Goal: Transaction & Acquisition: Purchase product/service

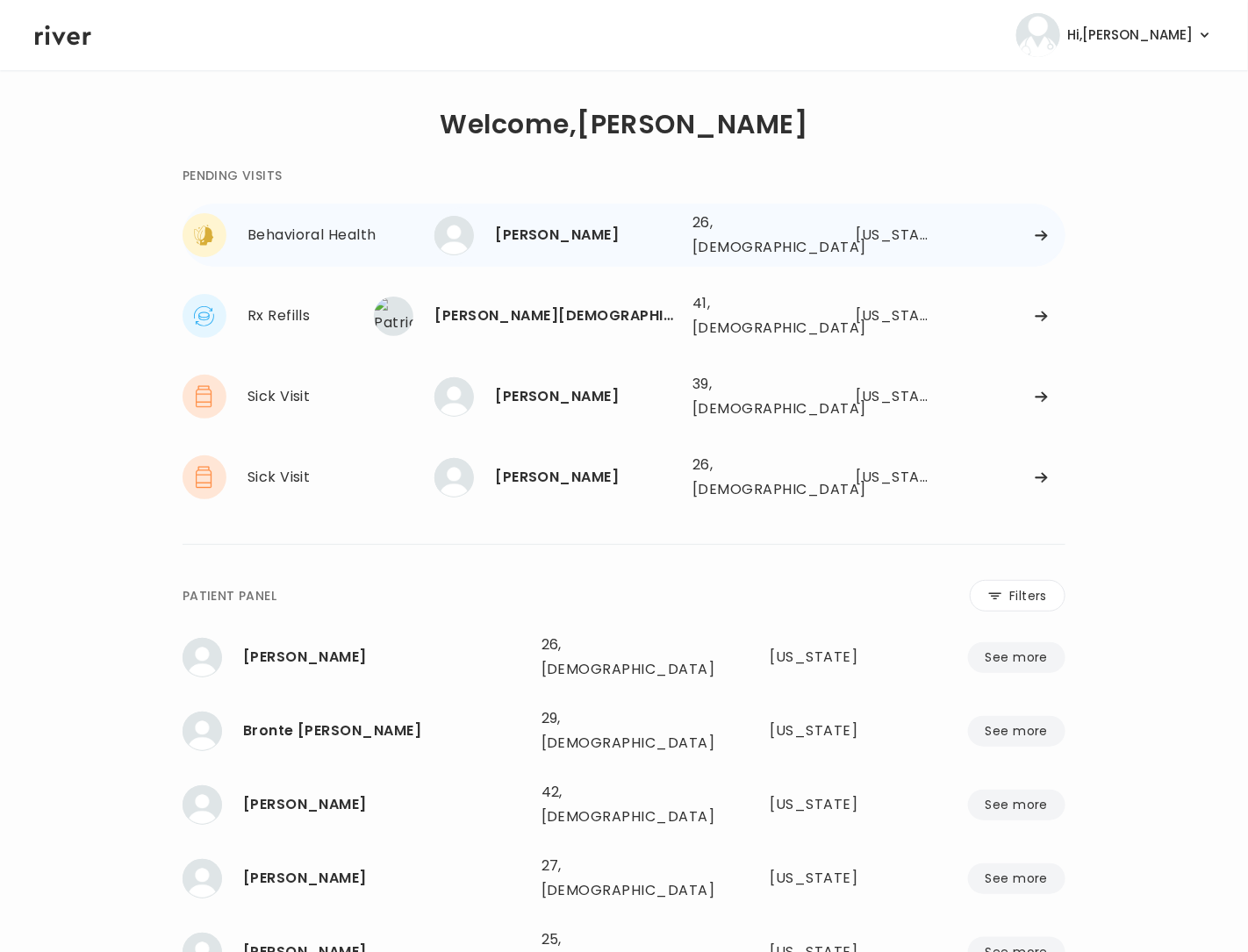
click at [1028, 230] on div at bounding box center [1008, 235] width 115 height 14
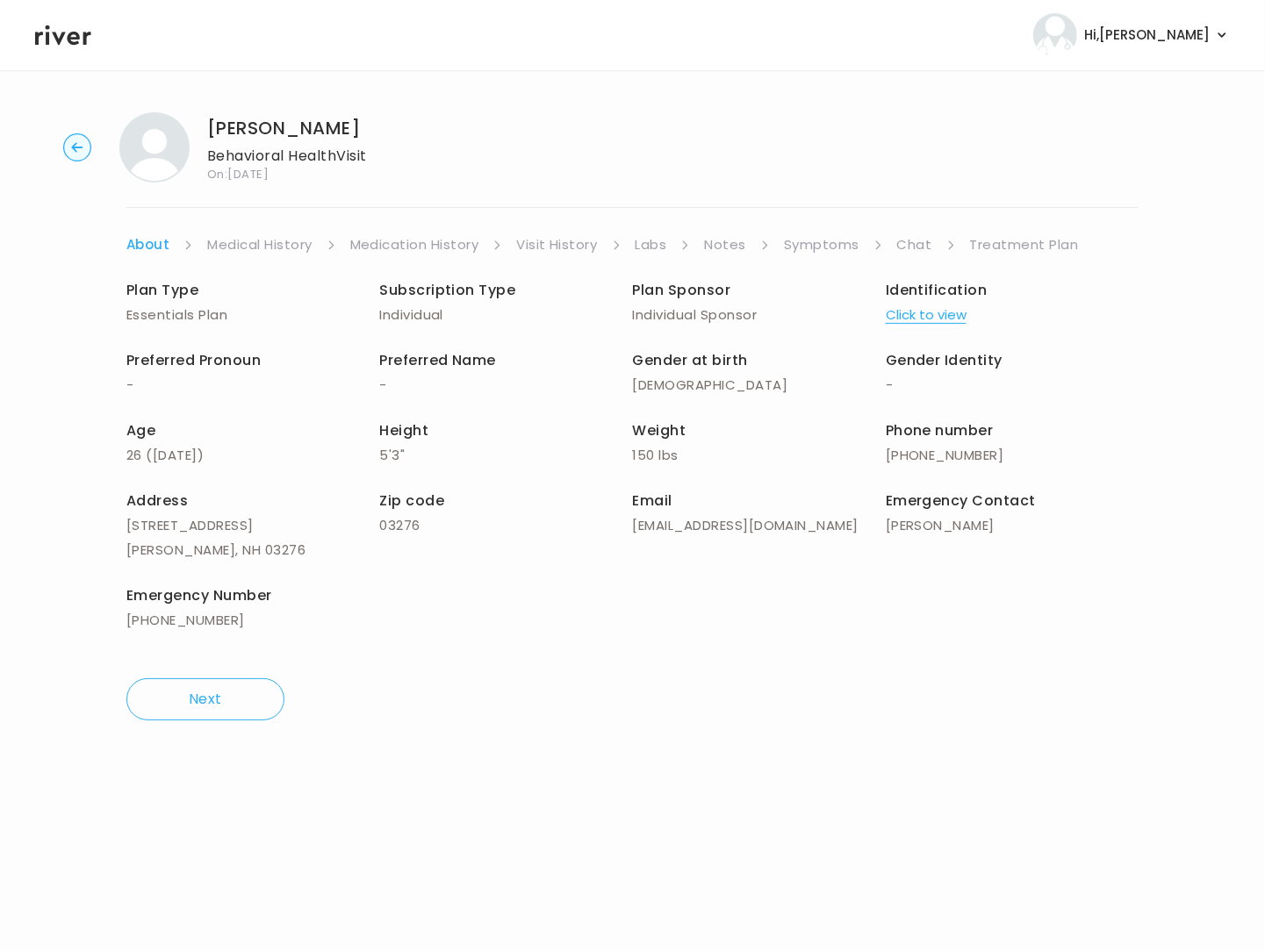
click at [807, 248] on link "Symptoms" at bounding box center [821, 244] width 76 height 24
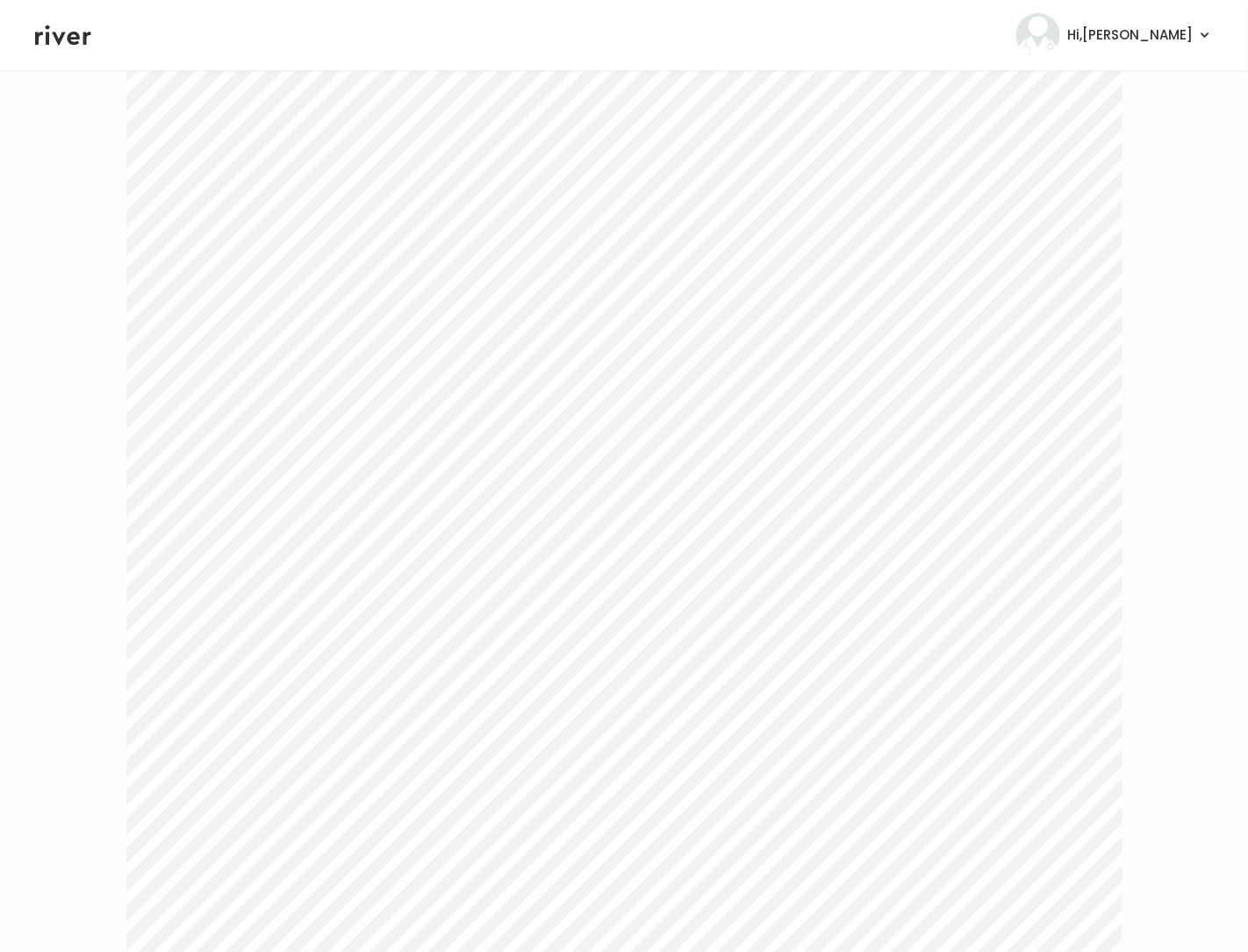
scroll to position [3180, 0]
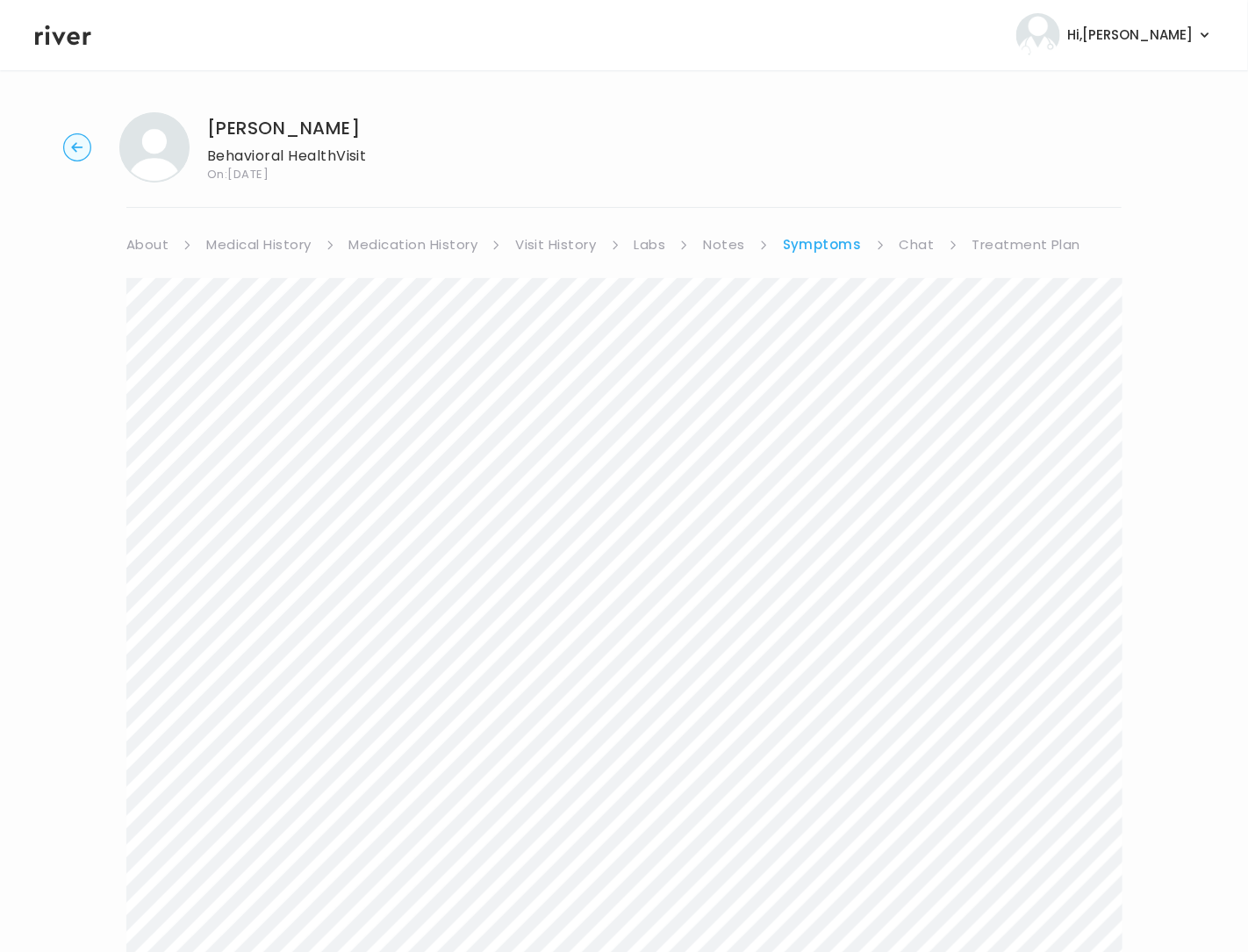
click at [1003, 237] on link "Treatment Plan" at bounding box center [1027, 244] width 109 height 24
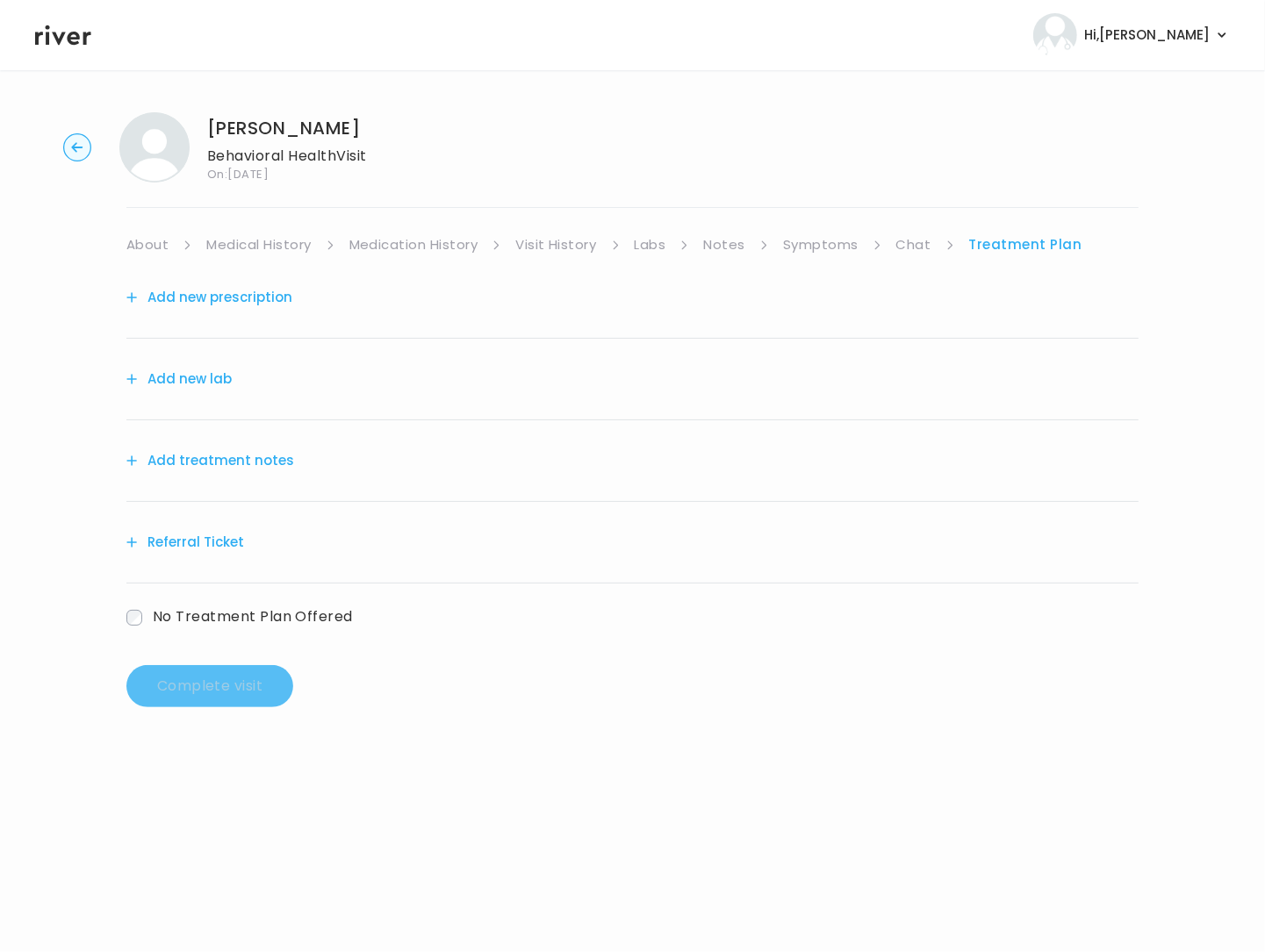
click at [219, 465] on button "Add treatment notes" at bounding box center [209, 460] width 168 height 24
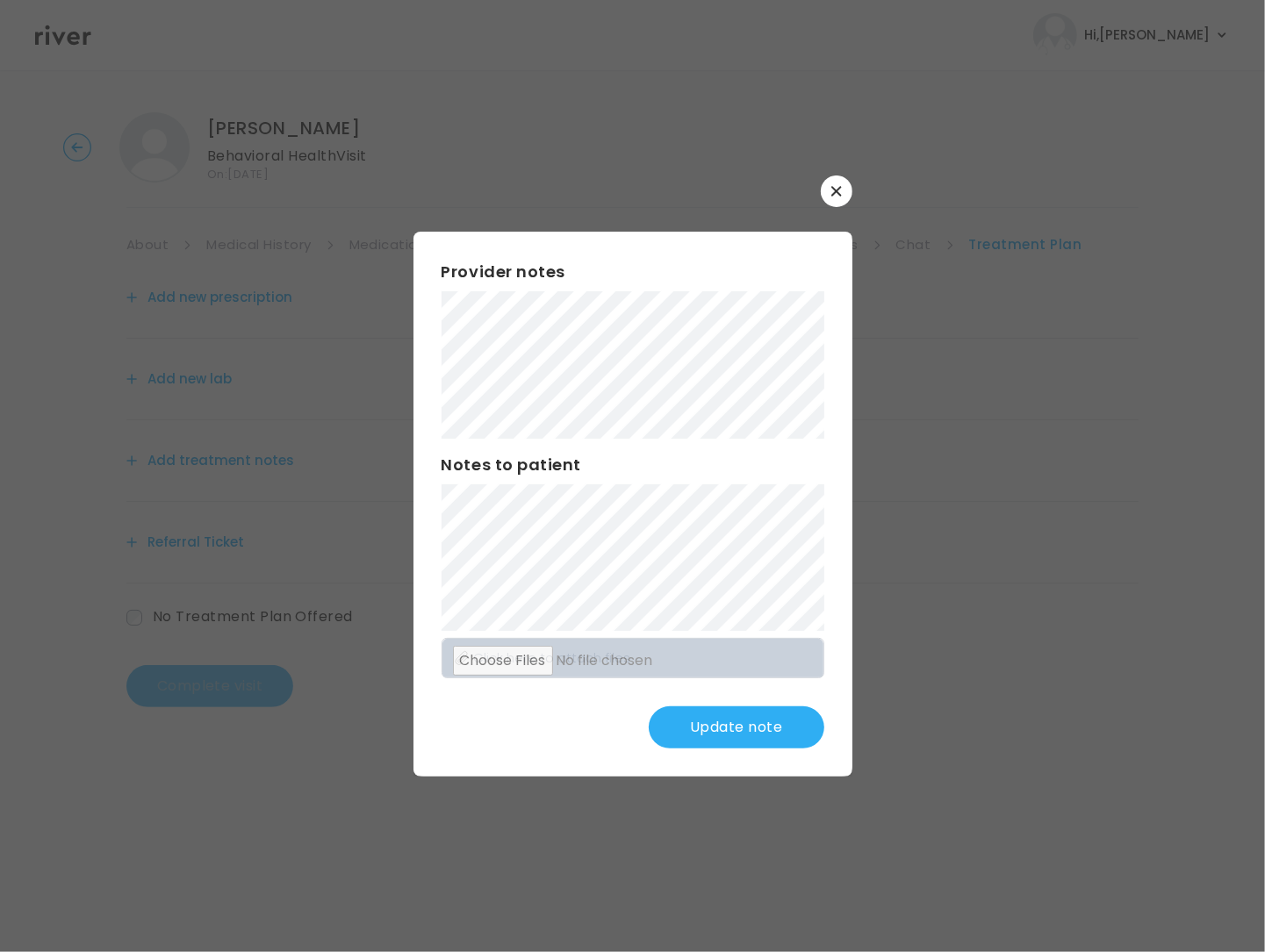
click at [713, 736] on button "Update note" at bounding box center [736, 726] width 175 height 42
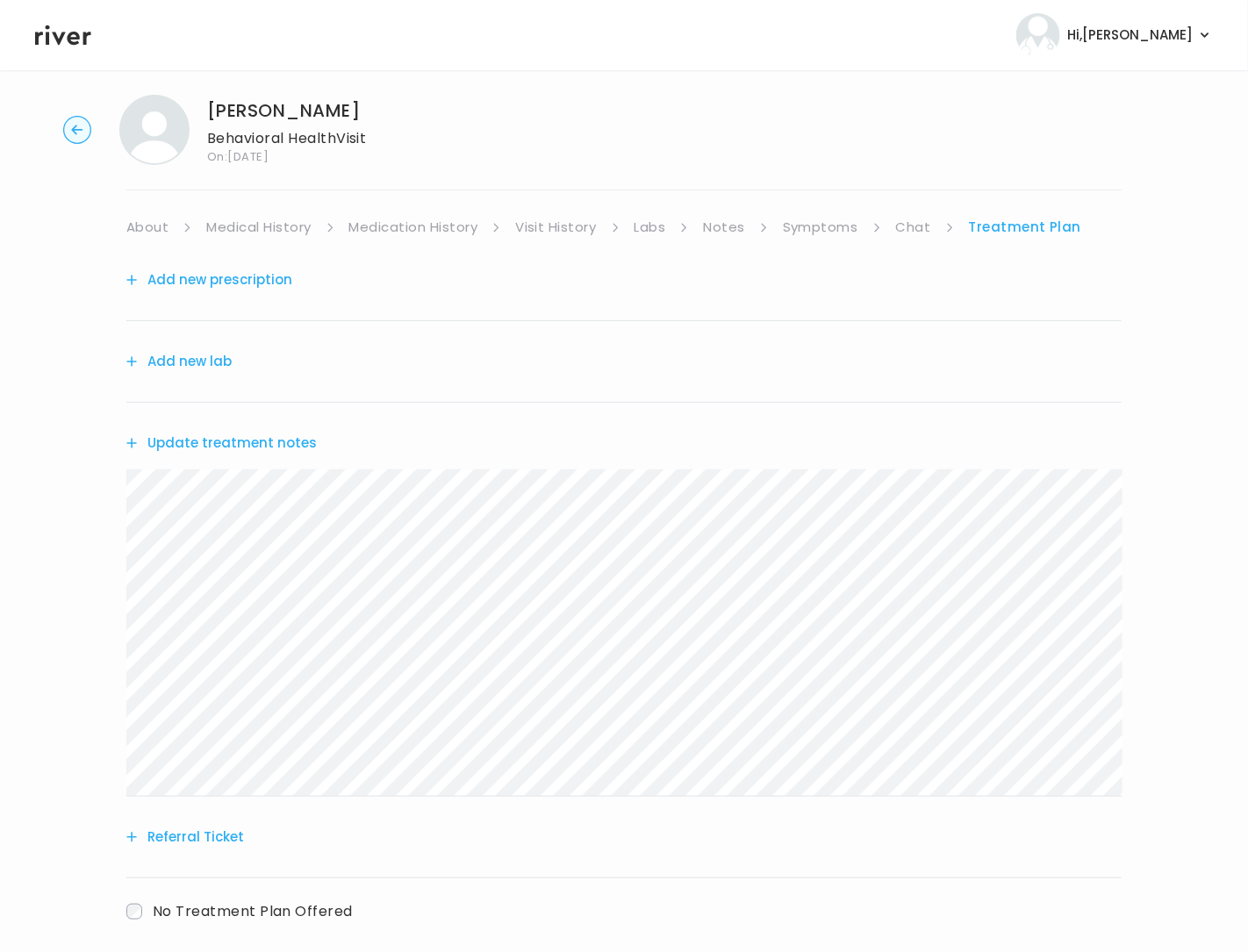
scroll to position [110, 0]
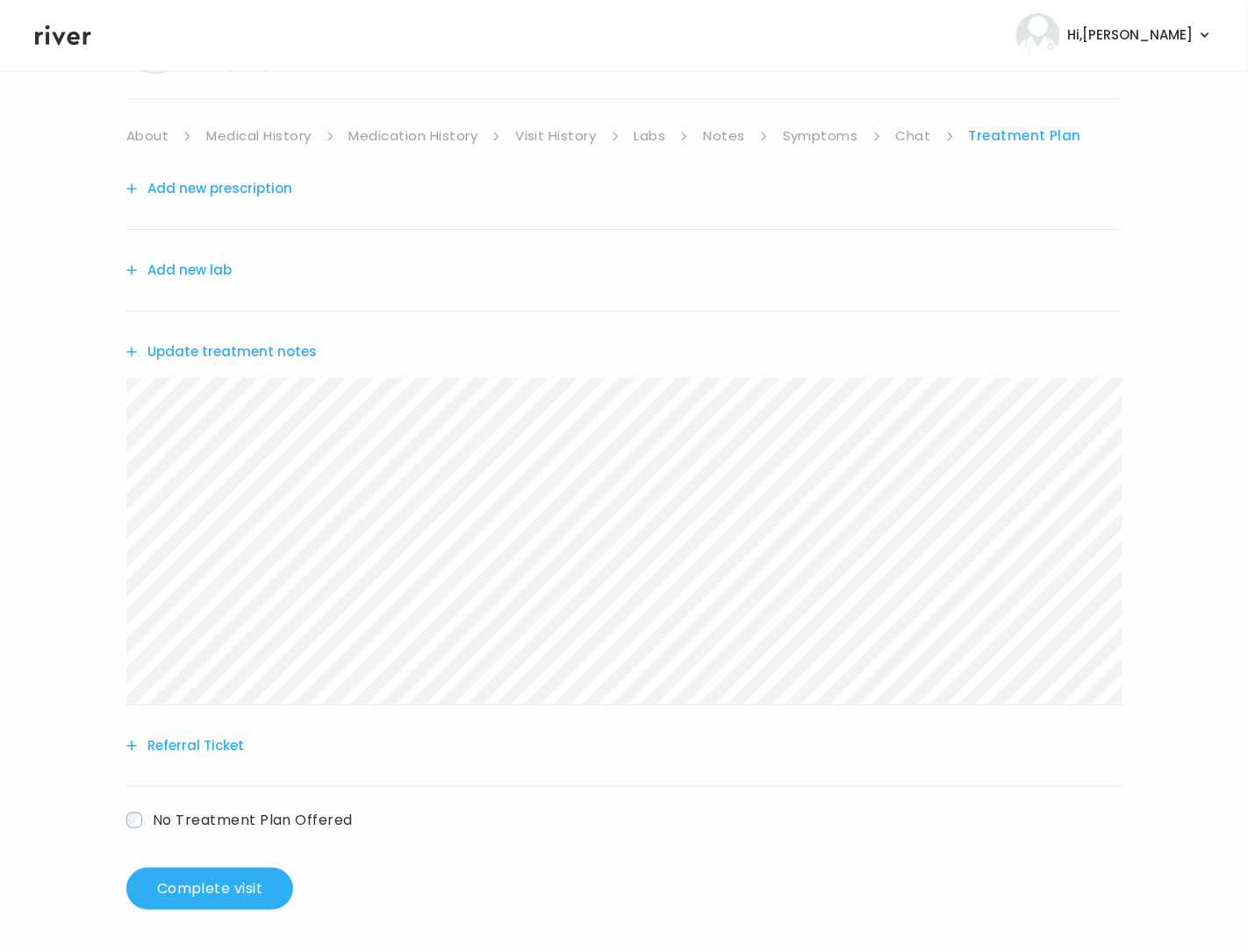
click at [203, 743] on button "Referral Ticket" at bounding box center [184, 745] width 117 height 24
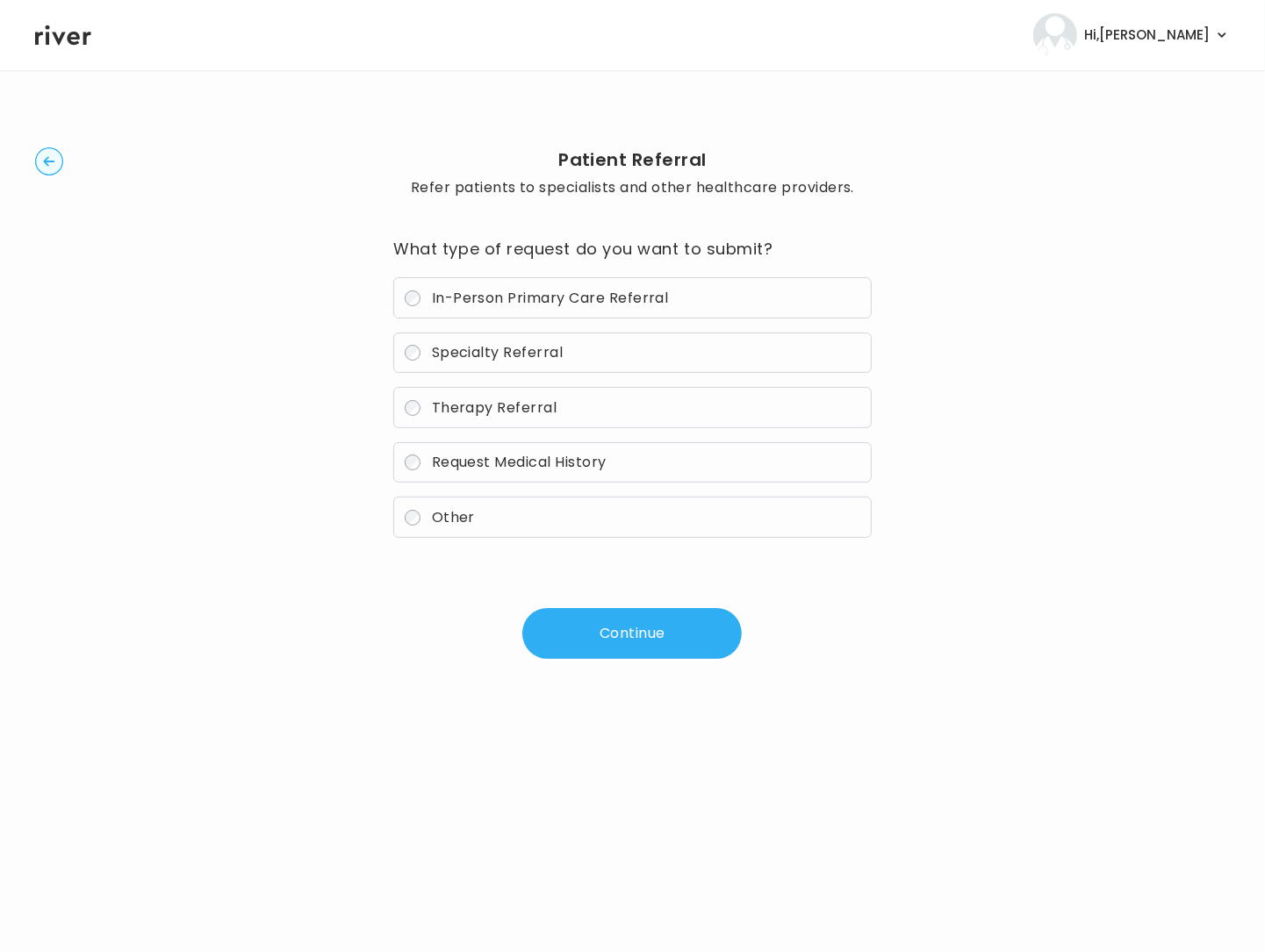
click at [598, 630] on button "Continue" at bounding box center [632, 633] width 220 height 51
click at [620, 642] on button "Continue" at bounding box center [632, 633] width 220 height 51
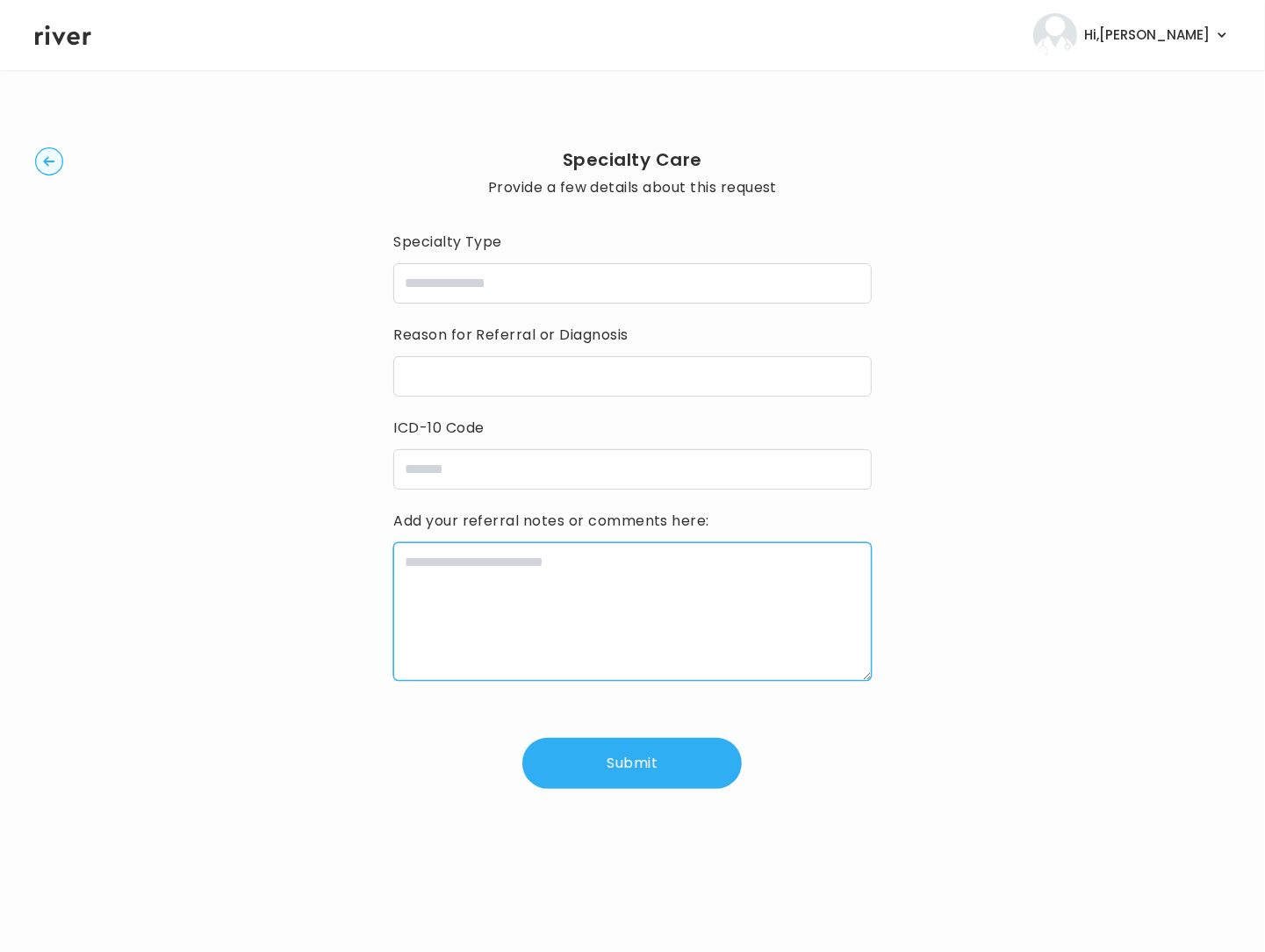
click at [623, 634] on textarea at bounding box center [632, 611] width 478 height 138
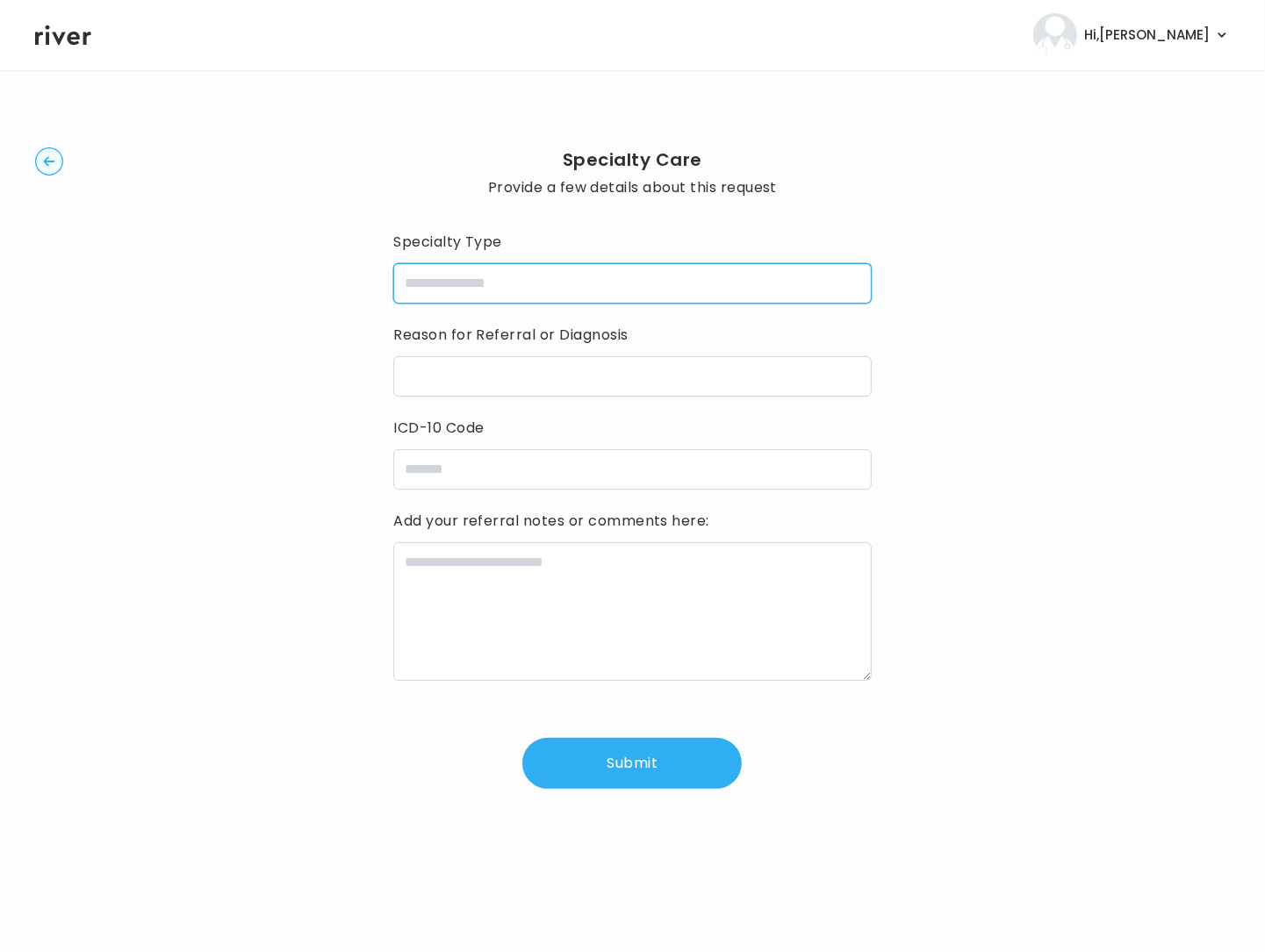
click at [494, 271] on input "specialtyType" at bounding box center [632, 284] width 478 height 41
type input "**********"
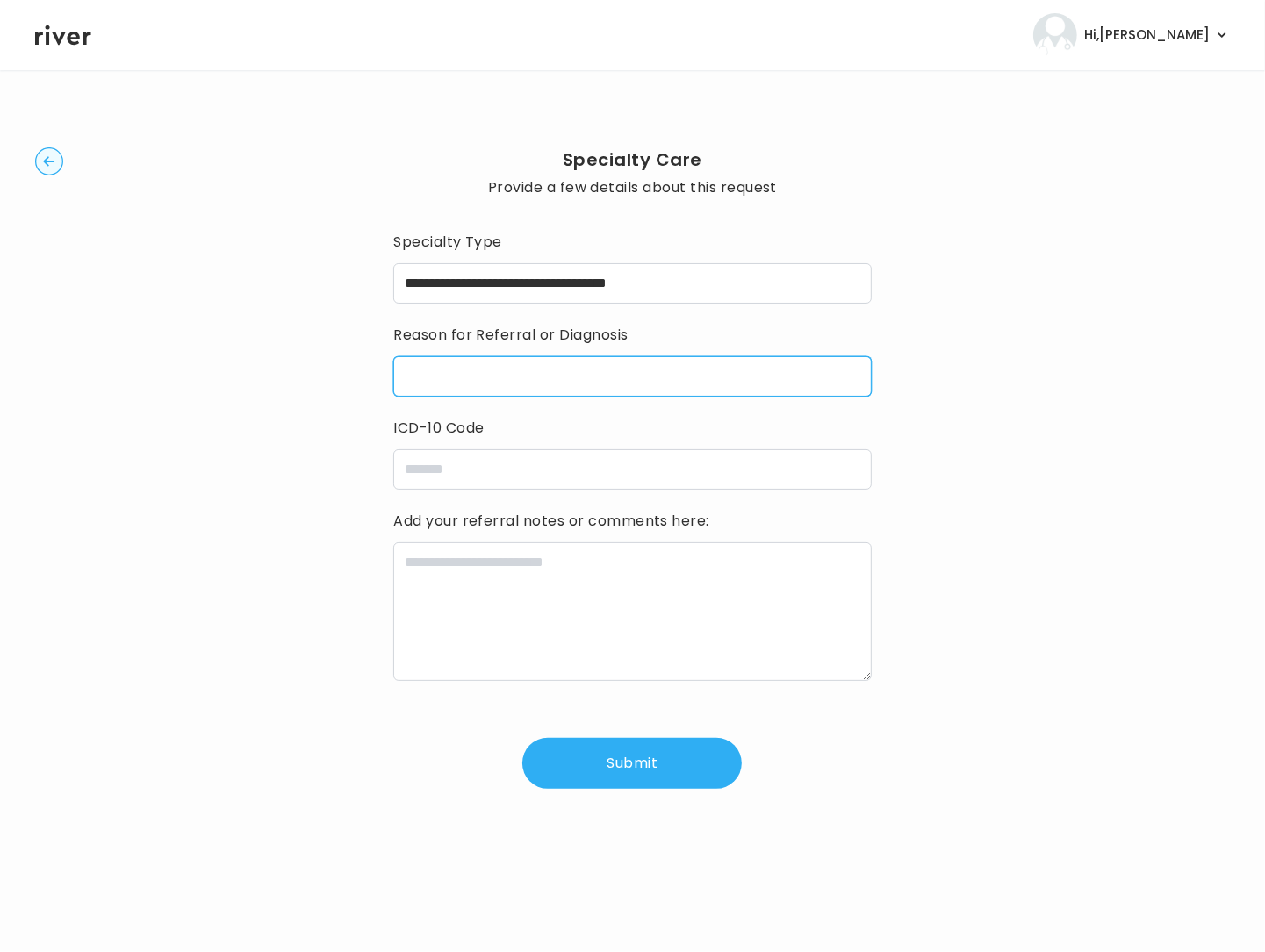
drag, startPoint x: 509, startPoint y: 375, endPoint x: 642, endPoint y: 382, distance: 133.2
click at [509, 376] on input "reasonForReferral" at bounding box center [632, 377] width 478 height 41
click at [540, 373] on input "reasonForReferral" at bounding box center [632, 377] width 478 height 41
paste input "**********"
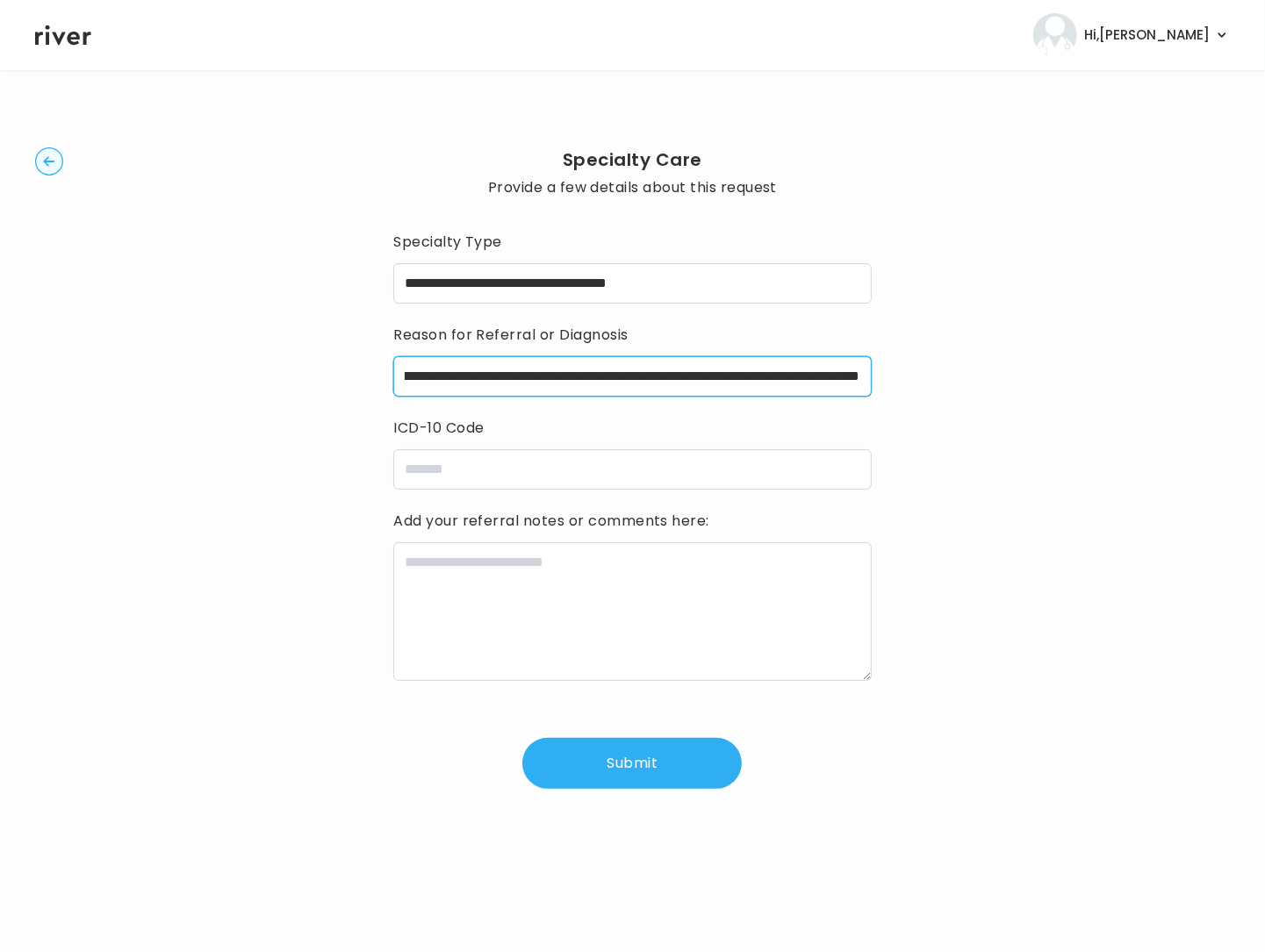
type input "**********"
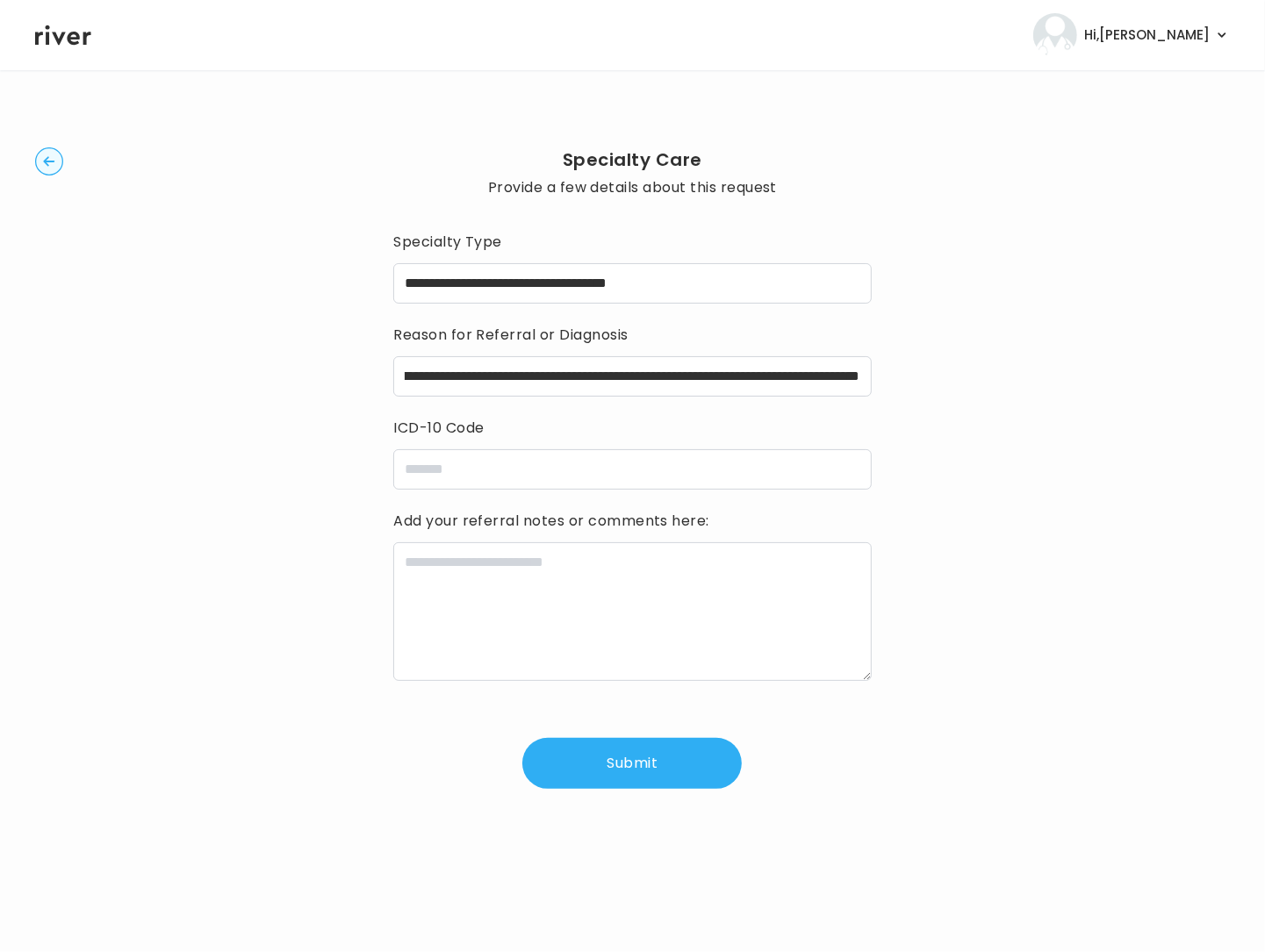
scroll to position [0, 0]
click at [592, 593] on textarea at bounding box center [632, 611] width 478 height 138
paste textarea "**********"
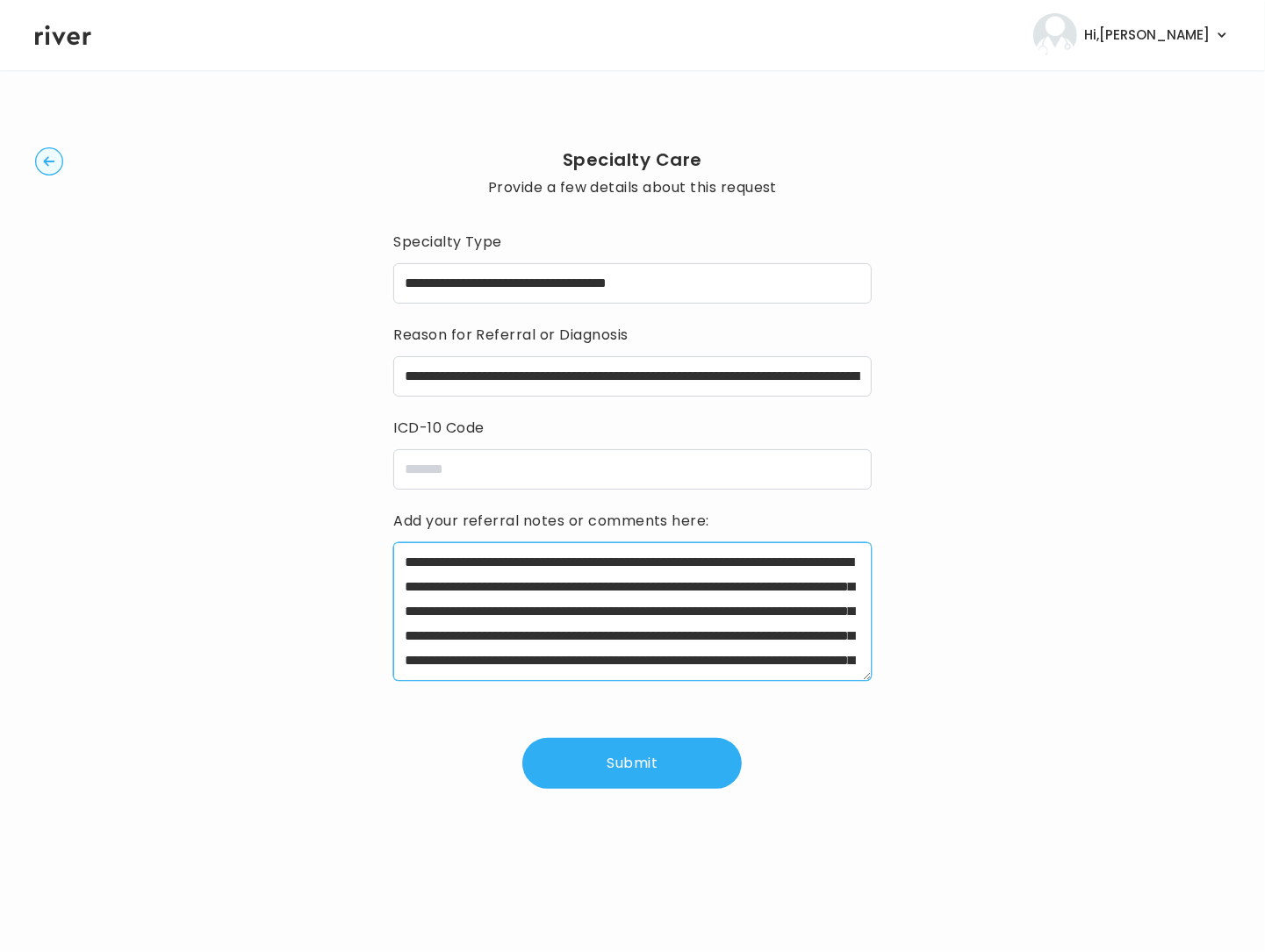
scroll to position [89, 0]
type textarea "**********"
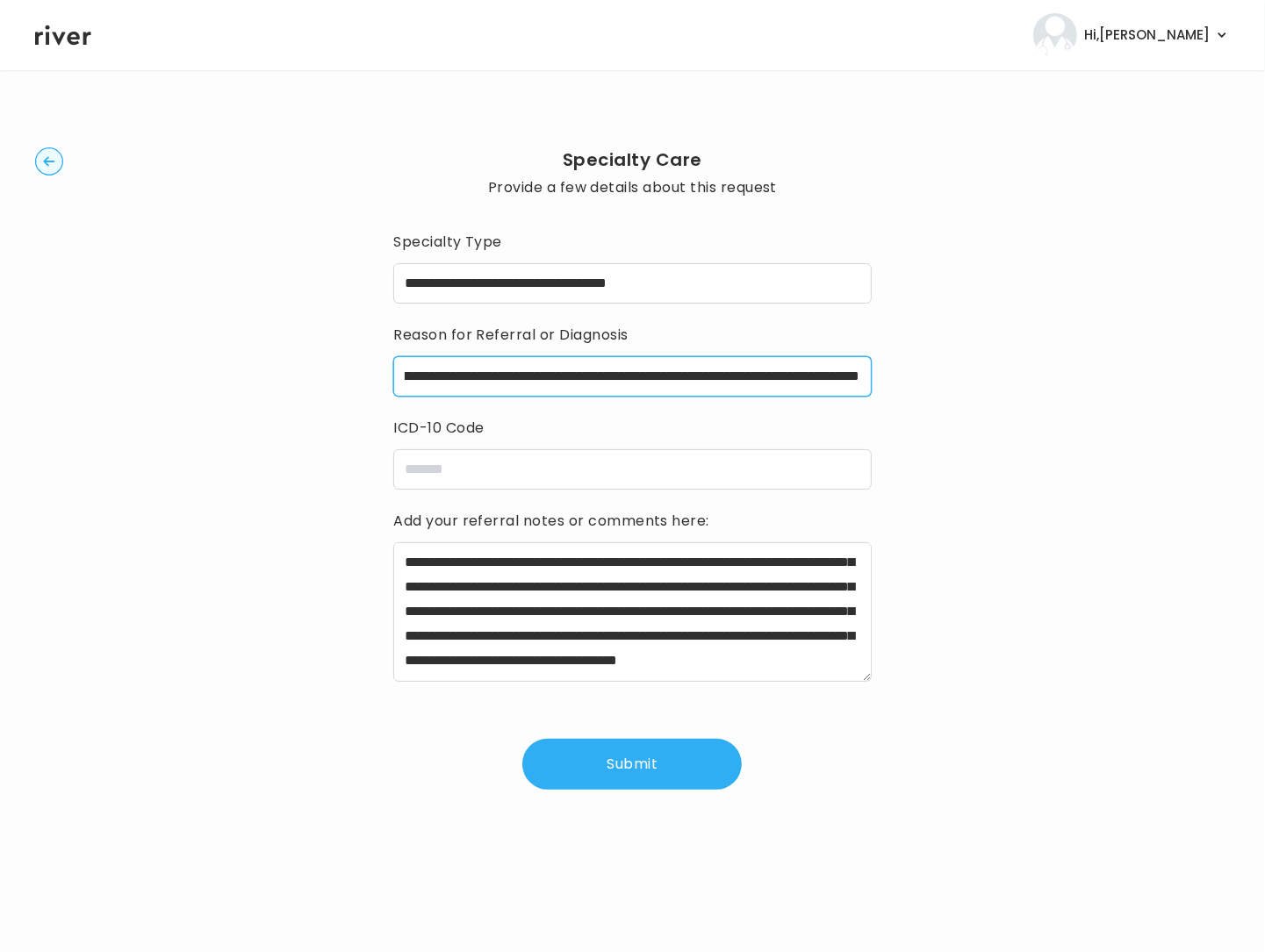
scroll to position [0, 206]
drag, startPoint x: 401, startPoint y: 376, endPoint x: 1105, endPoint y: 377, distance: 704.0
click at [1098, 379] on div "**********" at bounding box center [632, 468] width 1194 height 741
paste input "reasonForReferral"
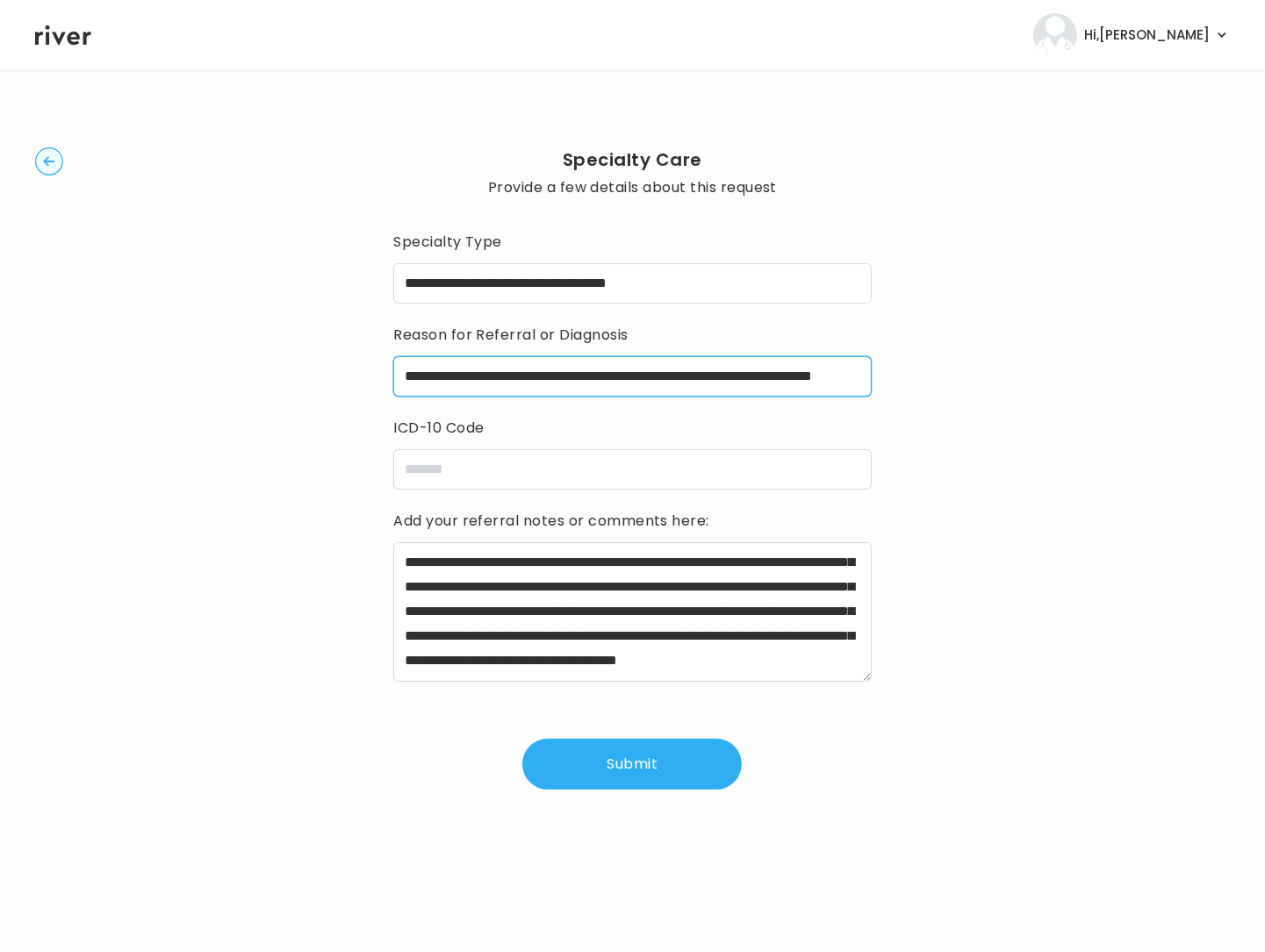
type input "**********"
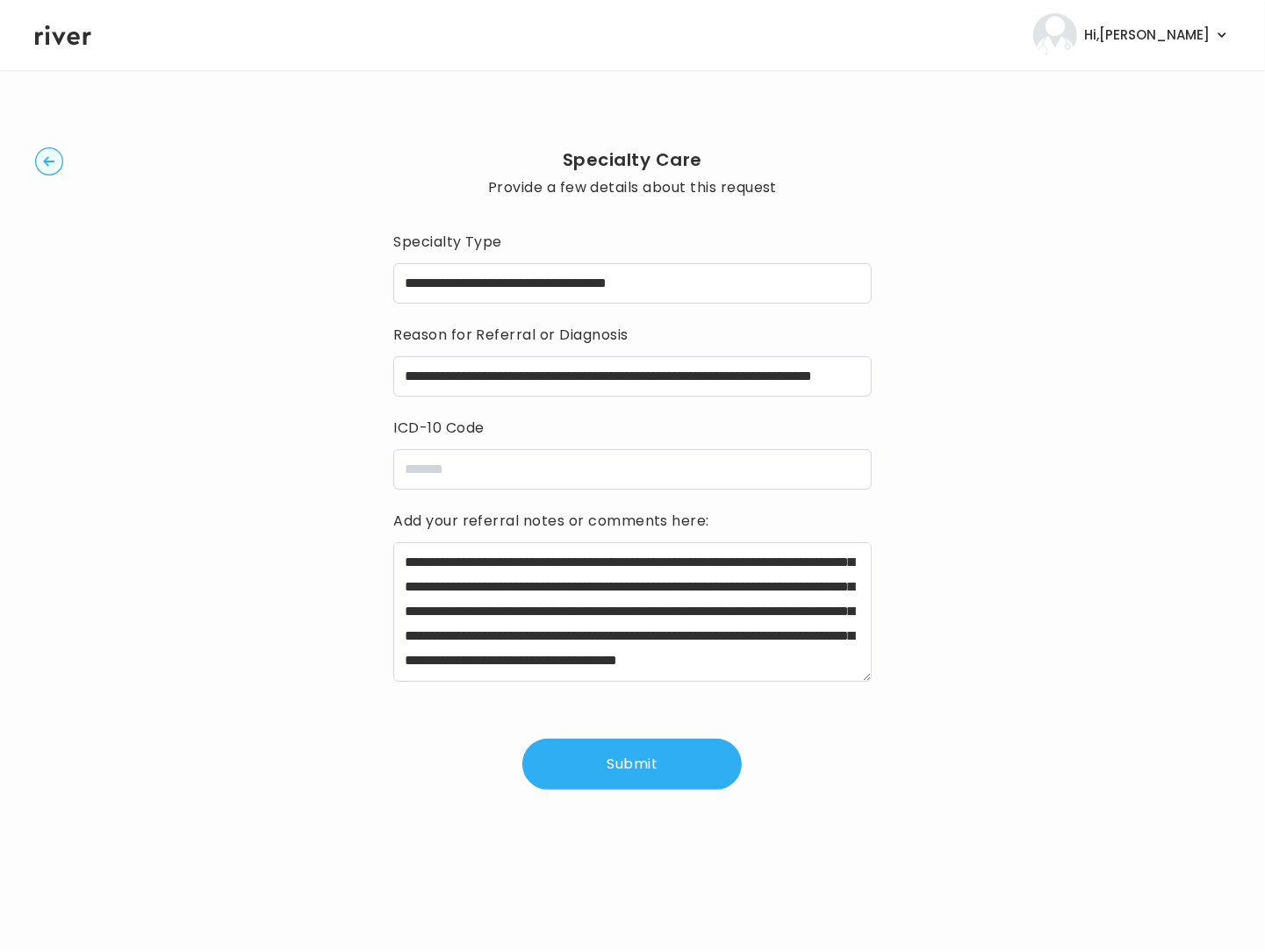
scroll to position [0, 0]
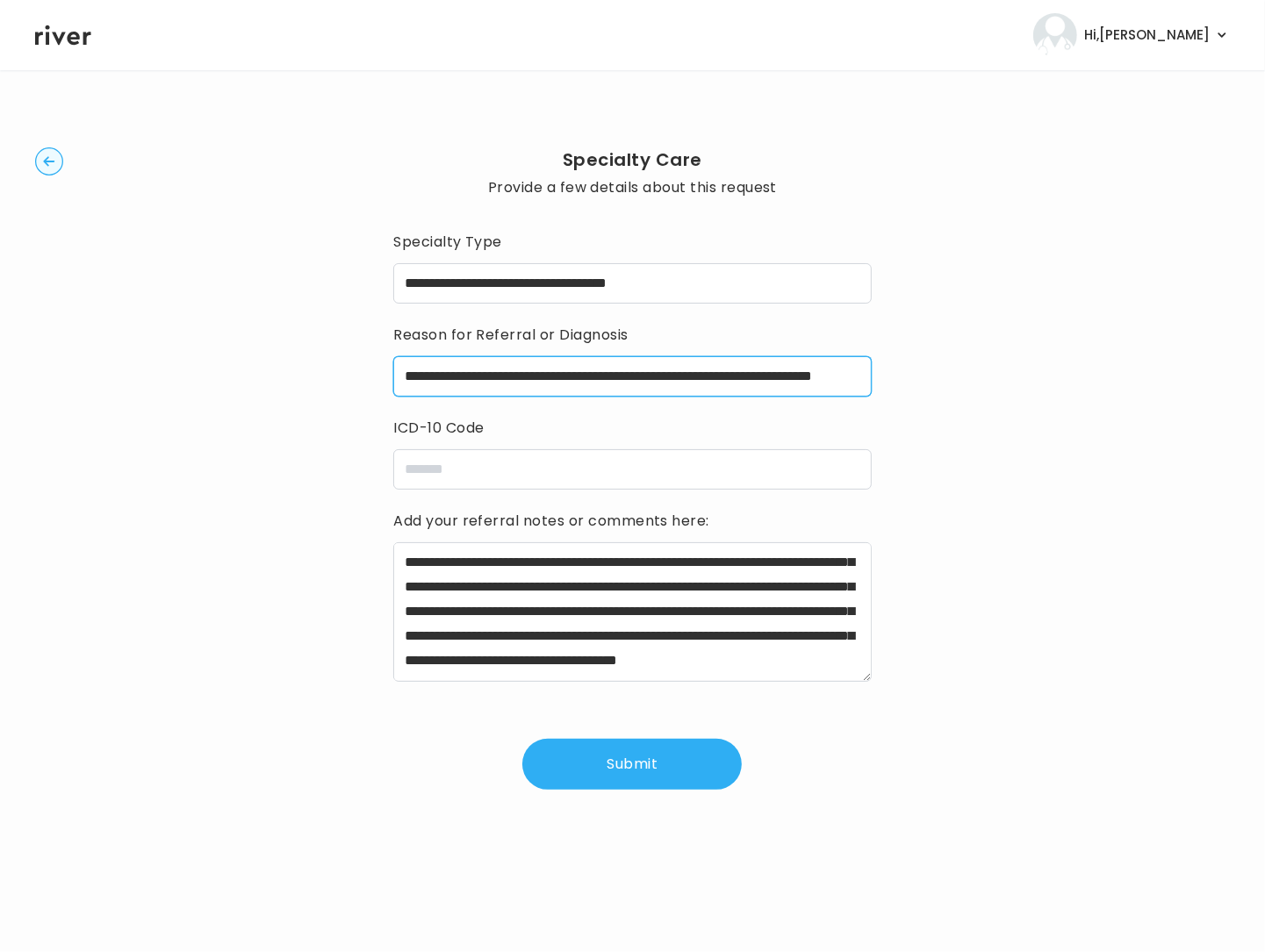
click at [446, 470] on input "icdCode" at bounding box center [632, 470] width 478 height 41
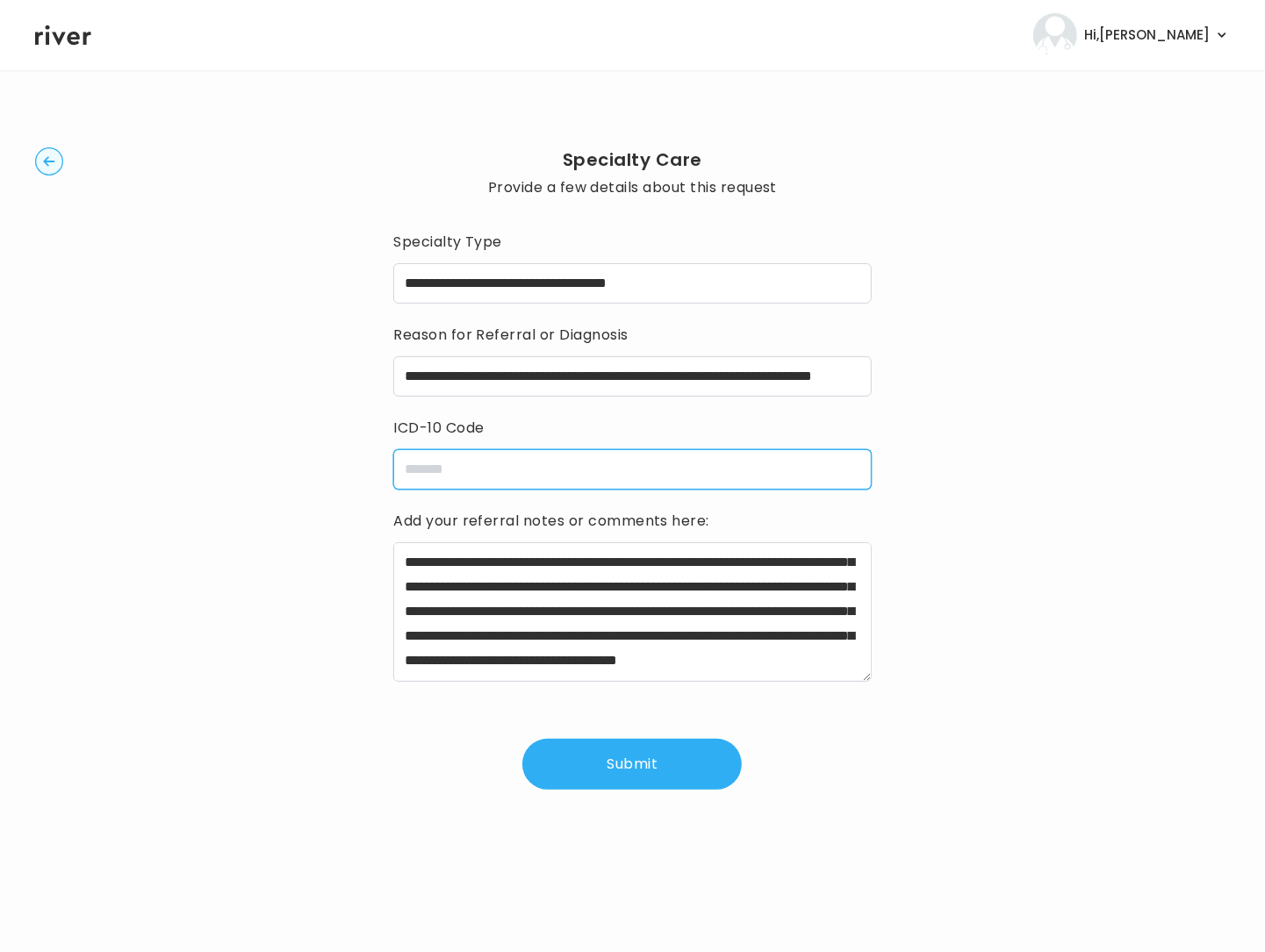
click at [446, 470] on input "icdCode" at bounding box center [632, 470] width 478 height 41
paste input "**********"
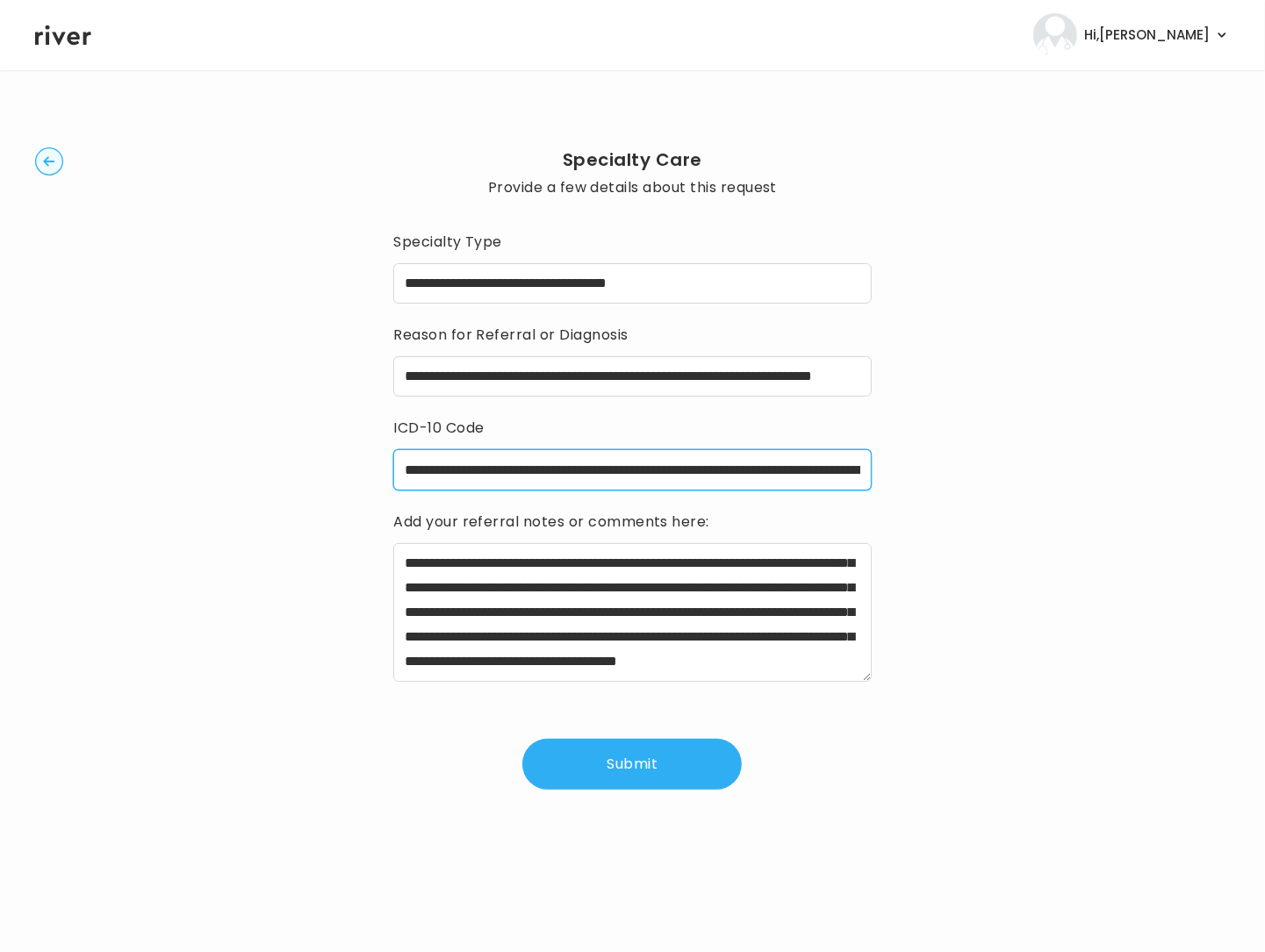
click at [861, 471] on input "**********" at bounding box center [632, 470] width 478 height 41
drag, startPoint x: 862, startPoint y: 471, endPoint x: 874, endPoint y: 471, distance: 12.0
click at [864, 471] on input "**********" at bounding box center [632, 470] width 478 height 41
click at [854, 469] on input "**********" at bounding box center [632, 470] width 478 height 41
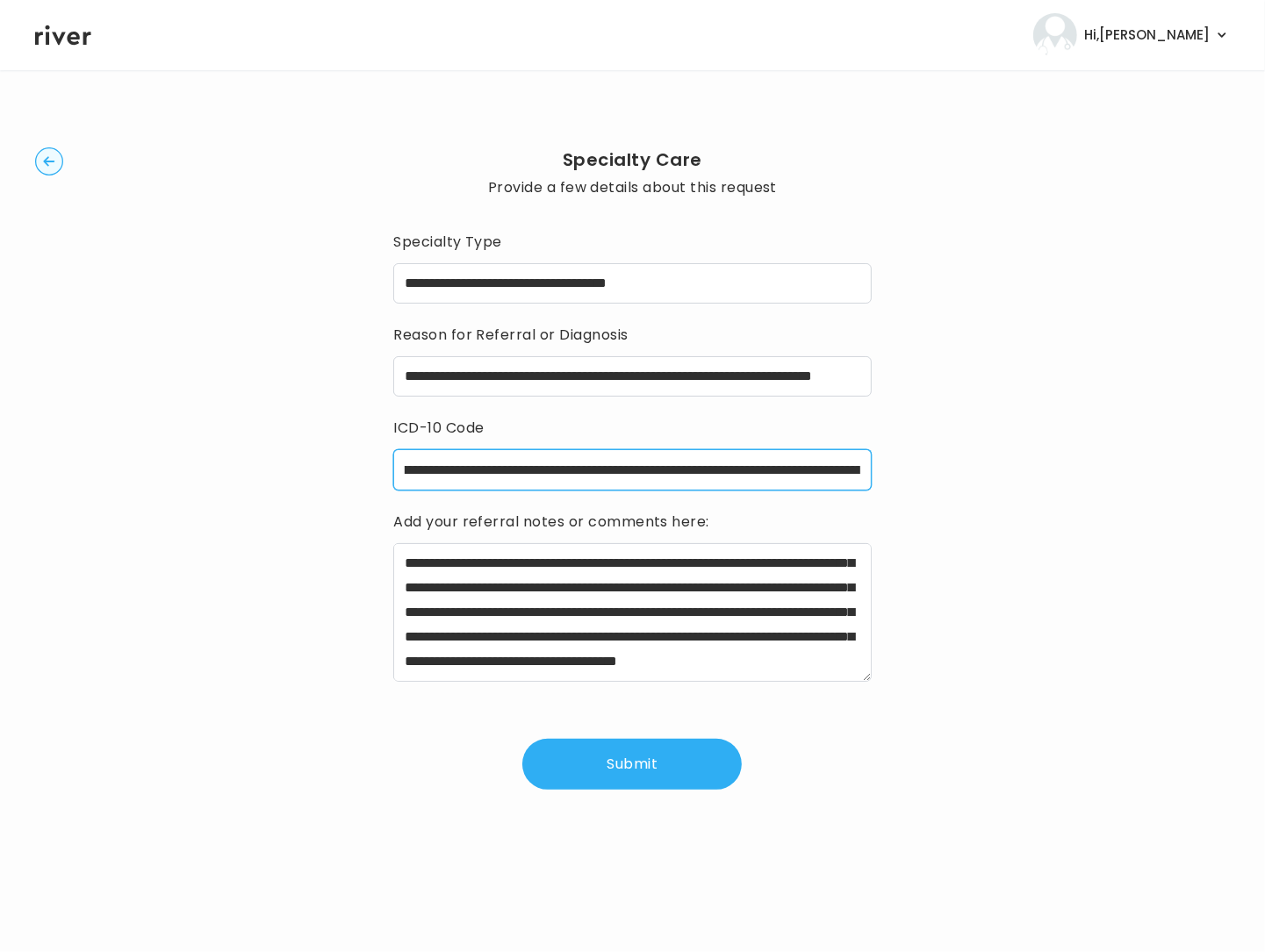
click at [856, 470] on input "**********" at bounding box center [632, 470] width 478 height 41
paste input "**********"
type input "**********"
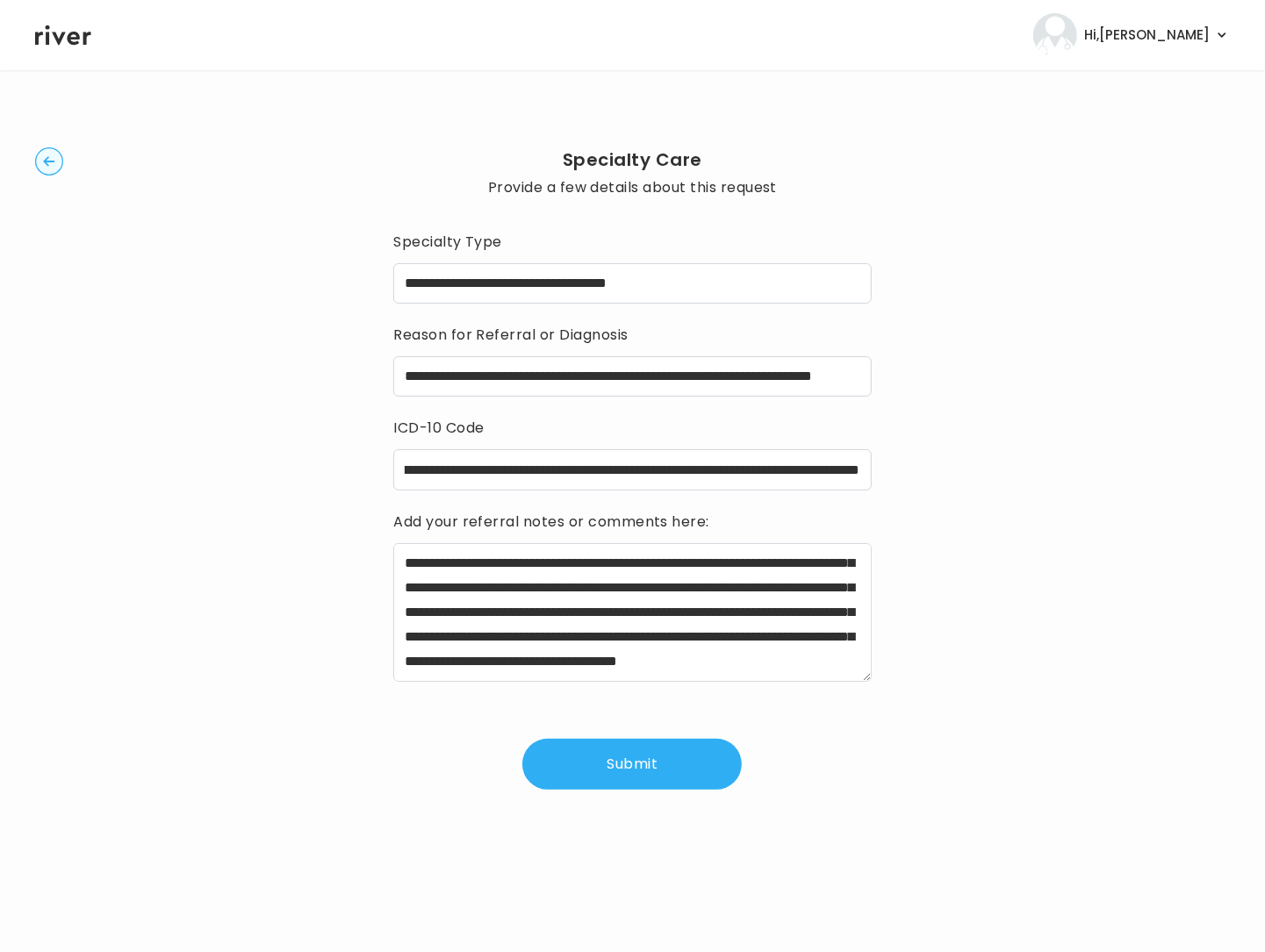
scroll to position [0, 0]
drag, startPoint x: 634, startPoint y: 756, endPoint x: 656, endPoint y: 746, distance: 24.2
click at [639, 756] on button "Submit" at bounding box center [632, 764] width 220 height 51
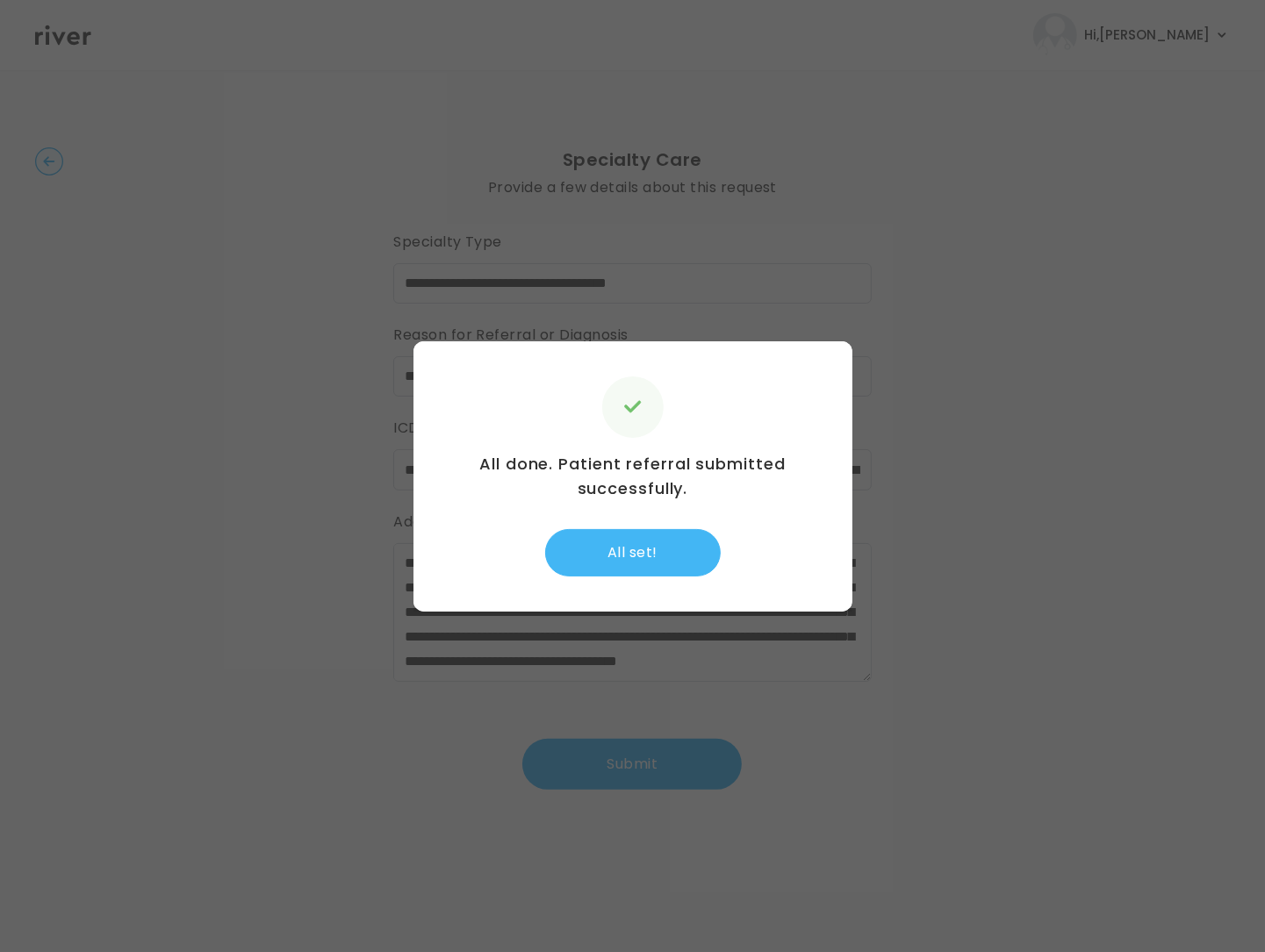
drag, startPoint x: 631, startPoint y: 557, endPoint x: 638, endPoint y: 549, distance: 10.6
click at [631, 556] on button "All set!" at bounding box center [632, 552] width 175 height 47
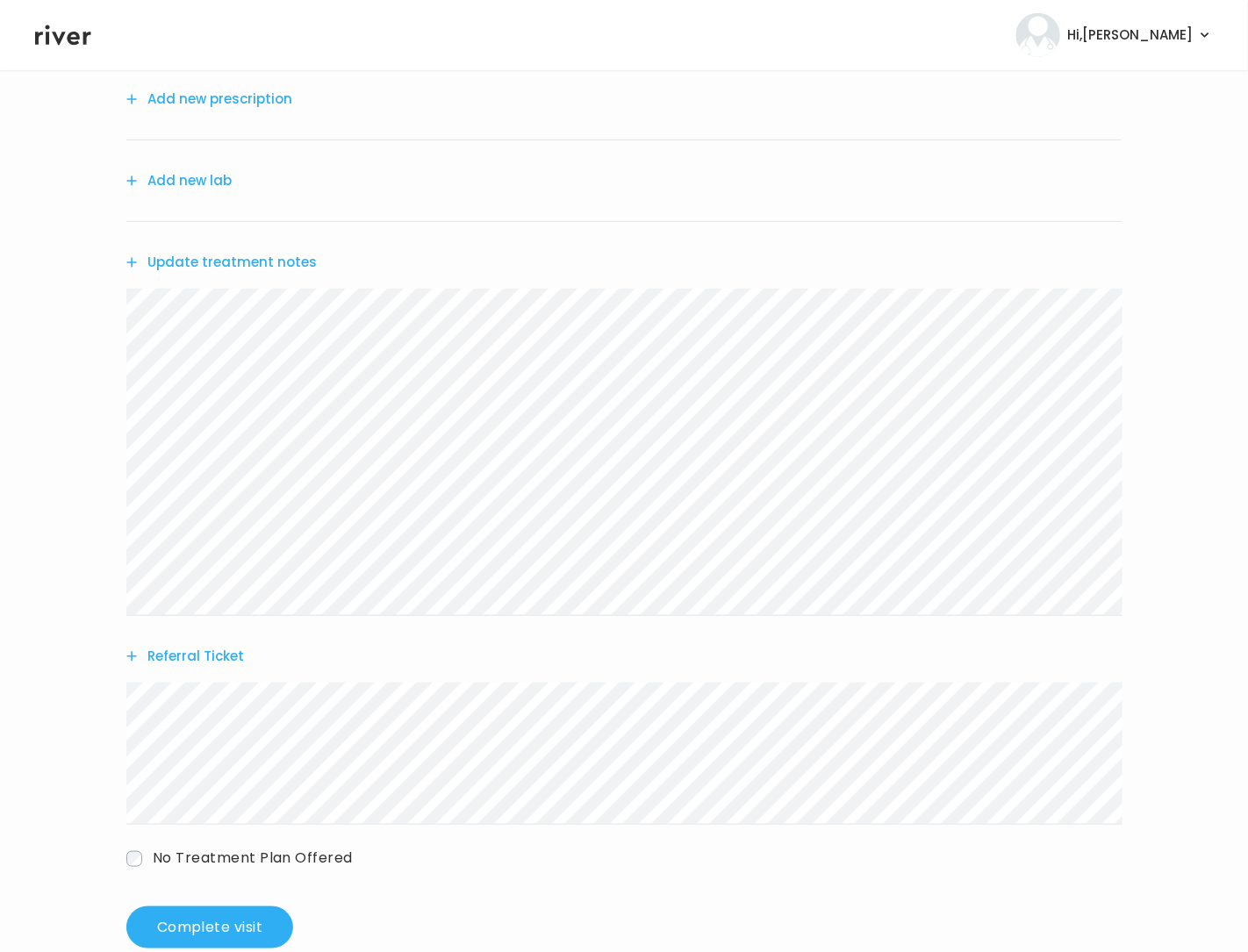
scroll to position [238, 0]
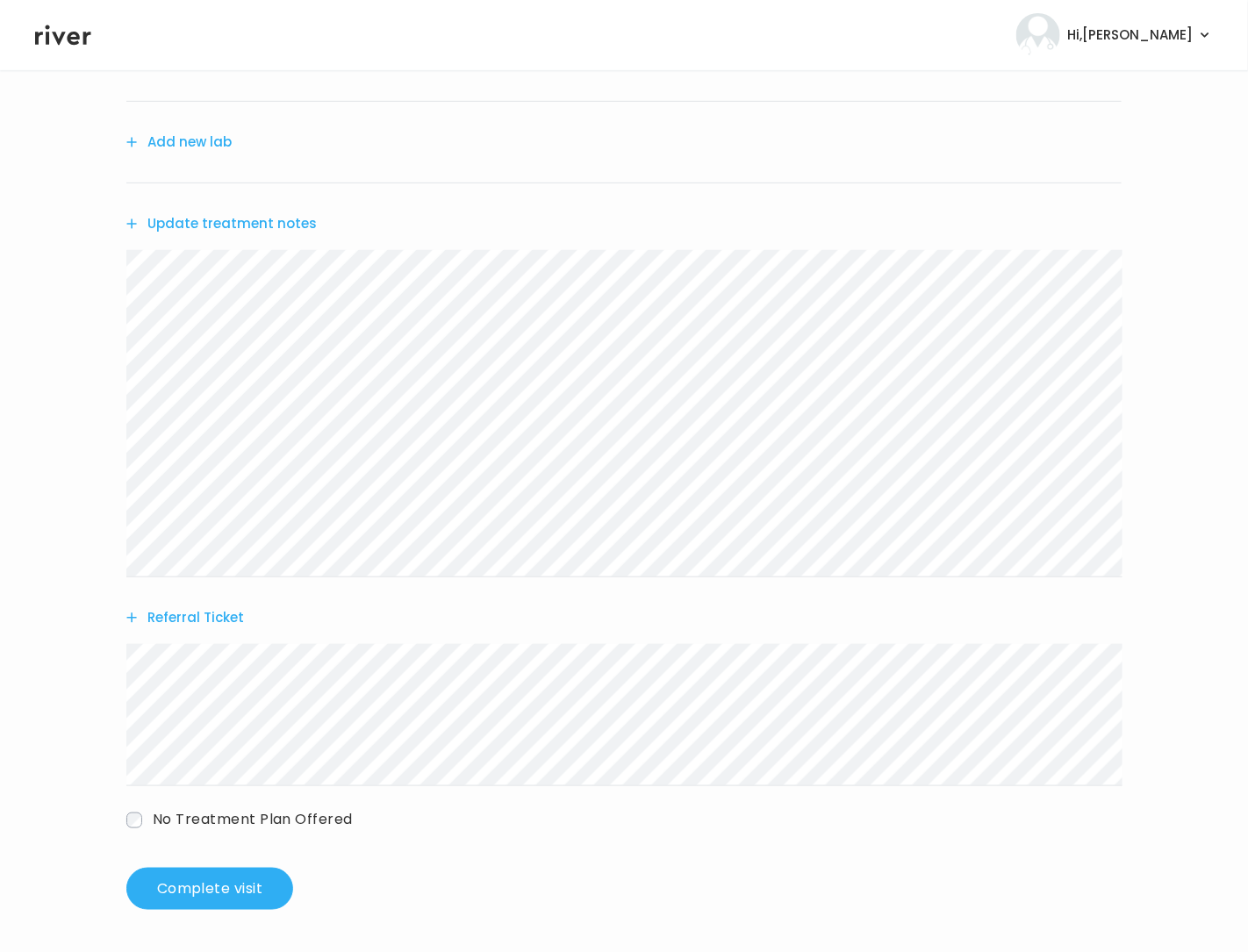
click at [202, 612] on button "Referral Ticket" at bounding box center [184, 617] width 117 height 24
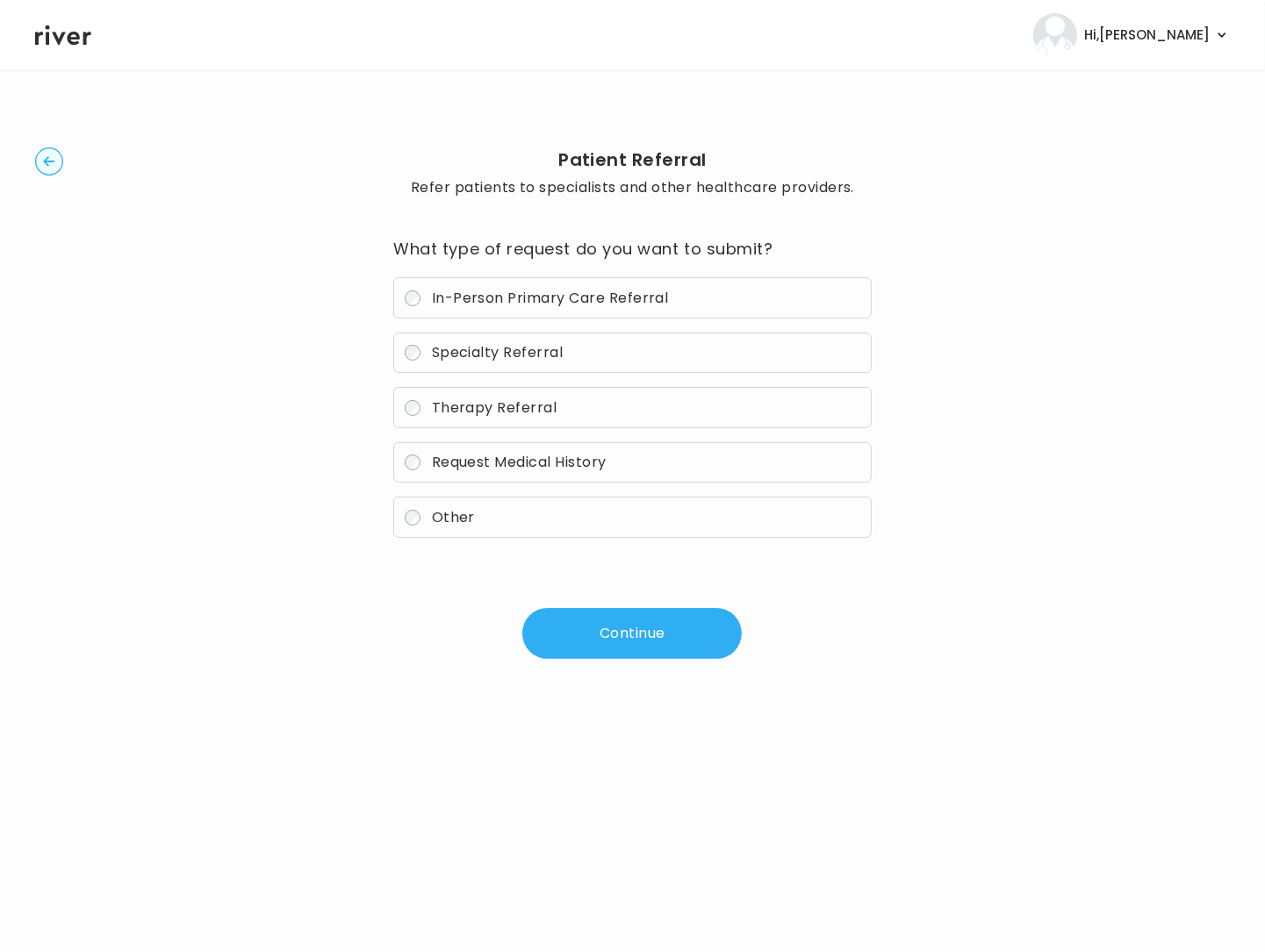
click at [478, 411] on span "Therapy Referral" at bounding box center [495, 407] width 126 height 20
click at [571, 640] on button "Continue" at bounding box center [632, 633] width 220 height 51
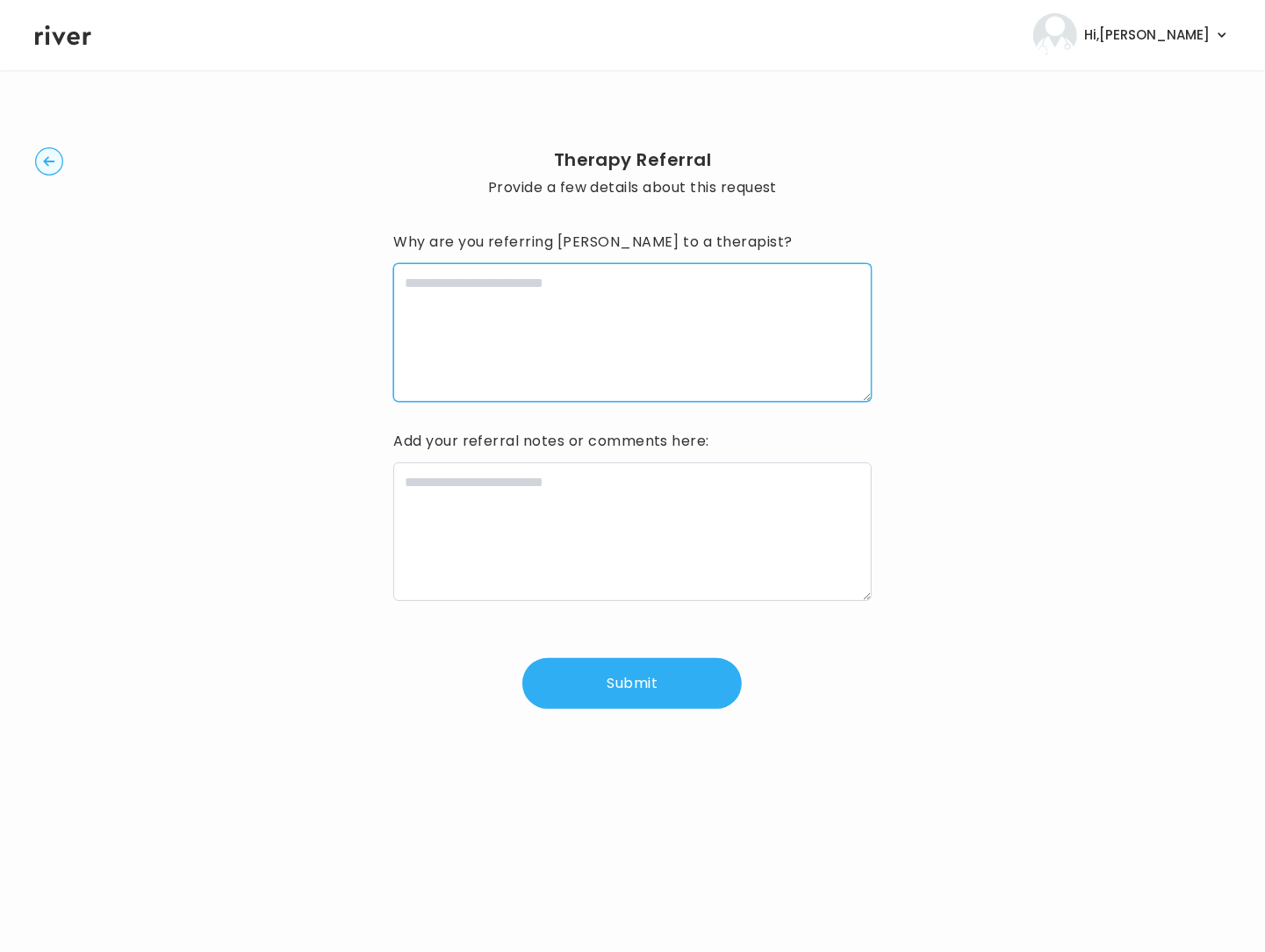
click at [565, 340] on textarea at bounding box center [632, 332] width 478 height 138
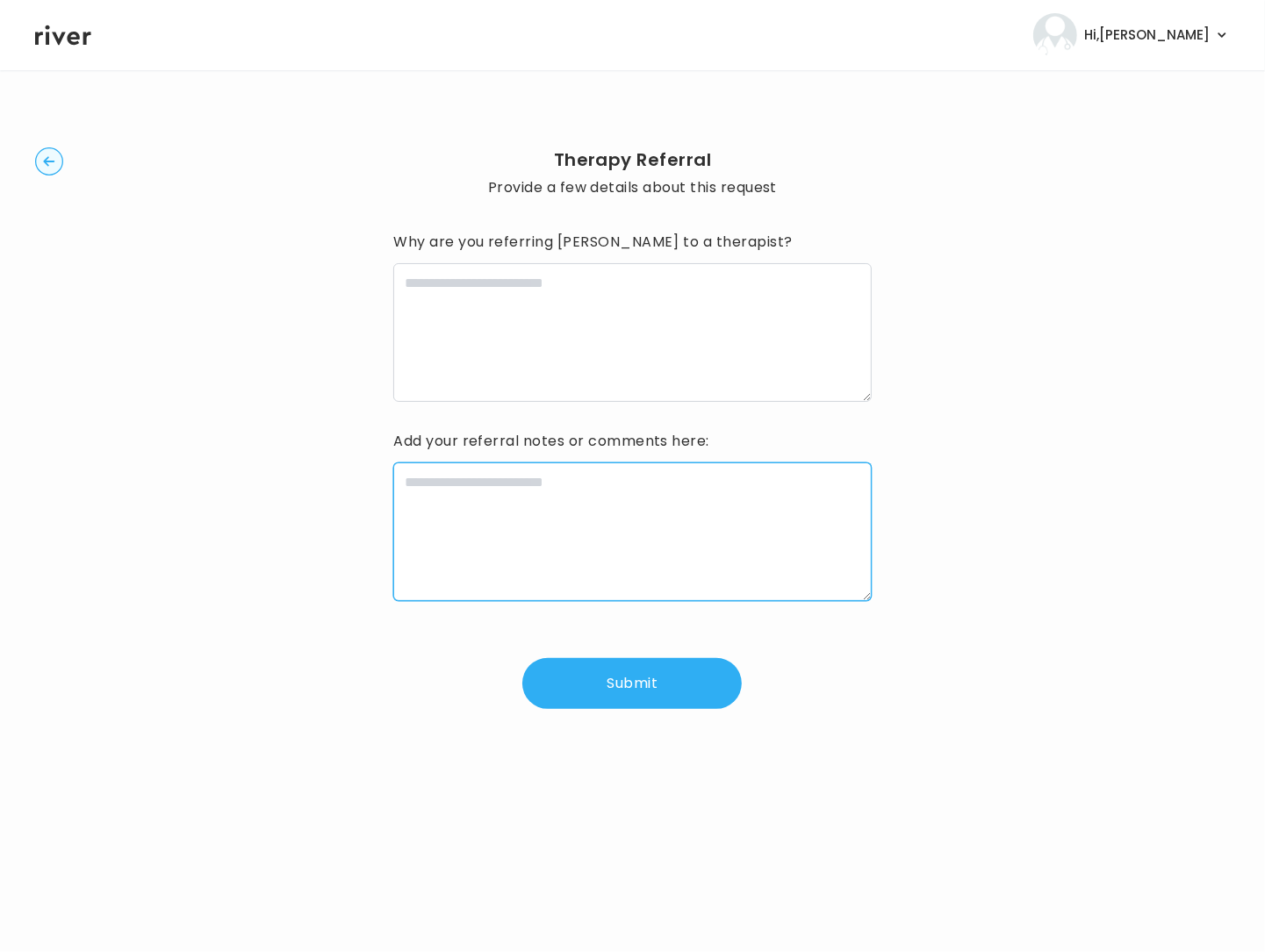
click at [472, 498] on textarea at bounding box center [632, 531] width 478 height 138
click at [472, 499] on textarea at bounding box center [632, 531] width 478 height 138
paste textarea "**********"
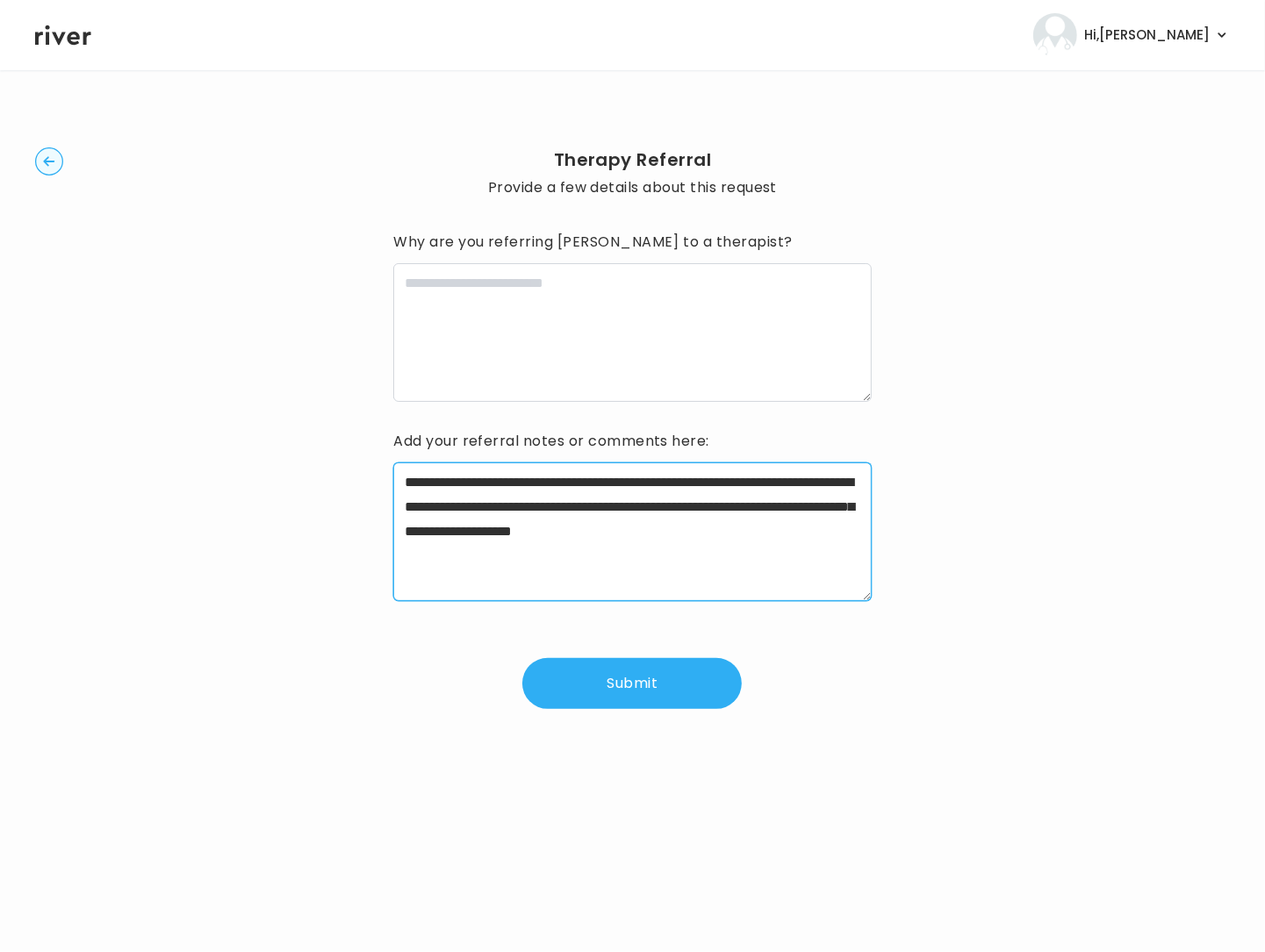
type textarea "**********"
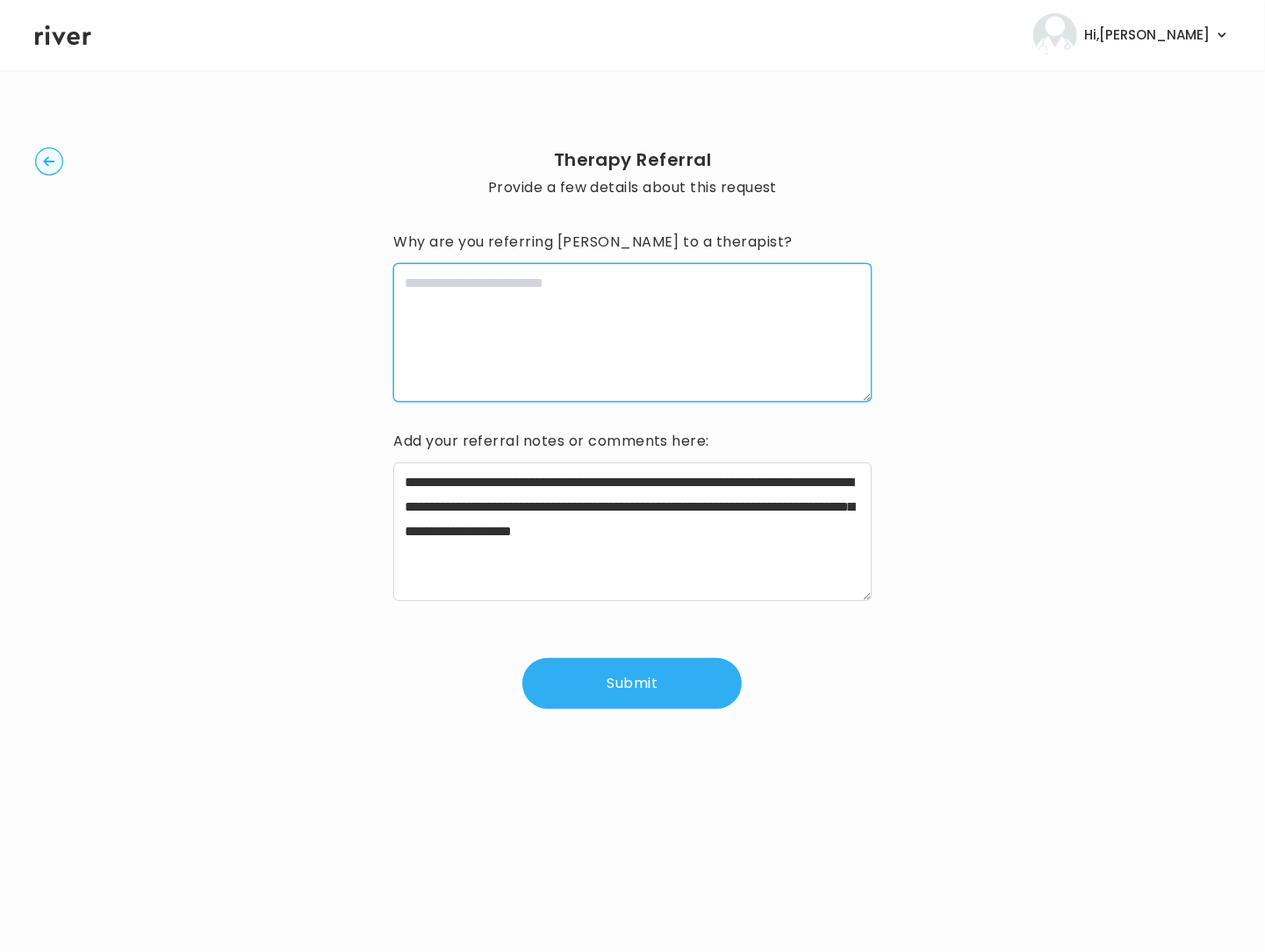
click at [628, 340] on textarea at bounding box center [632, 332] width 478 height 138
paste textarea "**********"
type textarea "**********"
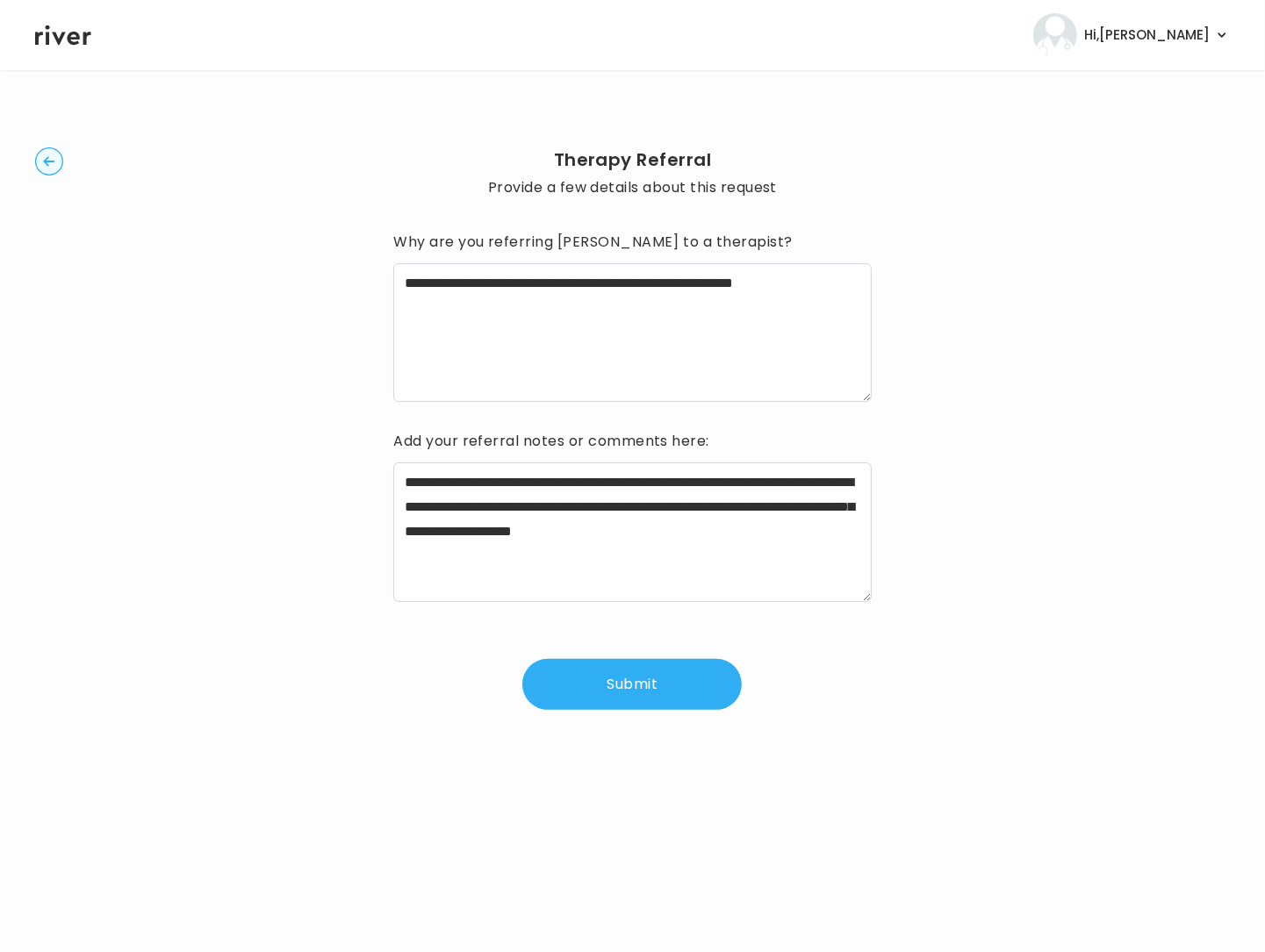
drag, startPoint x: 645, startPoint y: 687, endPoint x: 784, endPoint y: 584, distance: 173.0
click at [648, 686] on button "Submit" at bounding box center [632, 684] width 220 height 51
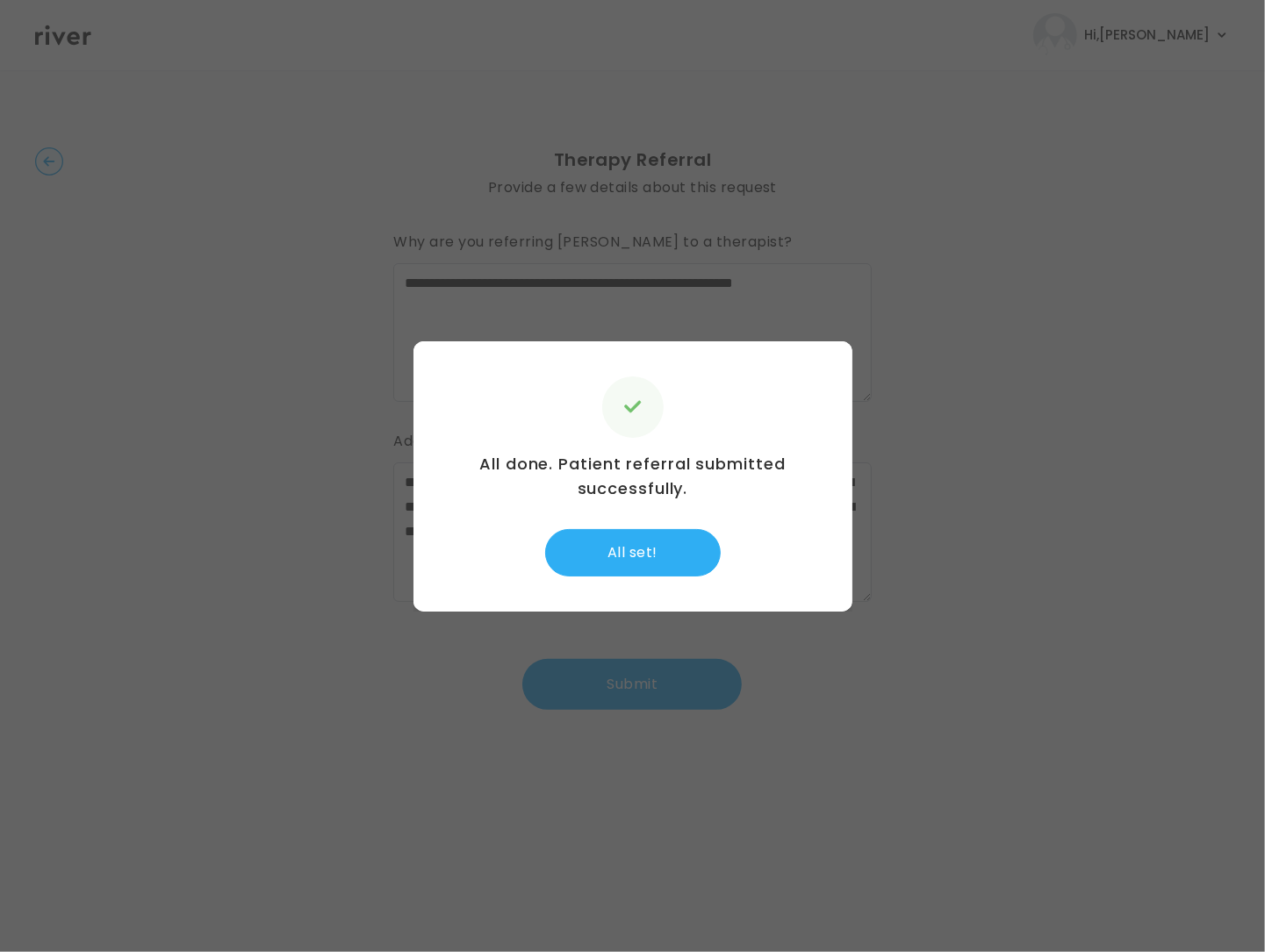
drag, startPoint x: 637, startPoint y: 537, endPoint x: 680, endPoint y: 526, distance: 44.4
click at [645, 534] on button "All set!" at bounding box center [632, 552] width 175 height 47
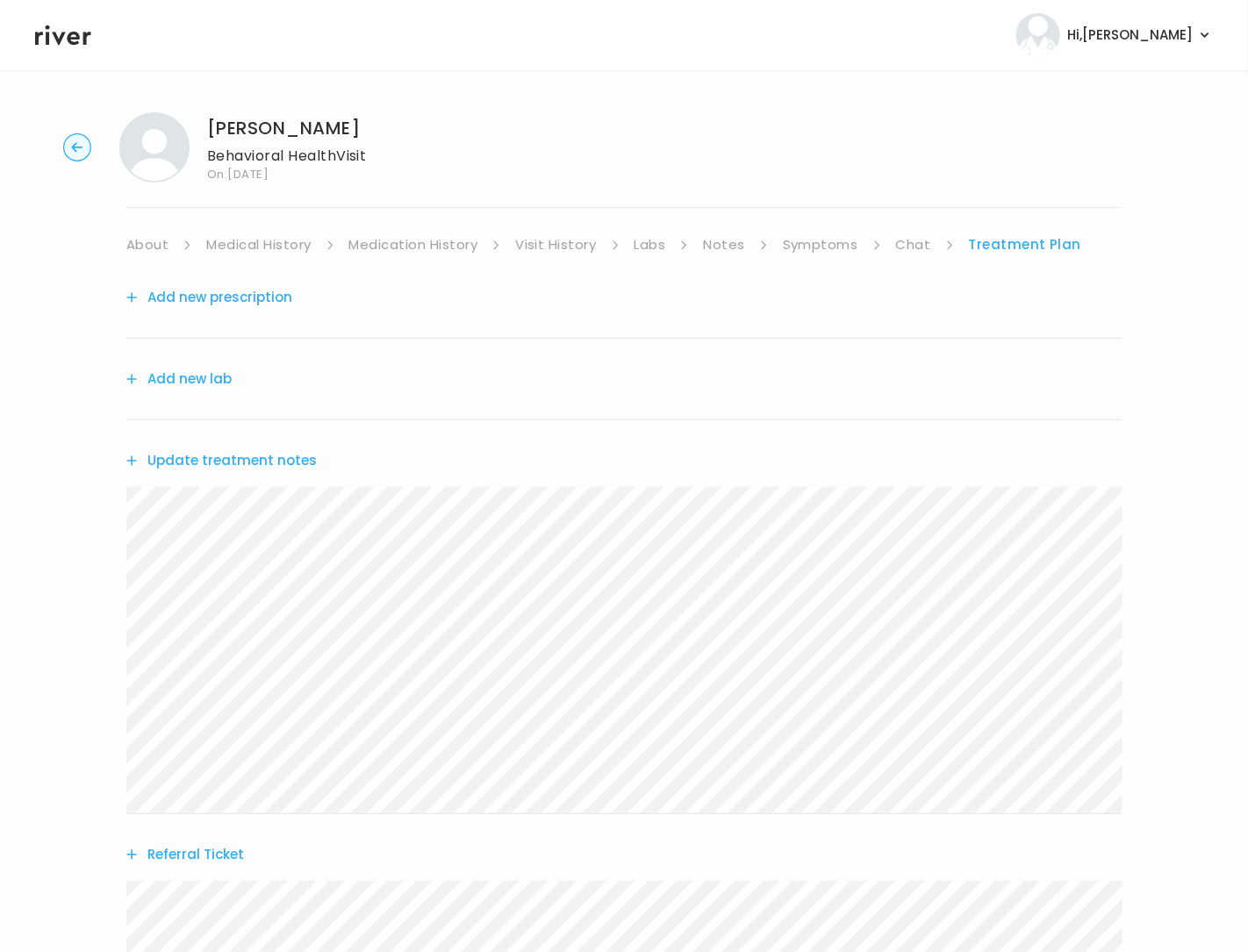
click at [140, 460] on button "Update treatment notes" at bounding box center [221, 460] width 191 height 24
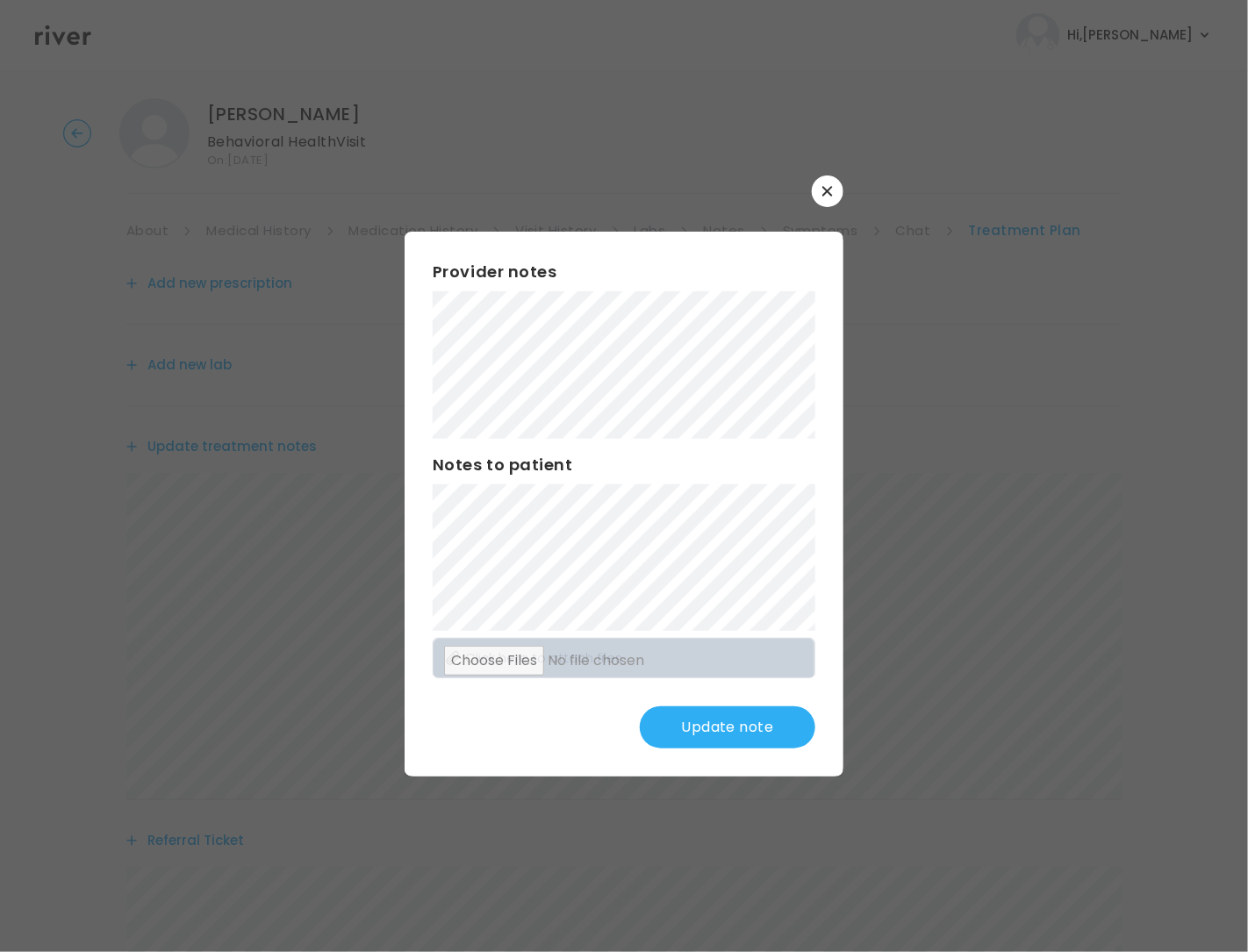
scroll to position [17, 0]
click at [711, 739] on button "Update note" at bounding box center [728, 726] width 175 height 42
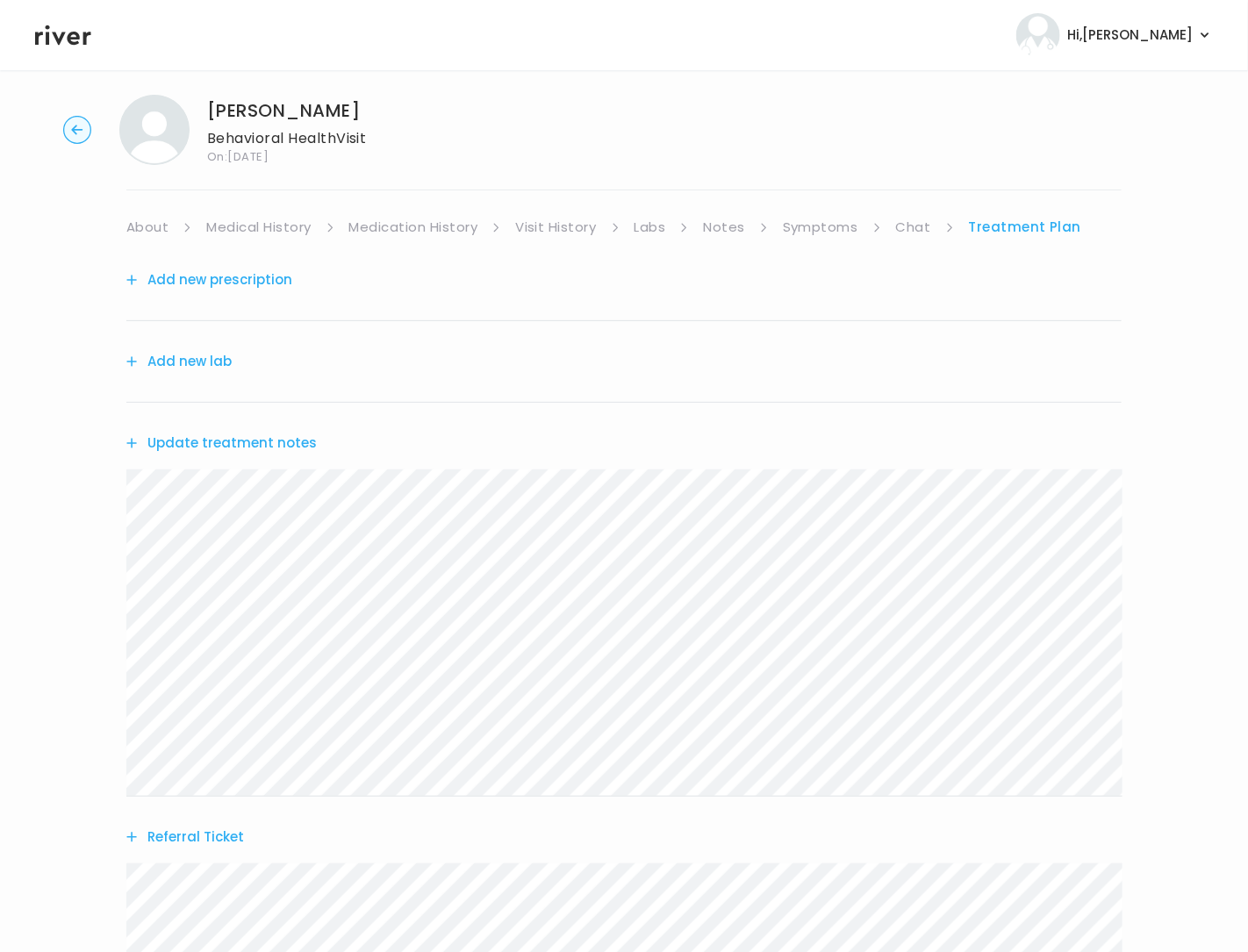
click at [146, 235] on link "About" at bounding box center [146, 227] width 42 height 24
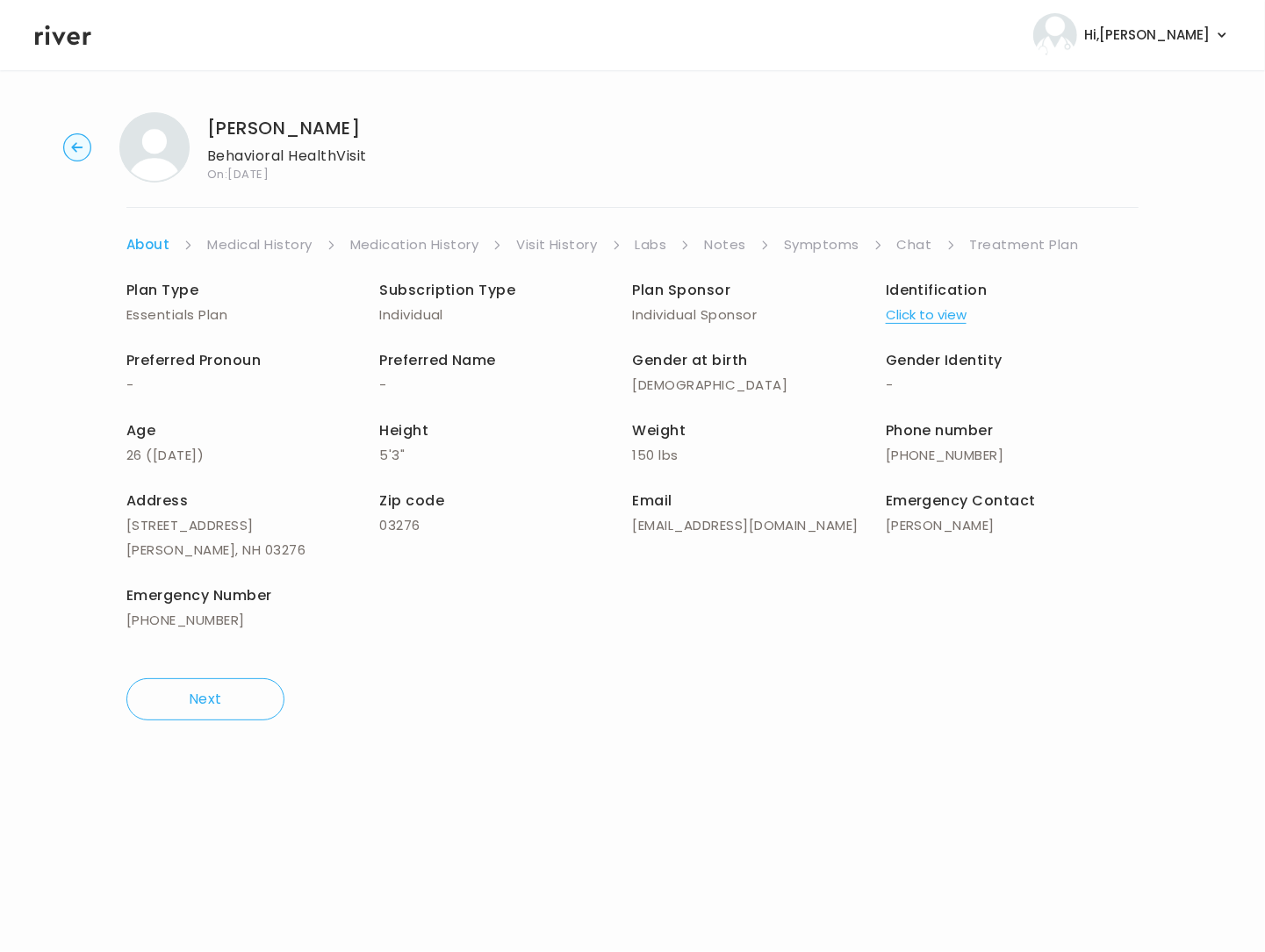
click at [990, 240] on link "Treatment Plan" at bounding box center [1024, 244] width 108 height 24
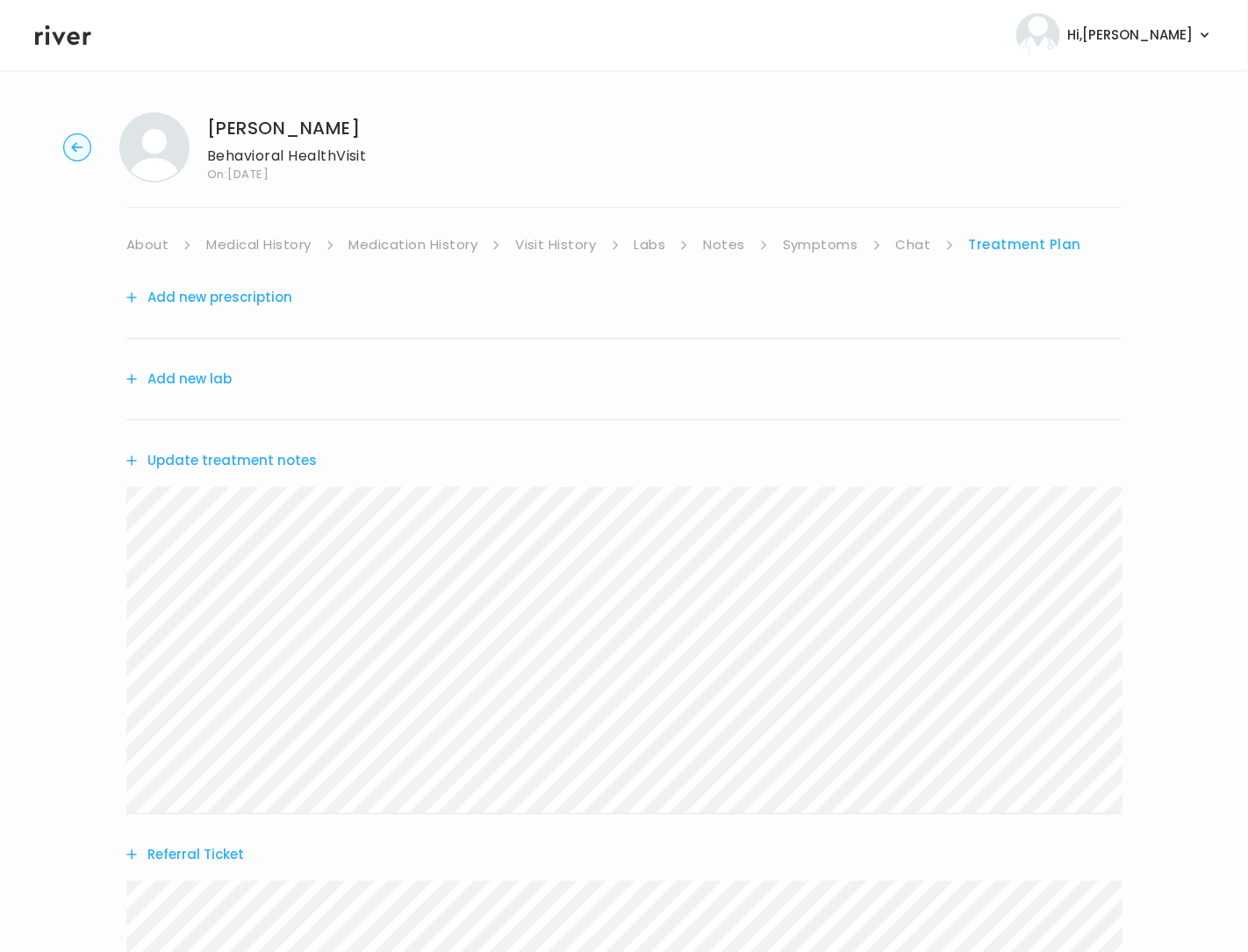
click at [217, 458] on button "Update treatment notes" at bounding box center [221, 460] width 191 height 24
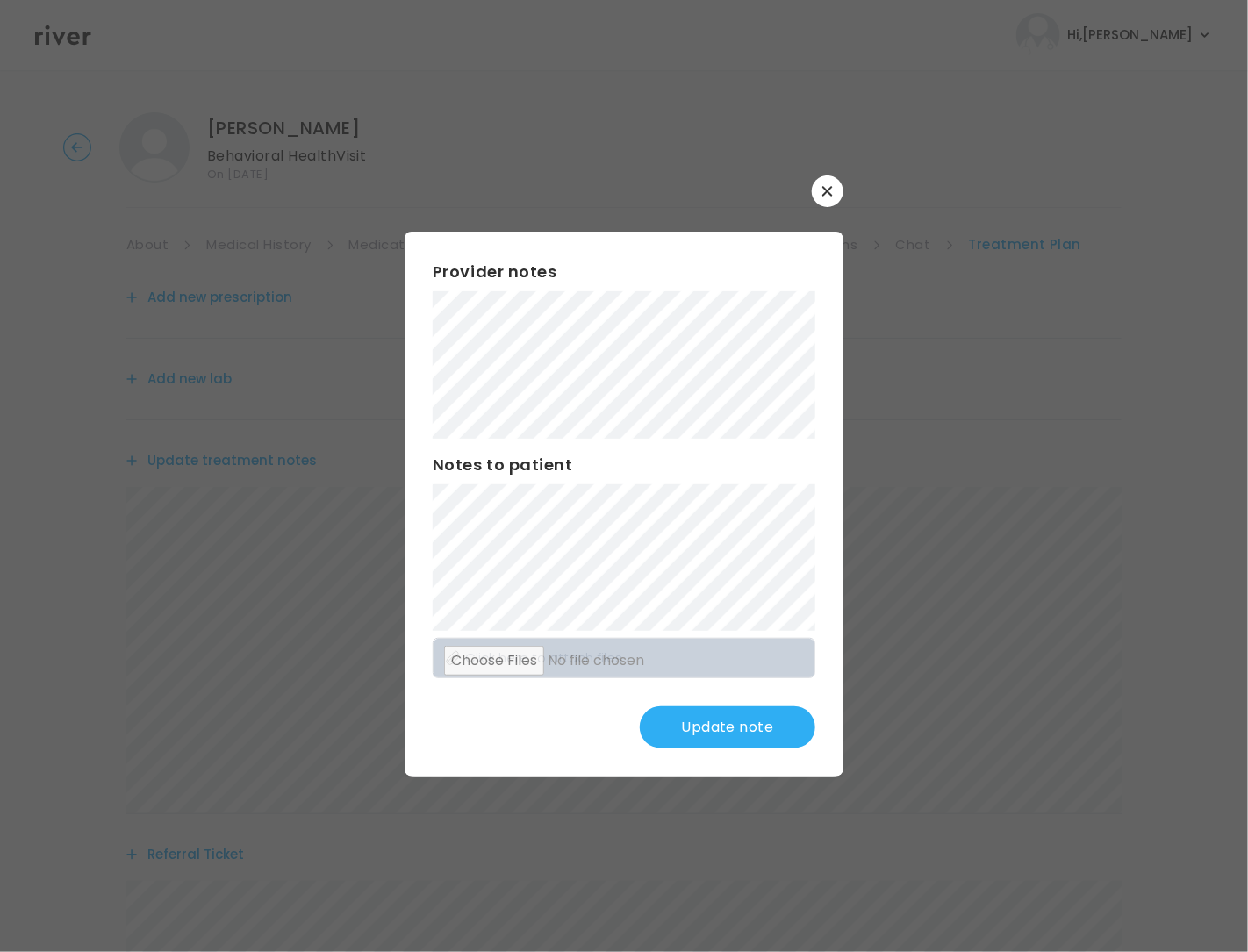
click at [736, 731] on button "Update note" at bounding box center [728, 726] width 175 height 42
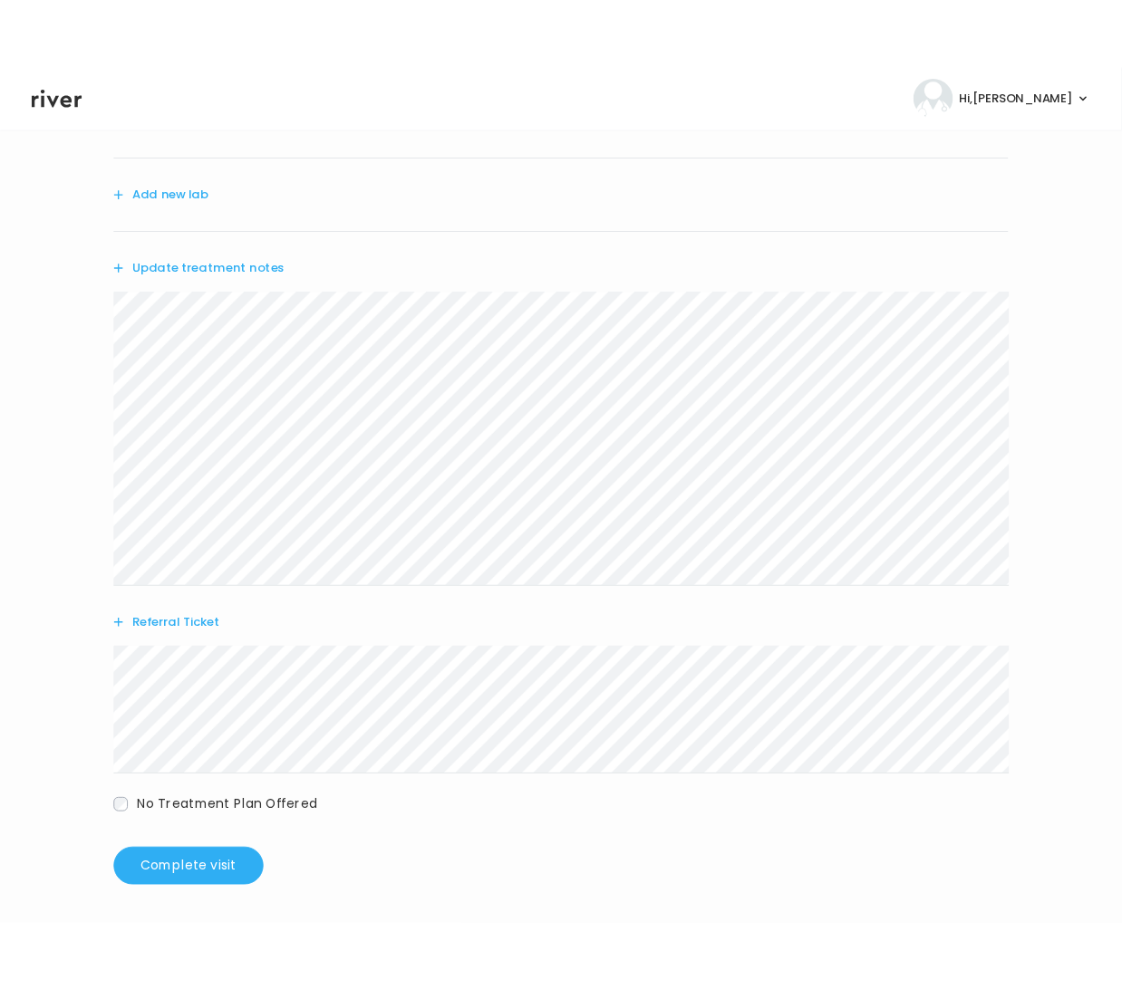
scroll to position [238, 0]
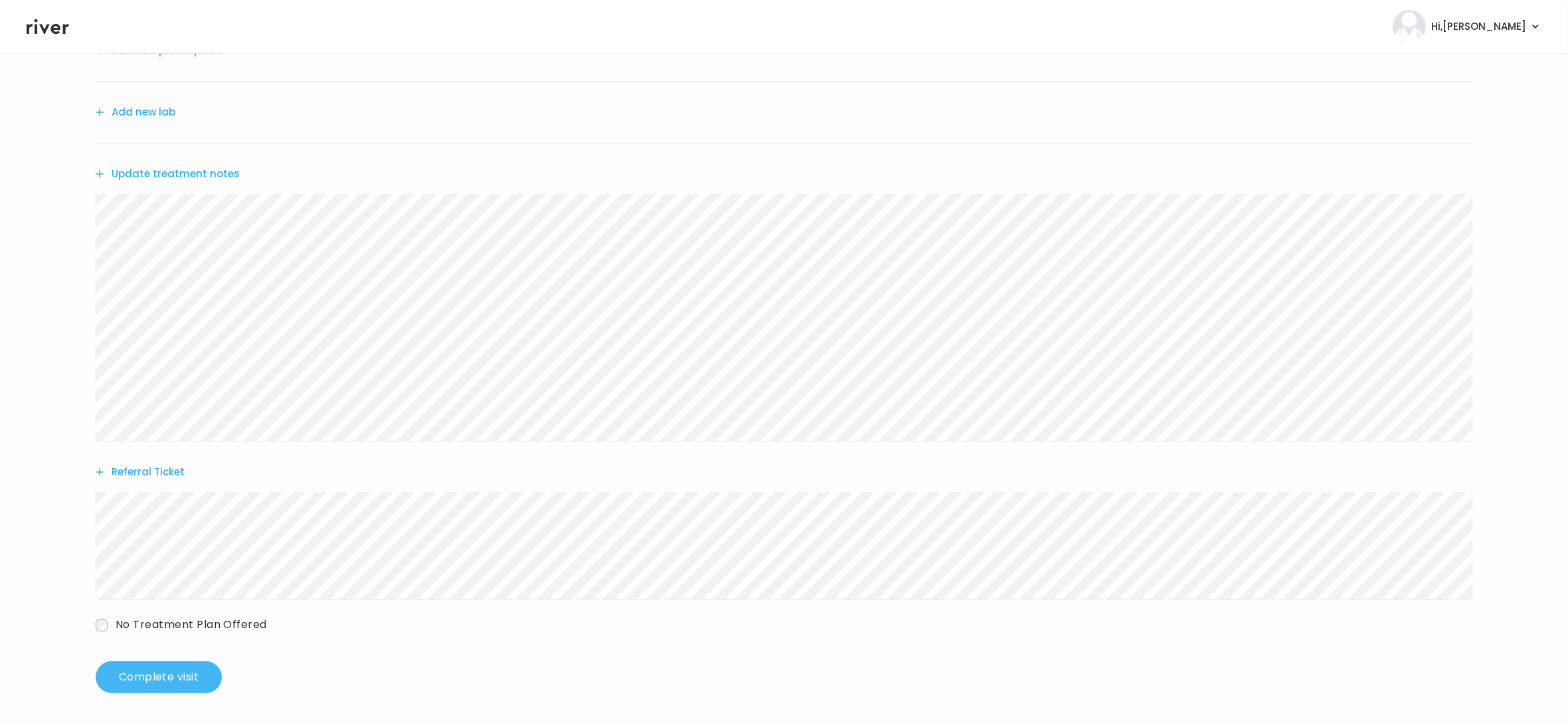
click at [150, 677] on button "Complete visit" at bounding box center [158, 677] width 126 height 32
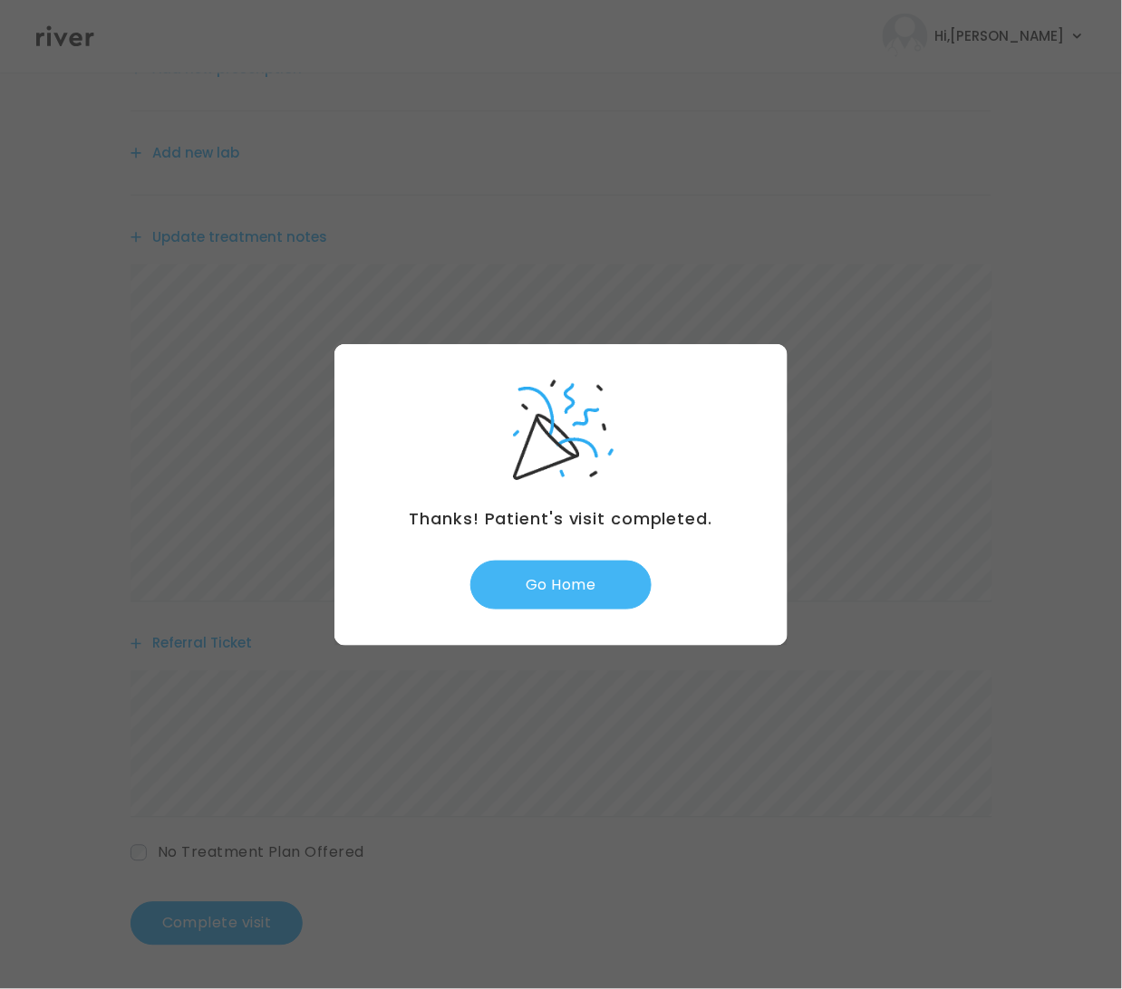
click at [597, 583] on button "Go Home" at bounding box center [560, 585] width 181 height 49
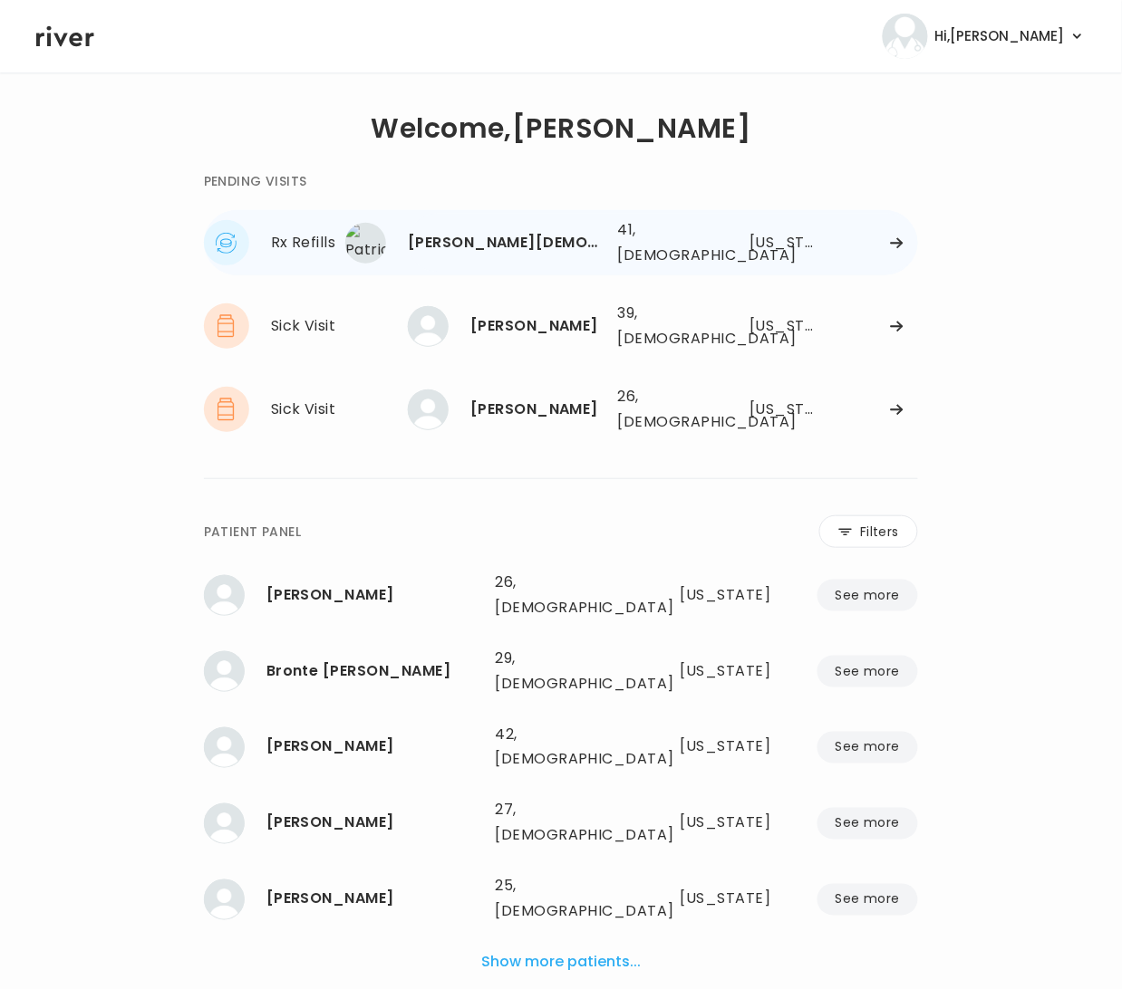
click at [889, 239] on div at bounding box center [872, 243] width 91 height 14
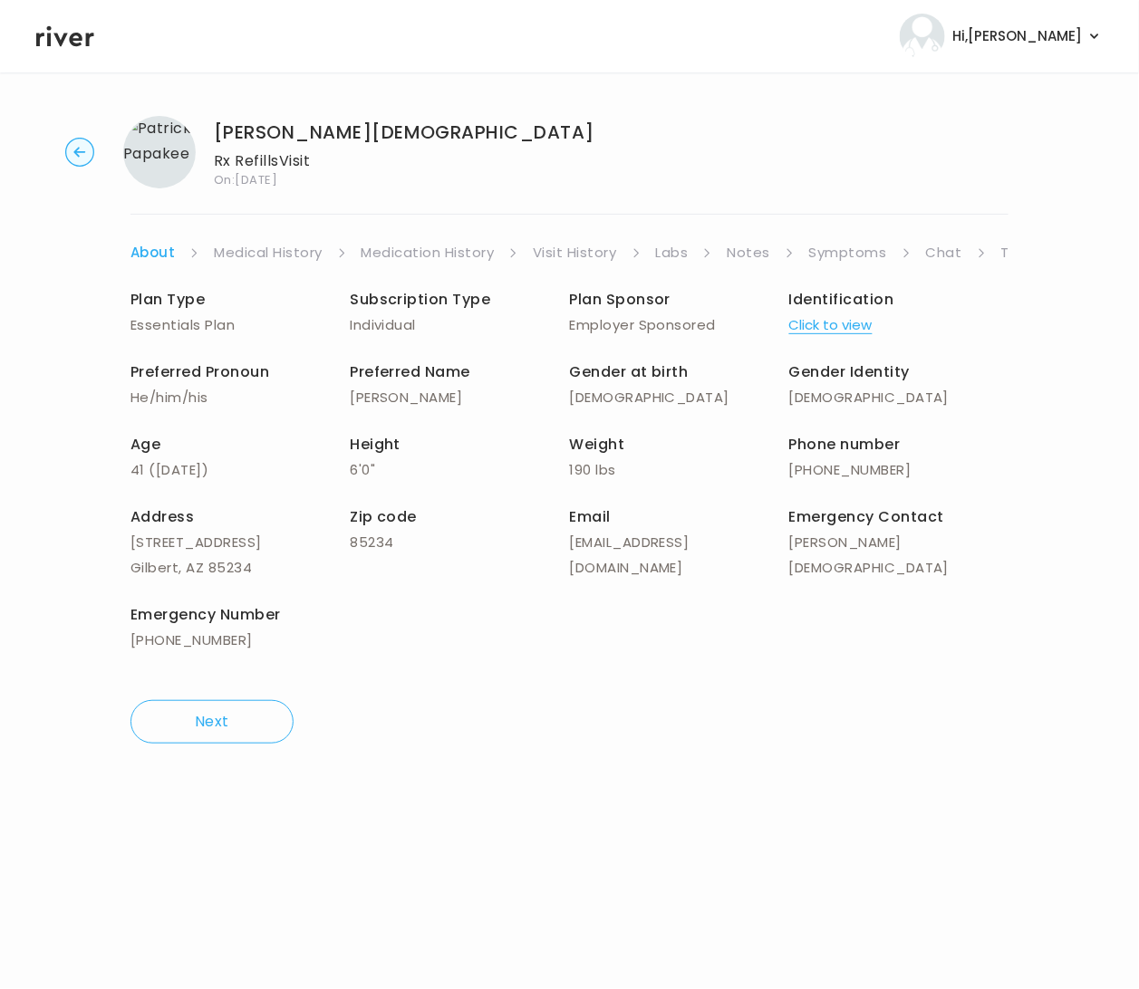
click at [472, 260] on link "Medication History" at bounding box center [428, 252] width 133 height 25
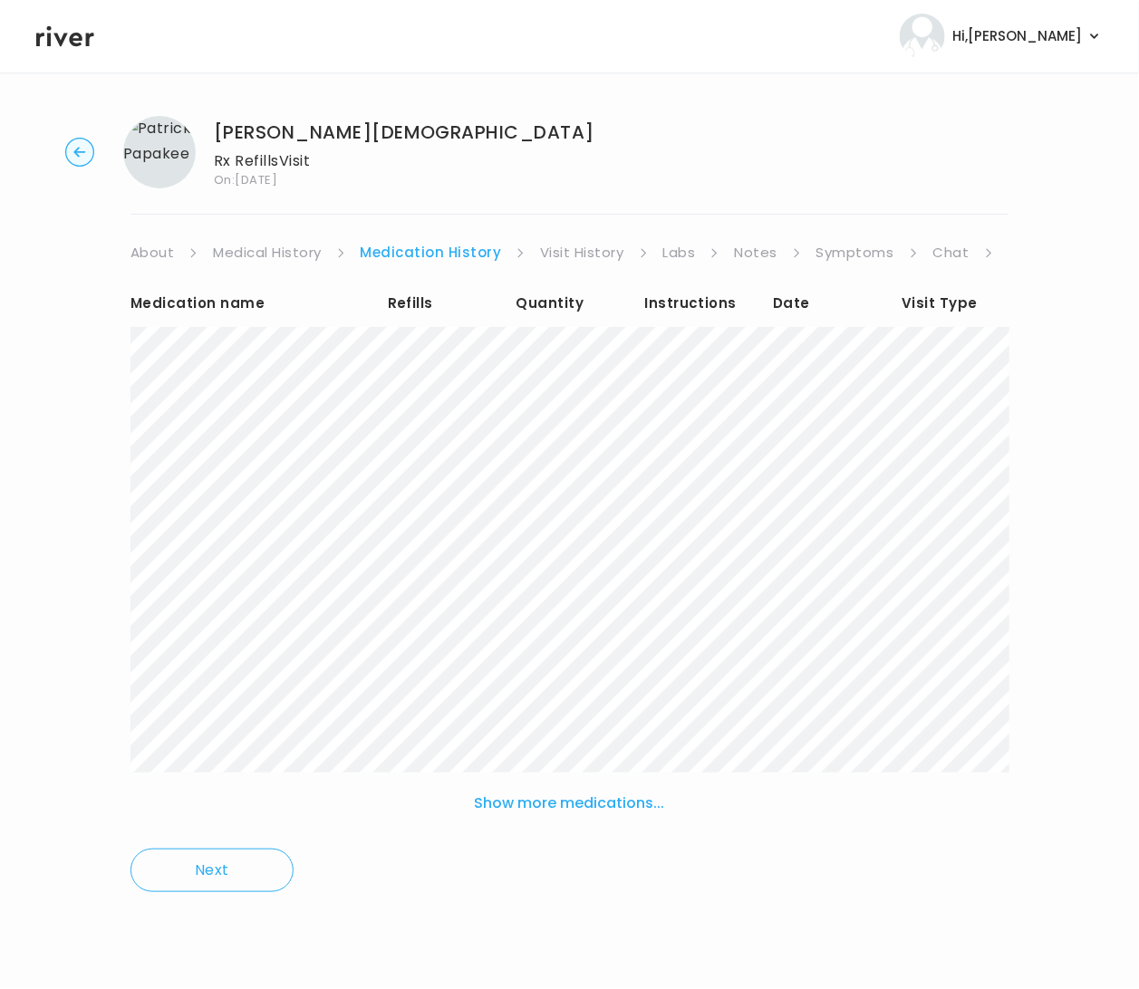
click at [571, 254] on link "Visit History" at bounding box center [581, 252] width 83 height 25
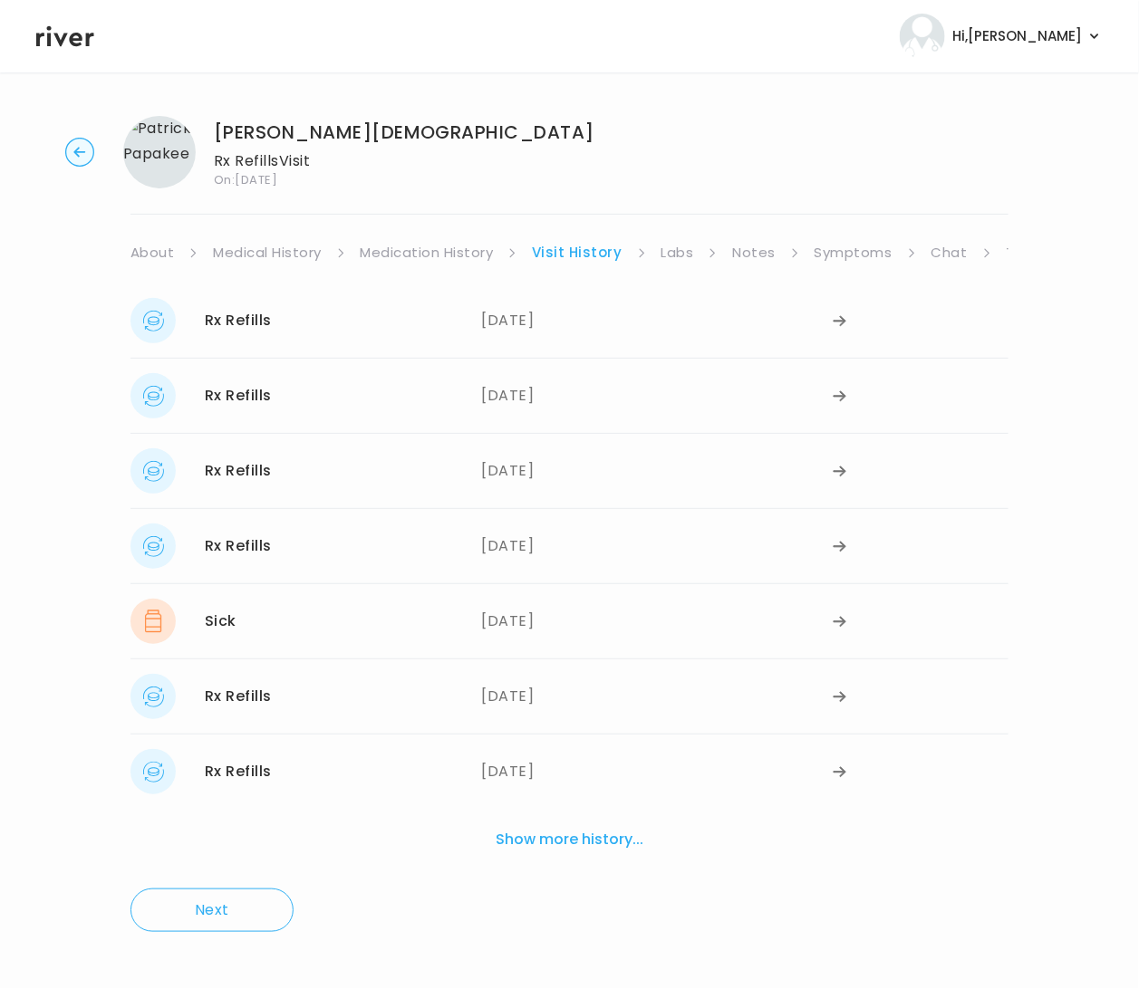
click at [859, 250] on link "Symptoms" at bounding box center [854, 252] width 78 height 25
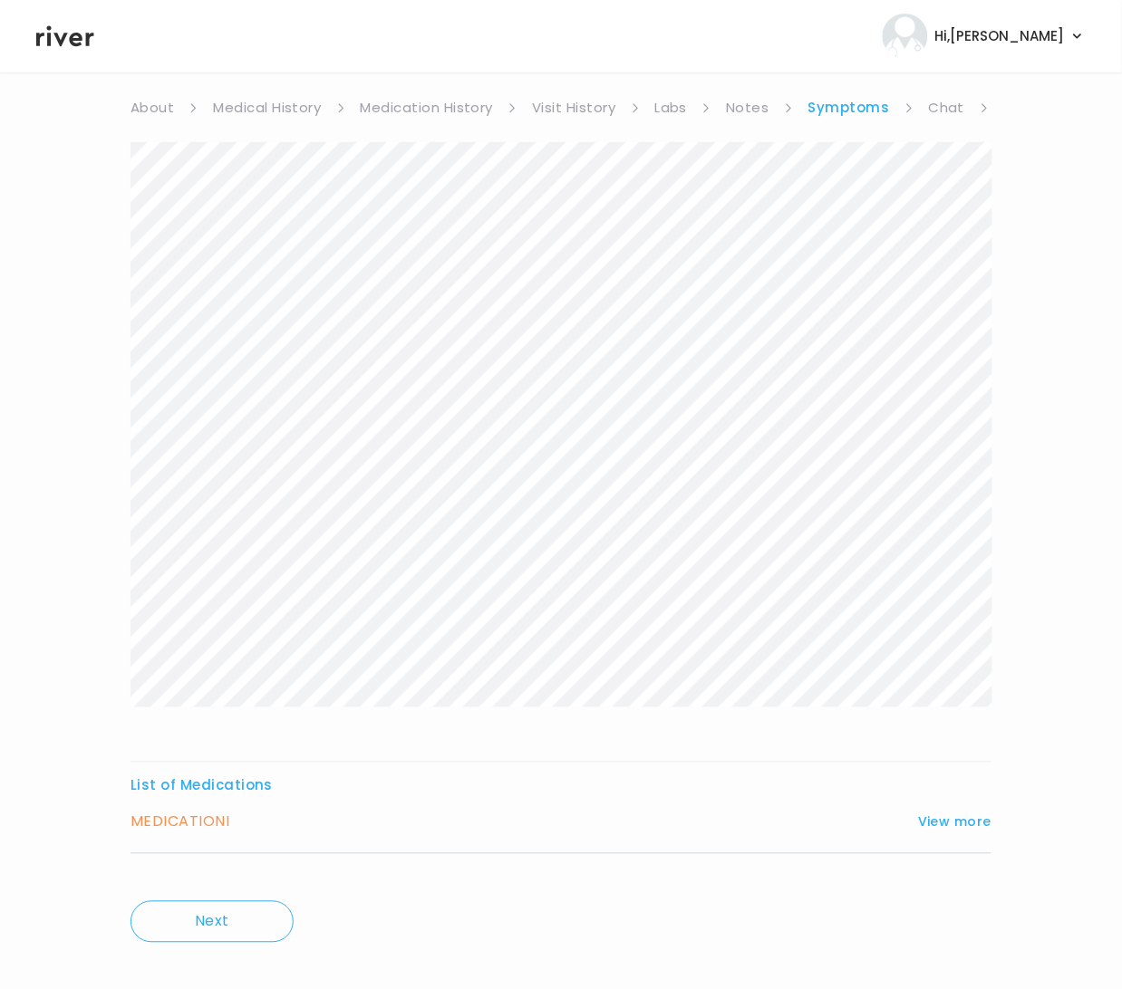
scroll to position [169, 0]
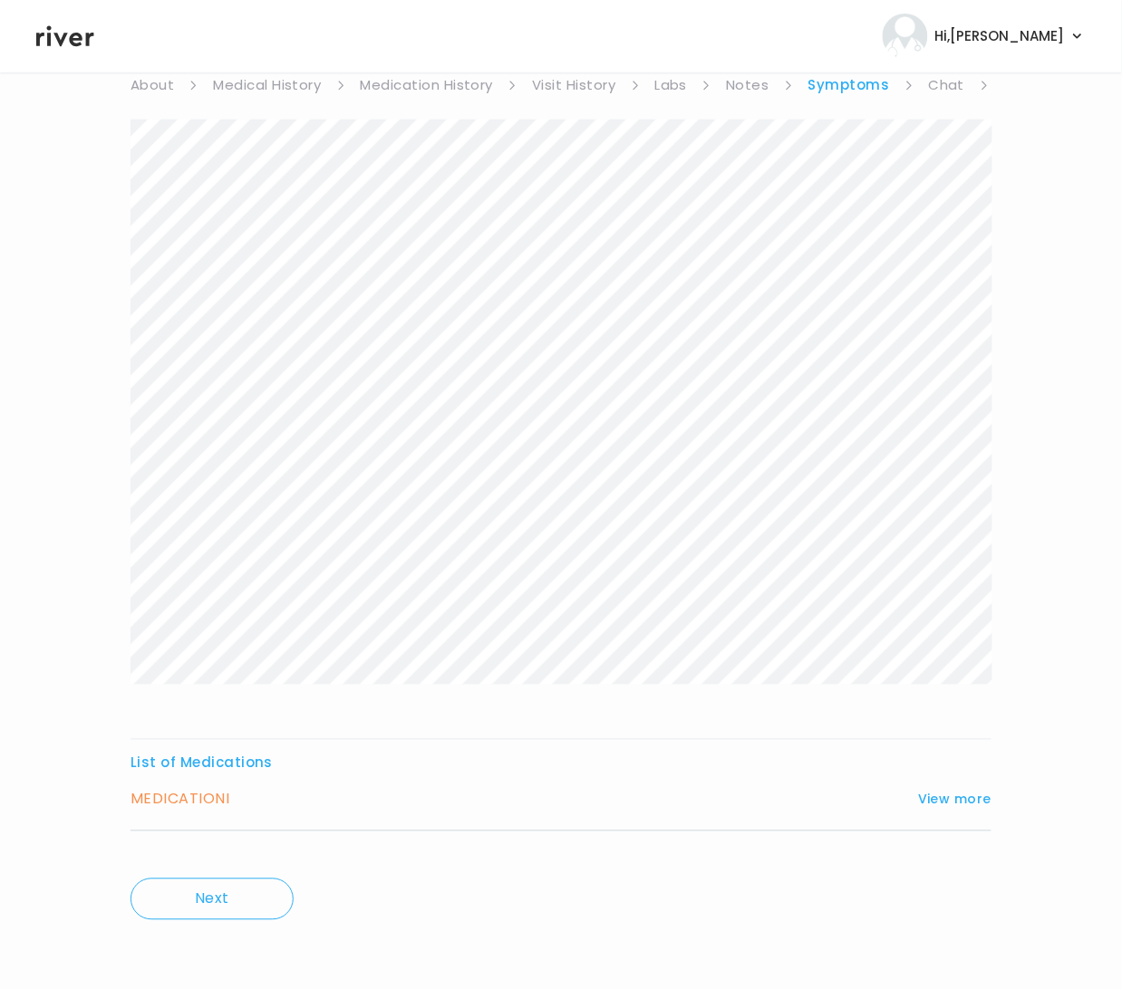
drag, startPoint x: 214, startPoint y: 802, endPoint x: 431, endPoint y: 796, distance: 217.5
click at [214, 802] on h3 "MEDICATION I" at bounding box center [179, 799] width 99 height 25
click at [933, 789] on button "View more" at bounding box center [954, 800] width 73 height 22
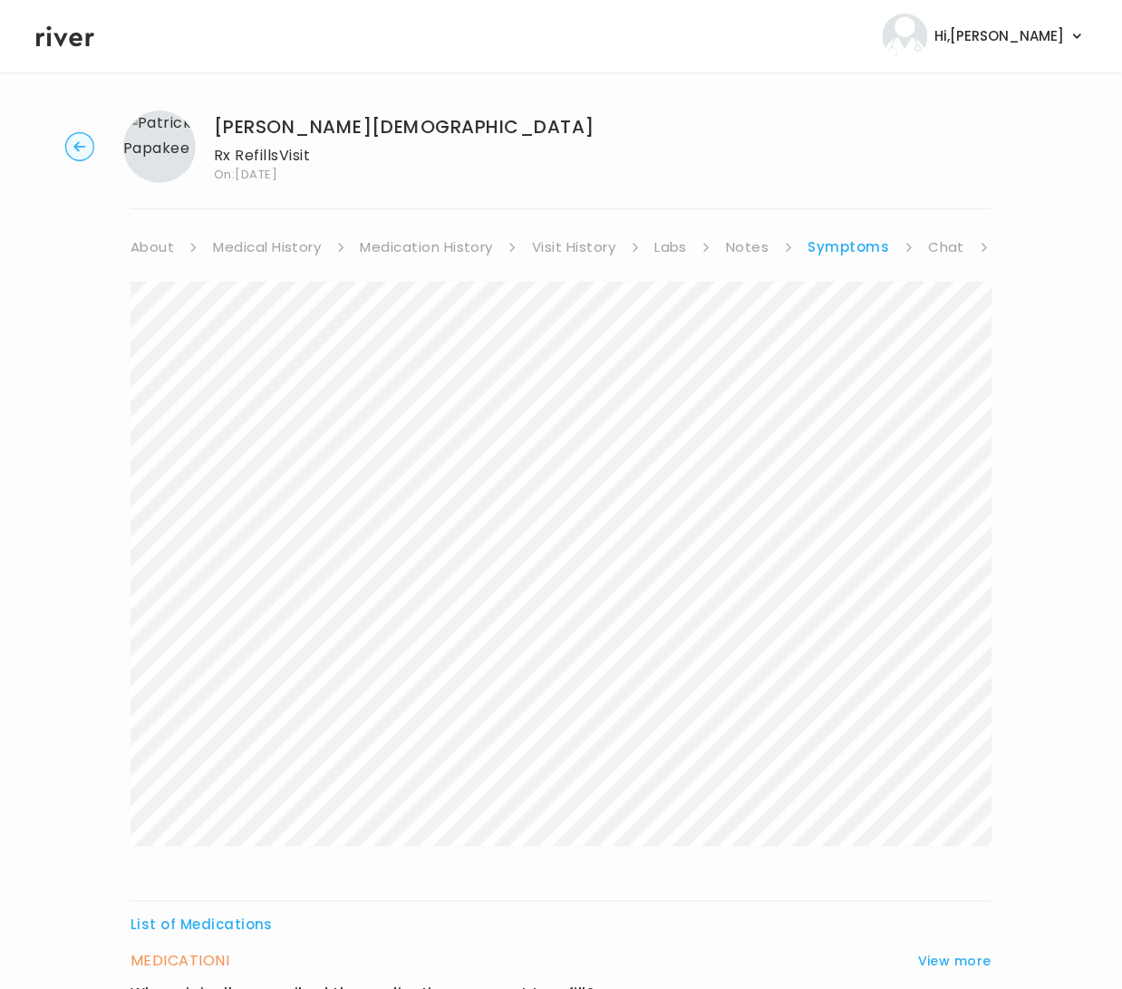
scroll to position [0, 0]
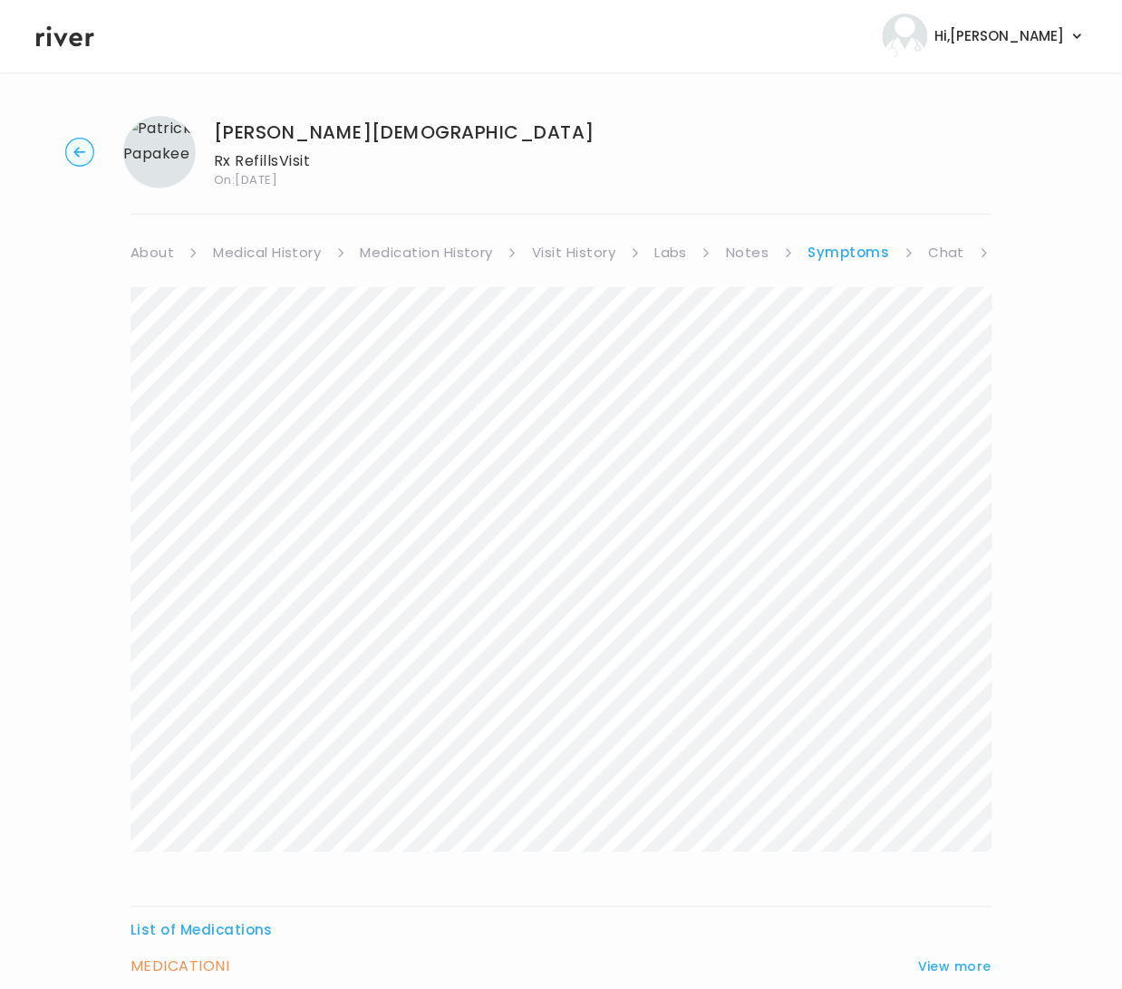
click at [451, 257] on link "Medication History" at bounding box center [427, 252] width 133 height 25
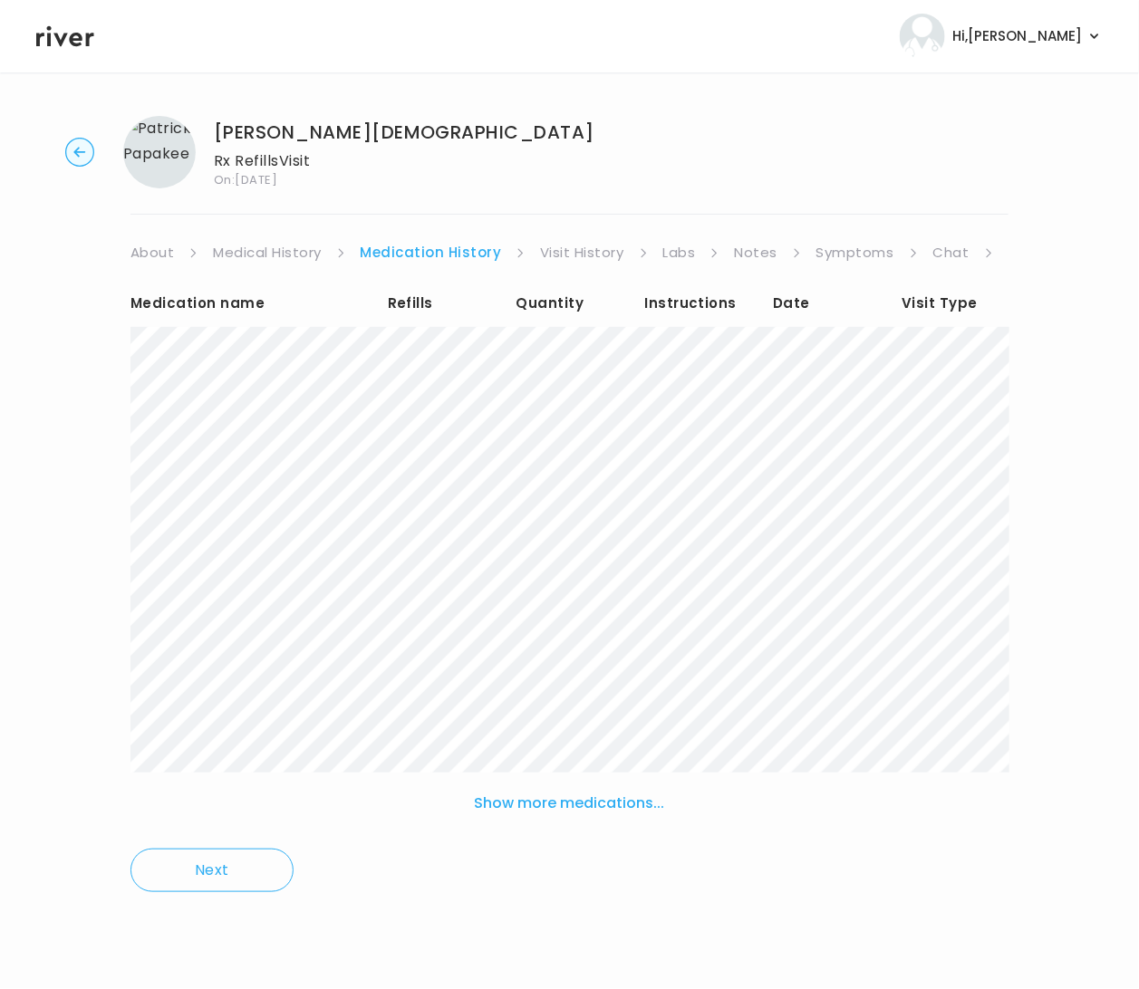
click at [561, 251] on link "Visit History" at bounding box center [581, 252] width 83 height 25
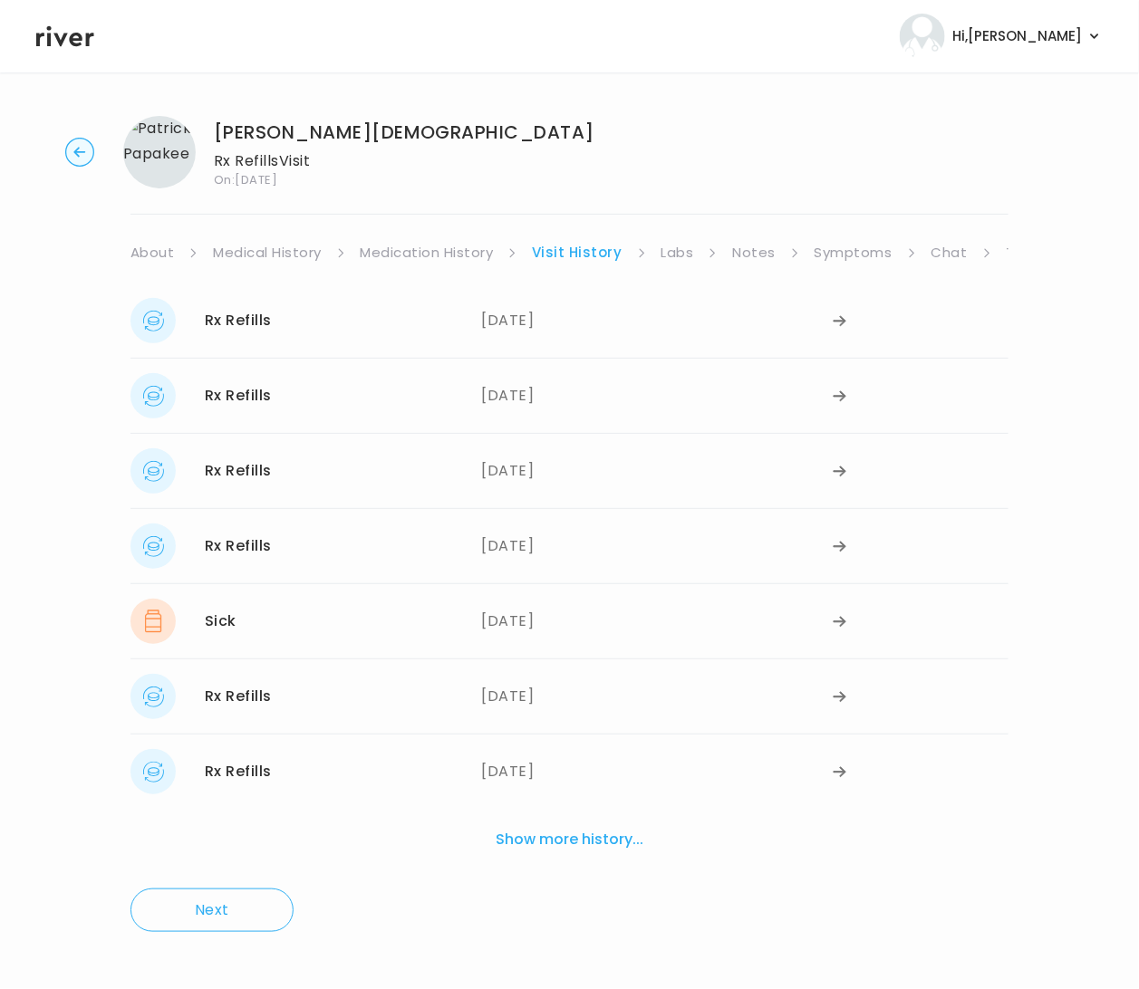
click at [661, 252] on link "Labs" at bounding box center [677, 252] width 33 height 25
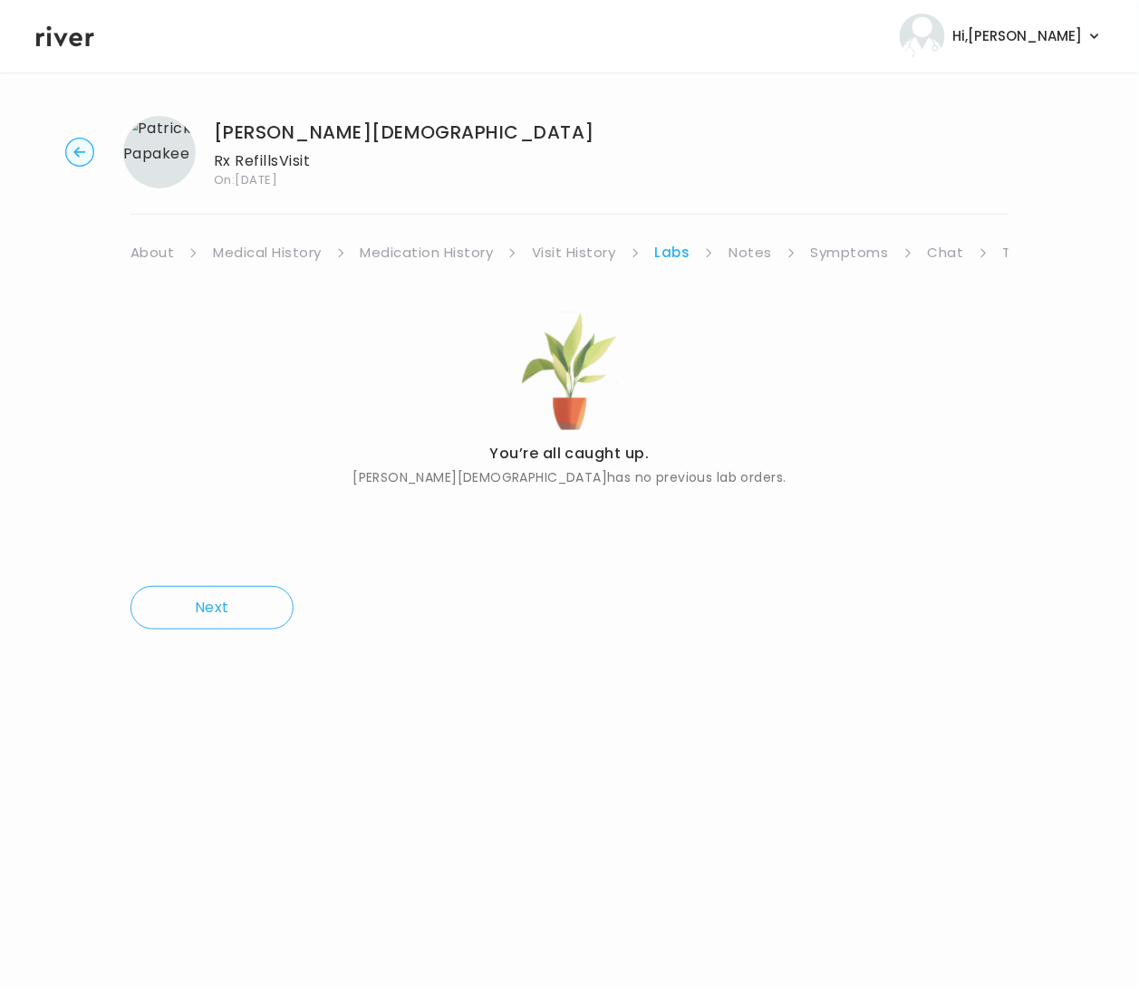
click at [737, 256] on link "Notes" at bounding box center [749, 252] width 43 height 25
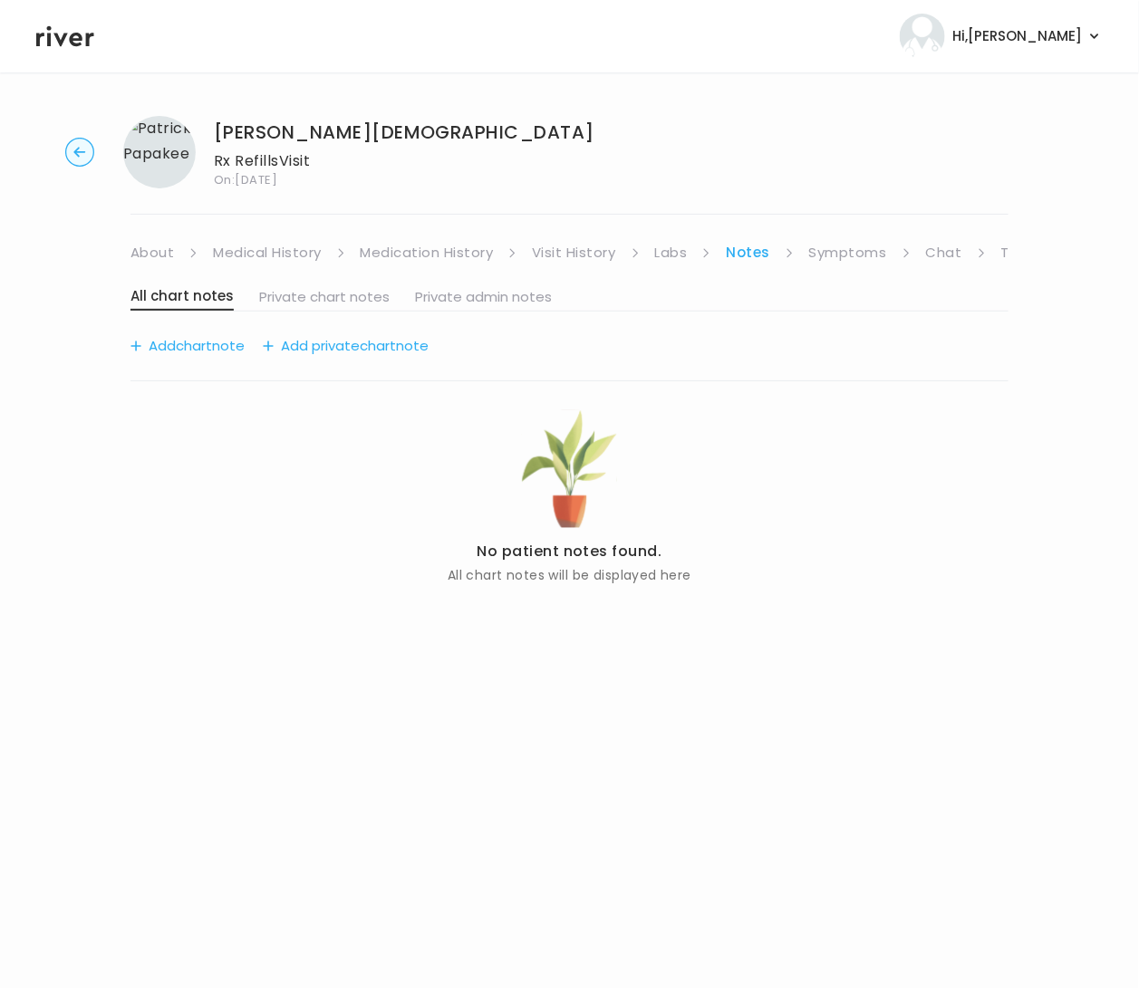
click at [652, 256] on ul "About Medical History Medication History Visit History Labs Notes Symptoms Chat…" at bounding box center [569, 252] width 878 height 25
click at [584, 256] on link "Visit History" at bounding box center [573, 252] width 83 height 25
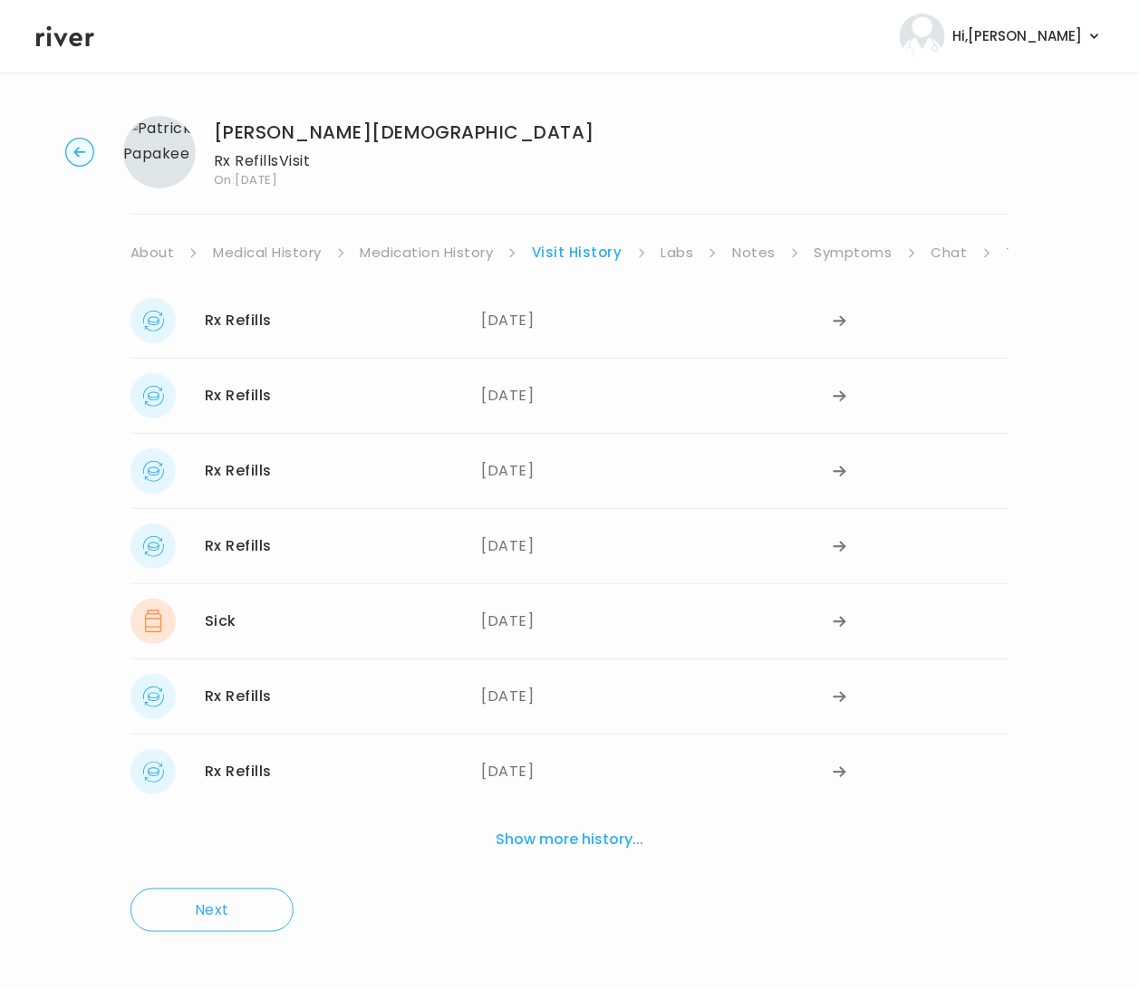
click at [945, 251] on link "Chat" at bounding box center [949, 252] width 36 height 25
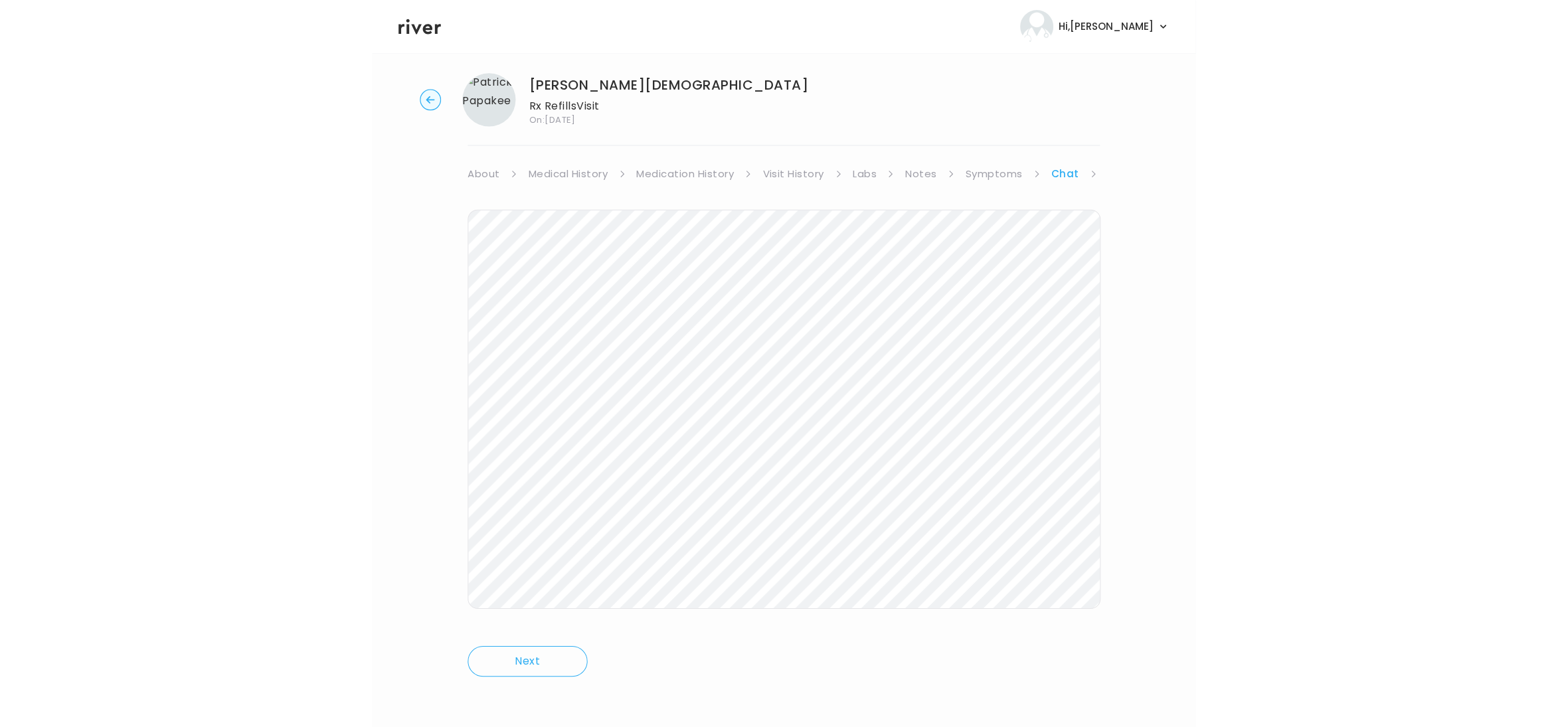
scroll to position [10, 0]
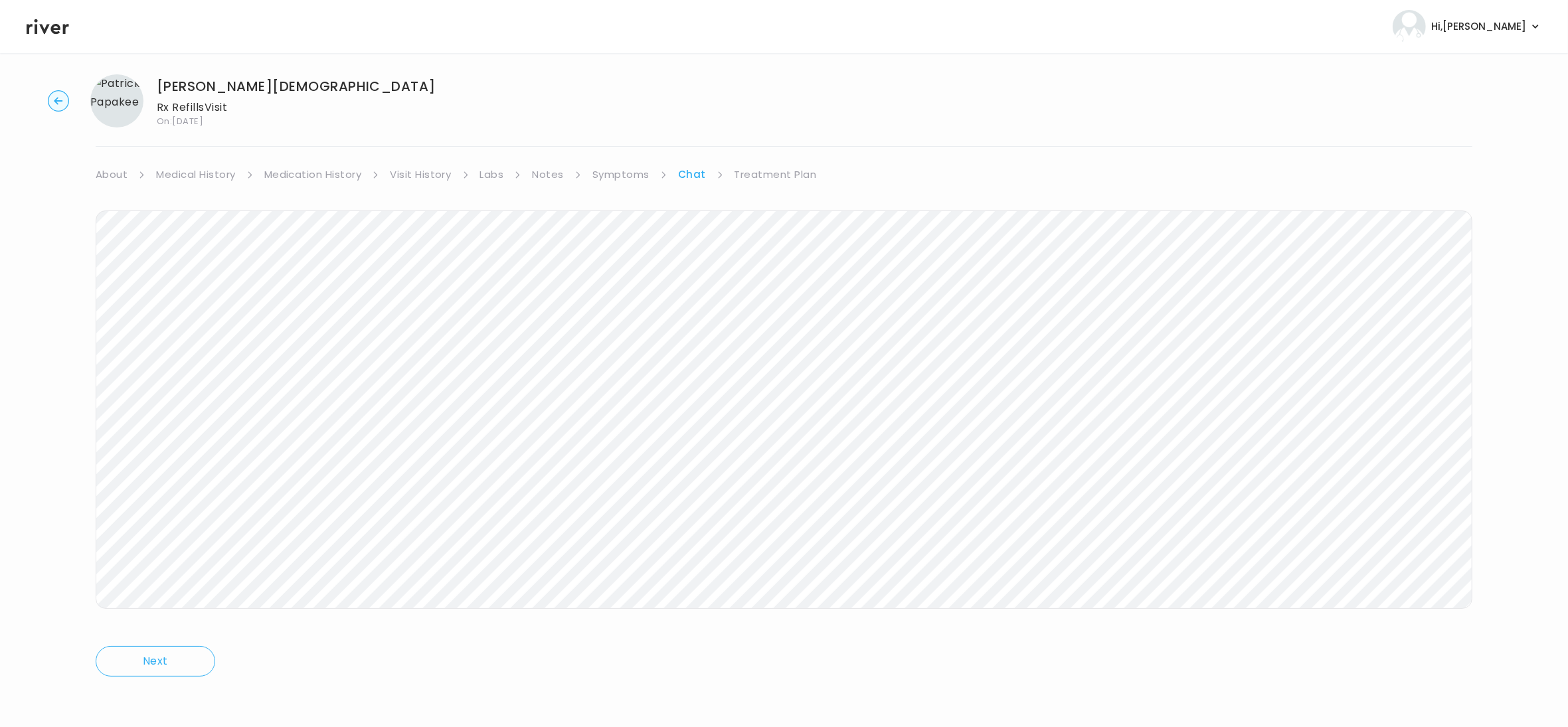
click at [60, 99] on circle "button" at bounding box center [59, 101] width 21 height 21
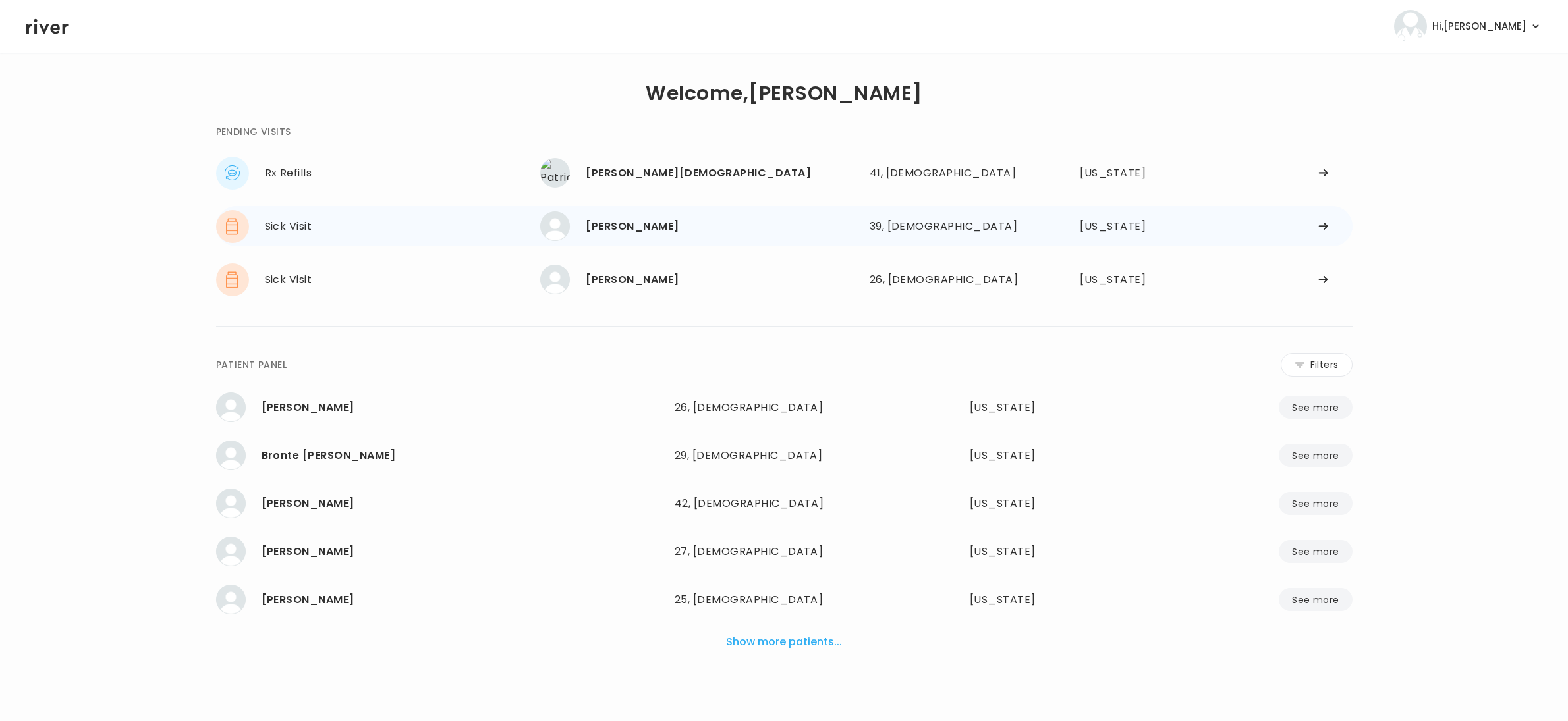
click at [828, 227] on icon at bounding box center [1324, 226] width 10 height 10
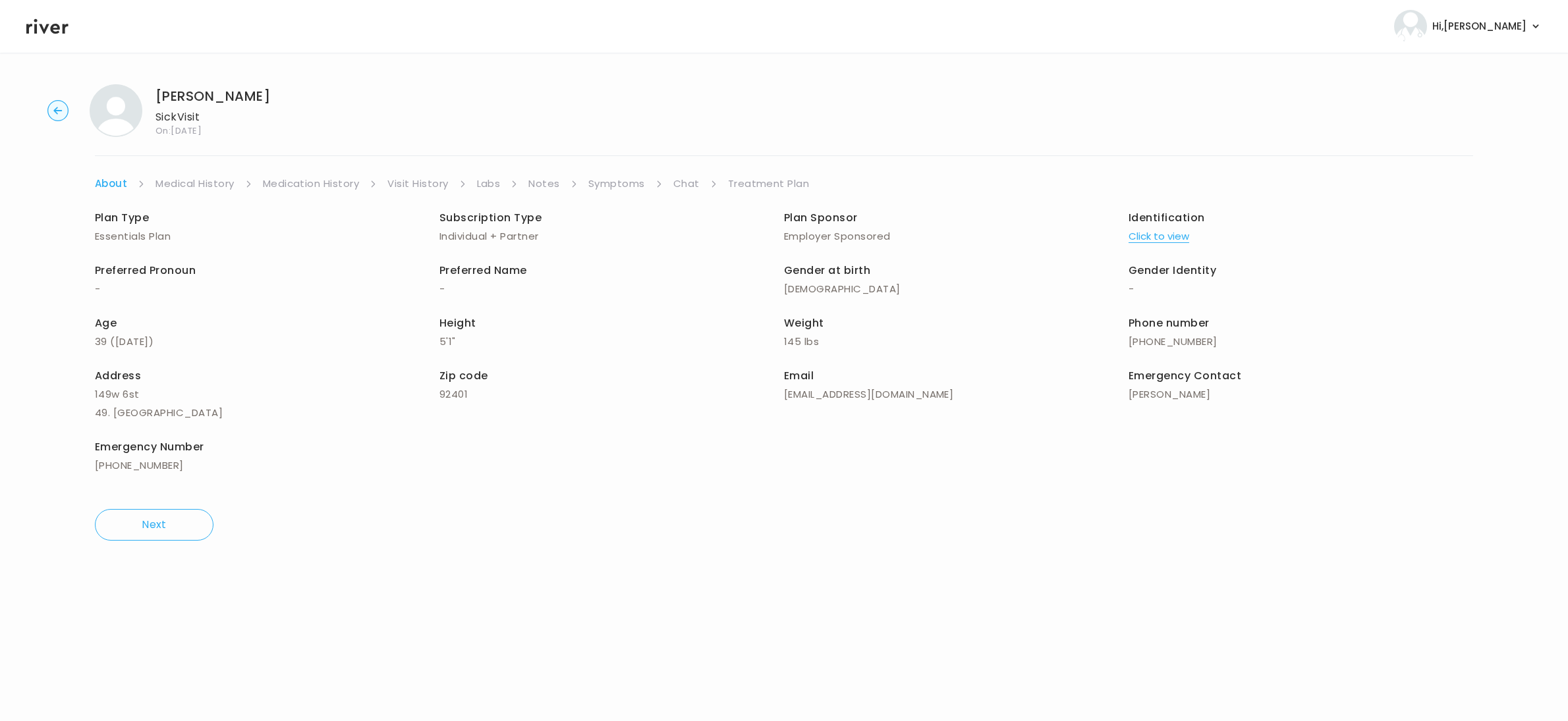
click at [618, 185] on link "Symptoms" at bounding box center [617, 183] width 57 height 18
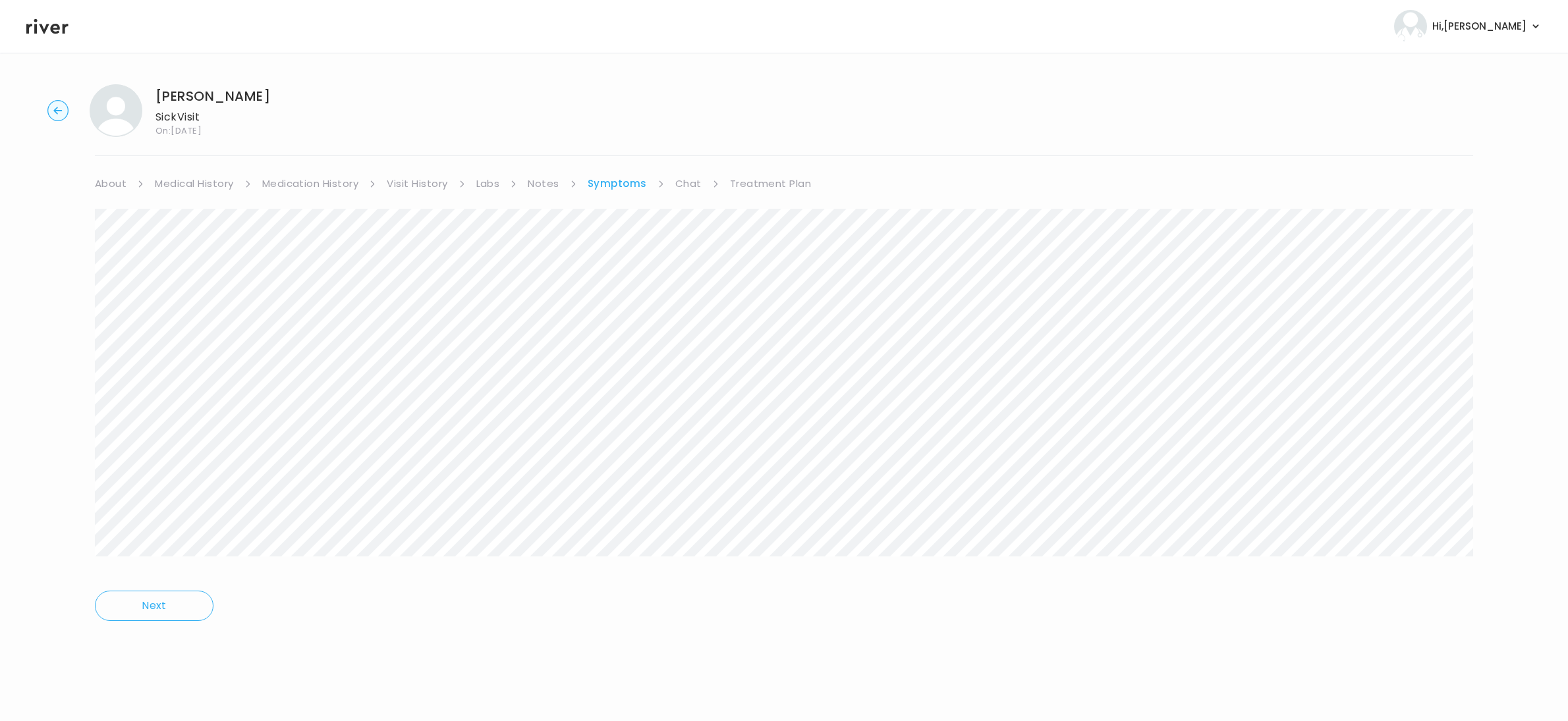
click at [55, 108] on circle "button" at bounding box center [58, 111] width 20 height 20
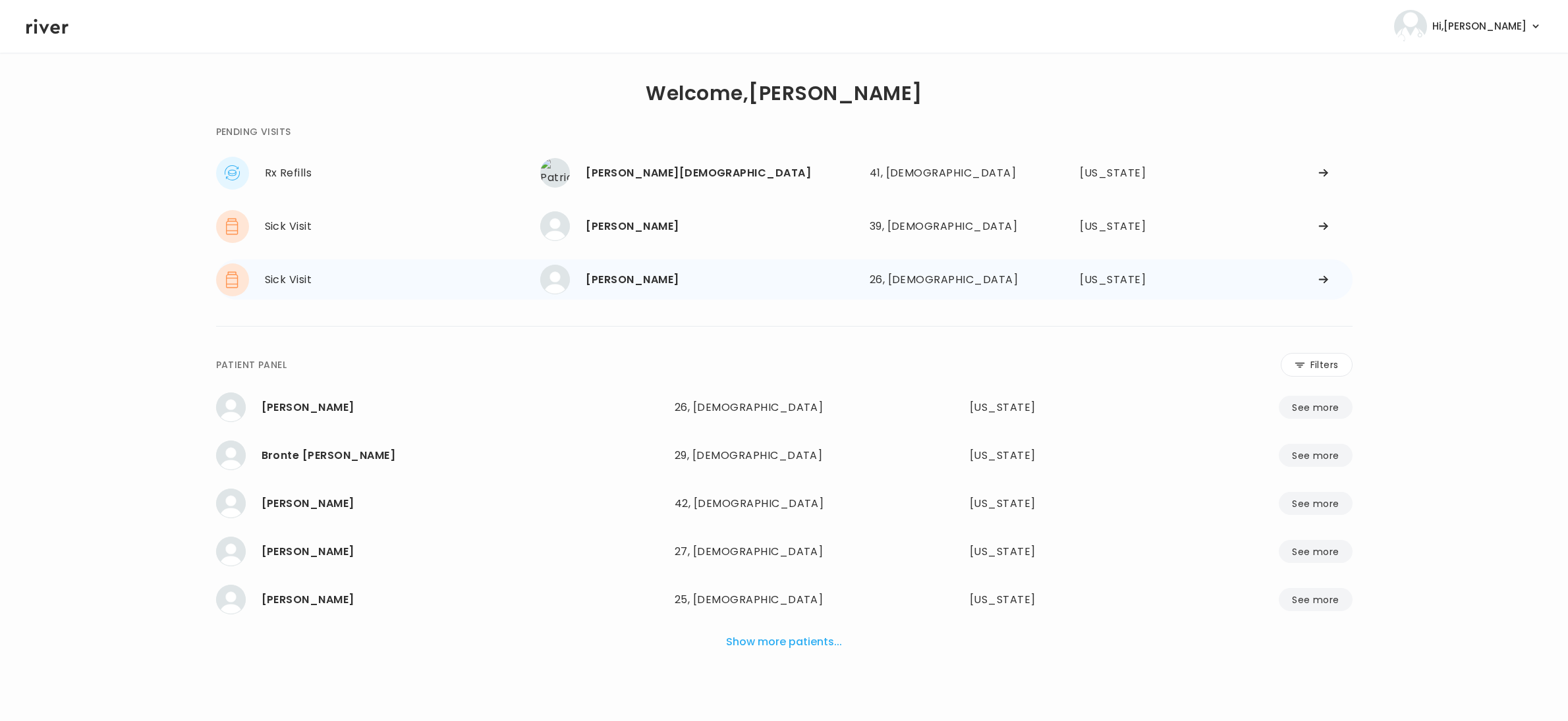
click at [718, 288] on div "Savannah McClaugherty" at bounding box center [721, 279] width 273 height 18
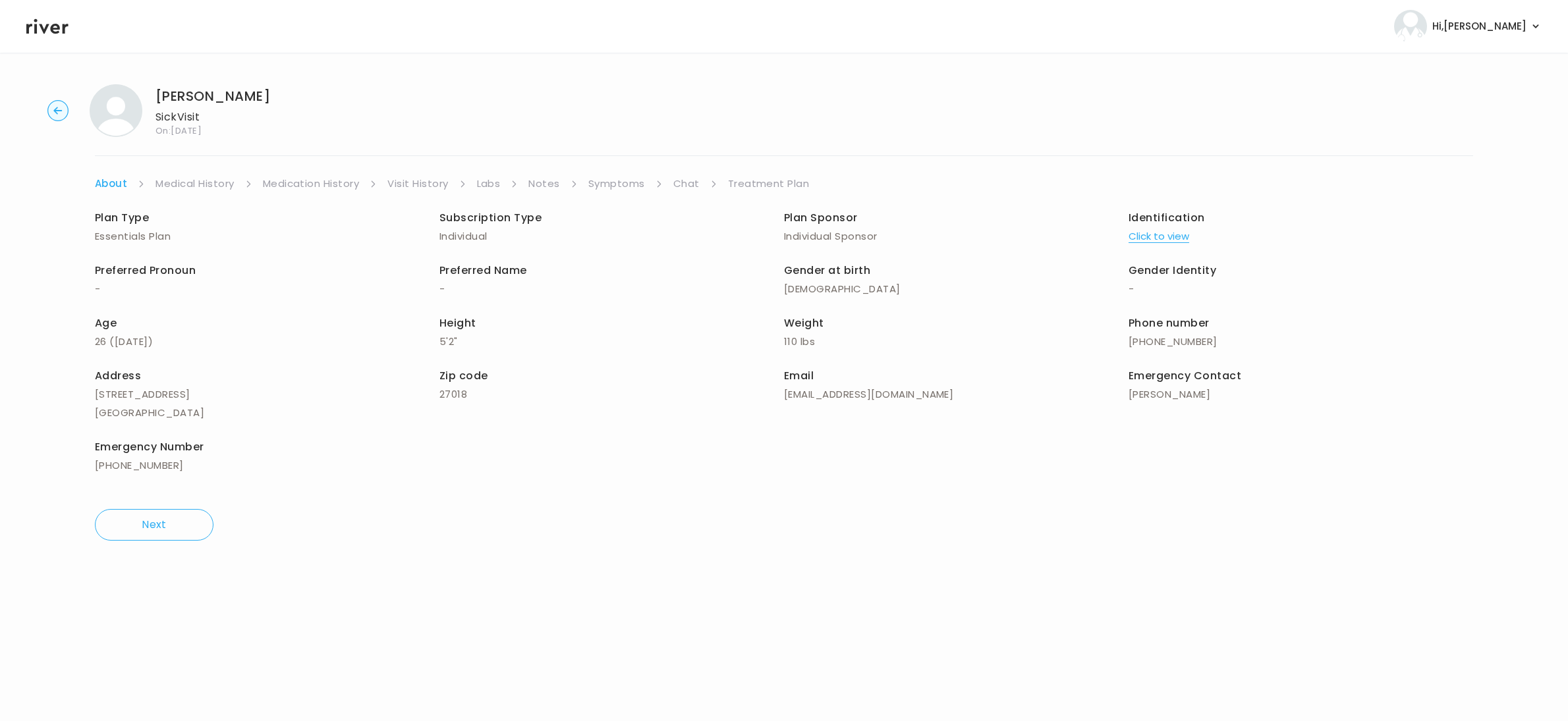
click at [628, 178] on link "Symptoms" at bounding box center [617, 183] width 57 height 18
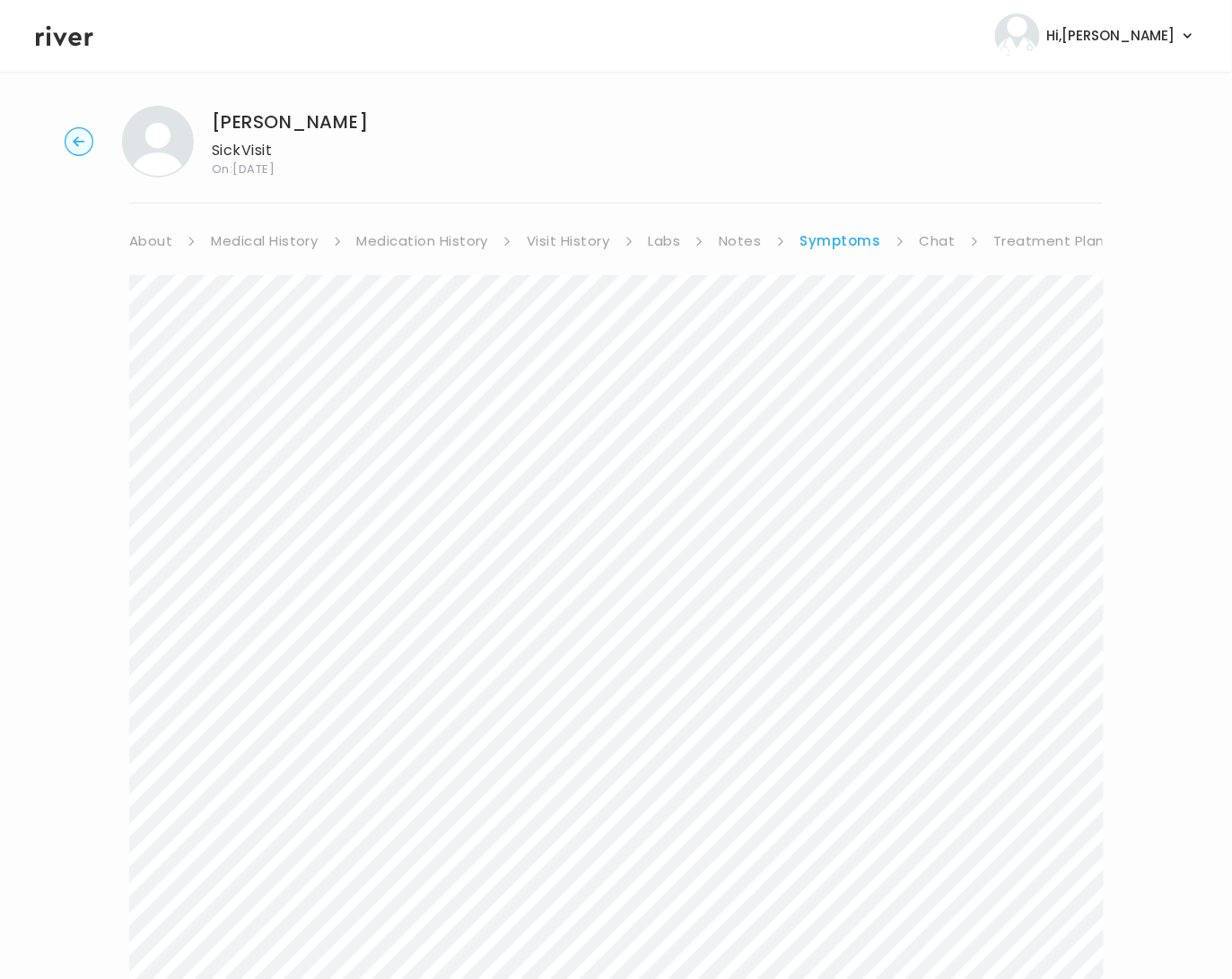
scroll to position [14, 0]
click at [1032, 239] on link "Treatment Plan" at bounding box center [1050, 237] width 111 height 25
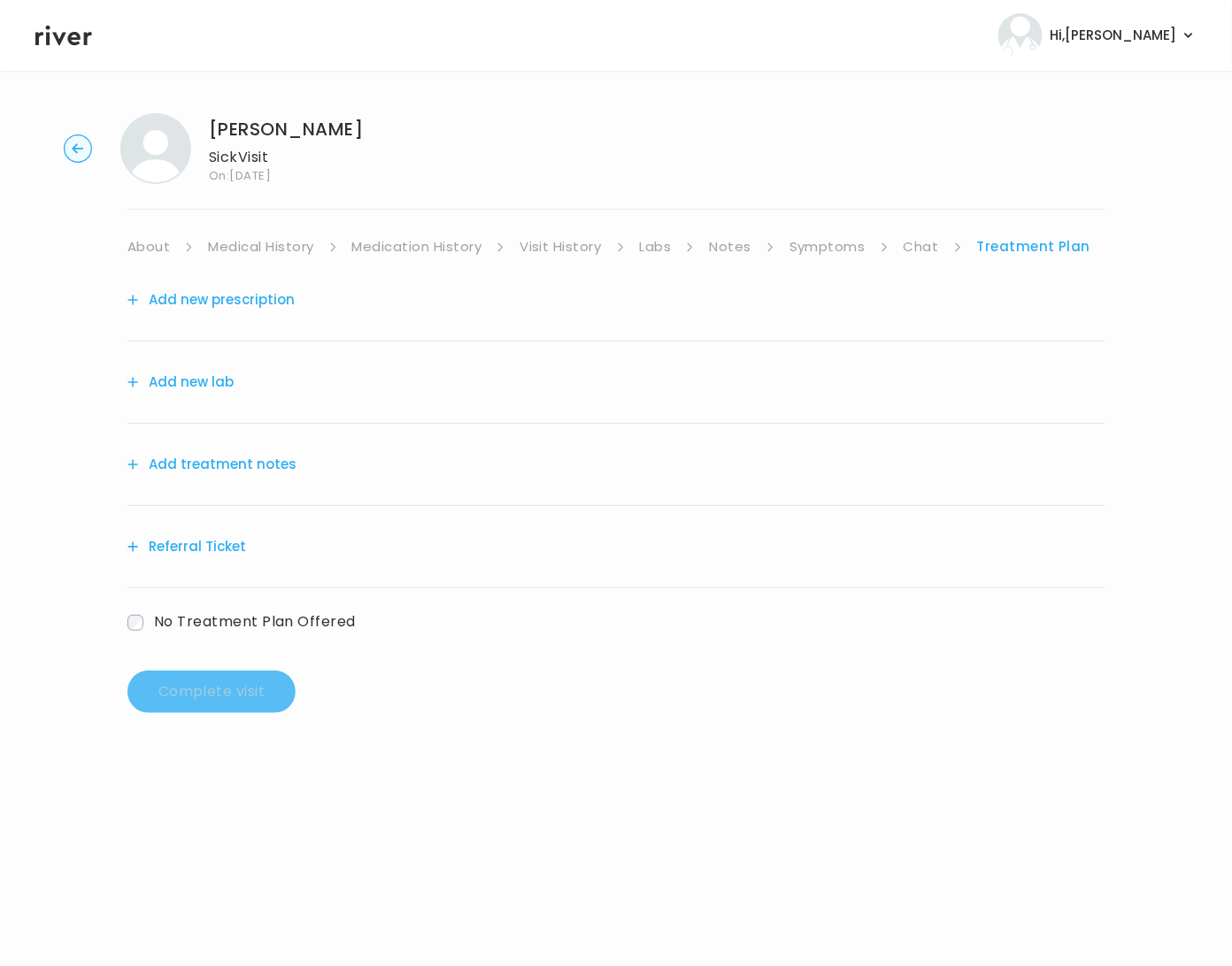
click at [207, 392] on button "Add new lab" at bounding box center [180, 382] width 106 height 24
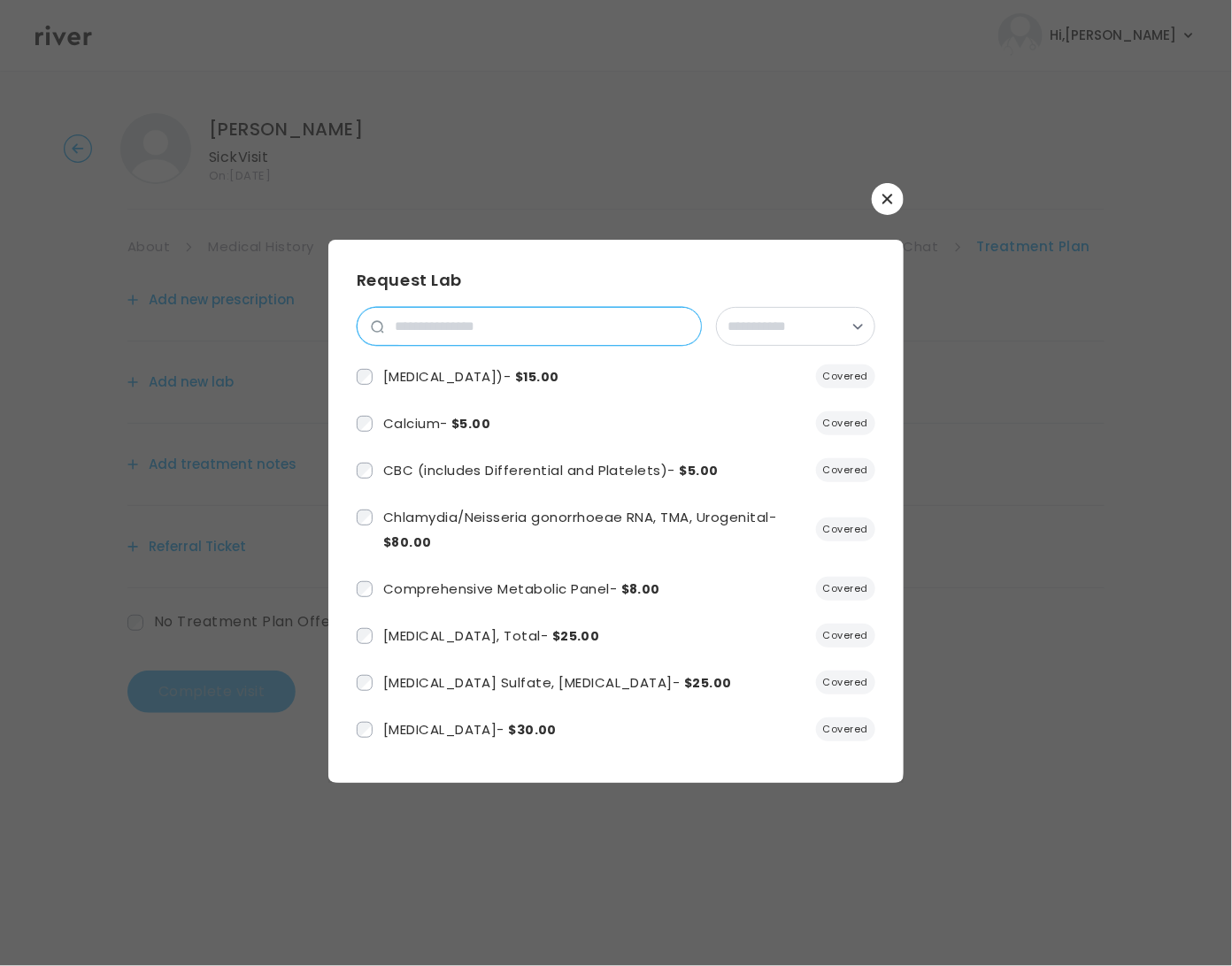
click at [447, 336] on input "search" at bounding box center [542, 326] width 317 height 37
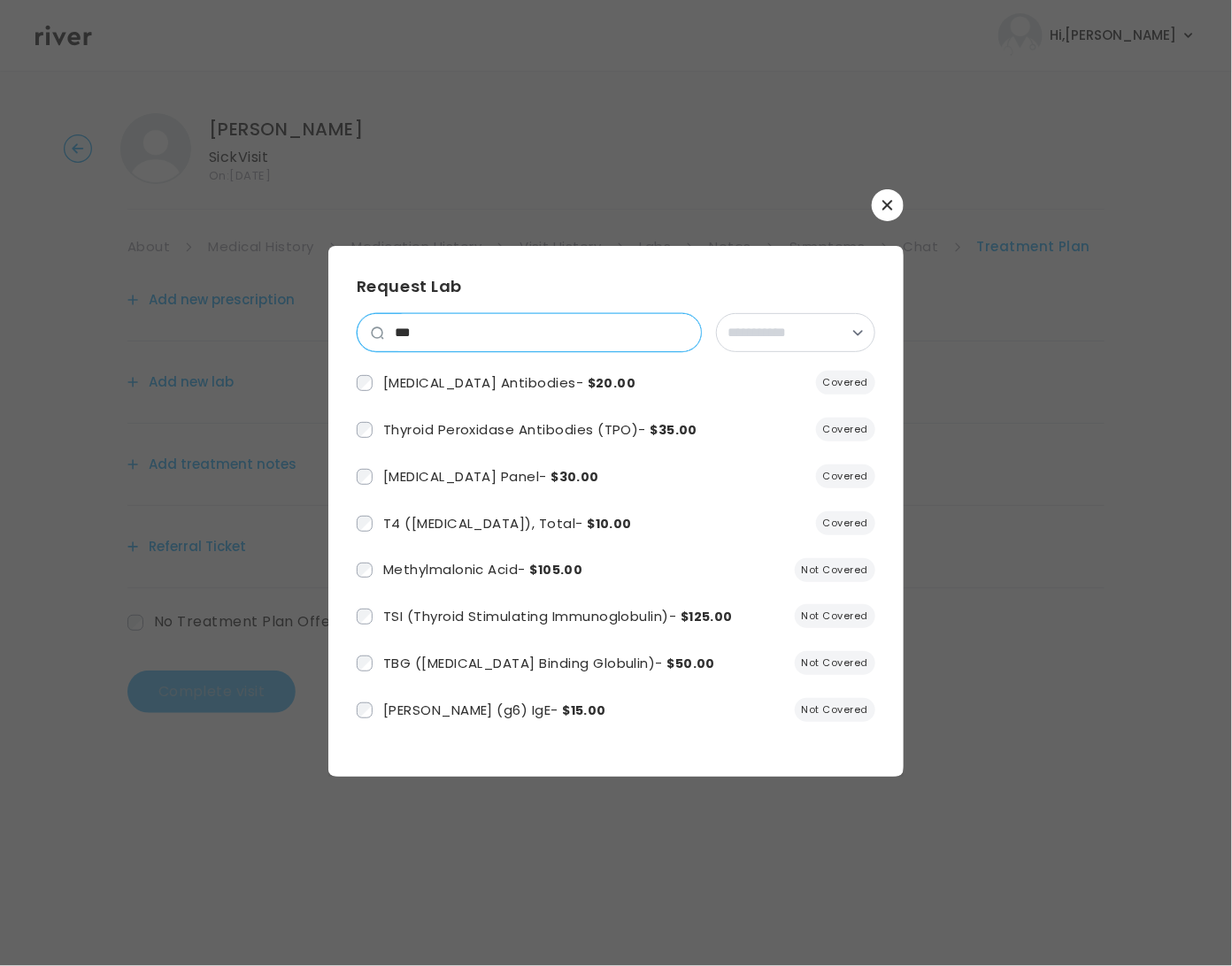
type input "***"
click at [883, 200] on icon "button" at bounding box center [887, 205] width 11 height 11
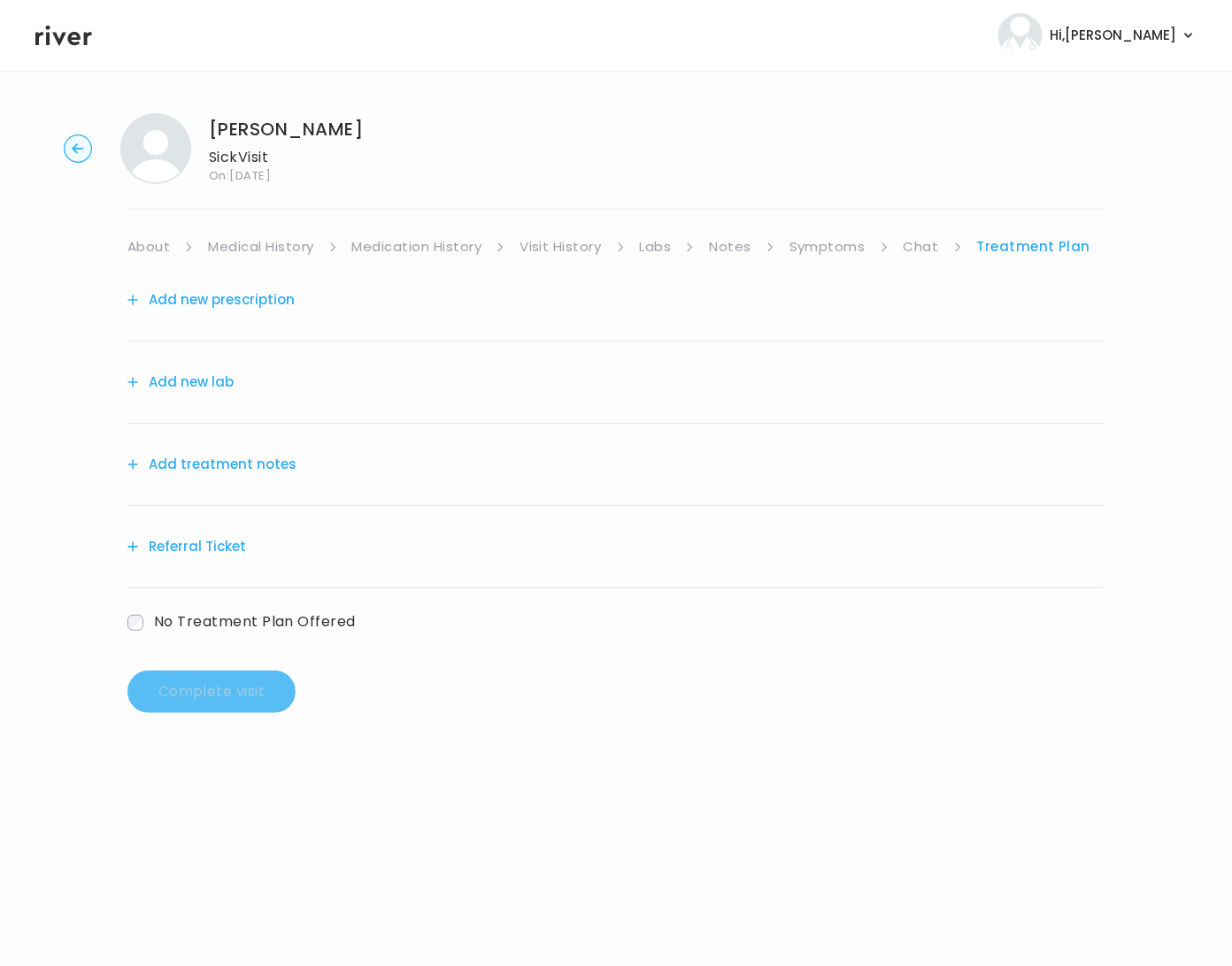
click at [841, 247] on link "Symptoms" at bounding box center [828, 246] width 76 height 24
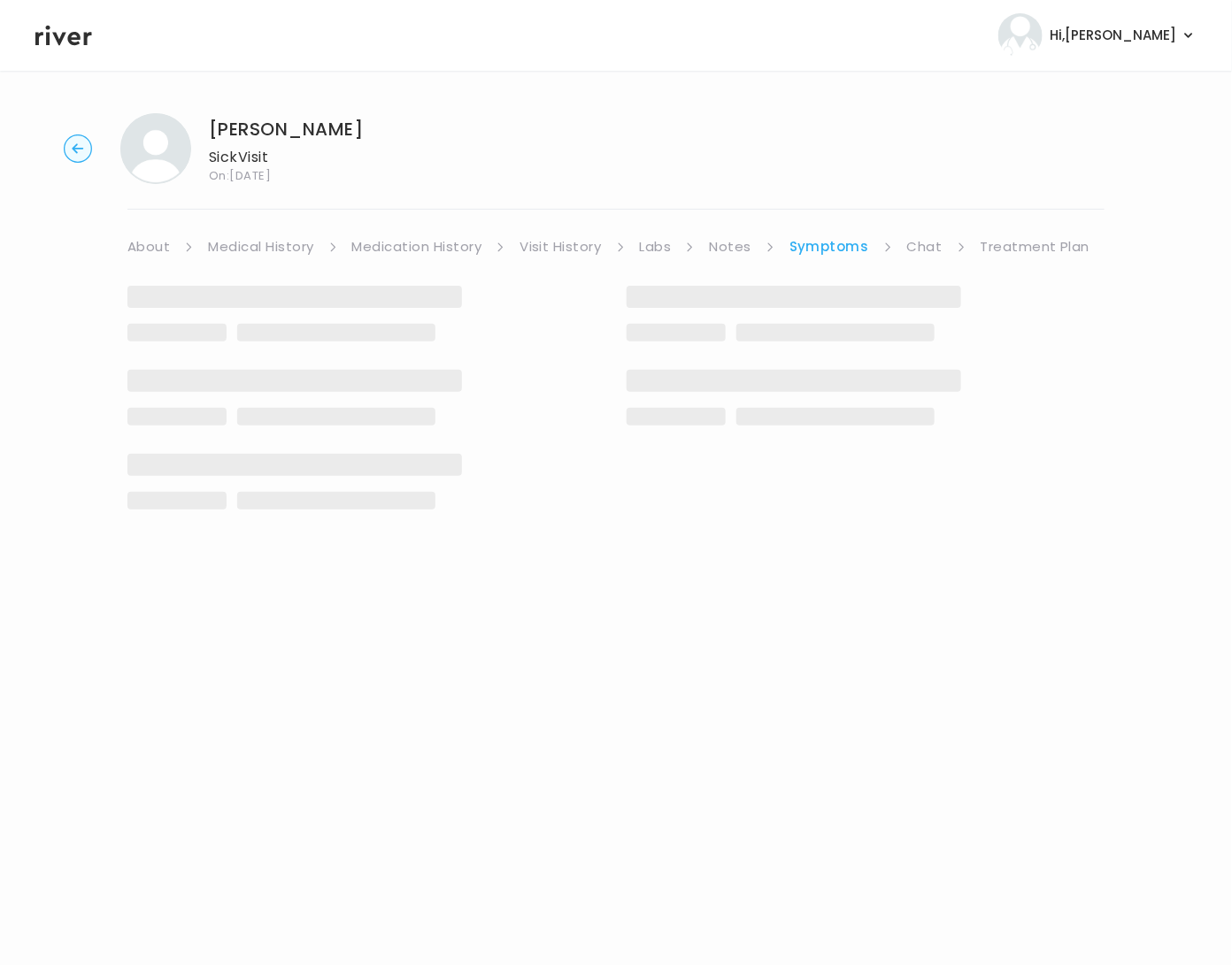
click at [841, 247] on link "Symptoms" at bounding box center [829, 246] width 80 height 24
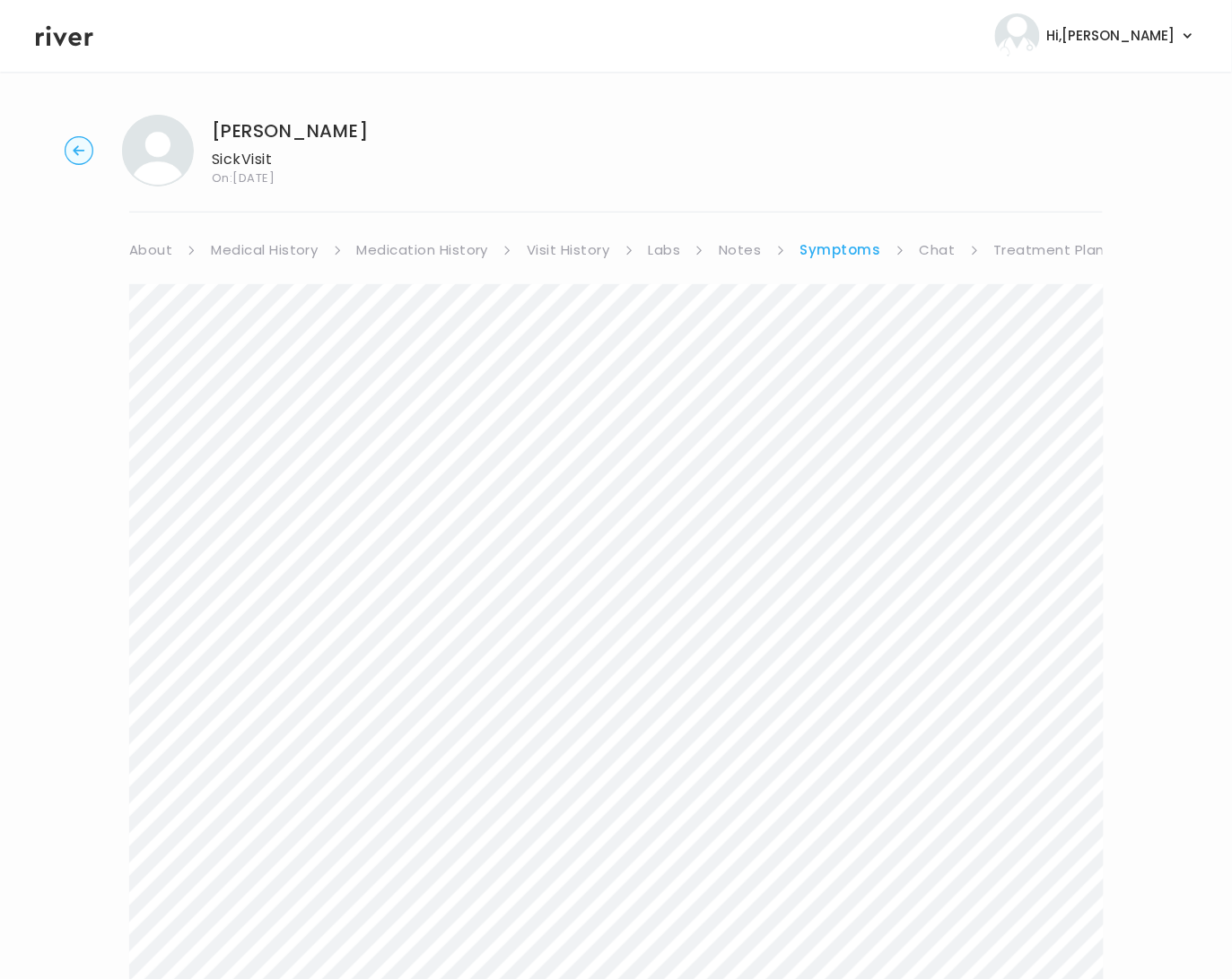
drag, startPoint x: 1048, startPoint y: 254, endPoint x: 1059, endPoint y: 262, distance: 13.6
click at [1048, 253] on link "Treatment Plan" at bounding box center [1050, 249] width 111 height 25
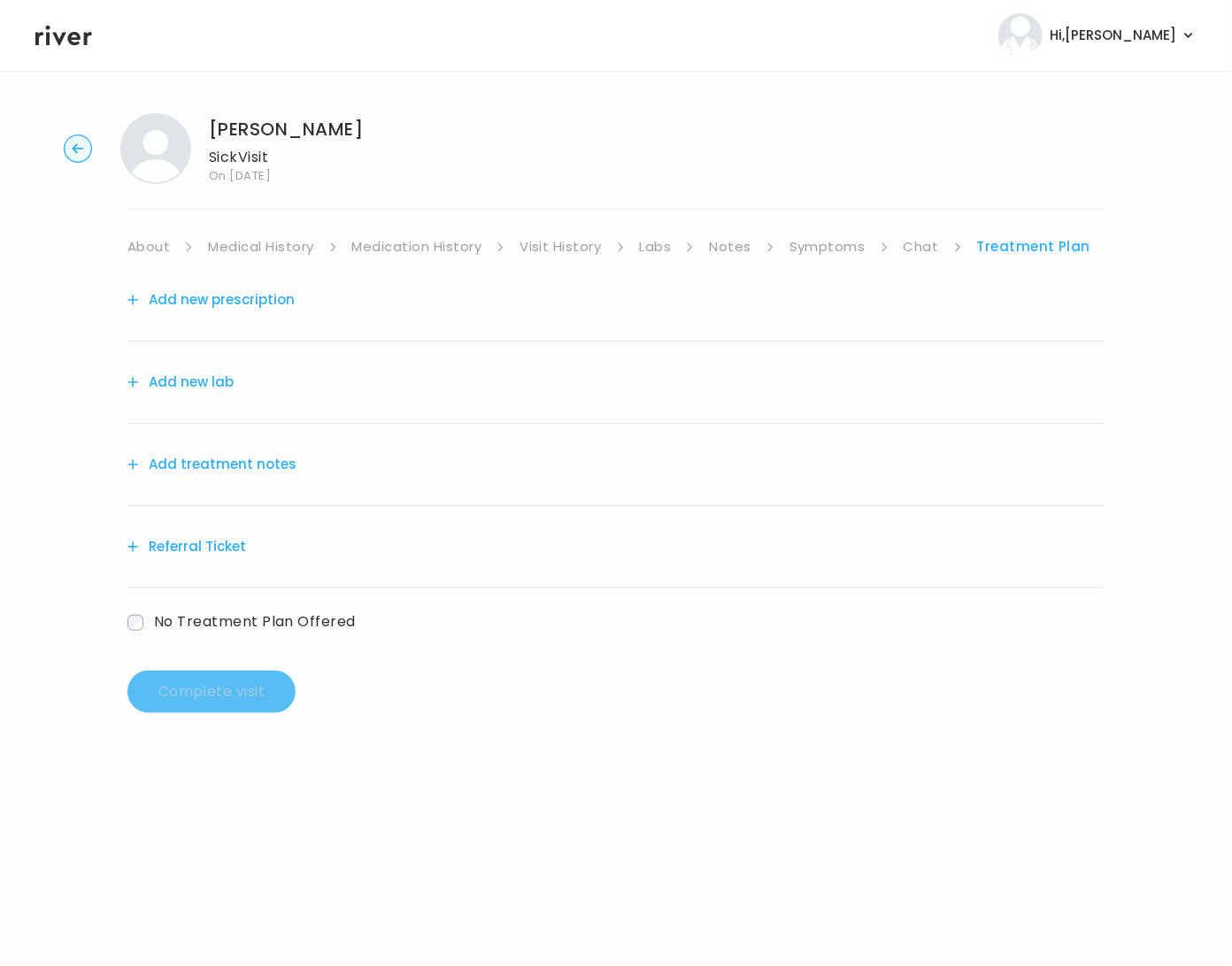
click at [225, 468] on button "Add treatment notes" at bounding box center [211, 464] width 169 height 24
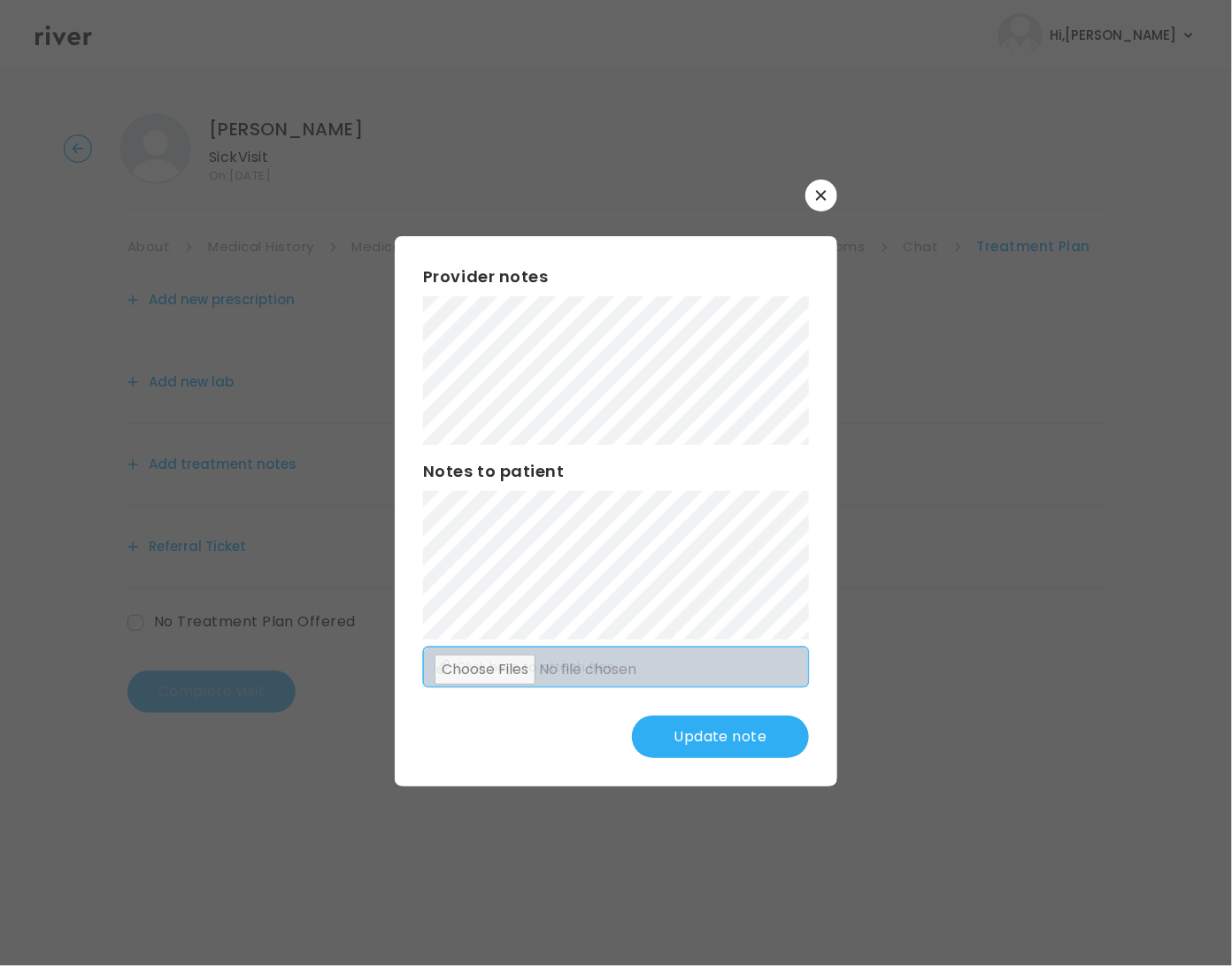
drag, startPoint x: 741, startPoint y: 732, endPoint x: 789, endPoint y: 655, distance: 90.7
click at [741, 732] on button "Update note" at bounding box center [720, 736] width 177 height 42
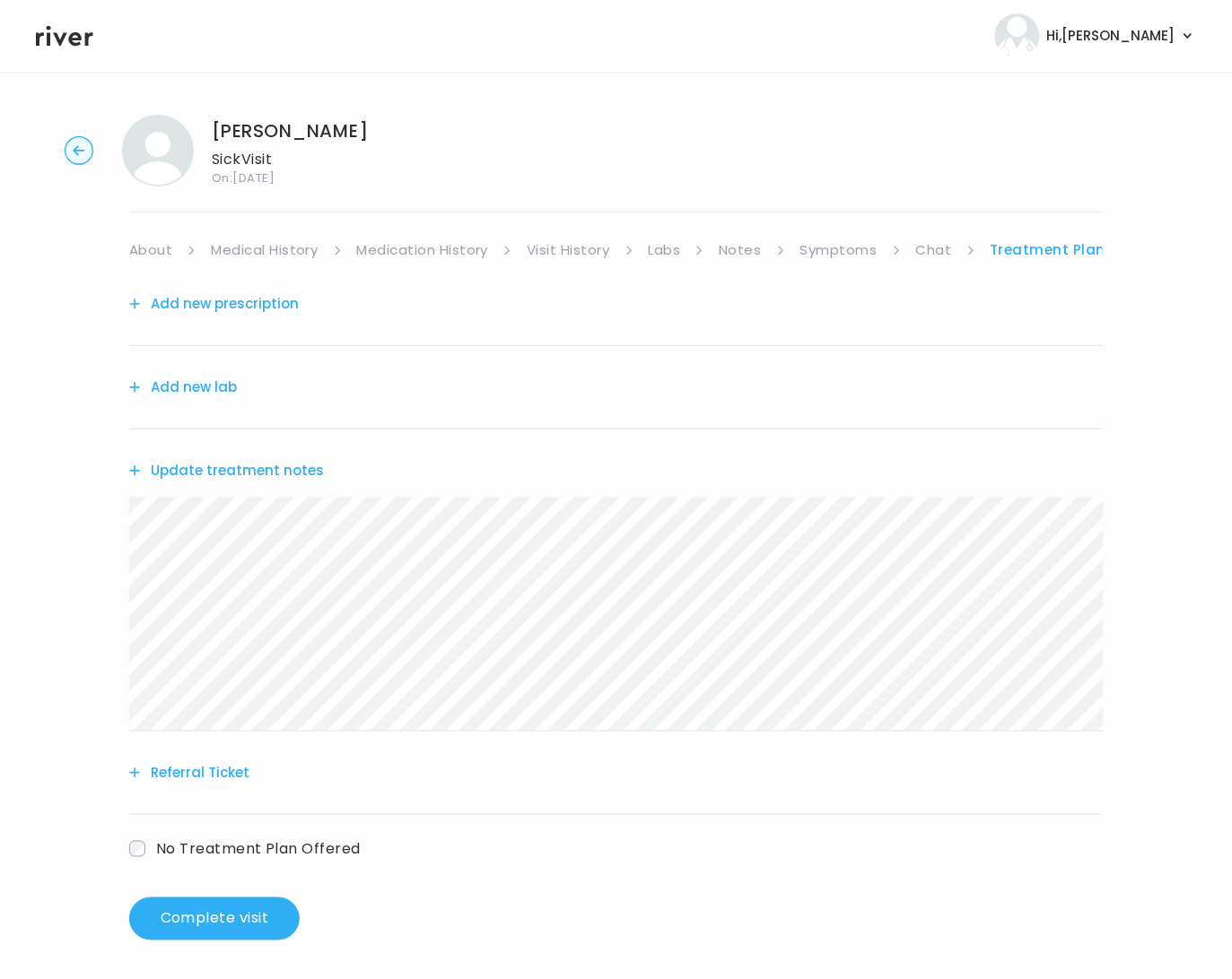
click at [565, 241] on link "Visit History" at bounding box center [567, 249] width 82 height 25
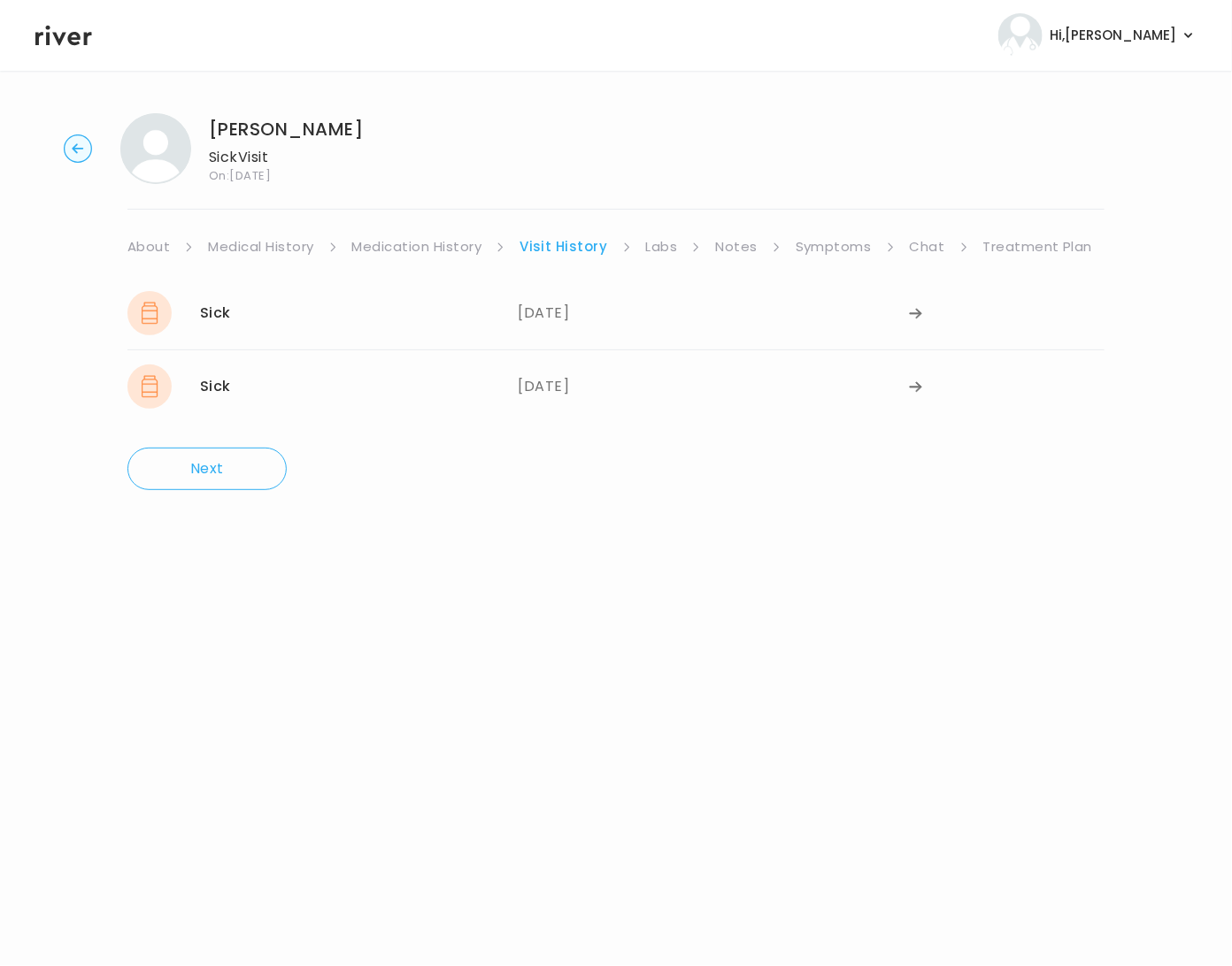
click at [674, 243] on link "Labs" at bounding box center [661, 246] width 32 height 24
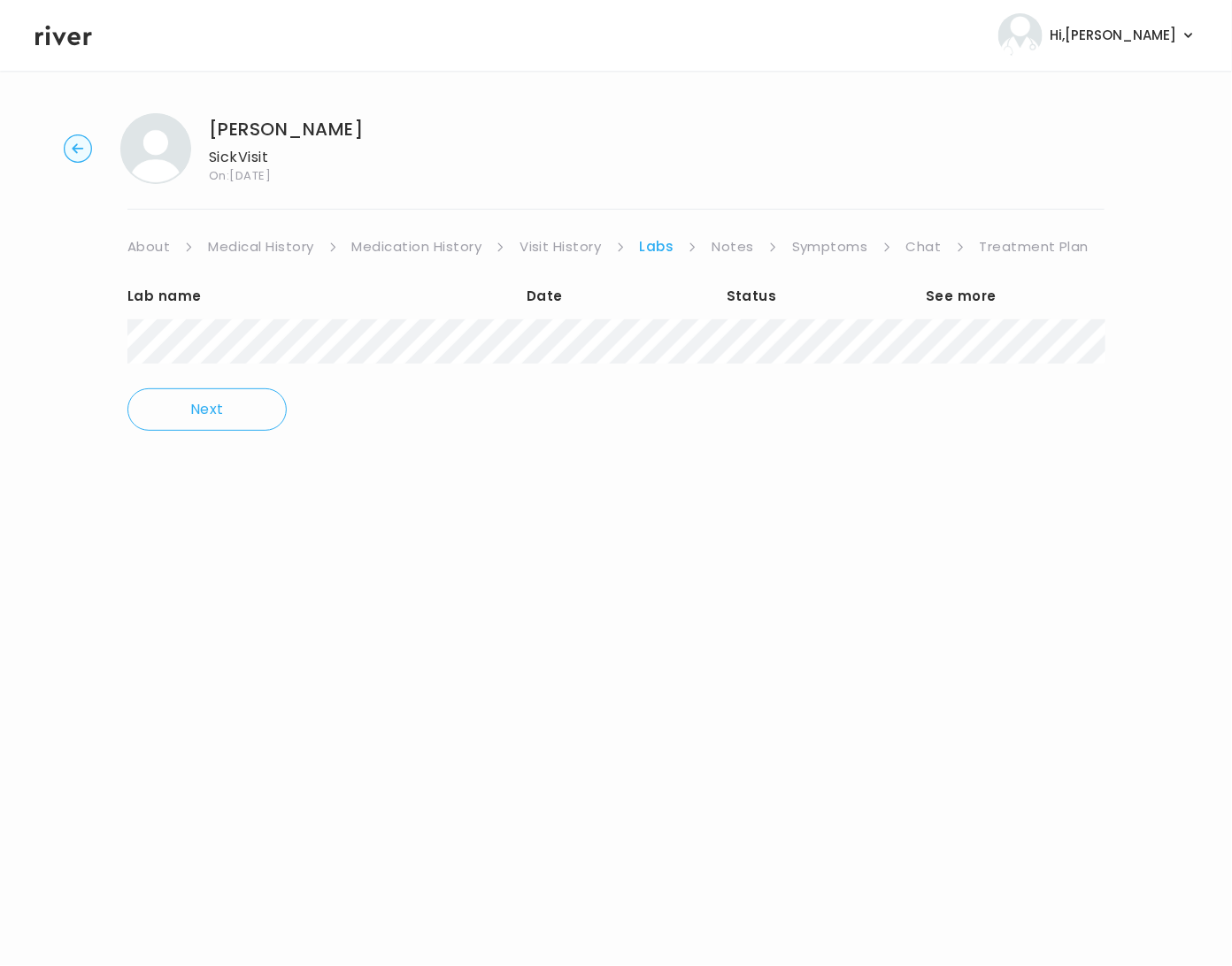
click at [997, 250] on link "Treatment Plan" at bounding box center [1035, 246] width 109 height 24
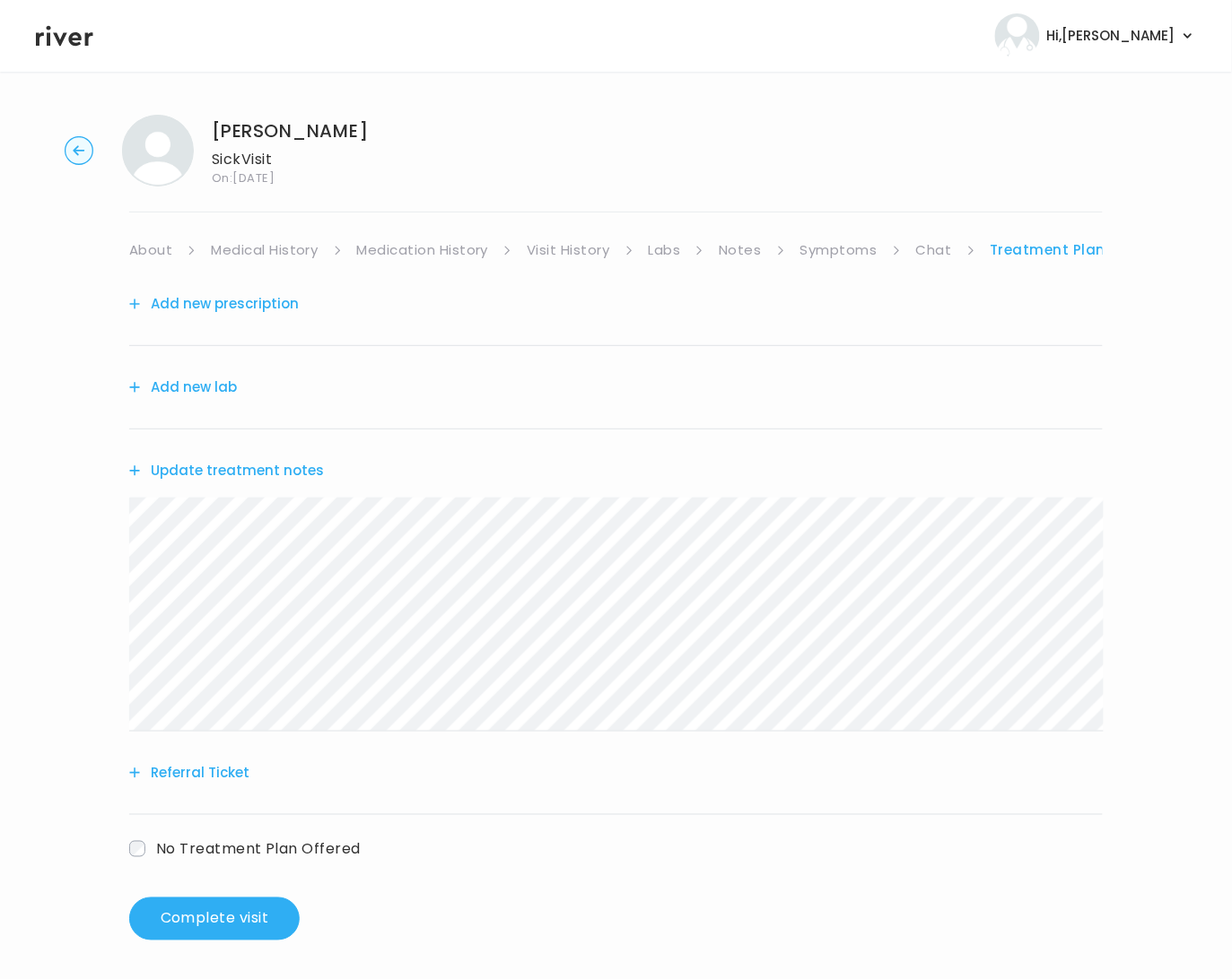
click at [201, 387] on button "Add new lab" at bounding box center [182, 387] width 108 height 25
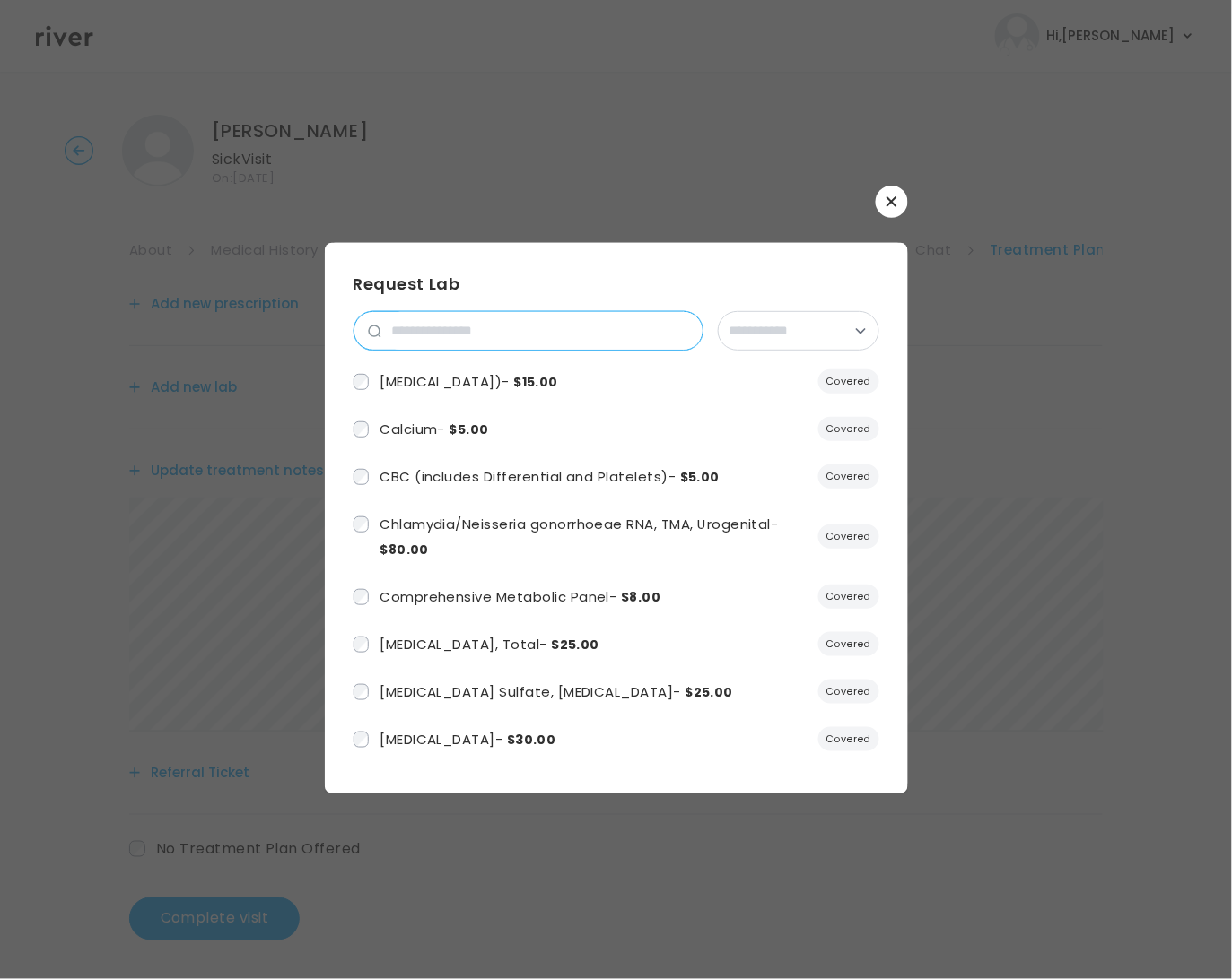
click at [444, 332] on input "search" at bounding box center [542, 331] width 321 height 38
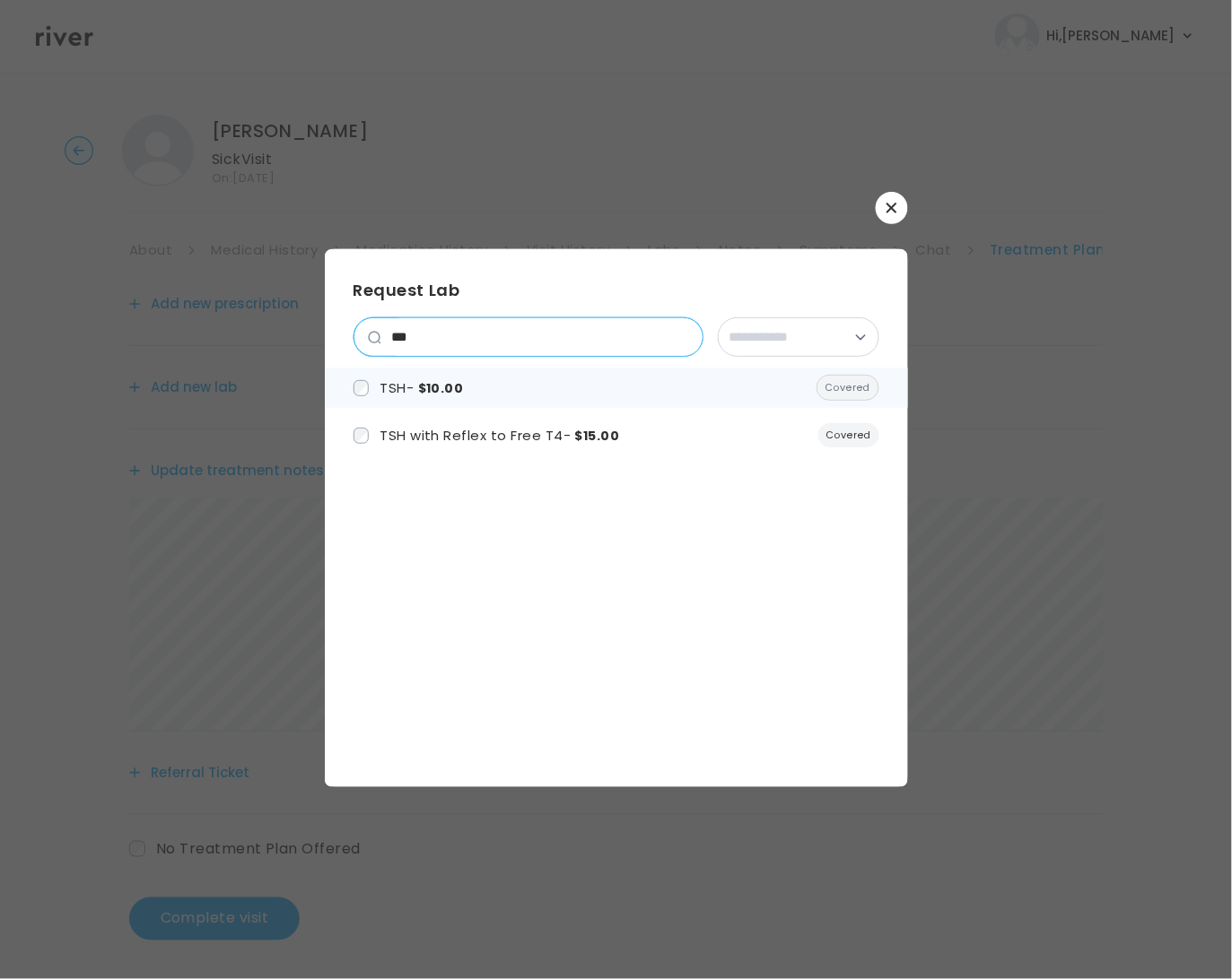
type input "***"
click at [448, 406] on li "TSH - $10.00 Covered" at bounding box center [616, 387] width 583 height 41
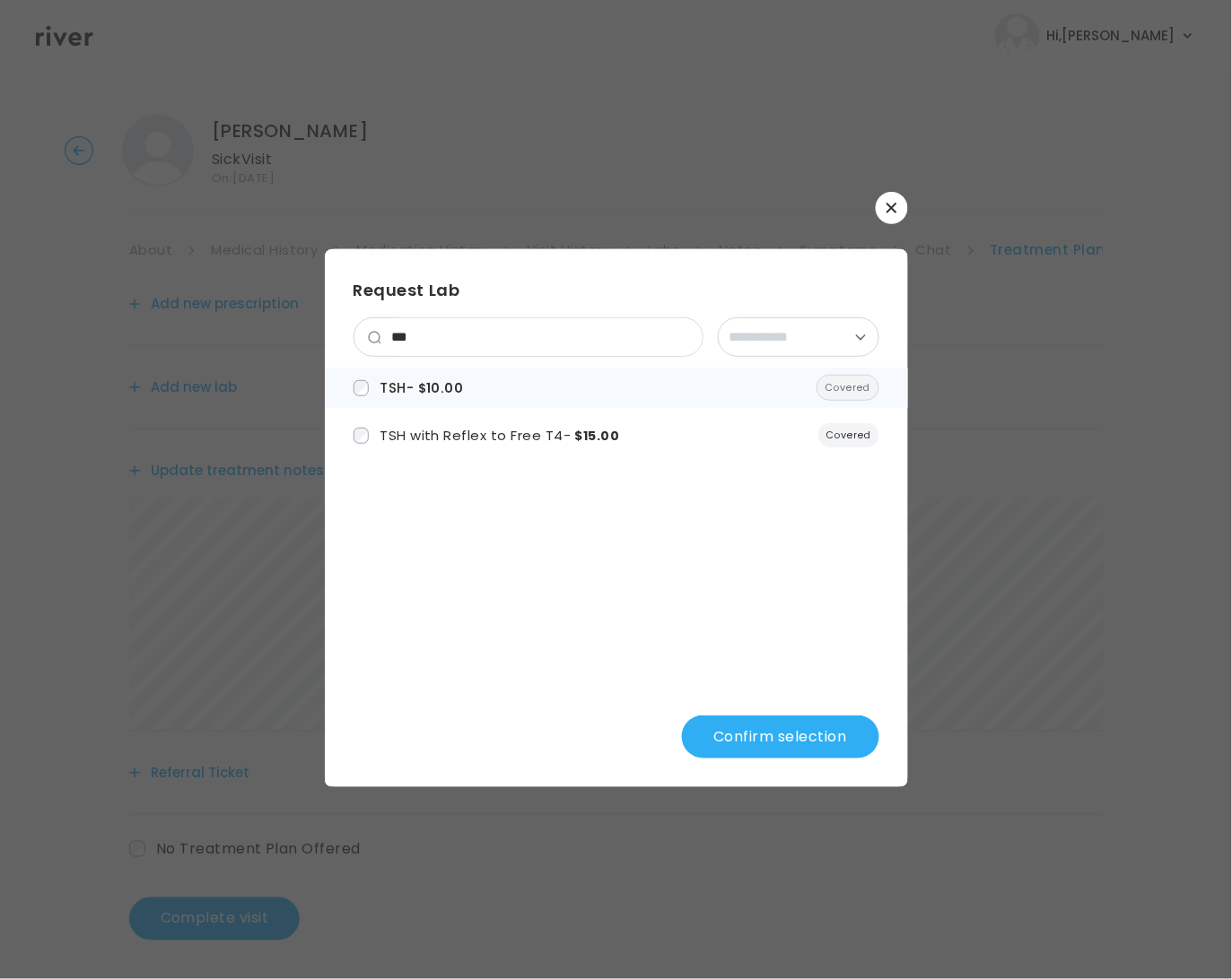
click at [411, 387] on span "TSH - $10.00" at bounding box center [421, 387] width 83 height 19
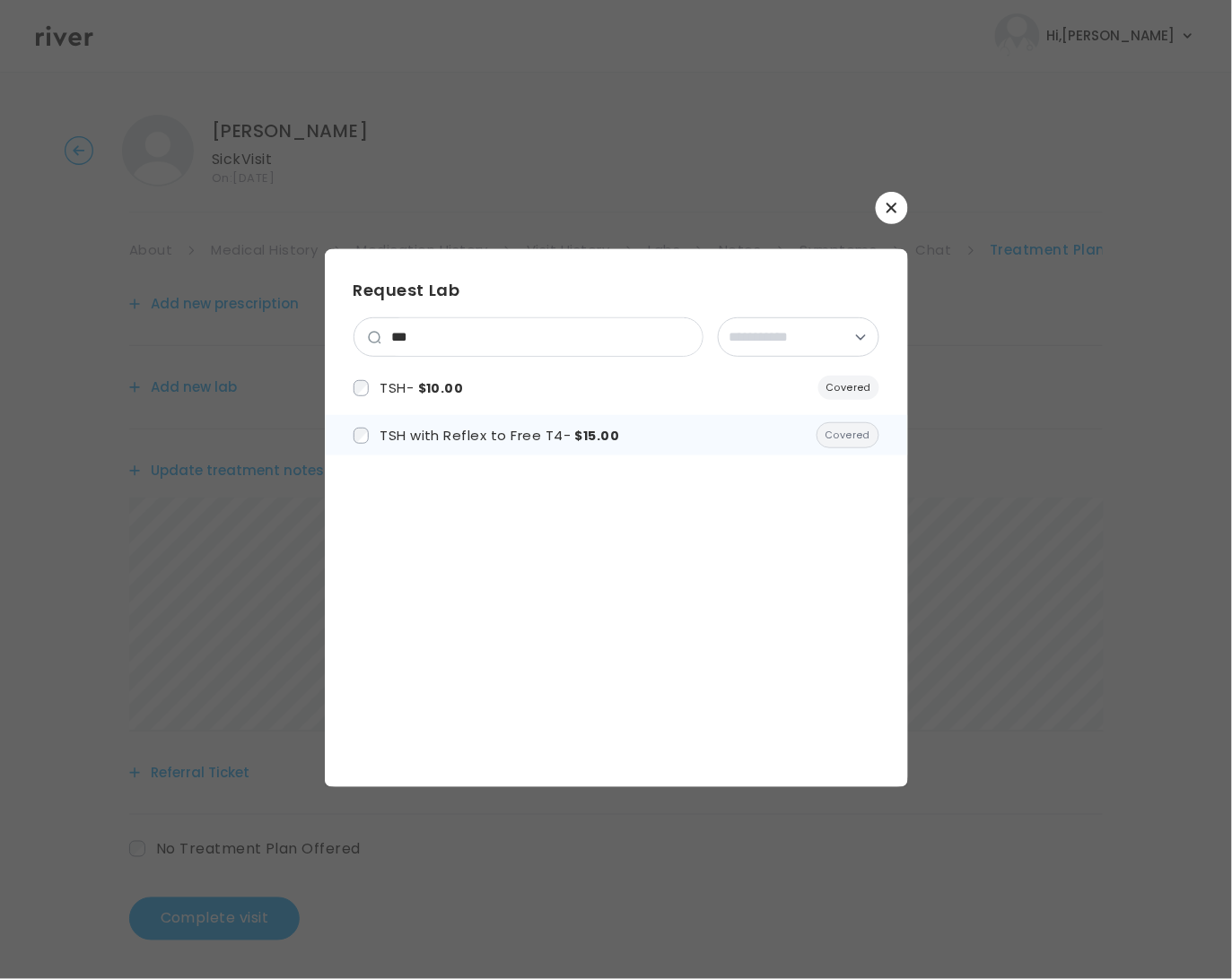
drag, startPoint x: 370, startPoint y: 425, endPoint x: 394, endPoint y: 435, distance: 26.0
click at [370, 425] on label "TSH with Reflex to Free T4 - $15.00" at bounding box center [486, 436] width 266 height 26
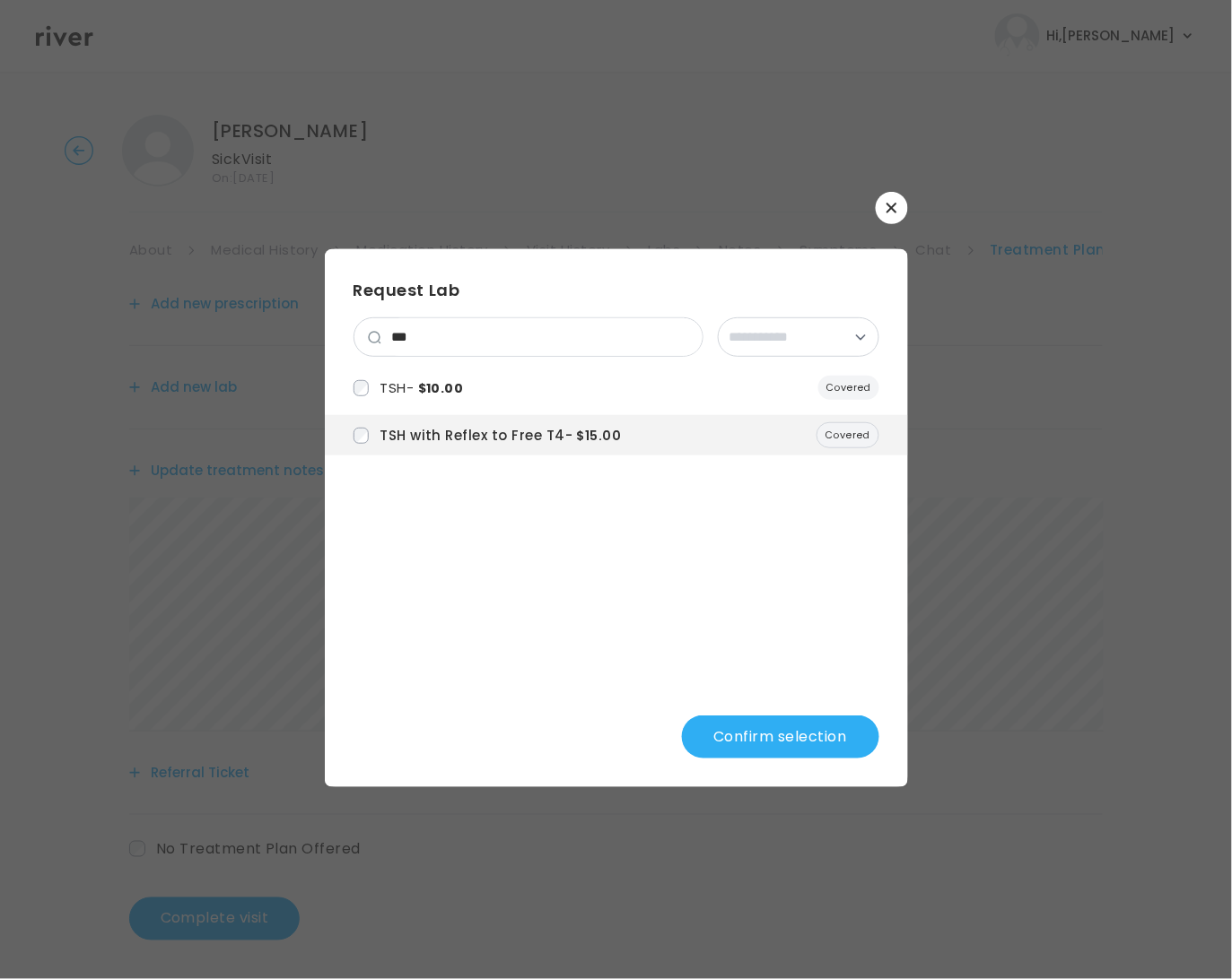
click at [774, 736] on button "Confirm selection" at bounding box center [780, 736] width 197 height 43
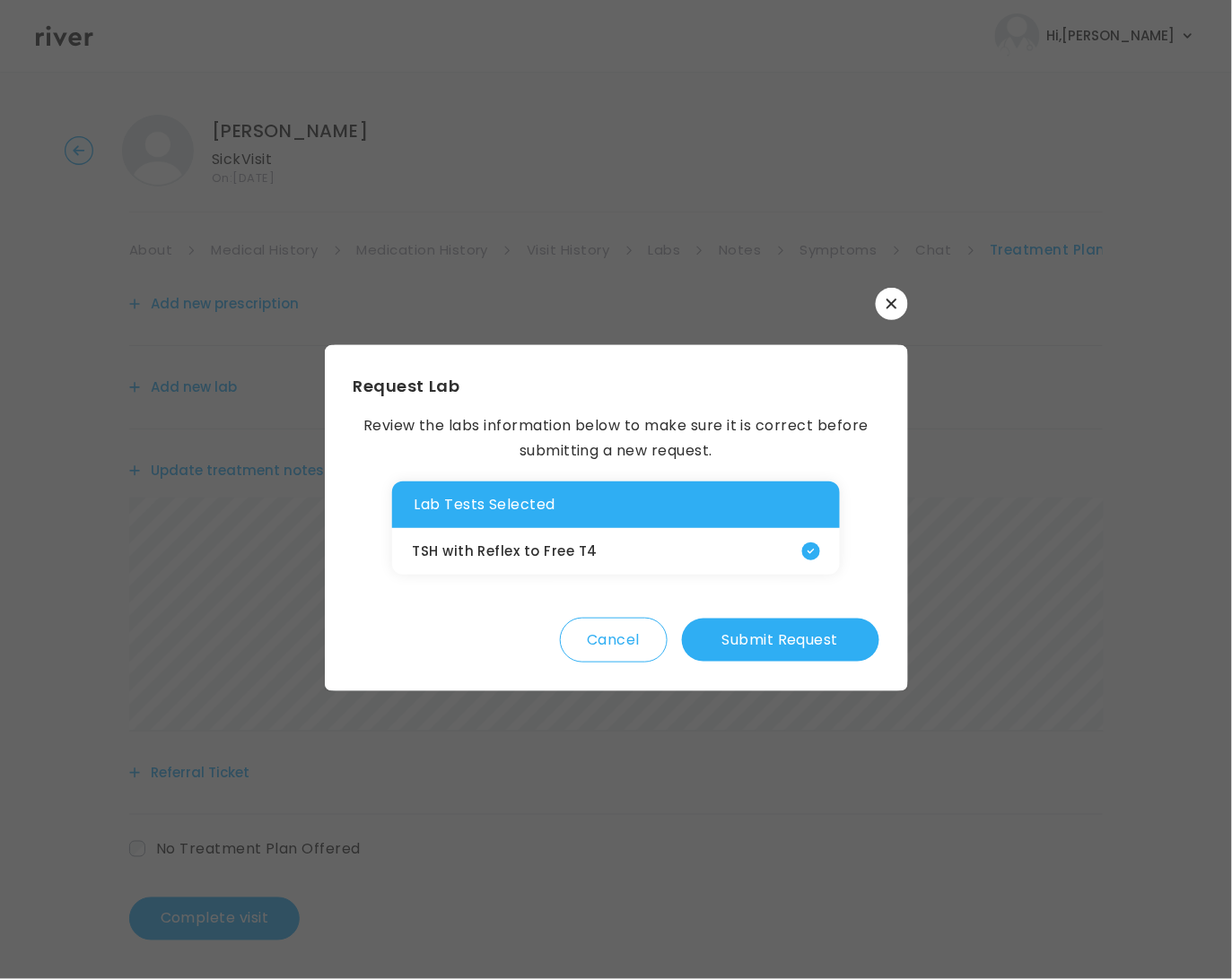
click at [805, 664] on div "Request Lab Review the labs information below to make sure it is correct before…" at bounding box center [616, 519] width 583 height 346
click at [769, 644] on button "Submit Request" at bounding box center [780, 639] width 197 height 43
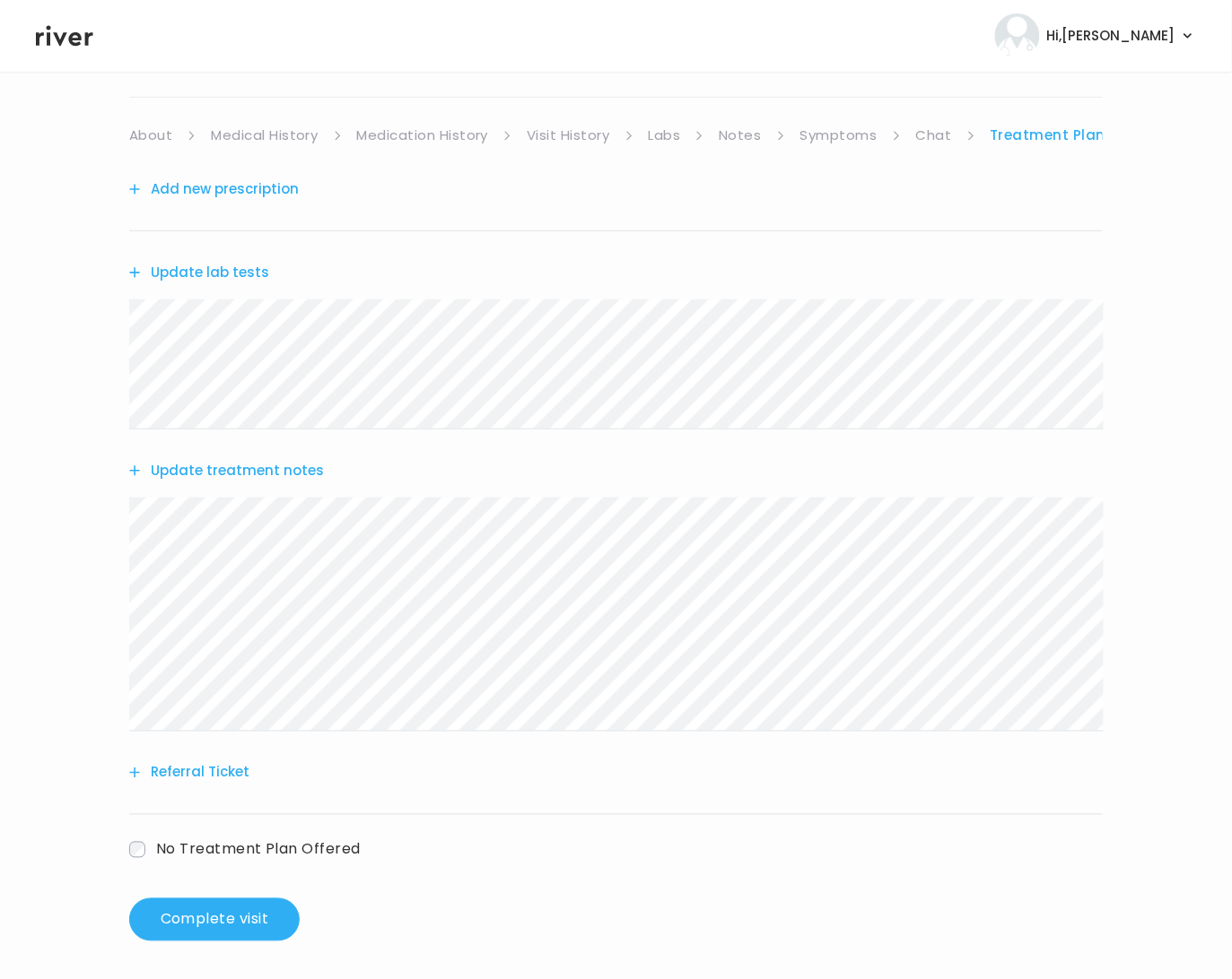
scroll to position [120, 0]
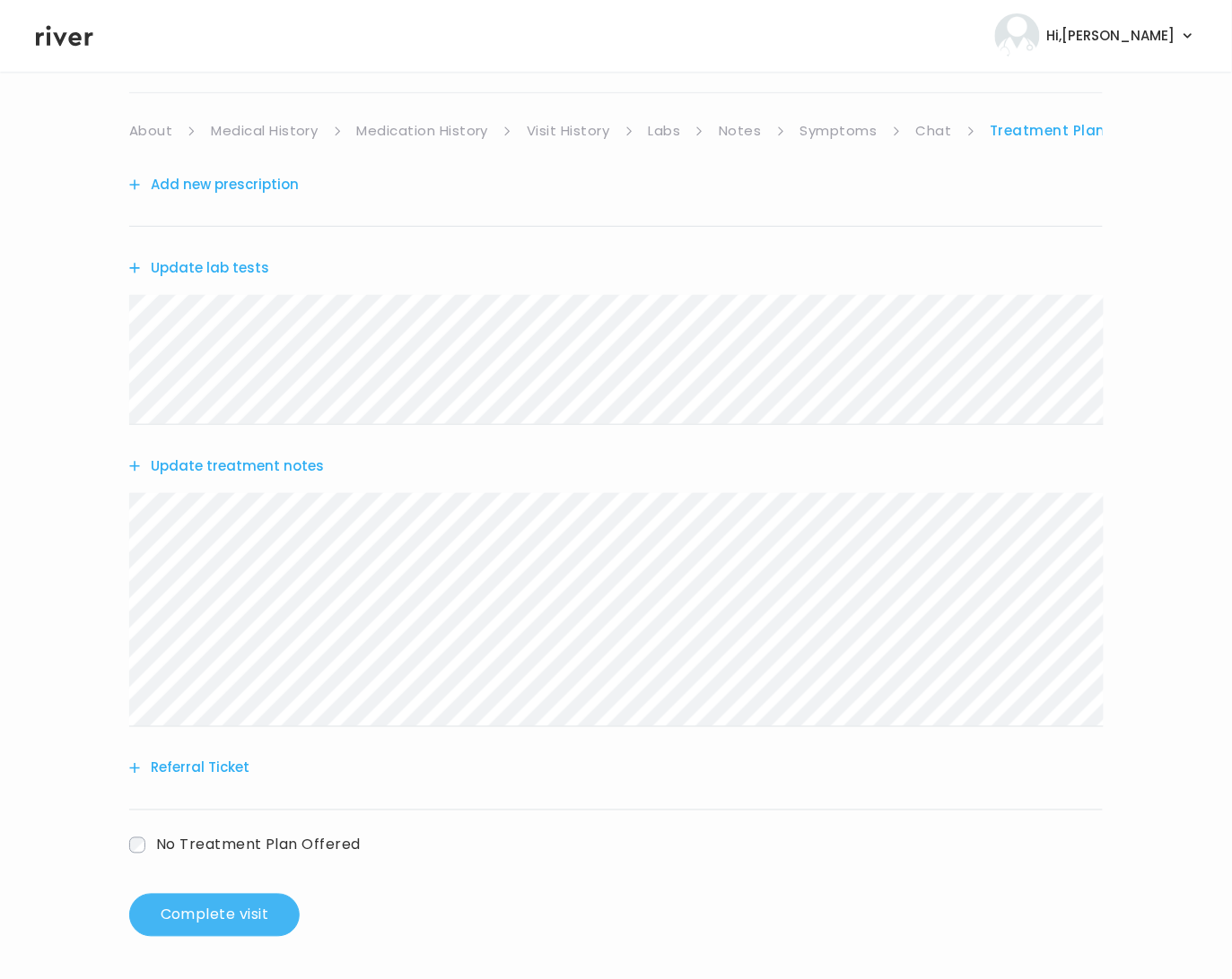
click at [224, 928] on button "Complete visit" at bounding box center [214, 915] width 170 height 43
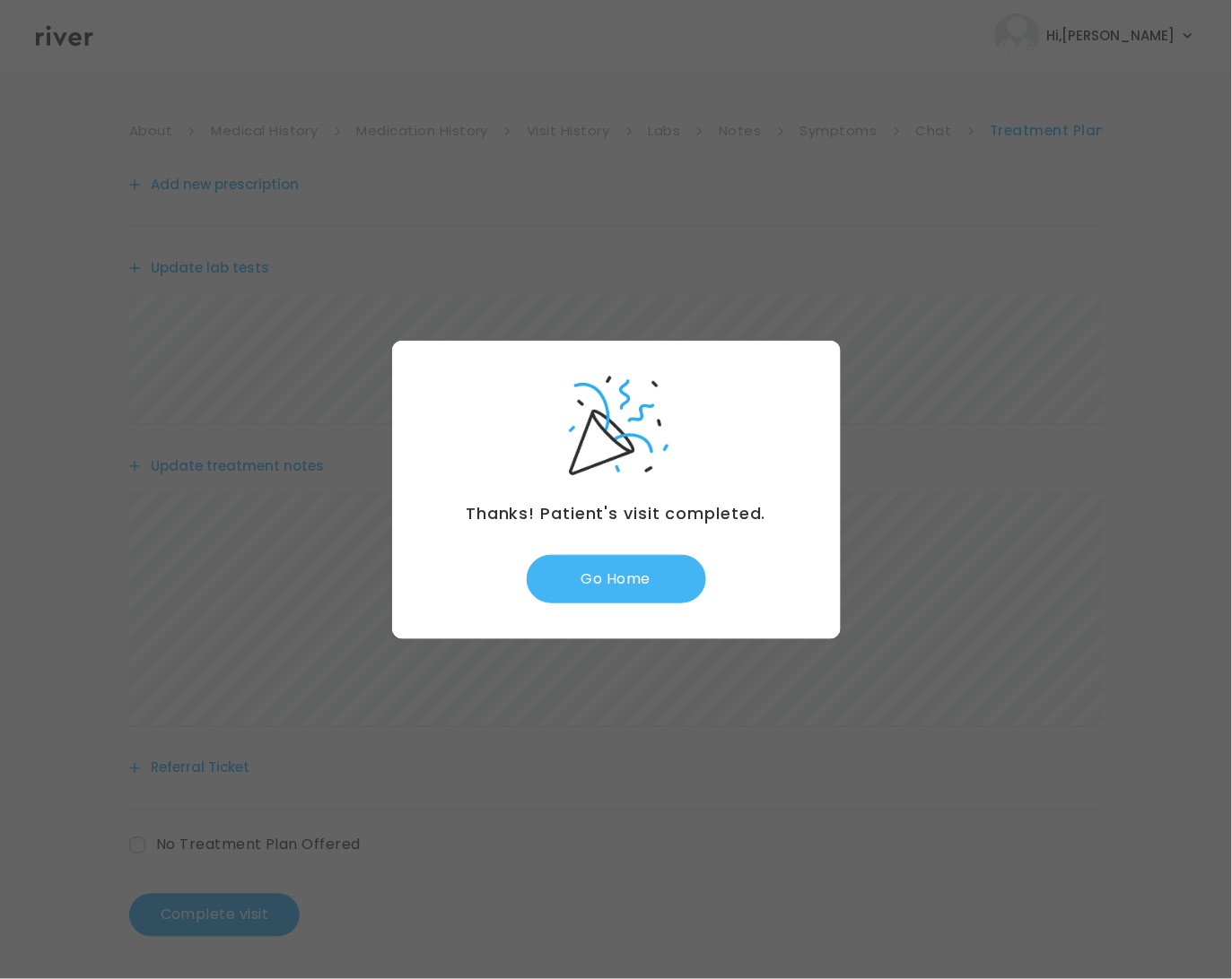
click at [655, 578] on button "Go Home" at bounding box center [616, 579] width 179 height 49
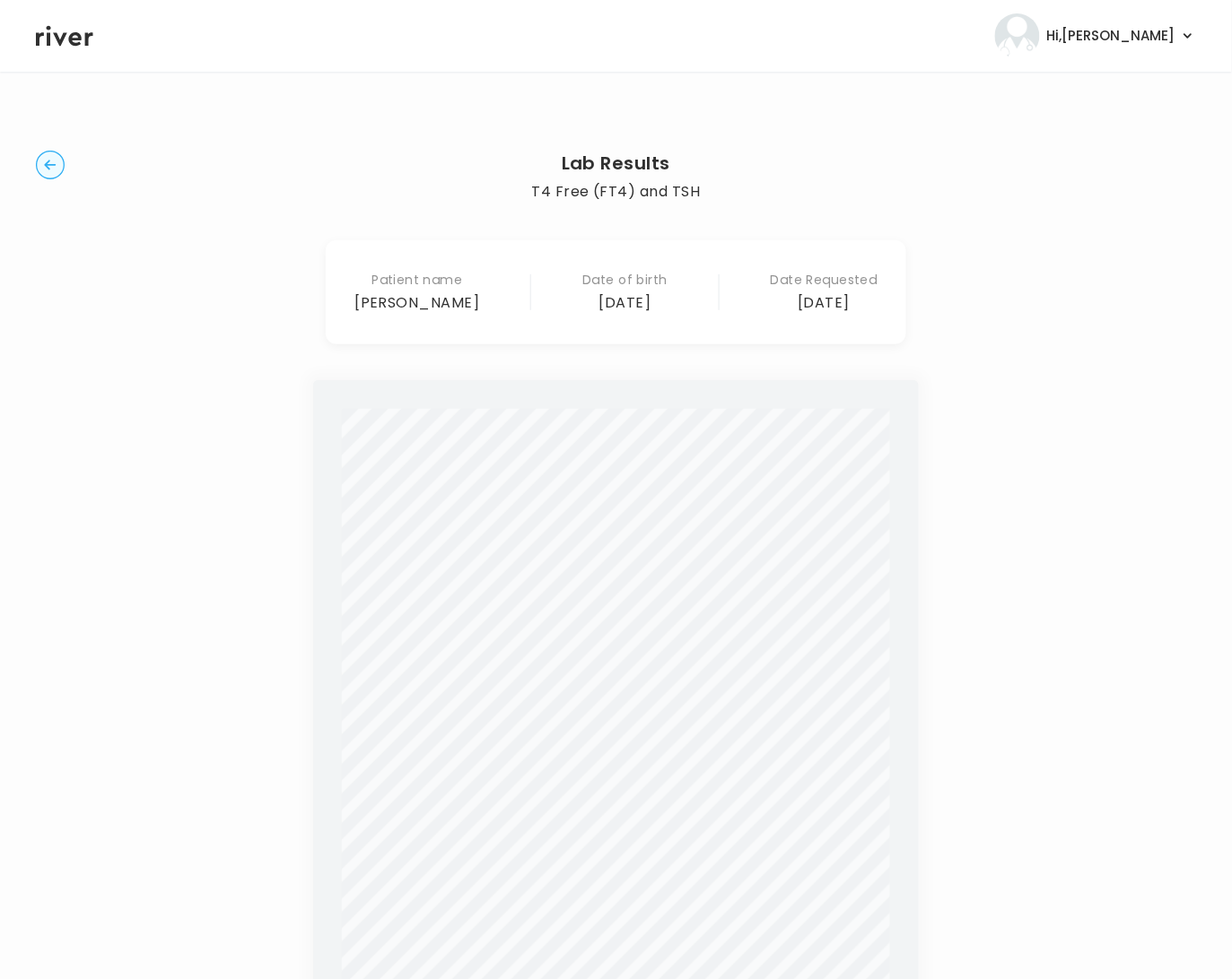
click at [53, 159] on circle "button" at bounding box center [51, 165] width 28 height 28
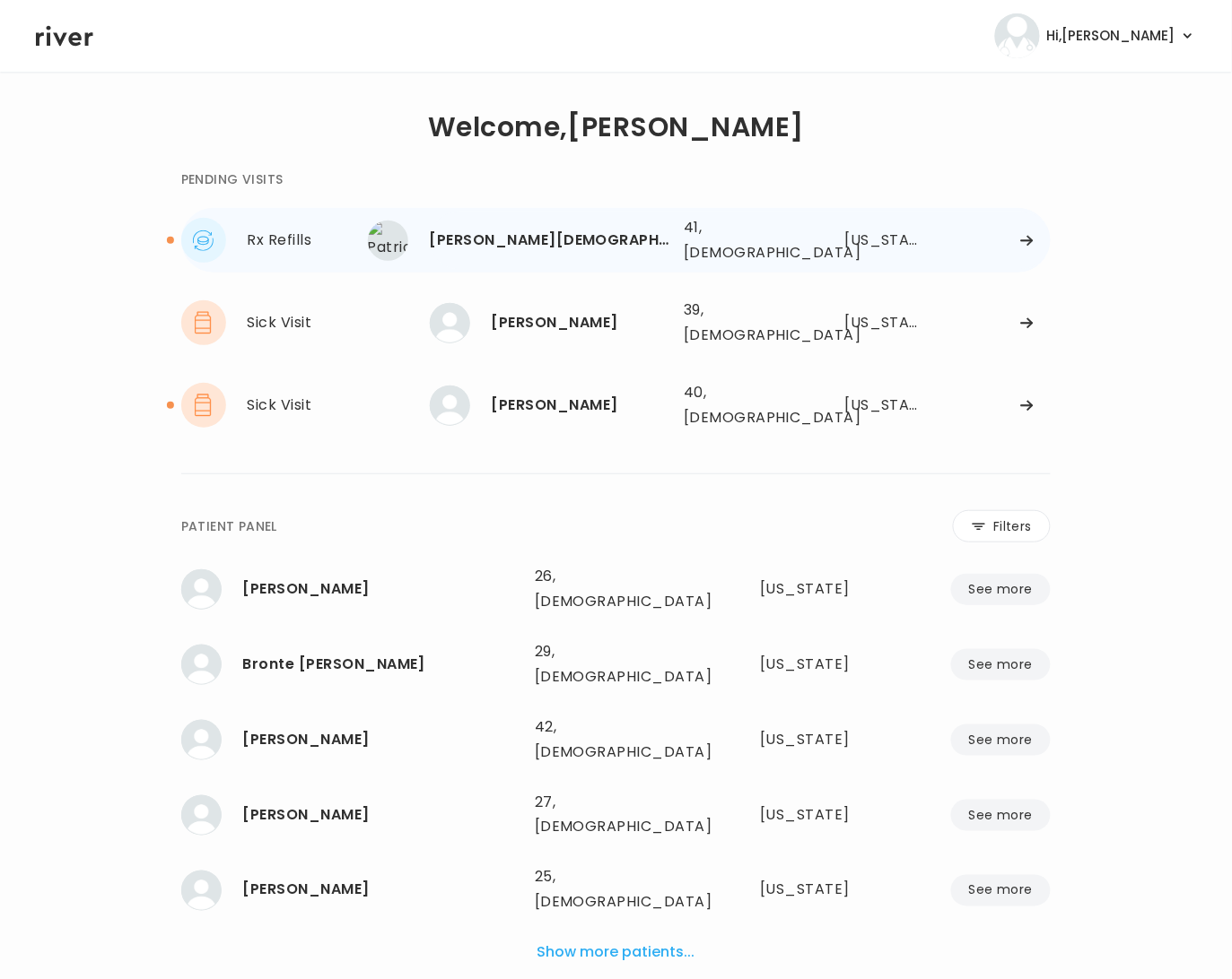
click at [576, 248] on div "[PERSON_NAME][DEMOGRAPHIC_DATA] 41, [DEMOGRAPHIC_DATA] See more" at bounding box center [550, 241] width 240 height 41
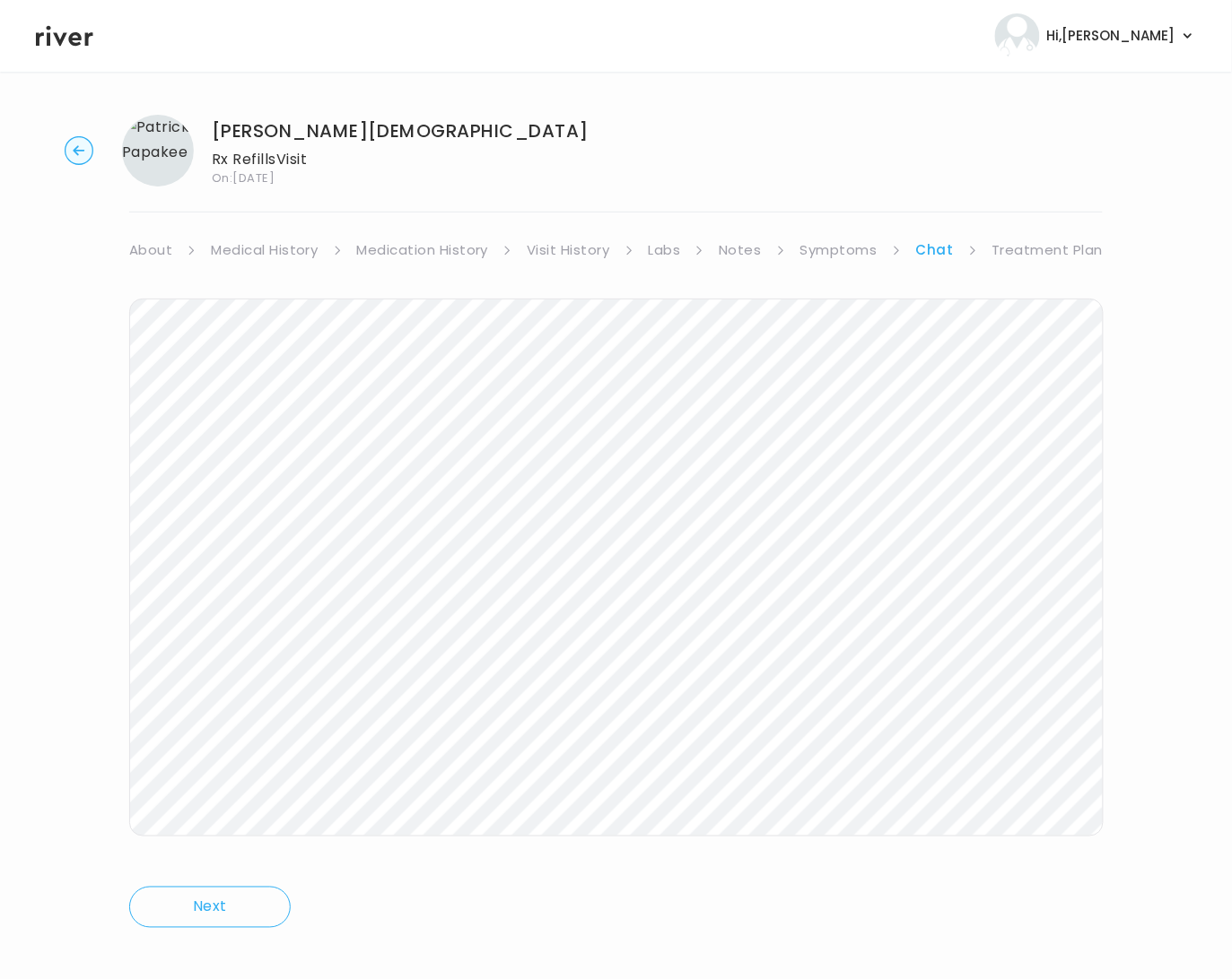
scroll to position [16, 0]
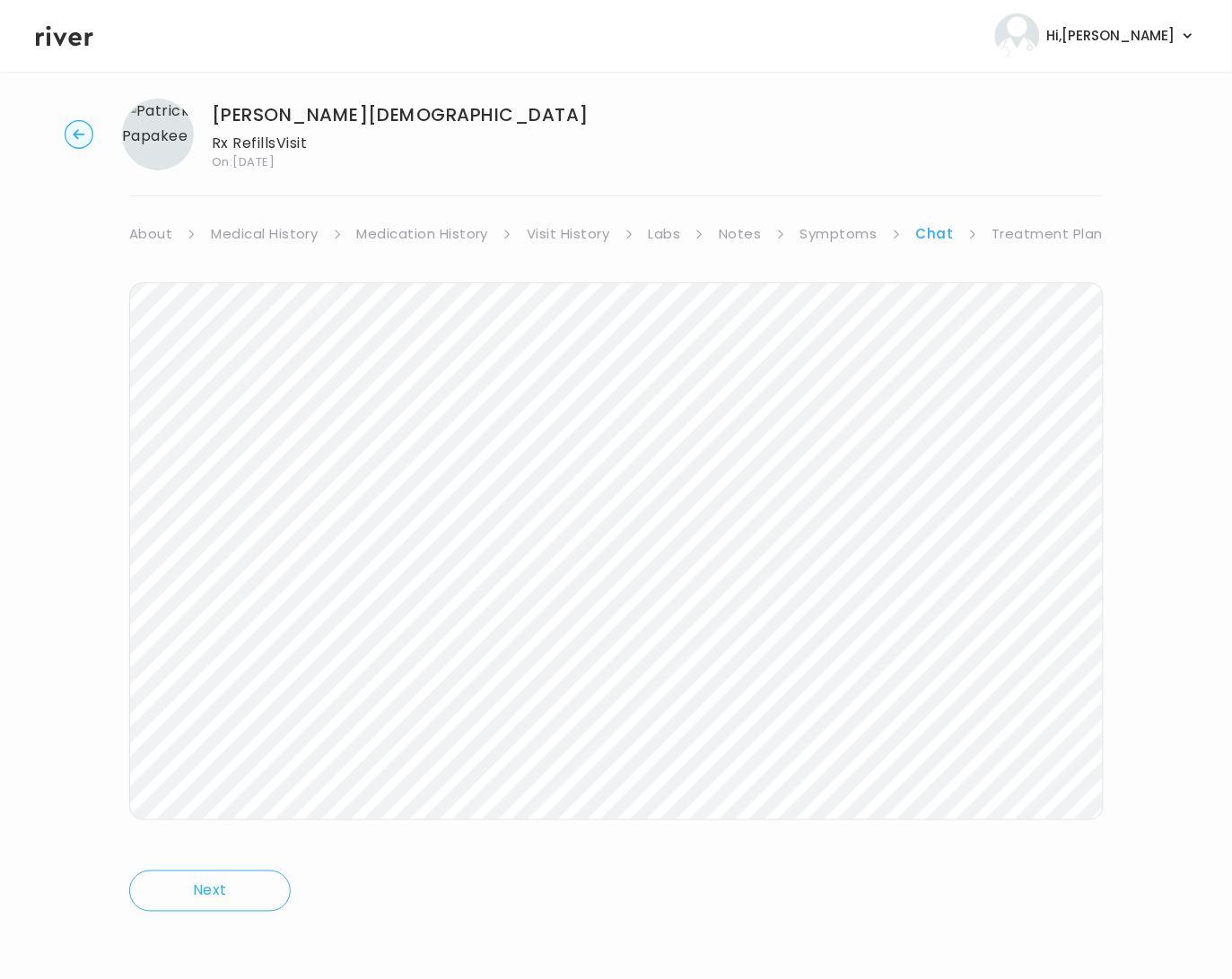
click at [664, 230] on link "Labs" at bounding box center [665, 234] width 33 height 25
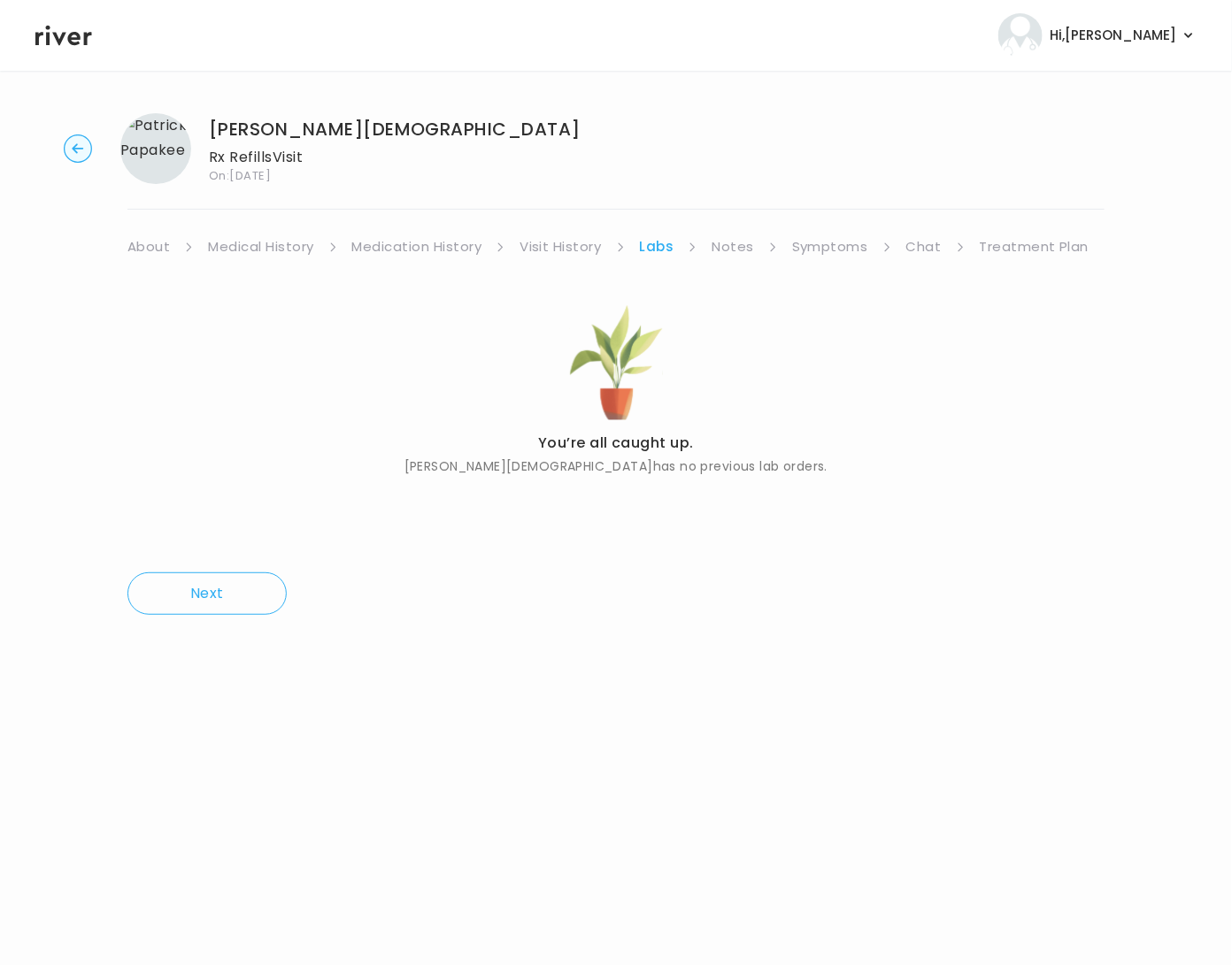
click at [574, 244] on link "Visit History" at bounding box center [560, 246] width 81 height 24
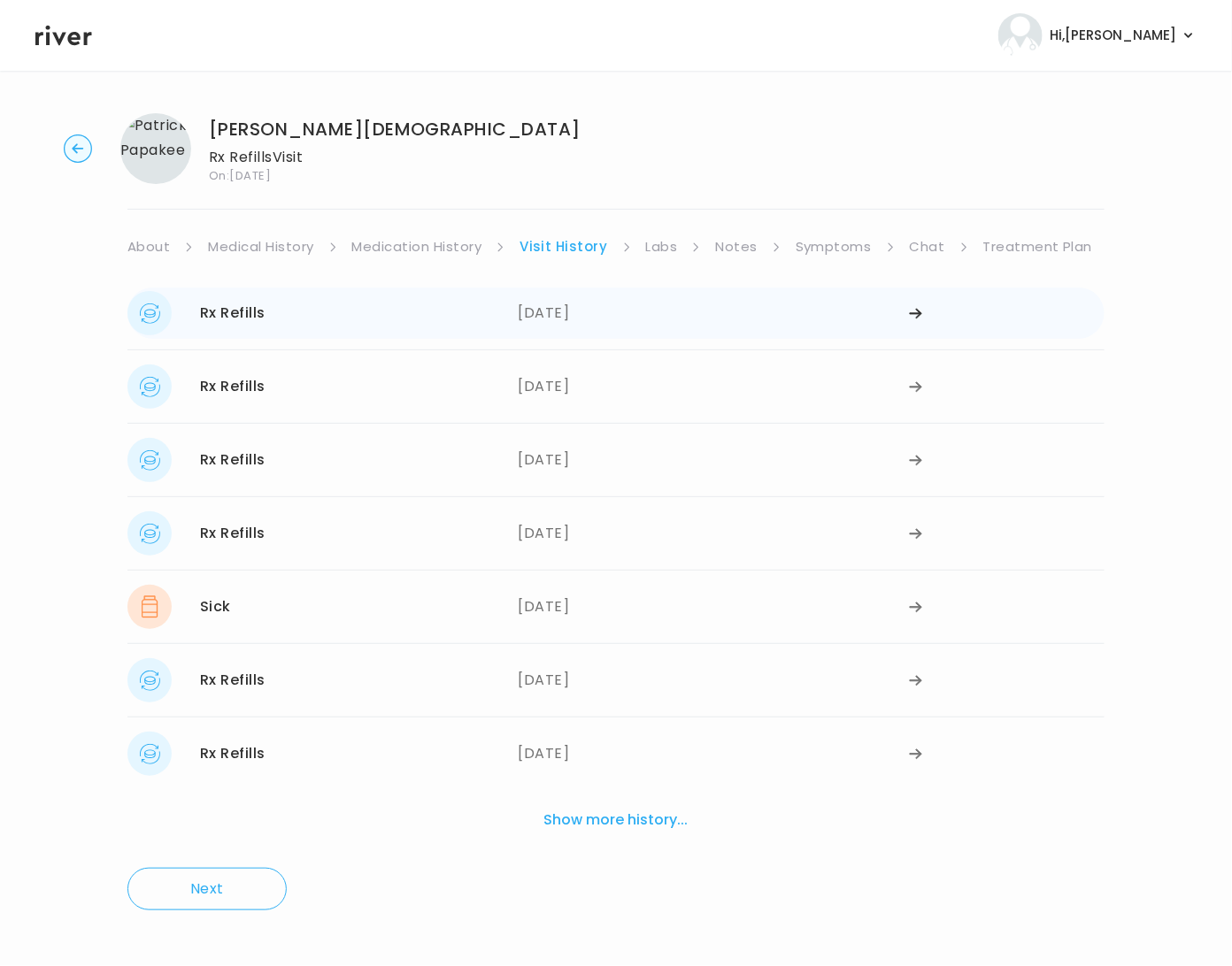
click at [542, 313] on div "[DATE]" at bounding box center [714, 313] width 391 height 44
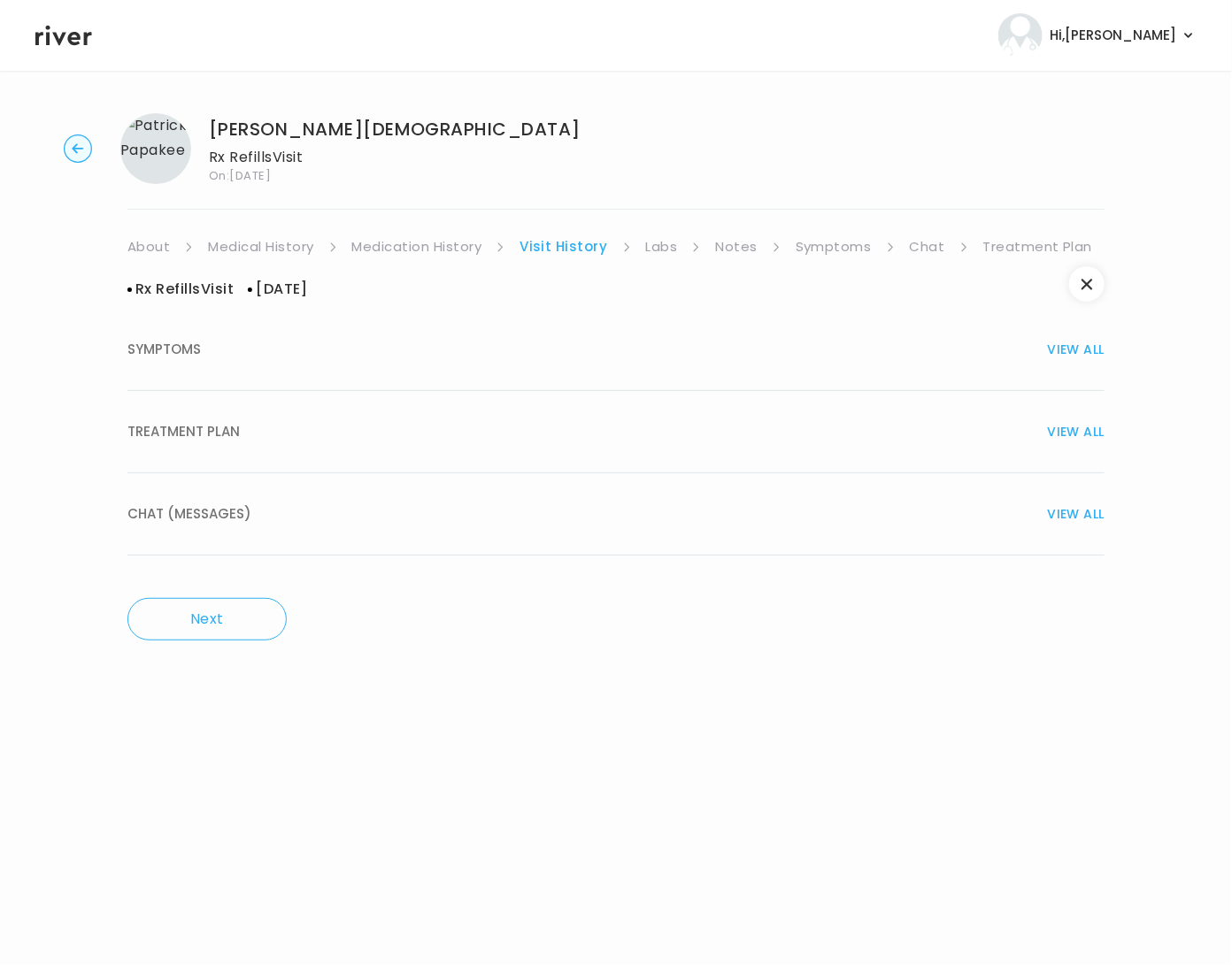
click at [216, 425] on span "TREATMENT PLAN" at bounding box center [183, 431] width 112 height 24
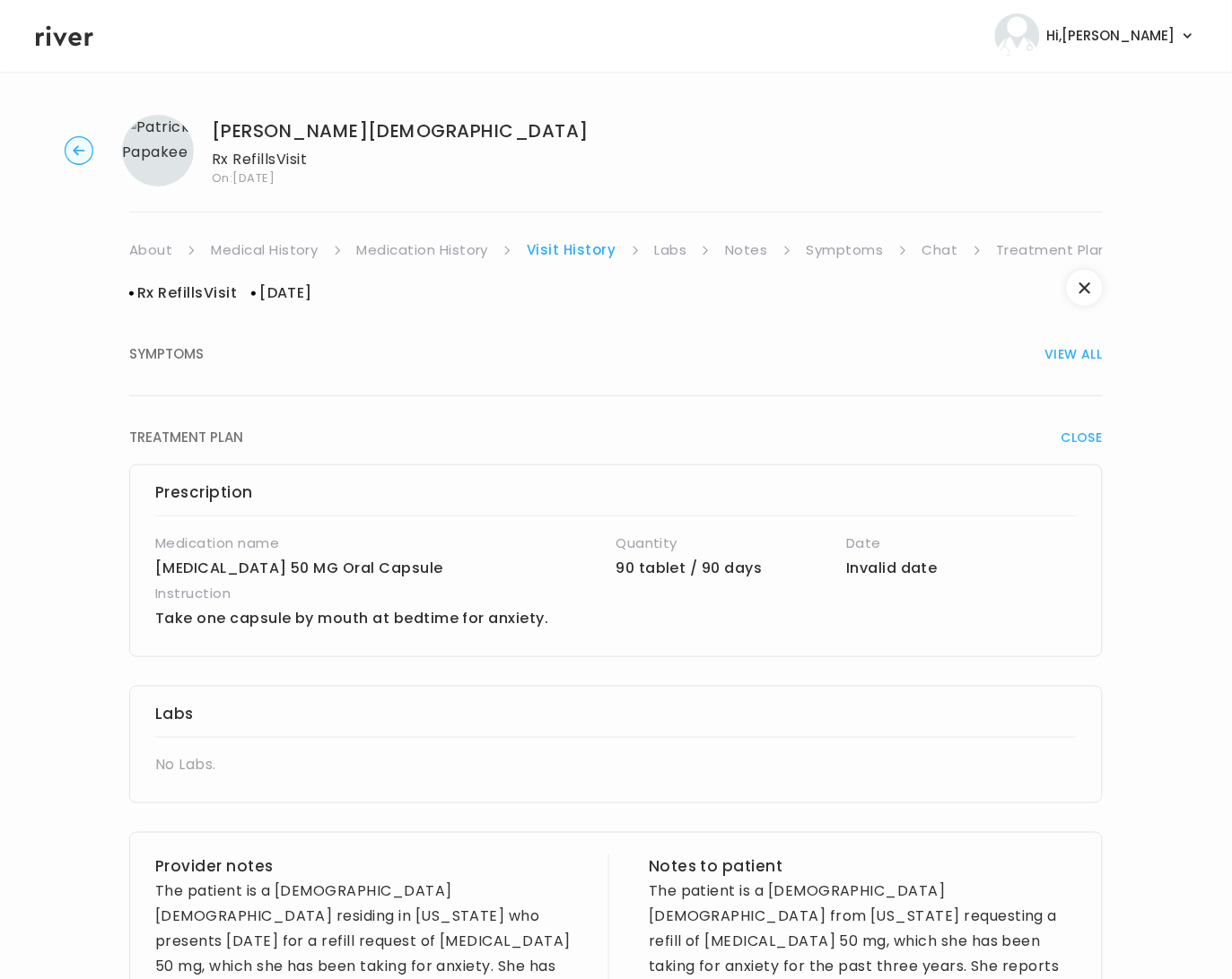
click at [438, 248] on link "Medication History" at bounding box center [423, 249] width 132 height 25
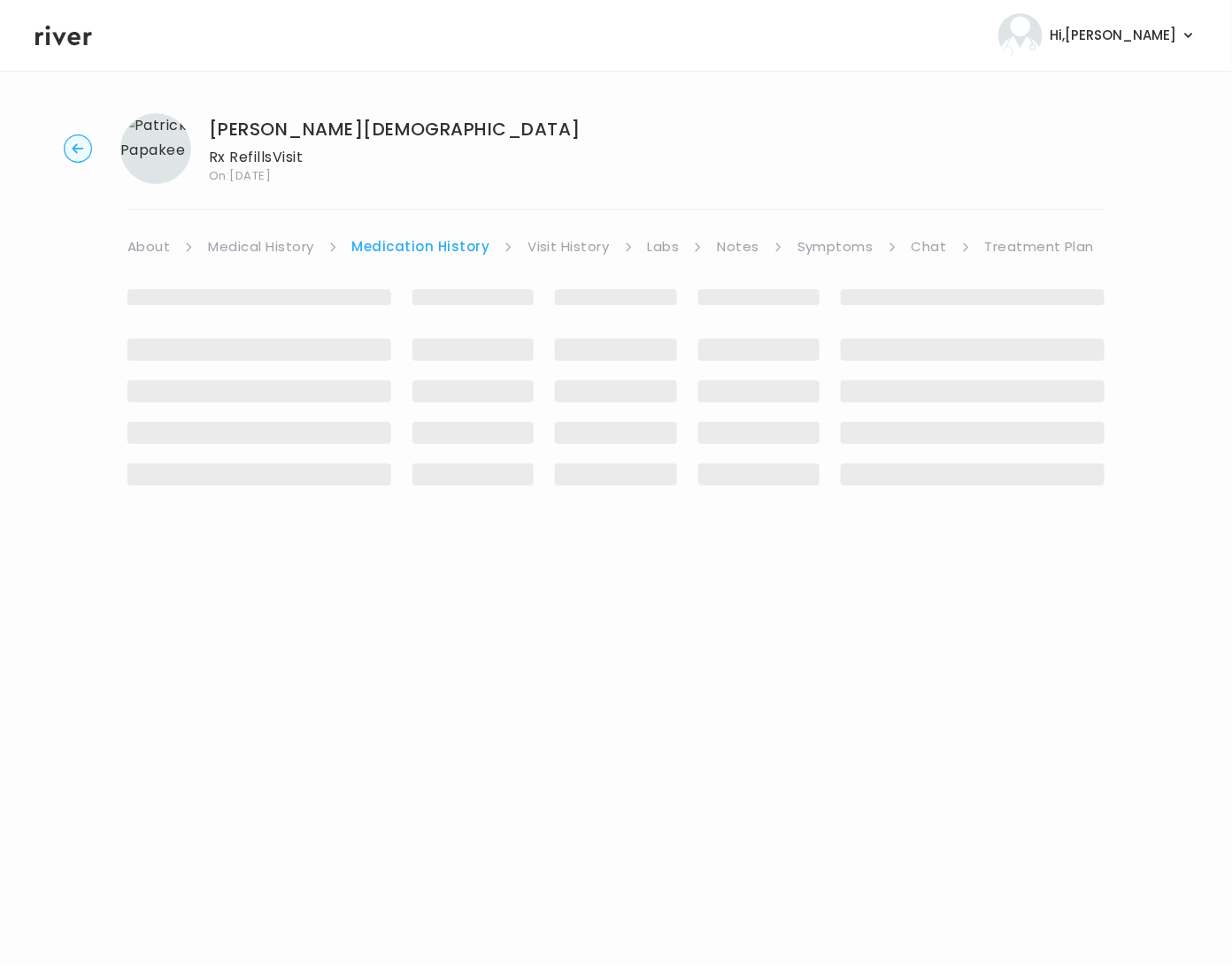
click at [447, 242] on link "Medication History" at bounding box center [421, 246] width 138 height 24
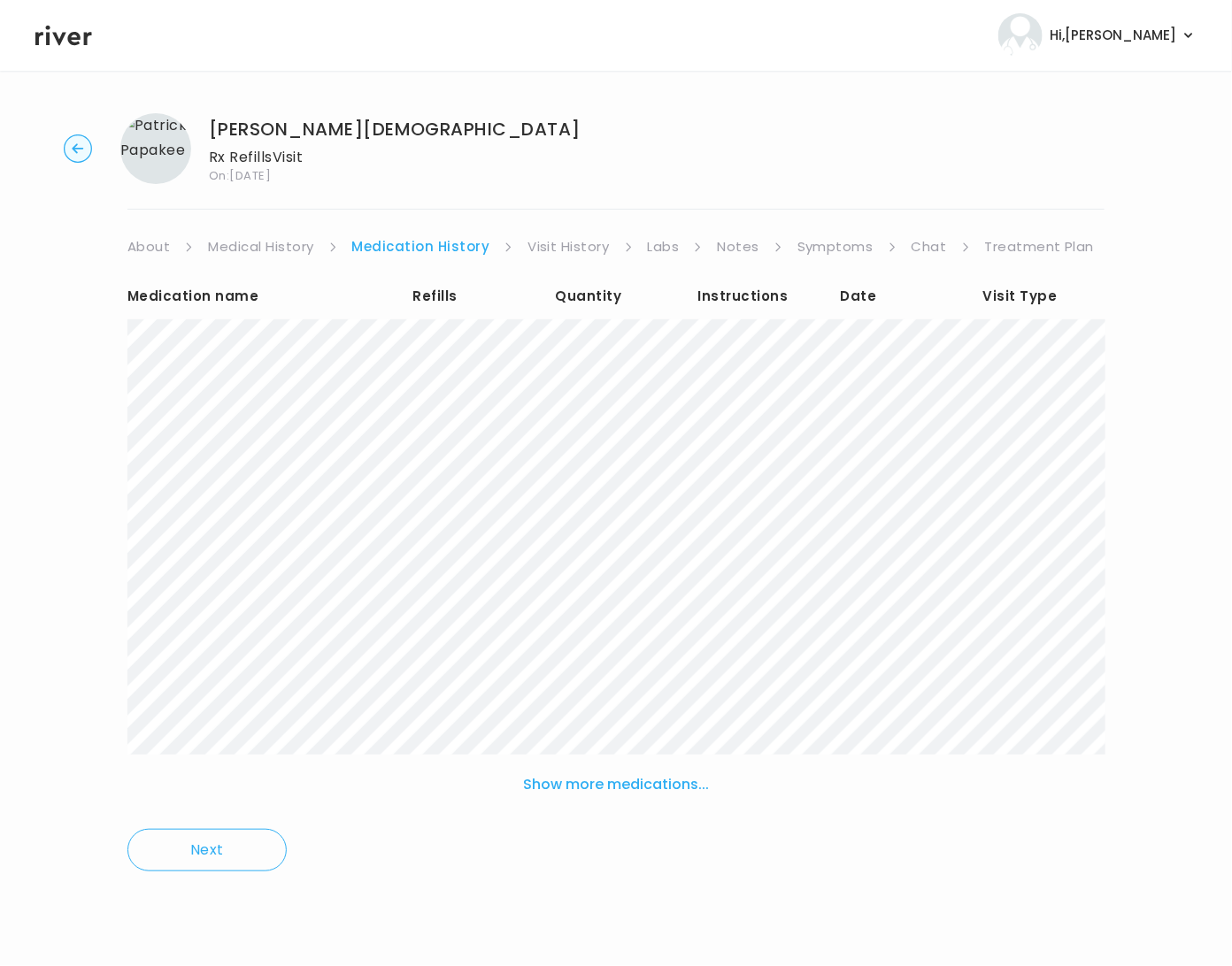
click at [579, 248] on link "Visit History" at bounding box center [568, 246] width 81 height 24
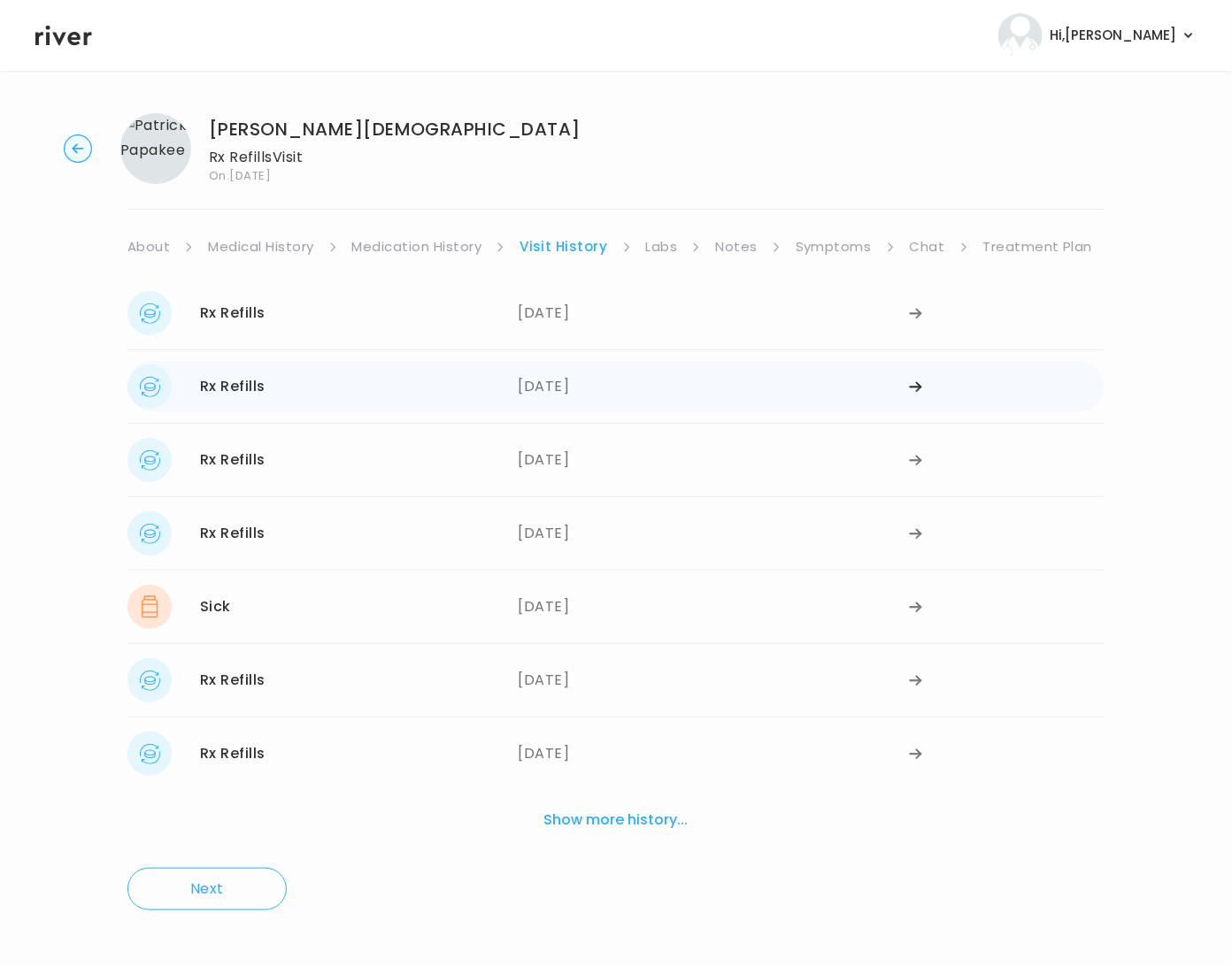
click at [555, 399] on div "[DATE]" at bounding box center [714, 386] width 391 height 44
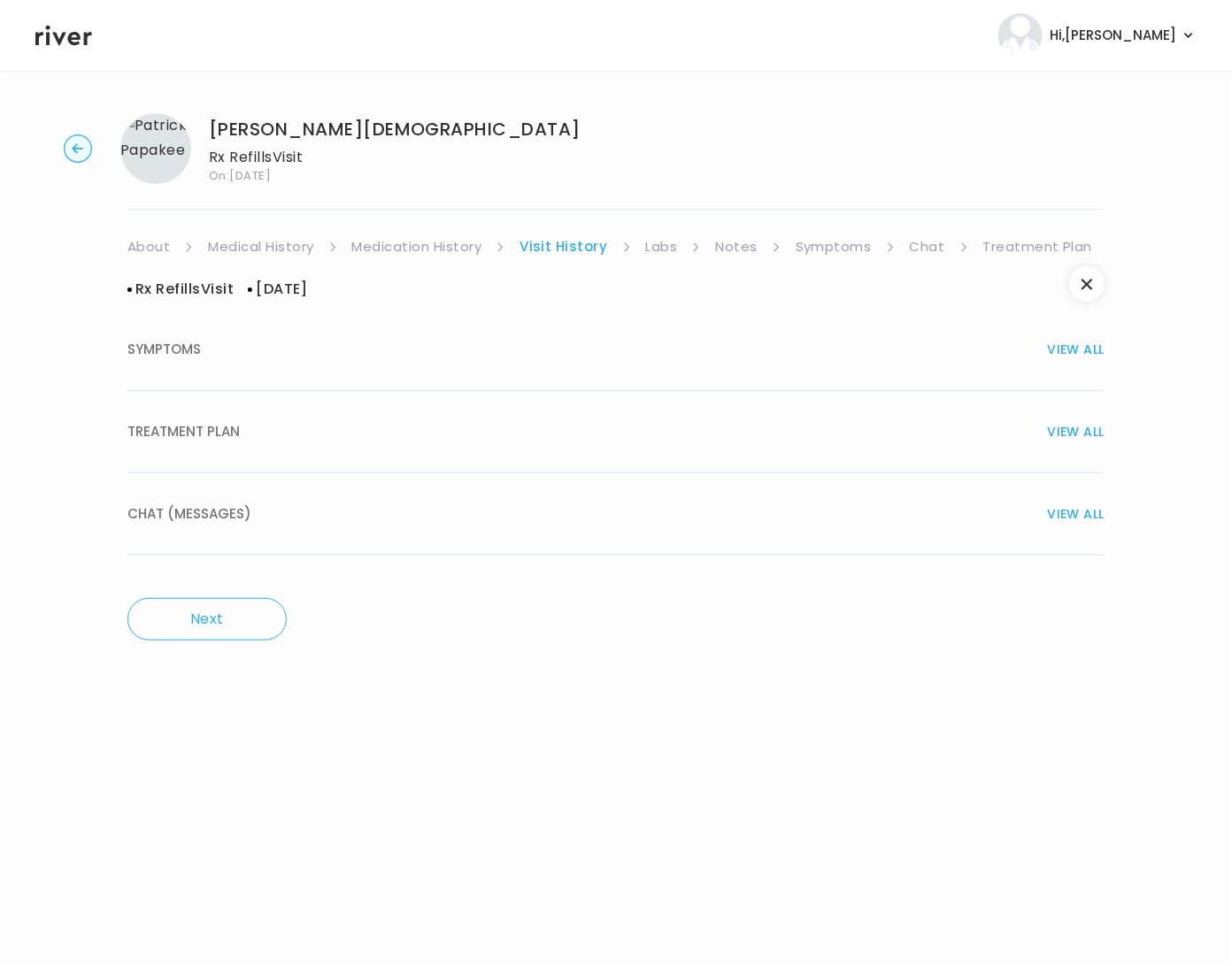
drag, startPoint x: 254, startPoint y: 441, endPoint x: 283, endPoint y: 445, distance: 29.3
click at [256, 441] on div "TREATMENT PLAN VIEW ALL" at bounding box center [616, 431] width 977 height 24
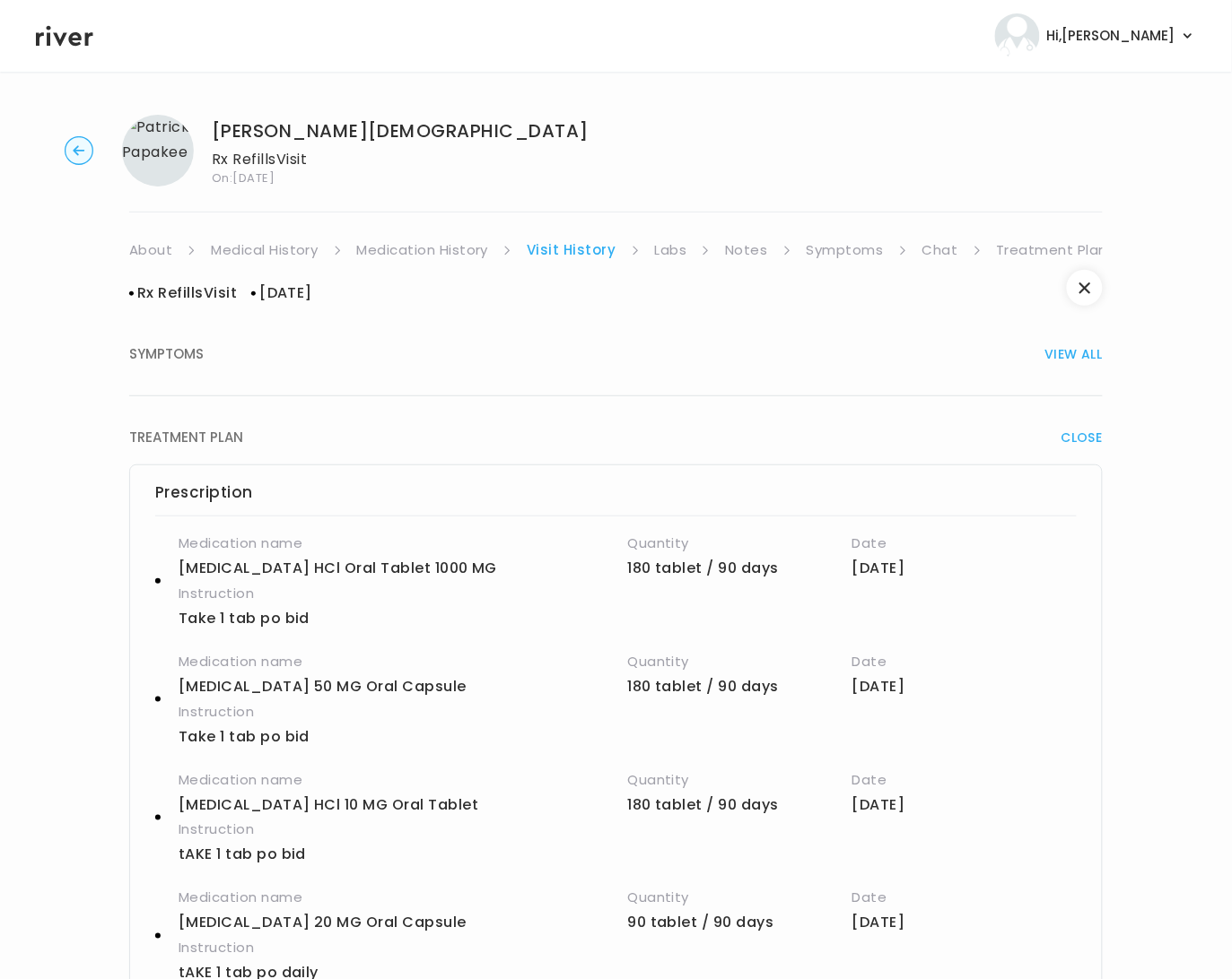
click at [727, 253] on link "Notes" at bounding box center [746, 249] width 43 height 25
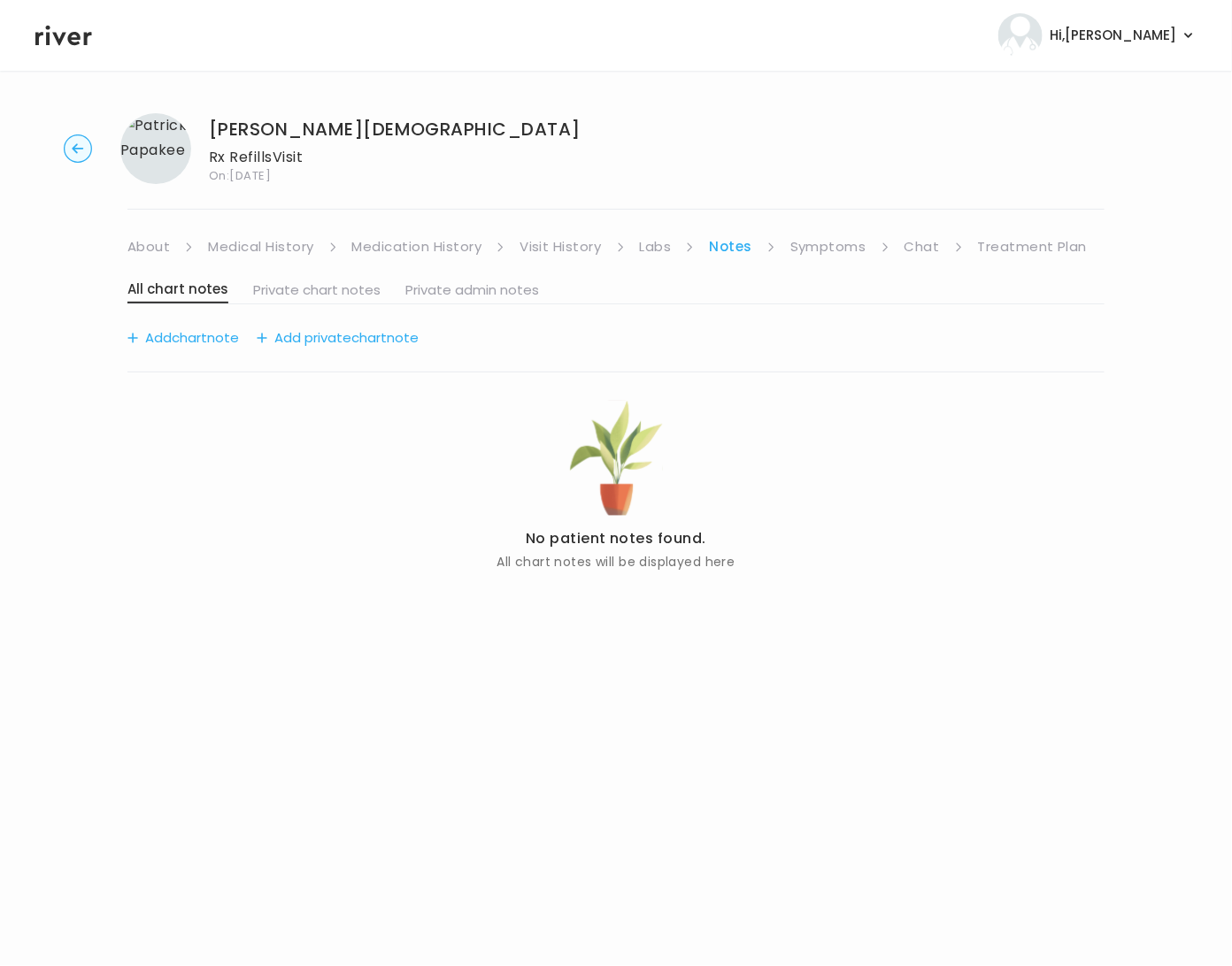
click at [822, 240] on link "Symptoms" at bounding box center [828, 246] width 76 height 24
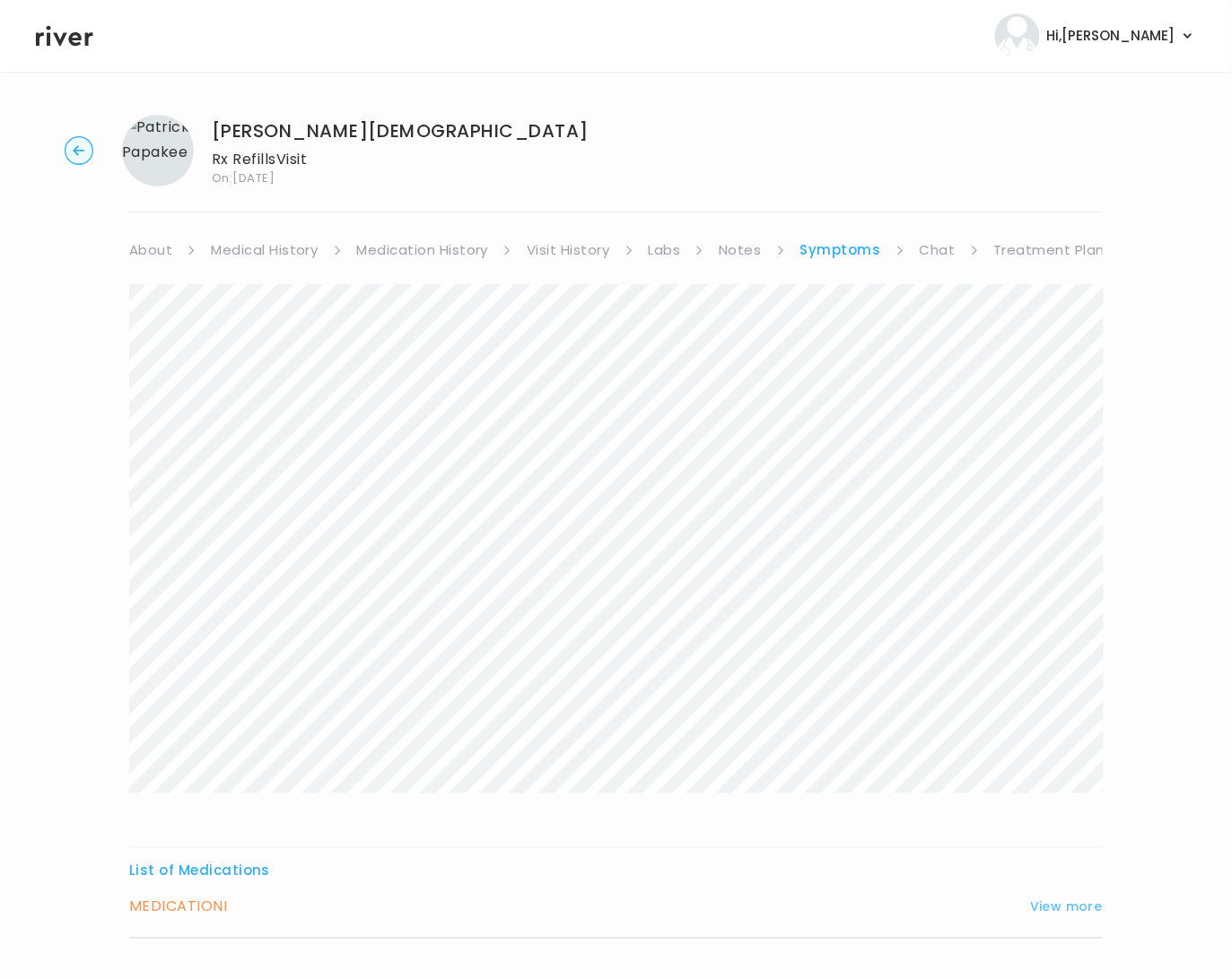
click at [1072, 902] on button "View more" at bounding box center [1066, 908] width 72 height 22
click at [1083, 908] on button "View more" at bounding box center [1066, 908] width 72 height 22
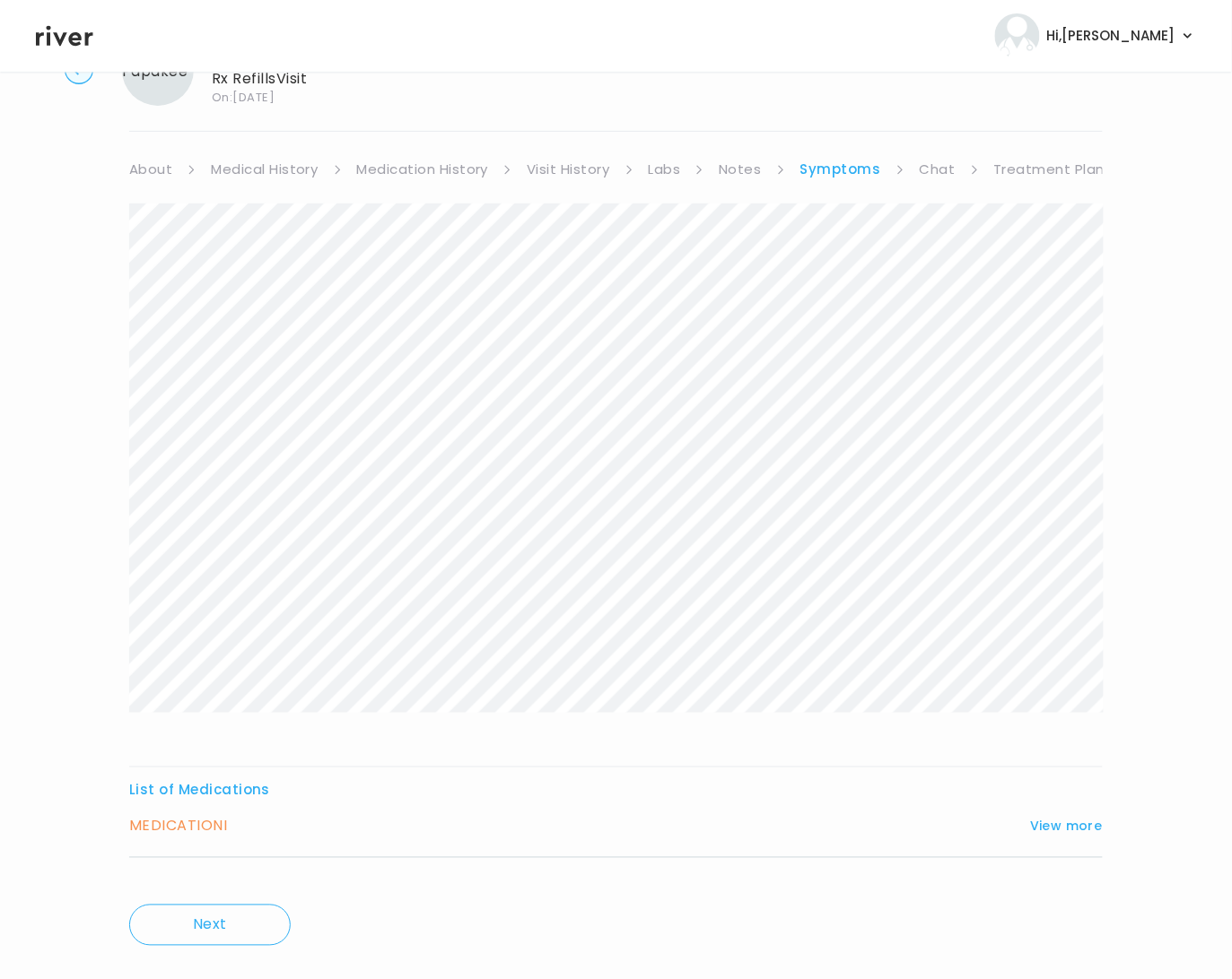
scroll to position [117, 0]
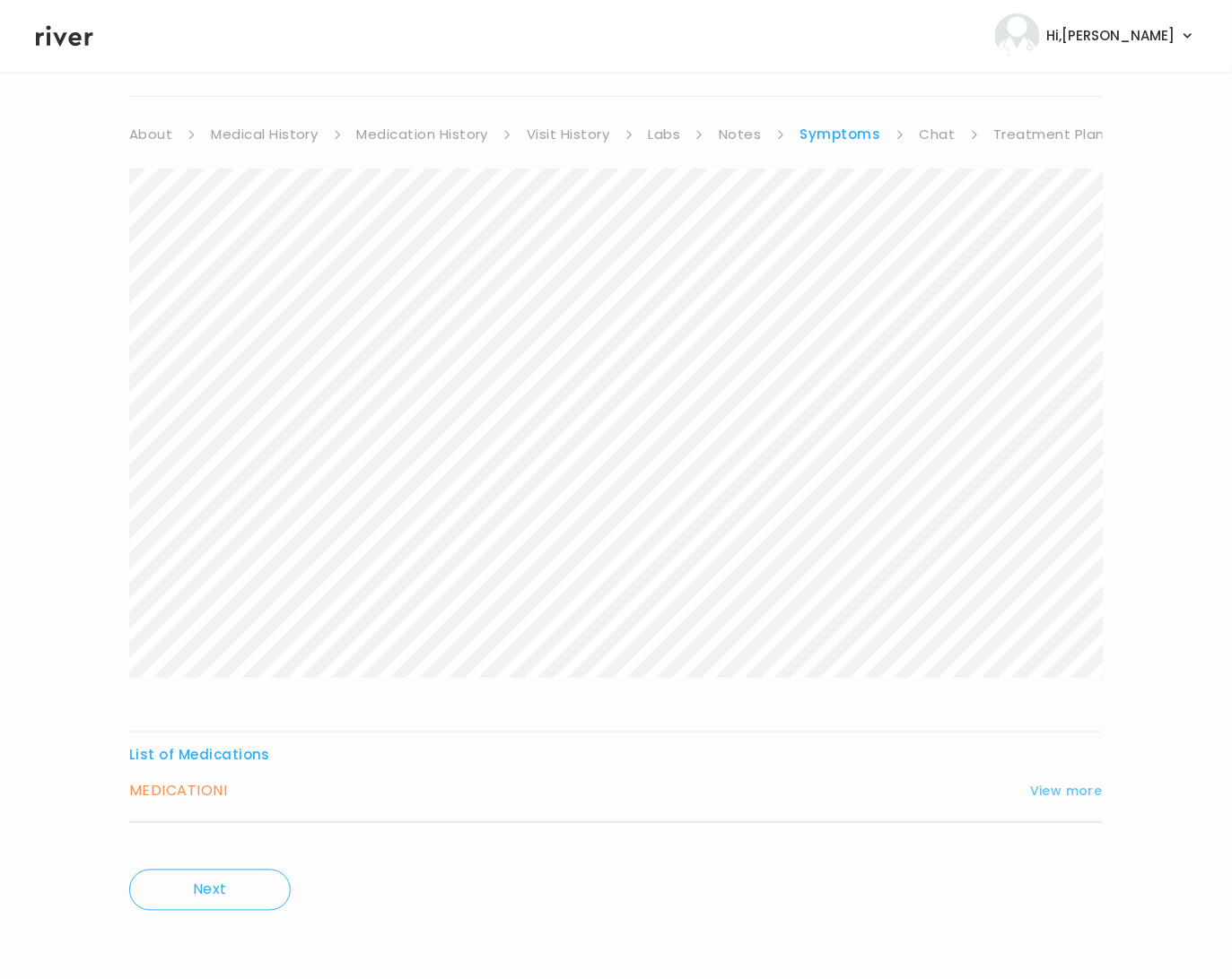
click at [1072, 793] on button "View more" at bounding box center [1066, 792] width 72 height 22
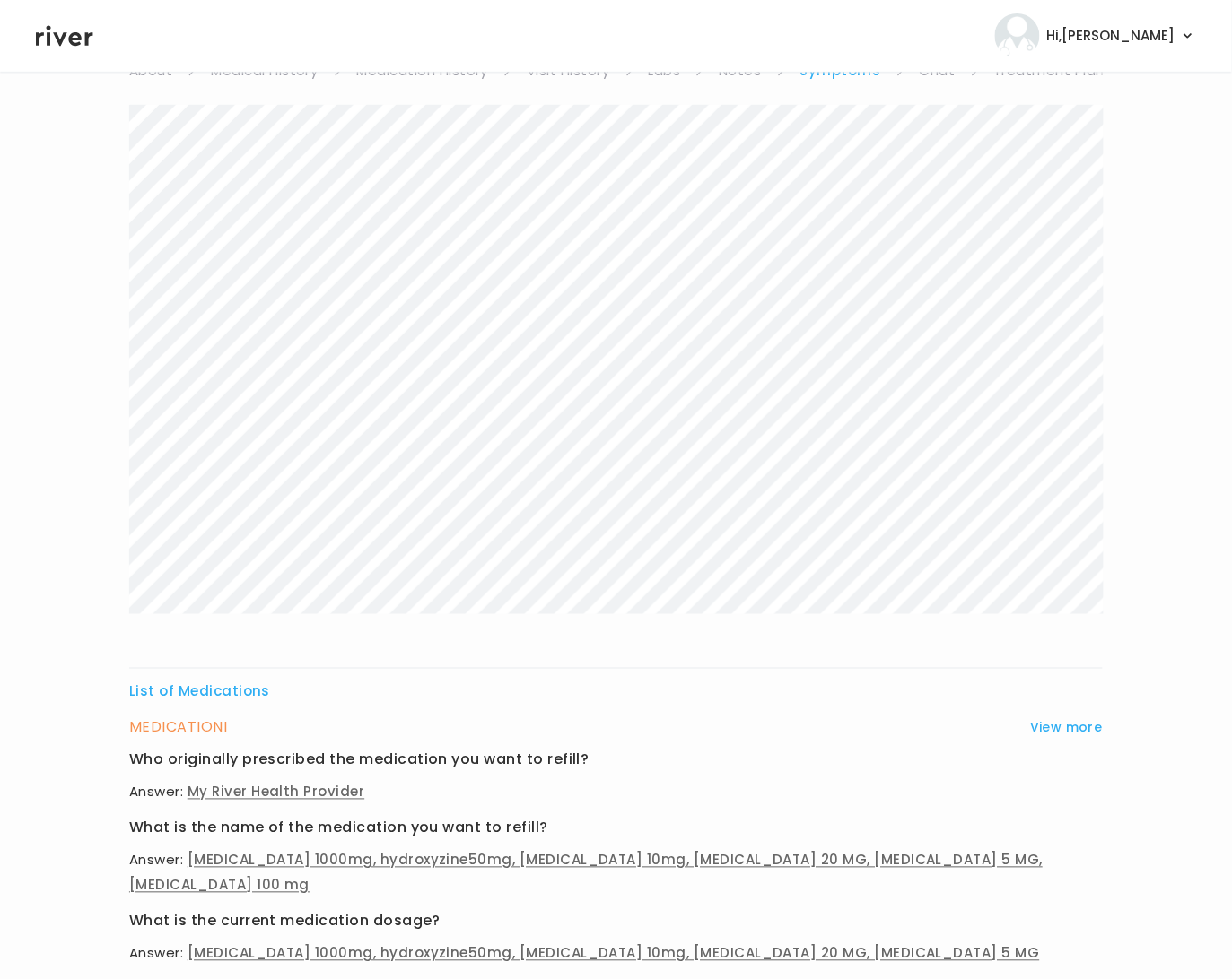
scroll to position [0, 0]
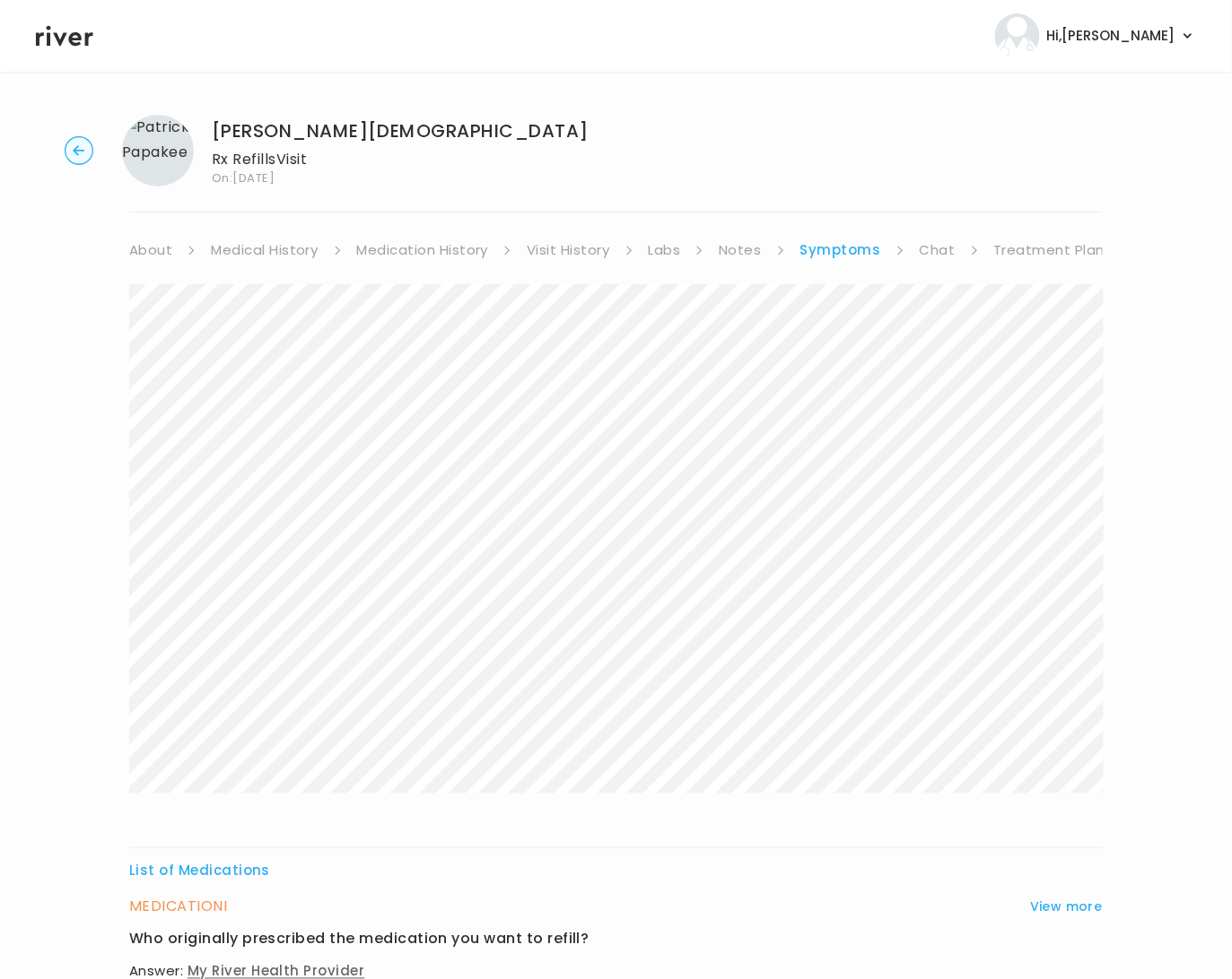
click at [925, 244] on link "Chat" at bounding box center [938, 249] width 36 height 25
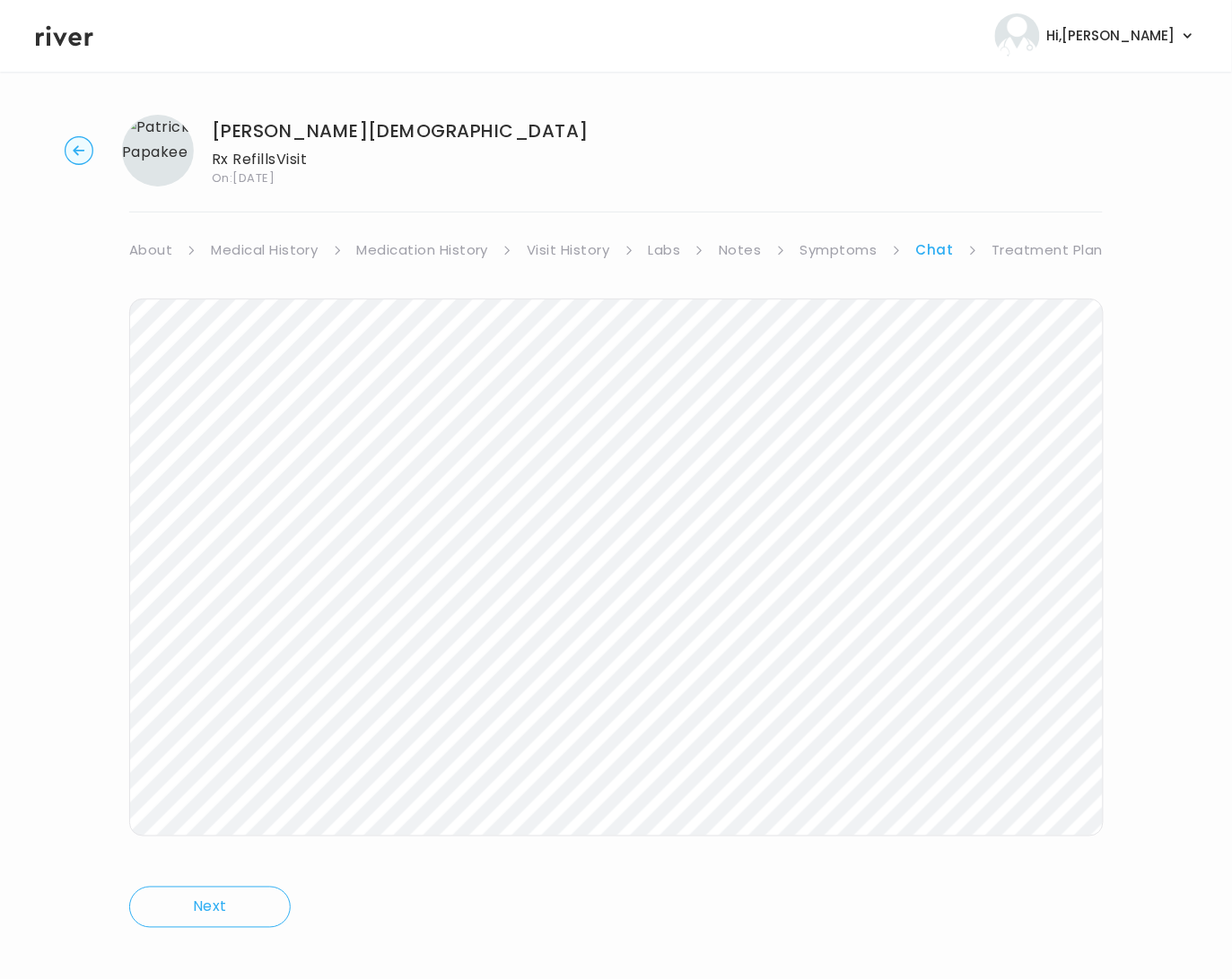
scroll to position [16, 0]
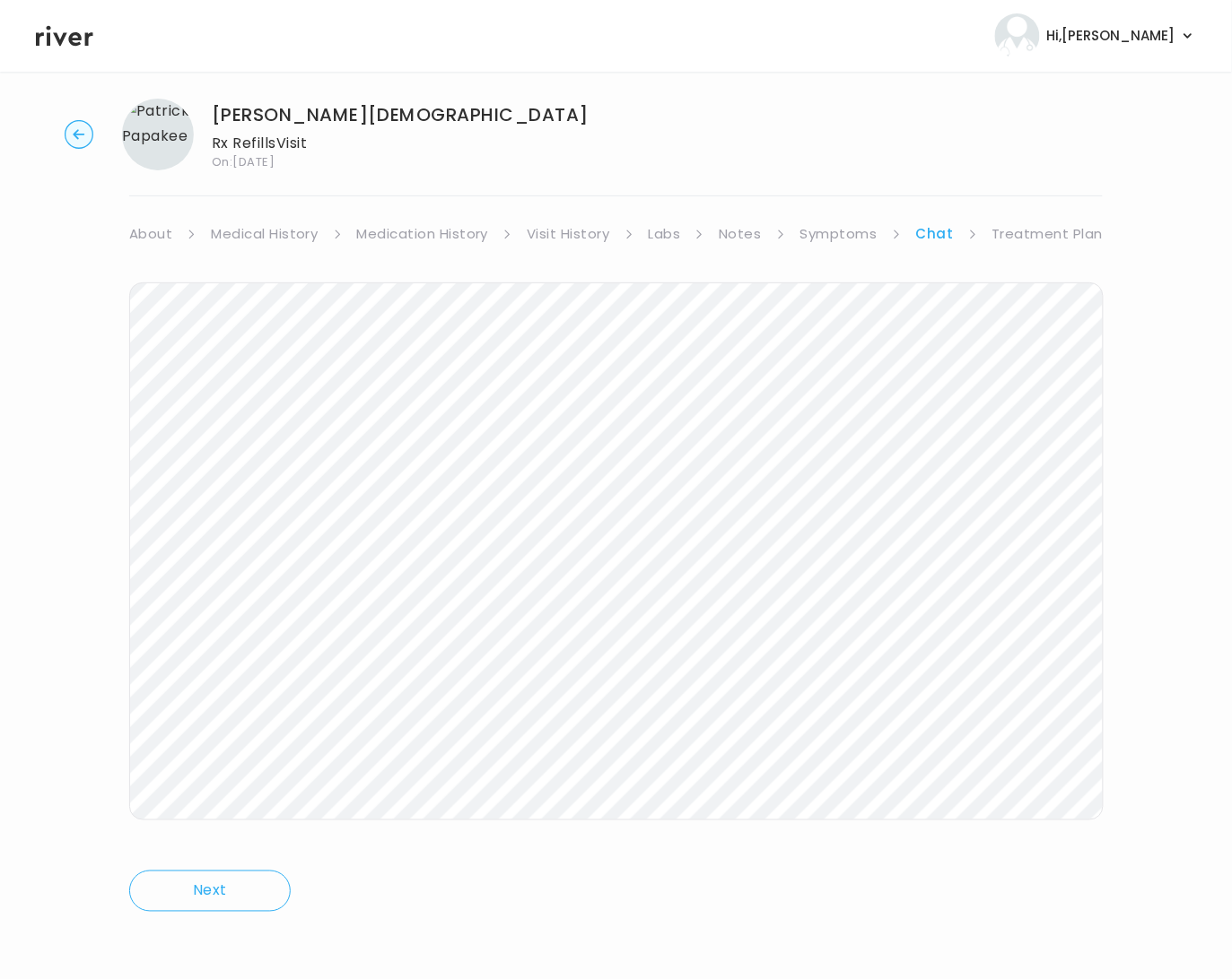
click at [79, 133] on icon "button" at bounding box center [78, 134] width 12 height 10
click at [83, 131] on circle "button" at bounding box center [79, 135] width 28 height 28
click at [77, 129] on icon "button" at bounding box center [78, 134] width 29 height 29
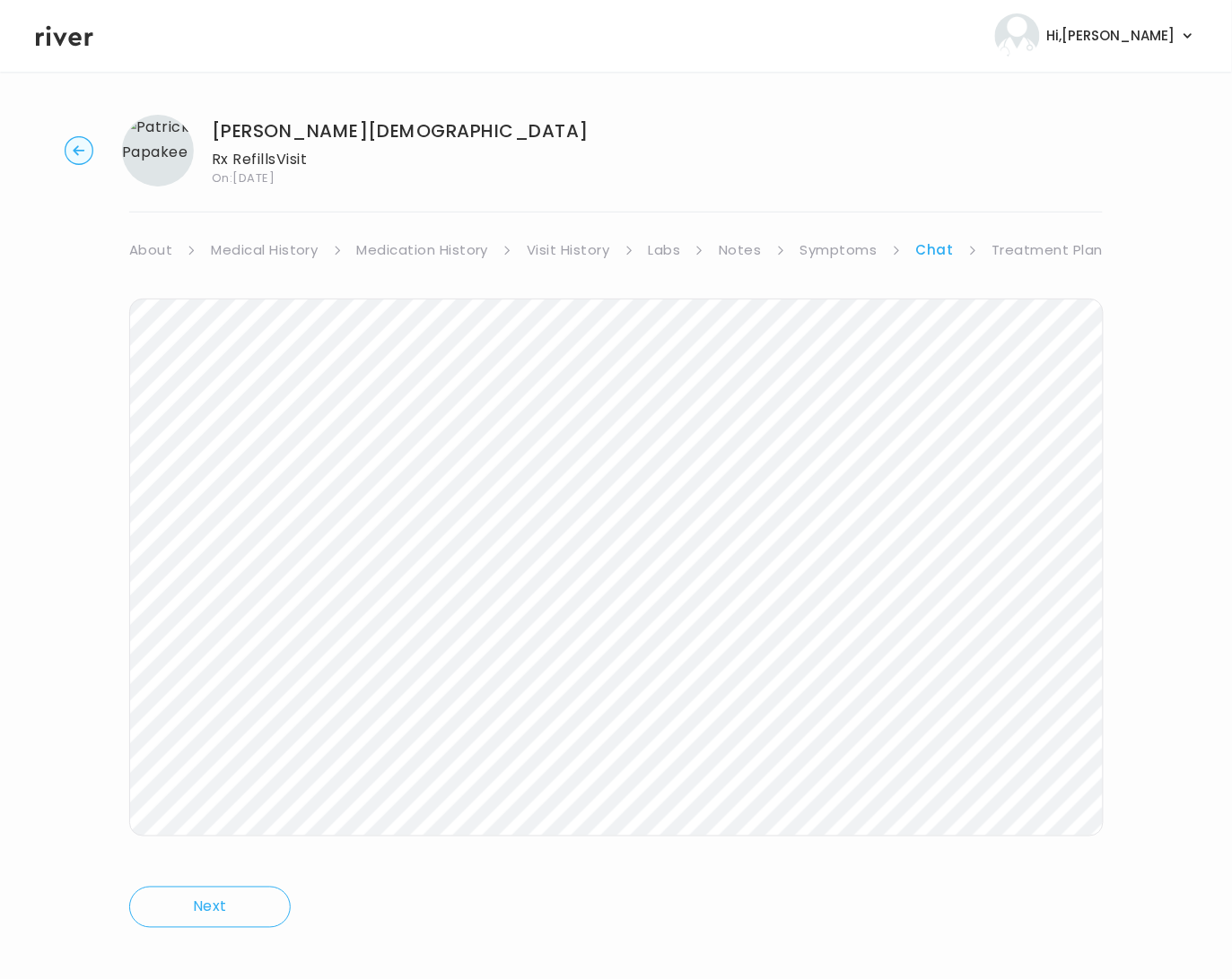
click at [79, 154] on circle "button" at bounding box center [79, 151] width 28 height 28
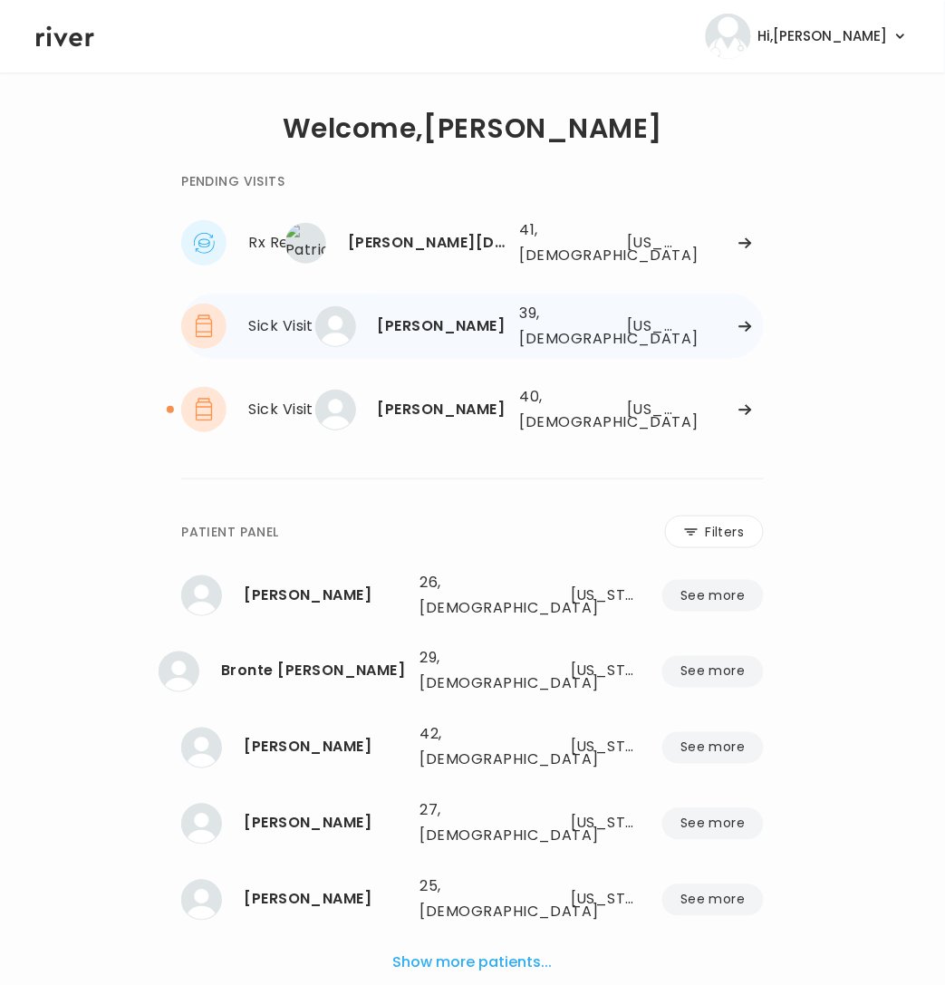
click at [741, 322] on icon at bounding box center [745, 327] width 12 height 10
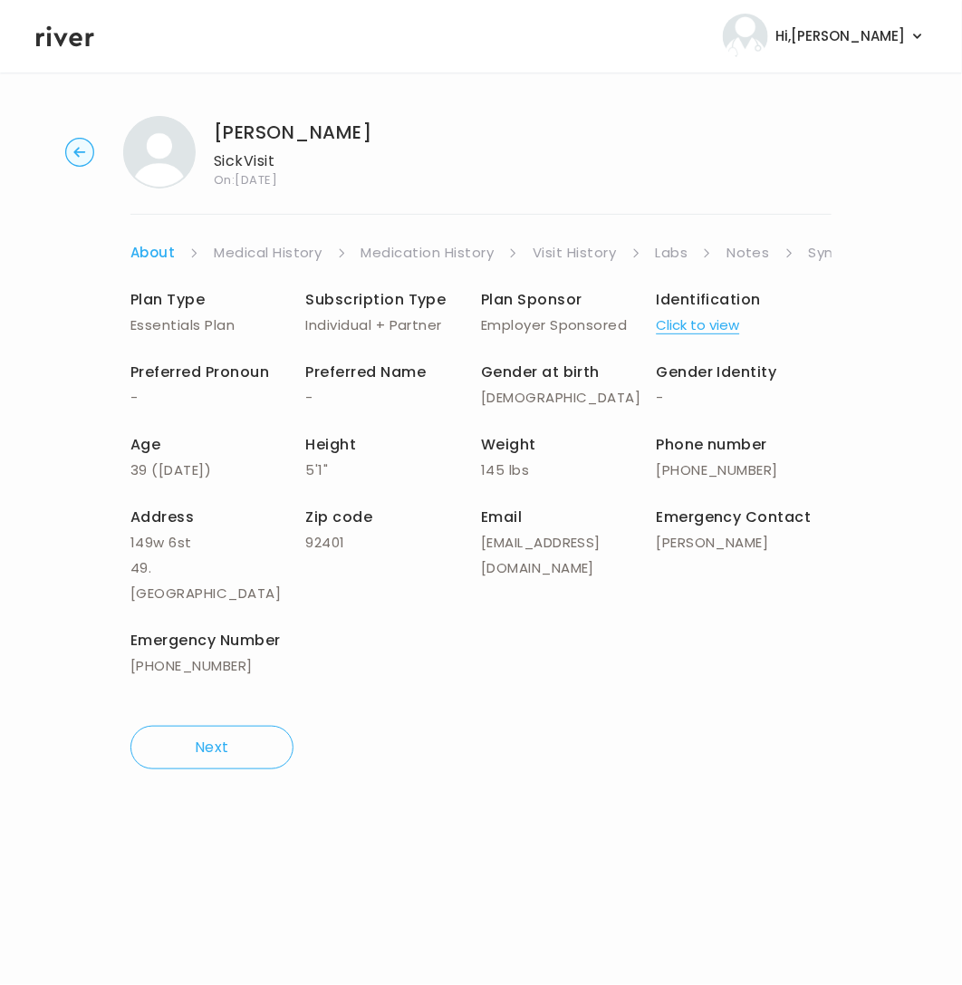
click at [668, 257] on link "Labs" at bounding box center [672, 252] width 33 height 25
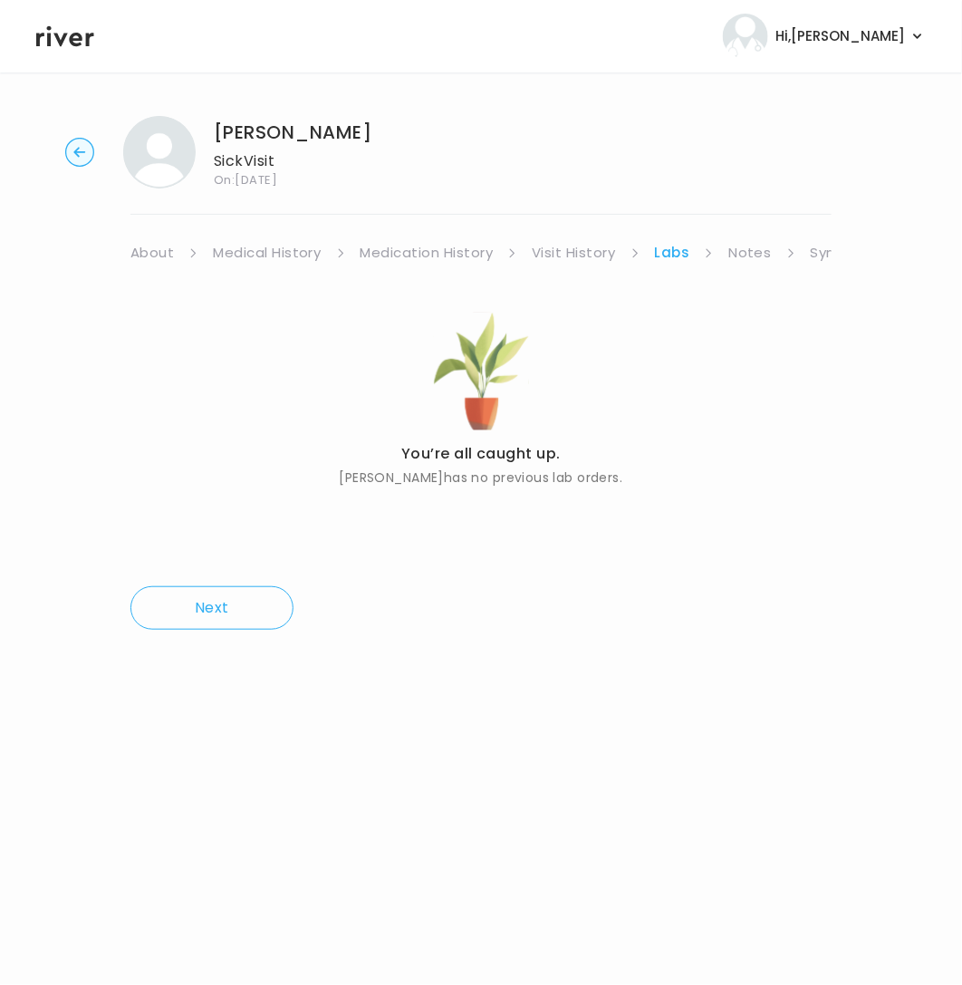
click at [743, 256] on link "Notes" at bounding box center [749, 252] width 43 height 25
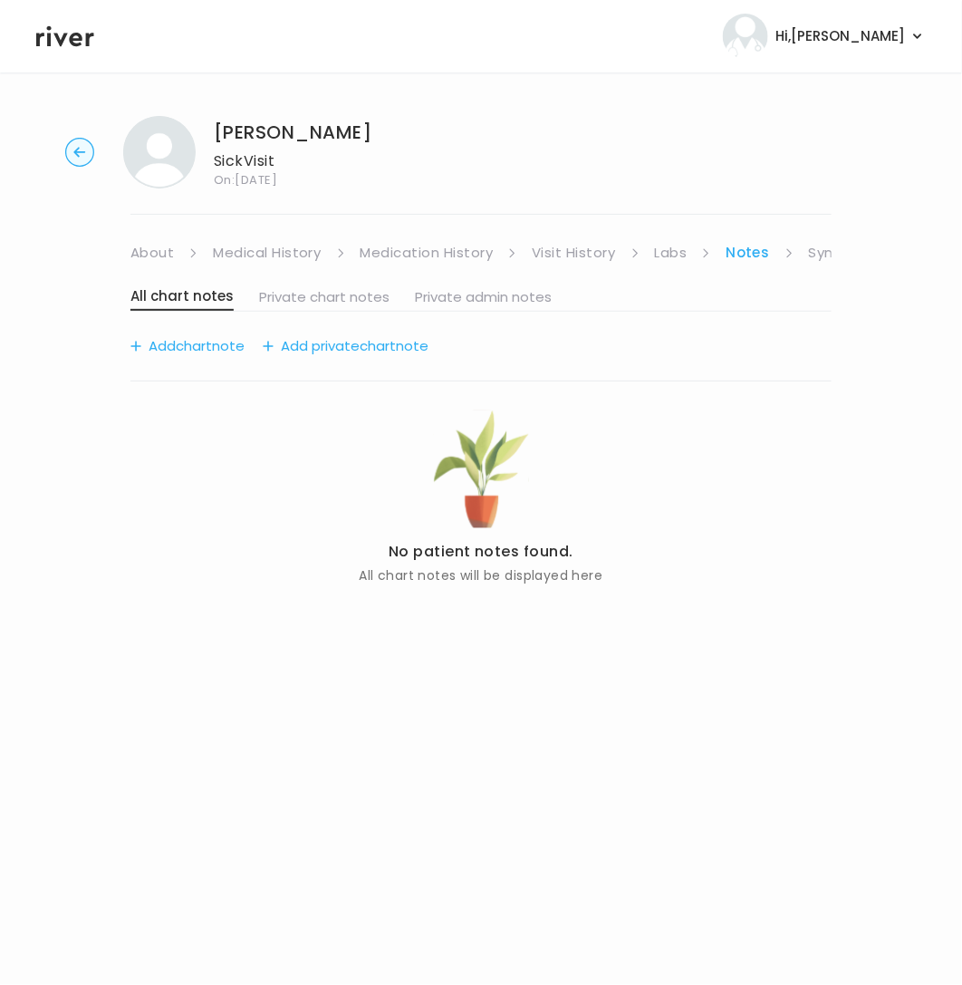
click at [812, 256] on link "Symptoms" at bounding box center [848, 252] width 78 height 25
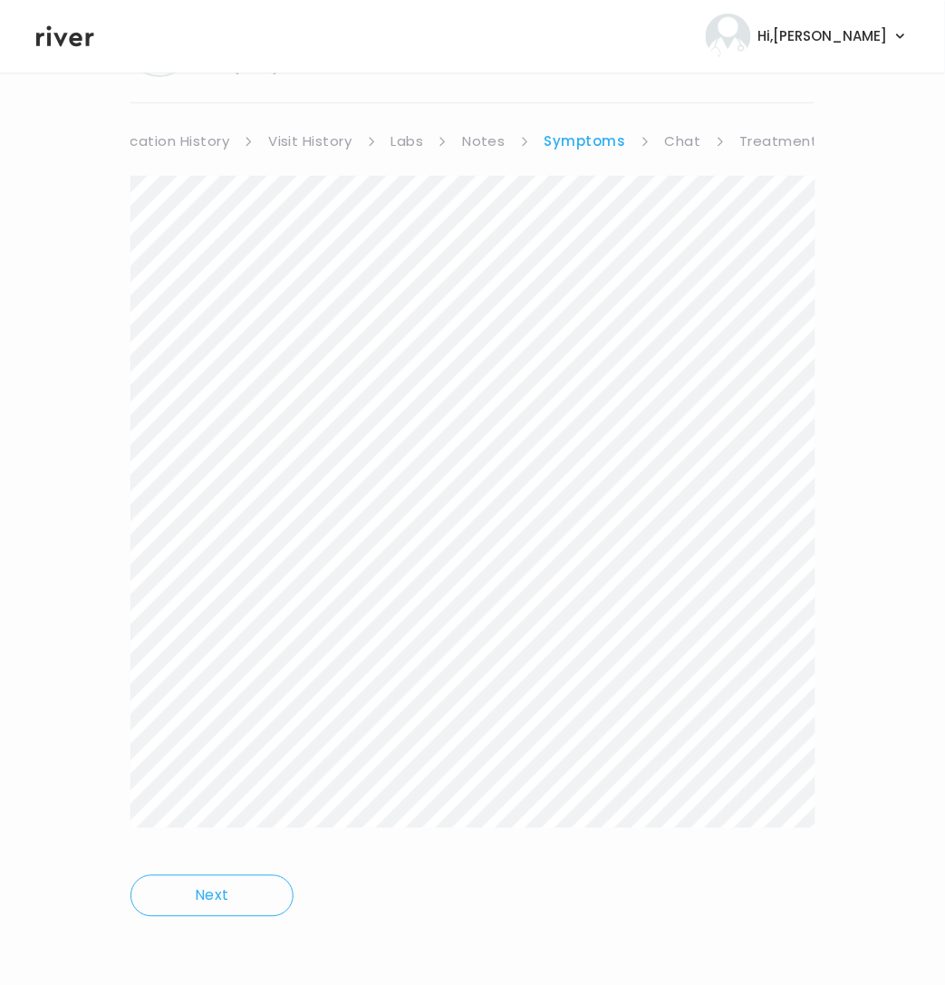
scroll to position [0, 293]
click at [642, 135] on link "Chat" at bounding box center [654, 141] width 36 height 25
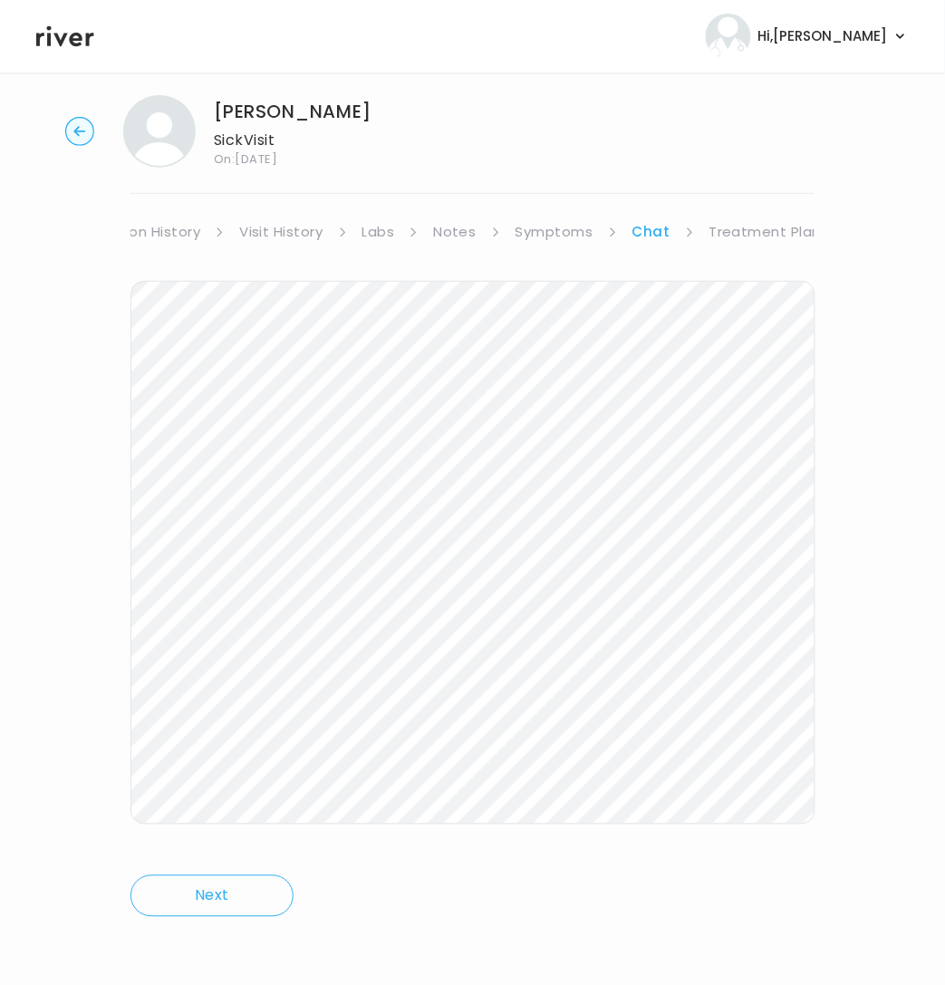
scroll to position [0, 292]
click at [736, 227] on link "Treatment Plan" at bounding box center [766, 231] width 112 height 25
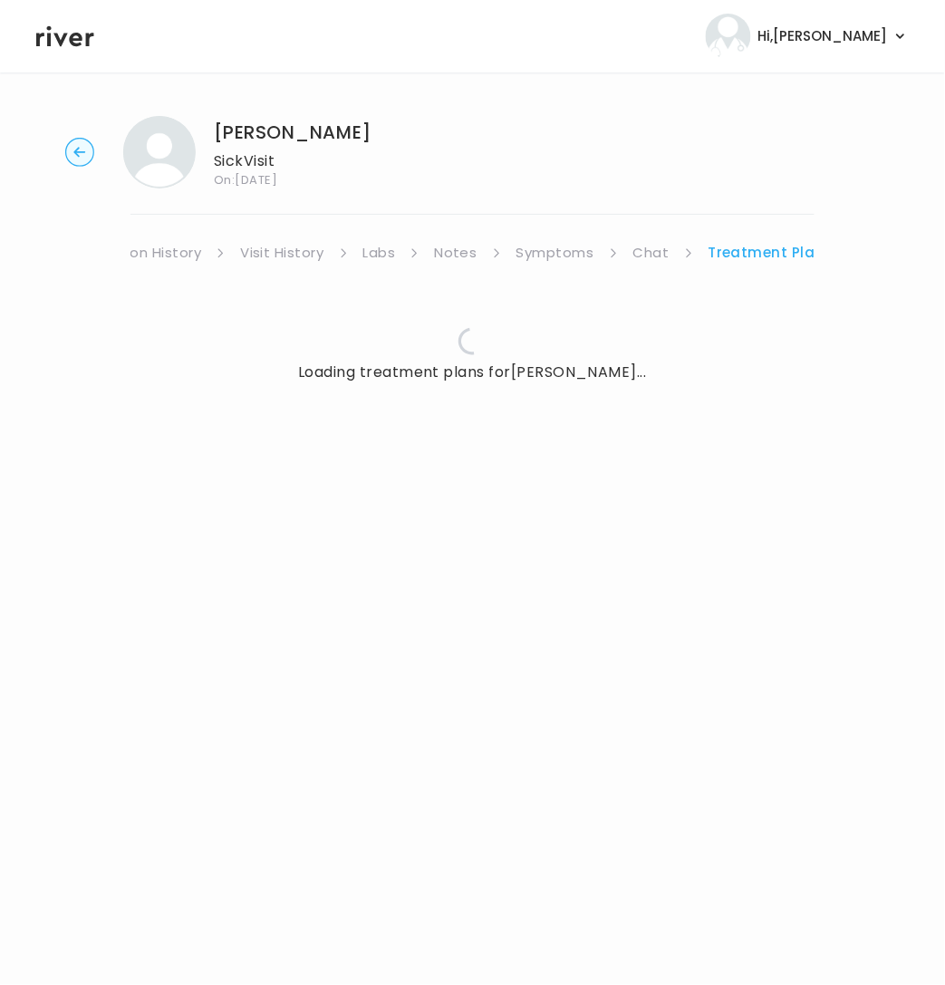
scroll to position [0, 276]
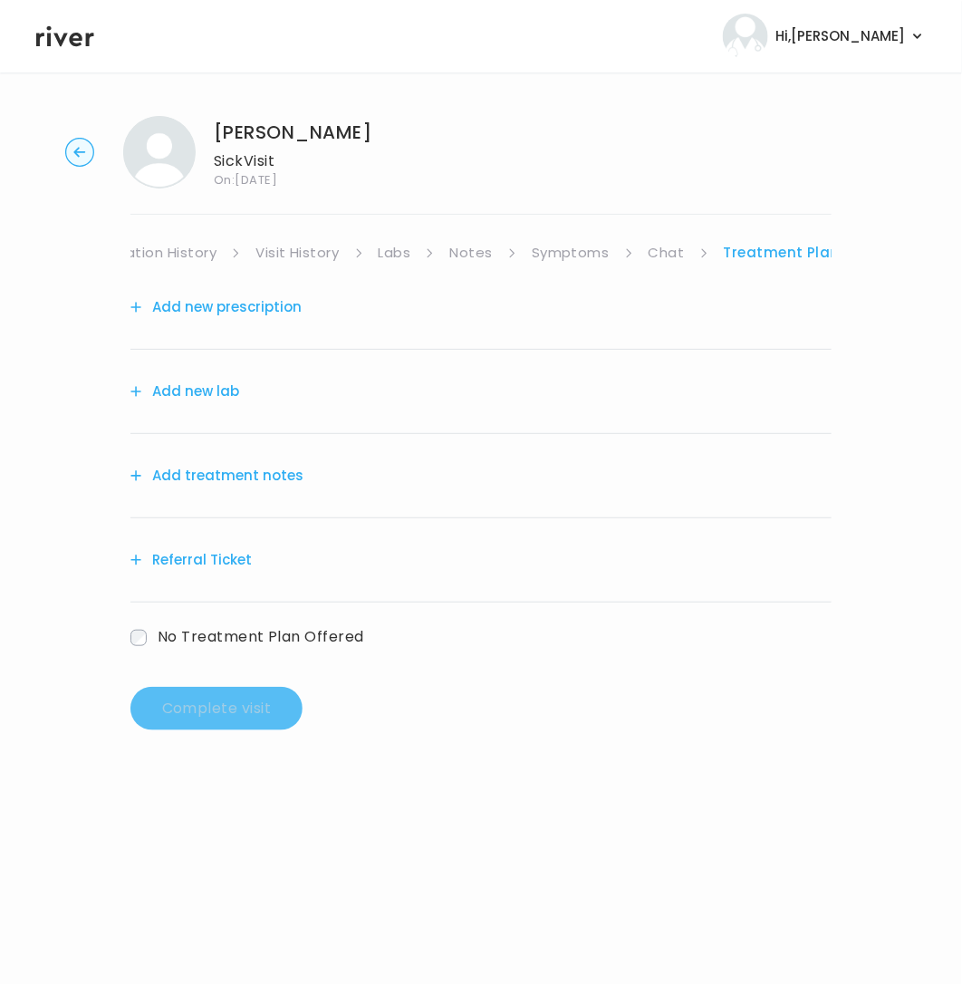
click at [574, 256] on link "Symptoms" at bounding box center [571, 252] width 78 height 25
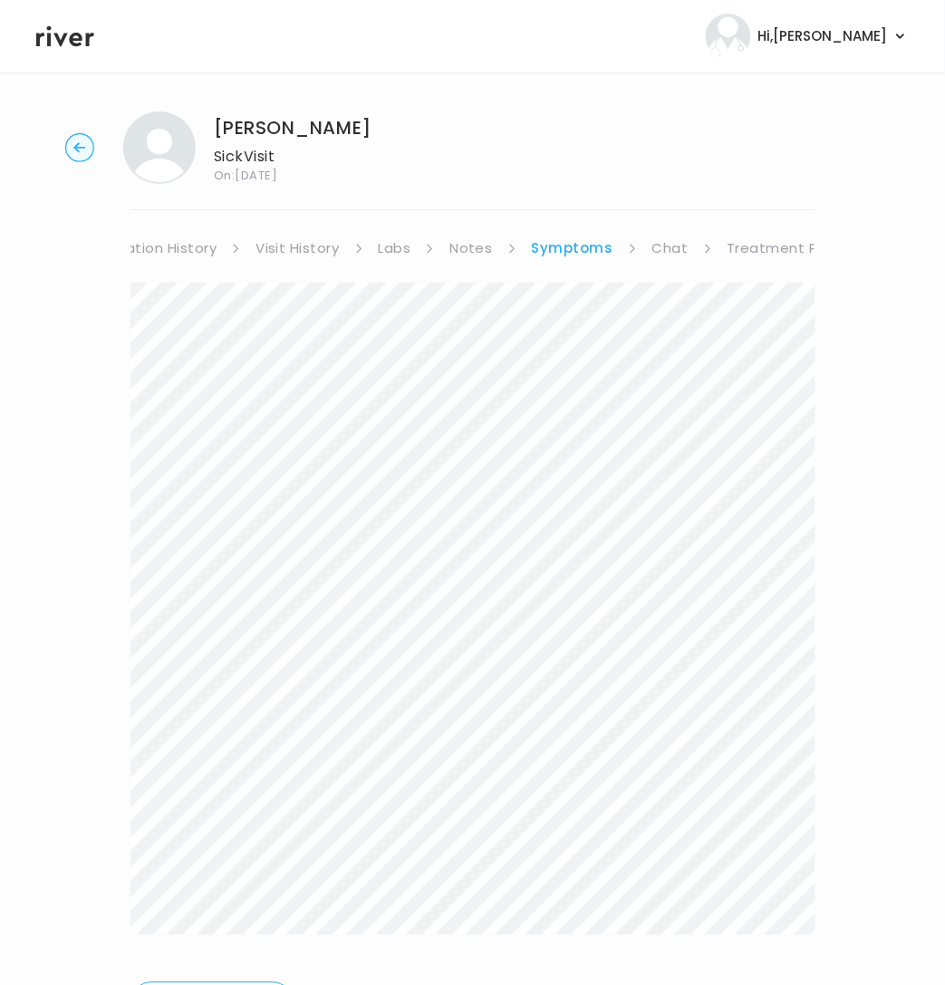
scroll to position [9, 0]
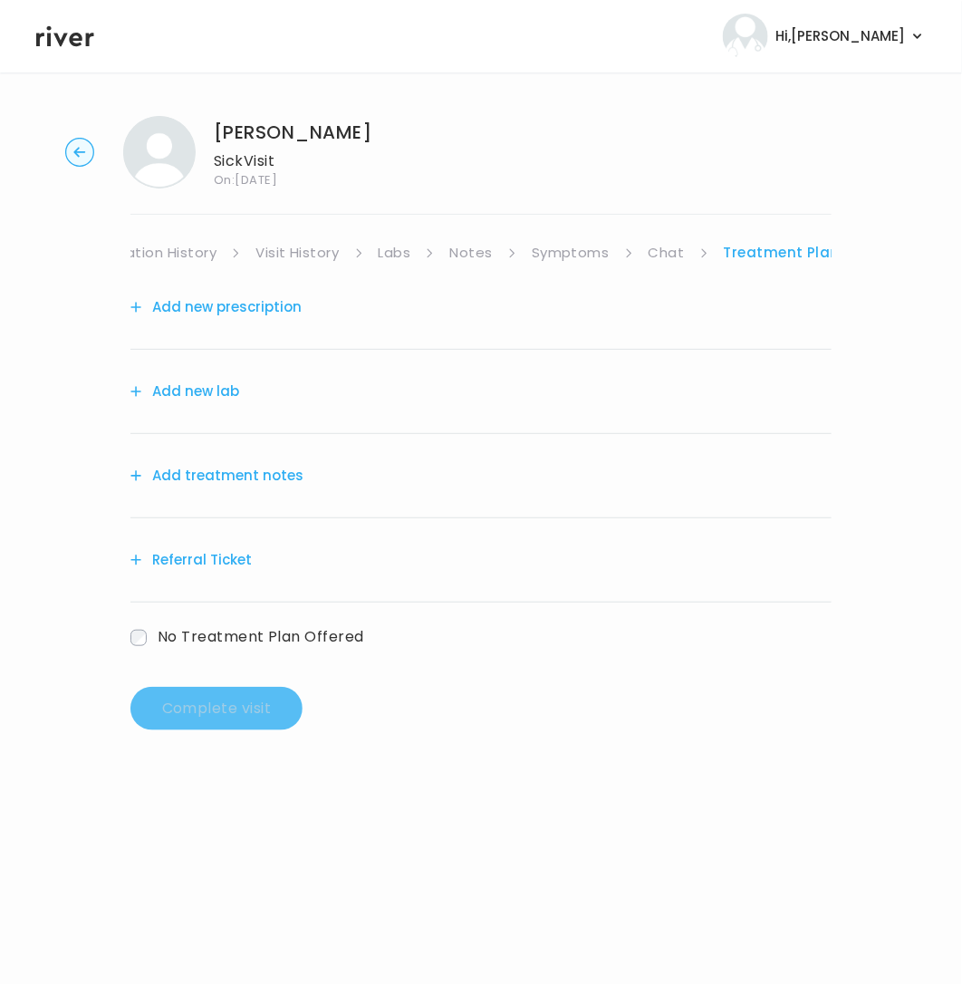
click at [76, 153] on icon "button" at bounding box center [79, 152] width 12 height 10
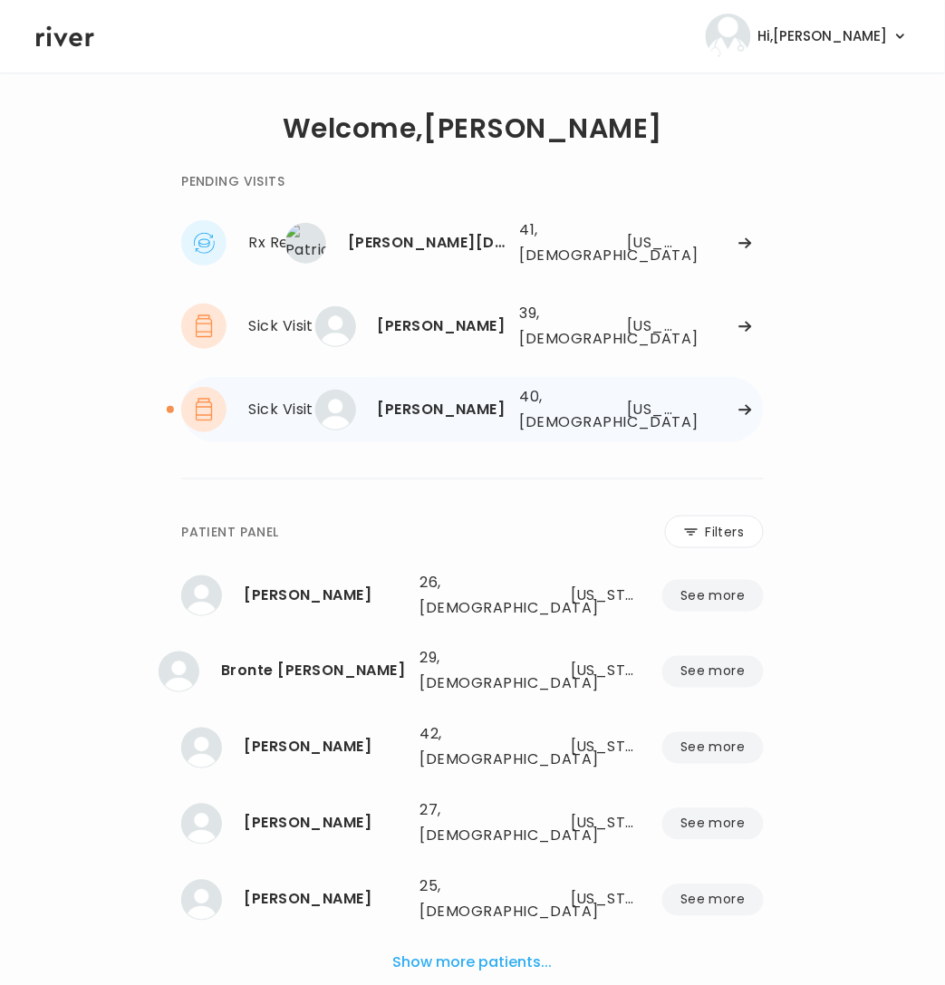
click at [464, 406] on div "[PERSON_NAME]" at bounding box center [442, 409] width 128 height 25
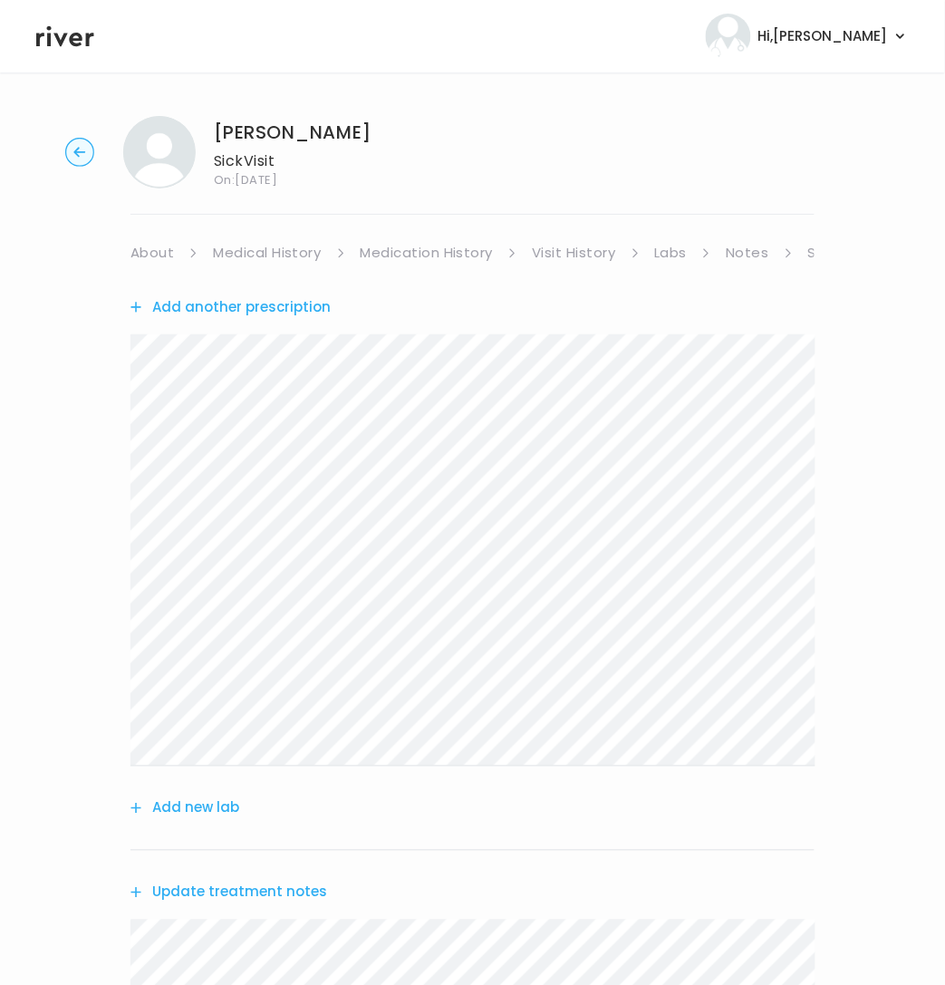
click at [200, 306] on button "Add another prescription" at bounding box center [230, 306] width 200 height 25
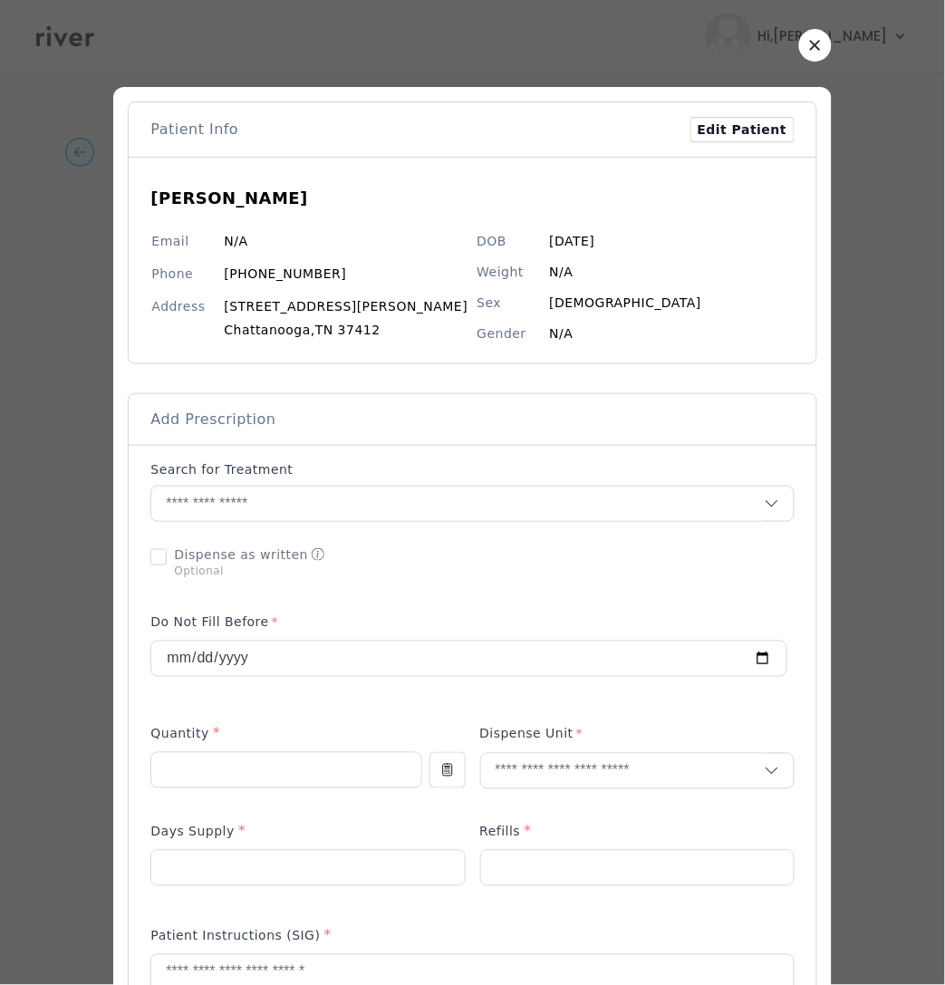
click at [799, 53] on button "button" at bounding box center [815, 45] width 33 height 33
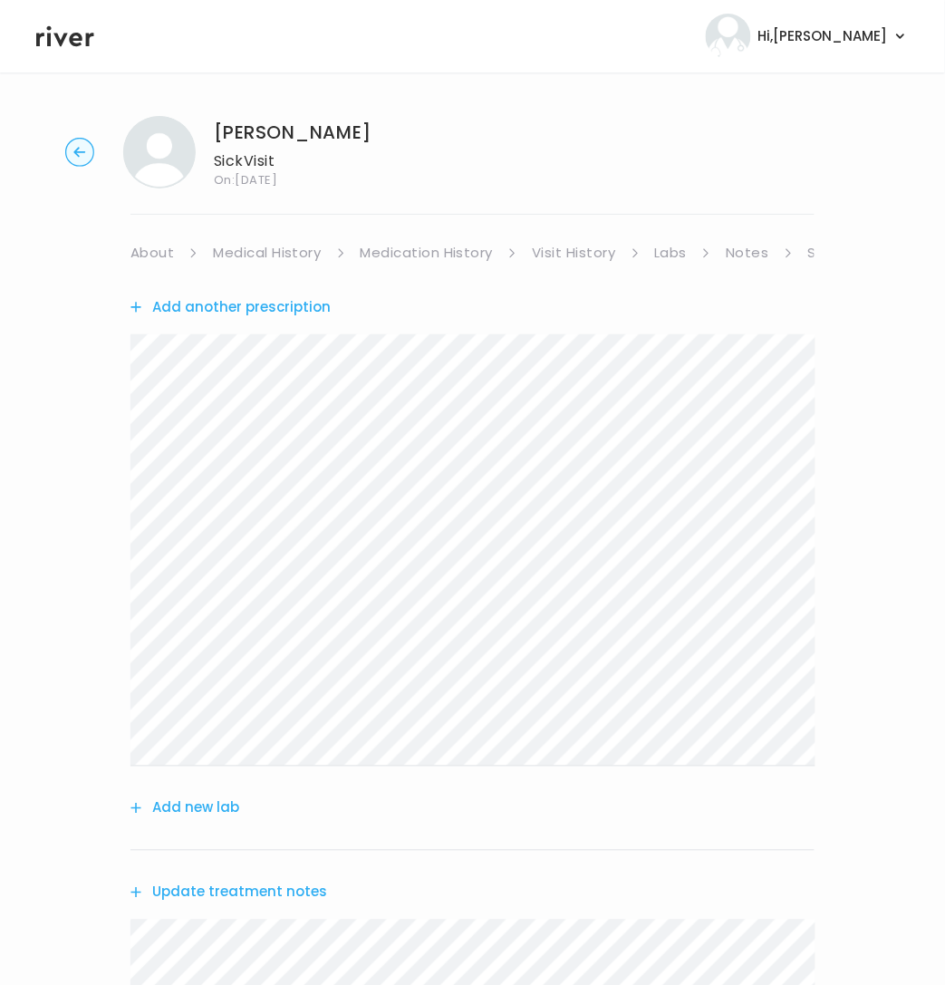
click at [800, 253] on ul "About Medical History Medication History Visit History Labs Notes Symptoms Chat…" at bounding box center [472, 252] width 684 height 25
click at [796, 256] on ul "About Medical History Medication History Visit History Labs Notes Symptoms Chat…" at bounding box center [472, 252] width 684 height 25
click at [741, 258] on link "Notes" at bounding box center [747, 252] width 43 height 25
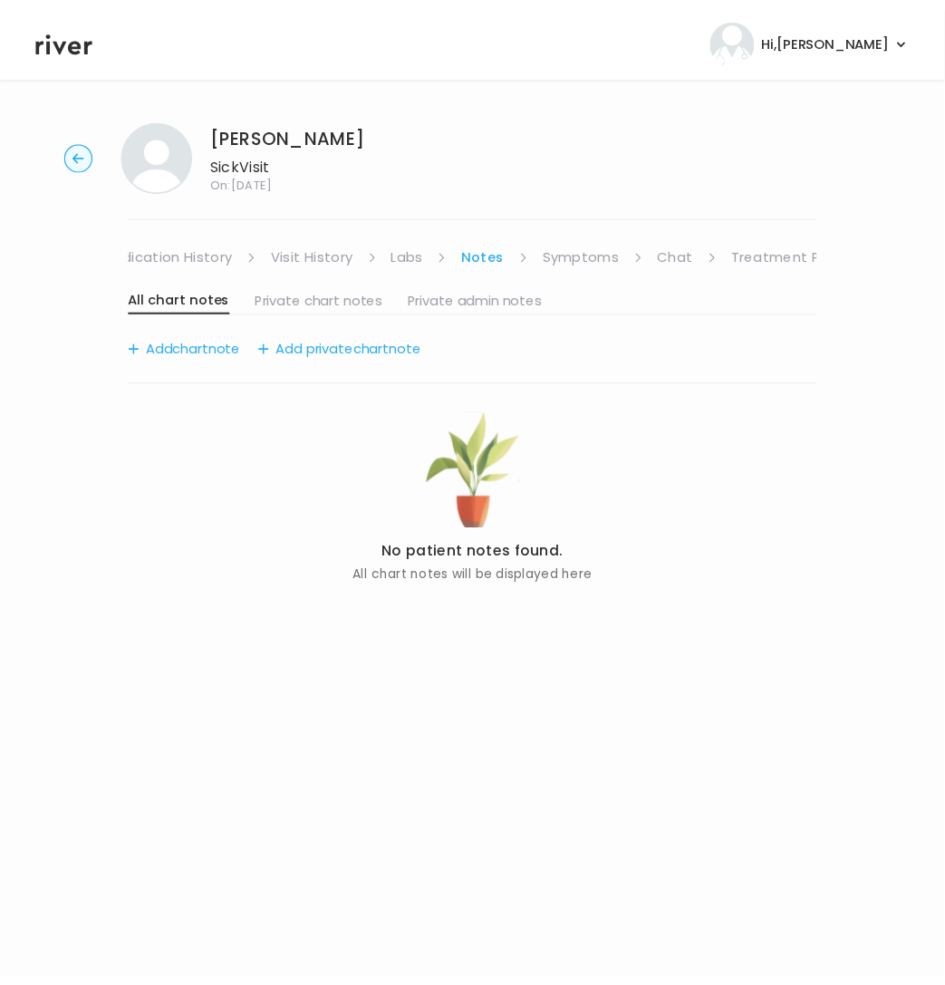
scroll to position [0, 275]
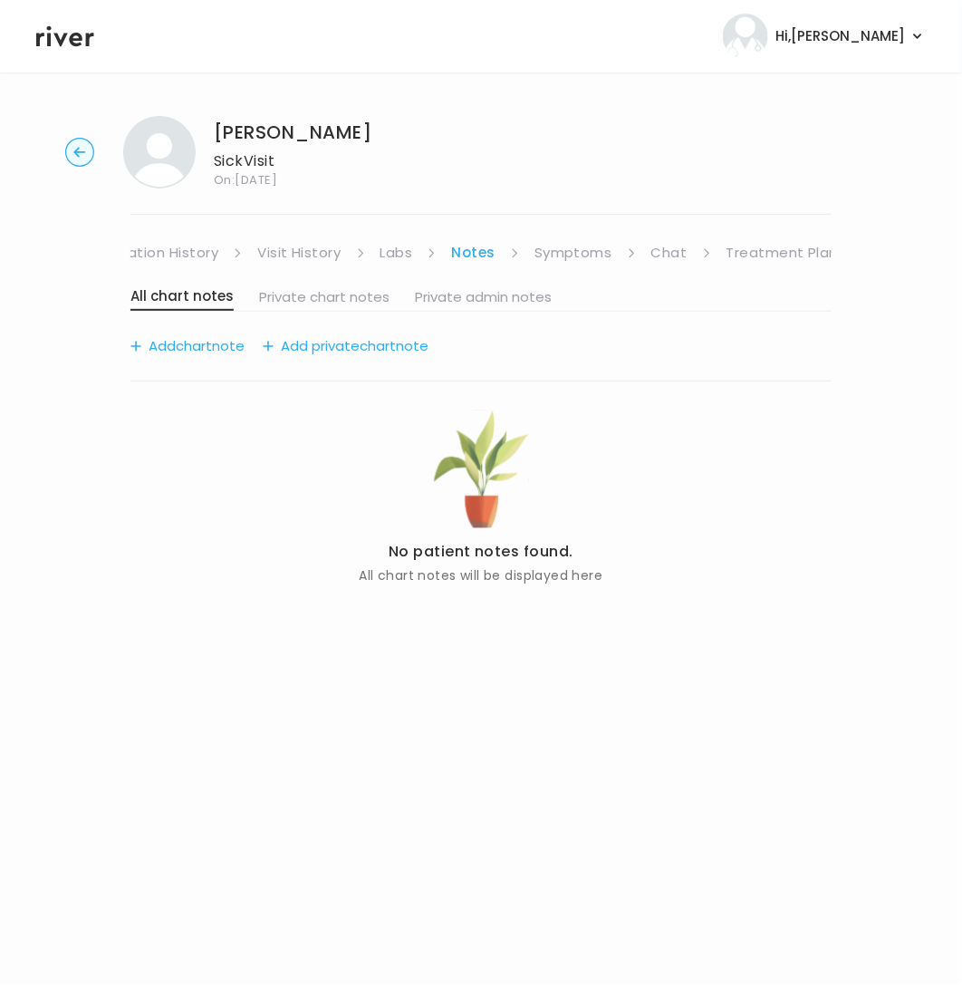
click at [660, 250] on link "Chat" at bounding box center [669, 252] width 36 height 25
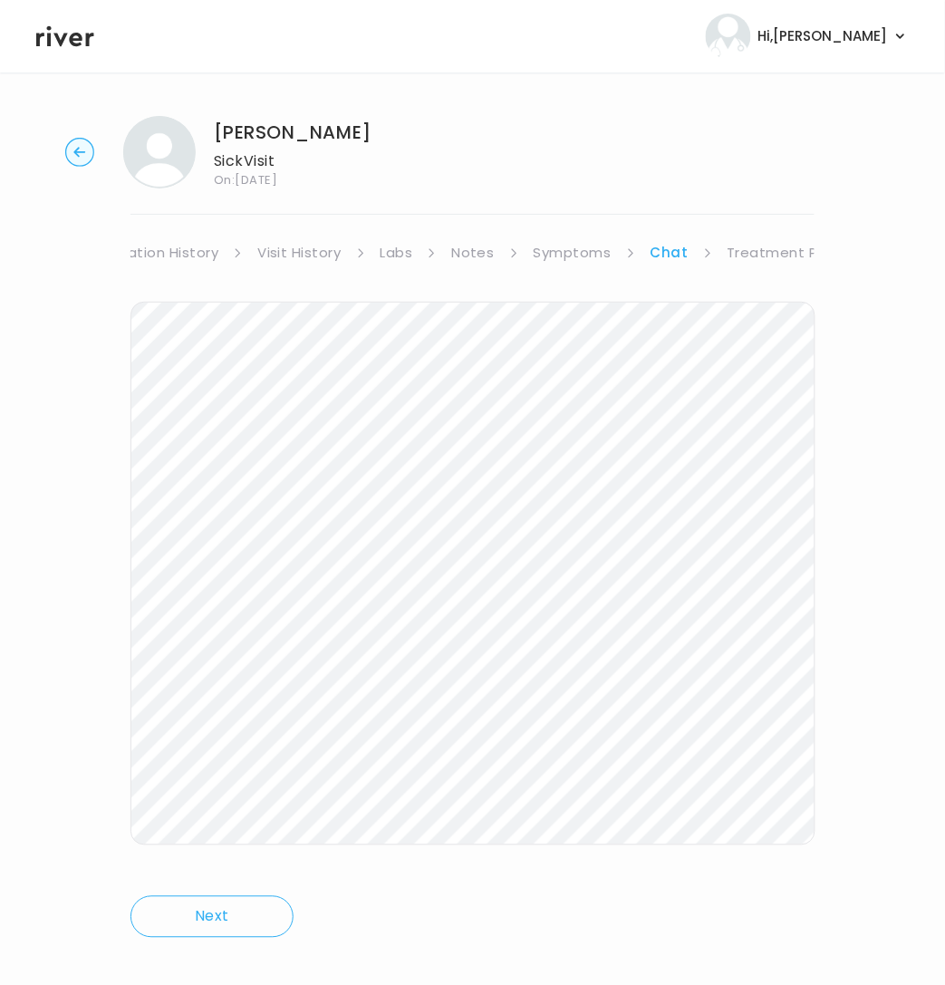
scroll to position [21, 0]
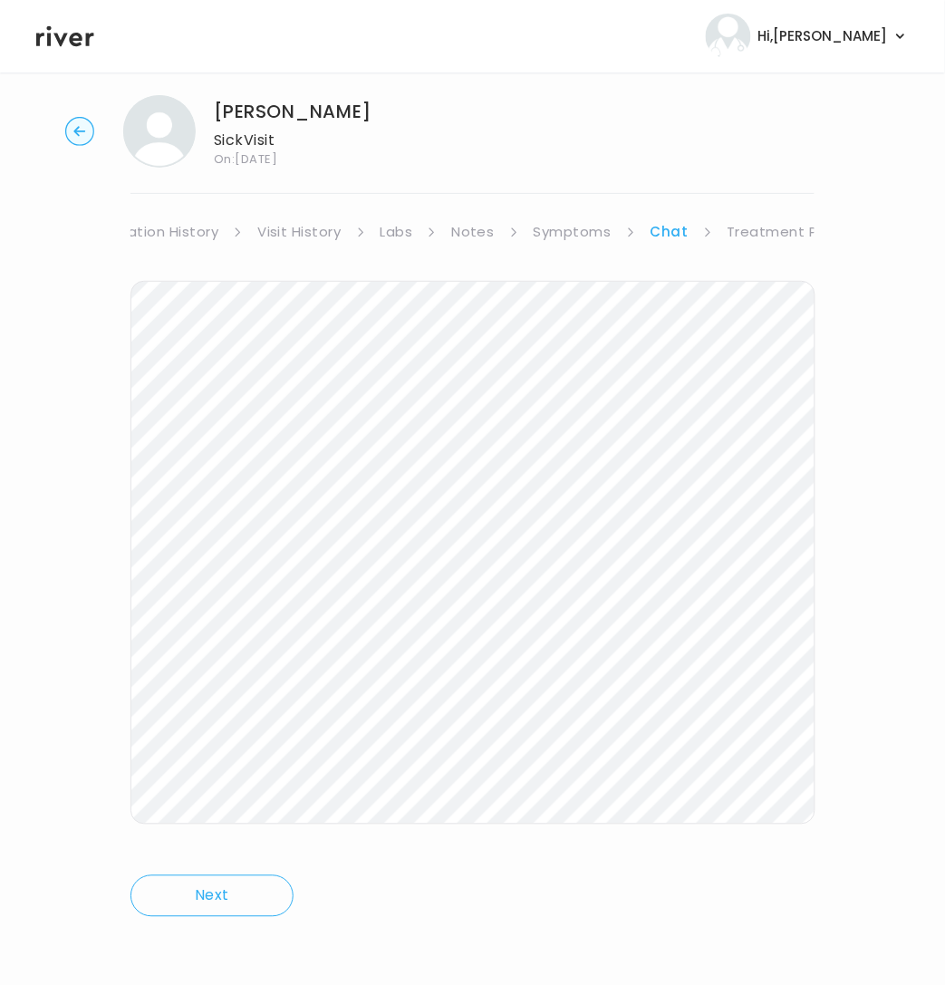
click at [63, 132] on div "[PERSON_NAME] Sick Visit On: [DATE]" at bounding box center [472, 131] width 887 height 72
click at [74, 128] on circle "button" at bounding box center [80, 132] width 28 height 28
click at [78, 127] on icon "button" at bounding box center [79, 131] width 12 height 10
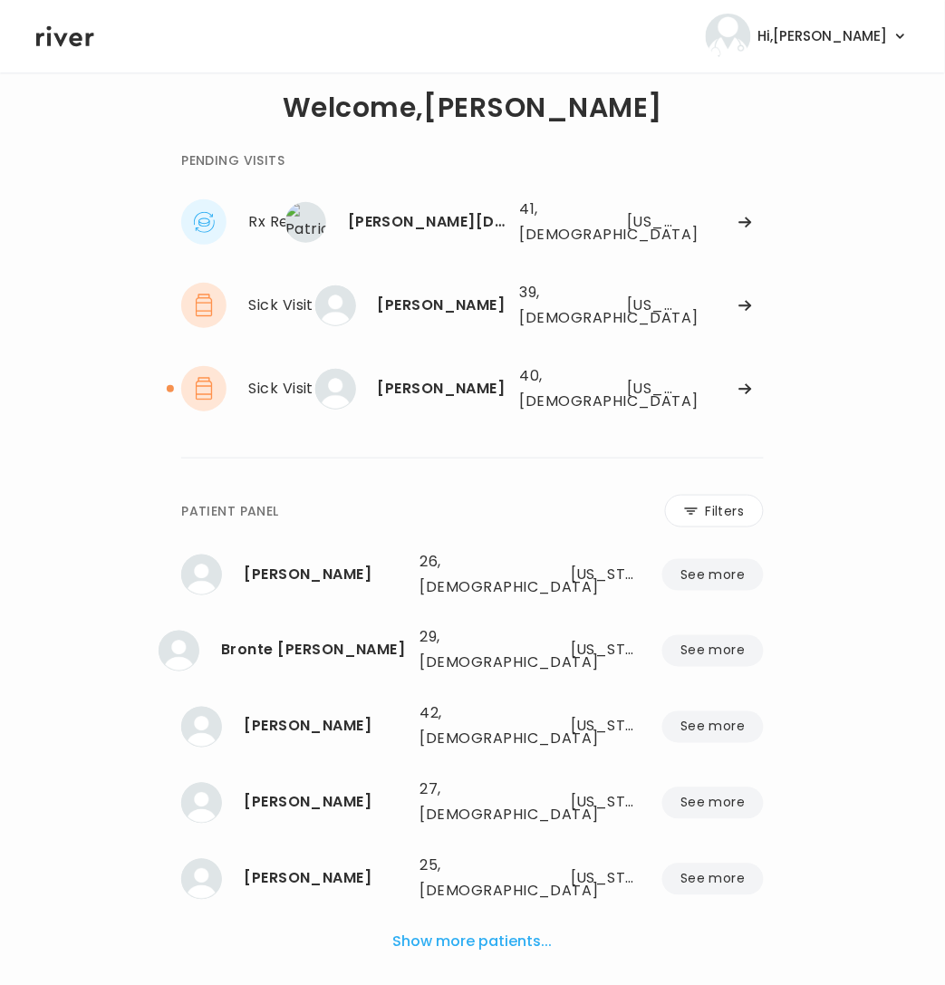
scroll to position [15, 0]
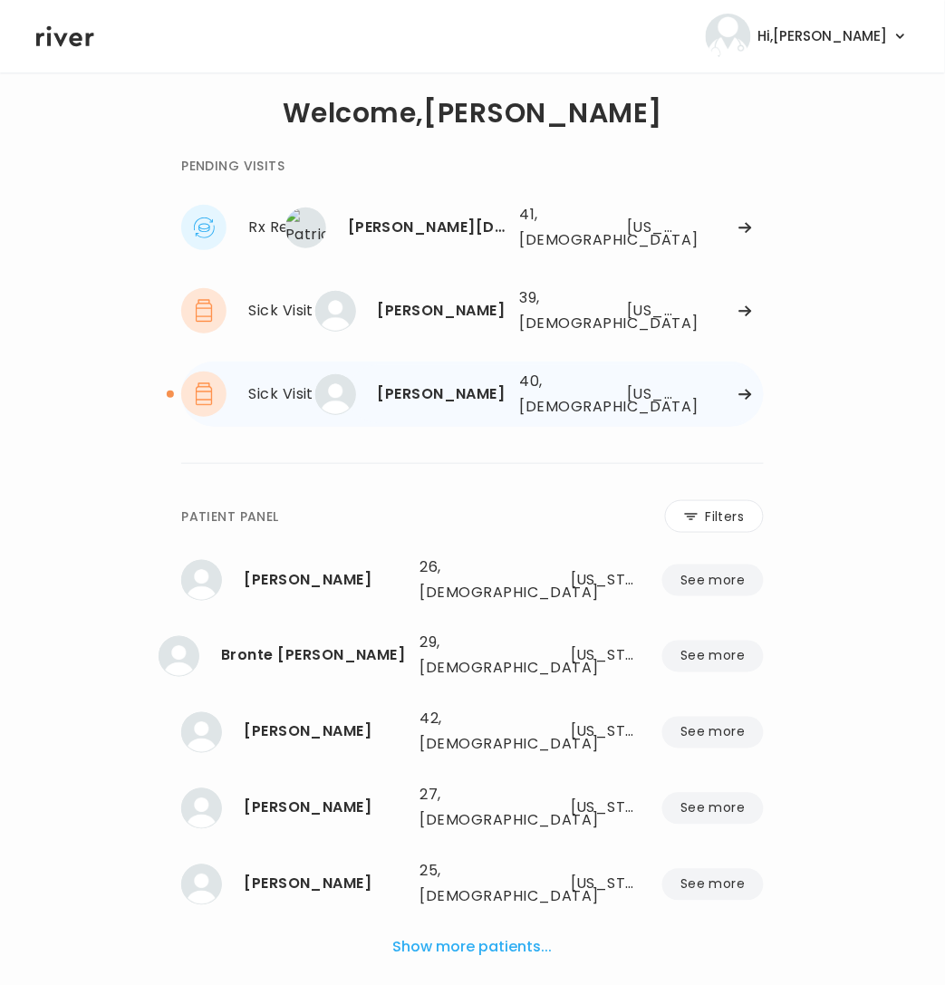
click at [527, 380] on div "40, [DEMOGRAPHIC_DATA]" at bounding box center [556, 394] width 72 height 51
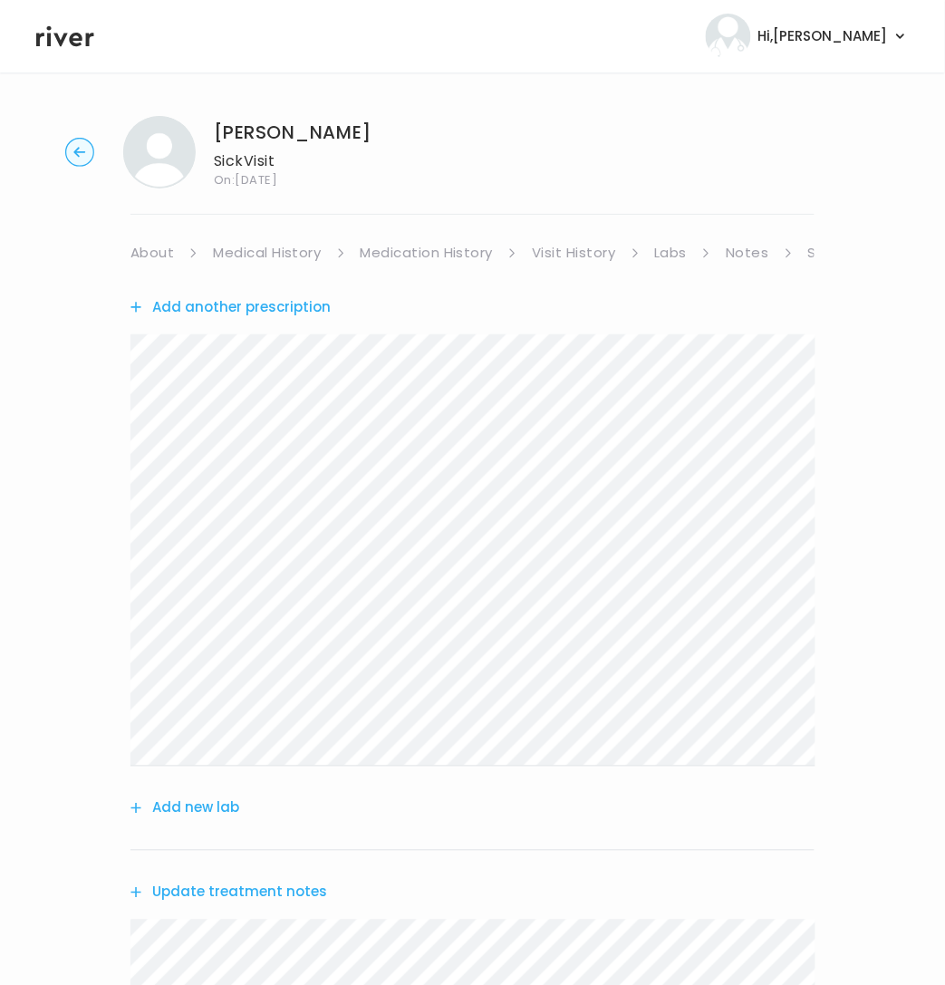
click at [769, 253] on li "Notes" at bounding box center [759, 252] width 67 height 25
click at [743, 247] on link "Notes" at bounding box center [747, 252] width 43 height 25
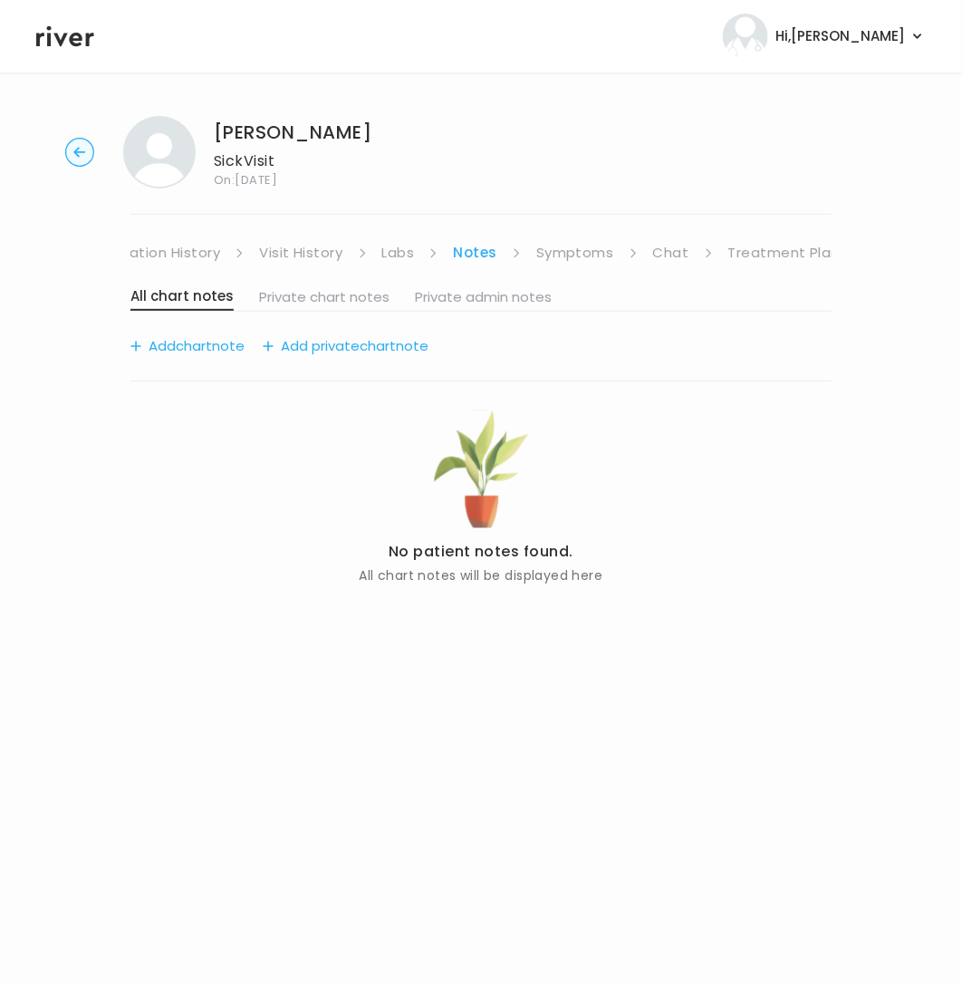
scroll to position [0, 275]
click at [659, 253] on link "Chat" at bounding box center [669, 252] width 36 height 25
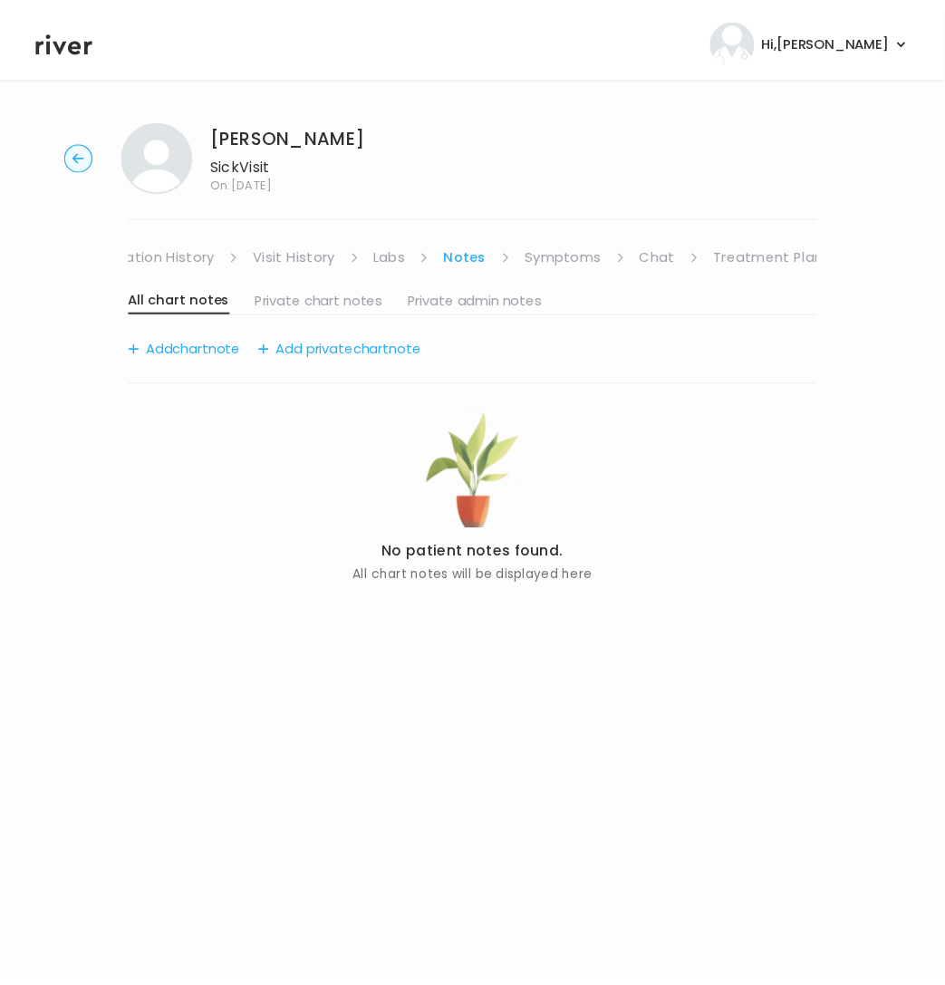
scroll to position [21, 0]
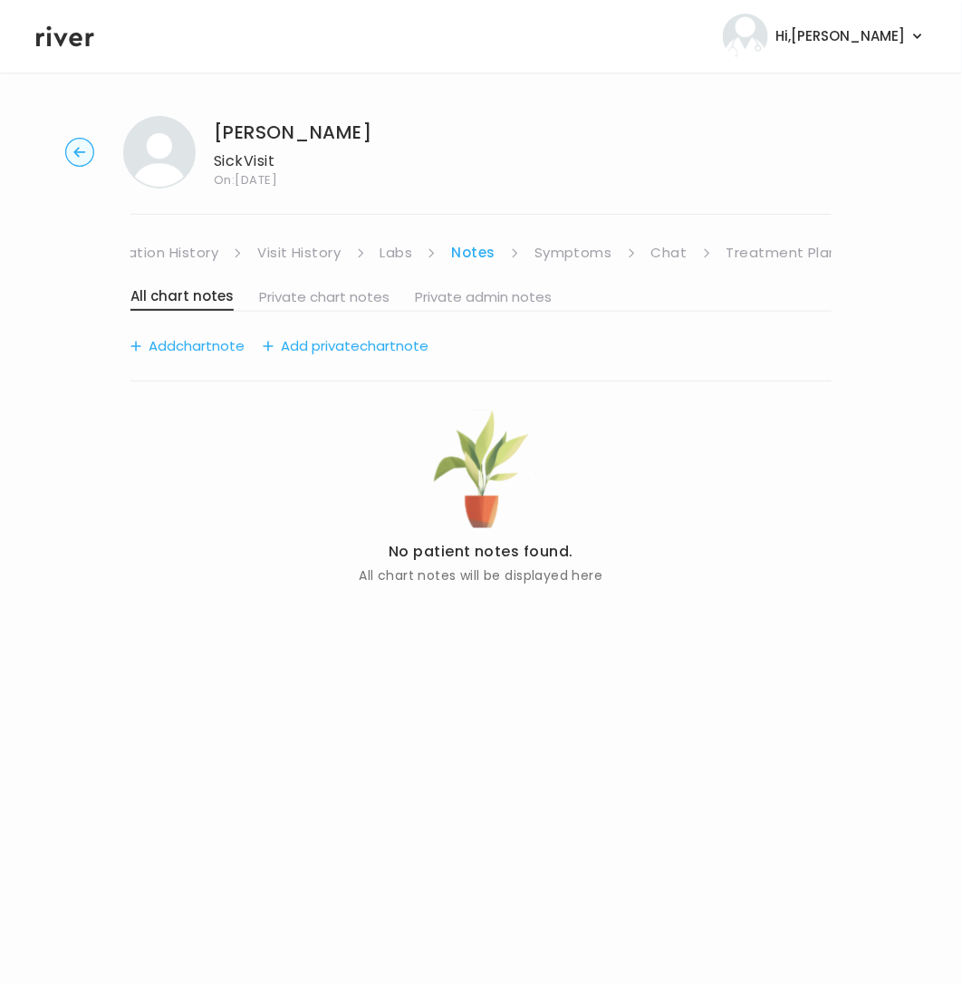
click at [66, 149] on circle "button" at bounding box center [80, 153] width 28 height 28
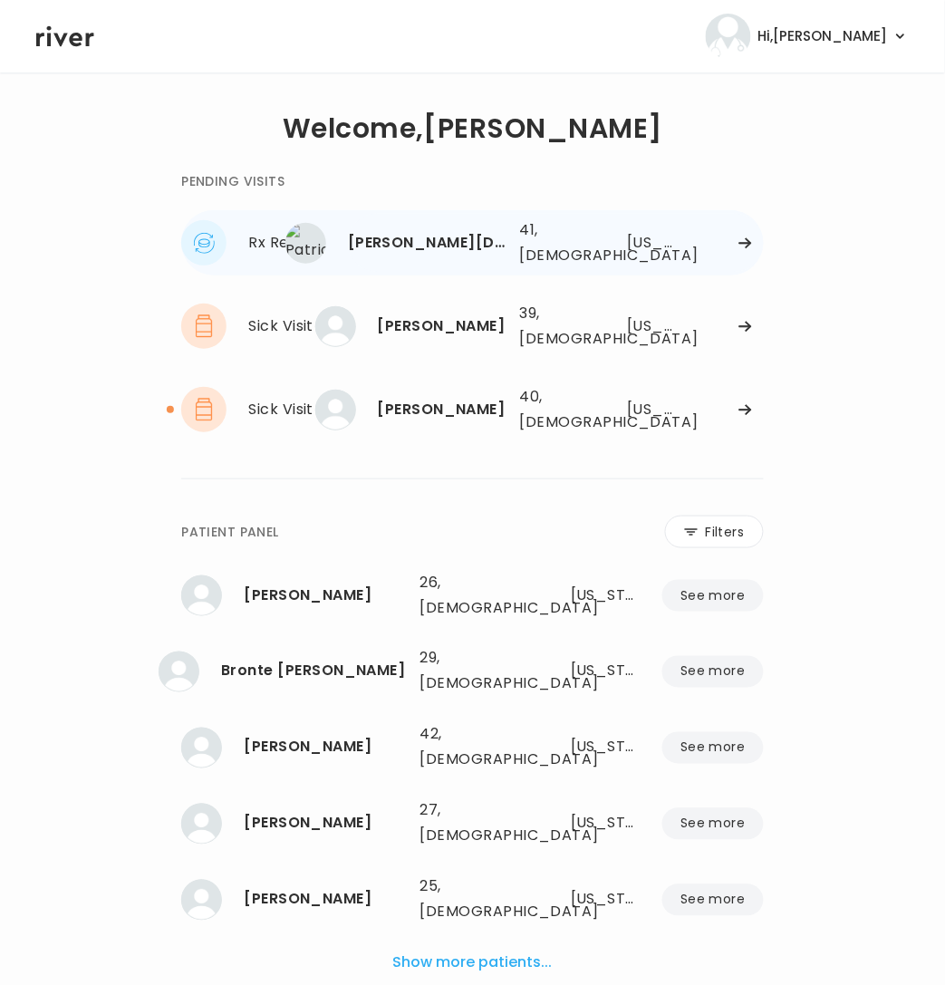
click at [399, 245] on div "[PERSON_NAME][DEMOGRAPHIC_DATA]" at bounding box center [427, 242] width 158 height 25
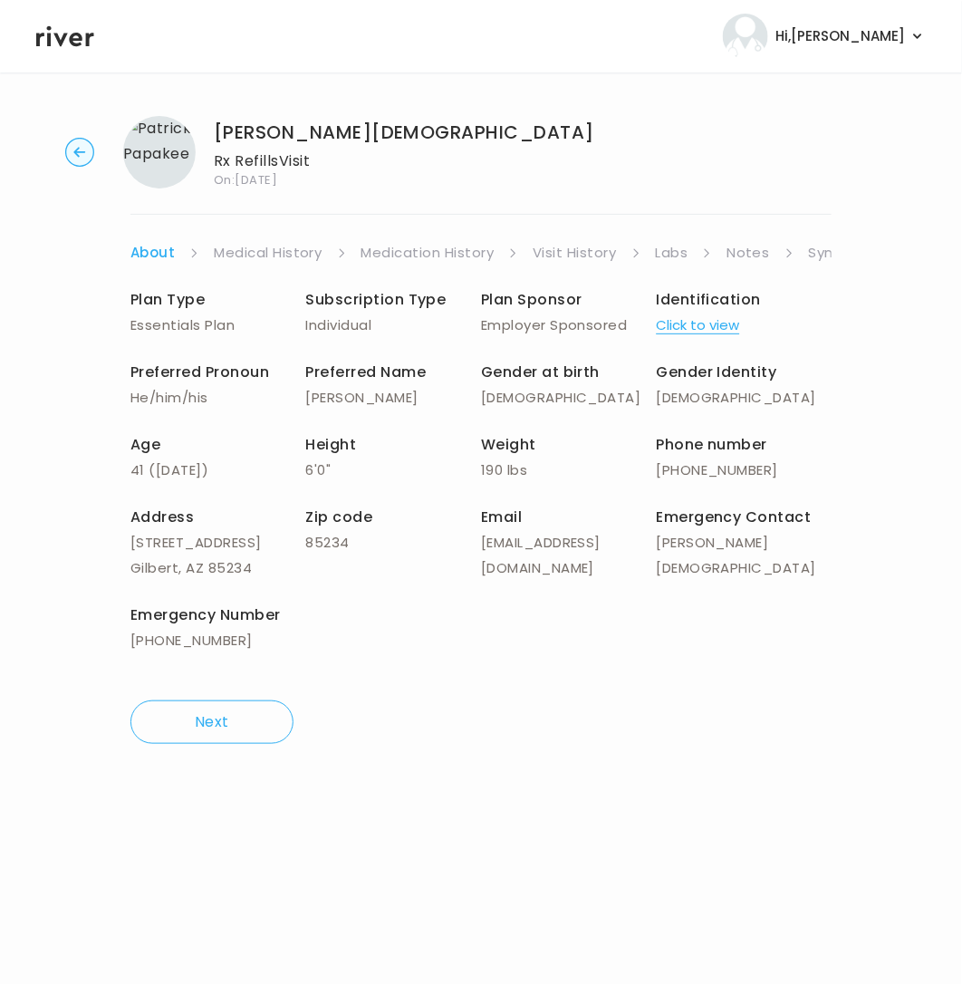
click at [823, 250] on link "Symptoms" at bounding box center [848, 252] width 78 height 25
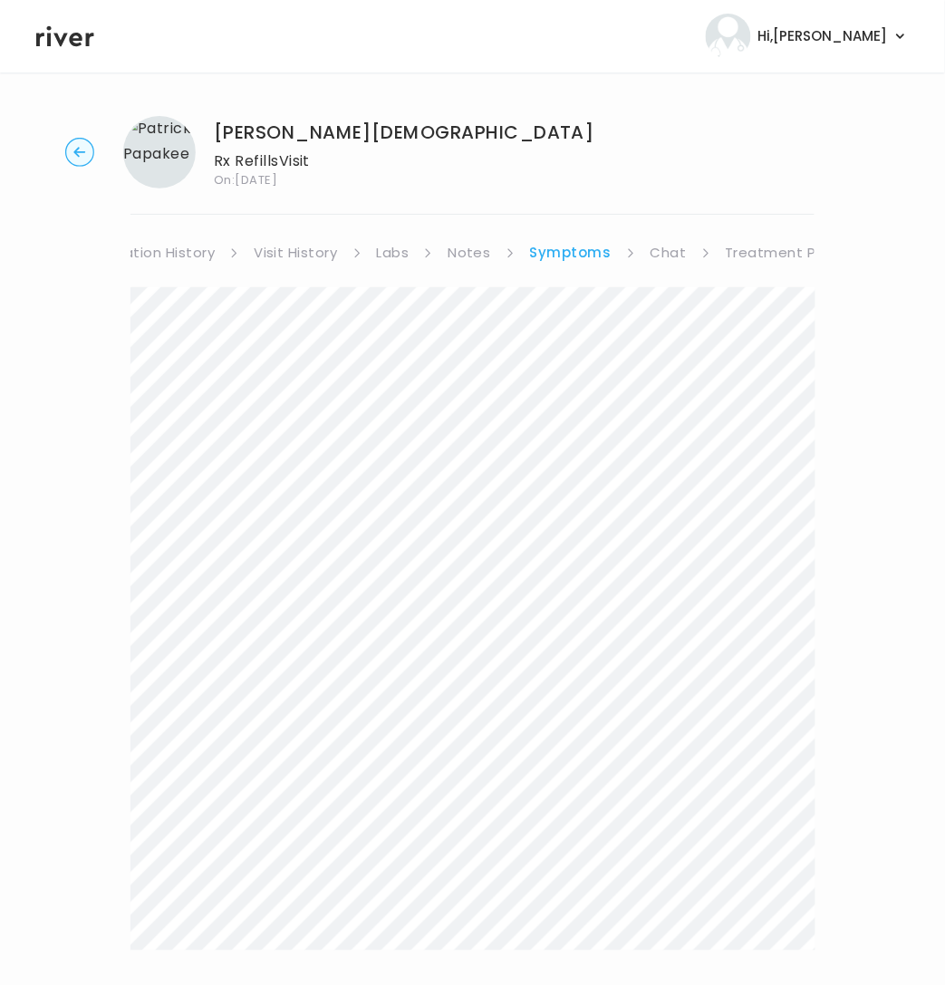
scroll to position [0, 293]
click at [642, 254] on link "Chat" at bounding box center [654, 252] width 36 height 25
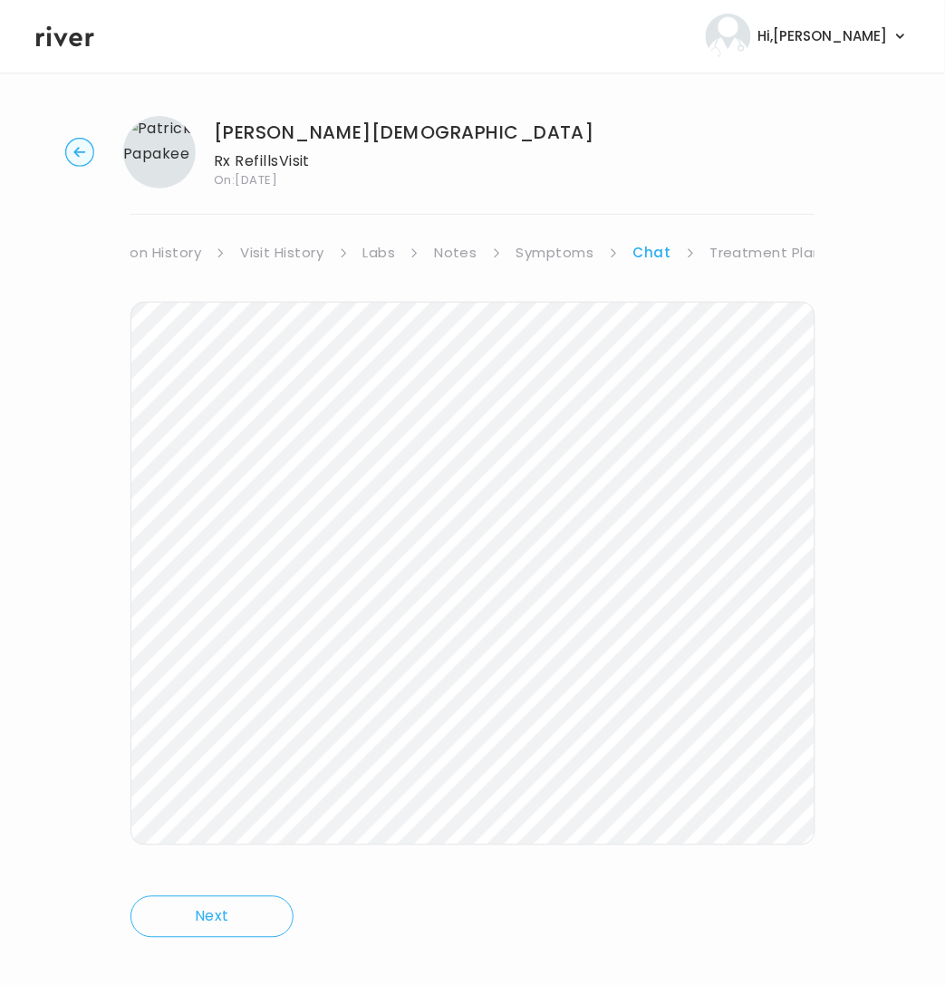
scroll to position [21, 0]
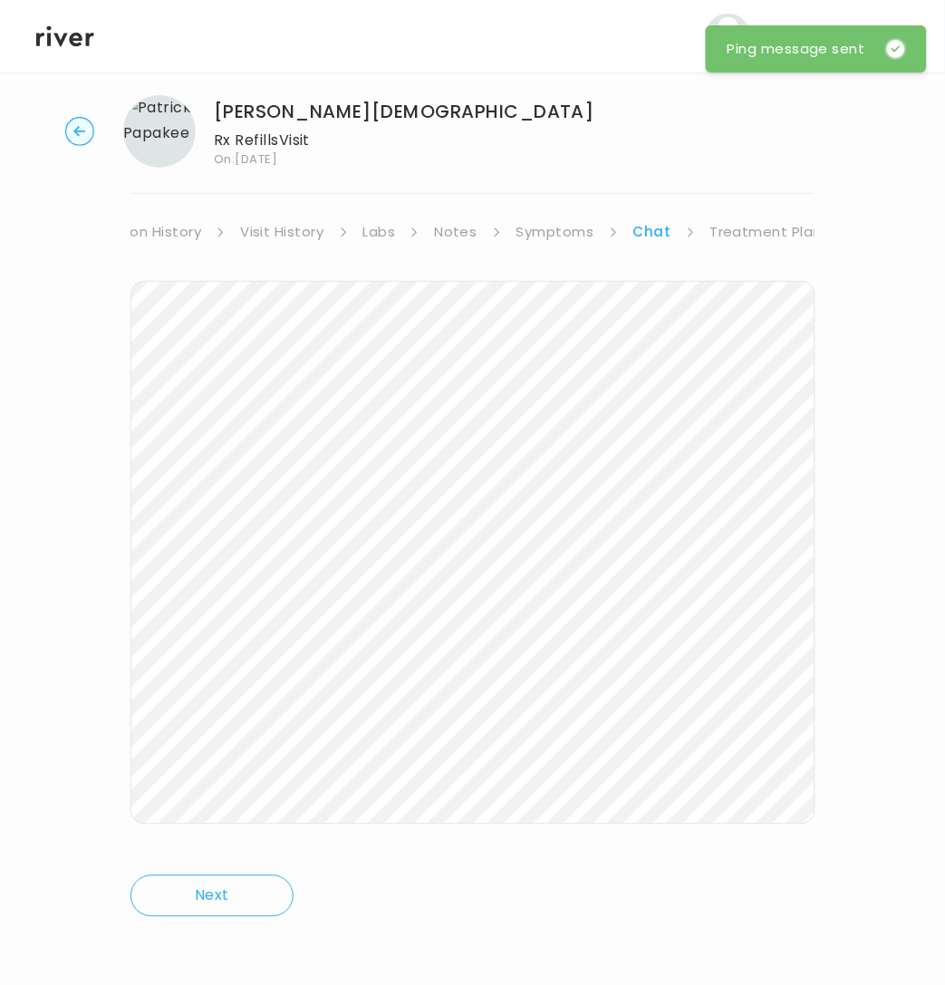
click at [863, 196] on div "Patrick Papakee Rx Refills Visit On: 26 Aug 2025 About Medical History Medicati…" at bounding box center [472, 519] width 945 height 876
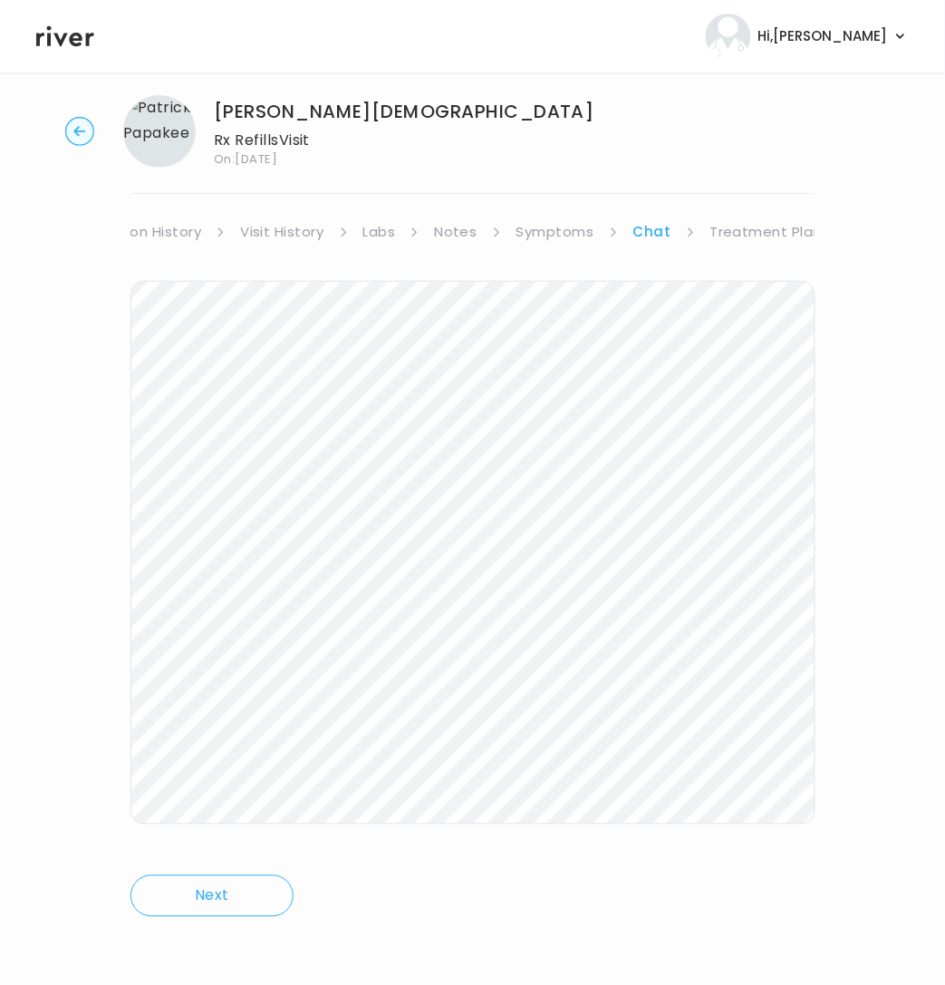
click at [79, 136] on circle "button" at bounding box center [80, 132] width 28 height 28
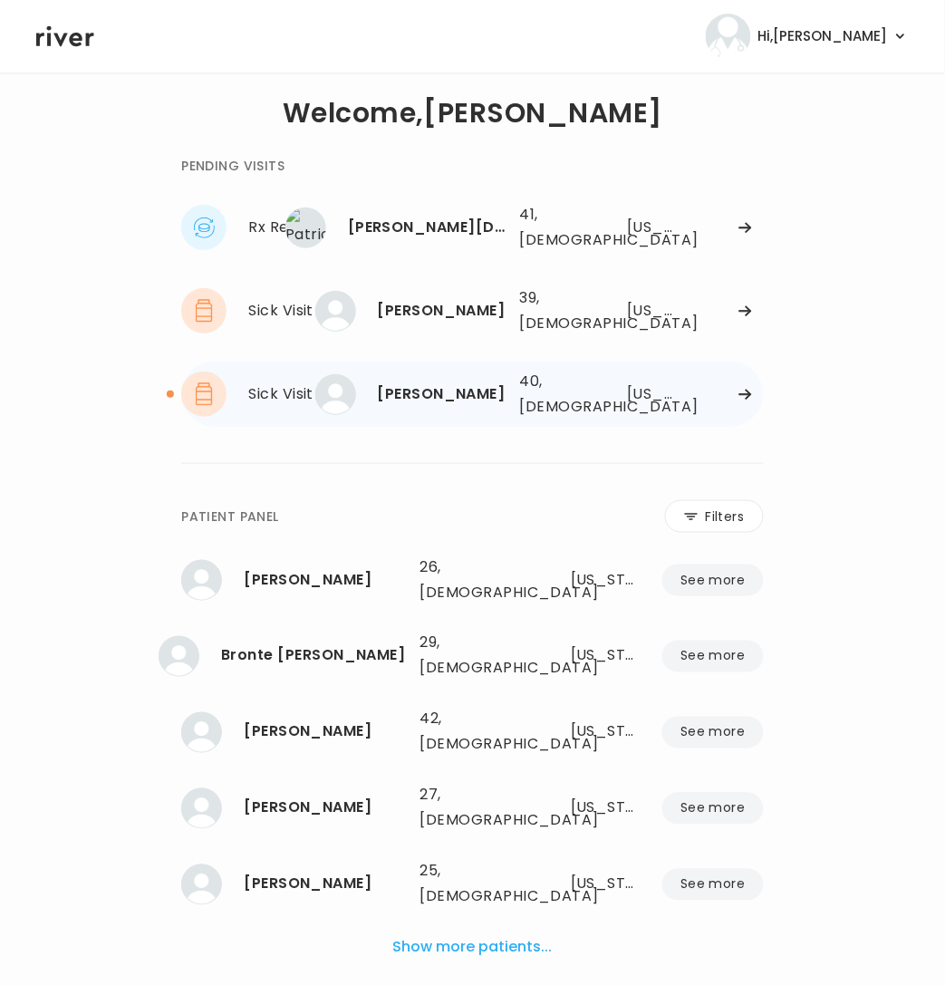
click at [246, 379] on div "Sick Visit Ahmad Itani" at bounding box center [264, 393] width 167 height 45
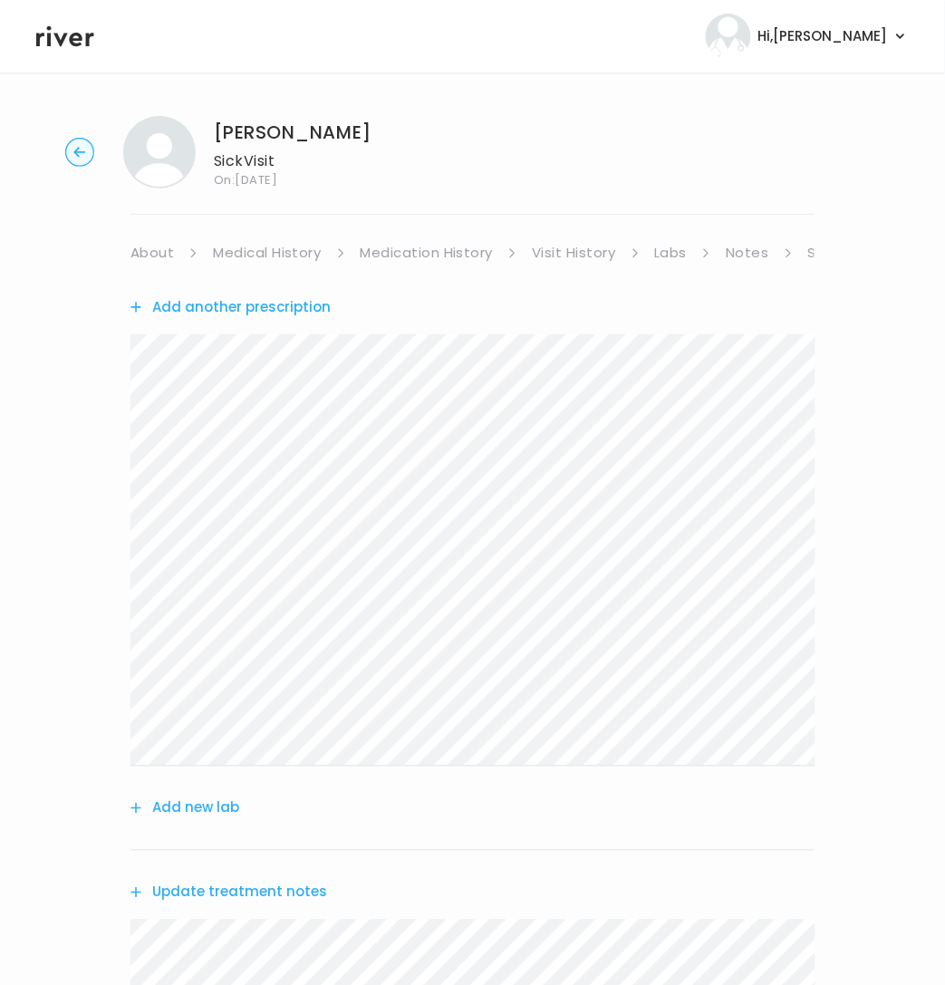
click at [89, 157] on circle "button" at bounding box center [80, 153] width 28 height 28
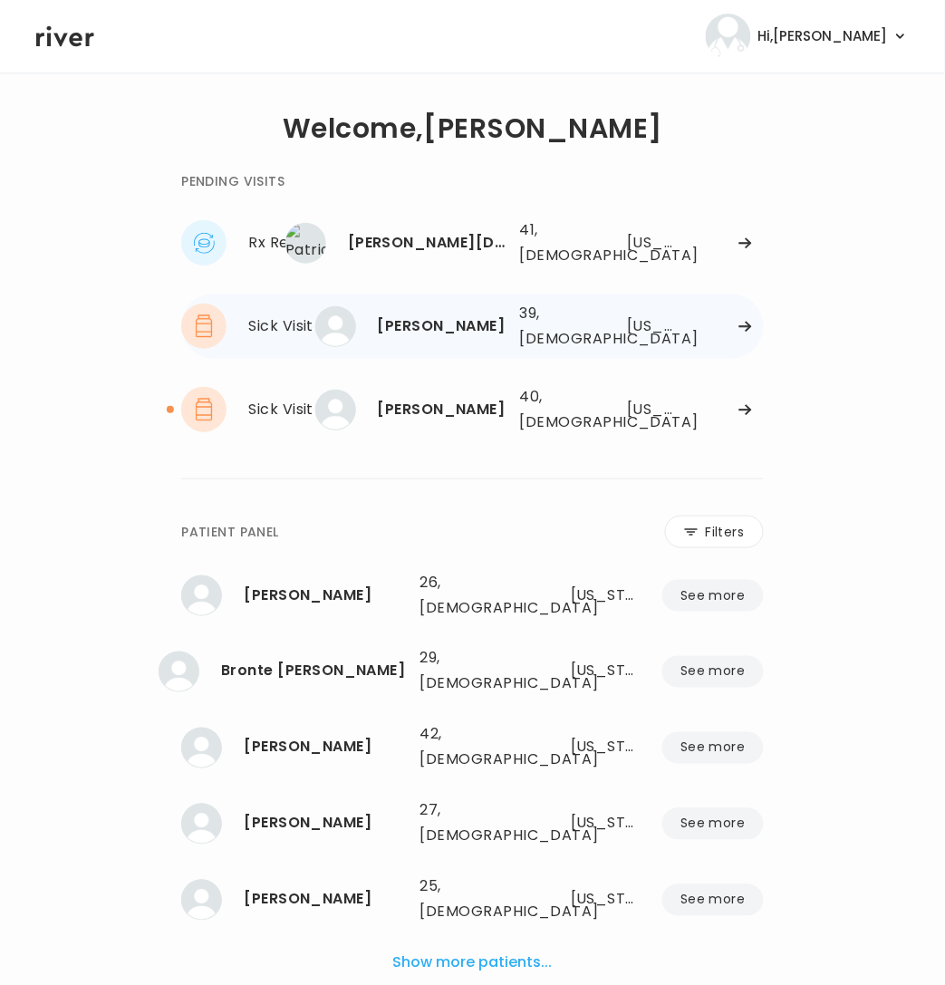
click at [468, 326] on div "[PERSON_NAME]" at bounding box center [442, 325] width 128 height 25
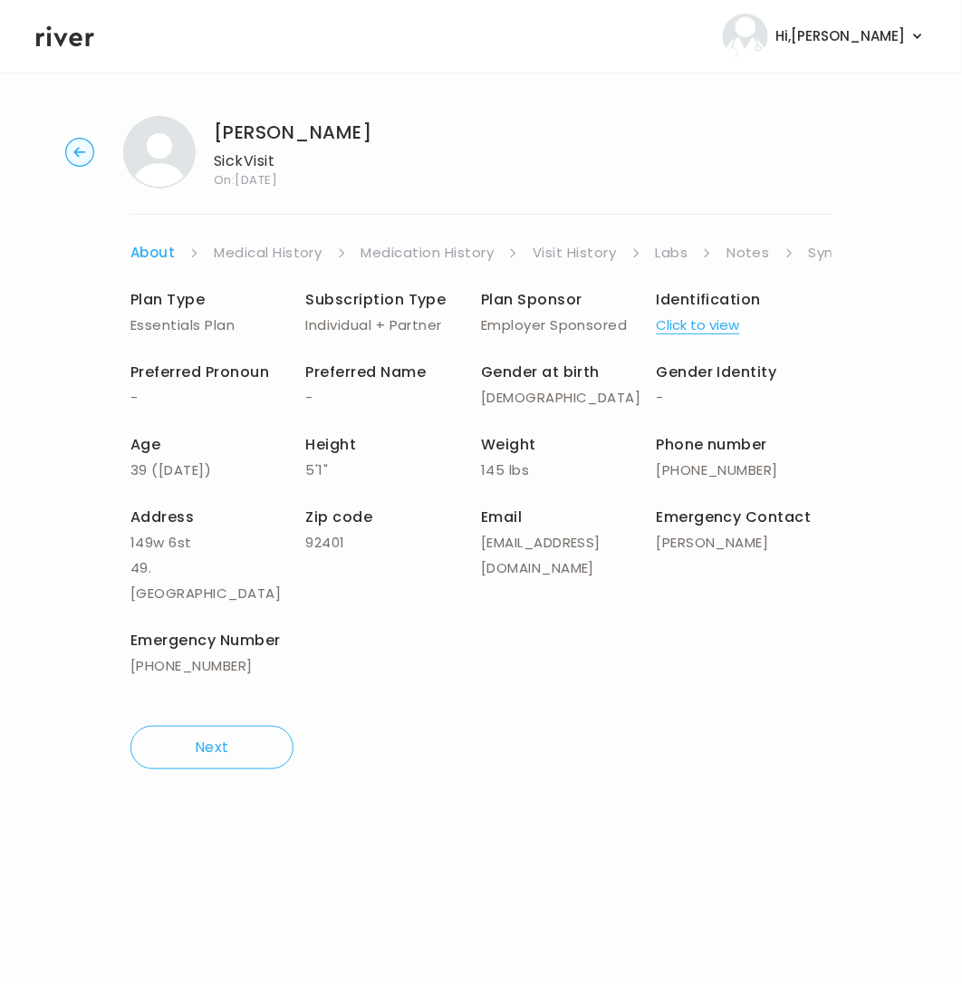
click at [802, 255] on ul "About Medical History Medication History Visit History Labs Notes Symptoms Chat…" at bounding box center [480, 252] width 701 height 25
click at [812, 255] on link "Symptoms" at bounding box center [848, 252] width 78 height 25
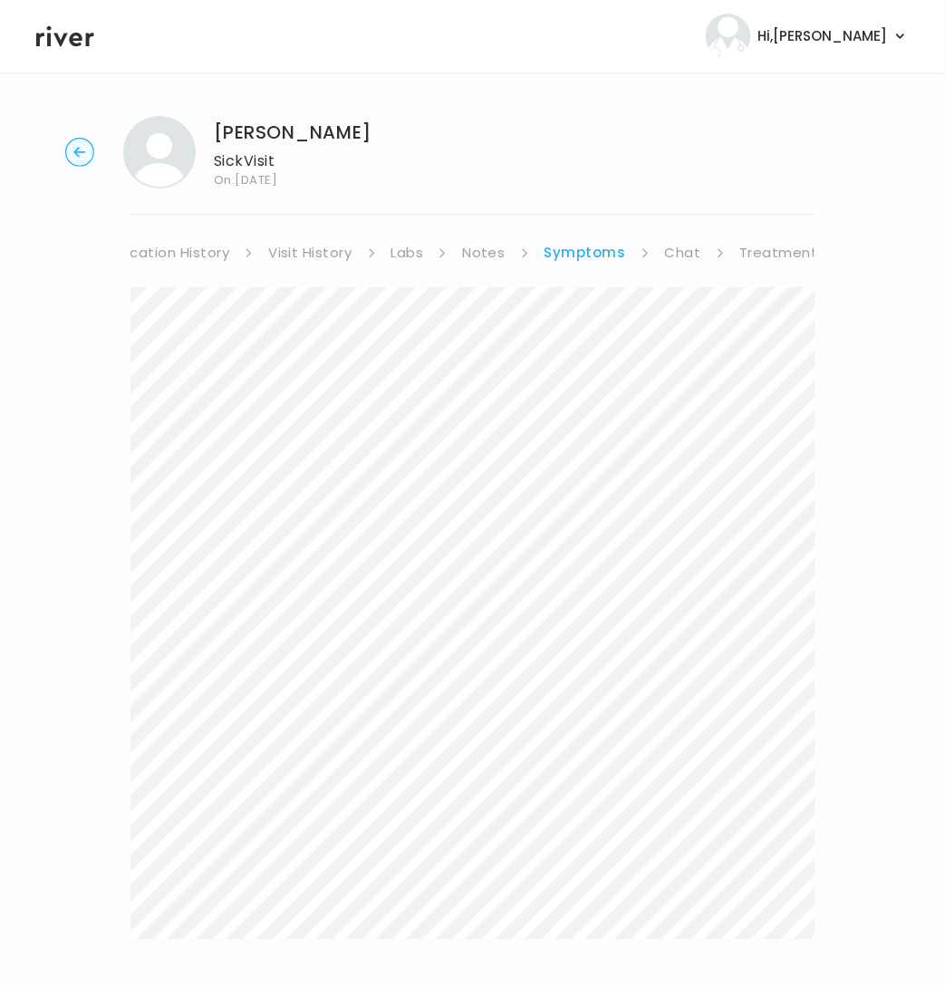
scroll to position [0, 293]
click at [594, 252] on li "Symptoms" at bounding box center [569, 252] width 106 height 25
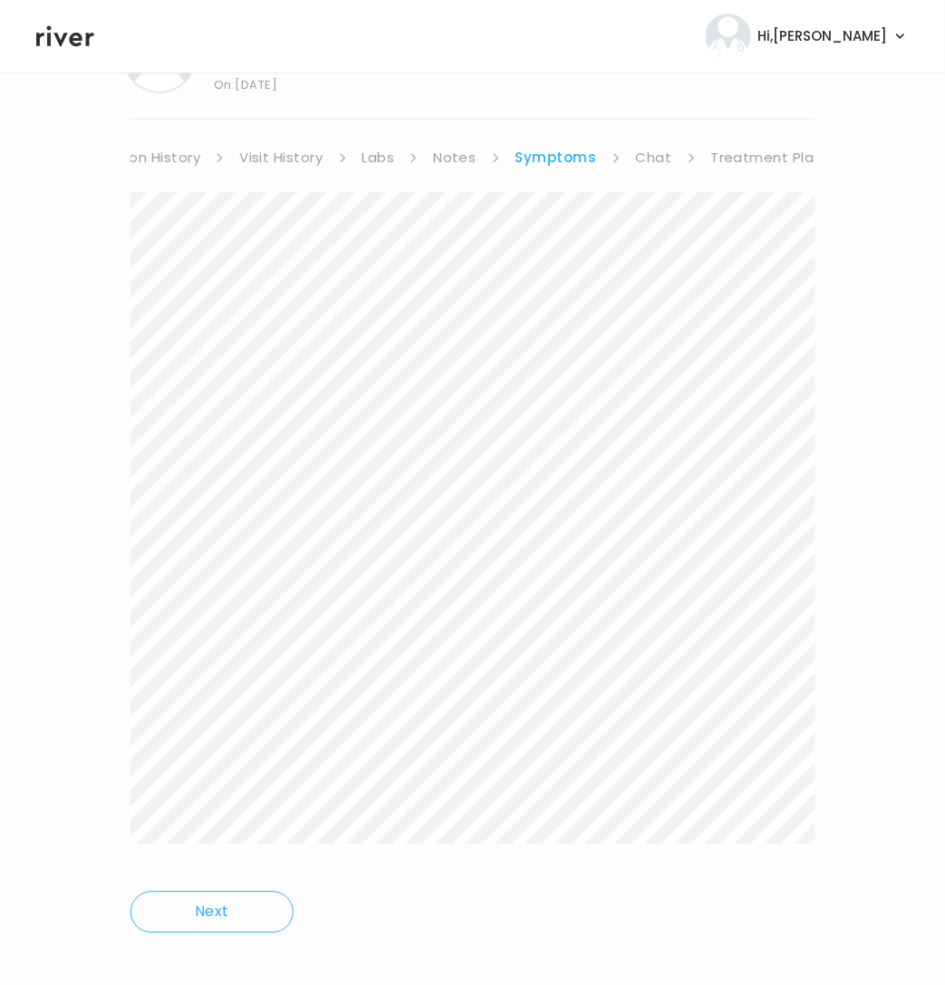
scroll to position [111, 0]
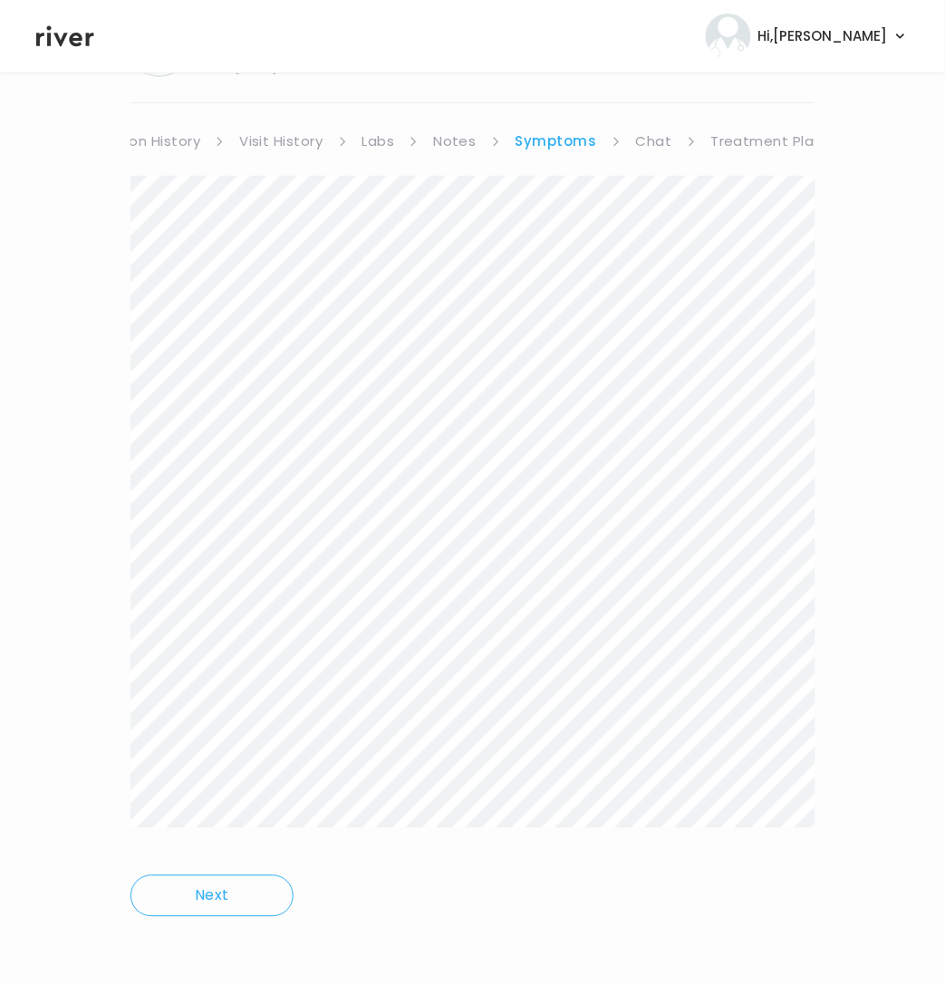
click at [776, 133] on link "Treatment Plan" at bounding box center [767, 141] width 112 height 25
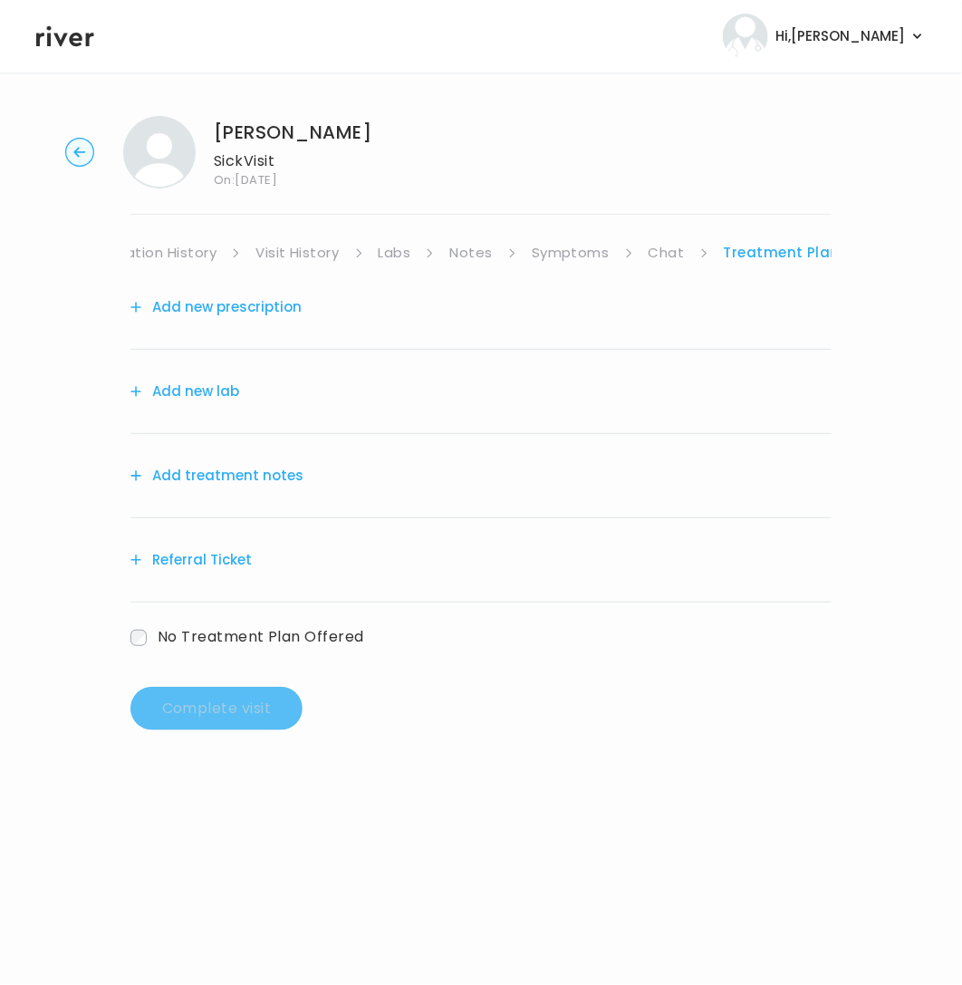
click at [187, 481] on button "Add treatment notes" at bounding box center [216, 475] width 173 height 25
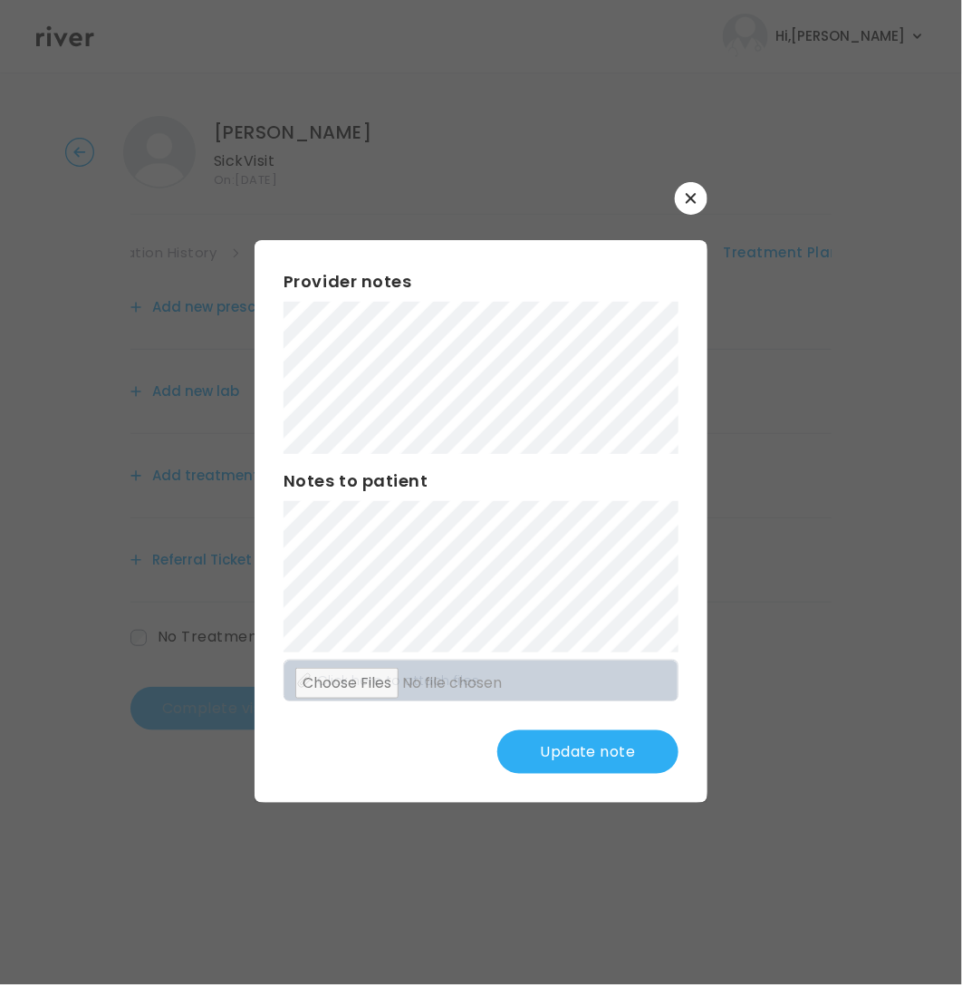
click at [574, 755] on button "Update note" at bounding box center [587, 751] width 181 height 43
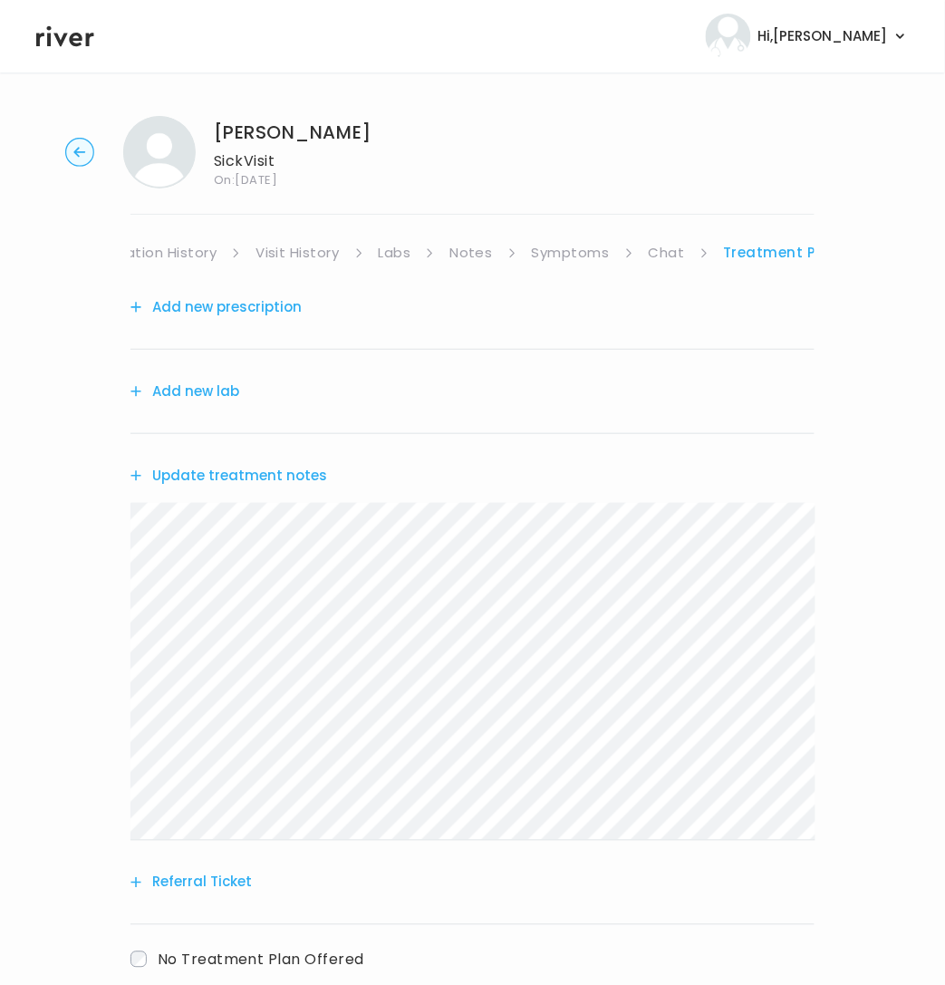
click at [213, 387] on button "Add new lab" at bounding box center [184, 391] width 109 height 25
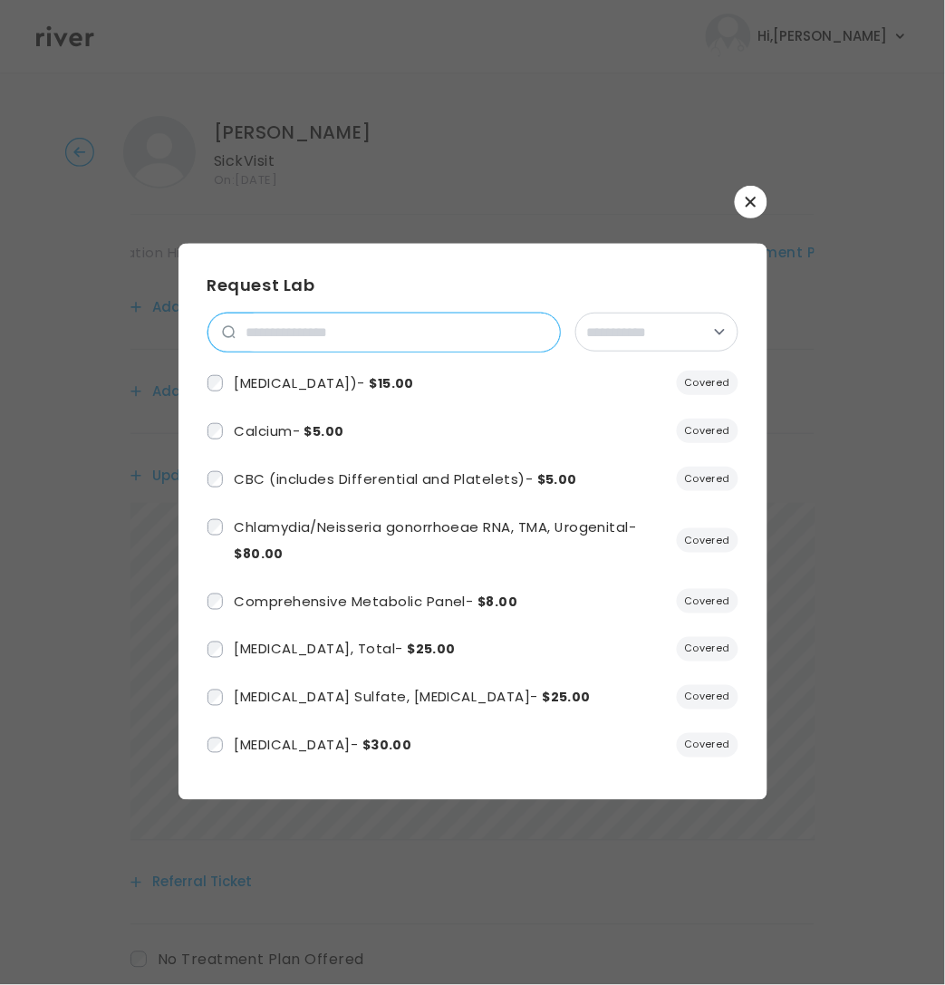
click at [318, 337] on input "search" at bounding box center [398, 332] width 324 height 38
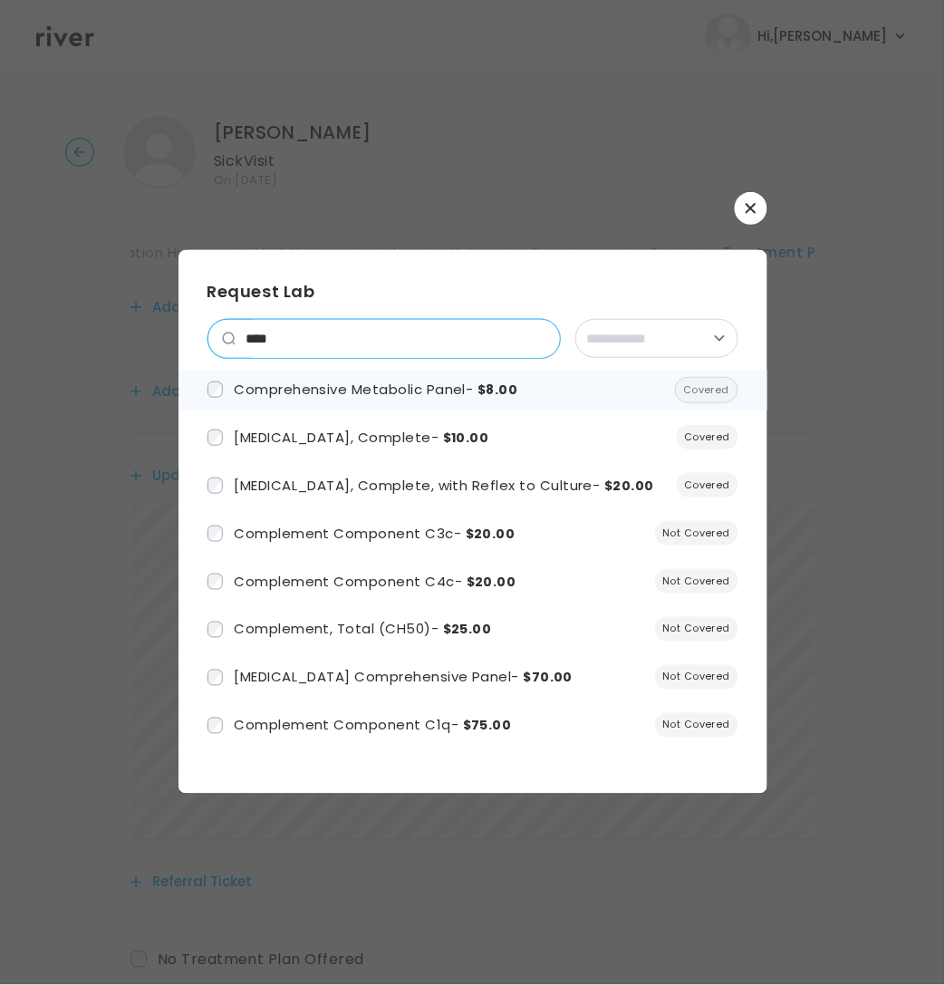
type input "****"
click at [362, 388] on span "Comprehensive Metabolic Panel - $8.00" at bounding box center [376, 389] width 284 height 19
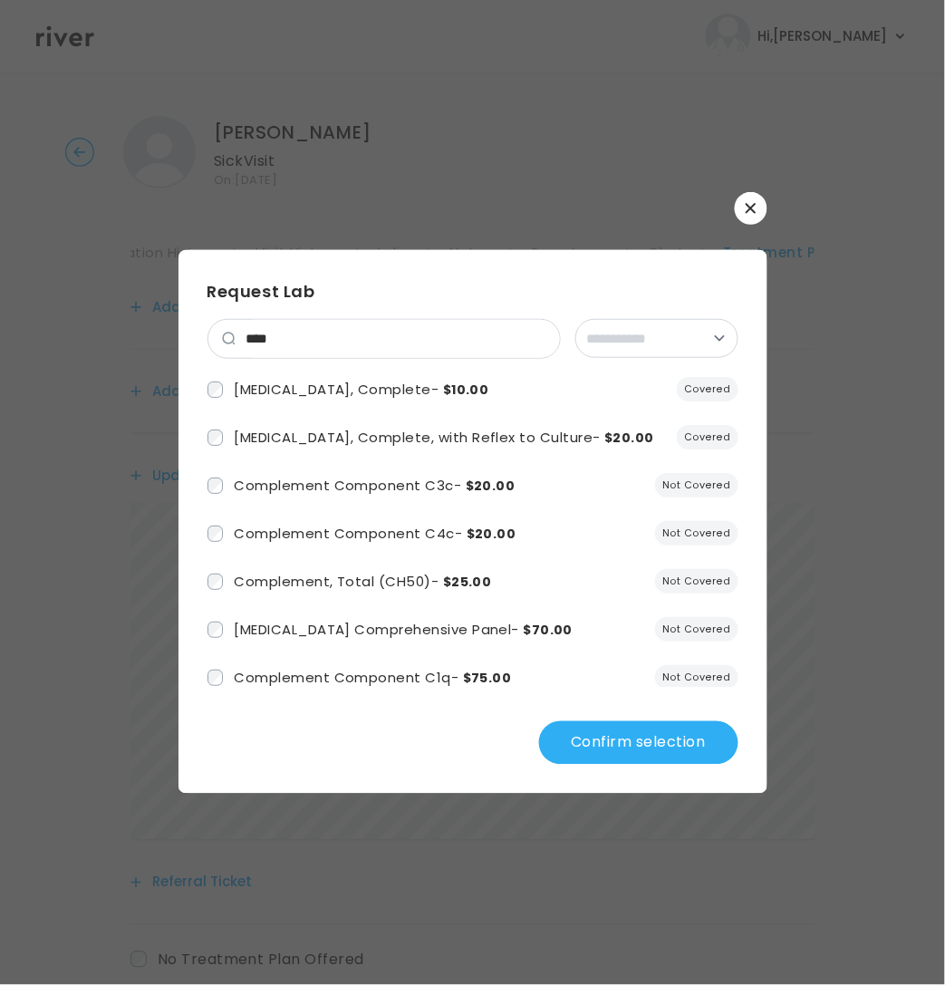
scroll to position [57, 0]
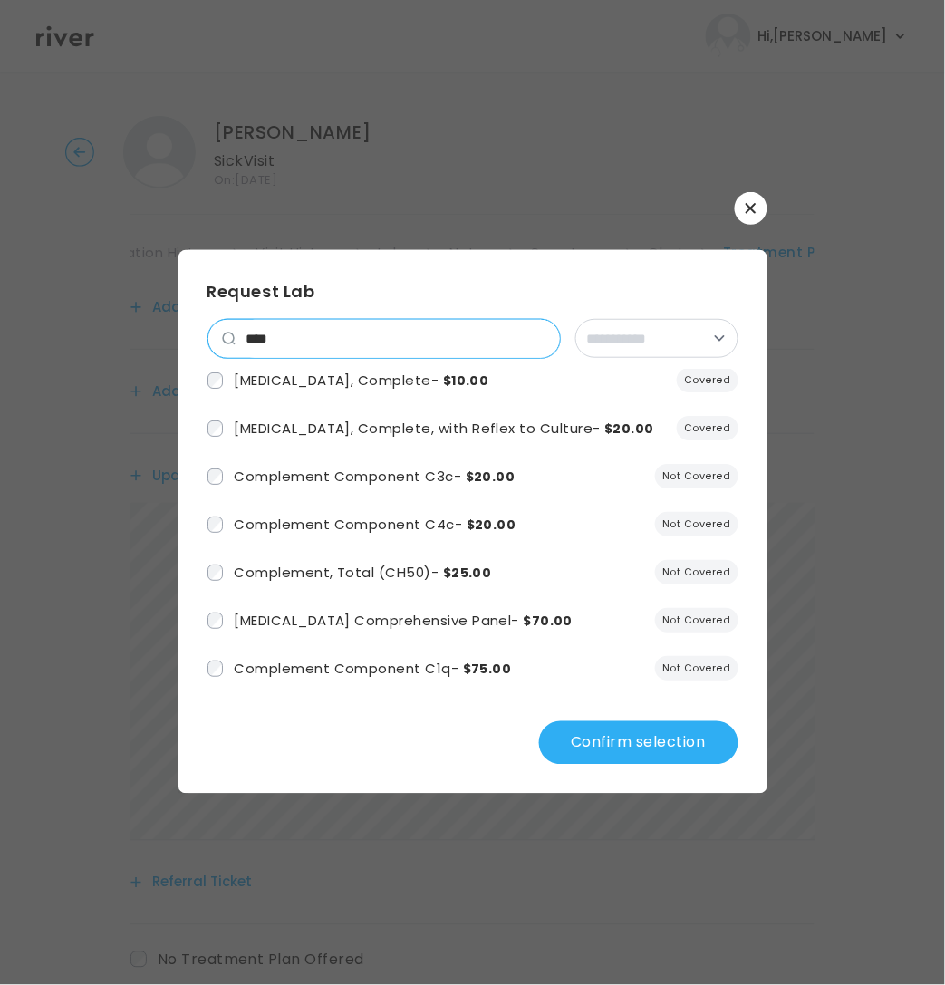
click at [540, 335] on input "****" at bounding box center [398, 339] width 324 height 38
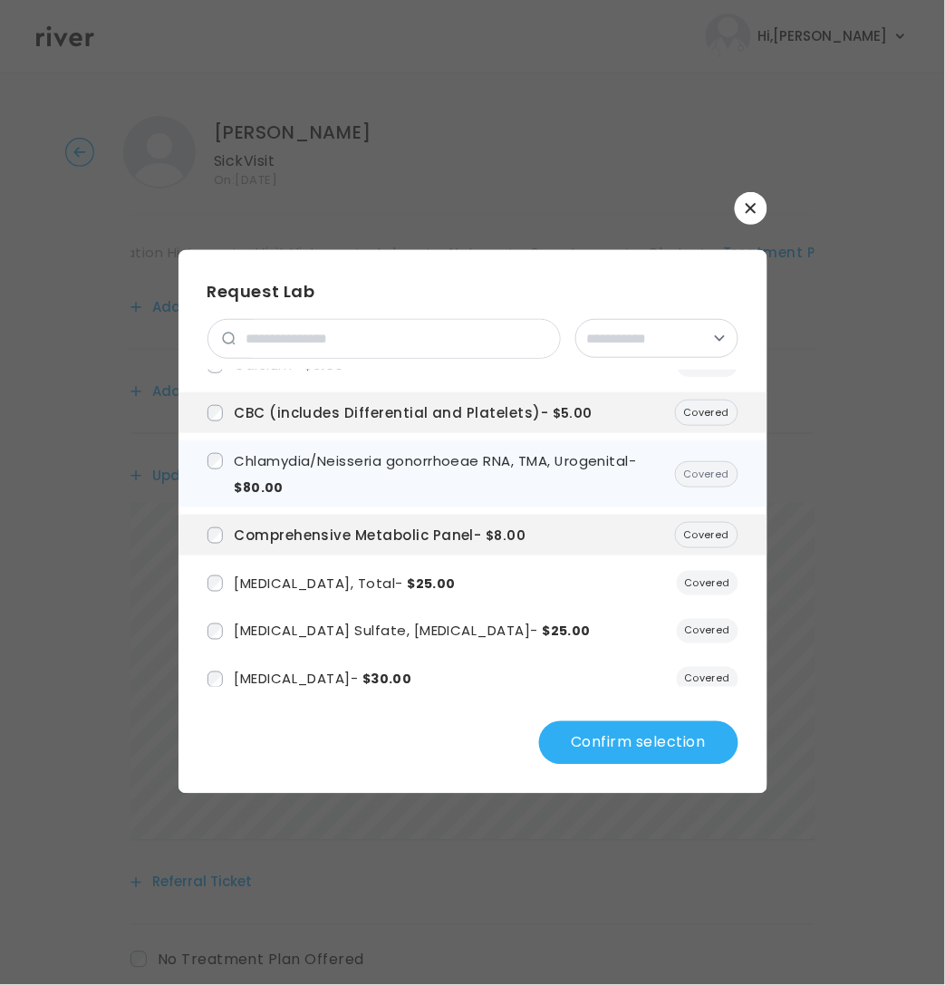
scroll to position [75, 0]
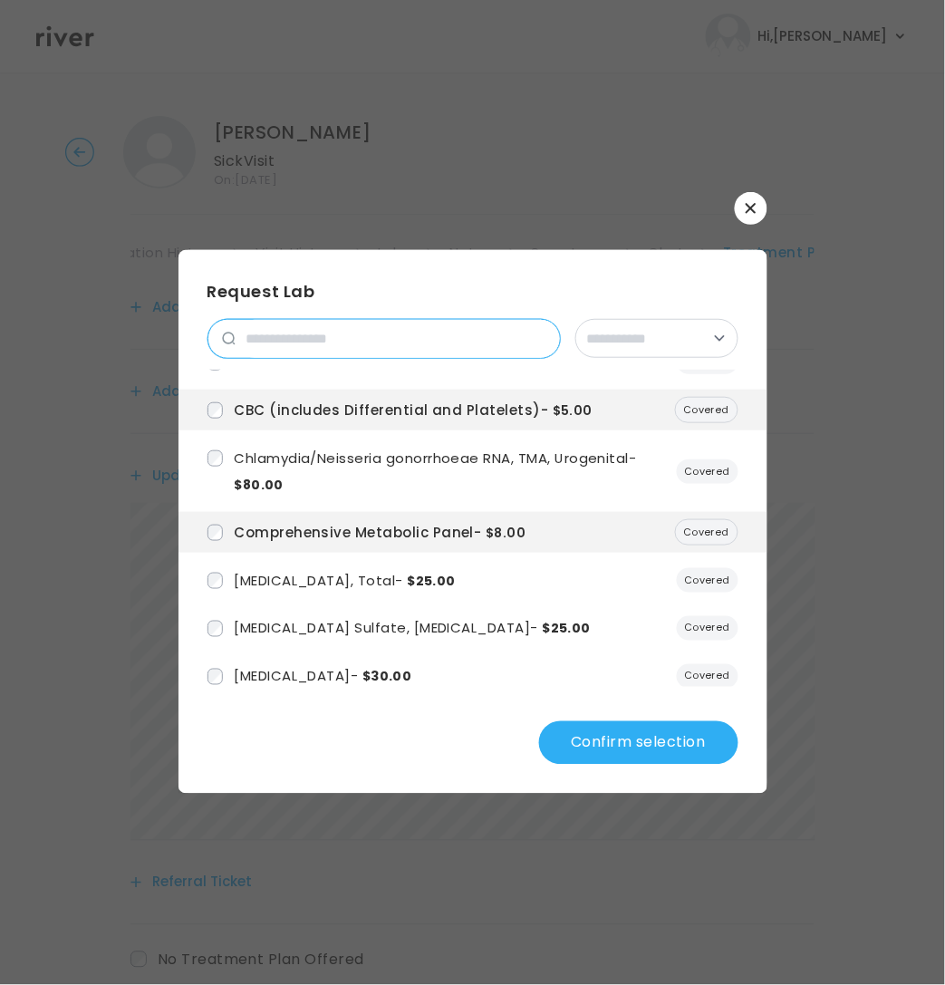
click at [369, 344] on input "search" at bounding box center [398, 339] width 324 height 38
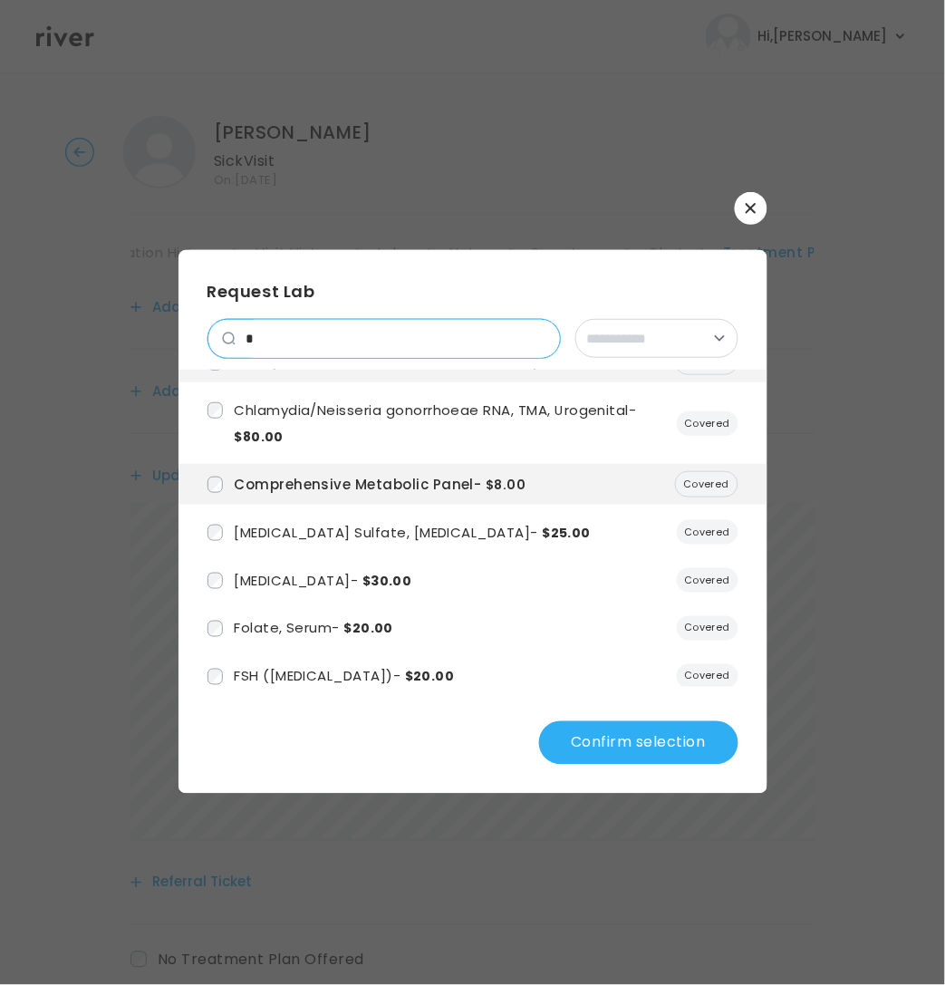
scroll to position [28, 0]
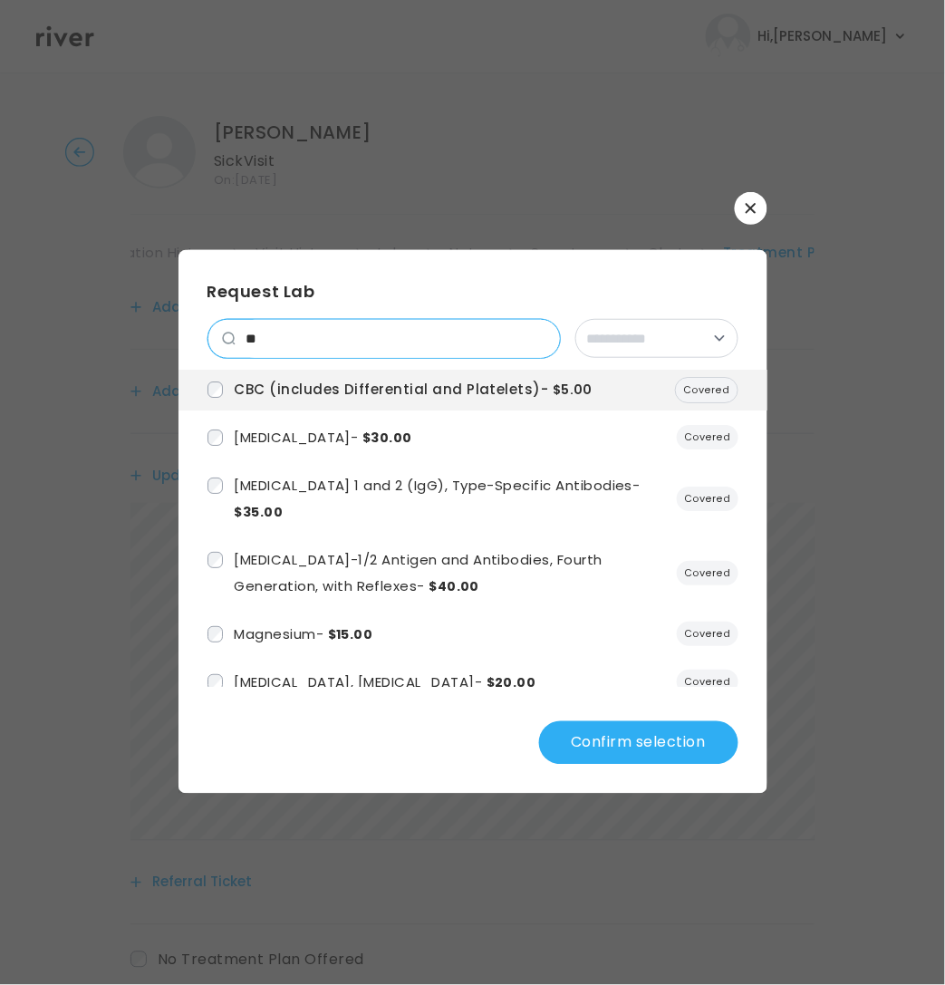
type input "*"
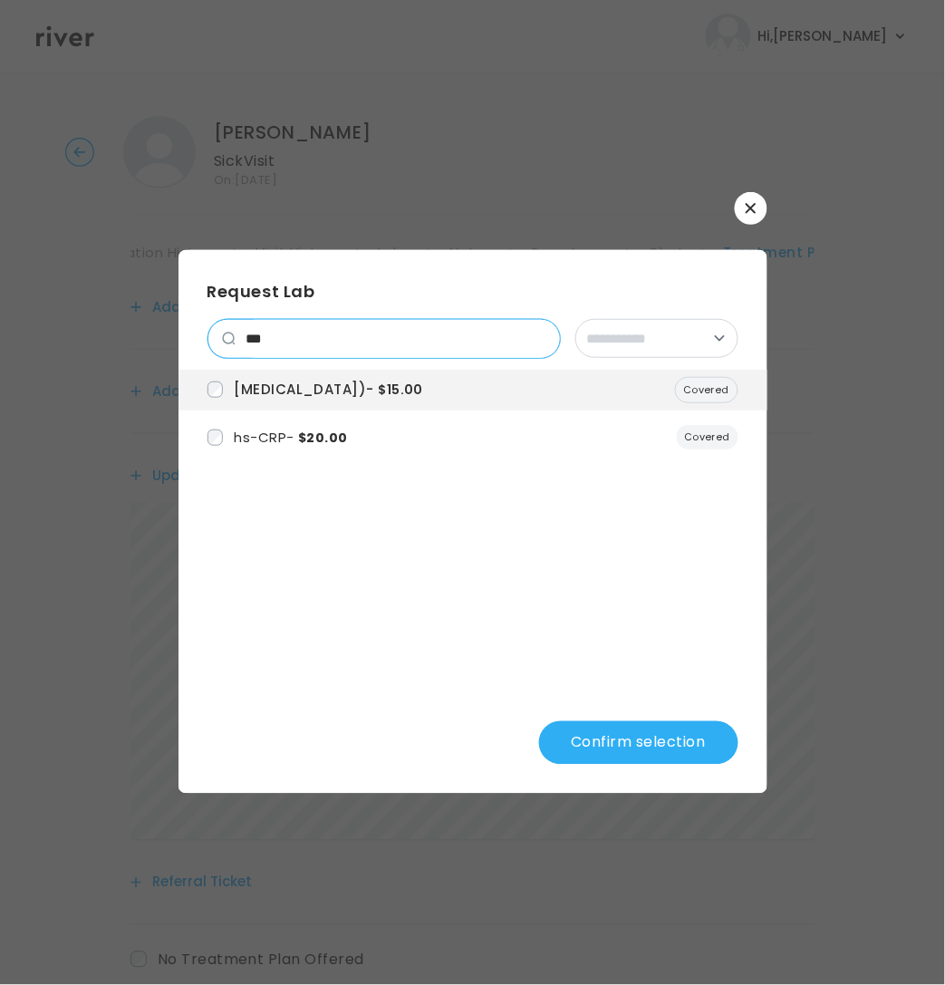
drag, startPoint x: 367, startPoint y: 337, endPoint x: 214, endPoint y: 337, distance: 153.1
click at [214, 337] on div "***" at bounding box center [383, 339] width 353 height 40
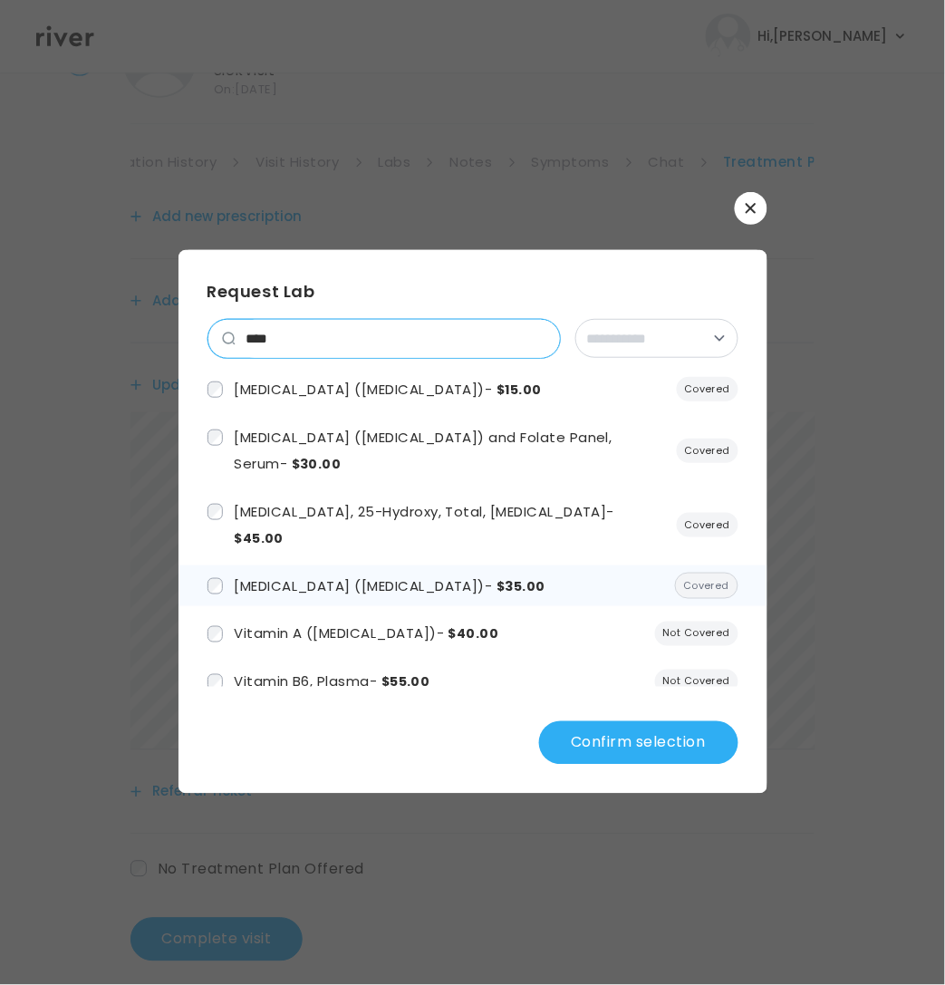
scroll to position [5, 0]
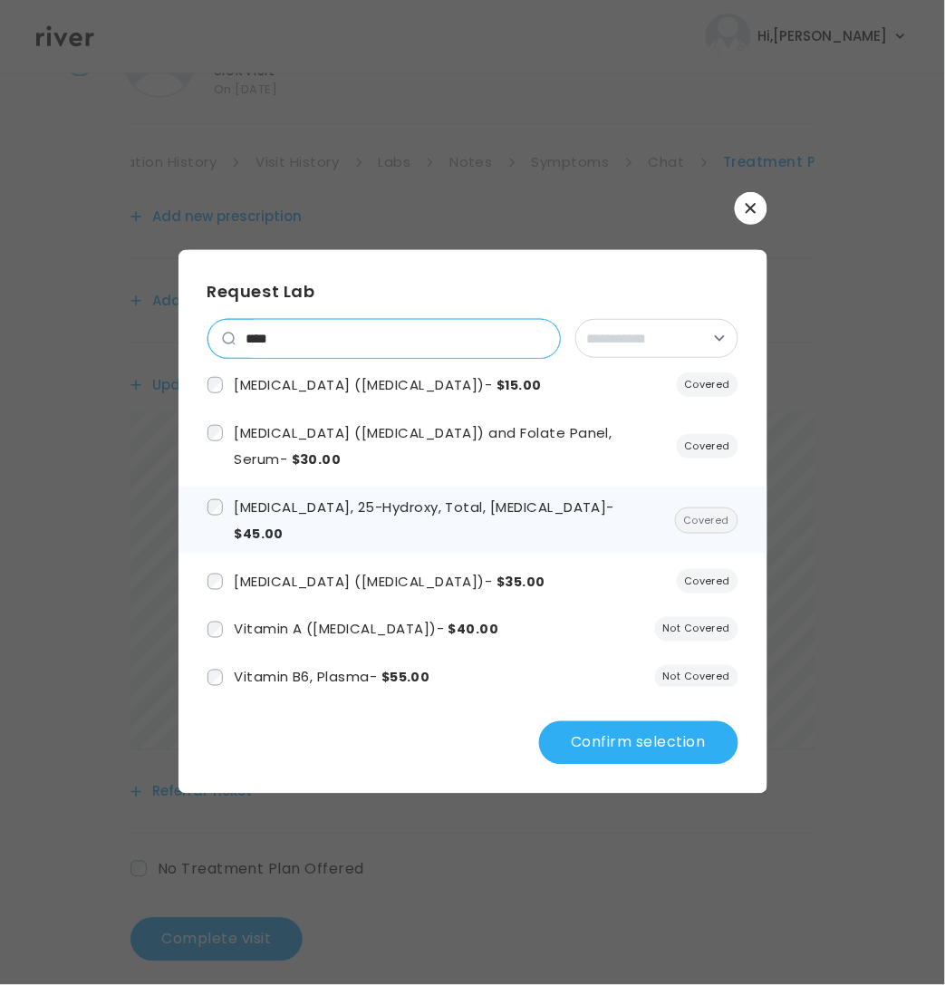
type input "****"
click at [223, 515] on label "Vitamin D, 25-Hydroxy, Total, Immunoassay - $45.00" at bounding box center [434, 520] width 454 height 53
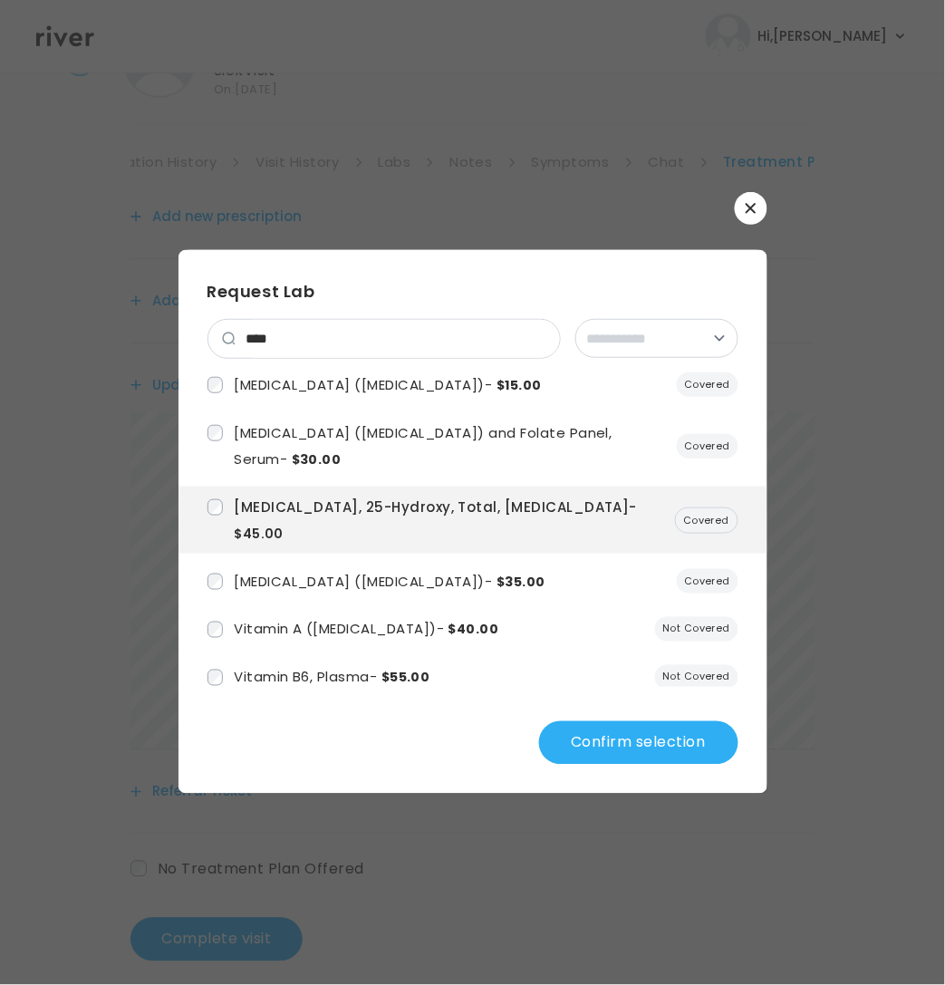
drag, startPoint x: 412, startPoint y: 358, endPoint x: 371, endPoint y: 358, distance: 41.7
click at [400, 358] on div "****" at bounding box center [383, 339] width 353 height 40
click at [294, 342] on input "****" at bounding box center [398, 339] width 324 height 38
click at [537, 338] on input "****" at bounding box center [398, 339] width 324 height 38
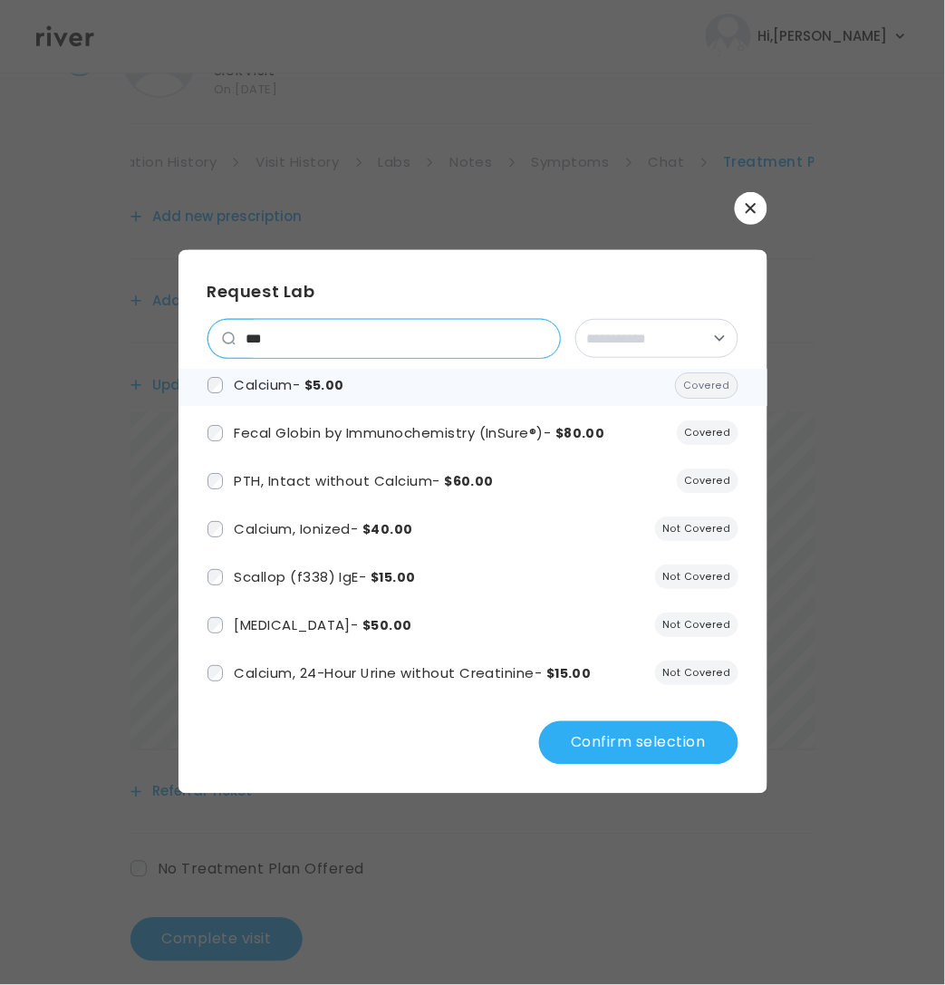
scroll to position [5, 0]
click at [426, 389] on li "Calcium - $5.00 Covered" at bounding box center [472, 384] width 589 height 41
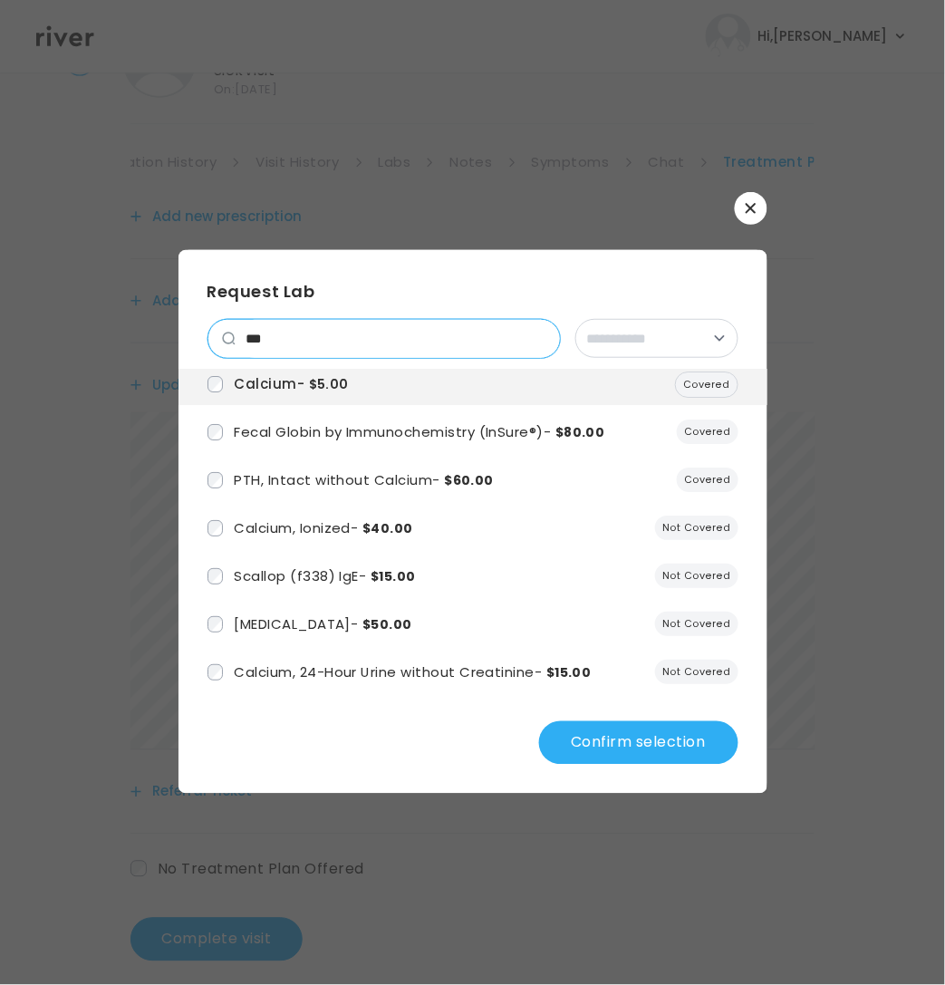
drag, startPoint x: 324, startPoint y: 344, endPoint x: 167, endPoint y: 344, distance: 157.7
click at [167, 344] on div "**********" at bounding box center [472, 492] width 945 height 985
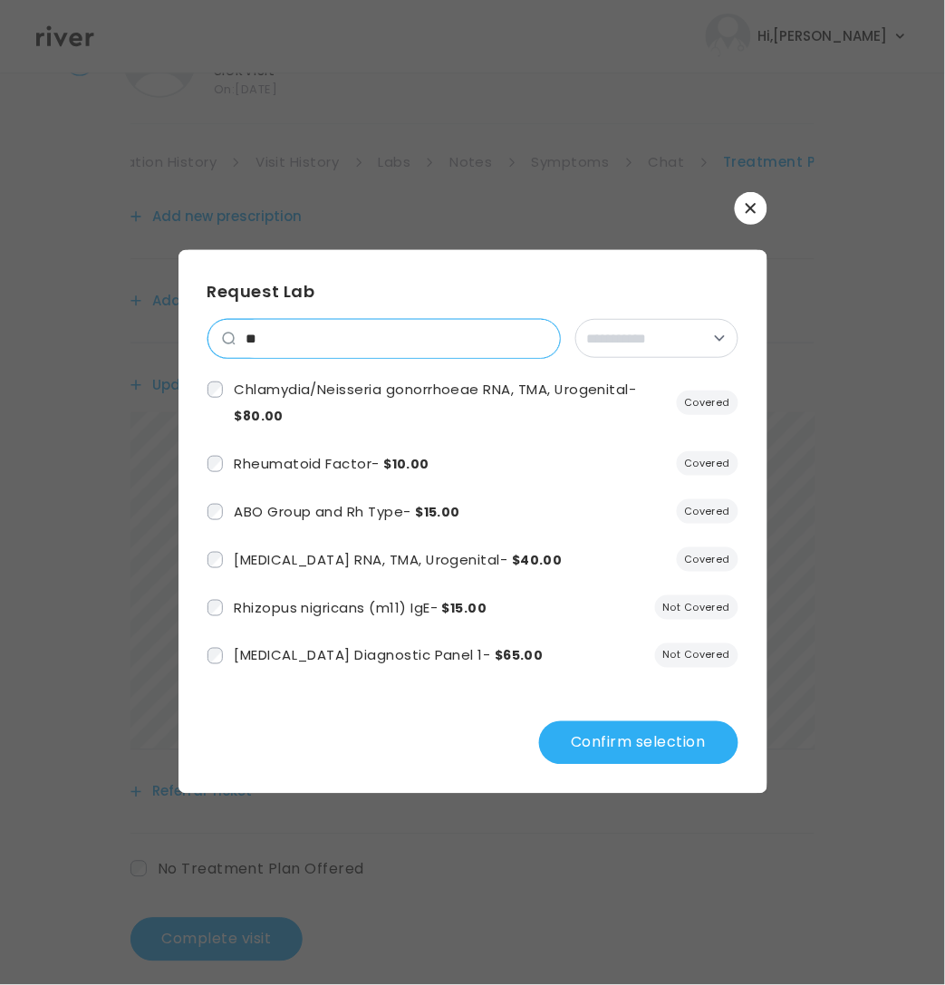
scroll to position [0, 0]
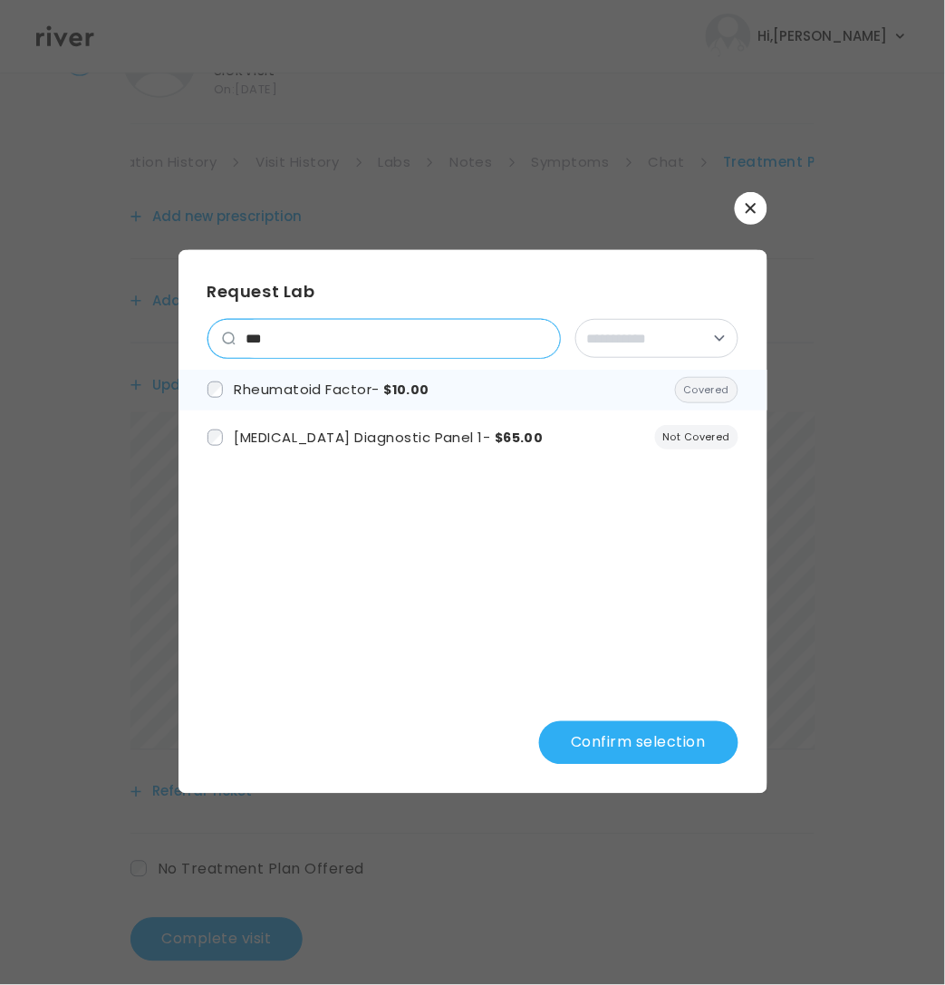
type input "***"
click at [361, 394] on span "Rheumatoid Factor - $10.00" at bounding box center [332, 389] width 196 height 19
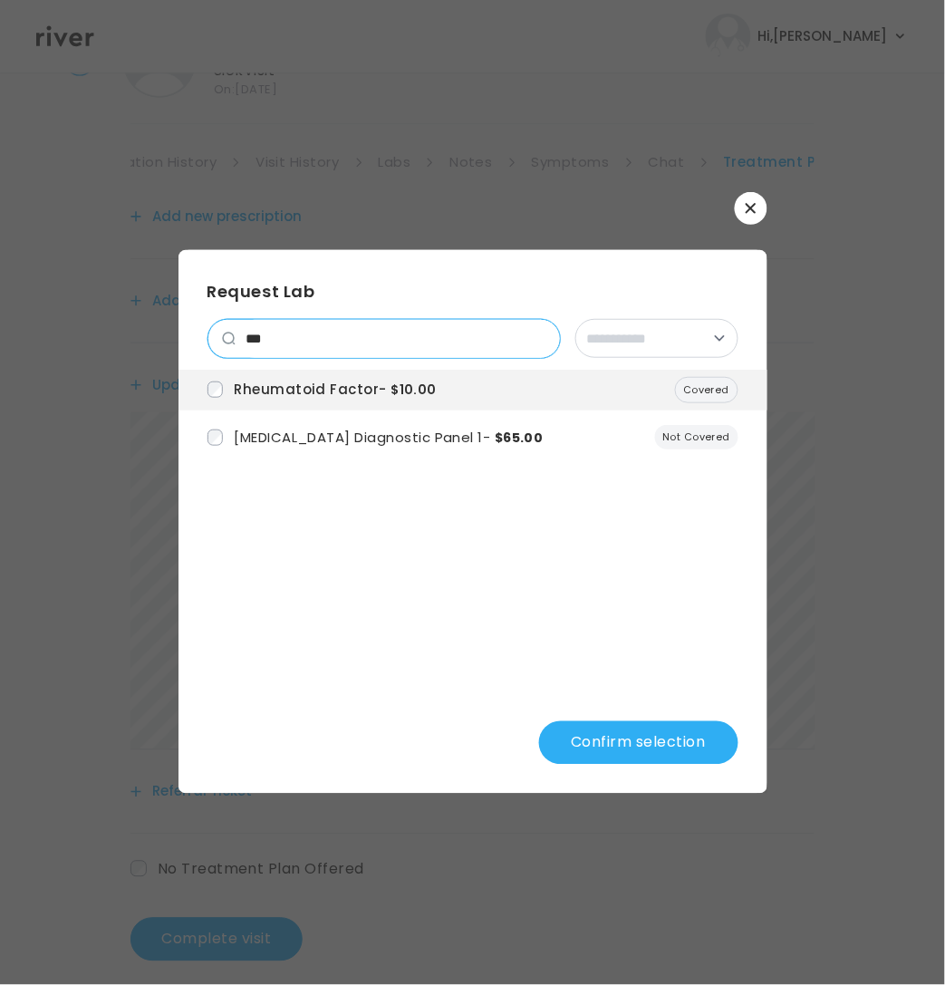
click at [538, 337] on input "***" at bounding box center [398, 339] width 324 height 38
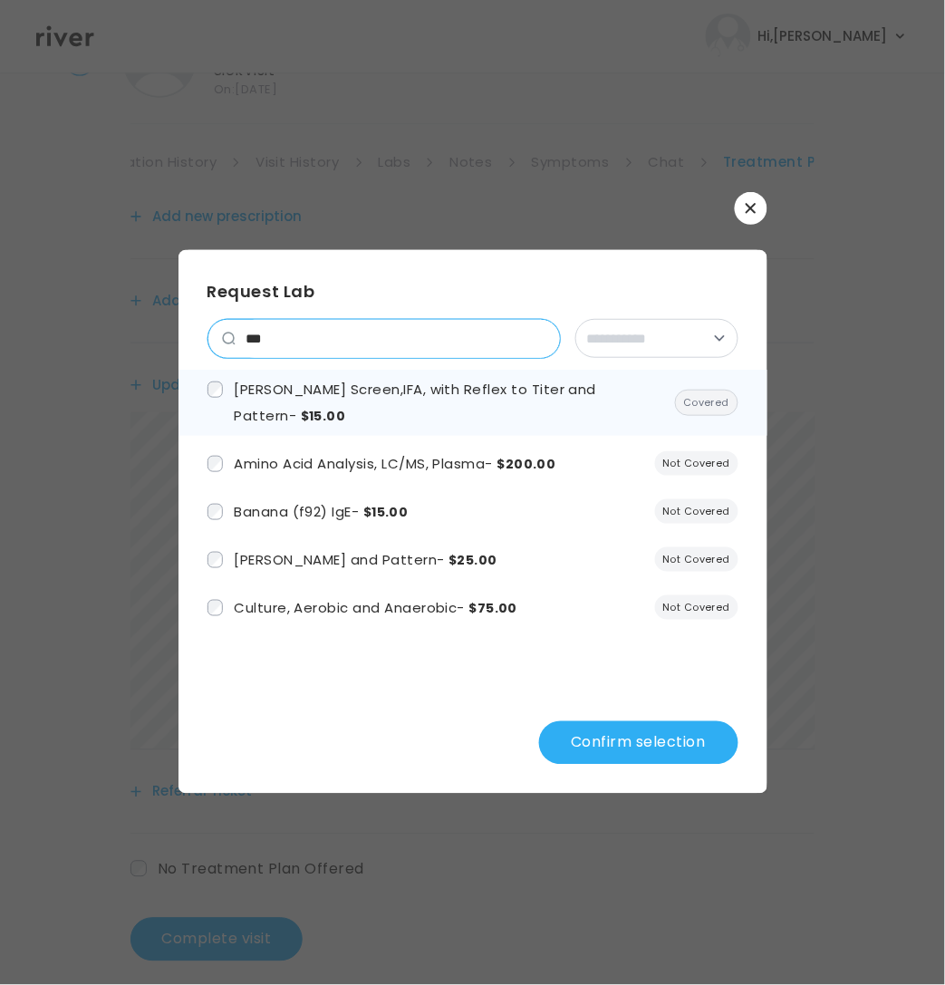
type input "***"
click at [421, 400] on label "ANA Screen,IFA, with Reflex to Titer and Pattern - $15.00" at bounding box center [434, 403] width 454 height 53
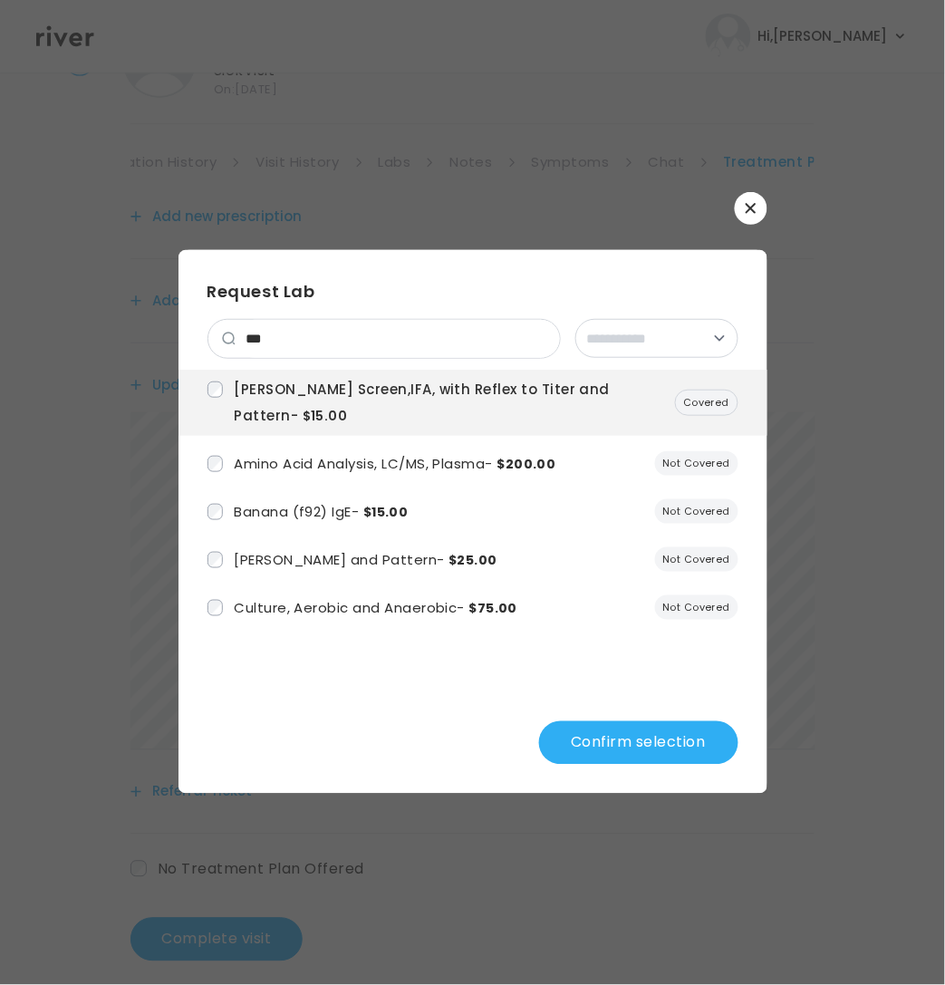
click at [631, 719] on div "**********" at bounding box center [472, 522] width 589 height 544
click at [607, 759] on button "Confirm selection" at bounding box center [638, 742] width 199 height 43
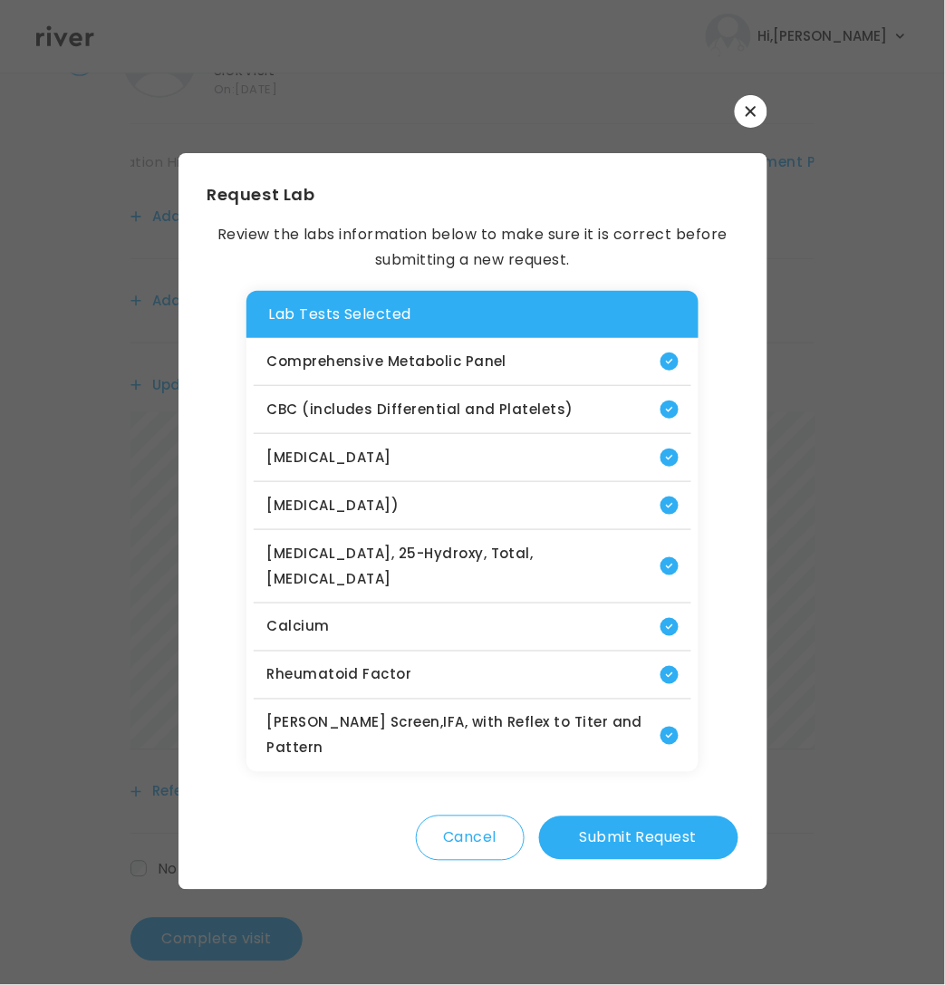
click at [670, 816] on button "Submit Request" at bounding box center [638, 837] width 199 height 43
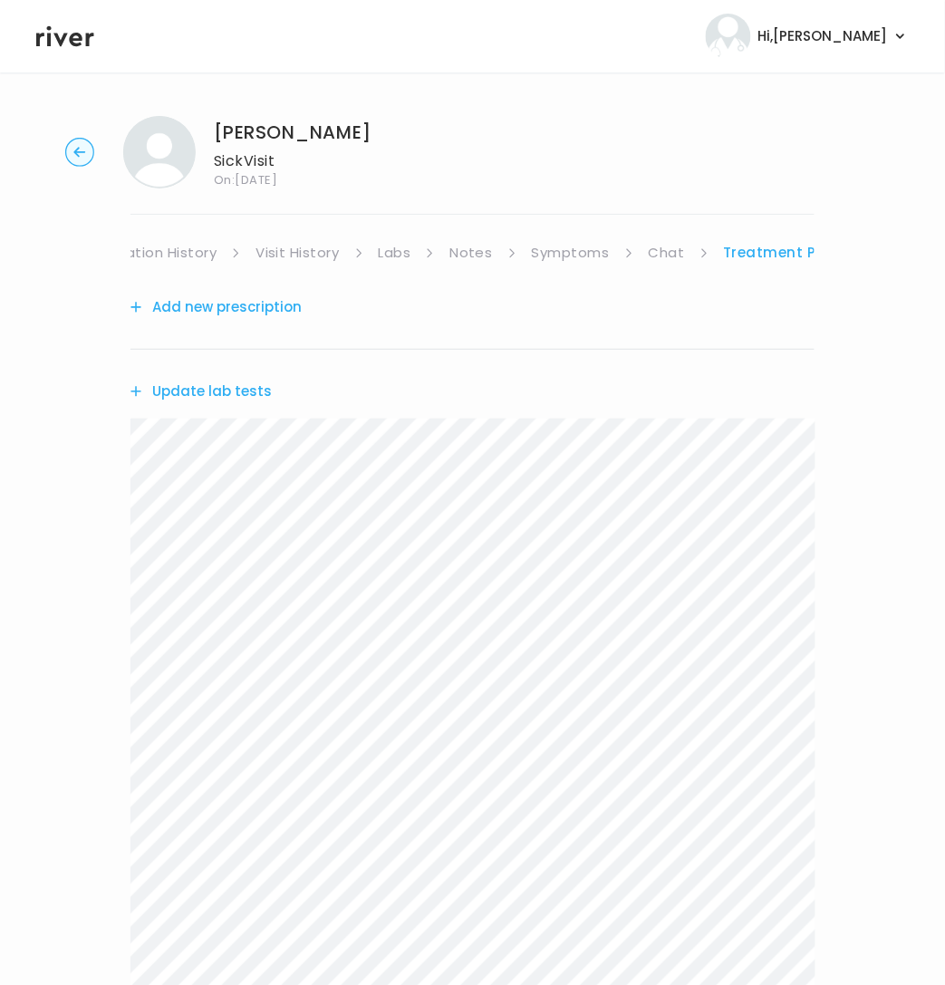
click at [245, 313] on button "Add new prescription" at bounding box center [215, 306] width 171 height 25
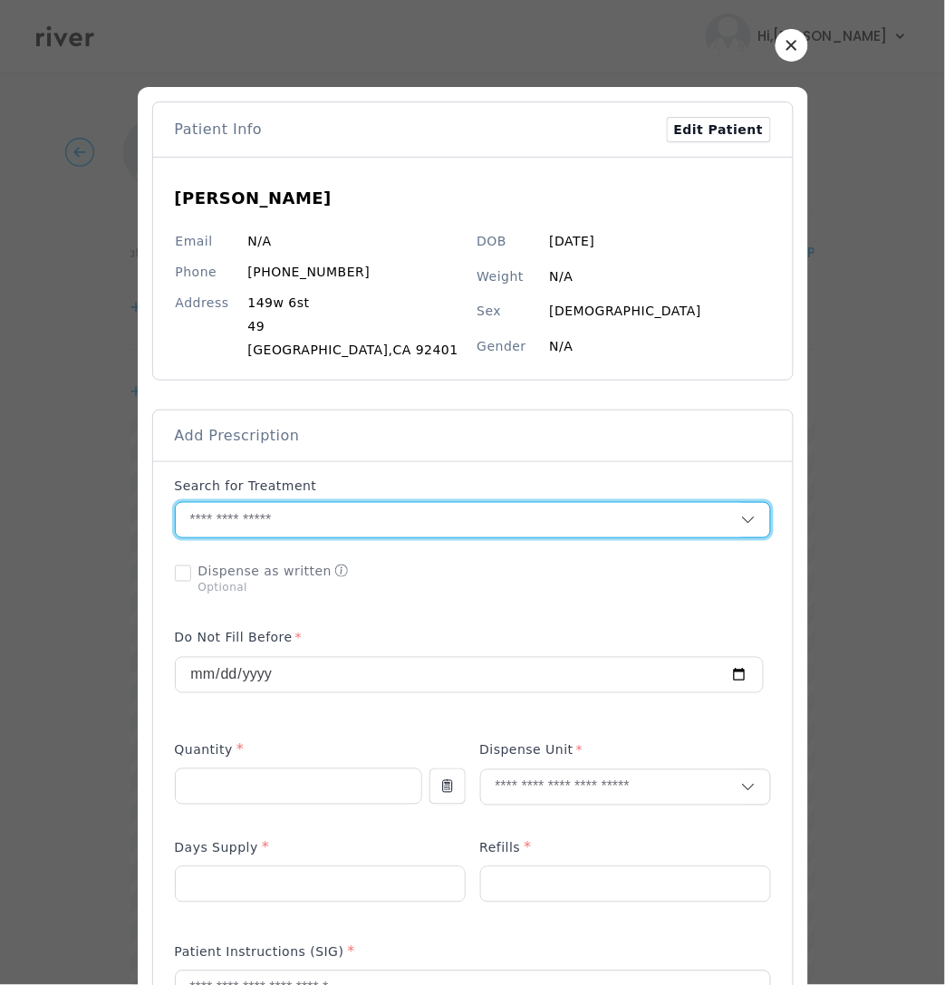
click at [298, 523] on input "text" at bounding box center [458, 520] width 565 height 34
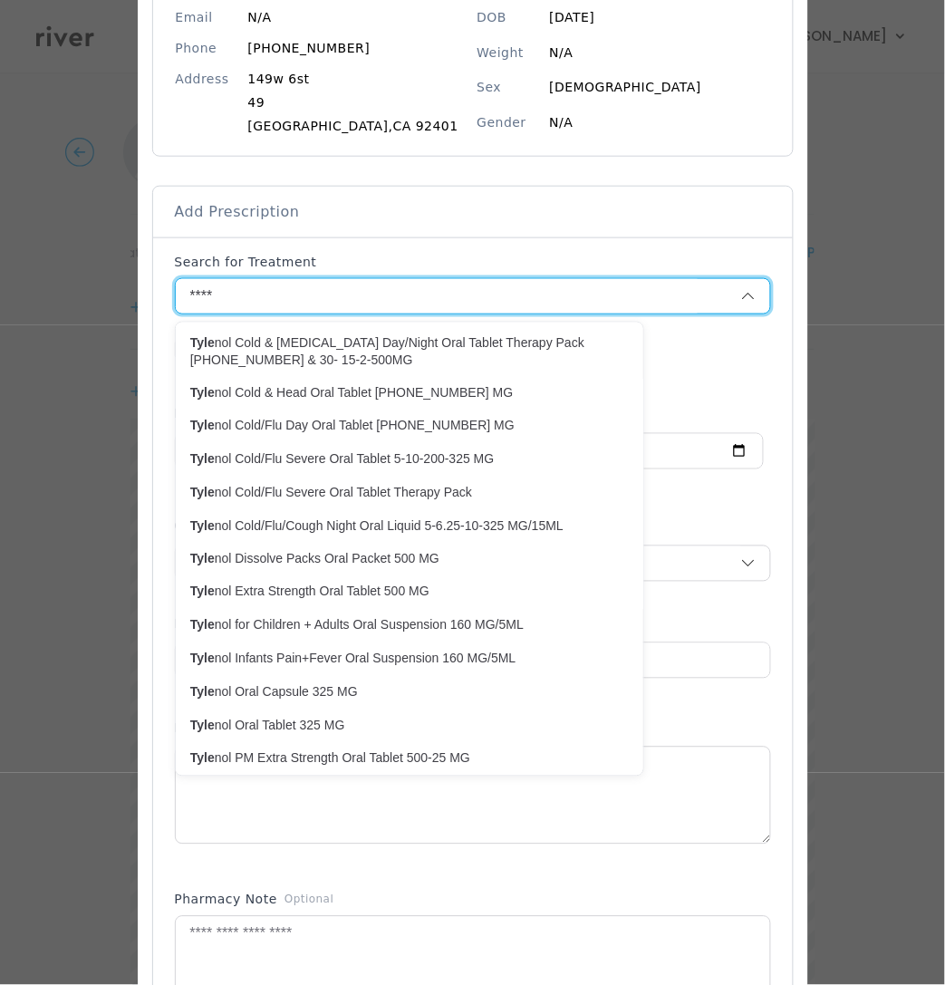
scroll to position [274, 0]
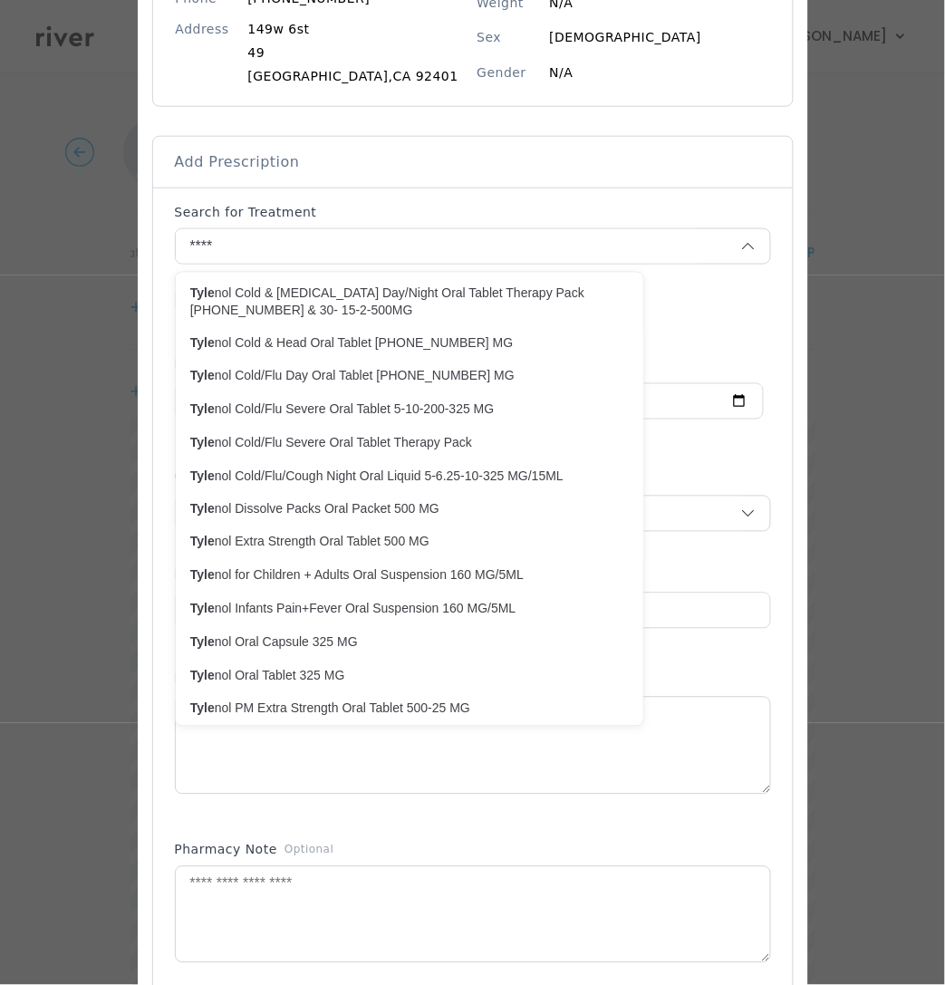
click at [424, 538] on p "Tyle nol Extra Strength Oral Tablet 500 MG" at bounding box center [398, 542] width 417 height 17
type input "**********"
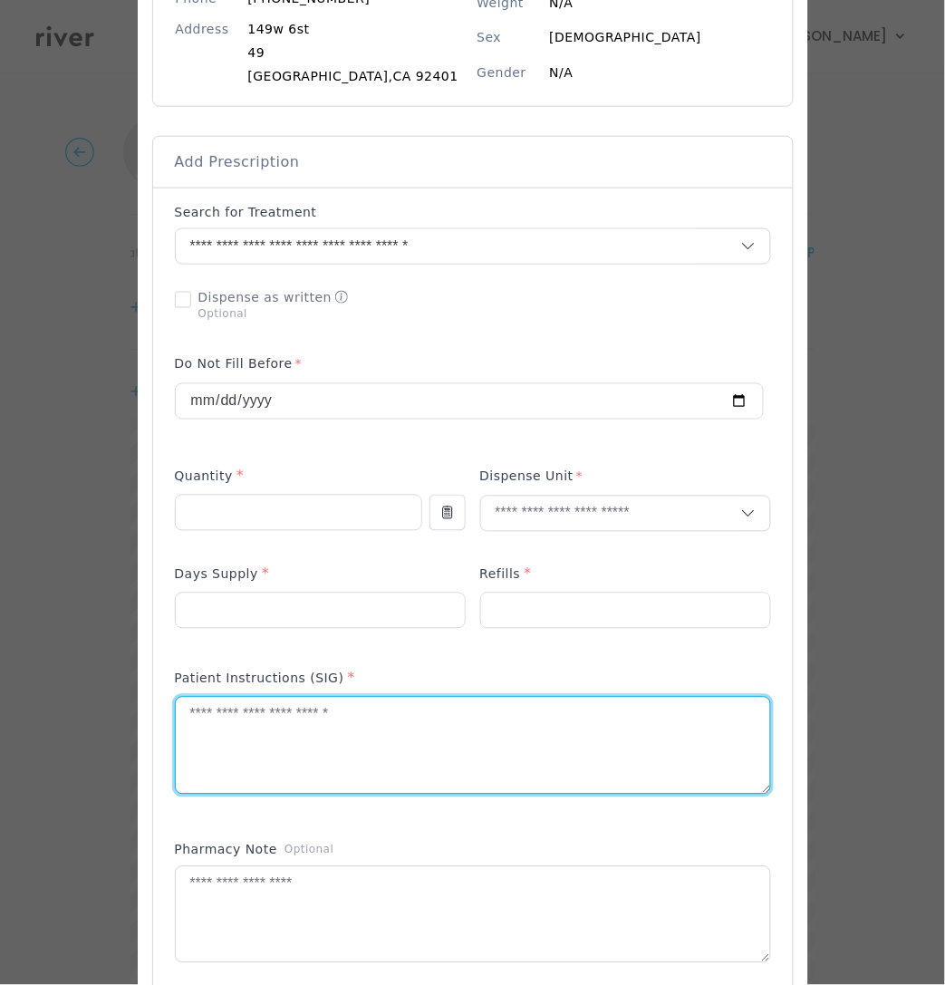
click at [297, 736] on textarea at bounding box center [473, 746] width 594 height 96
paste textarea "**********"
type textarea "**********"
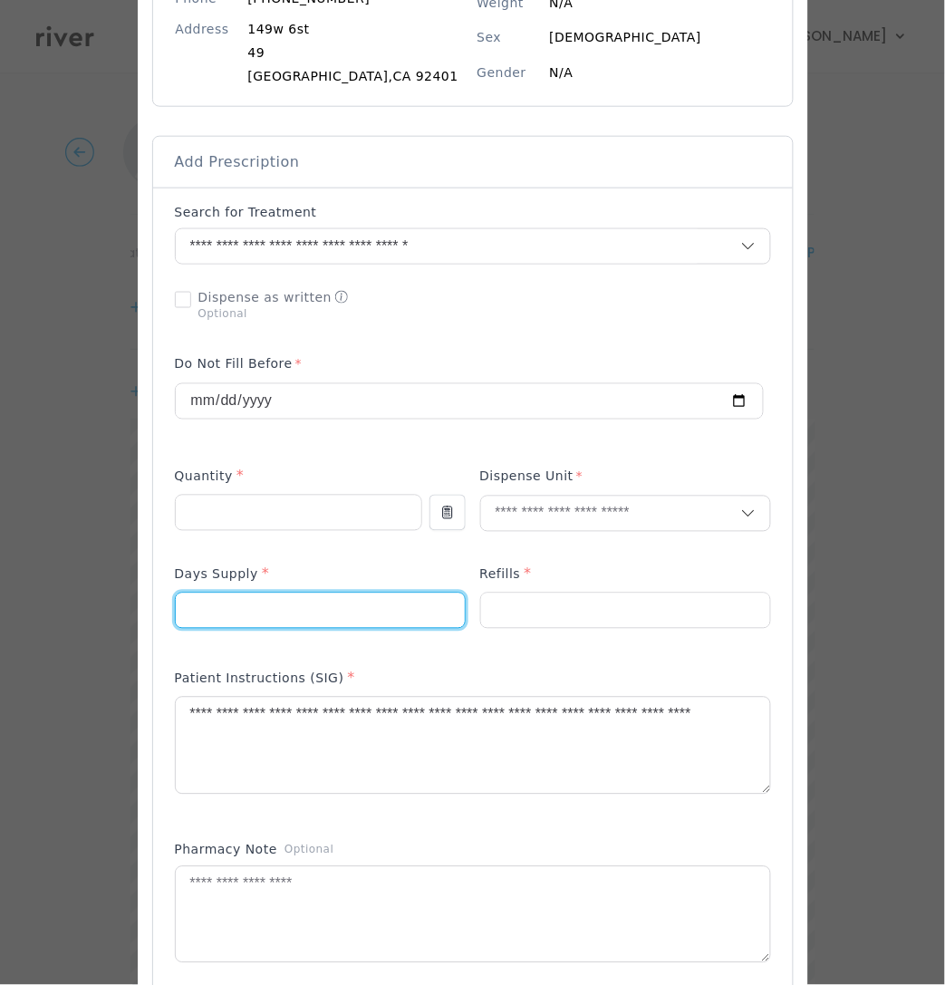
click at [342, 608] on input "number" at bounding box center [320, 610] width 289 height 34
type input "**"
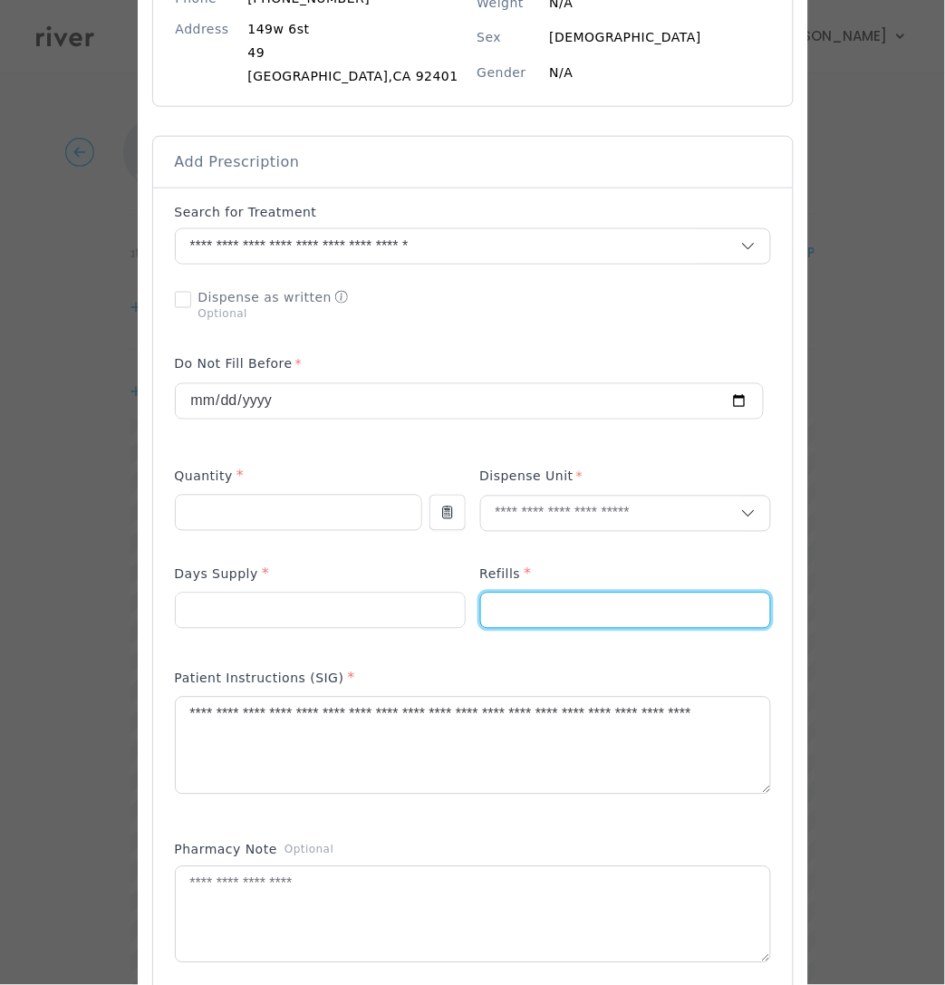
click at [485, 604] on input "number" at bounding box center [625, 610] width 289 height 34
type input "*"
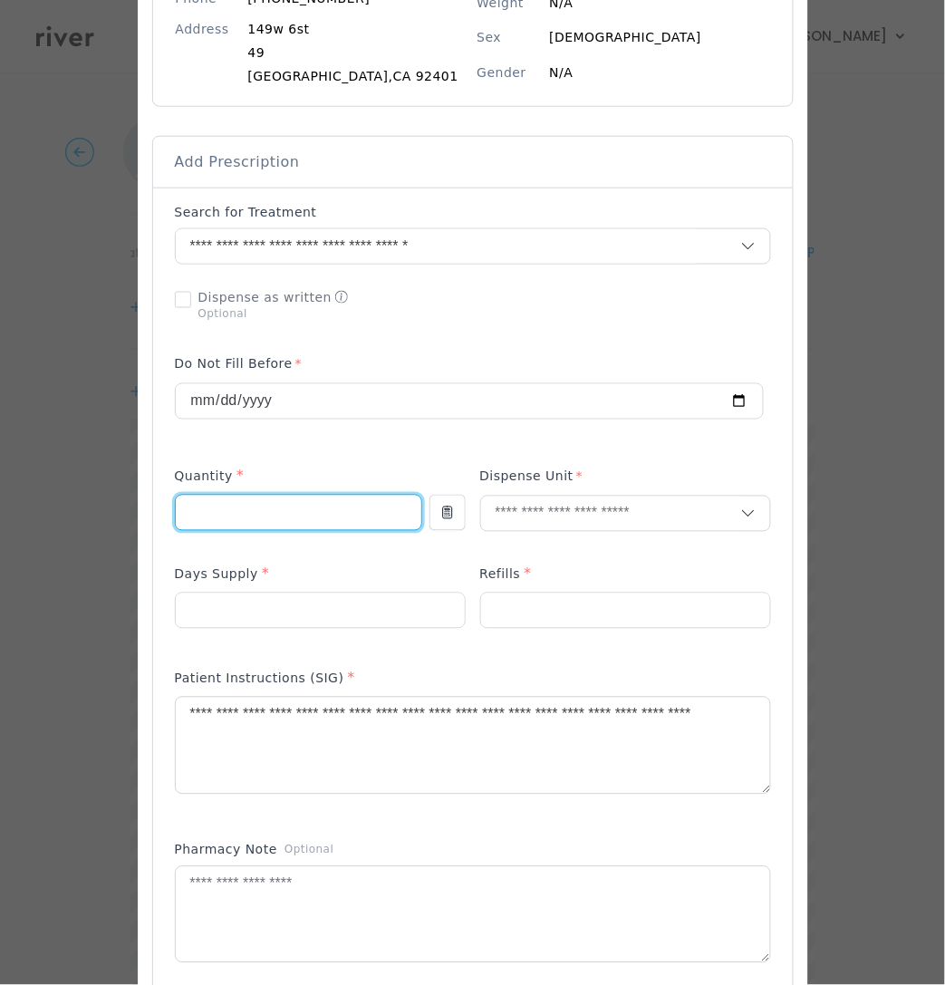
click at [248, 514] on input "number" at bounding box center [299, 513] width 246 height 34
type input "**"
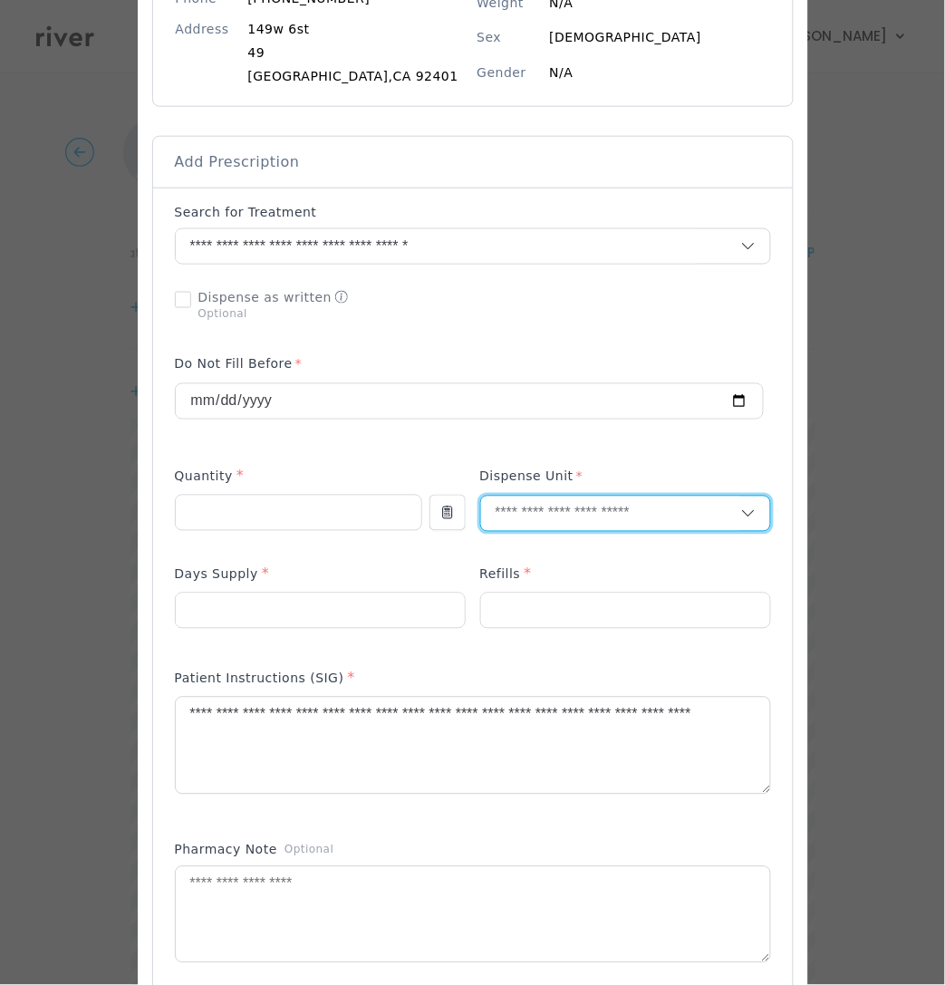
click at [526, 506] on input "text" at bounding box center [611, 514] width 260 height 34
type input "***"
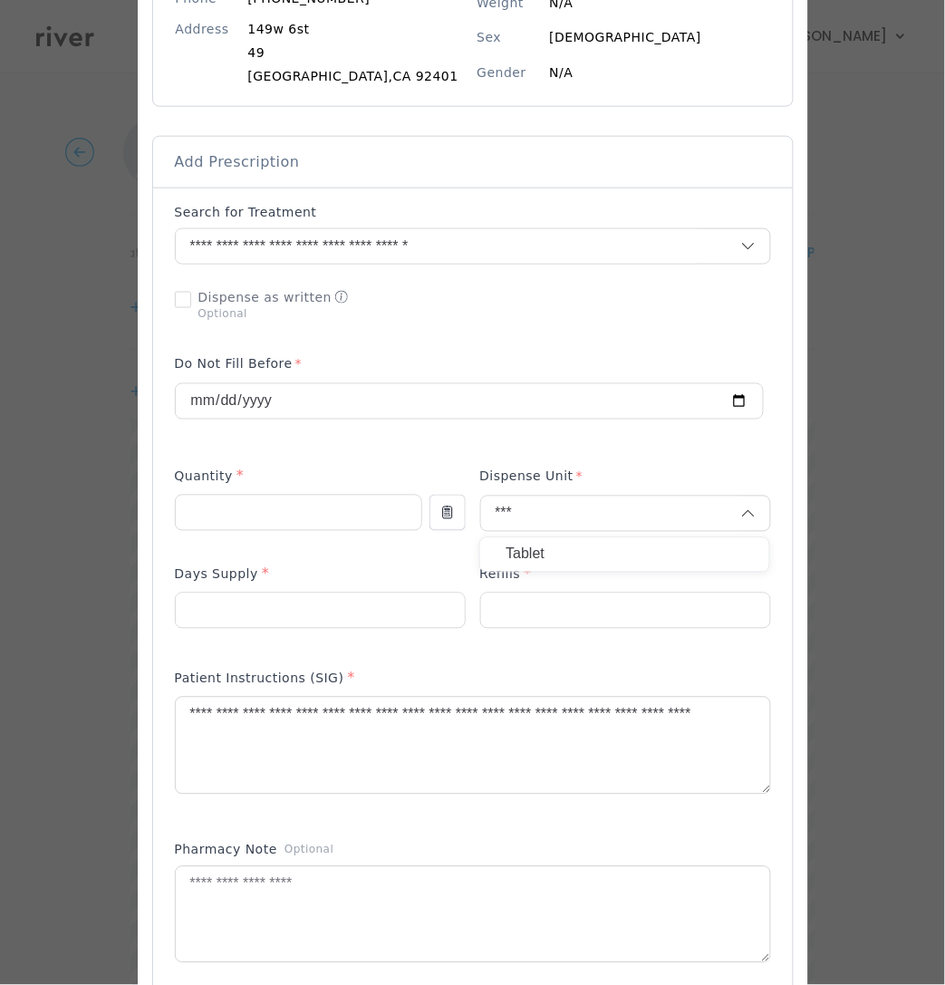
click at [536, 554] on p "Tablet" at bounding box center [625, 555] width 238 height 26
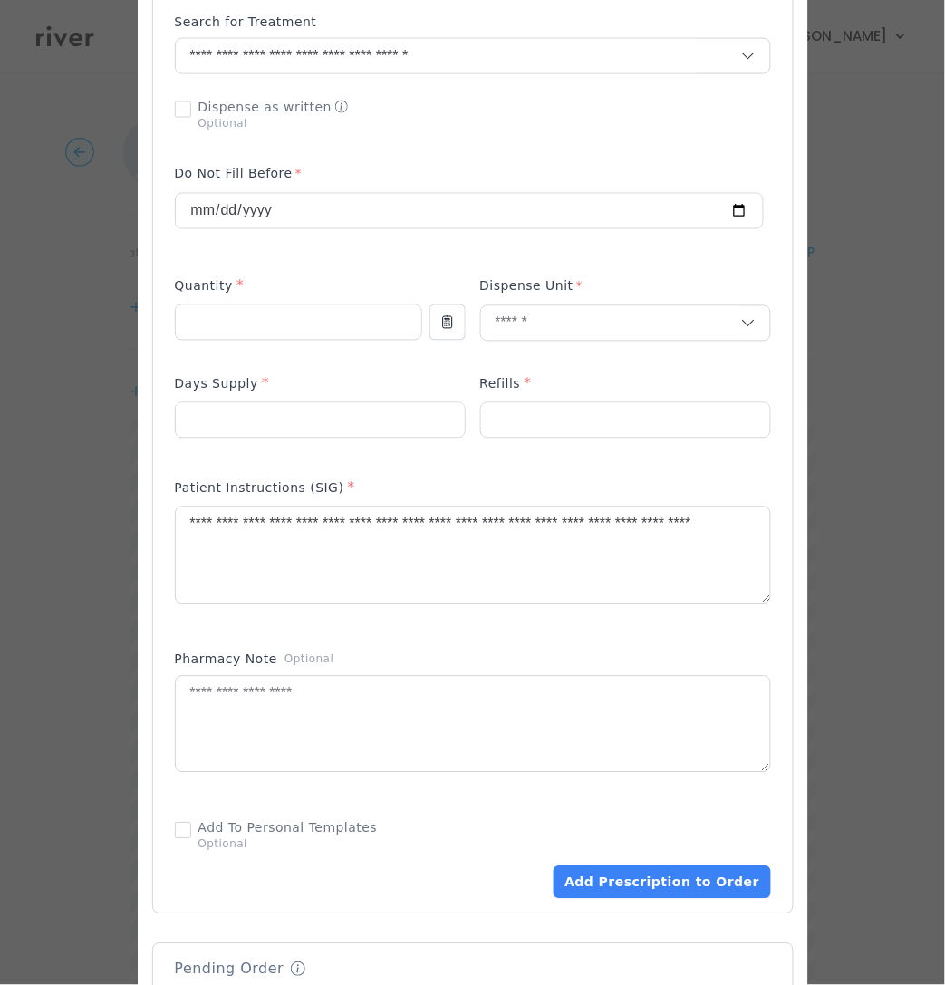
scroll to position [465, 0]
click at [647, 880] on button "Add Prescription to Order" at bounding box center [662, 881] width 217 height 33
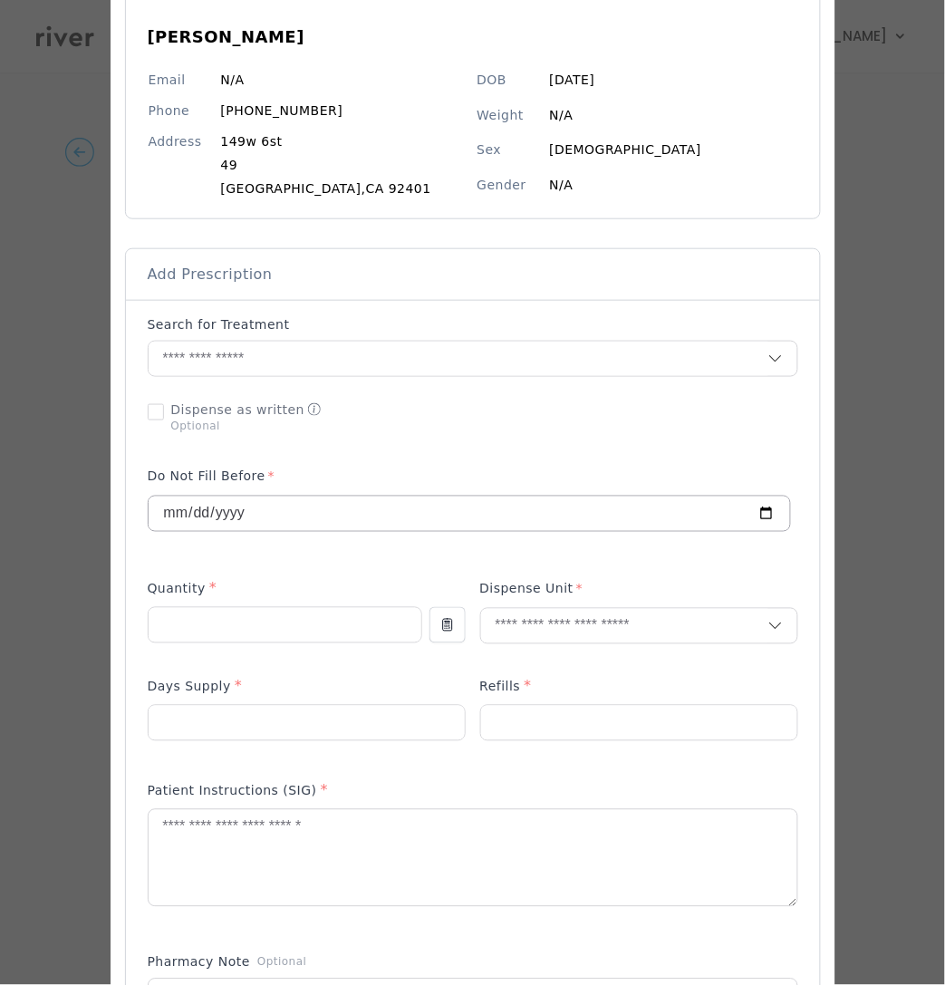
scroll to position [132, 0]
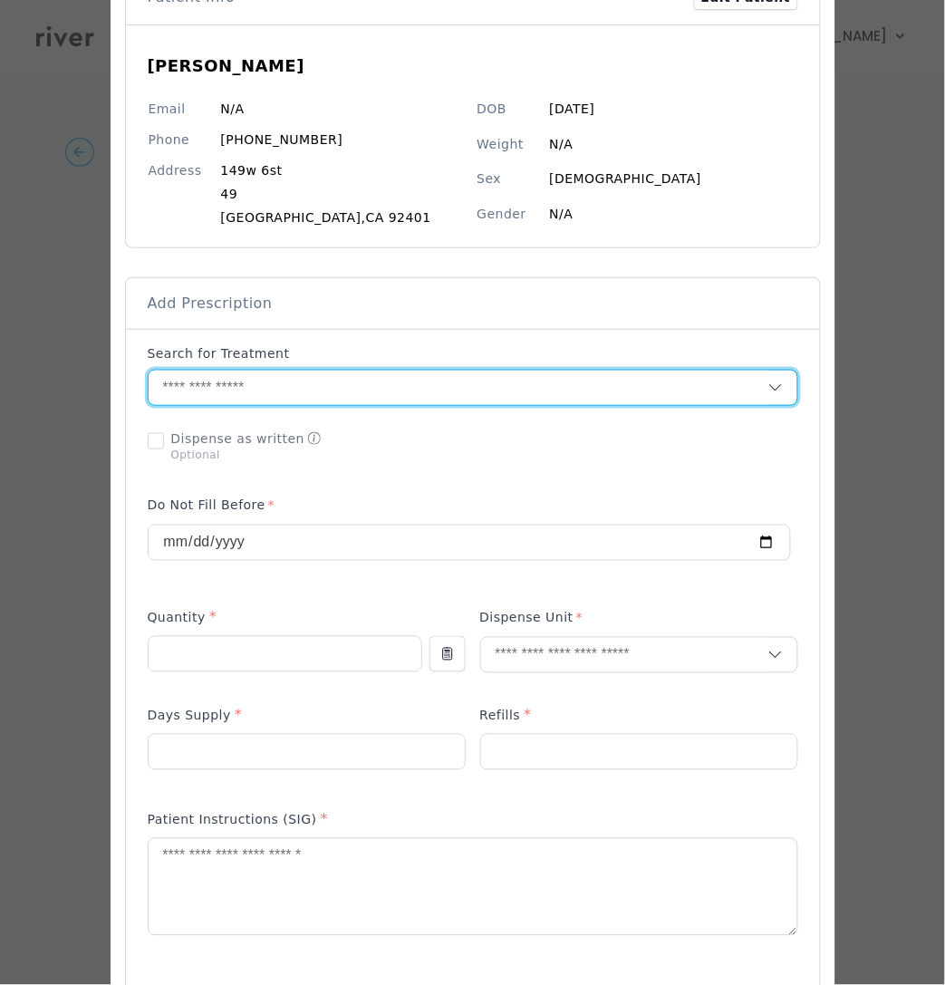
click at [307, 376] on input "text" at bounding box center [459, 388] width 620 height 34
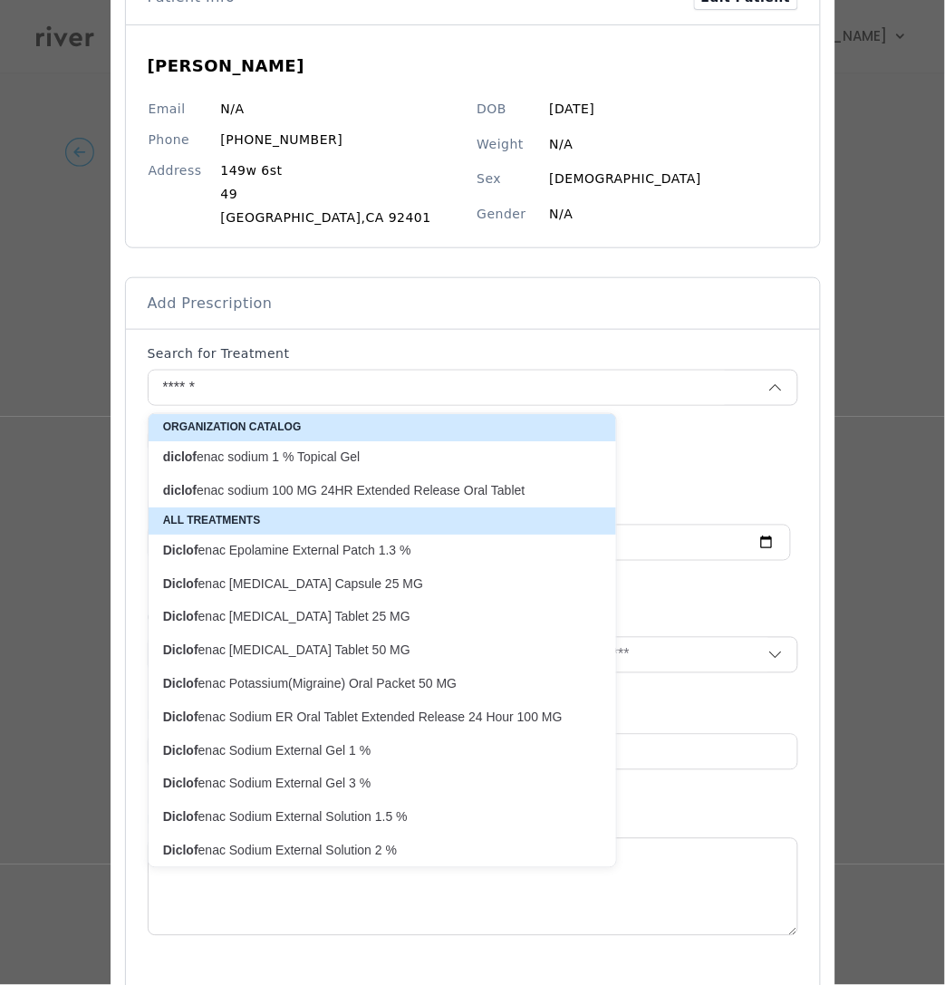
click at [354, 461] on p "diclof enac sodium 1 % Topical Gel" at bounding box center [371, 456] width 417 height 17
type input "**********"
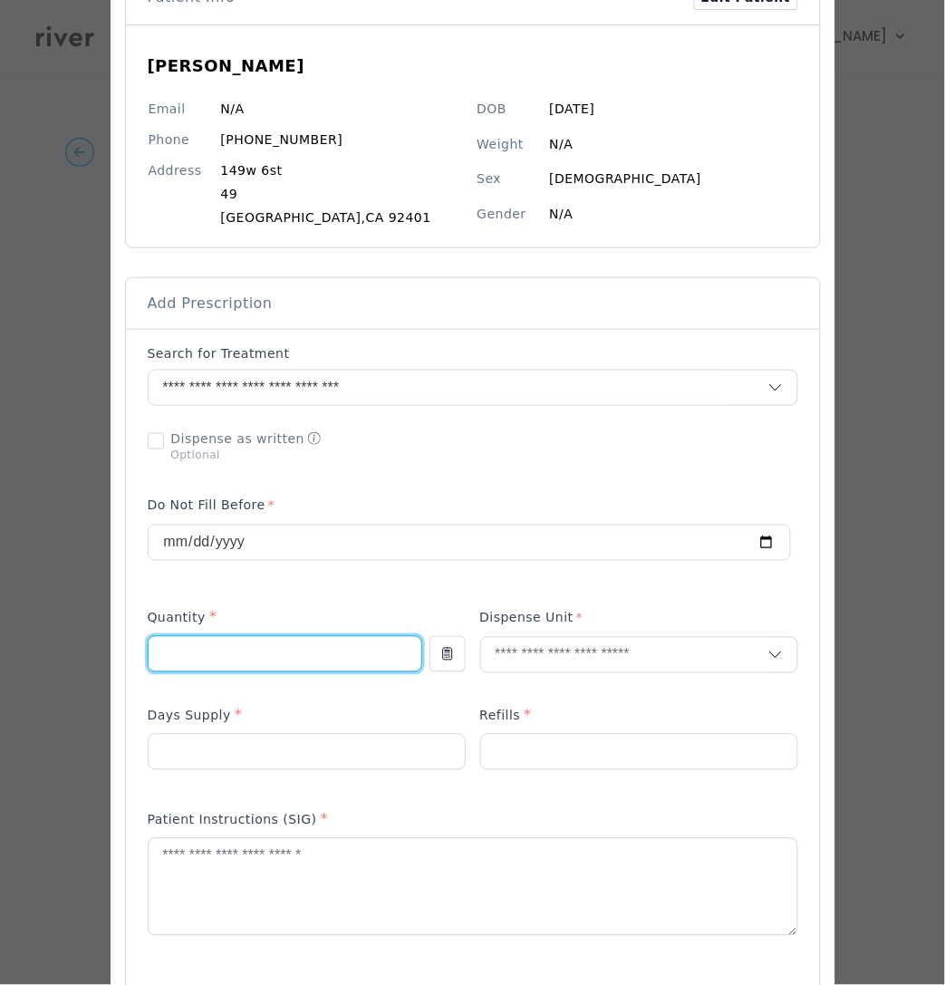
click at [294, 660] on input "number" at bounding box center [285, 654] width 273 height 34
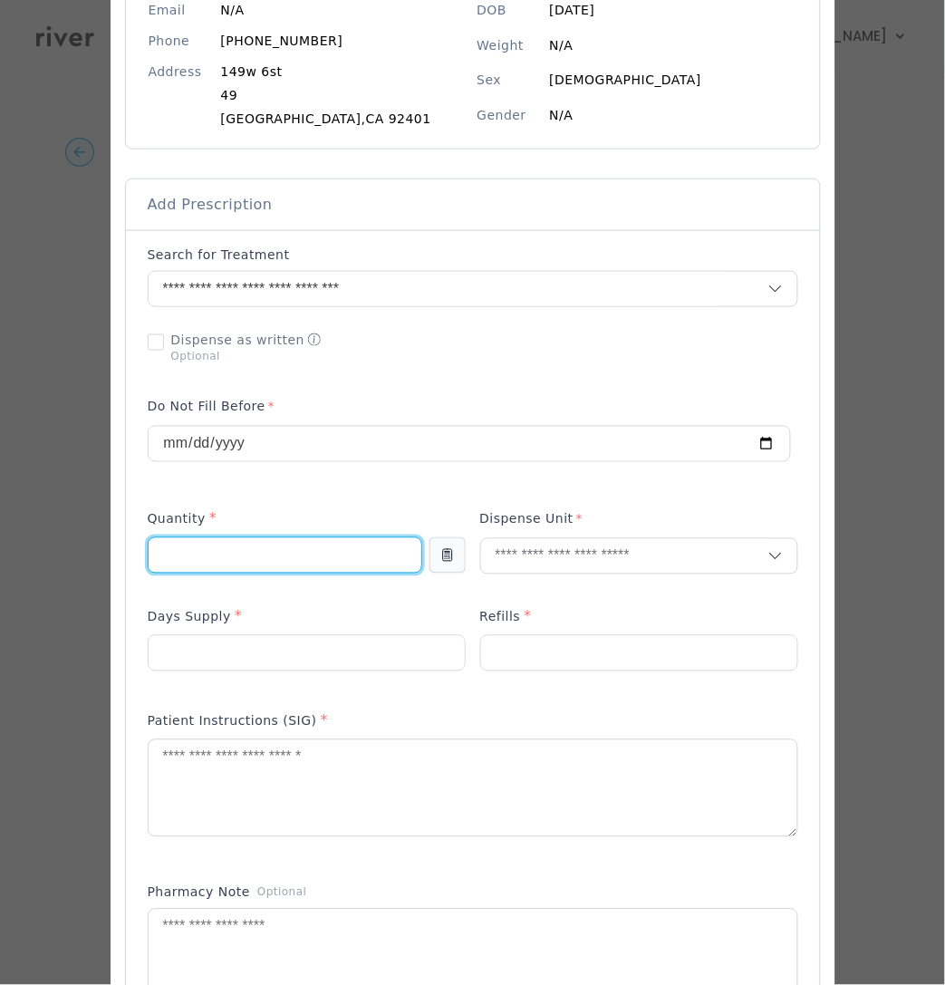
scroll to position [233, 0]
type input "***"
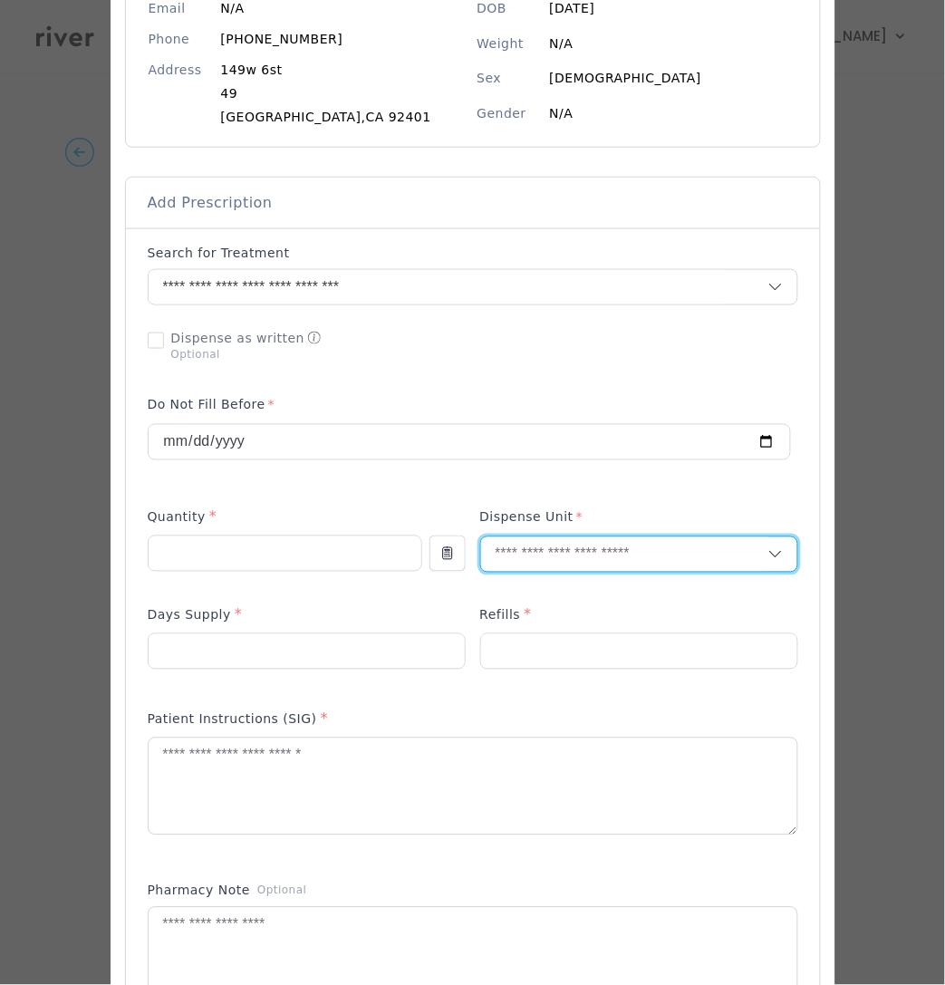
click at [595, 553] on input "text" at bounding box center [624, 554] width 287 height 34
click at [542, 667] on p "Gram" at bounding box center [638, 663] width 265 height 26
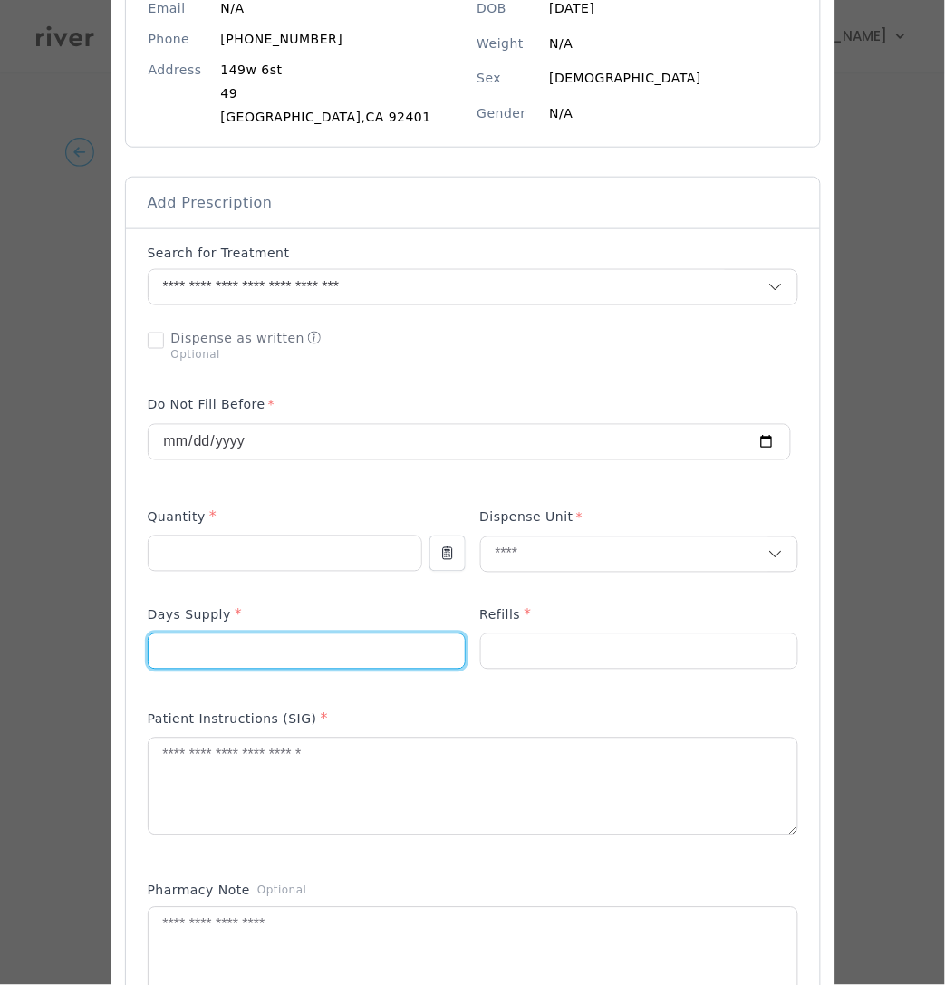
click at [285, 661] on input "number" at bounding box center [307, 651] width 316 height 34
click at [303, 643] on input "number" at bounding box center [307, 651] width 316 height 34
type input "**"
click at [612, 636] on input "number" at bounding box center [639, 651] width 316 height 34
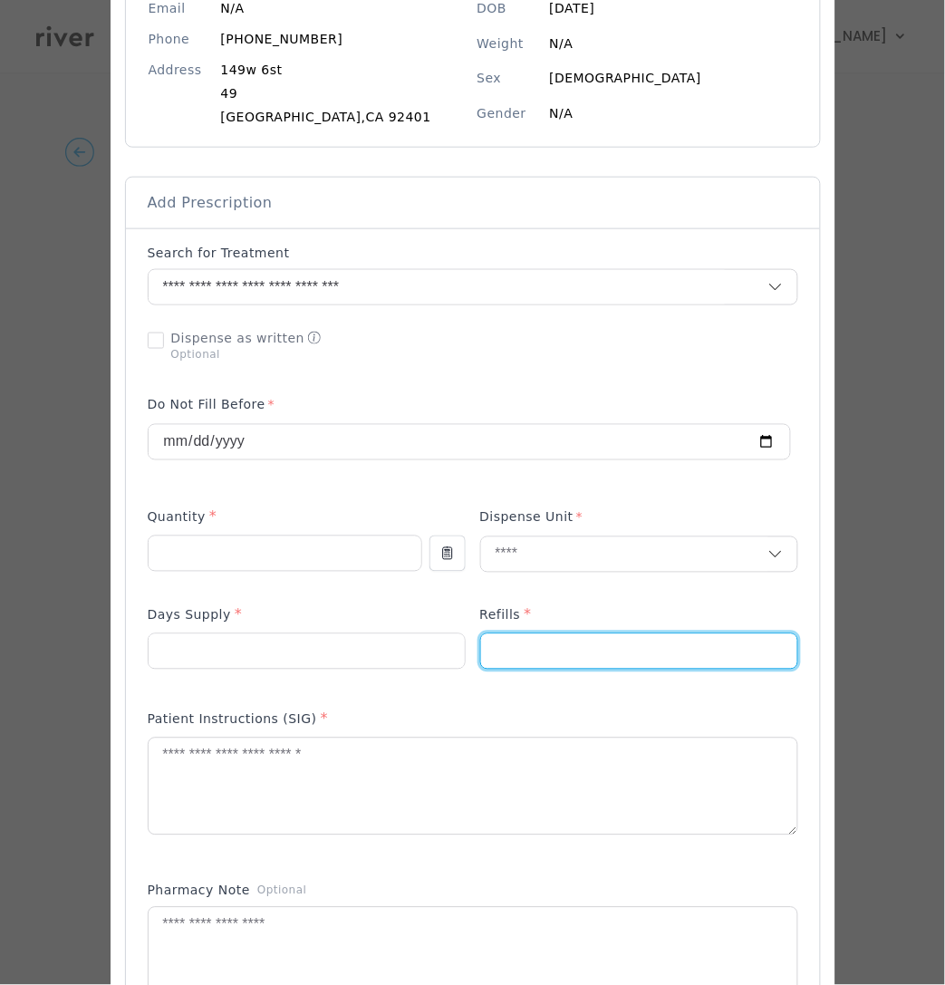
type input "*"
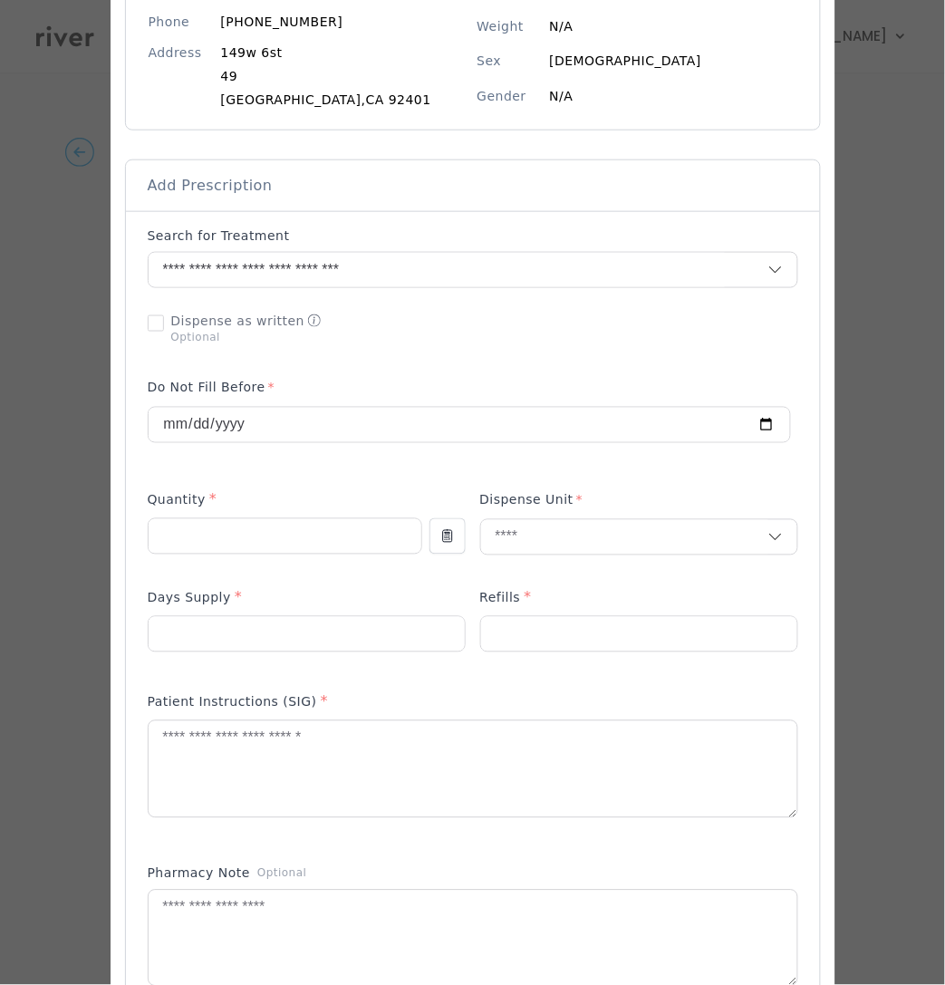
scroll to position [268, 0]
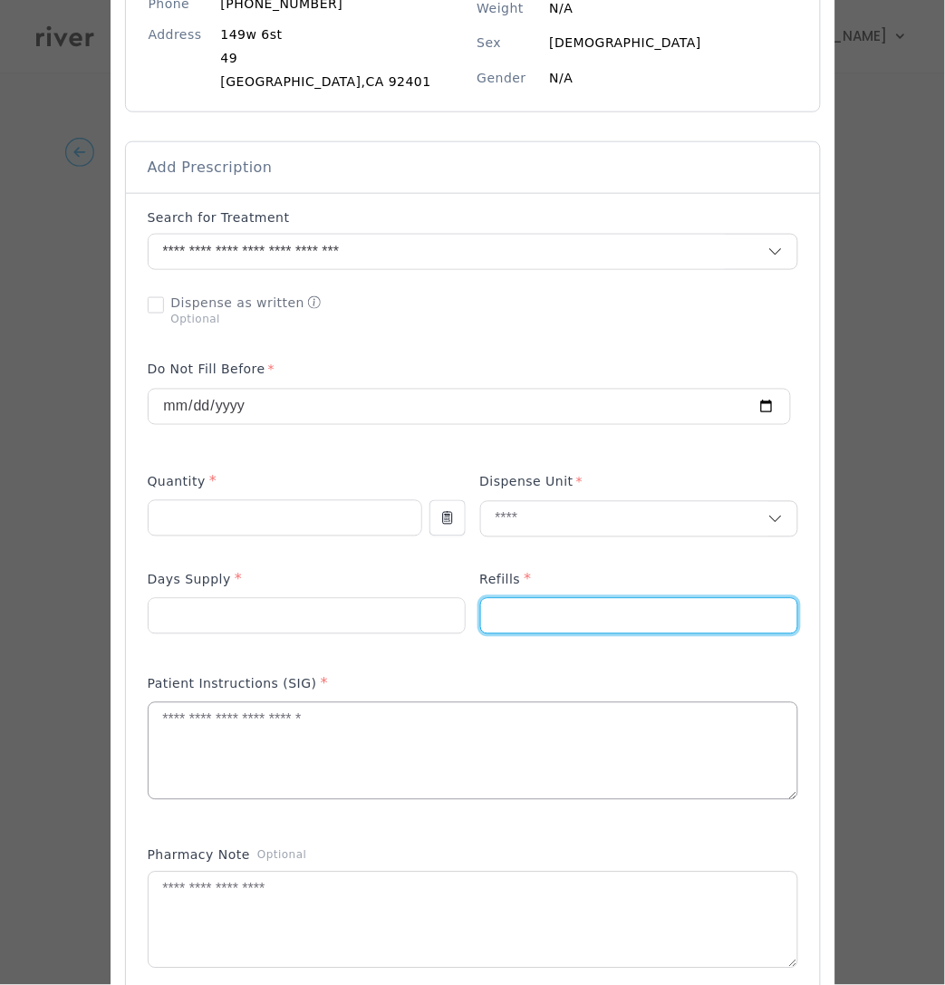
click at [245, 754] on textarea at bounding box center [473, 751] width 649 height 96
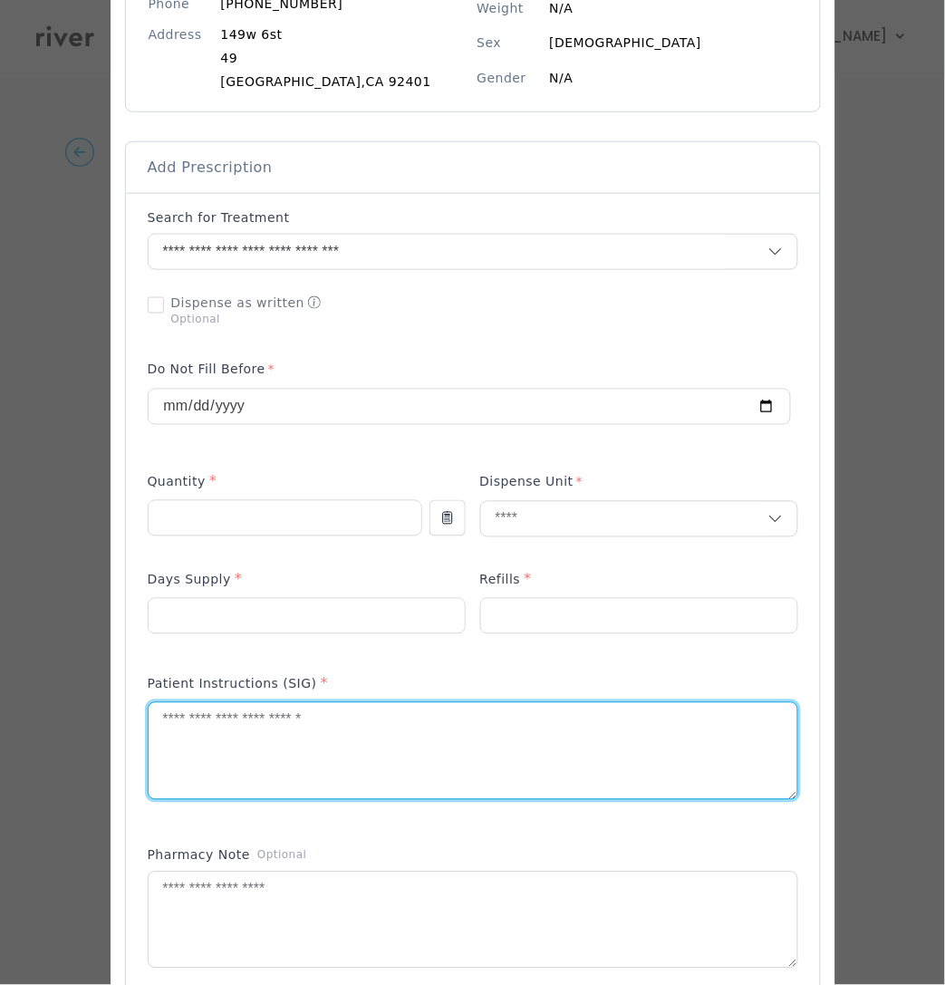
click at [245, 754] on textarea at bounding box center [473, 751] width 649 height 96
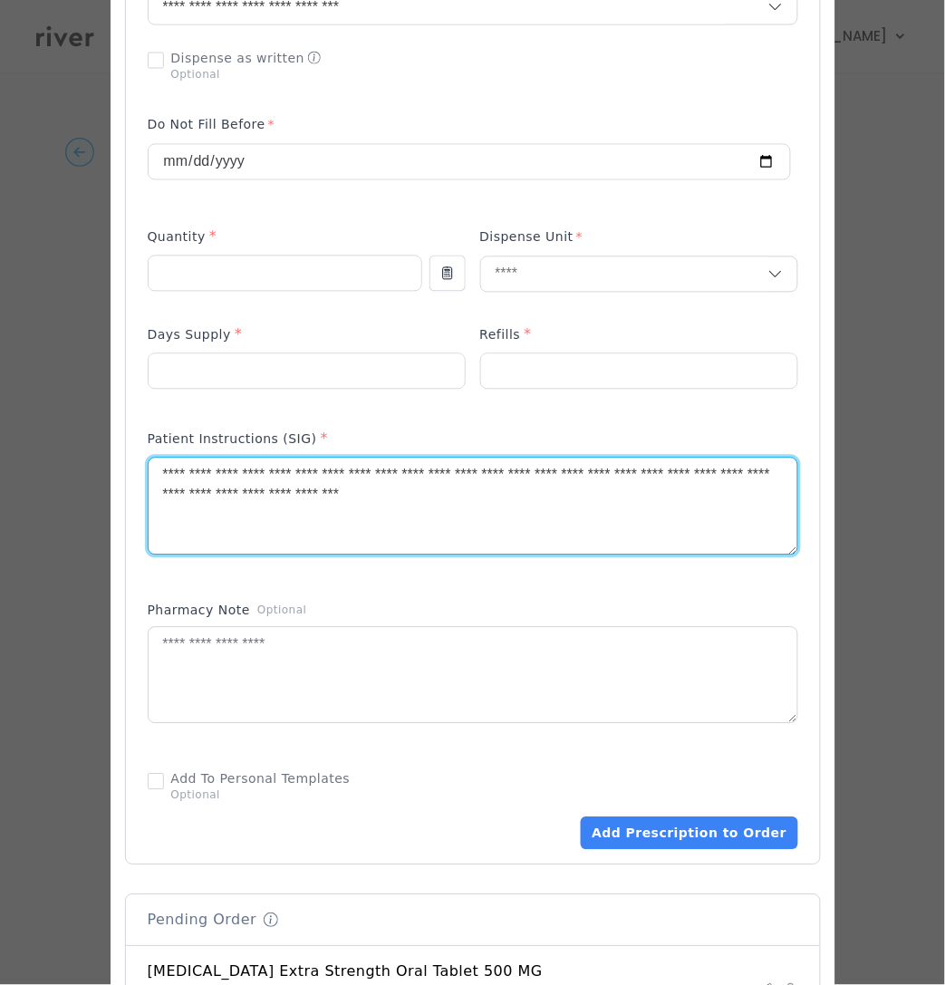
scroll to position [537, 0]
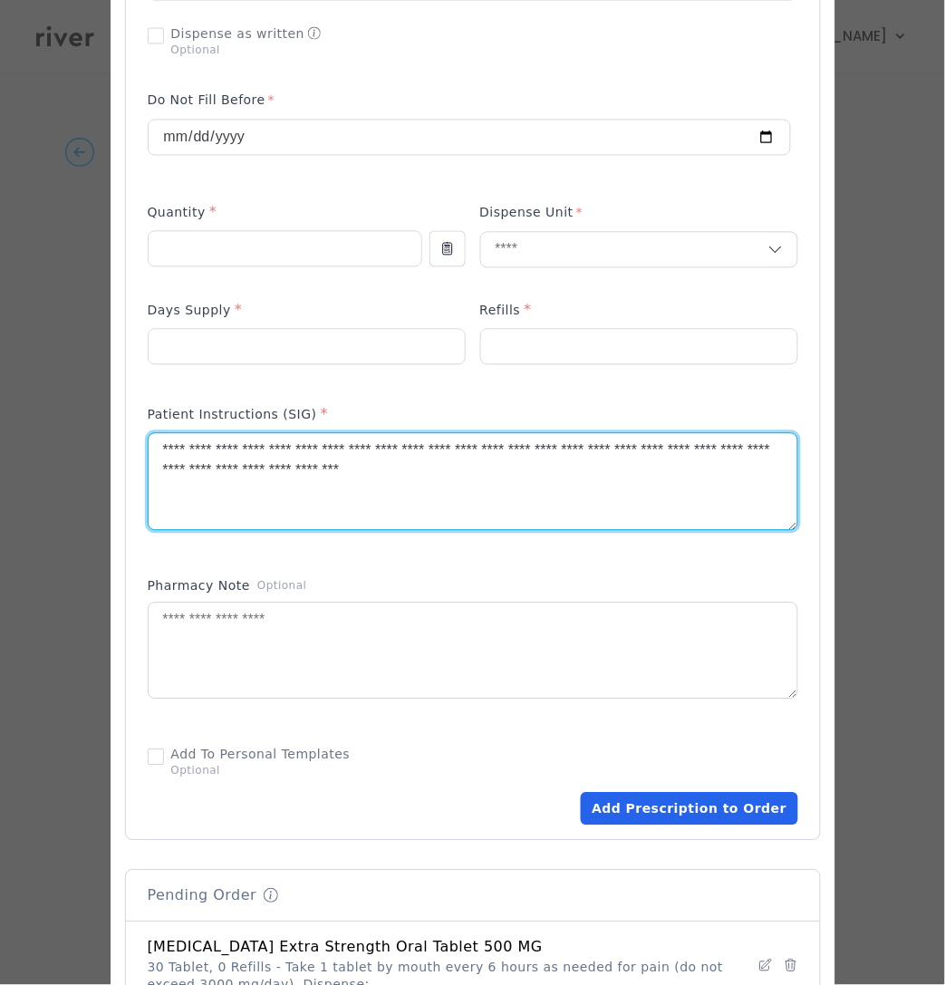
type textarea "**********"
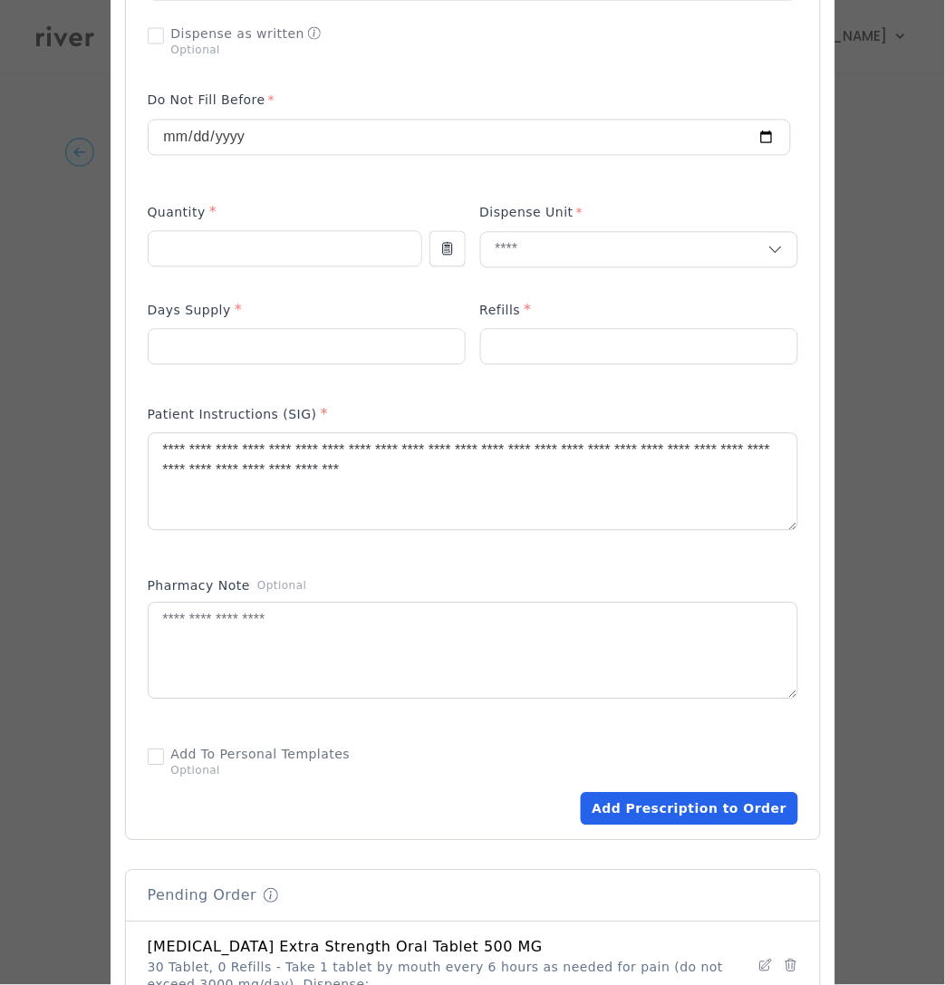
click at [687, 804] on button "Add Prescription to Order" at bounding box center [689, 809] width 217 height 33
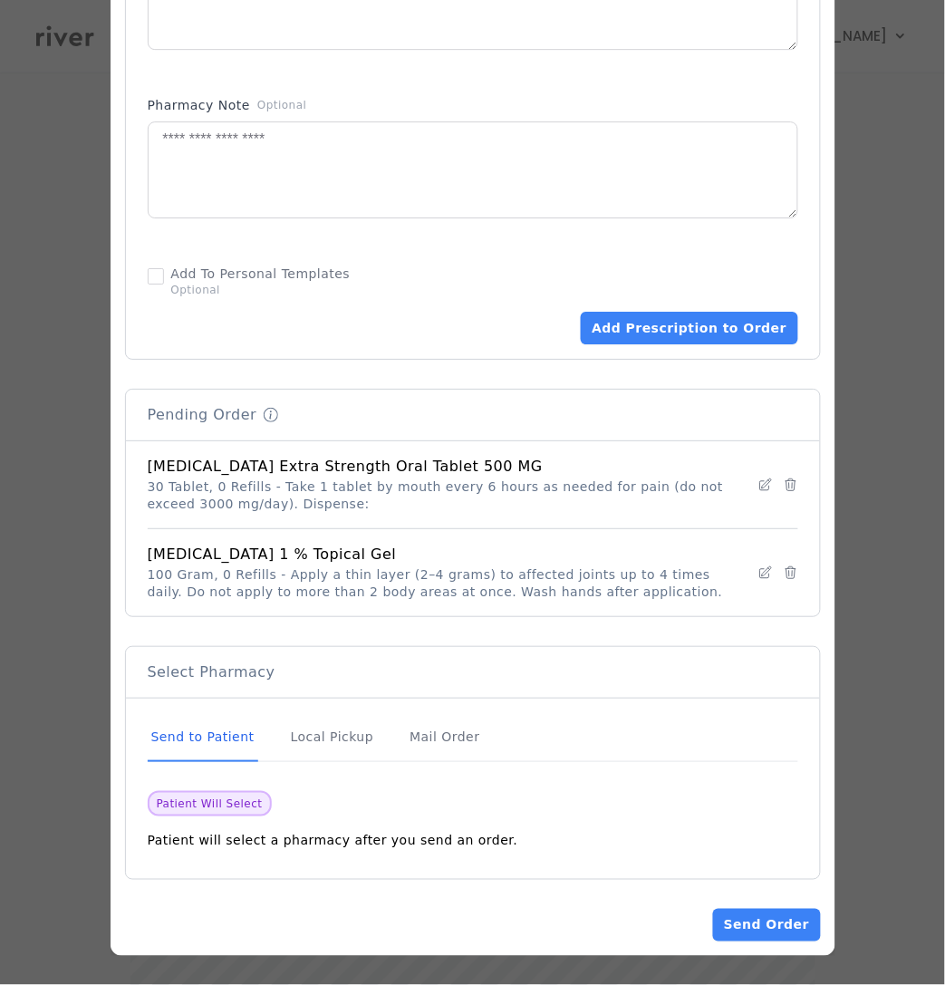
scroll to position [329, 0]
click at [773, 910] on button "Send Order" at bounding box center [766, 925] width 107 height 33
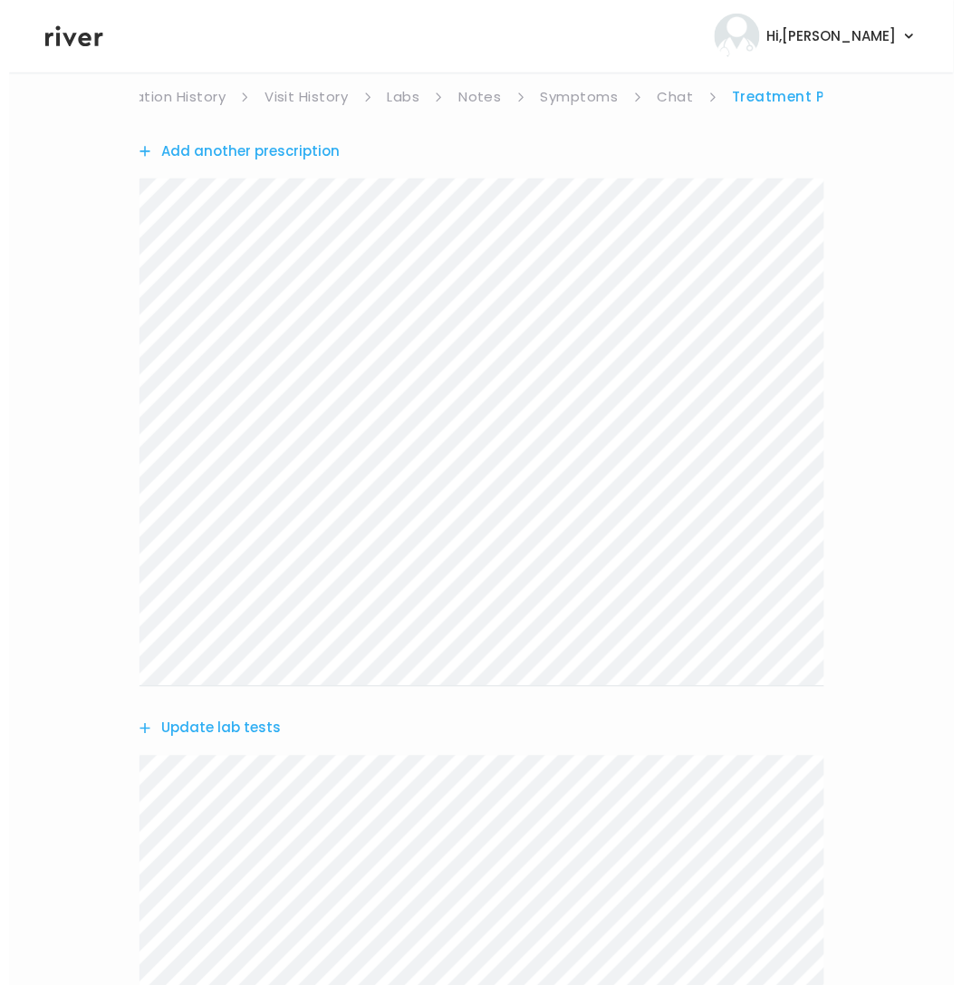
scroll to position [0, 0]
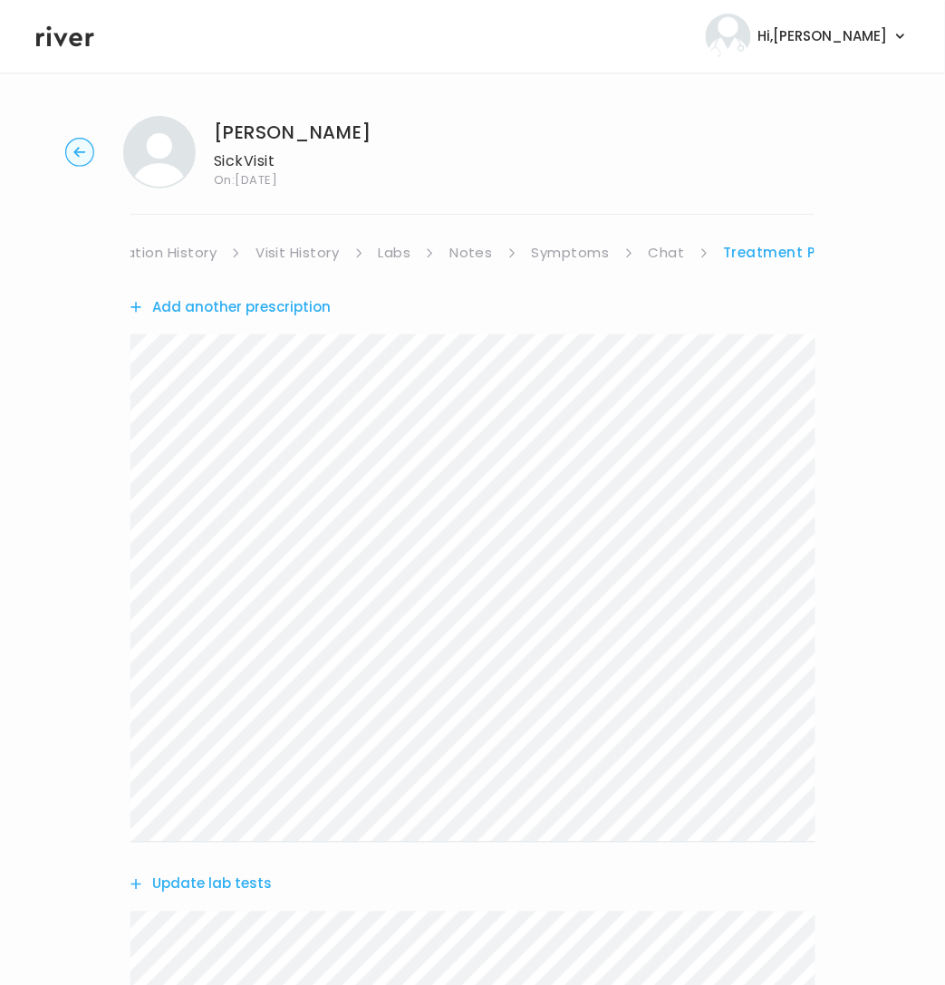
click at [159, 248] on link "Medication History" at bounding box center [150, 252] width 133 height 25
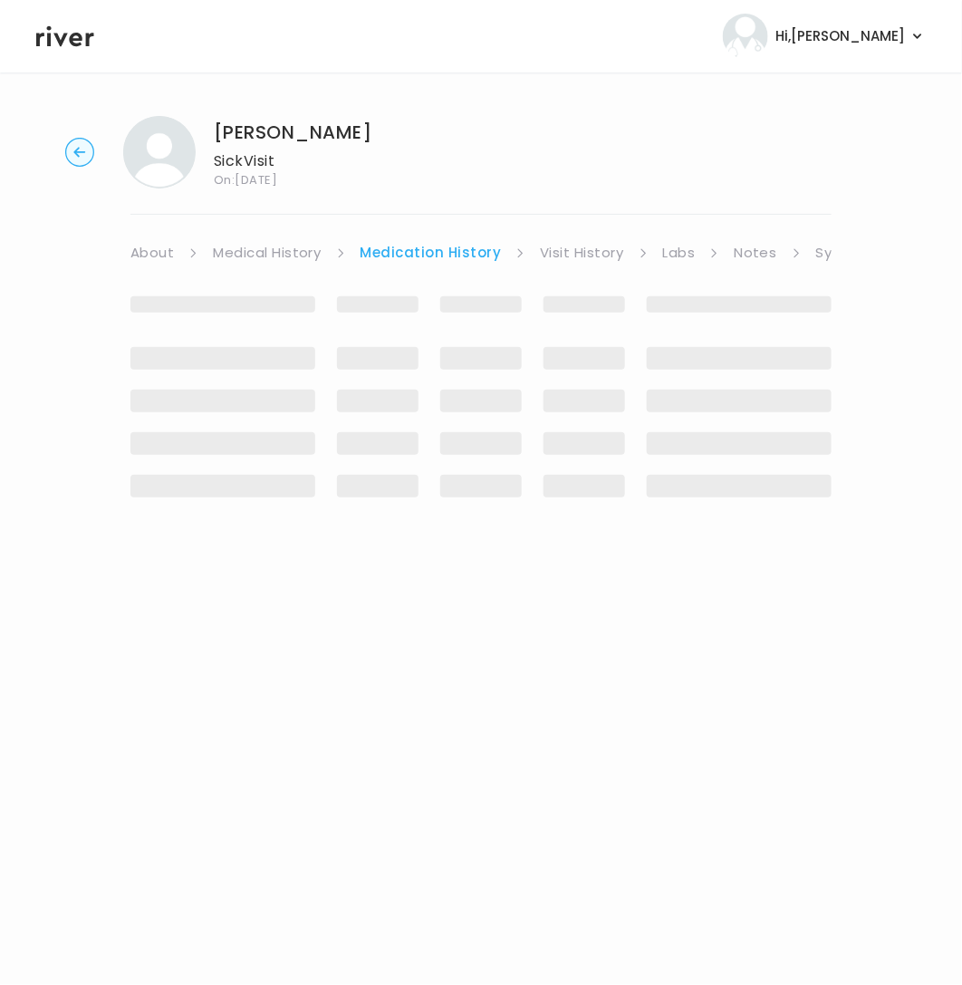
click at [139, 257] on link "About" at bounding box center [151, 252] width 43 height 25
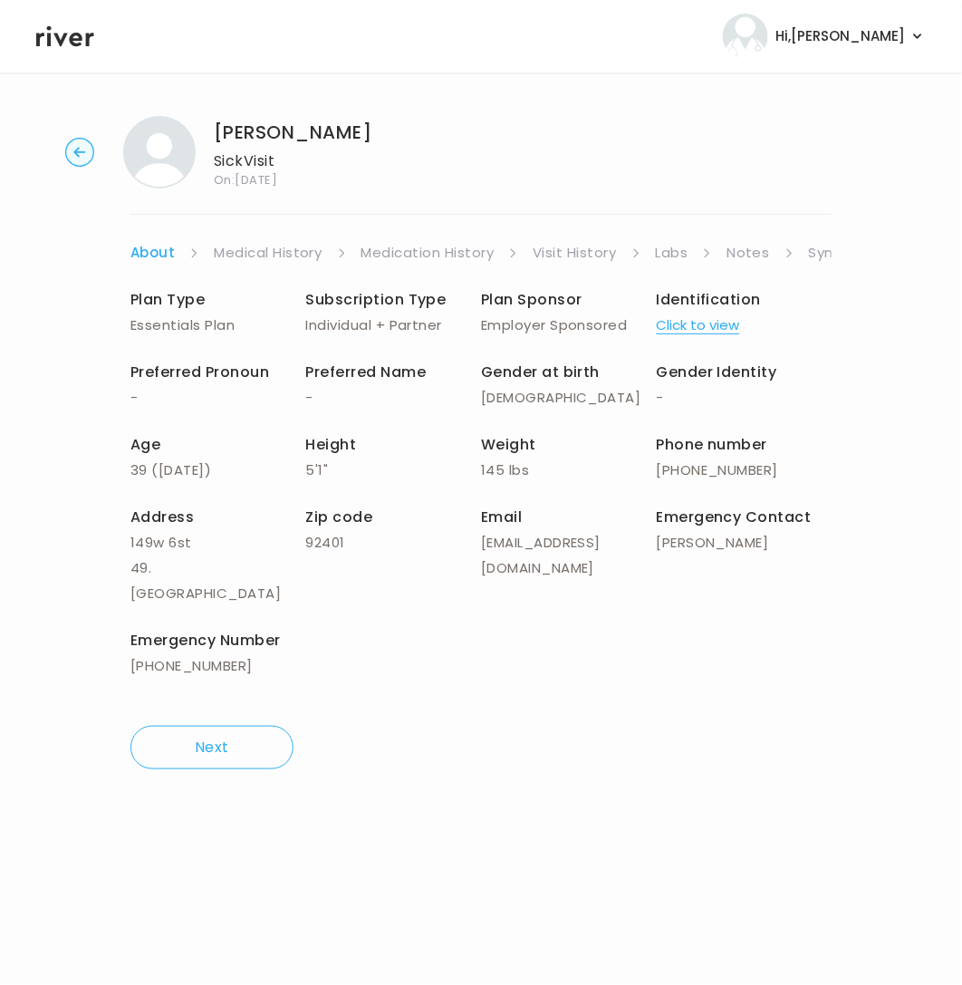
click at [824, 256] on link "Symptoms" at bounding box center [848, 252] width 78 height 25
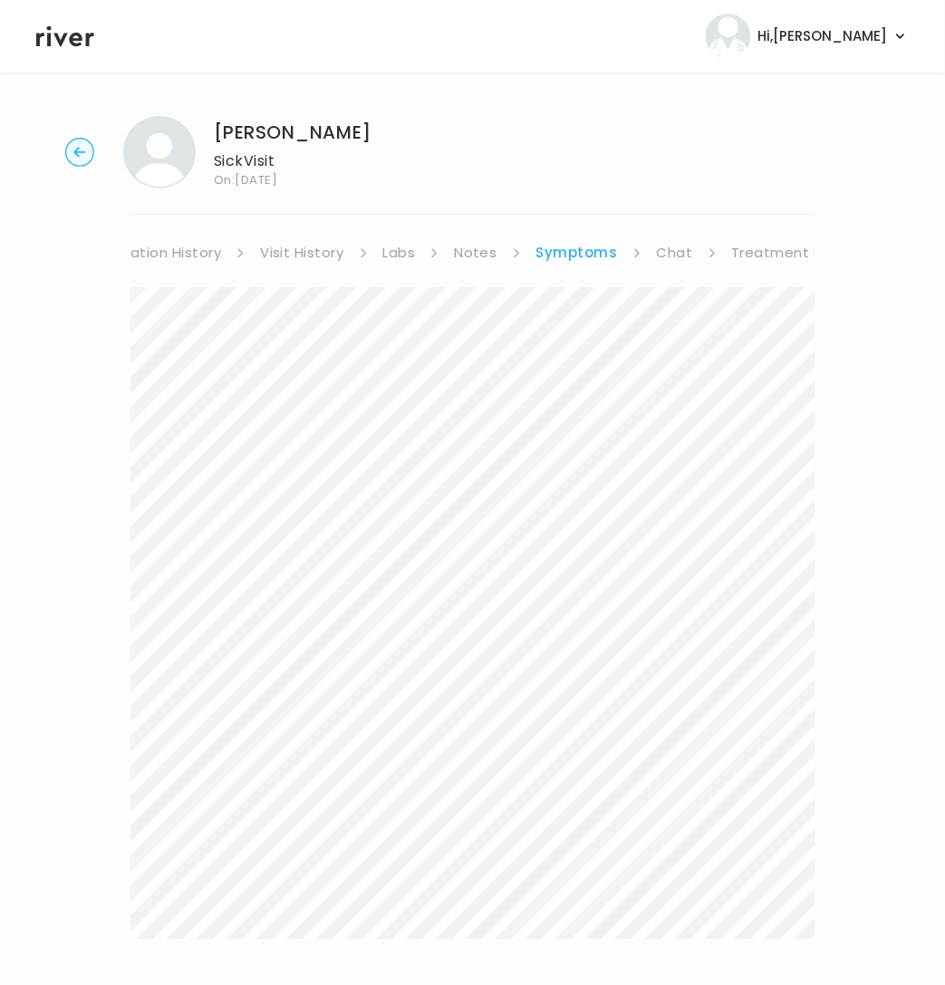
scroll to position [0, 293]
click at [752, 259] on link "Treatment Plan" at bounding box center [767, 252] width 112 height 25
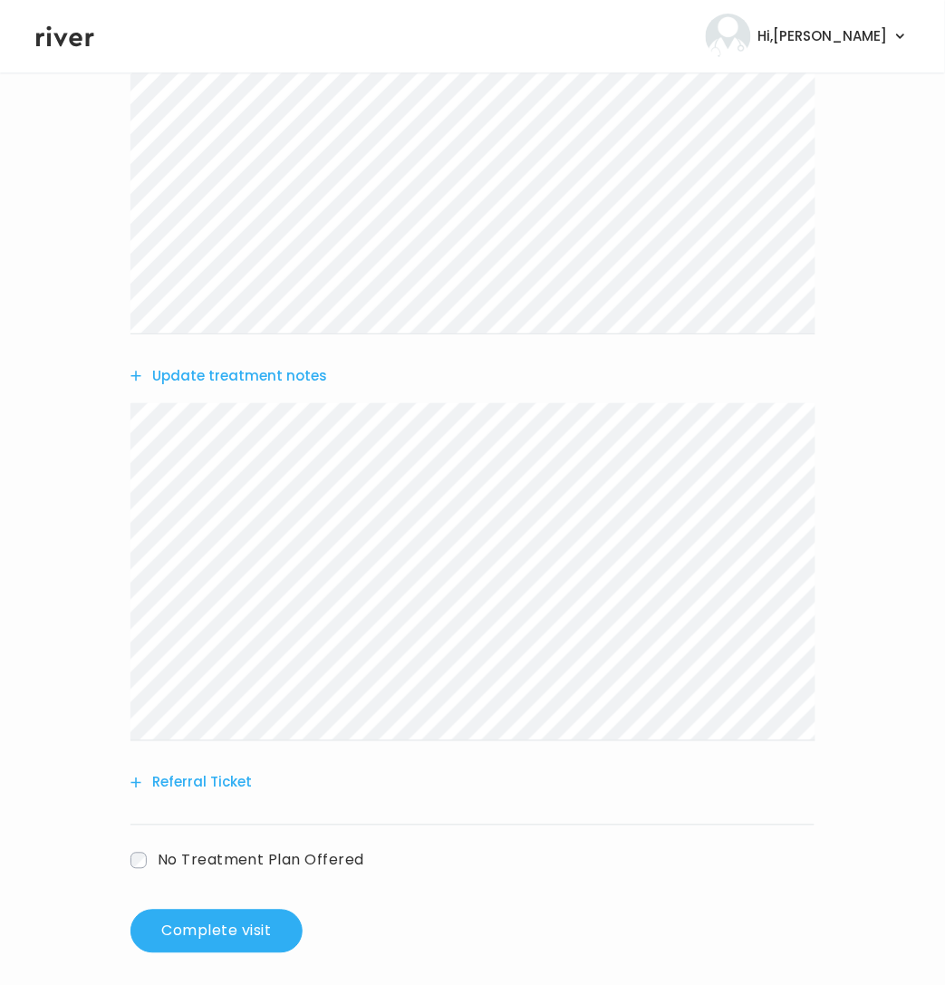
scroll to position [1267, 0]
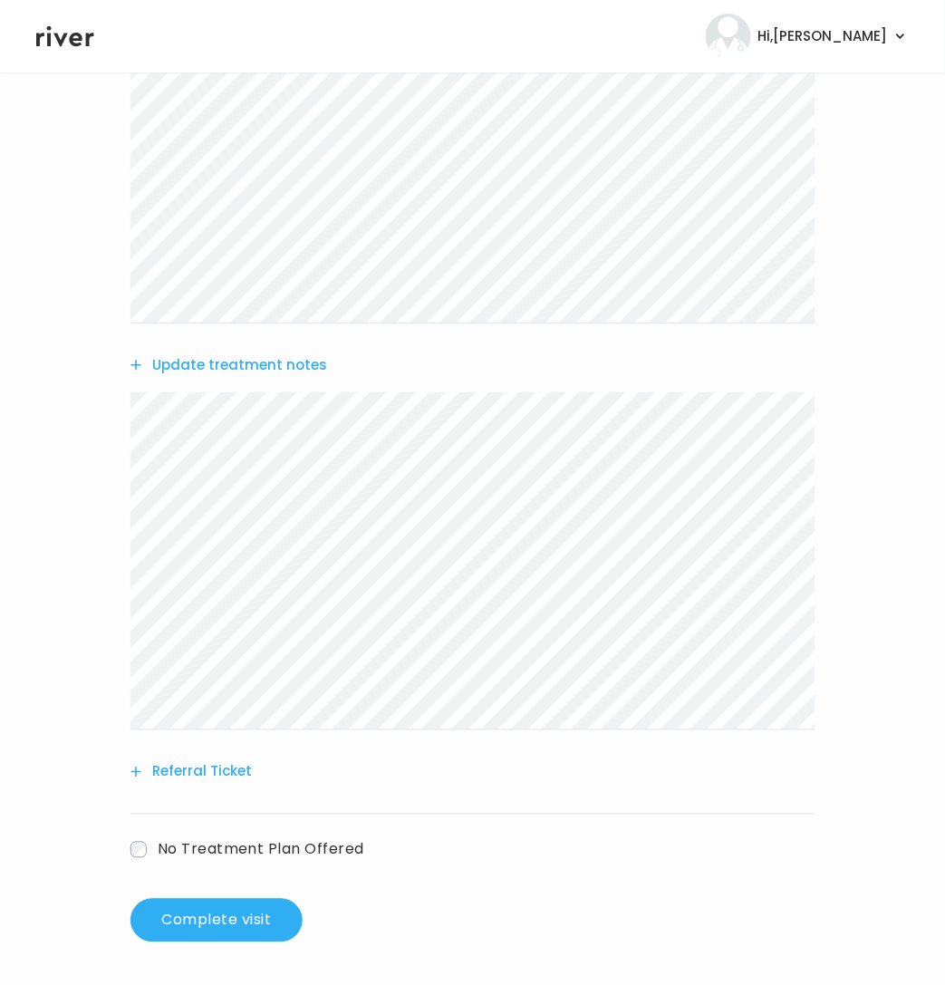
click at [207, 365] on button "Update treatment notes" at bounding box center [228, 364] width 197 height 25
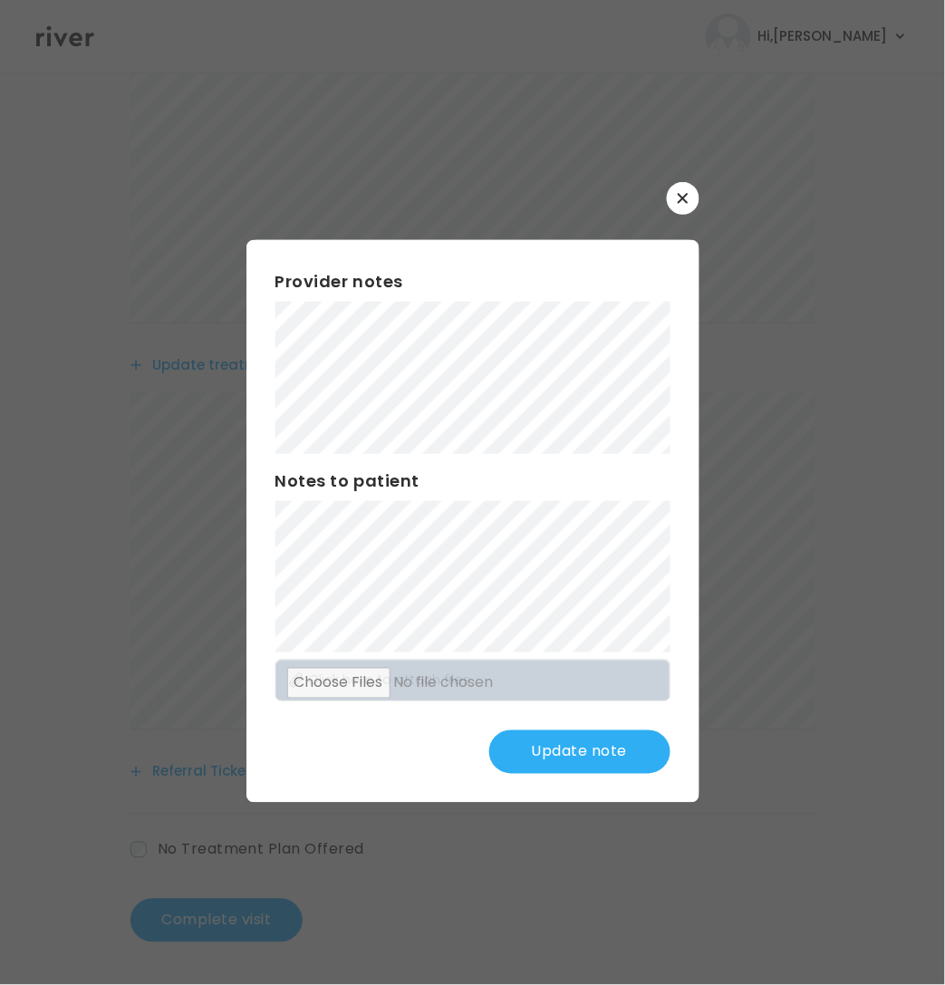
click at [550, 758] on button "Update note" at bounding box center [579, 751] width 181 height 43
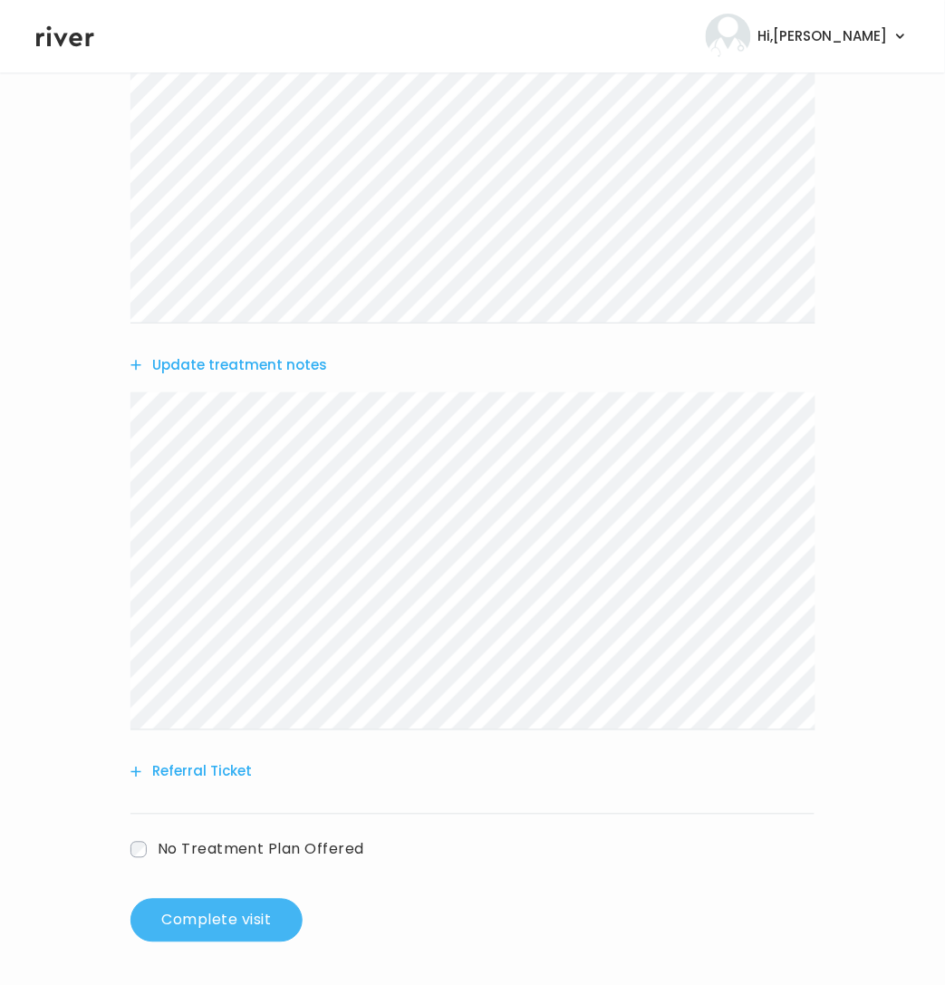
click at [216, 922] on button "Complete visit" at bounding box center [216, 920] width 172 height 43
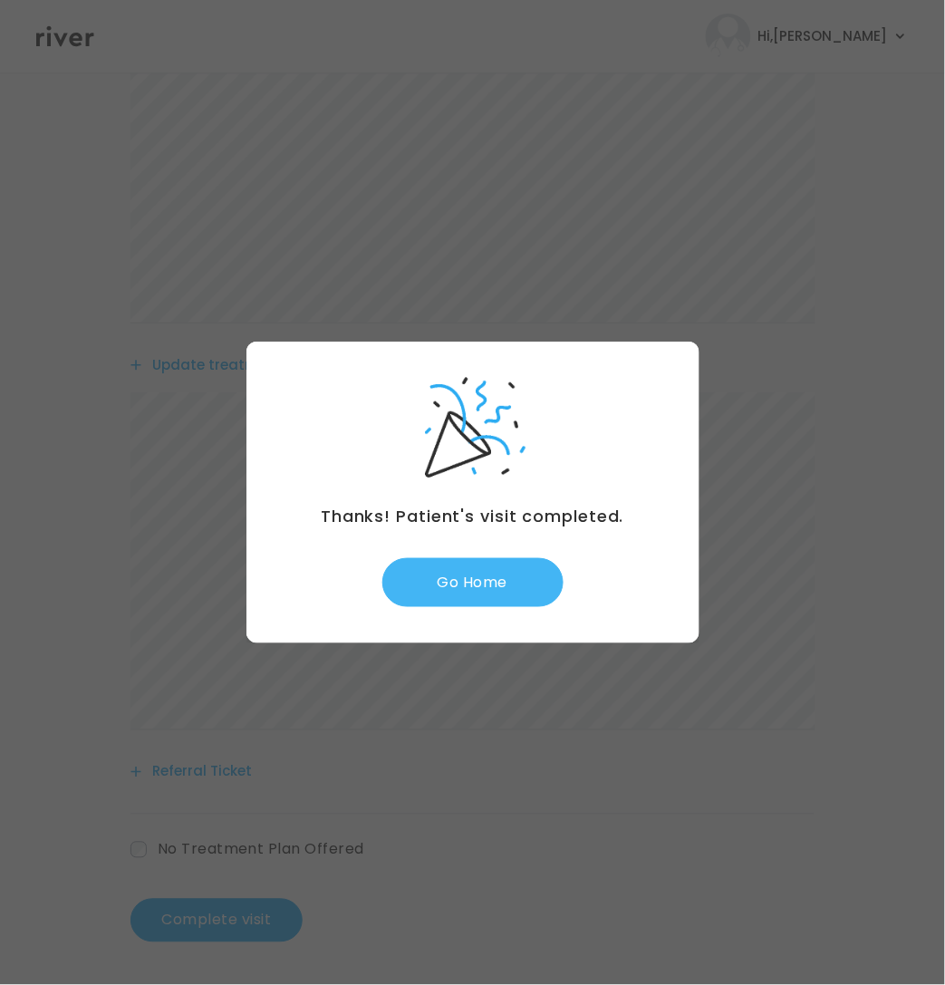
click at [500, 563] on button "Go Home" at bounding box center [472, 582] width 181 height 49
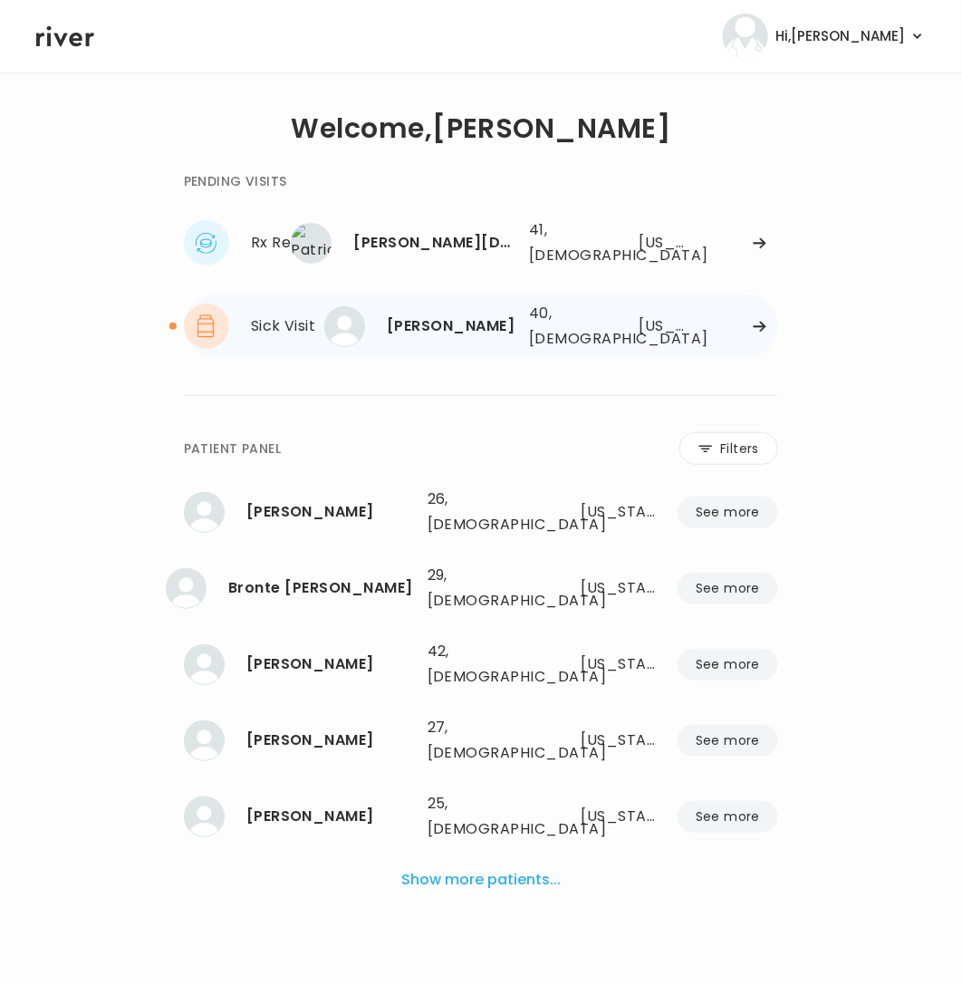
click at [471, 315] on div "[PERSON_NAME]" at bounding box center [451, 325] width 128 height 25
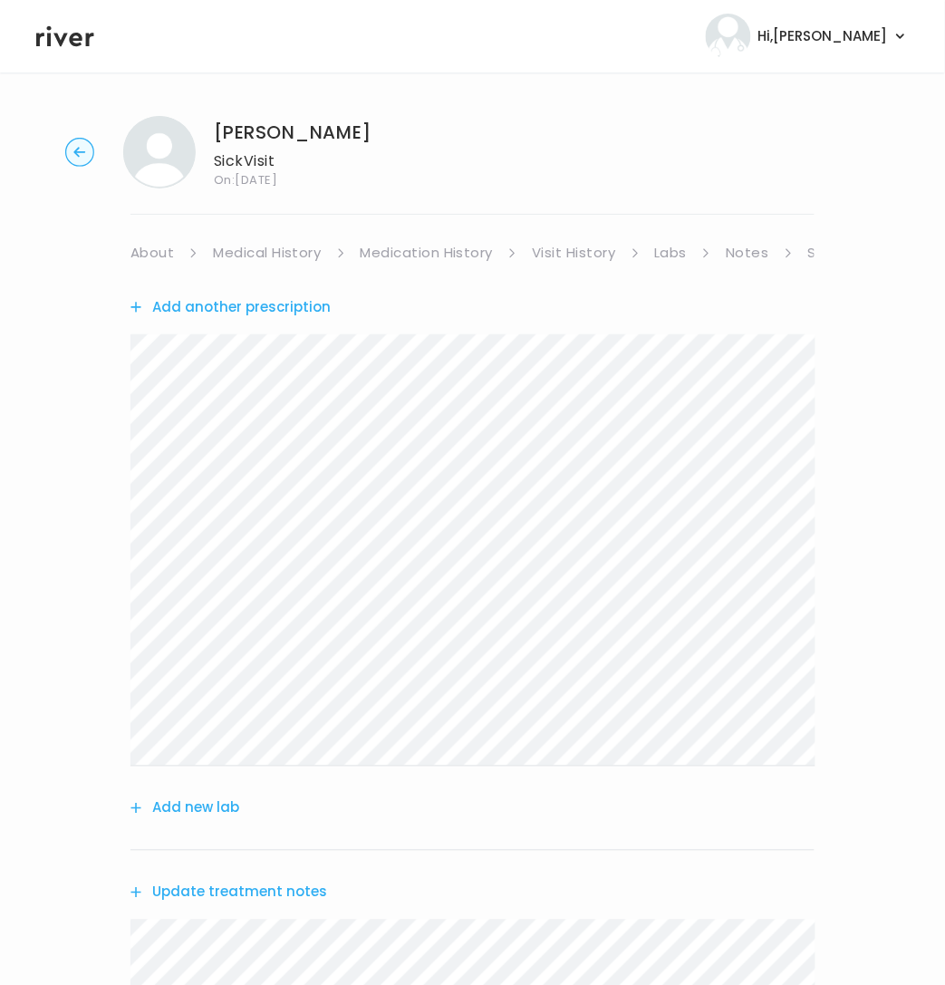
click at [760, 250] on link "Notes" at bounding box center [747, 252] width 43 height 25
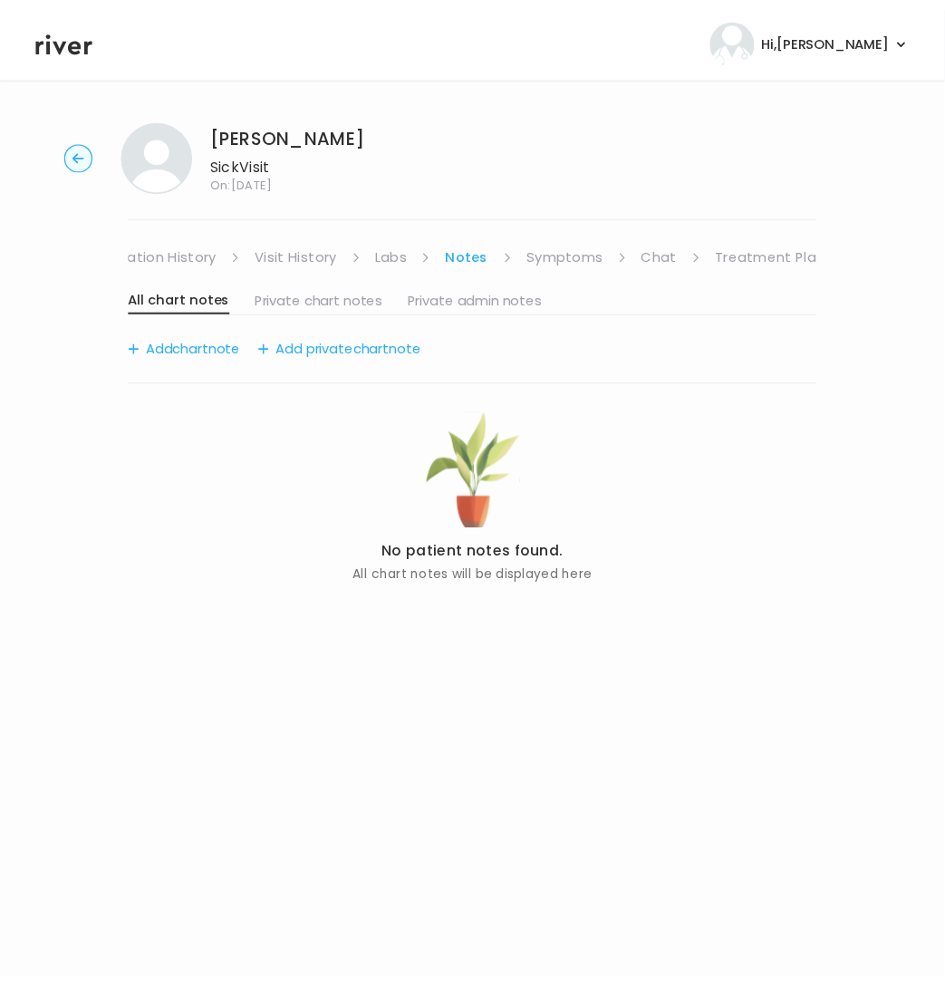
scroll to position [0, 275]
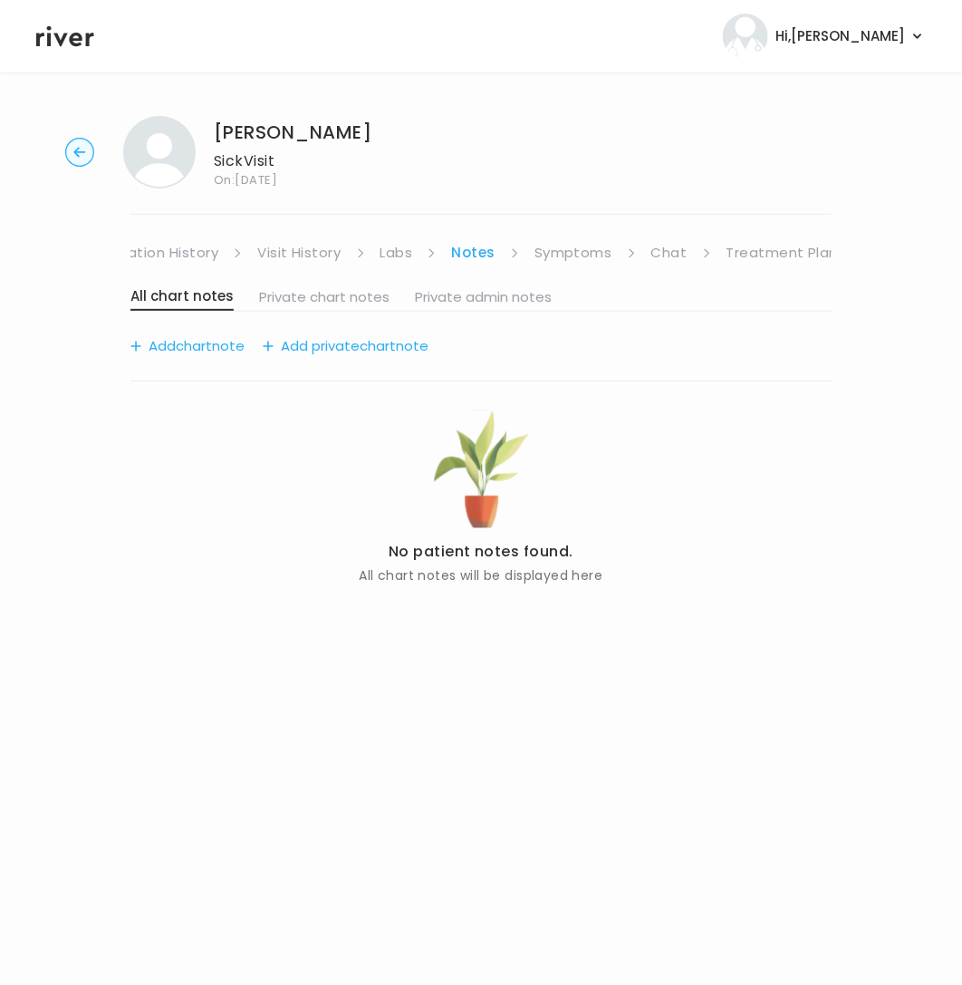
click at [662, 240] on link "Chat" at bounding box center [669, 252] width 36 height 25
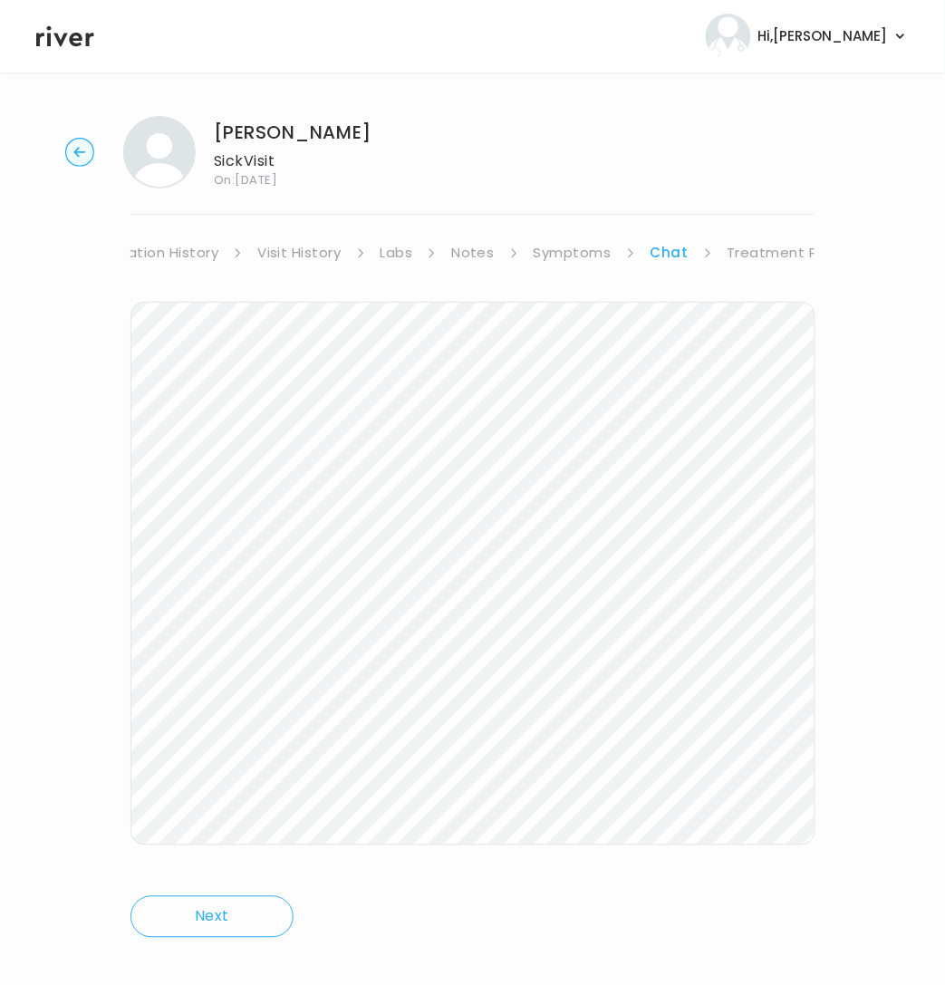
scroll to position [21, 0]
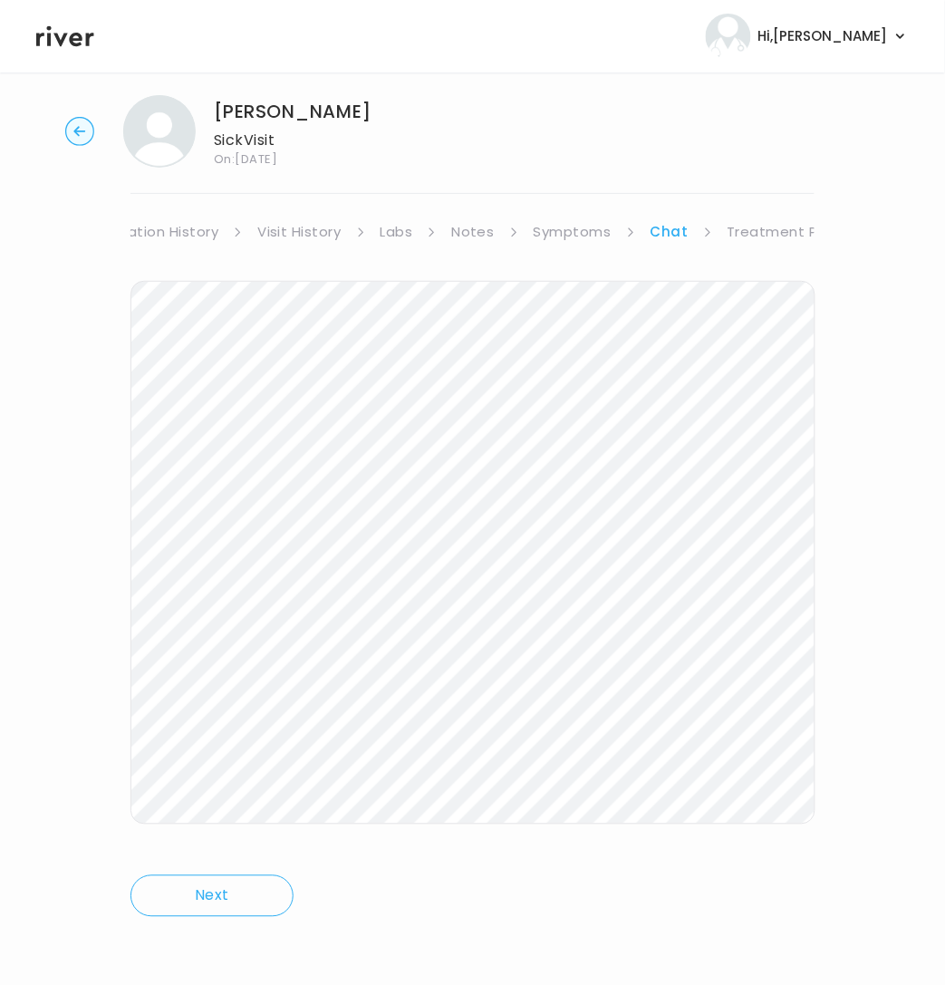
click at [570, 236] on link "Symptoms" at bounding box center [573, 231] width 78 height 25
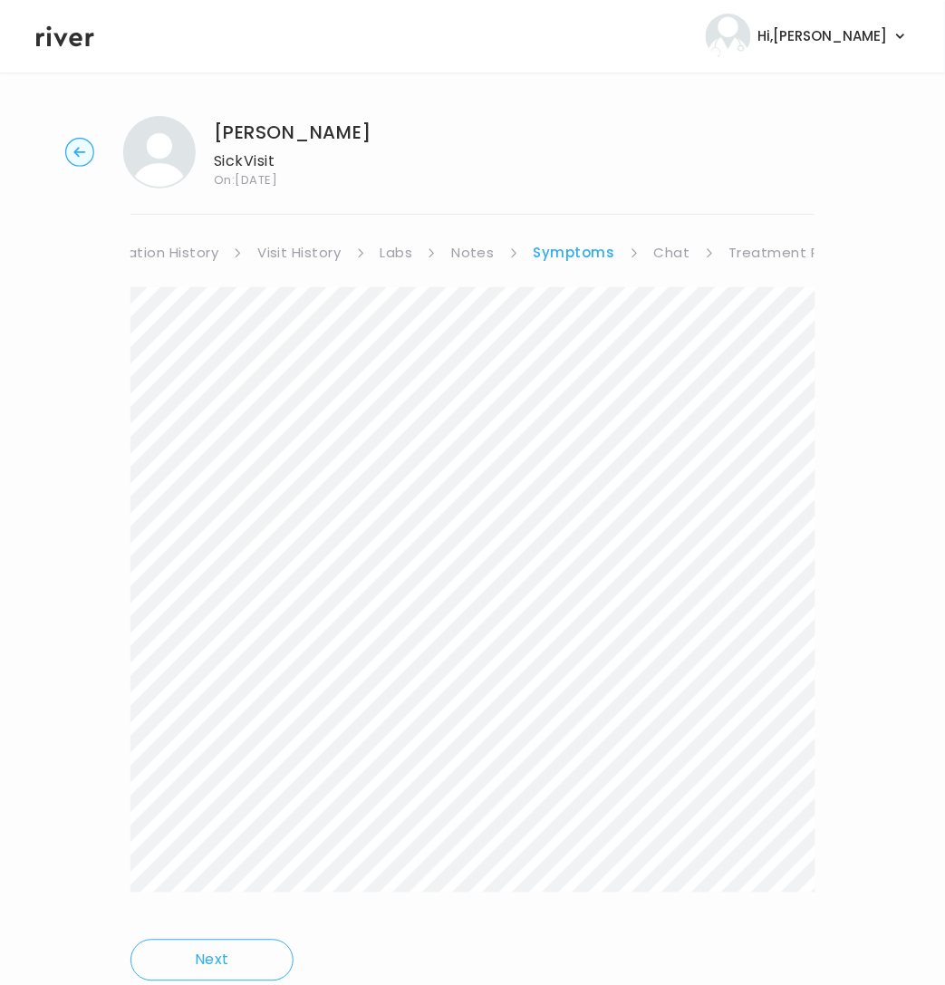
scroll to position [65, 0]
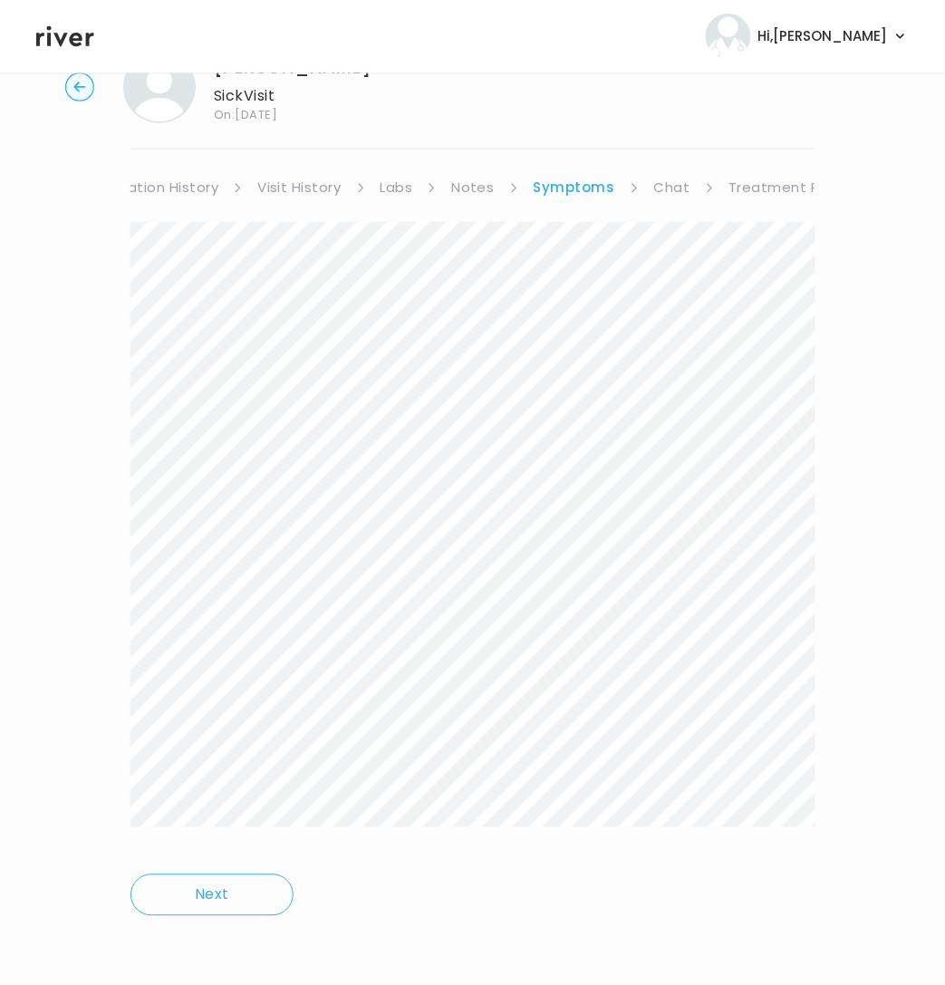
click at [658, 185] on link "Chat" at bounding box center [672, 187] width 36 height 25
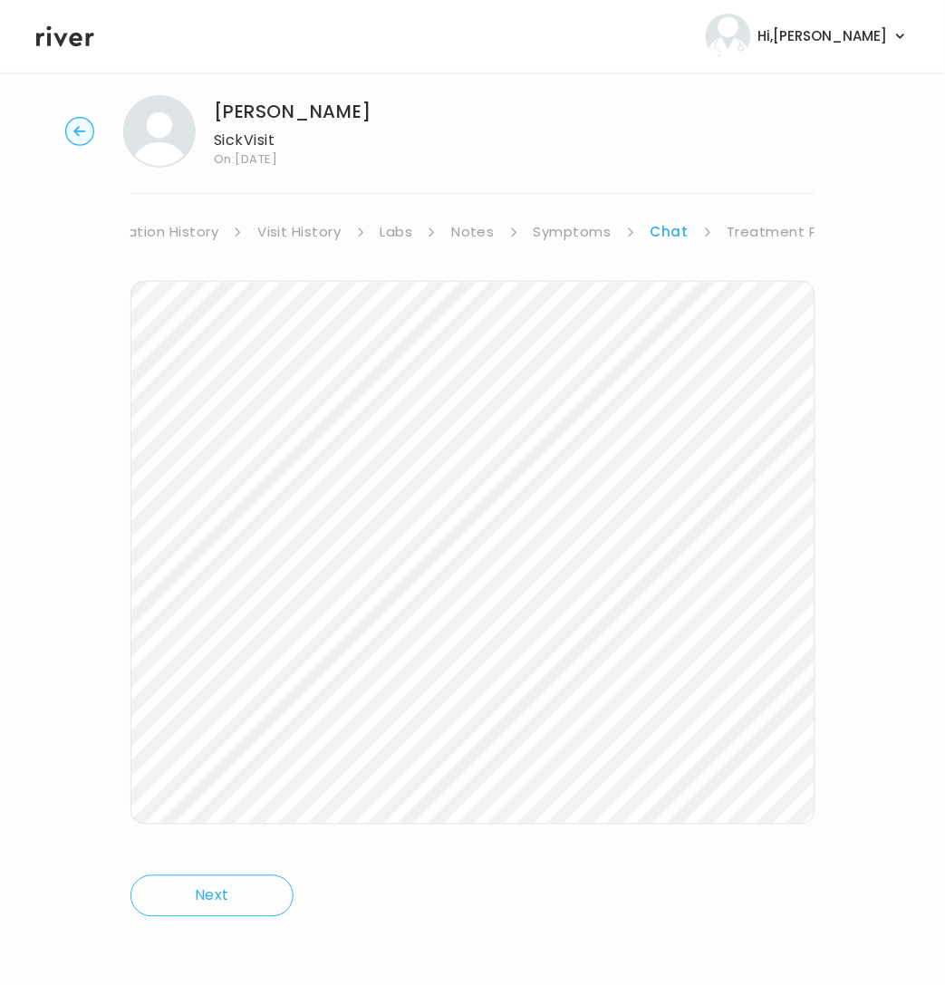
click at [542, 223] on link "Symptoms" at bounding box center [573, 231] width 78 height 25
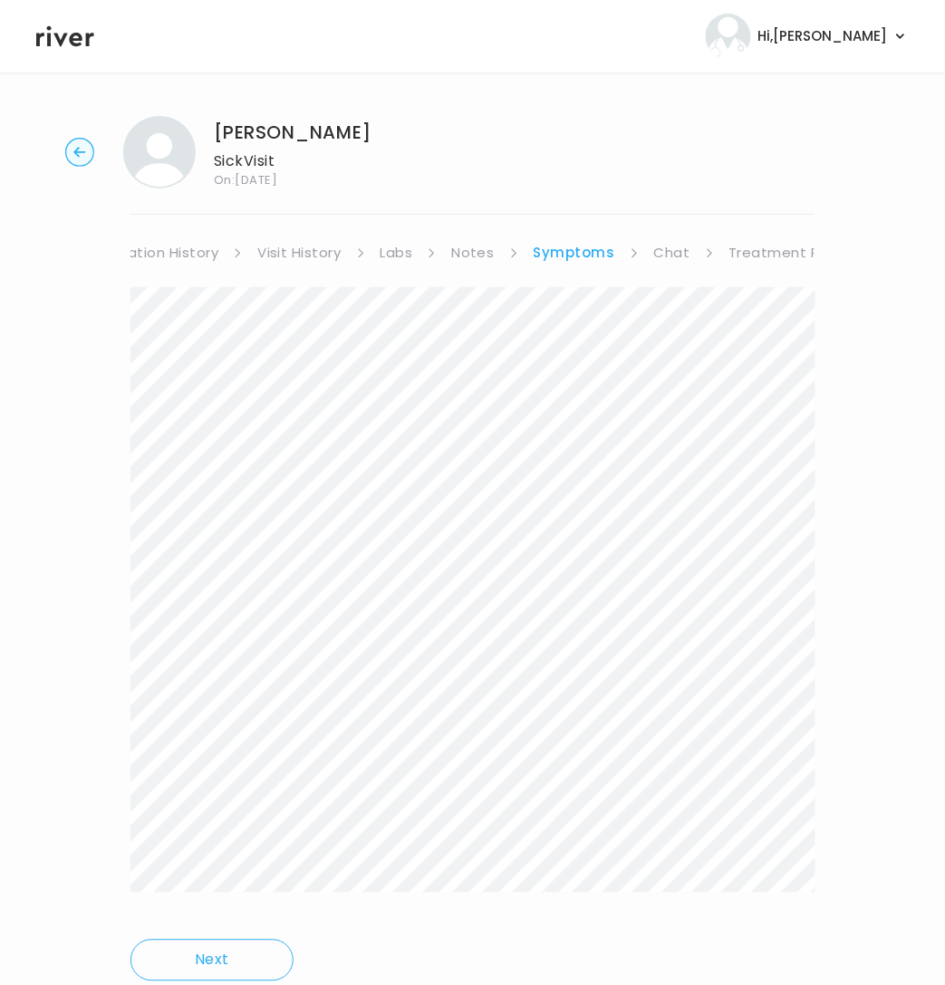
click at [565, 132] on div "[PERSON_NAME] Sick Visit On: [DATE]" at bounding box center [472, 152] width 887 height 72
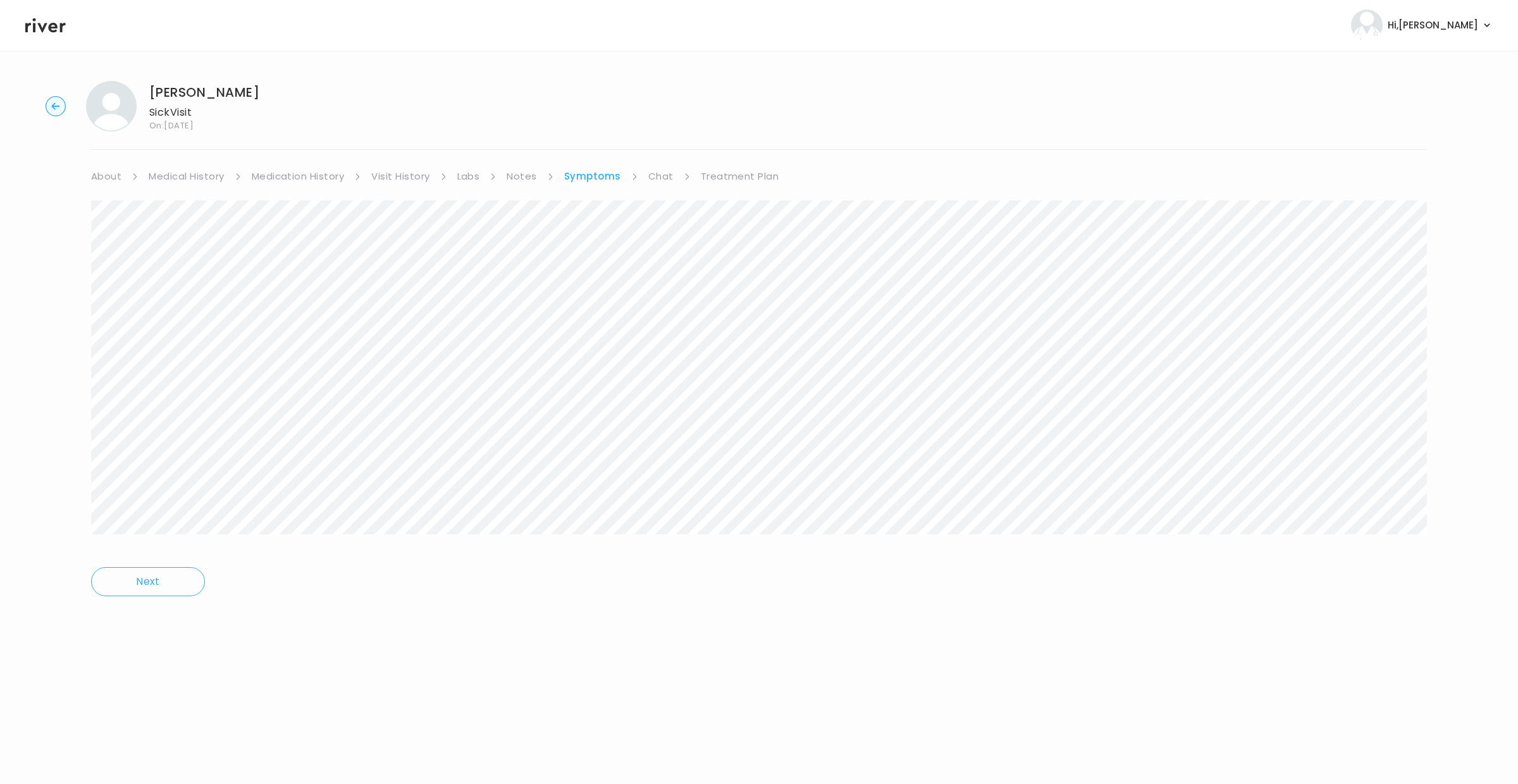
click at [660, 177] on link "Chat" at bounding box center [661, 176] width 25 height 17
click at [671, 177] on link "Treatment Plan" at bounding box center [739, 176] width 78 height 17
click at [654, 172] on link "Chat" at bounding box center [658, 173] width 25 height 17
click at [590, 177] on link "Symptoms" at bounding box center [591, 176] width 54 height 17
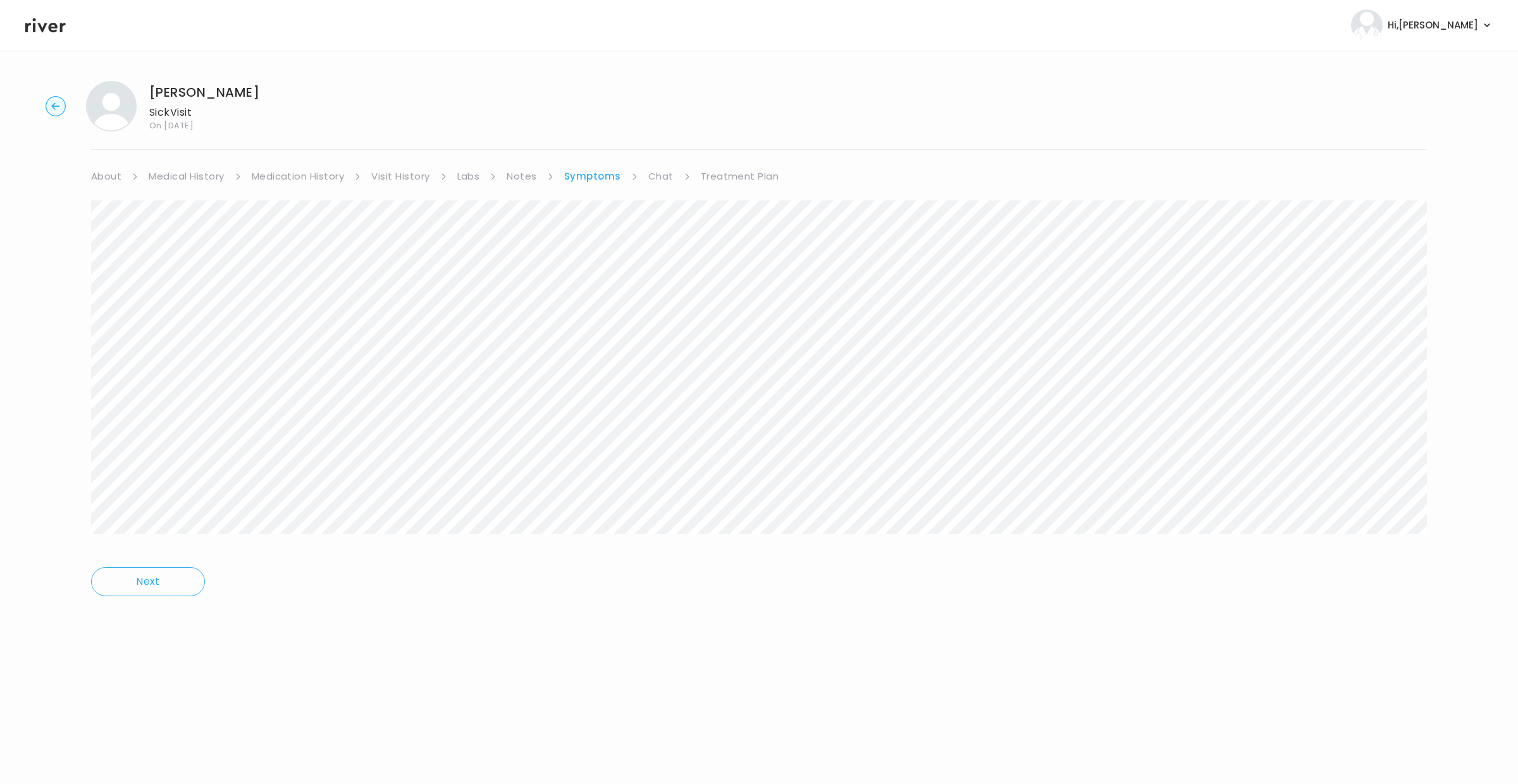
click at [671, 173] on link "Treatment Plan" at bounding box center [740, 176] width 78 height 17
click at [165, 211] on button "Add another prescription" at bounding box center [161, 214] width 140 height 17
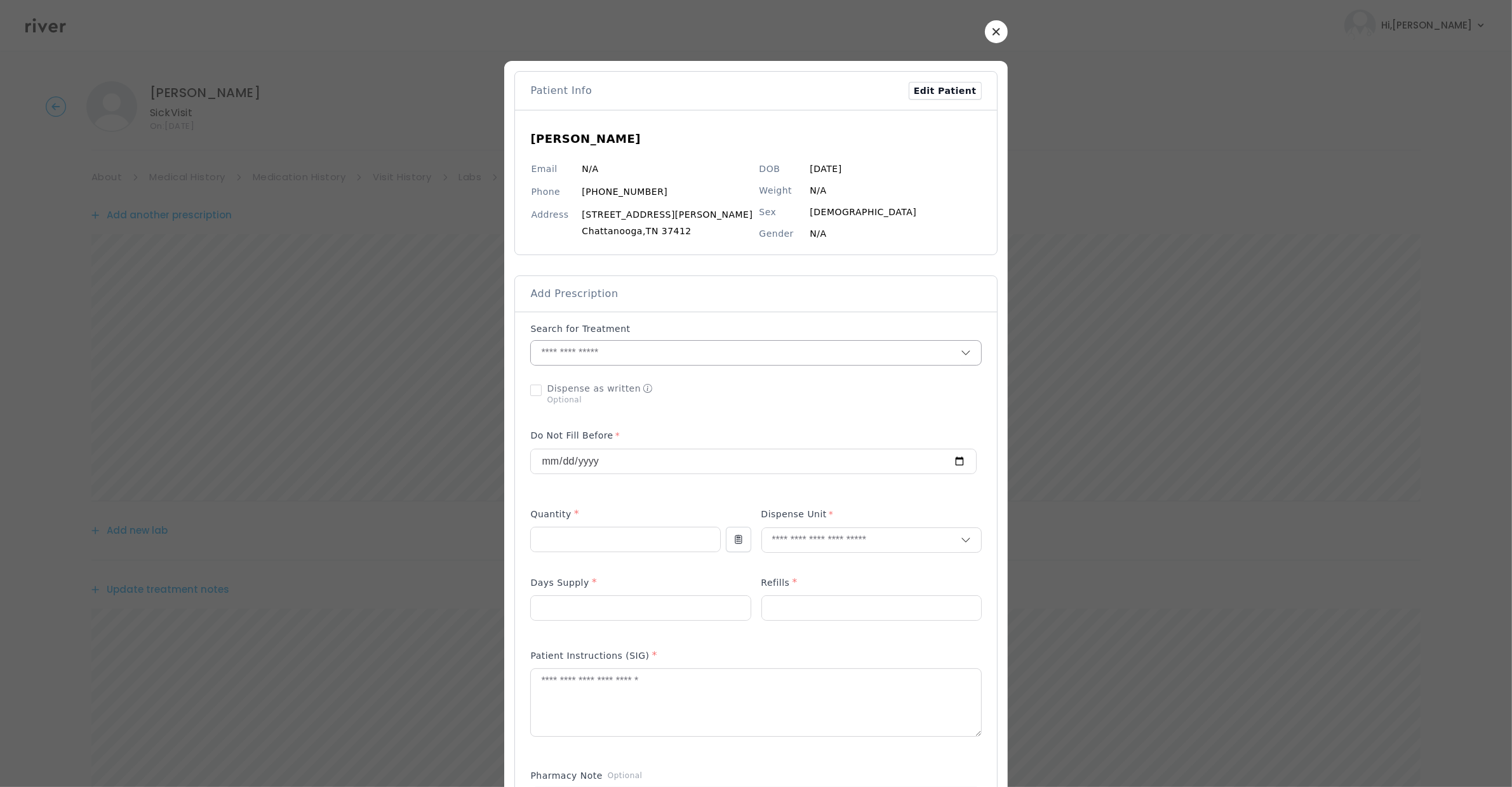
click at [594, 359] on input "text" at bounding box center [745, 353] width 429 height 24
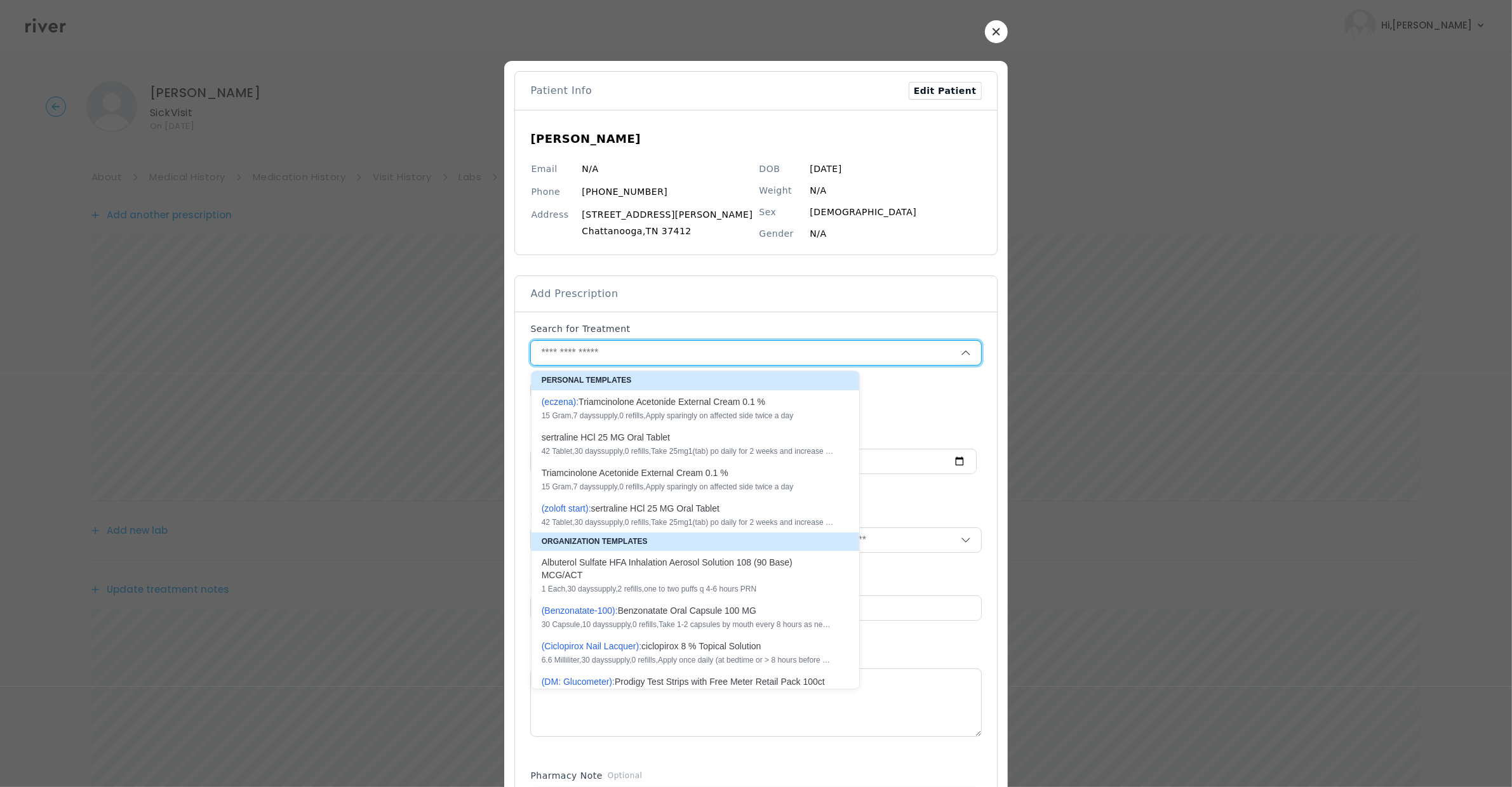
click at [674, 479] on div "T r i a m c i n o l o n e A c e t o n i d e E x t e r n a l C r e a m 0 . 1 % 1…" at bounding box center [688, 479] width 292 height 25
type input "**********"
type input "**"
type input "*"
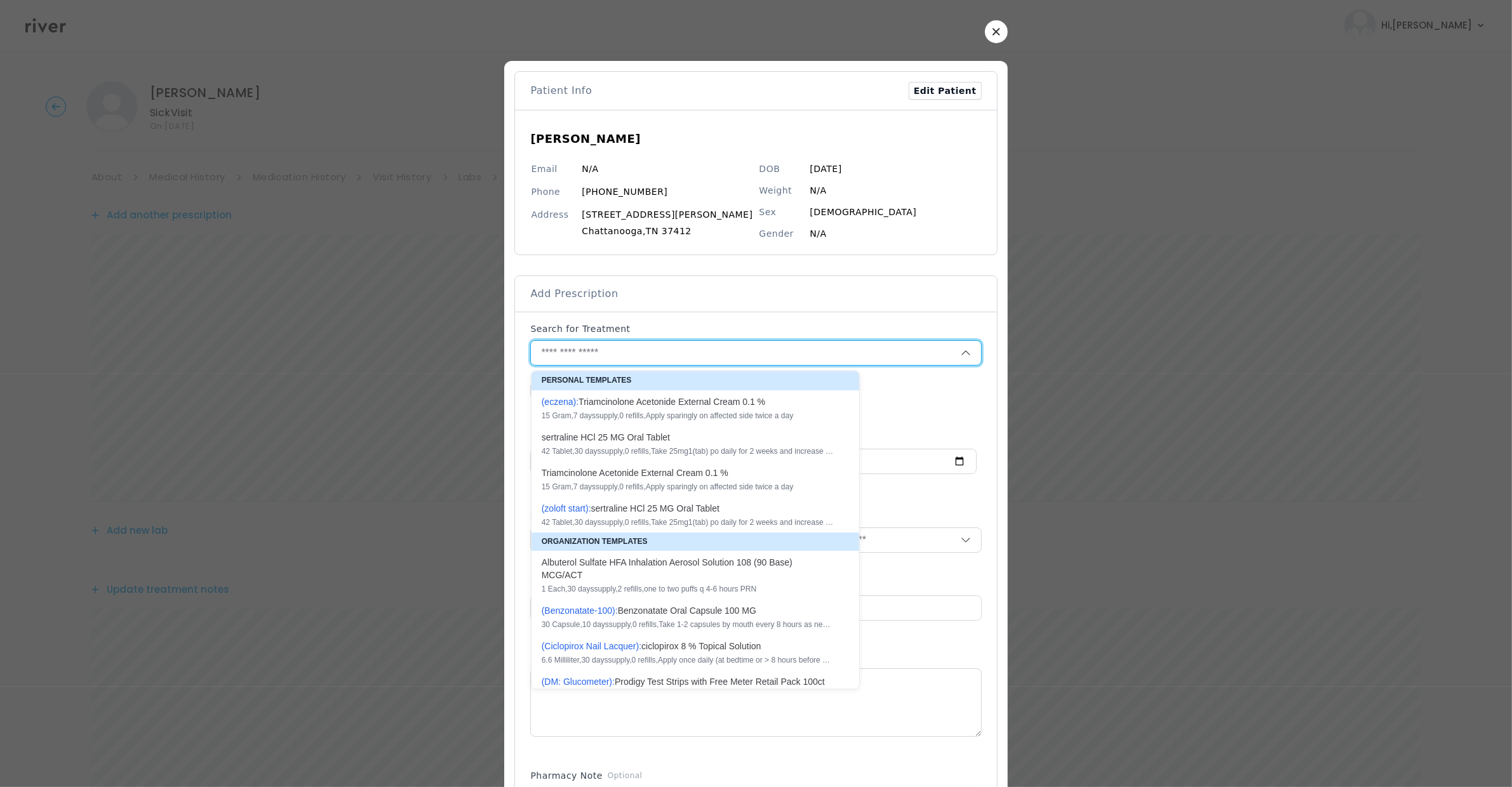
type textarea "**********"
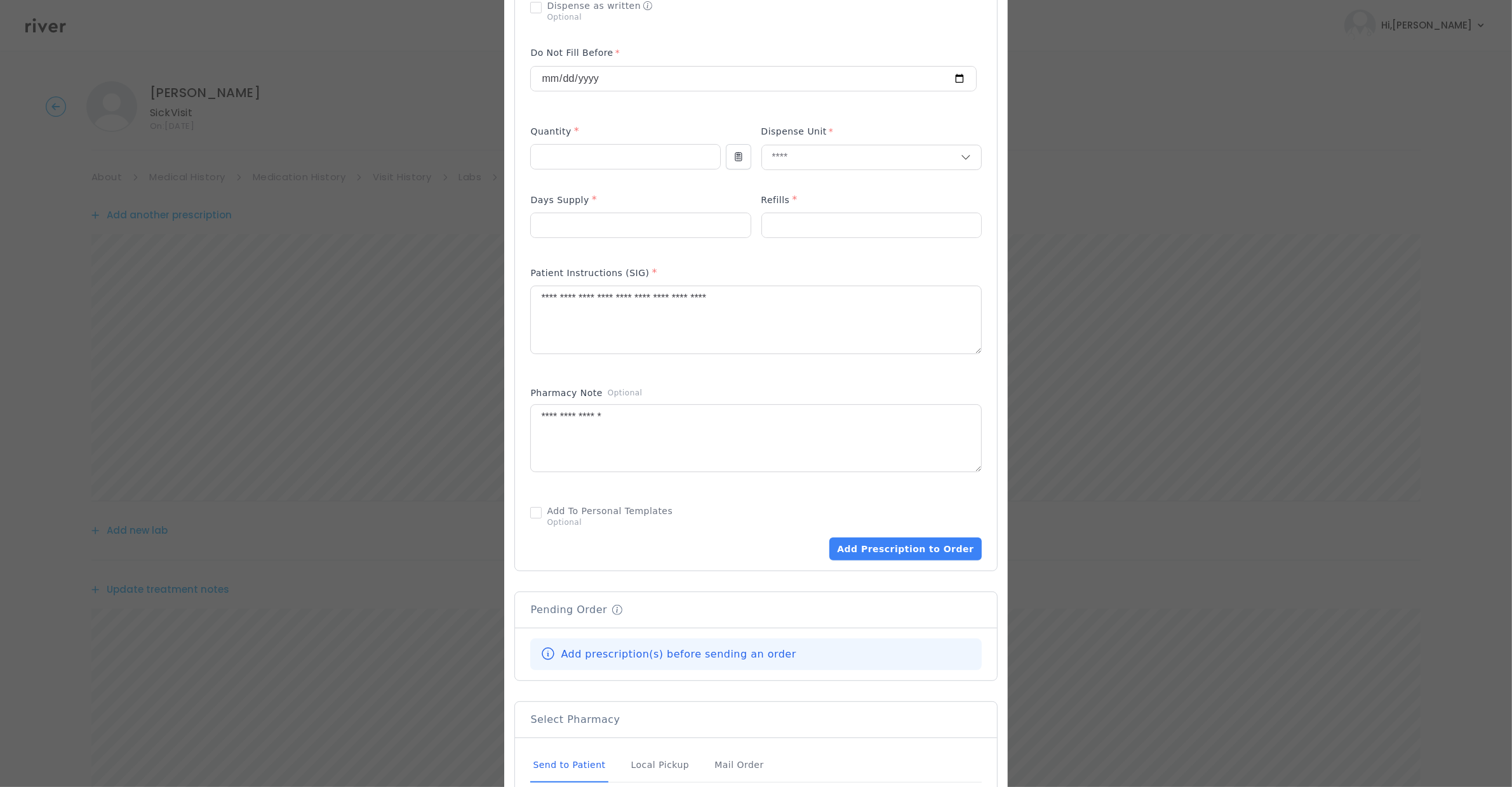
scroll to position [394, 0]
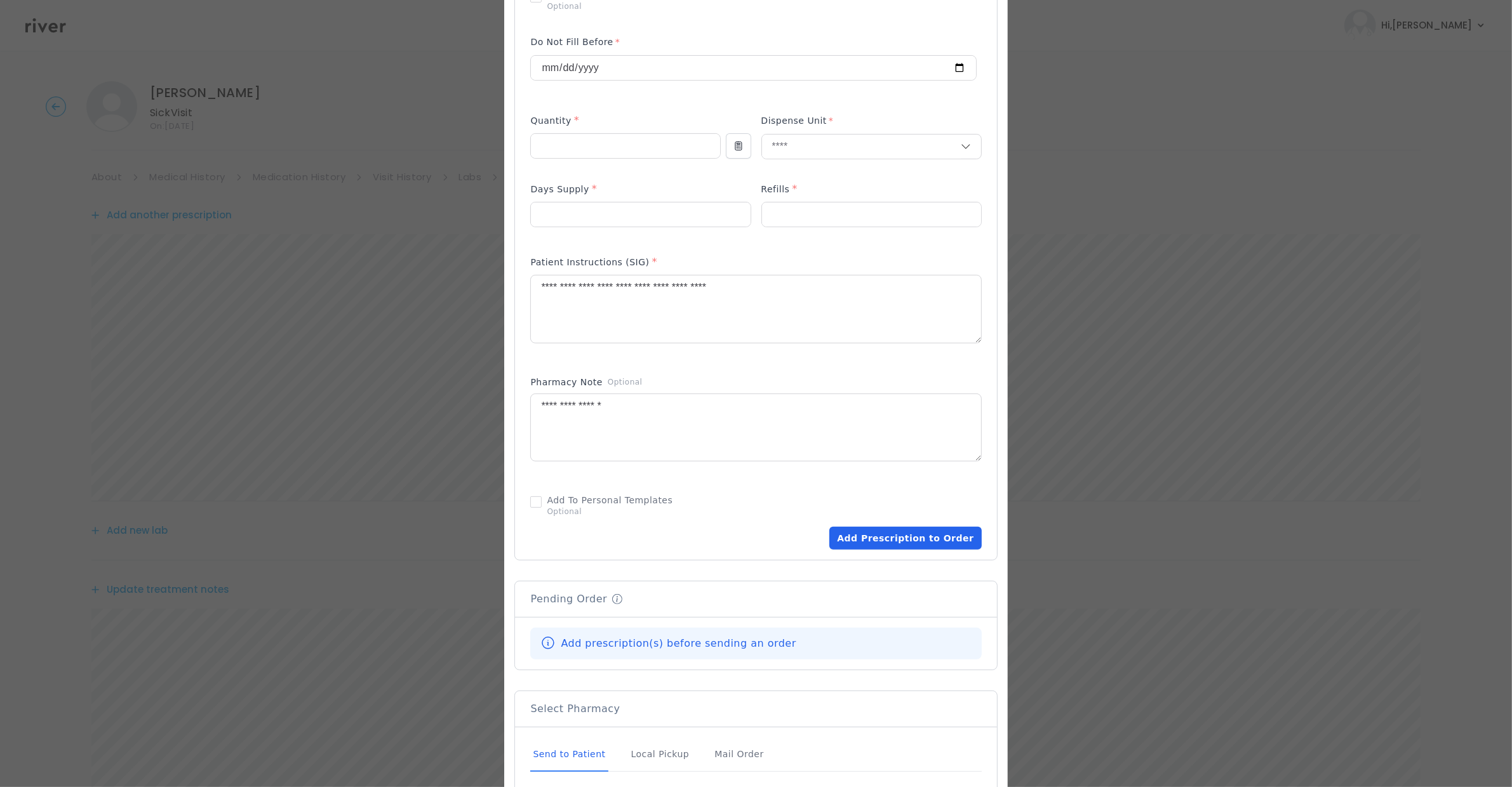
click at [674, 540] on button "Add Prescription to Order" at bounding box center [905, 538] width 152 height 23
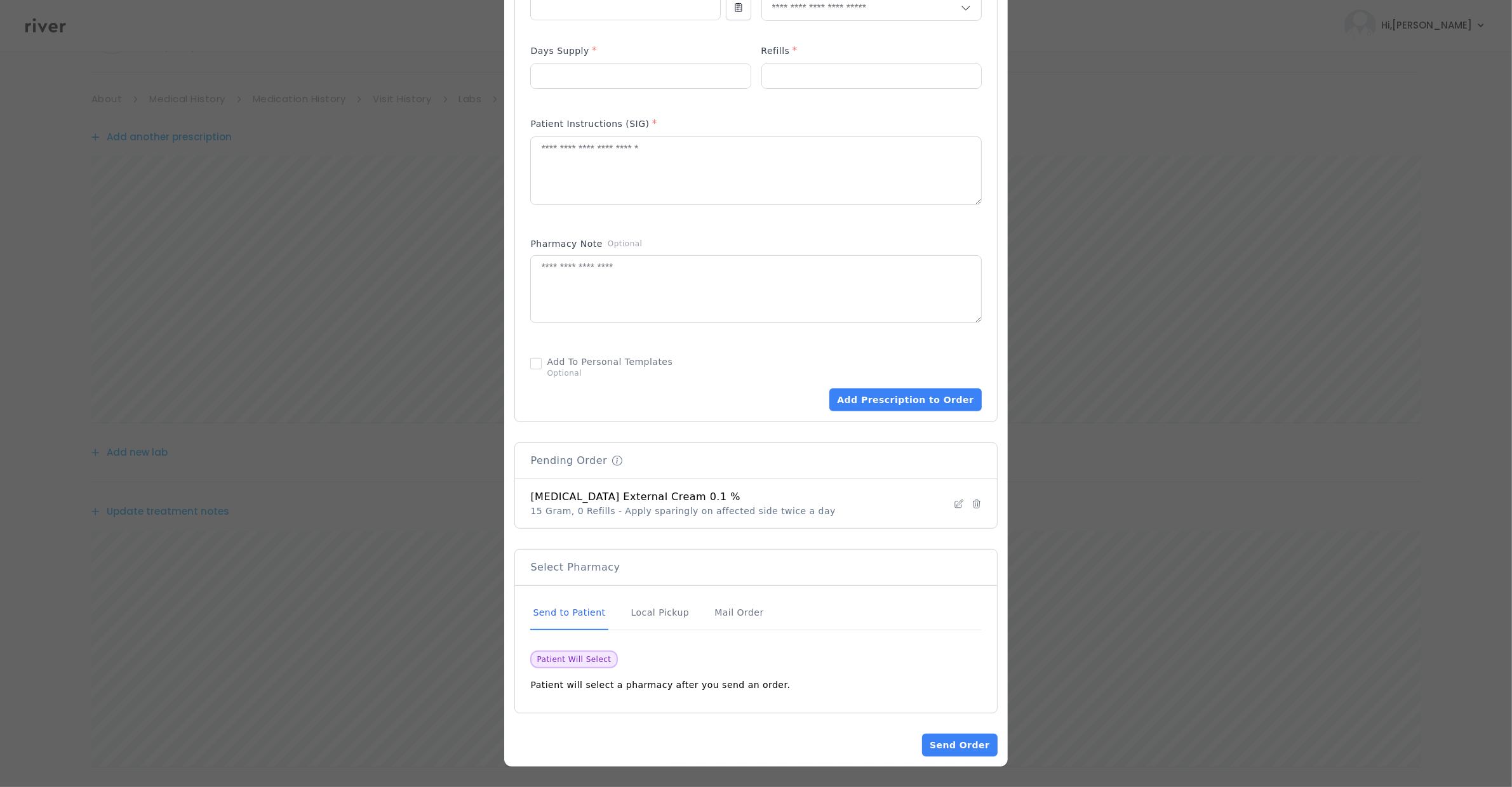
scroll to position [93, 0]
drag, startPoint x: 958, startPoint y: 745, endPoint x: 933, endPoint y: 738, distance: 26.0
click at [674, 690] on button "Send Order" at bounding box center [960, 745] width 75 height 23
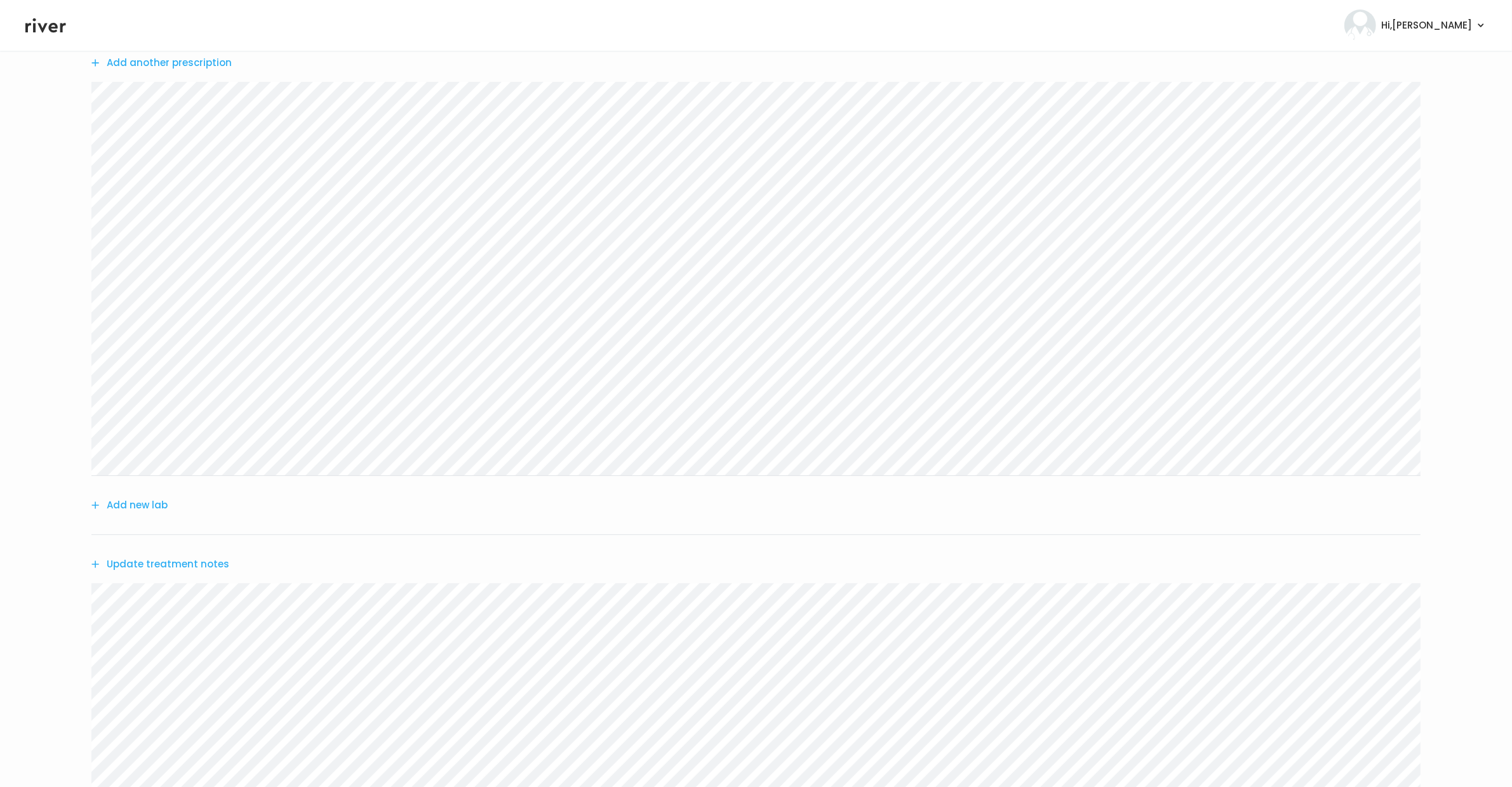
scroll to position [468, 0]
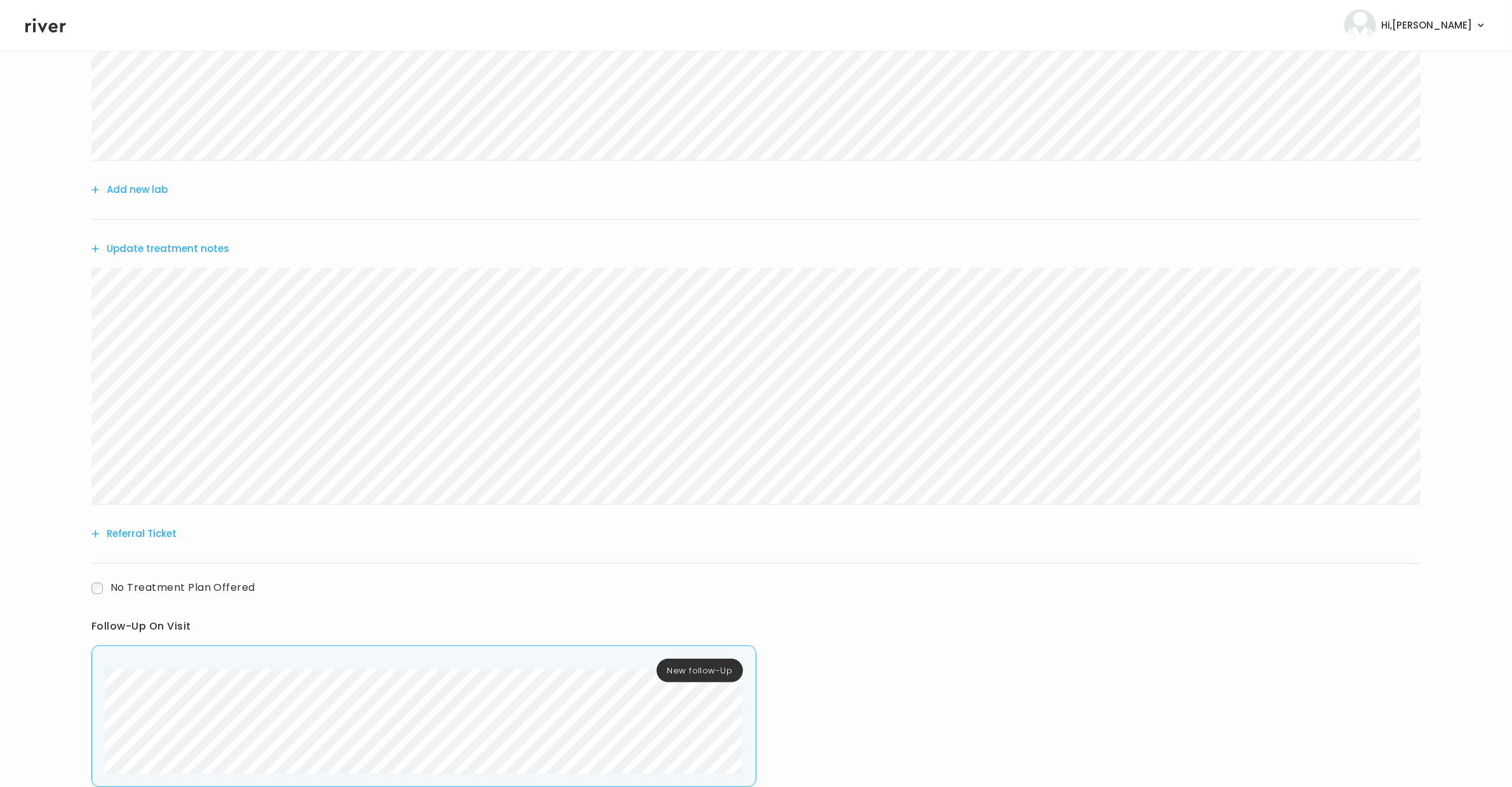
click at [152, 245] on button "Update treatment notes" at bounding box center [160, 248] width 138 height 18
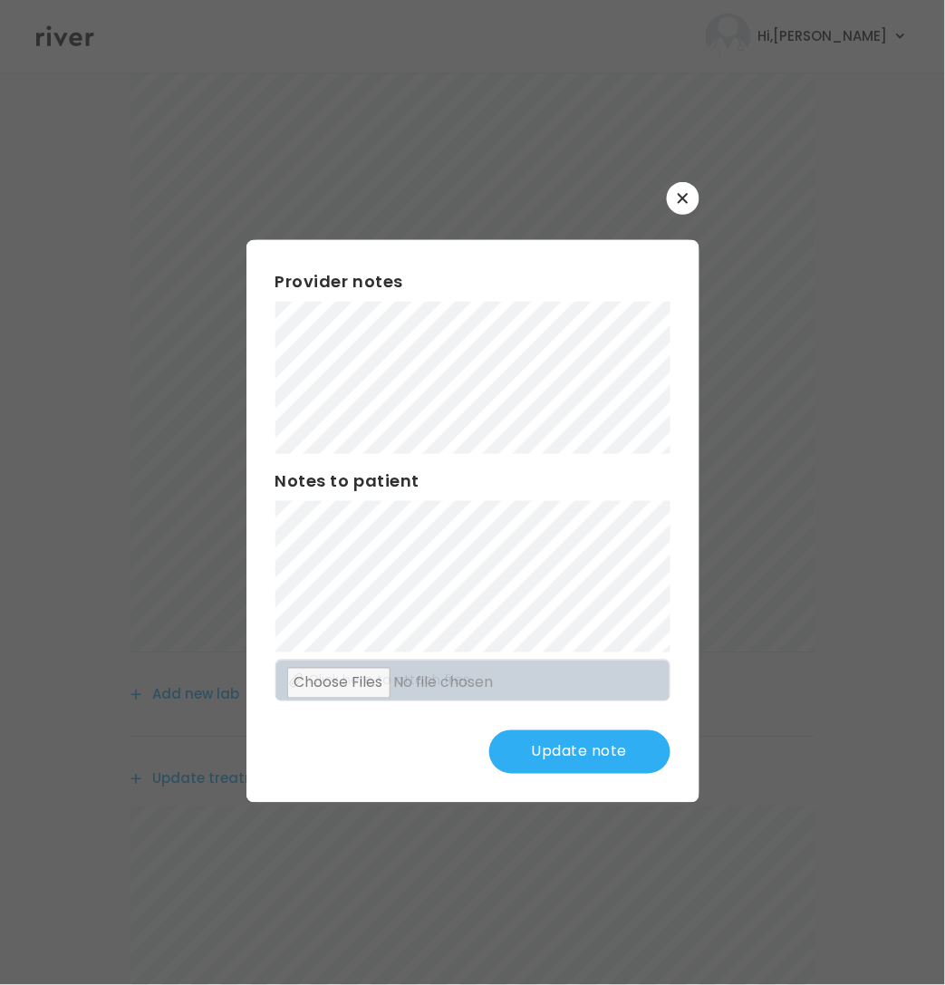
scroll to position [317, 0]
click at [597, 739] on button "Update note" at bounding box center [579, 751] width 181 height 43
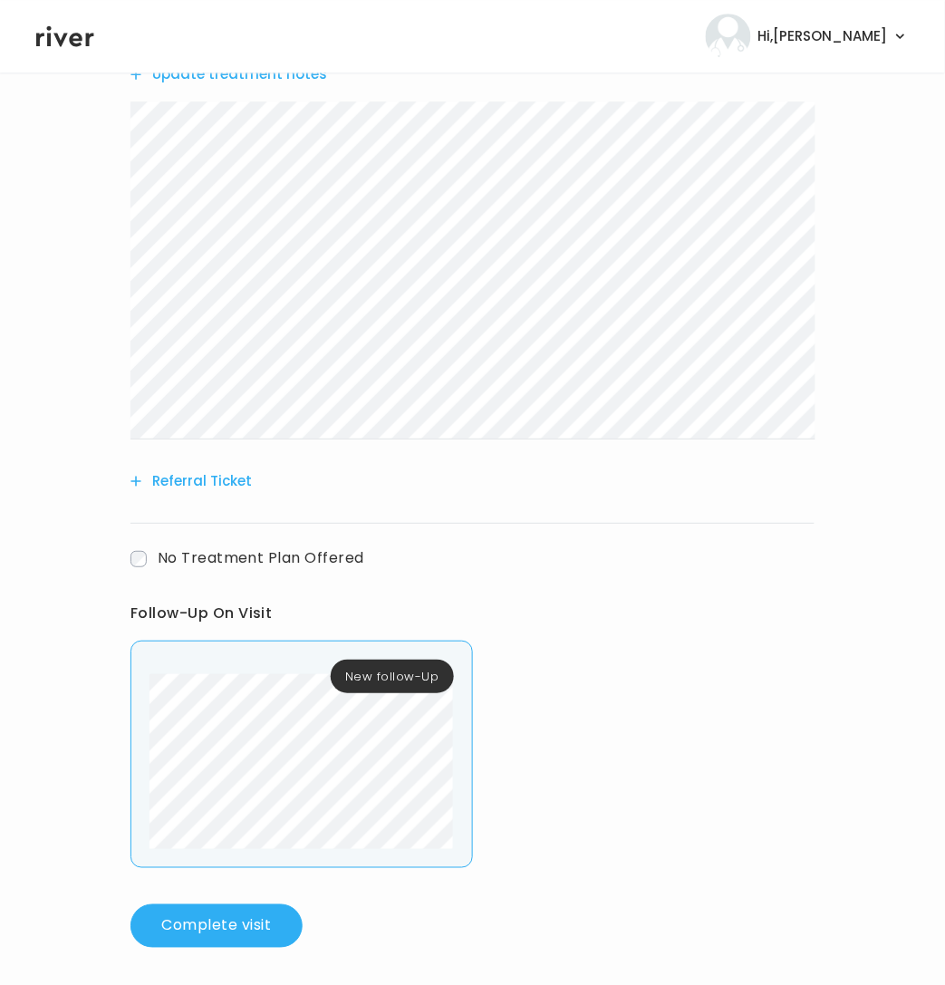
scroll to position [1031, 0]
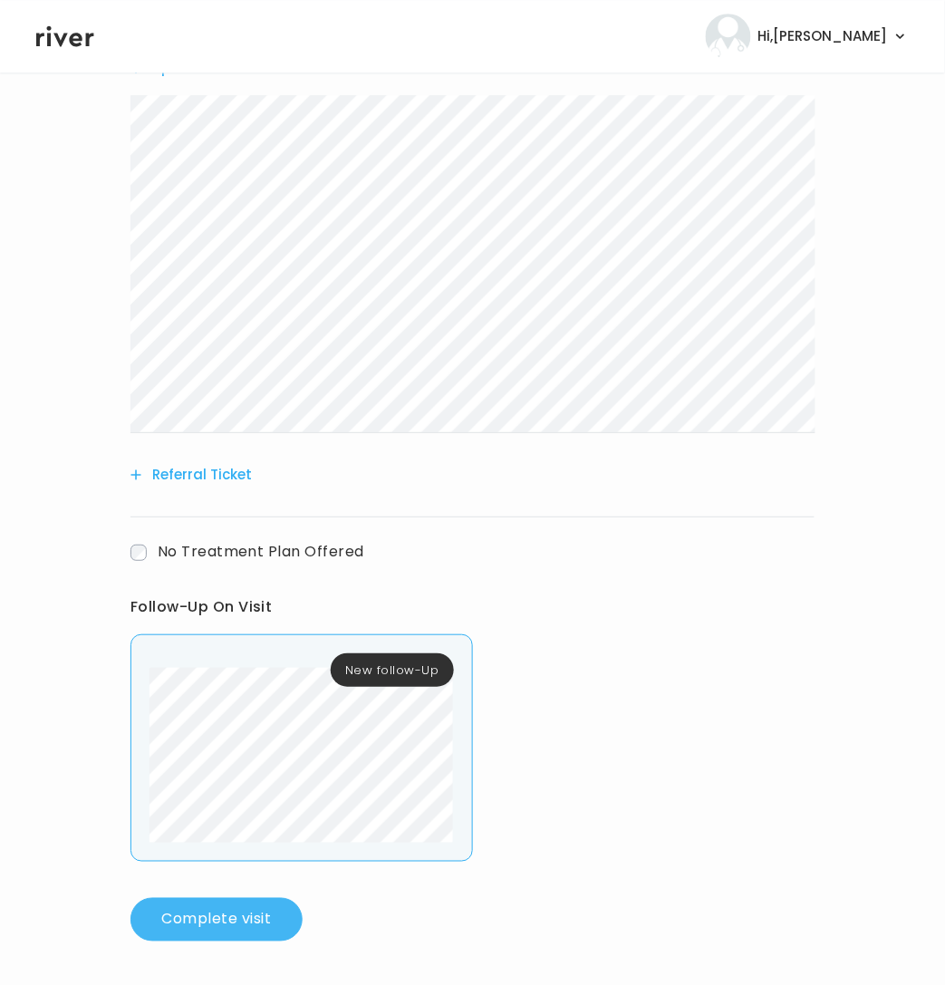
click at [183, 909] on button "Complete visit" at bounding box center [216, 919] width 172 height 43
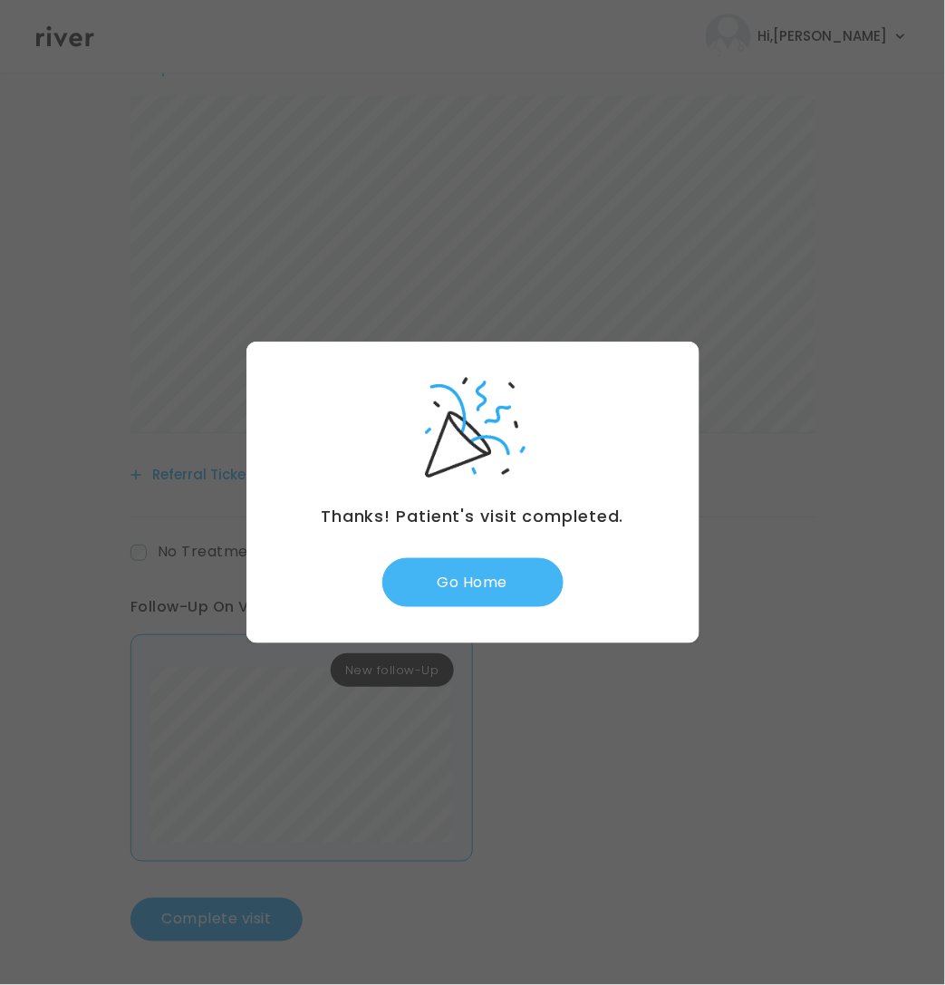
click at [486, 598] on button "Go Home" at bounding box center [472, 582] width 181 height 49
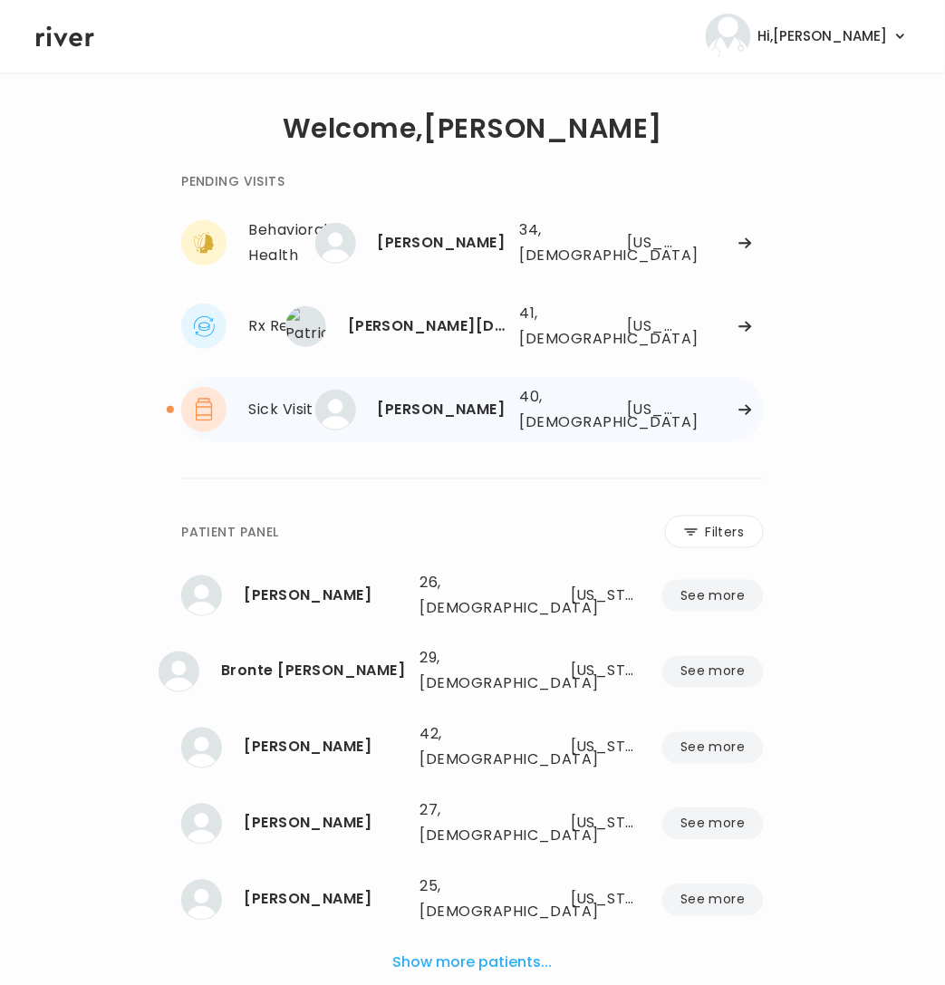
click at [636, 397] on div "[US_STATE]" at bounding box center [652, 409] width 50 height 25
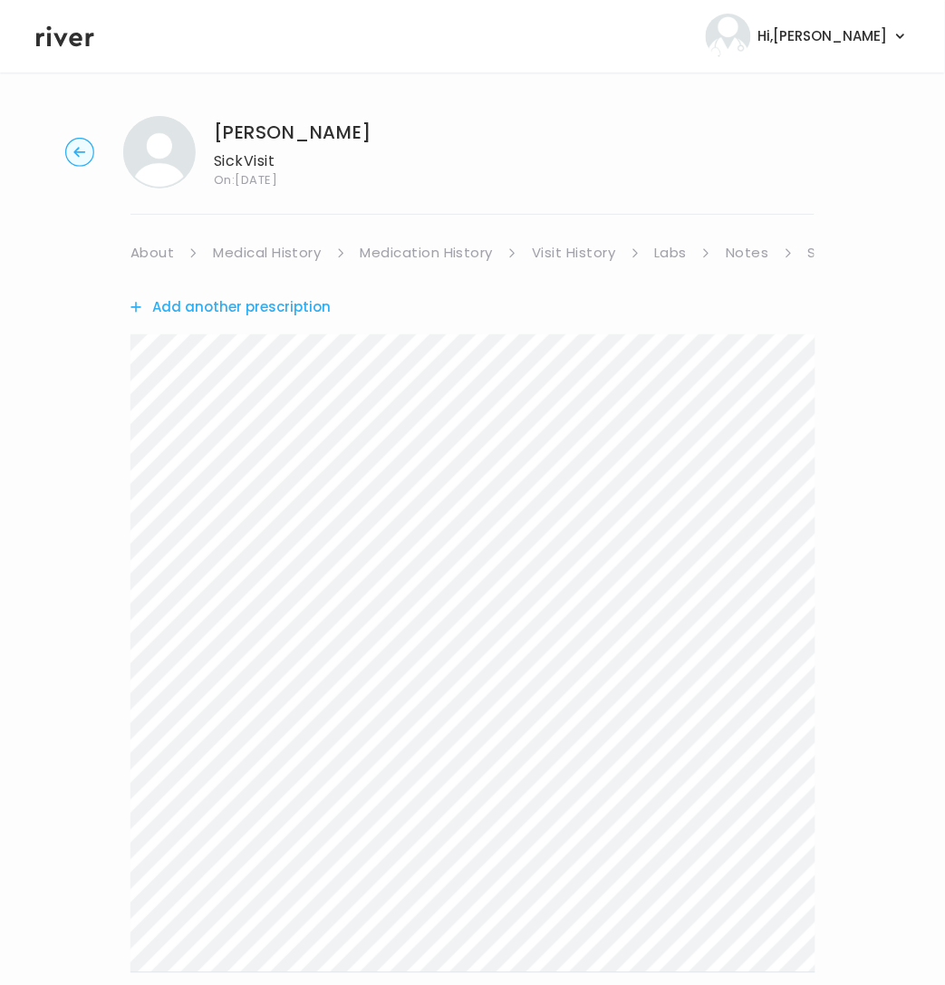
click at [83, 149] on circle "button" at bounding box center [80, 153] width 28 height 28
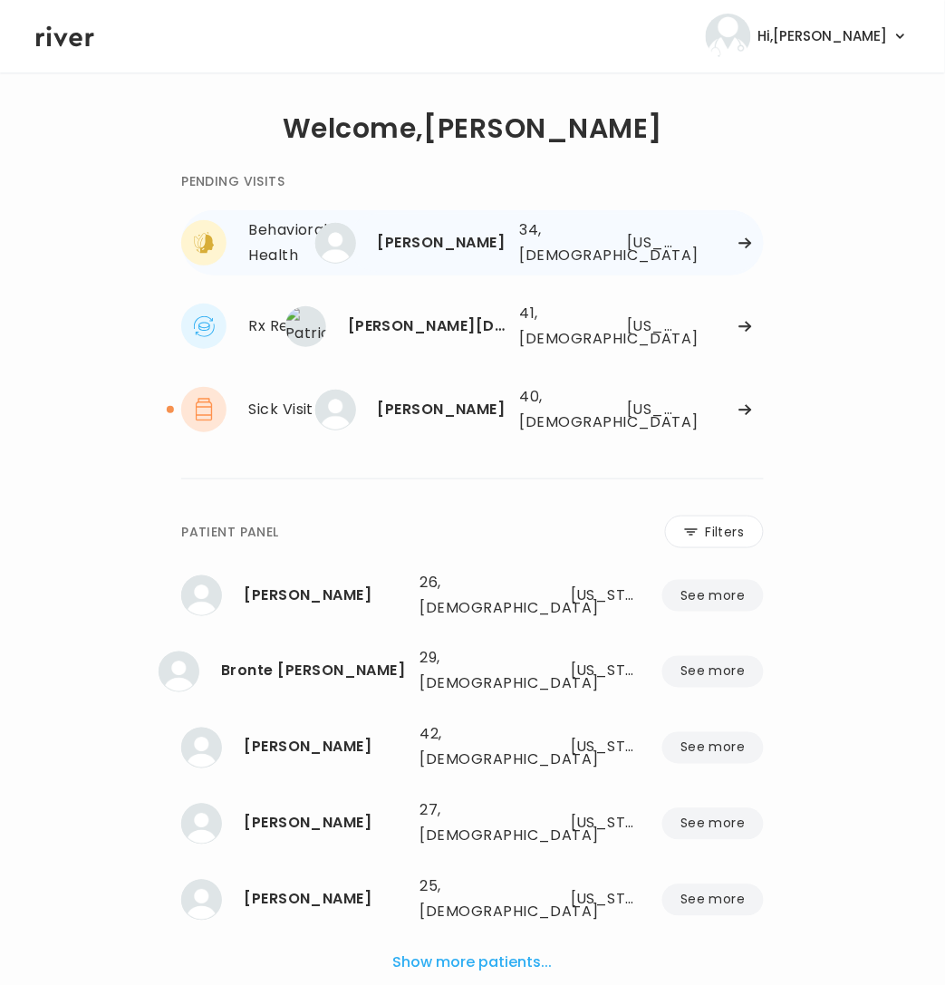
click at [661, 232] on div "[US_STATE]" at bounding box center [652, 242] width 50 height 25
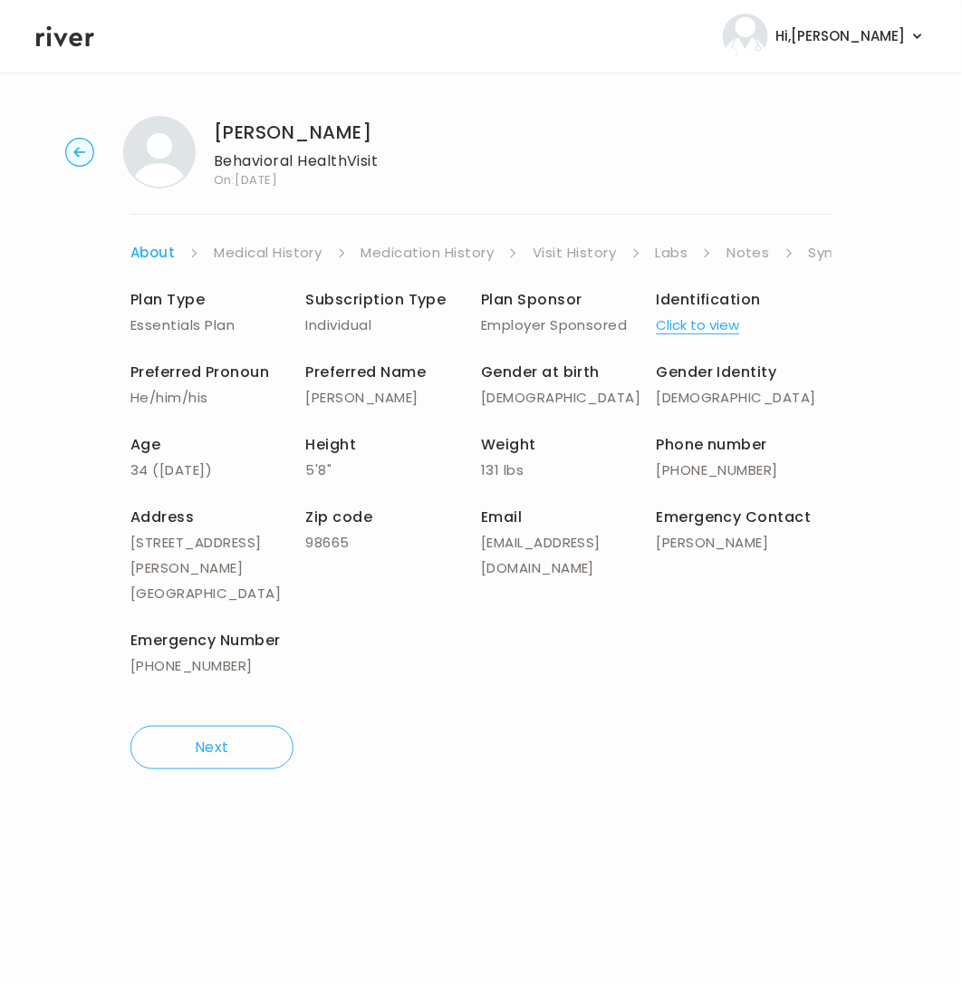
click at [747, 240] on link "Notes" at bounding box center [748, 252] width 43 height 25
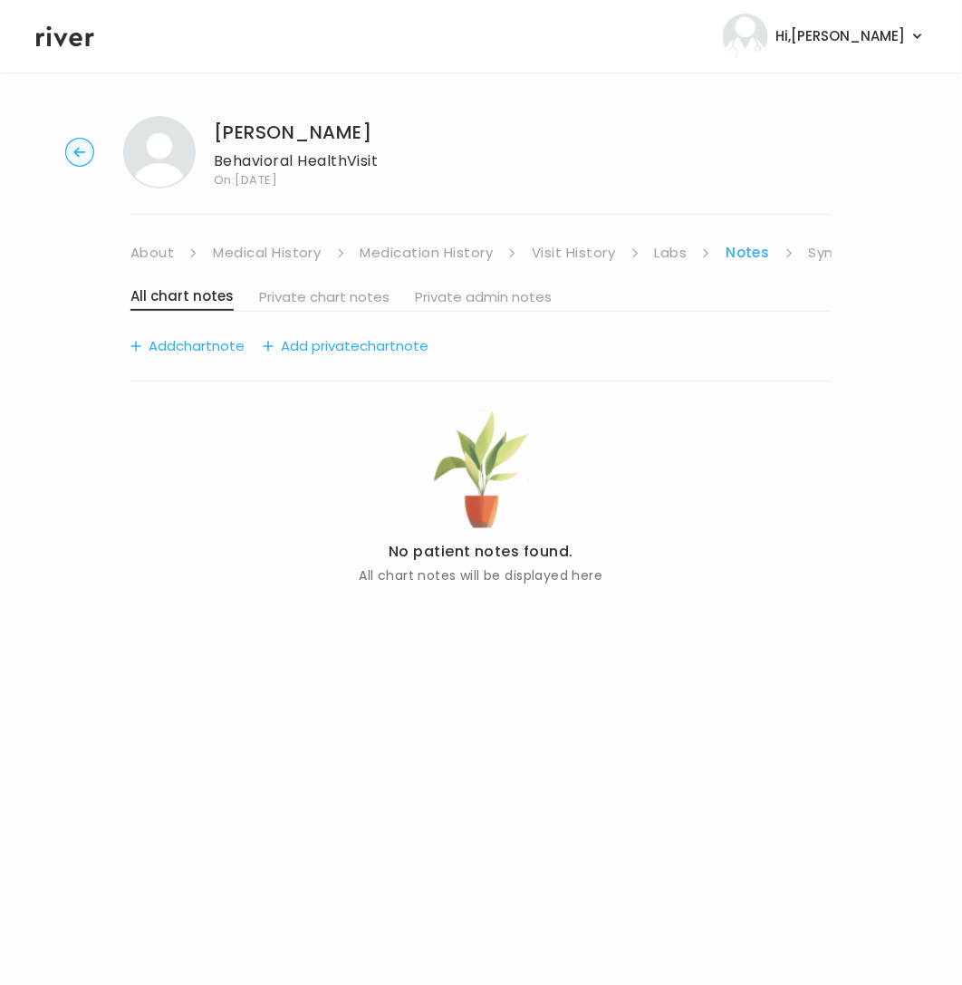
click at [812, 252] on link "Symptoms" at bounding box center [848, 252] width 78 height 25
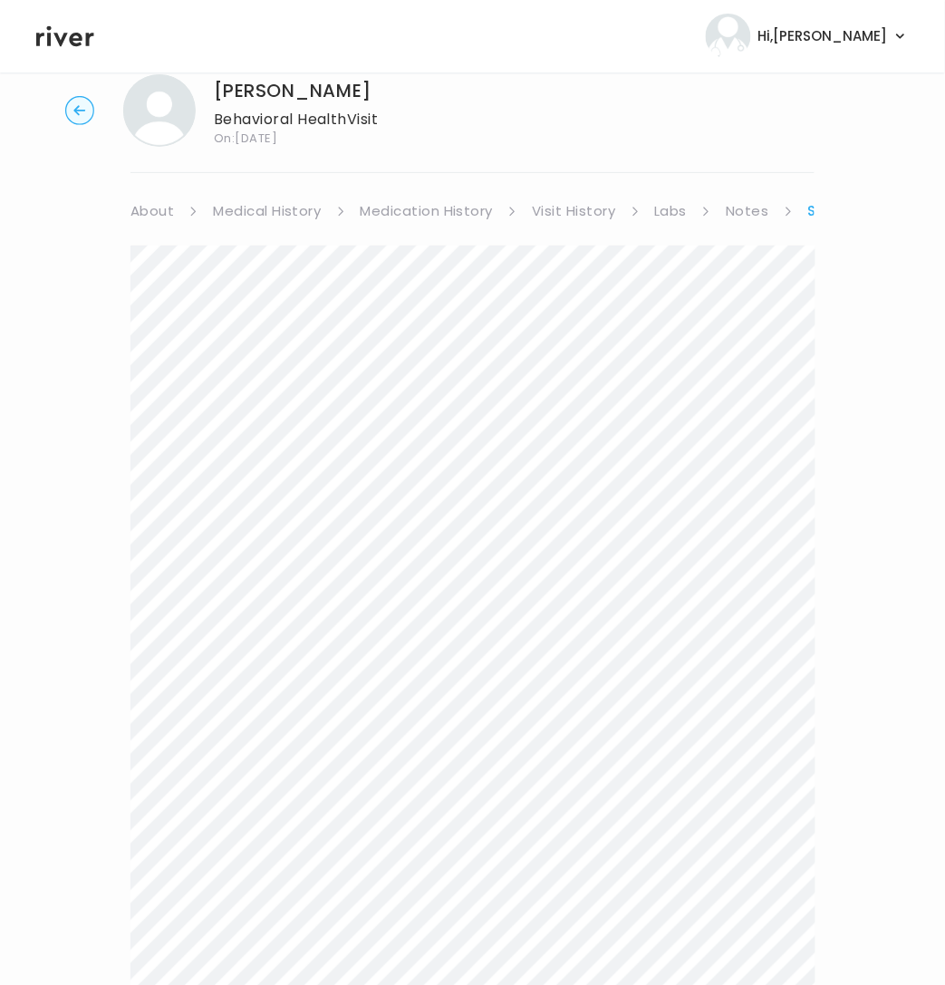
scroll to position [45, 0]
drag, startPoint x: 198, startPoint y: 230, endPoint x: 159, endPoint y: 198, distance: 50.9
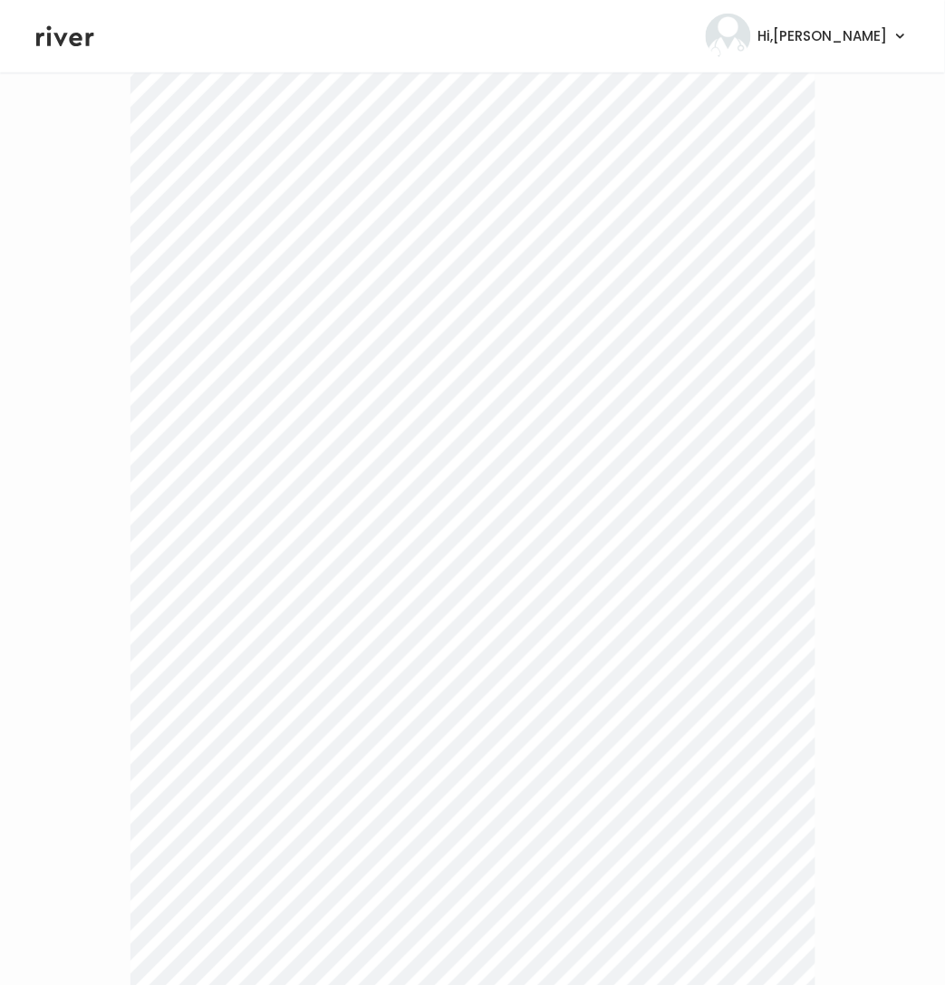
scroll to position [4306, 0]
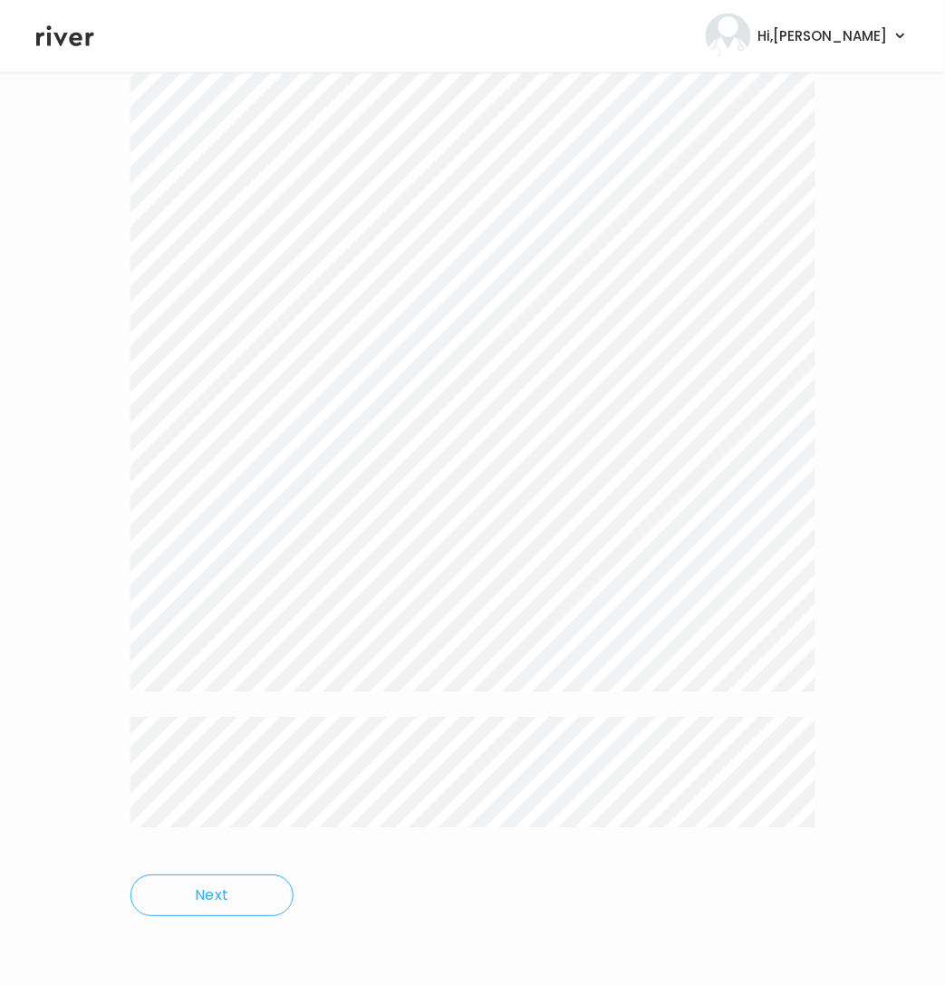
drag, startPoint x: 123, startPoint y: 242, endPoint x: 793, endPoint y: 888, distance: 930.4
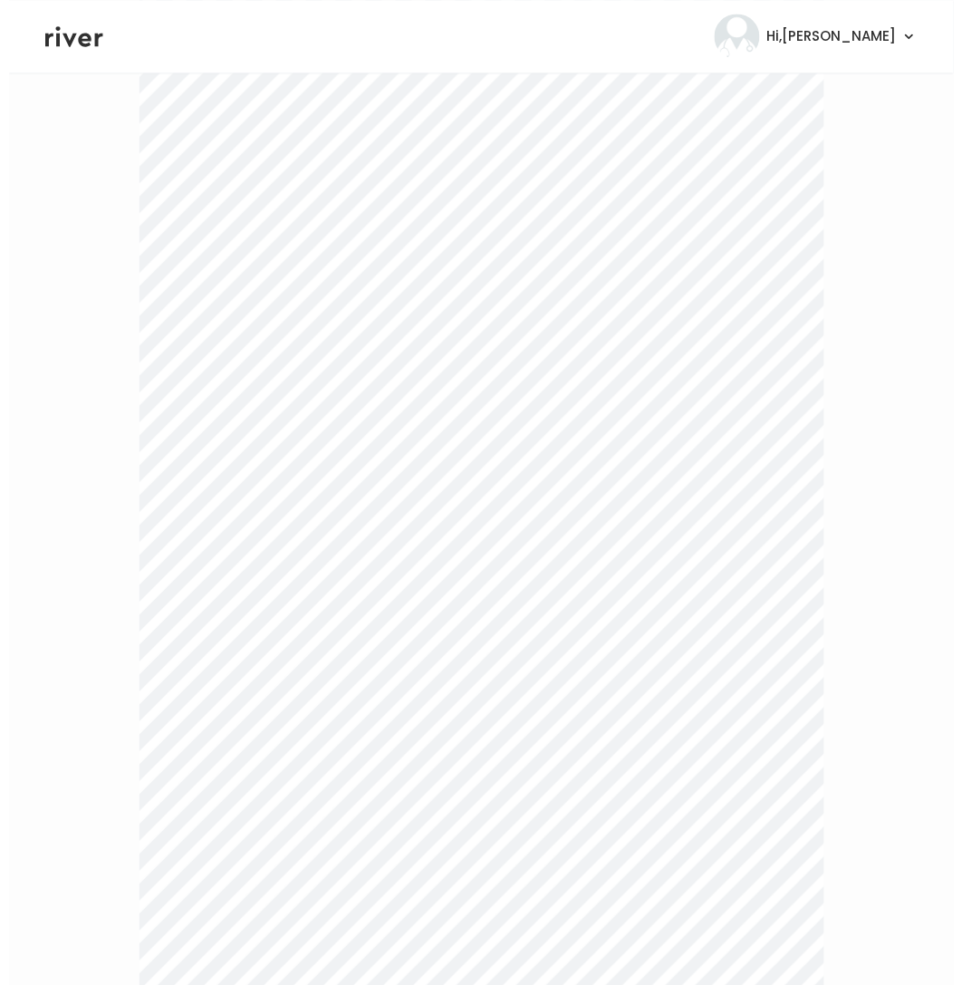
scroll to position [0, 0]
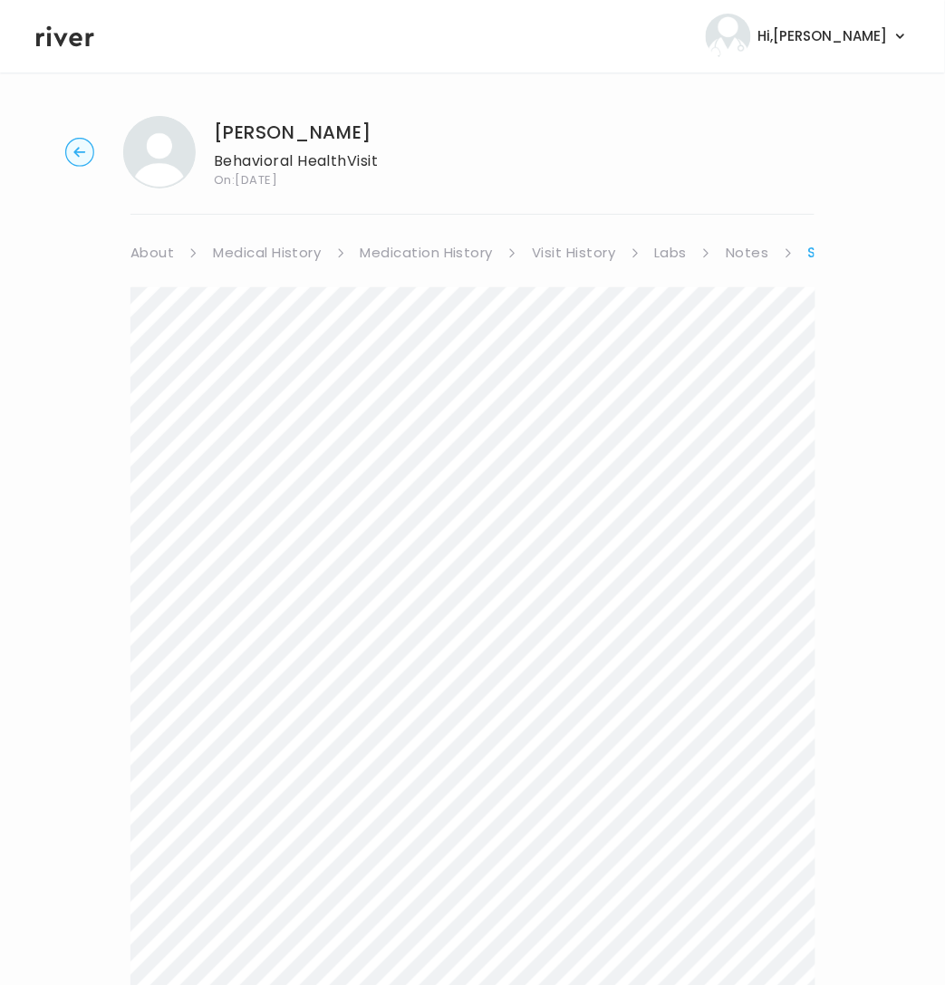
click at [773, 256] on li "Notes" at bounding box center [759, 252] width 67 height 25
click at [815, 259] on link "Symptoms" at bounding box center [849, 252] width 82 height 25
click at [801, 250] on ul "About Medical History Medication History Visit History Labs Notes Symptoms Chat…" at bounding box center [472, 252] width 684 height 25
click at [764, 262] on link "Notes" at bounding box center [747, 252] width 43 height 25
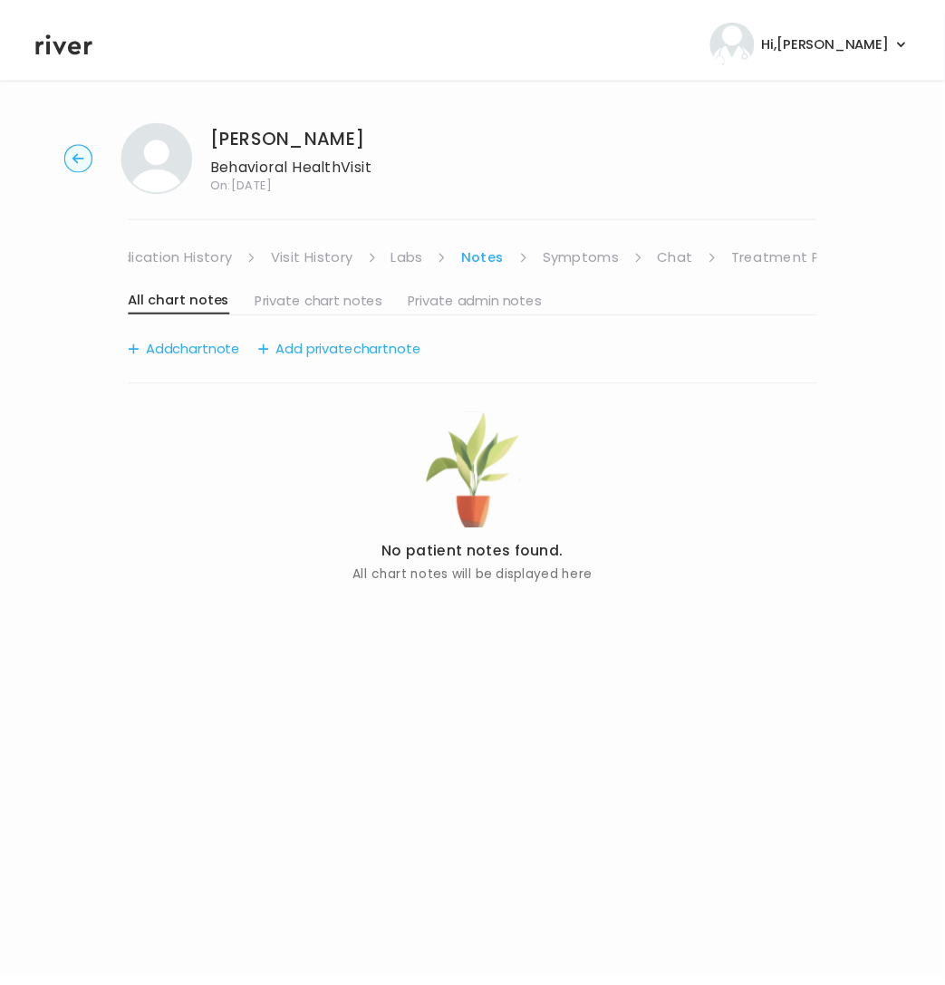
scroll to position [0, 275]
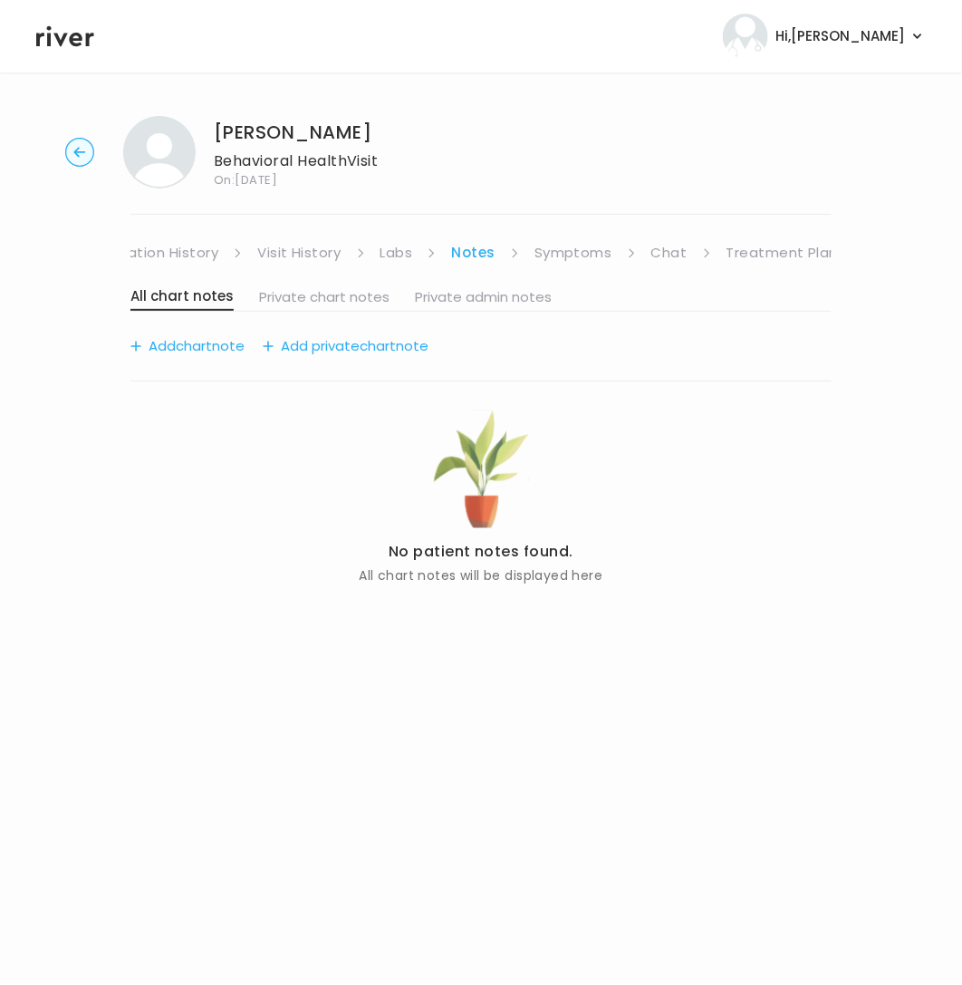
click at [651, 253] on link "Chat" at bounding box center [669, 252] width 36 height 25
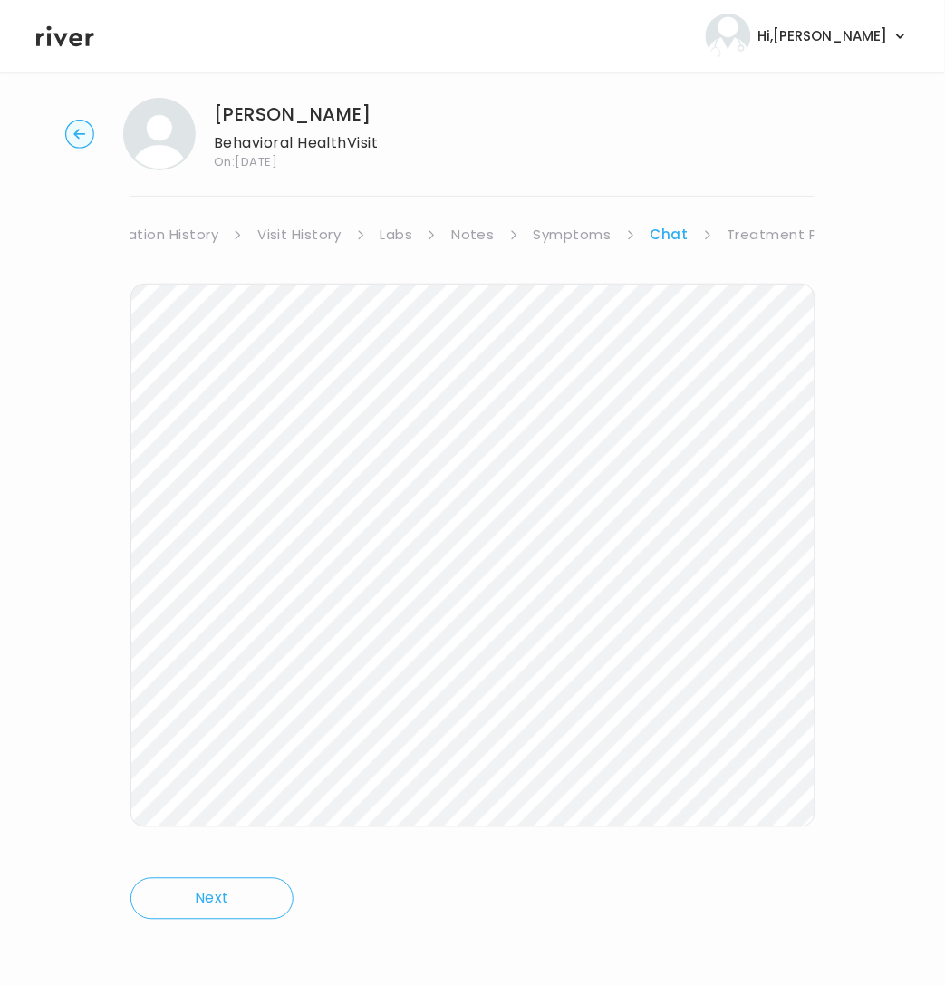
scroll to position [21, 0]
click at [74, 129] on circle "button" at bounding box center [80, 132] width 28 height 28
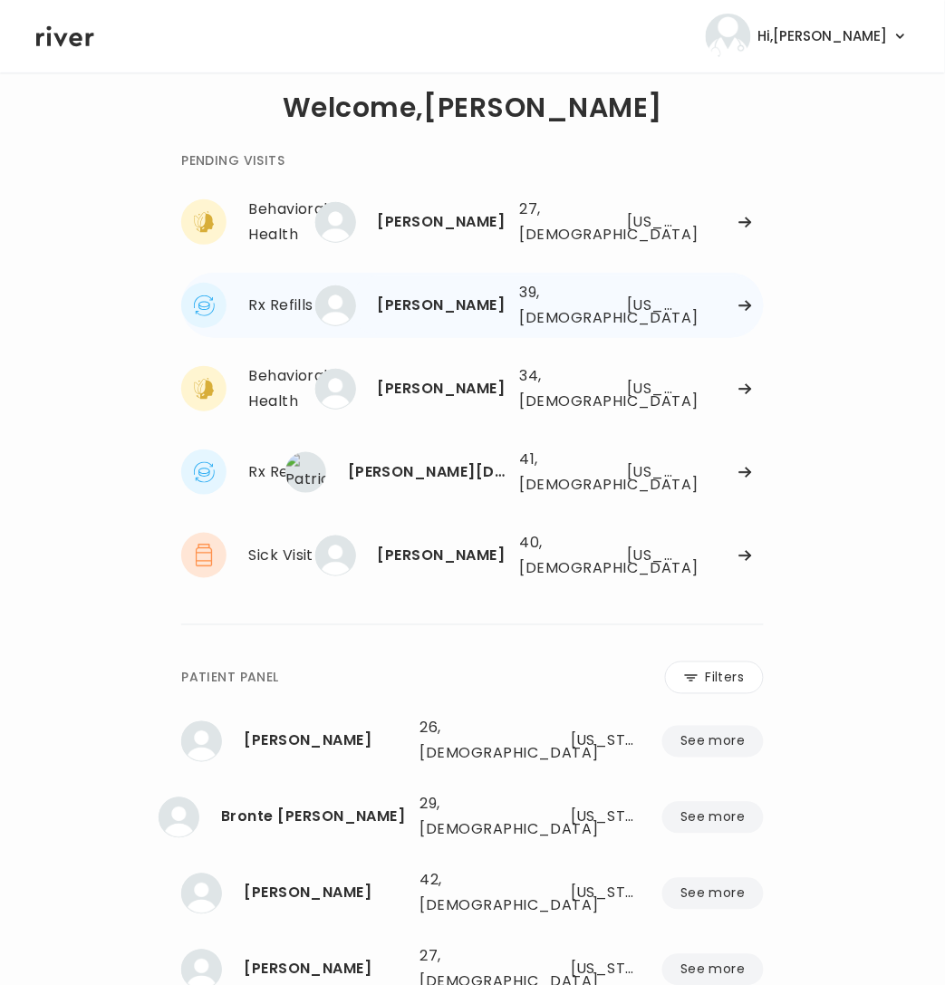
click at [537, 288] on div "39, [DEMOGRAPHIC_DATA]" at bounding box center [556, 305] width 72 height 51
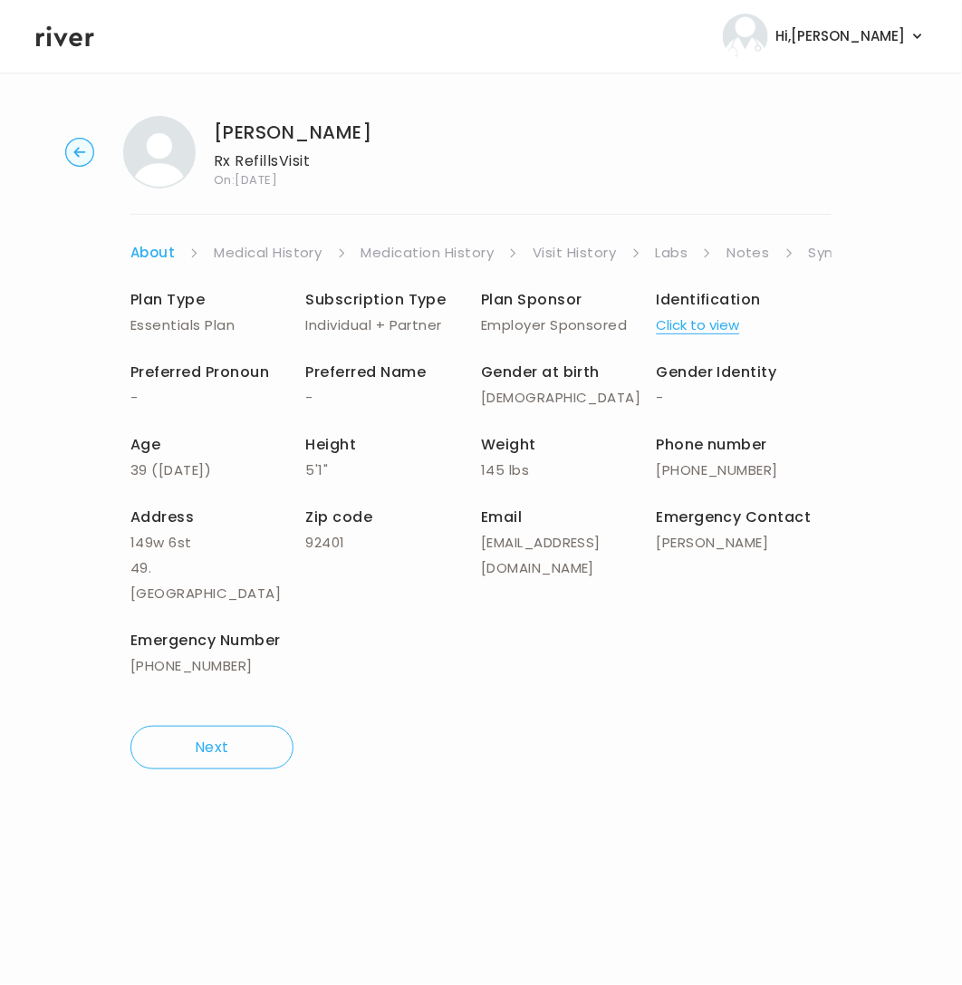
click at [815, 255] on link "Symptoms" at bounding box center [848, 252] width 78 height 25
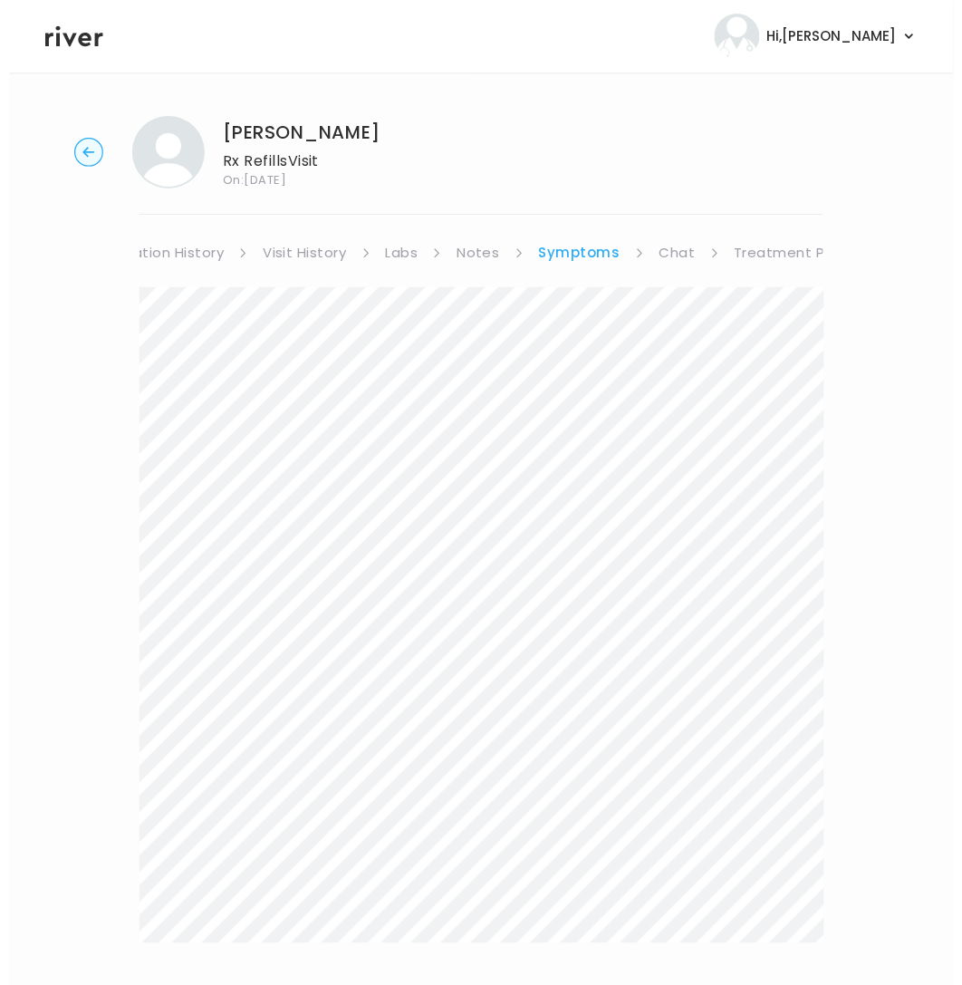
scroll to position [0, 293]
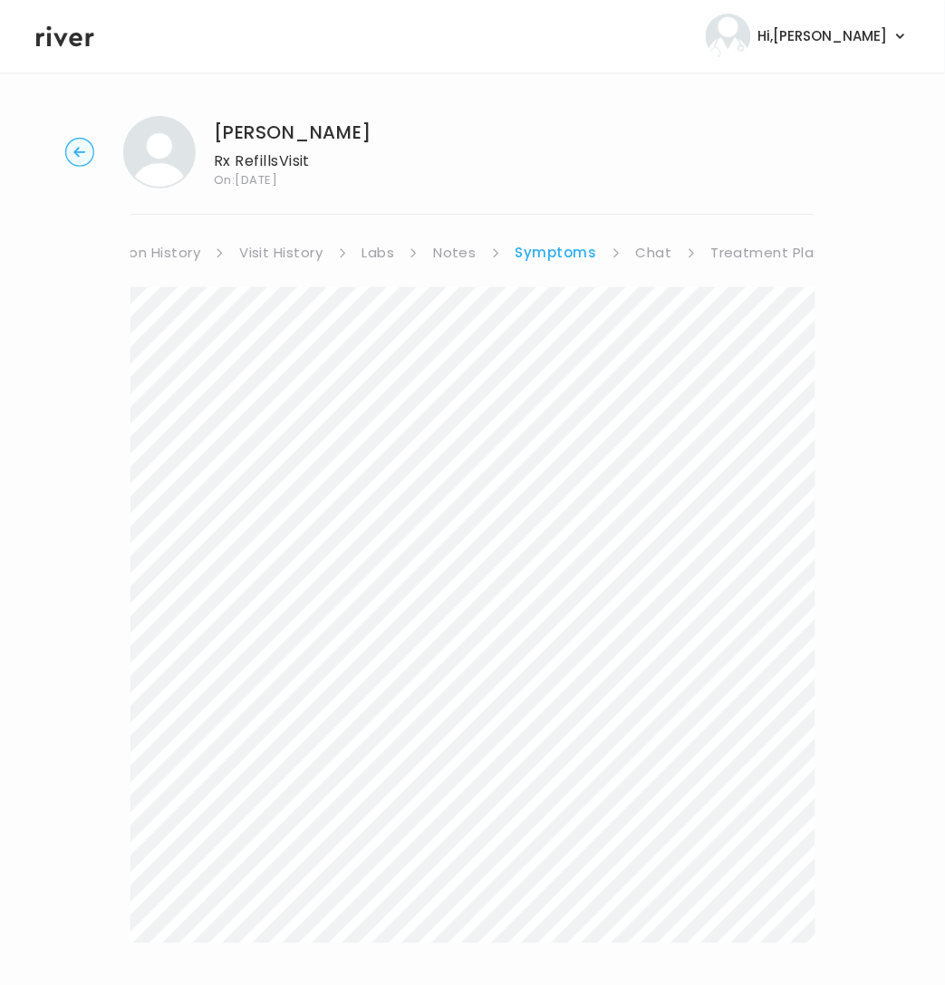
click at [758, 255] on link "Treatment Plan" at bounding box center [767, 252] width 112 height 25
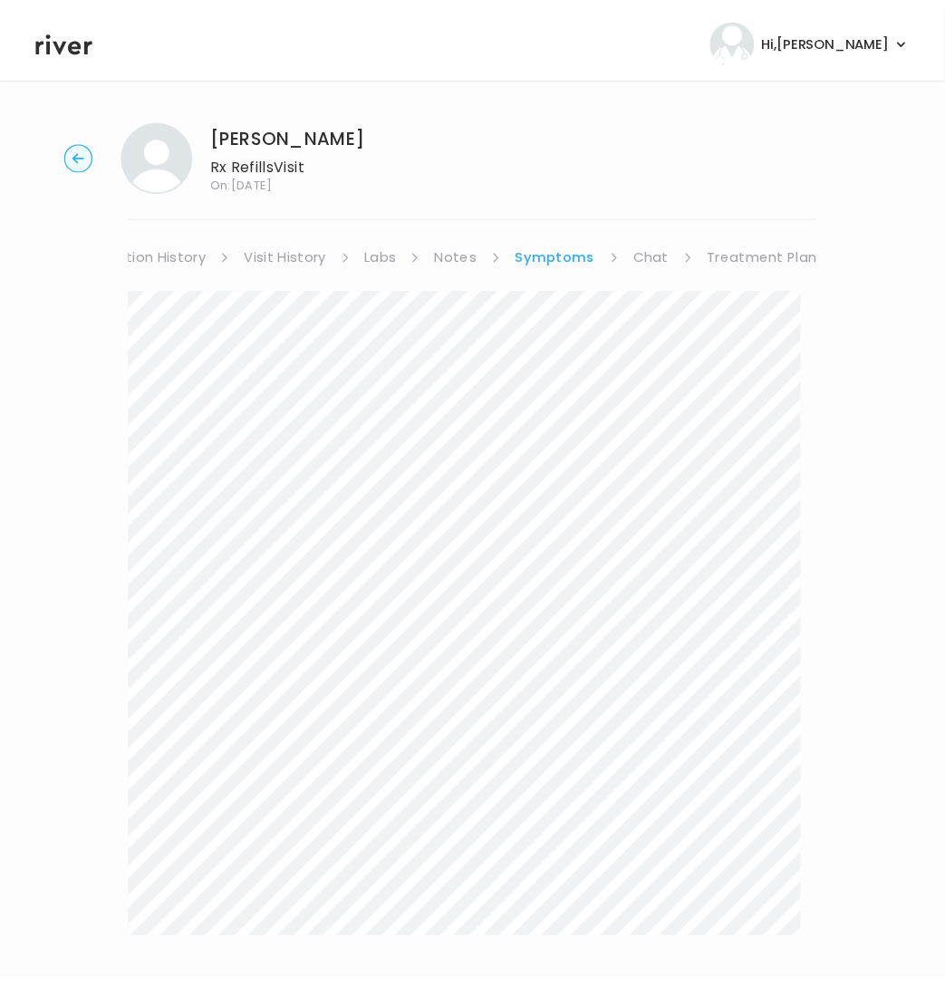
scroll to position [0, 276]
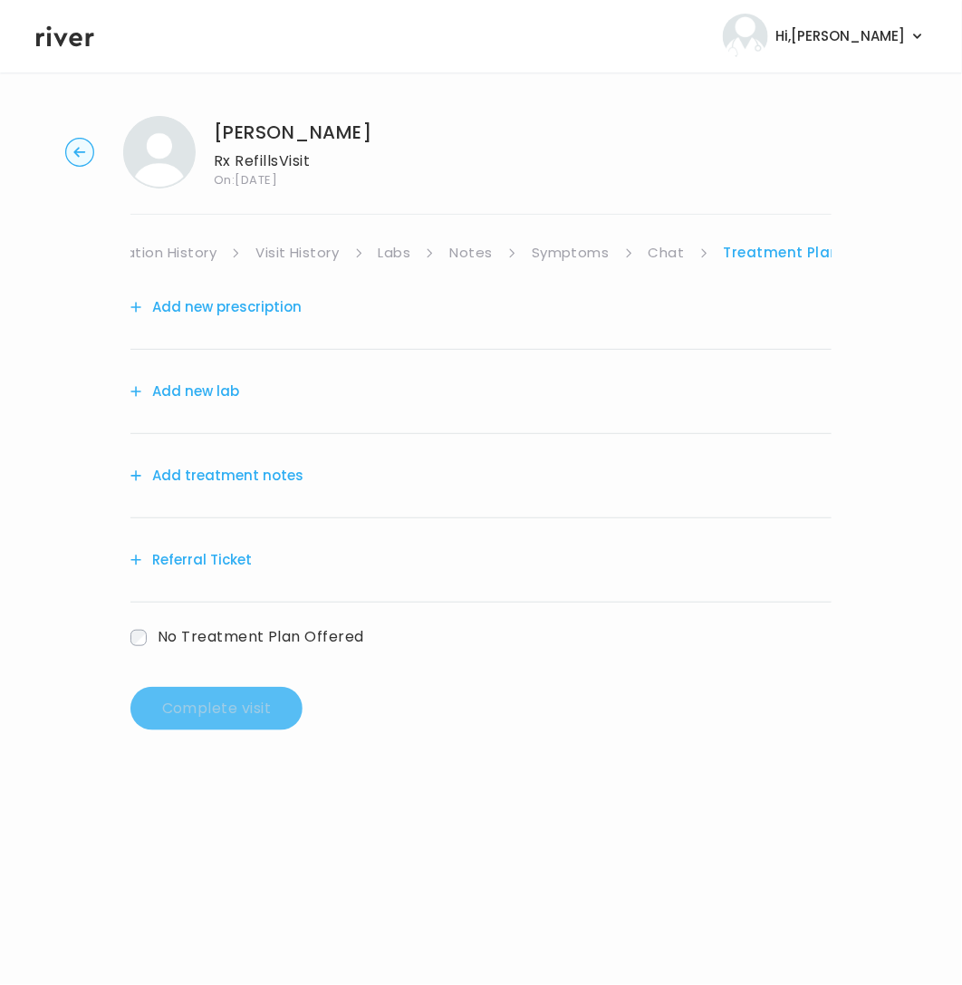
click at [654, 253] on link "Chat" at bounding box center [667, 252] width 36 height 25
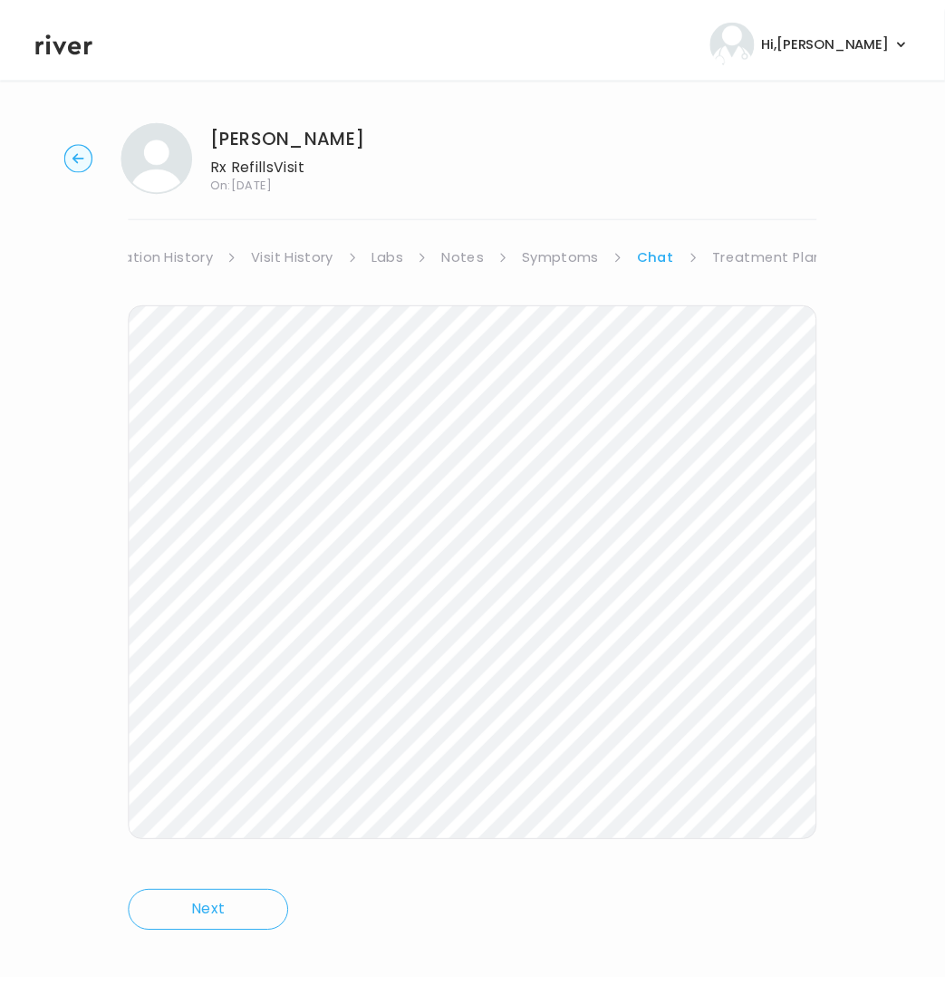
scroll to position [0, 275]
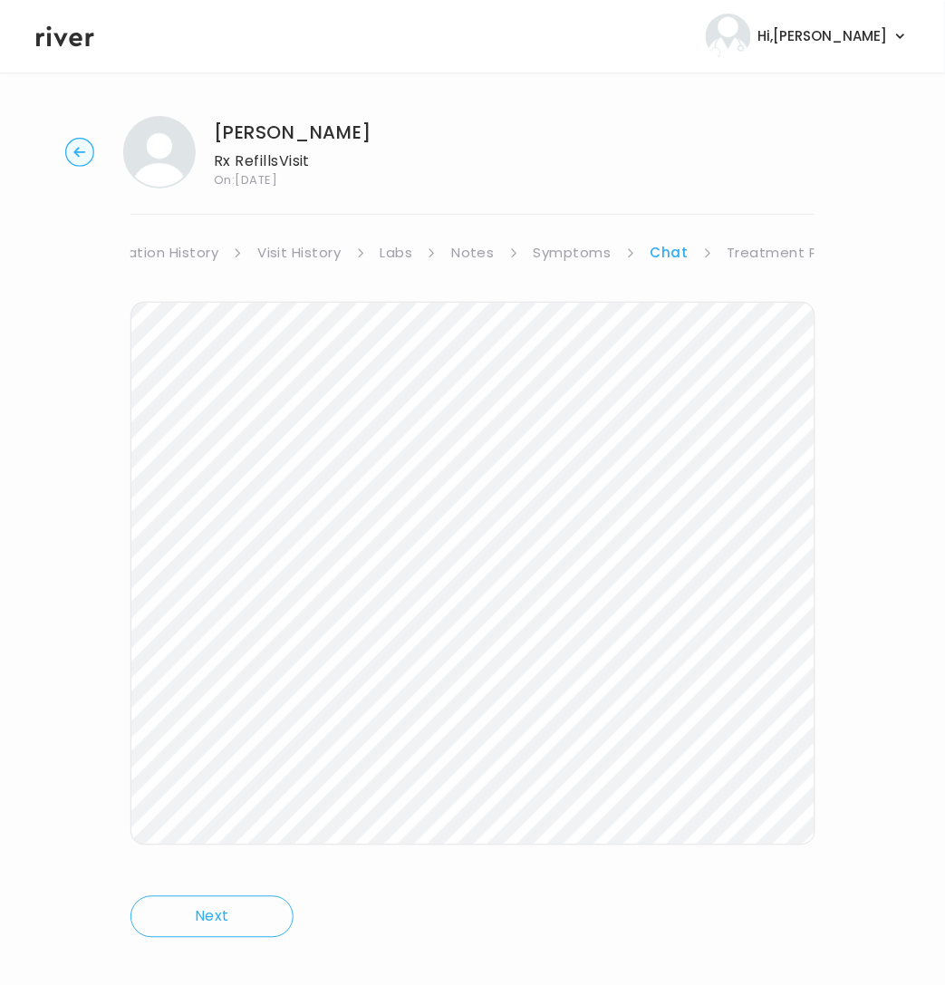
click at [579, 256] on link "Symptoms" at bounding box center [573, 252] width 78 height 25
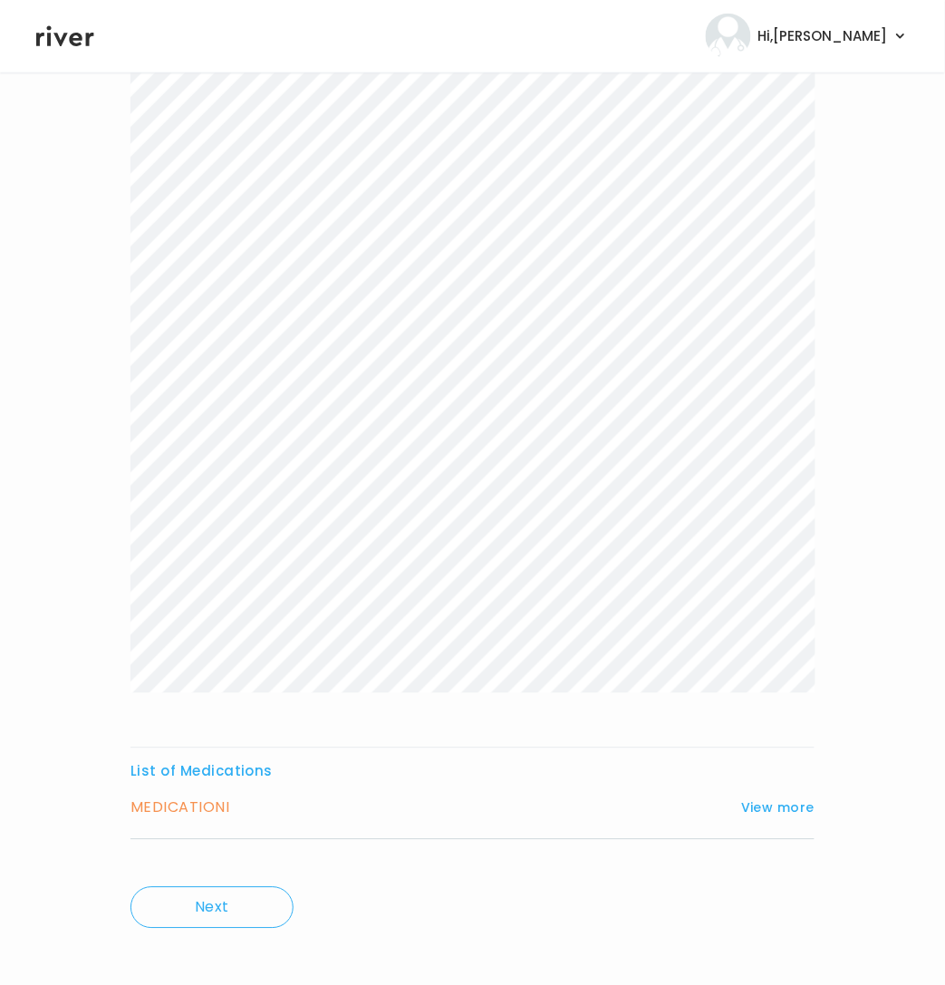
scroll to position [264, 0]
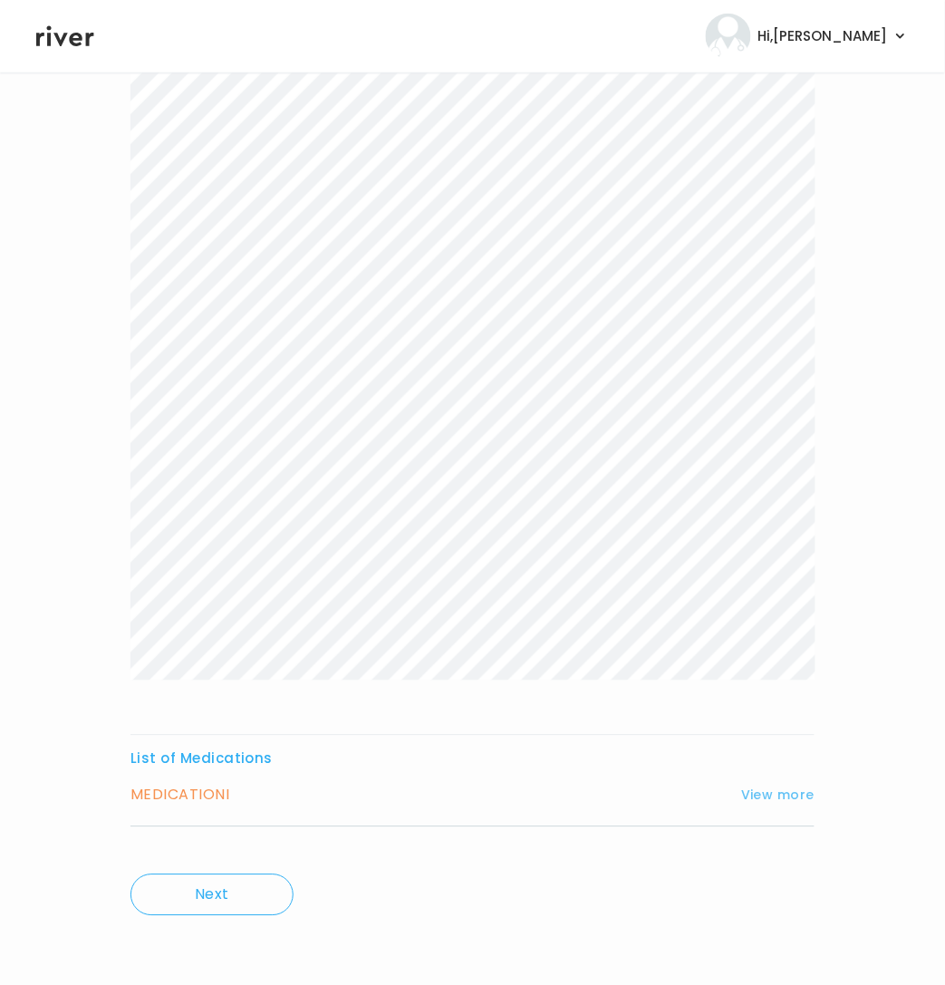
click at [785, 788] on button "View more" at bounding box center [777, 796] width 73 height 22
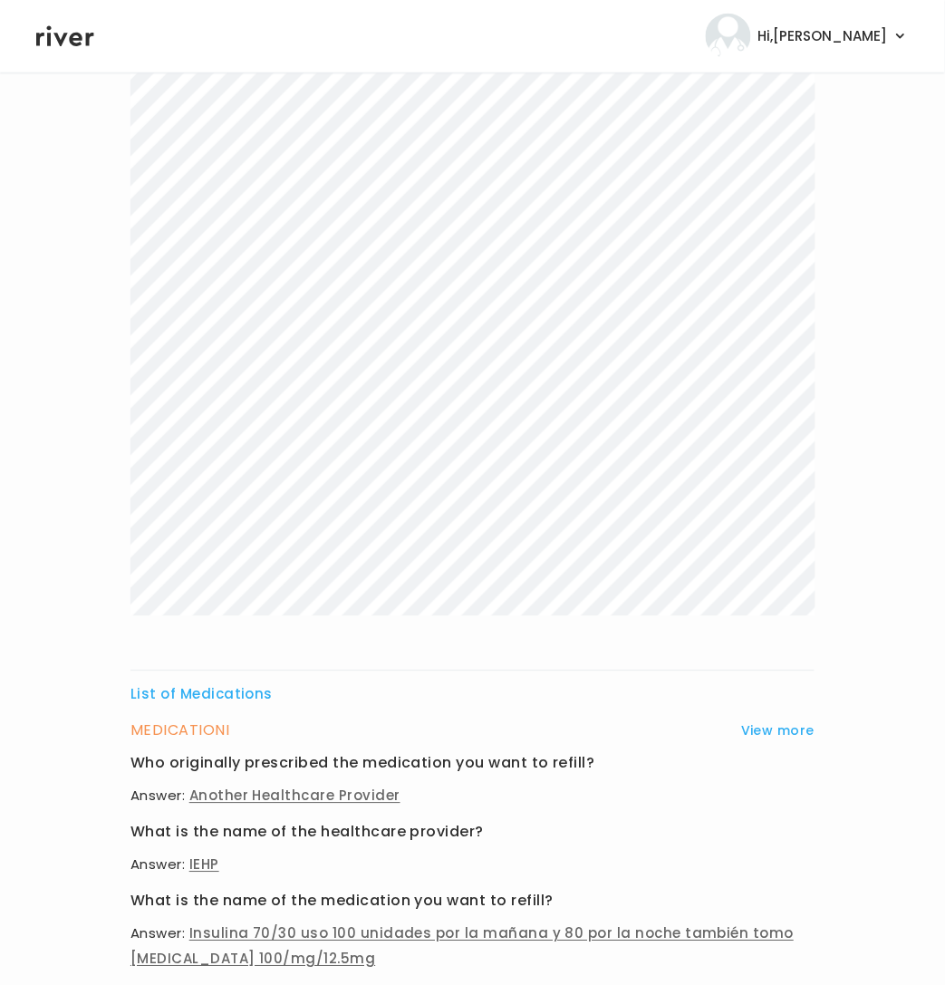
scroll to position [0, 0]
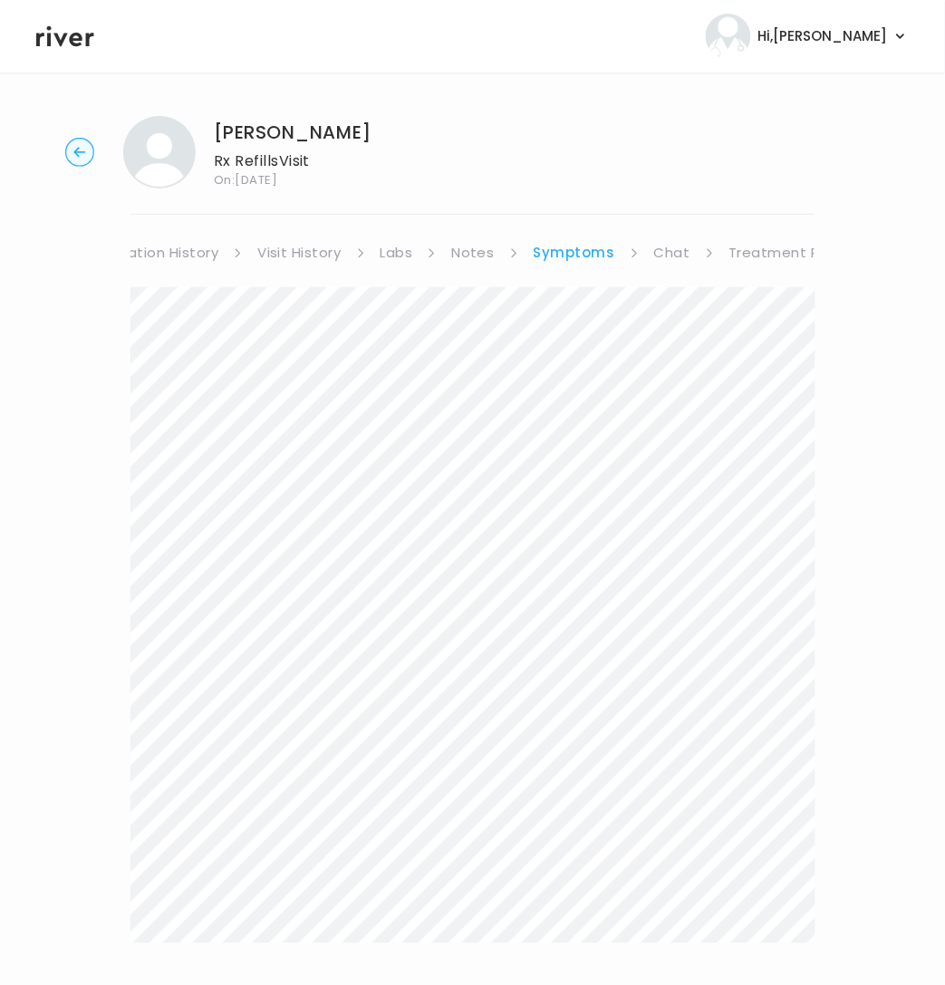
click at [468, 254] on link "Notes" at bounding box center [472, 252] width 43 height 25
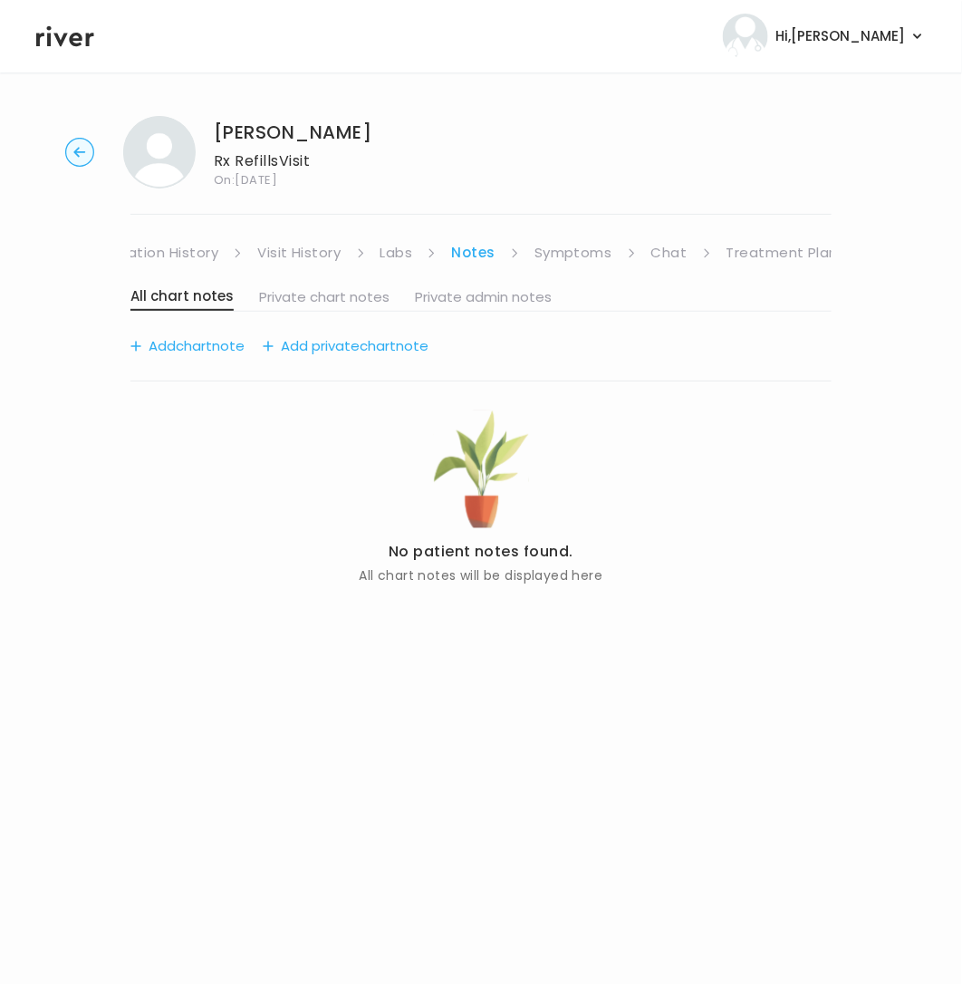
click at [399, 260] on link "Labs" at bounding box center [397, 252] width 33 height 25
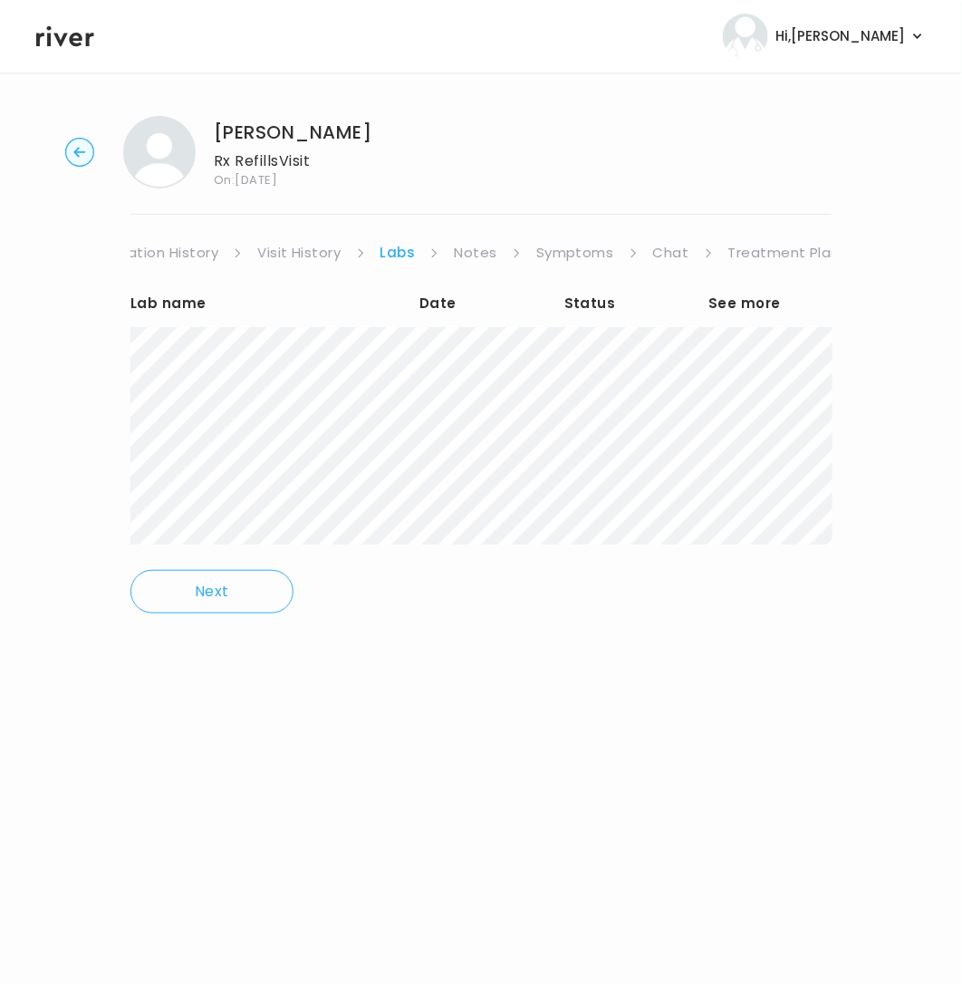
click at [283, 252] on link "Visit History" at bounding box center [298, 252] width 83 height 25
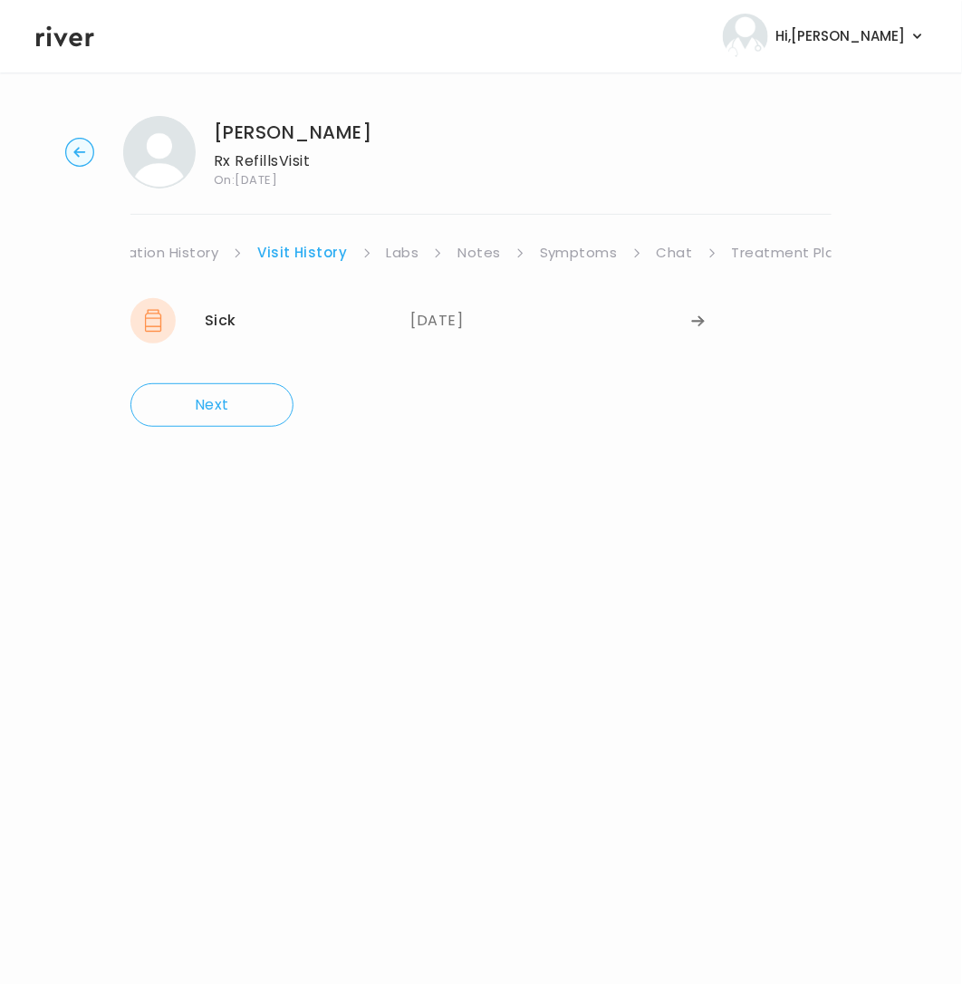
click at [74, 152] on icon "button" at bounding box center [79, 152] width 12 height 10
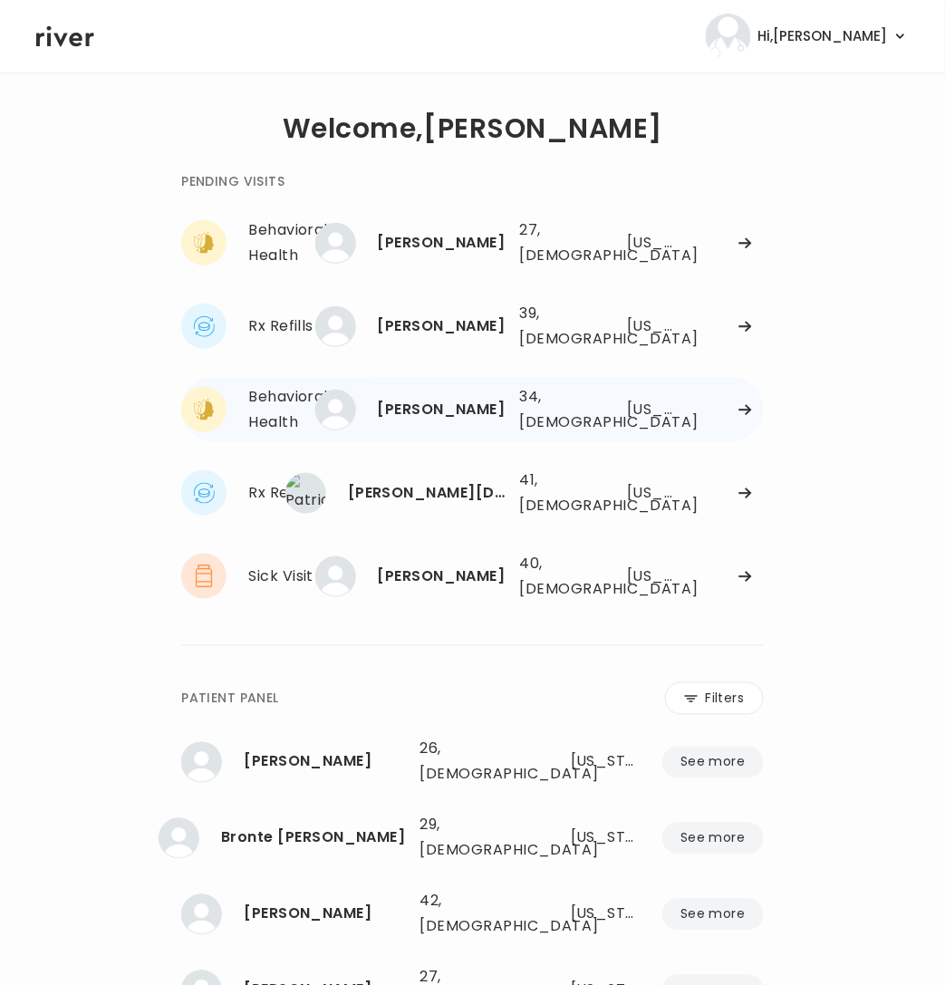
click at [605, 413] on div "Spencer Cole 34, Male See more 34, Male Washington" at bounding box center [556, 410] width 416 height 58
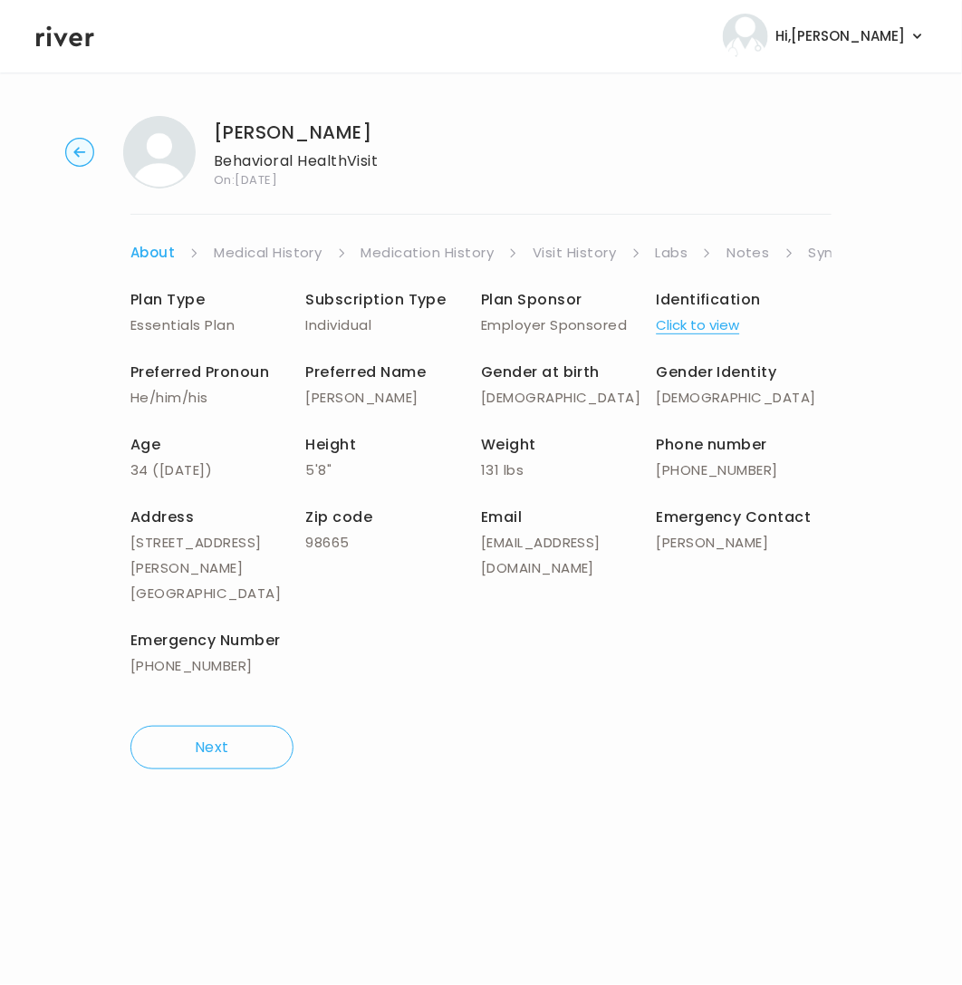
click at [591, 253] on link "Visit History" at bounding box center [574, 252] width 83 height 25
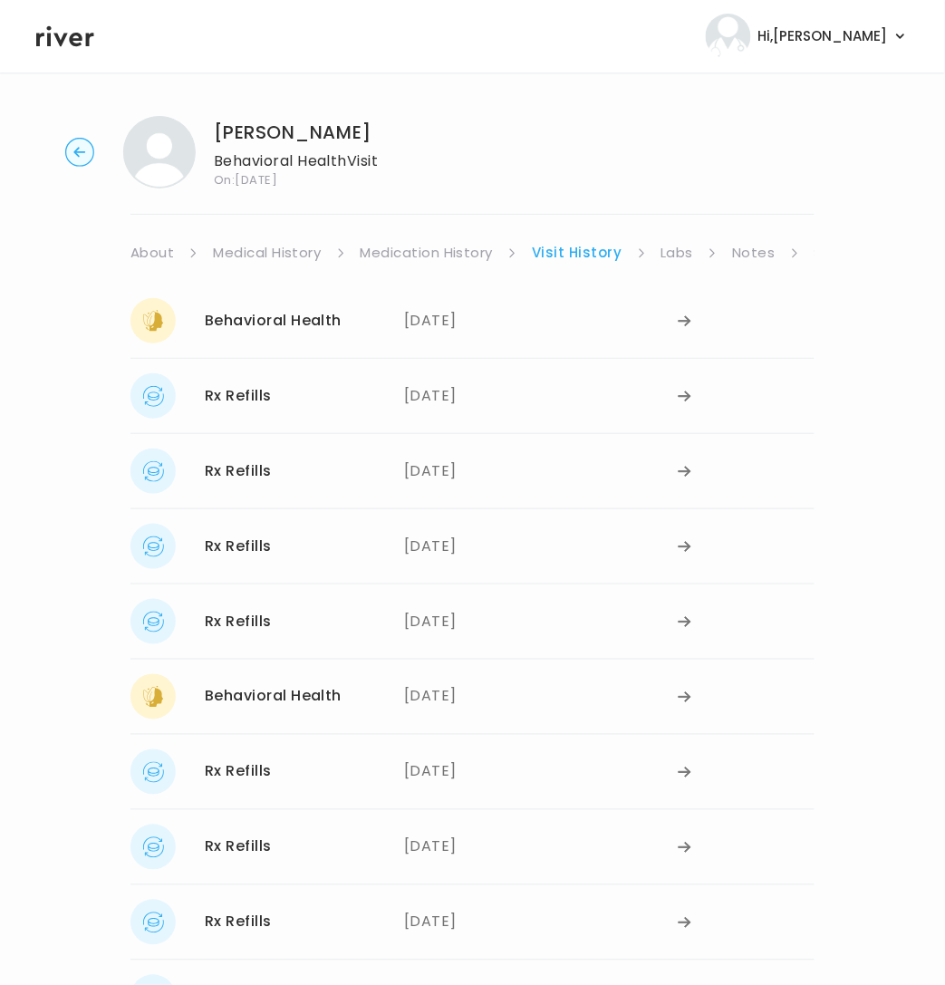
click at [450, 252] on link "Medication History" at bounding box center [427, 252] width 133 height 25
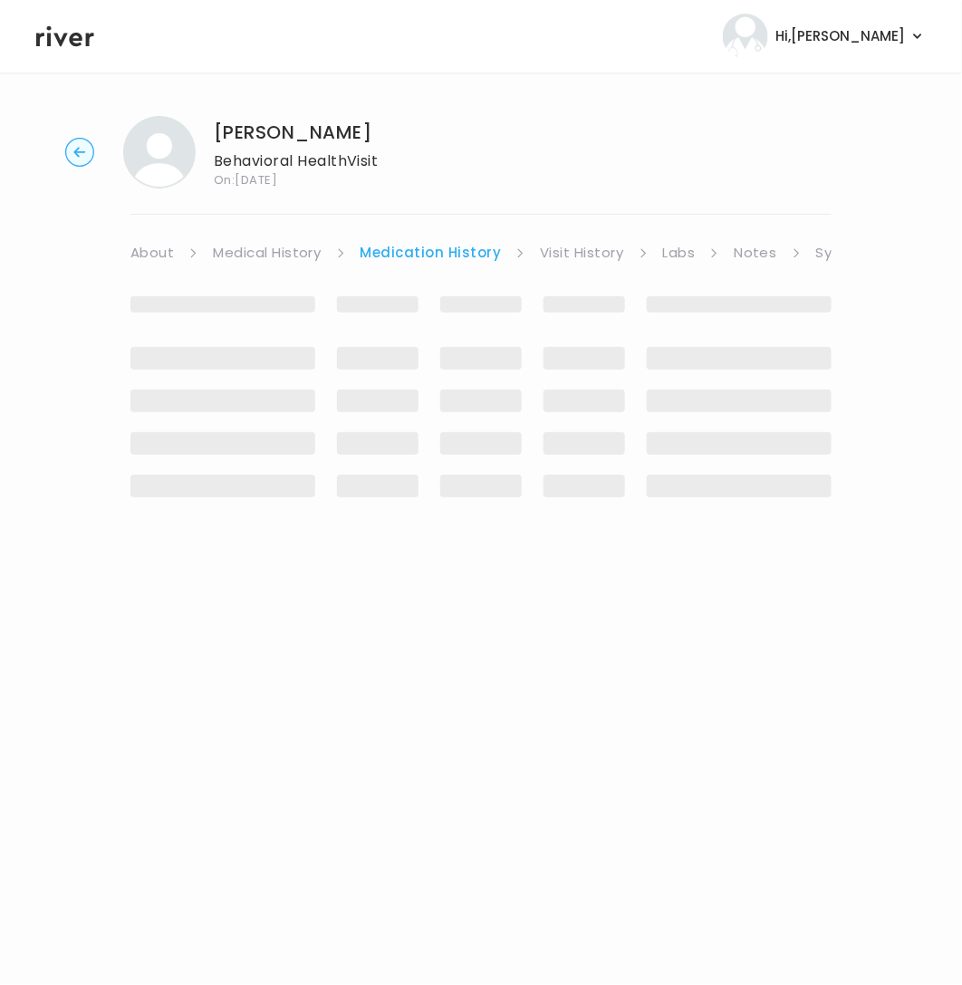
click at [82, 140] on circle "button" at bounding box center [80, 153] width 28 height 28
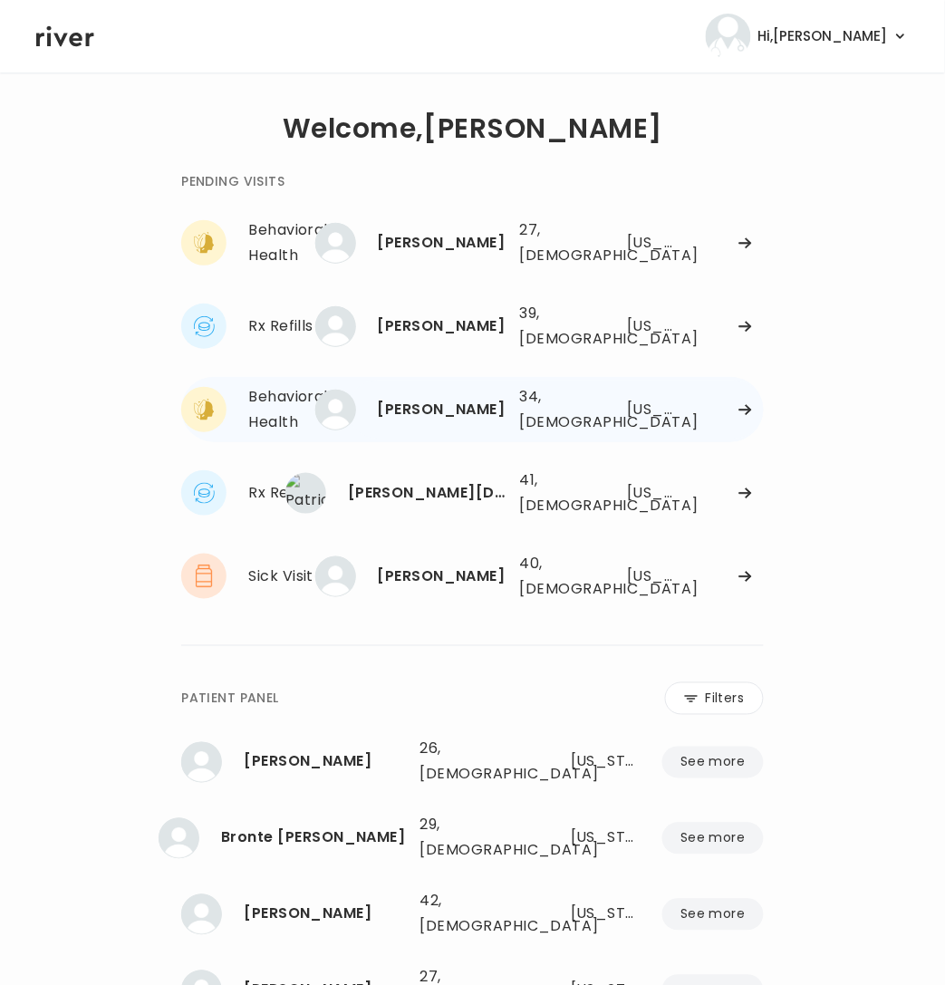
click at [449, 417] on div "Spencer Cole" at bounding box center [442, 409] width 128 height 25
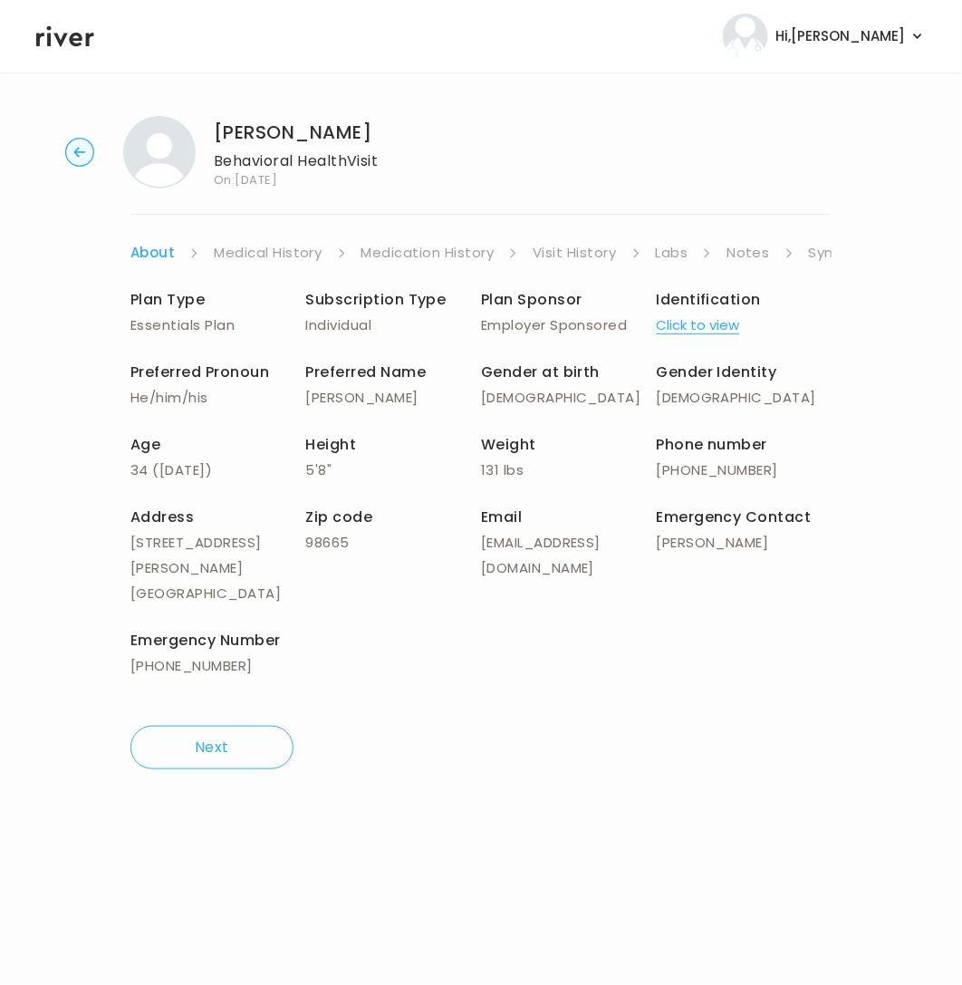
click at [823, 260] on link "Symptoms" at bounding box center [848, 252] width 78 height 25
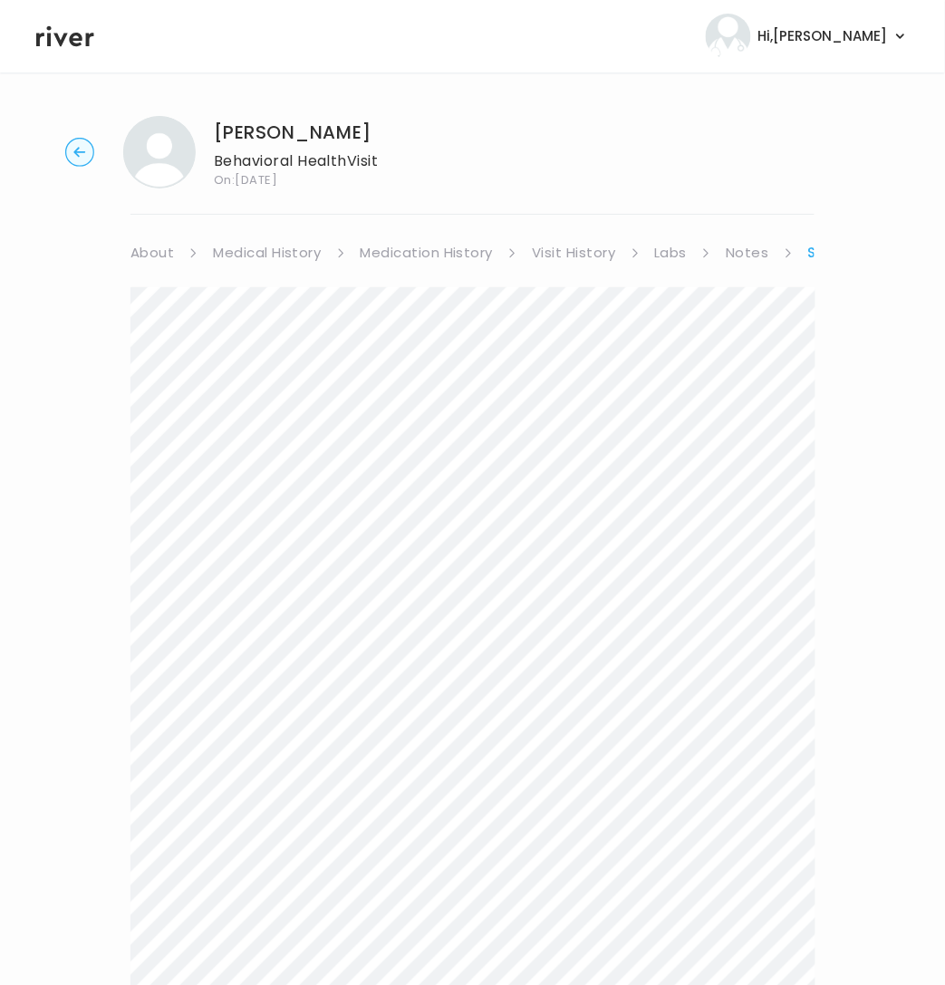
click at [811, 252] on link "Symptoms" at bounding box center [849, 252] width 82 height 25
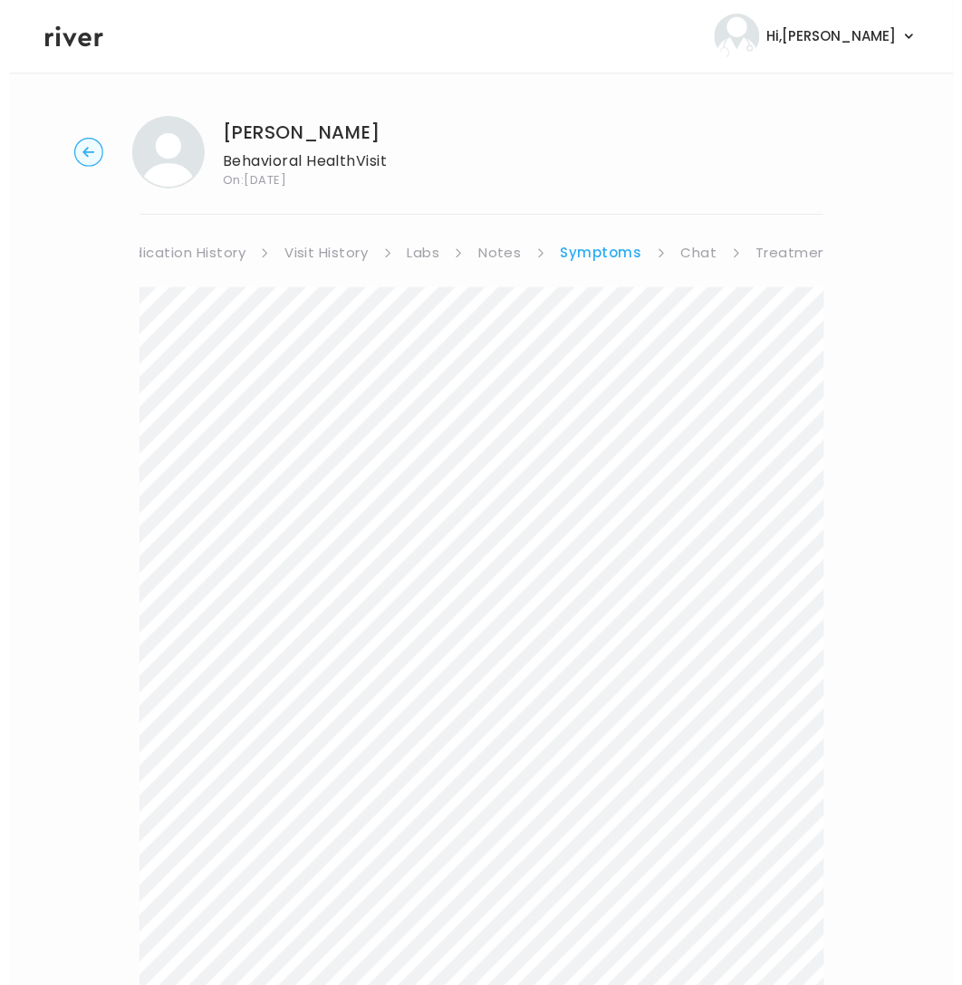
scroll to position [0, 293]
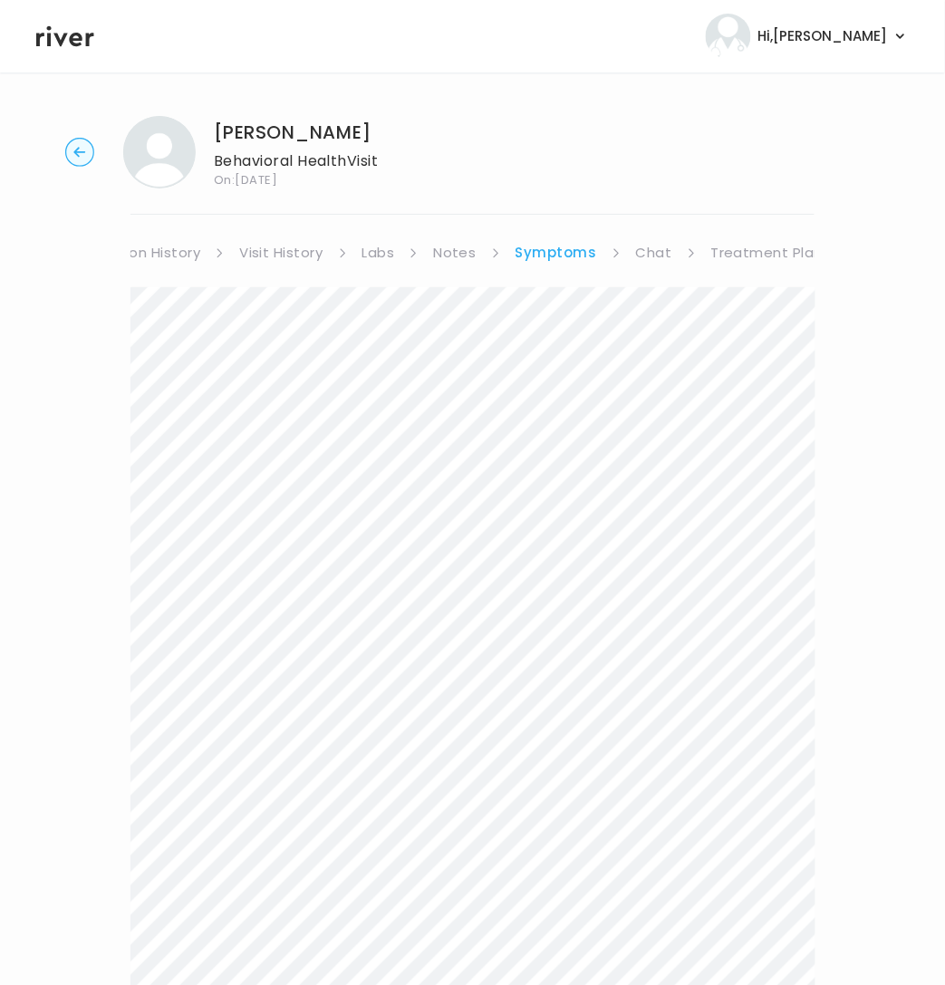
click at [791, 255] on link "Treatment Plan" at bounding box center [767, 252] width 112 height 25
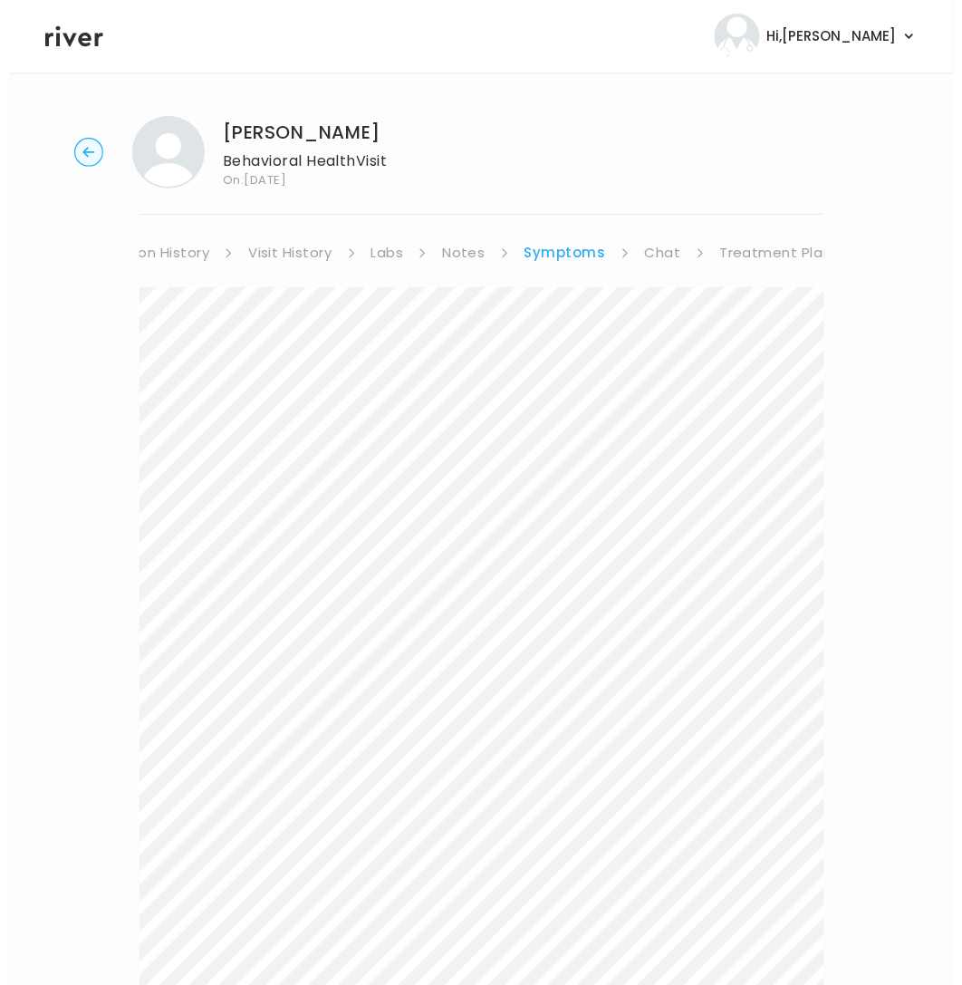
scroll to position [0, 276]
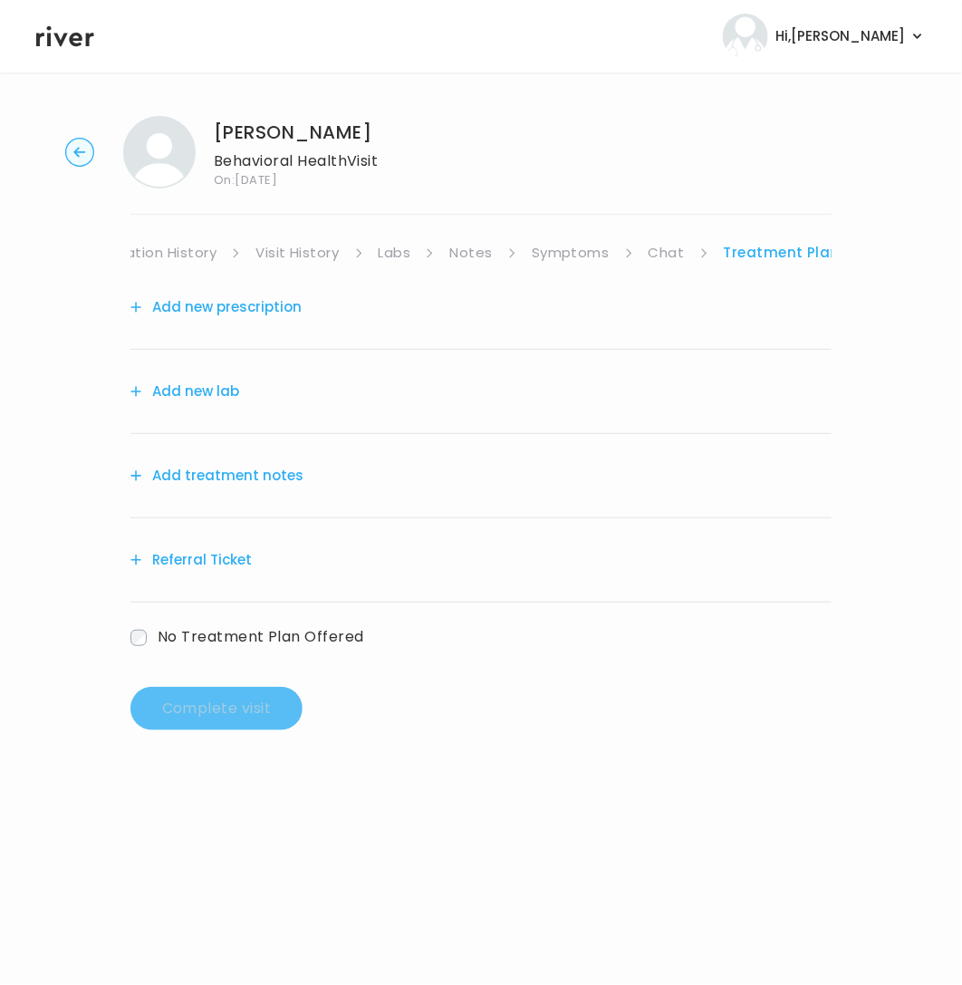
click at [662, 254] on link "Chat" at bounding box center [667, 252] width 36 height 25
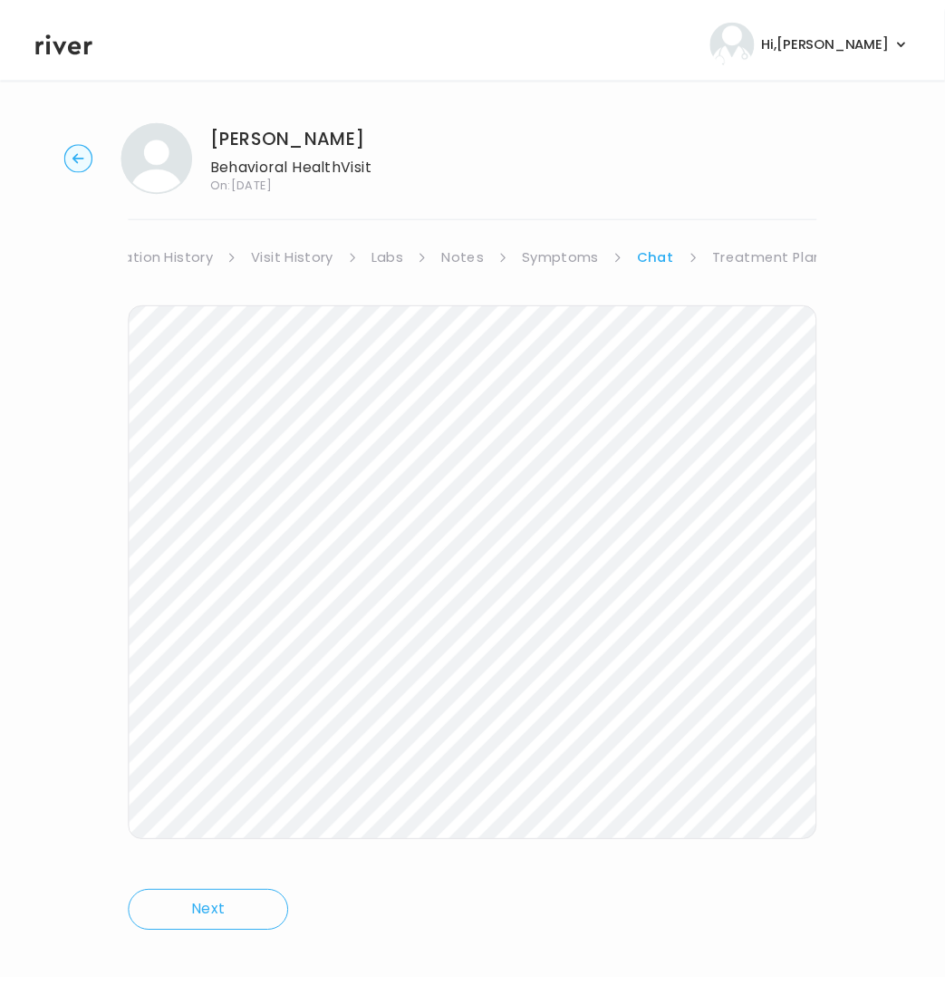
scroll to position [0, 275]
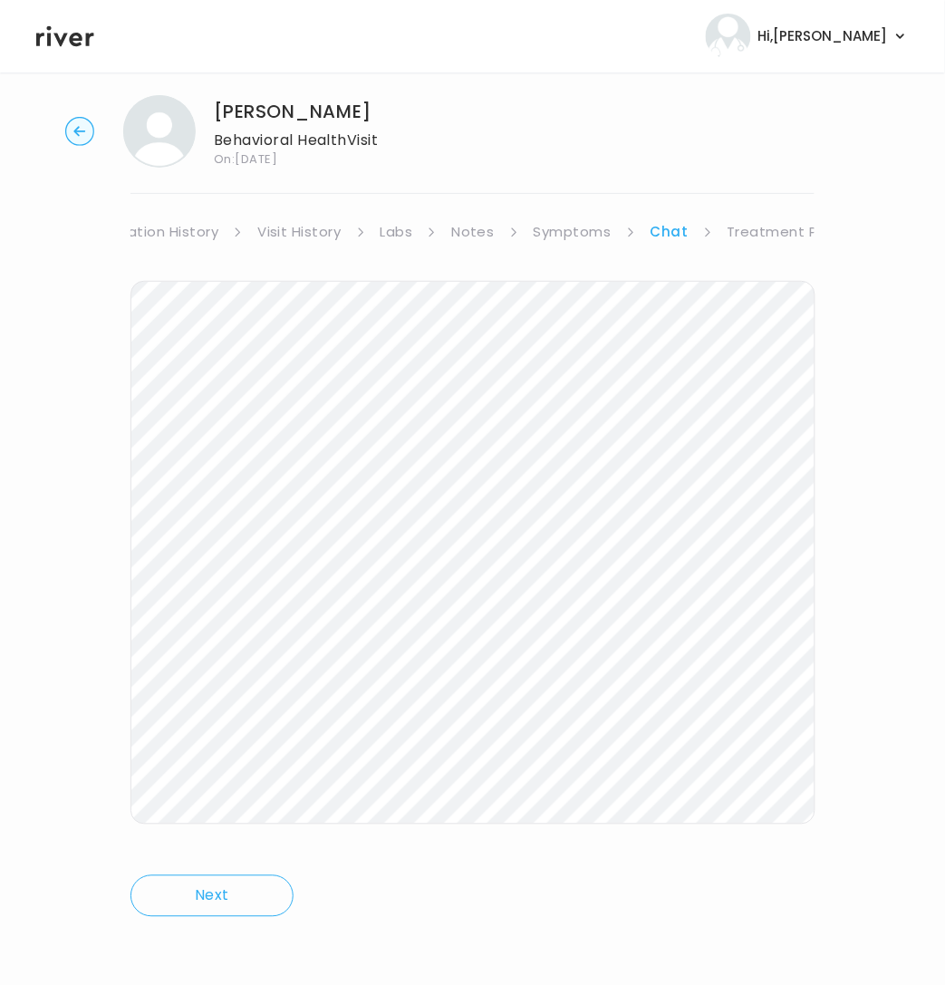
click at [88, 138] on circle "button" at bounding box center [80, 132] width 28 height 28
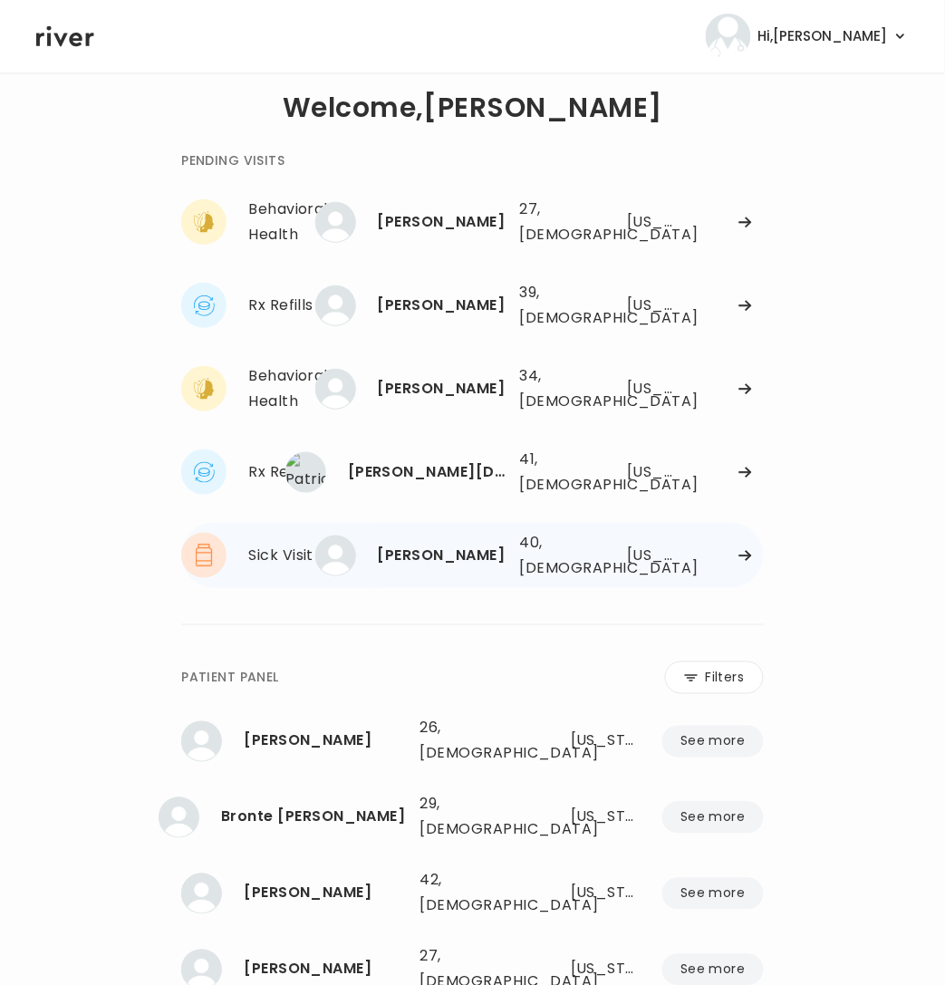
click at [611, 530] on div "Ahmad Itani 40, Male See more 40, Male Tennessee" at bounding box center [556, 555] width 416 height 58
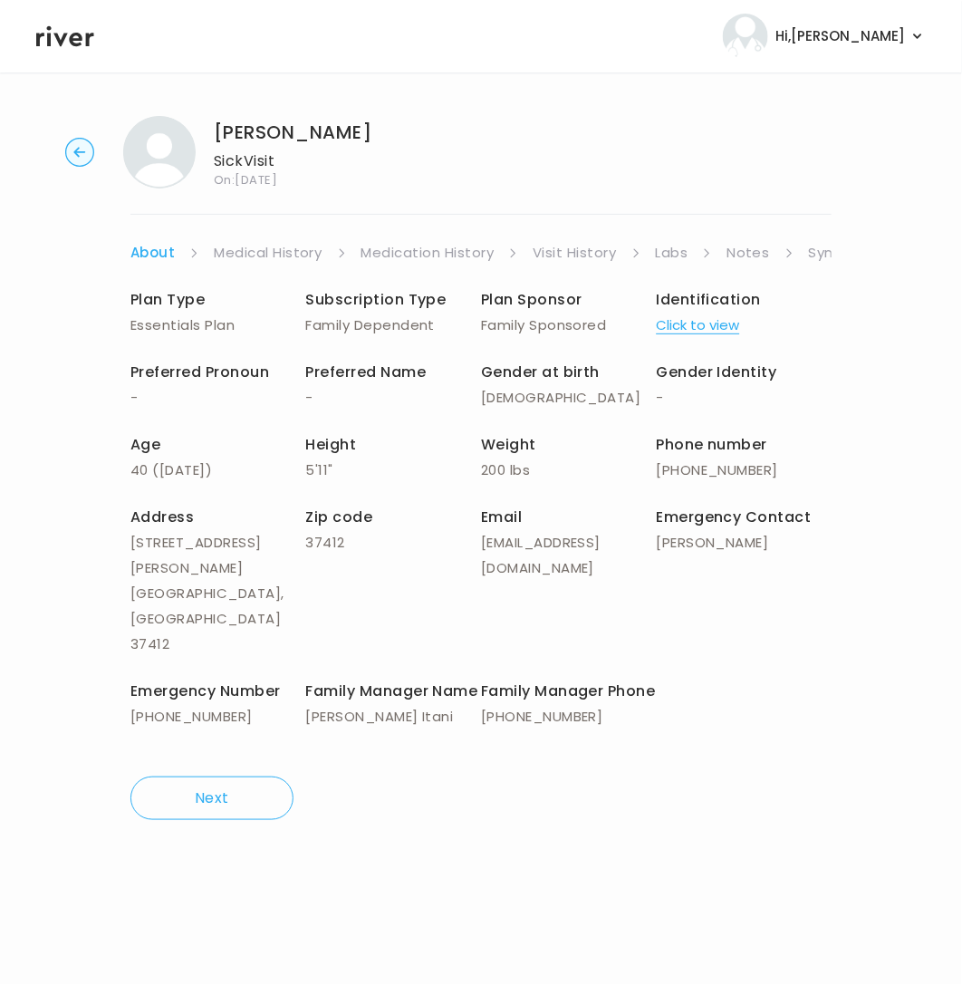
click at [820, 248] on link "Symptoms" at bounding box center [848, 252] width 78 height 25
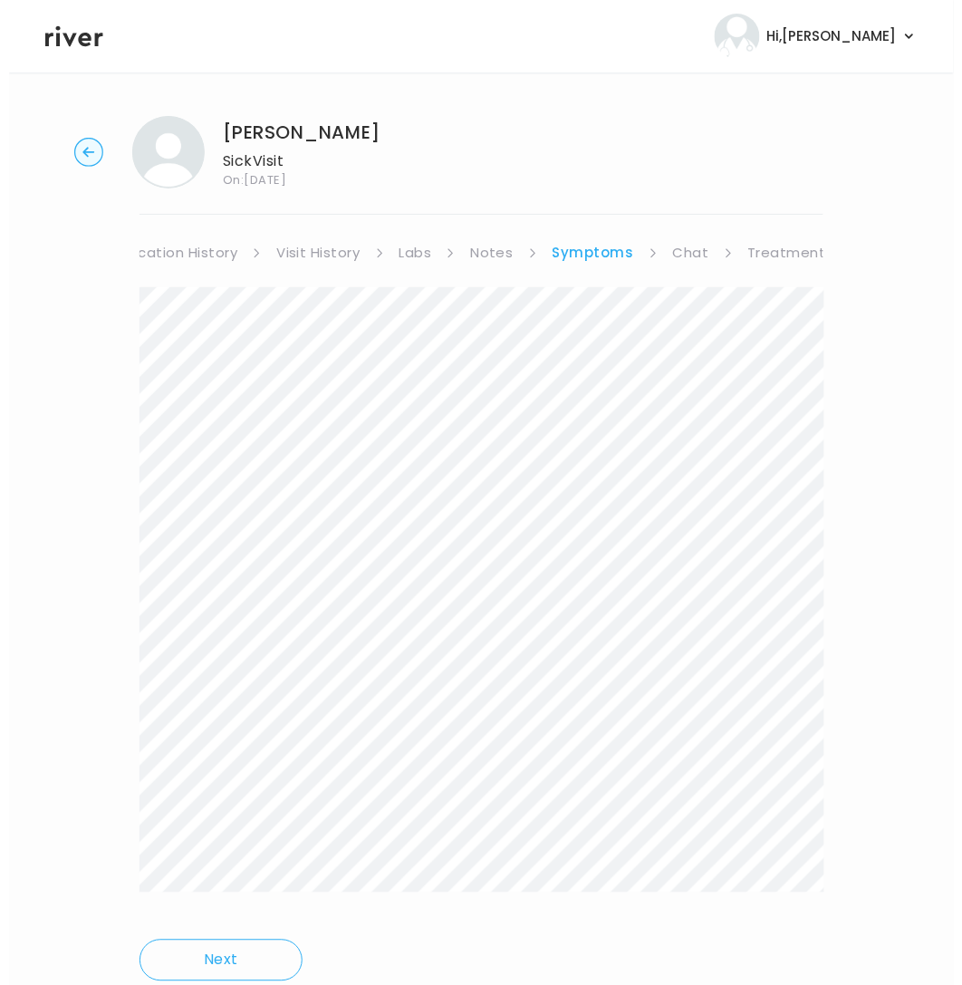
scroll to position [0, 293]
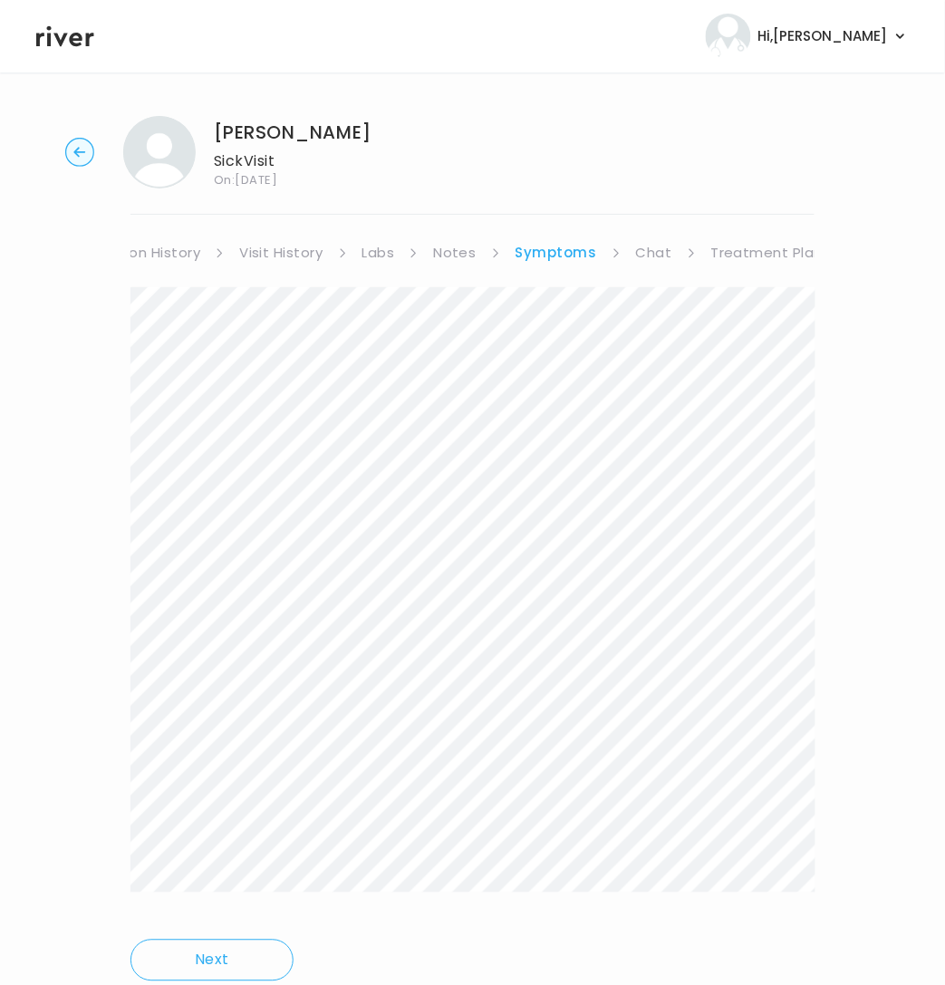
click at [771, 252] on link "Treatment Plan" at bounding box center [767, 252] width 112 height 25
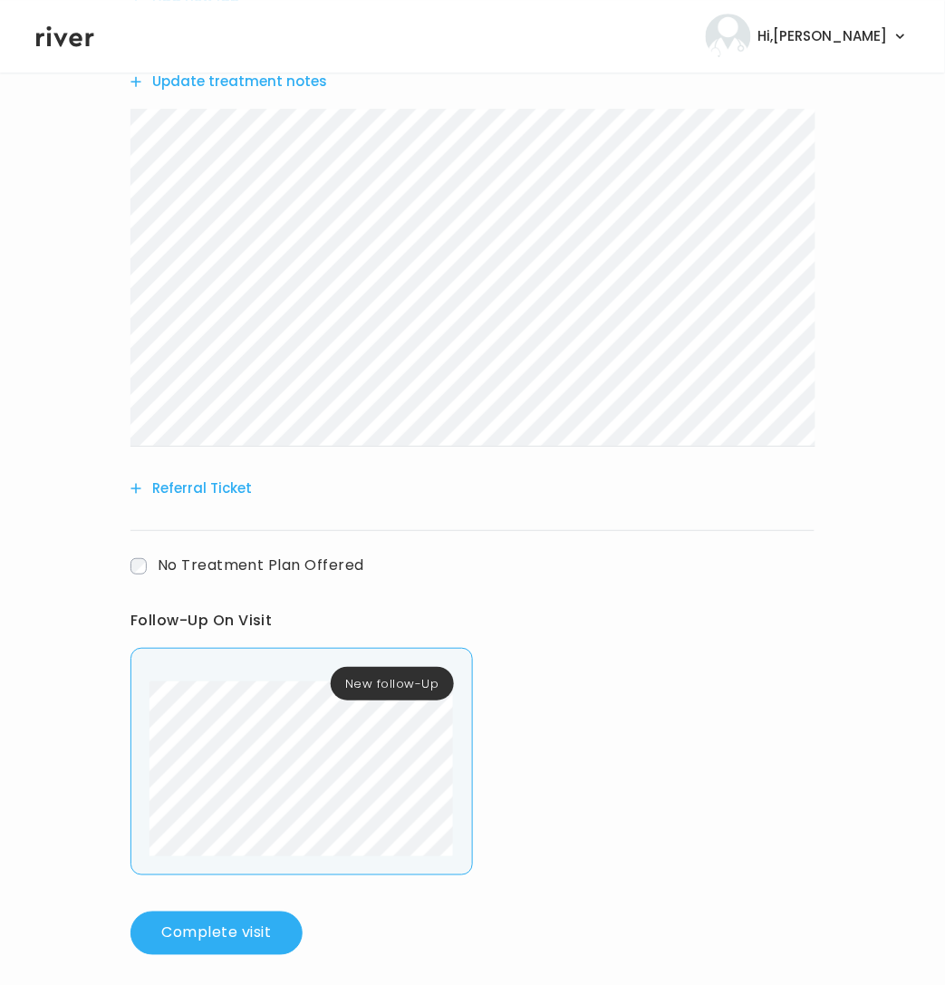
scroll to position [1031, 0]
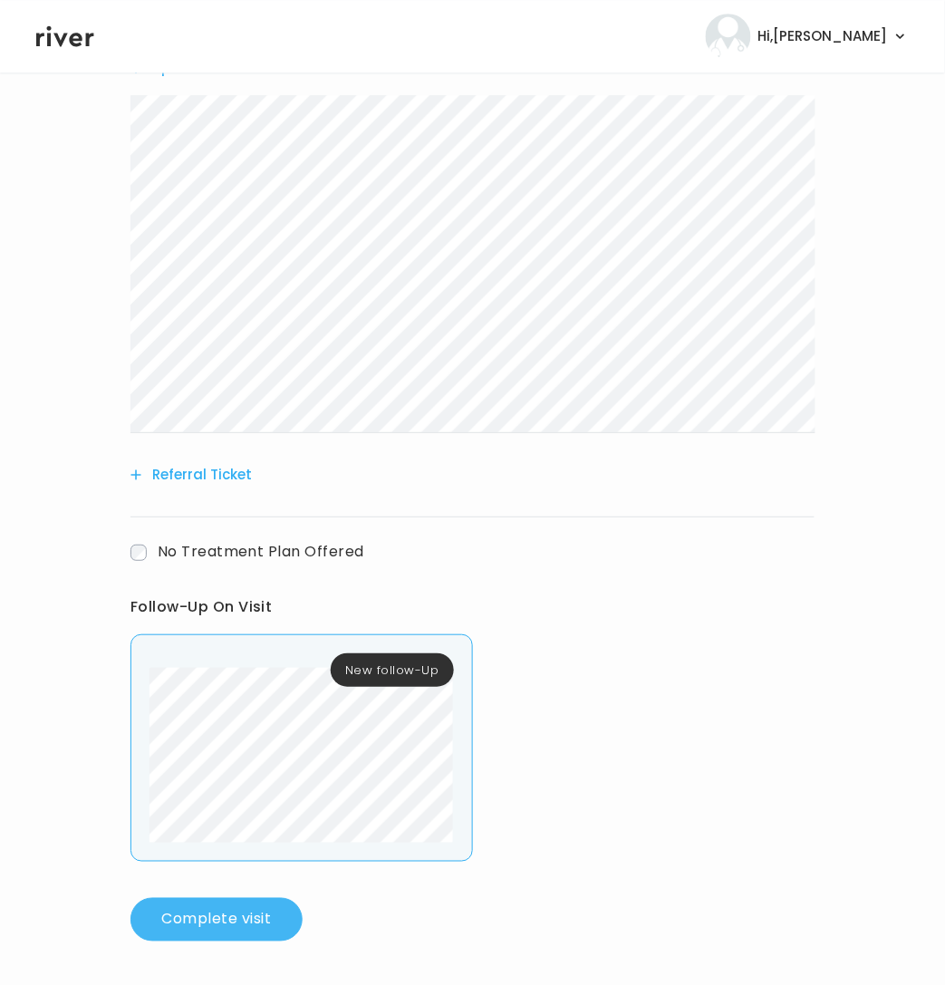
click at [226, 928] on button "Complete visit" at bounding box center [216, 919] width 172 height 43
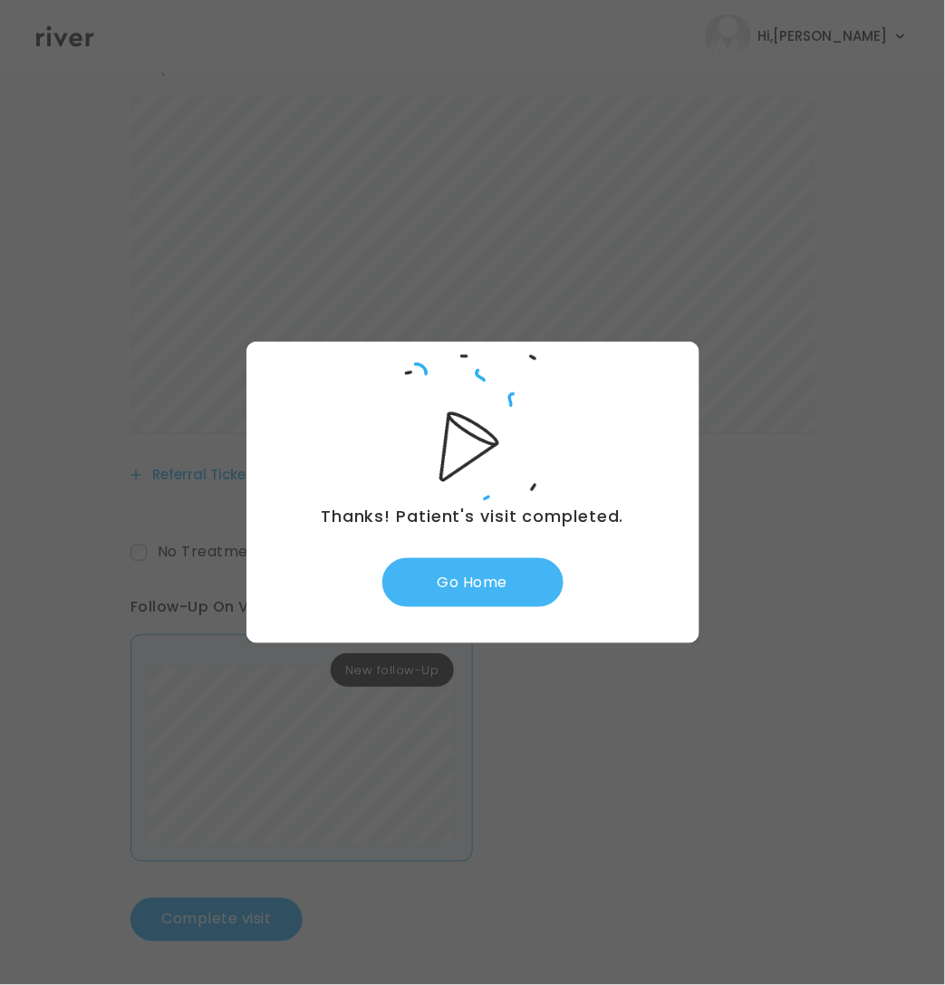
click at [487, 586] on button "Go Home" at bounding box center [472, 582] width 181 height 49
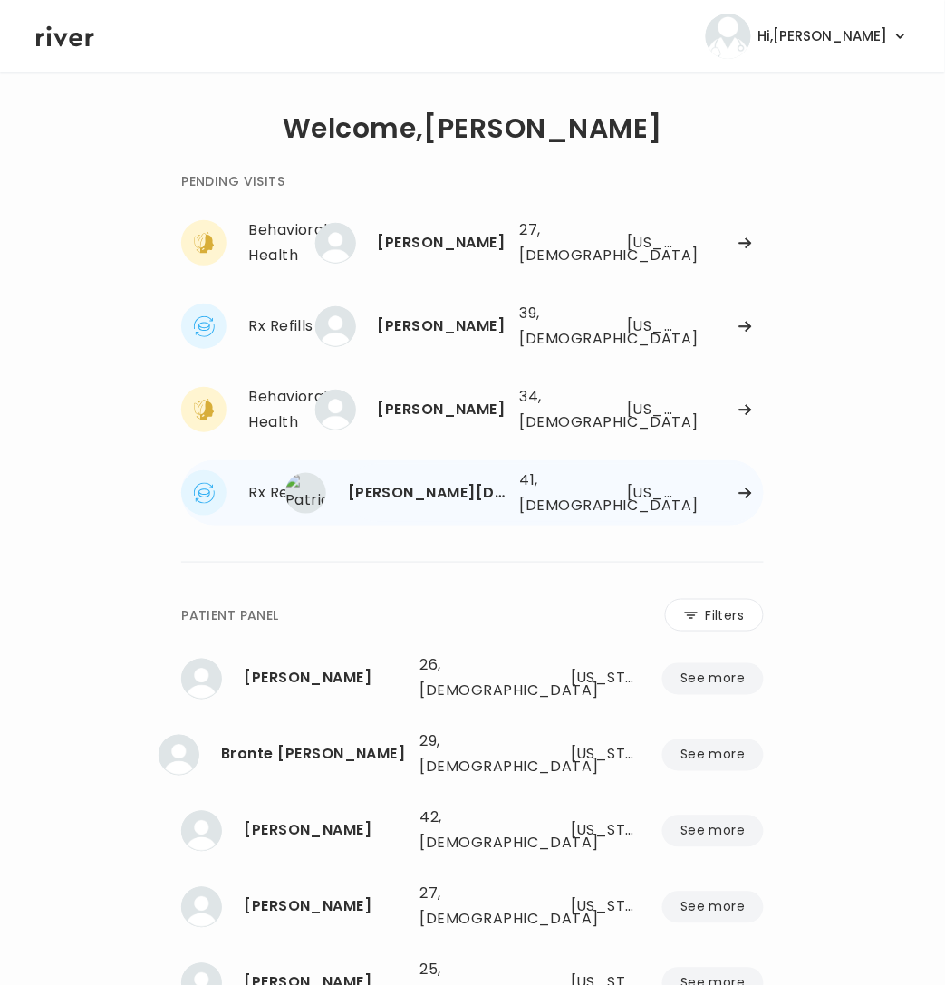
click at [587, 485] on div "41, [DEMOGRAPHIC_DATA]" at bounding box center [556, 493] width 72 height 51
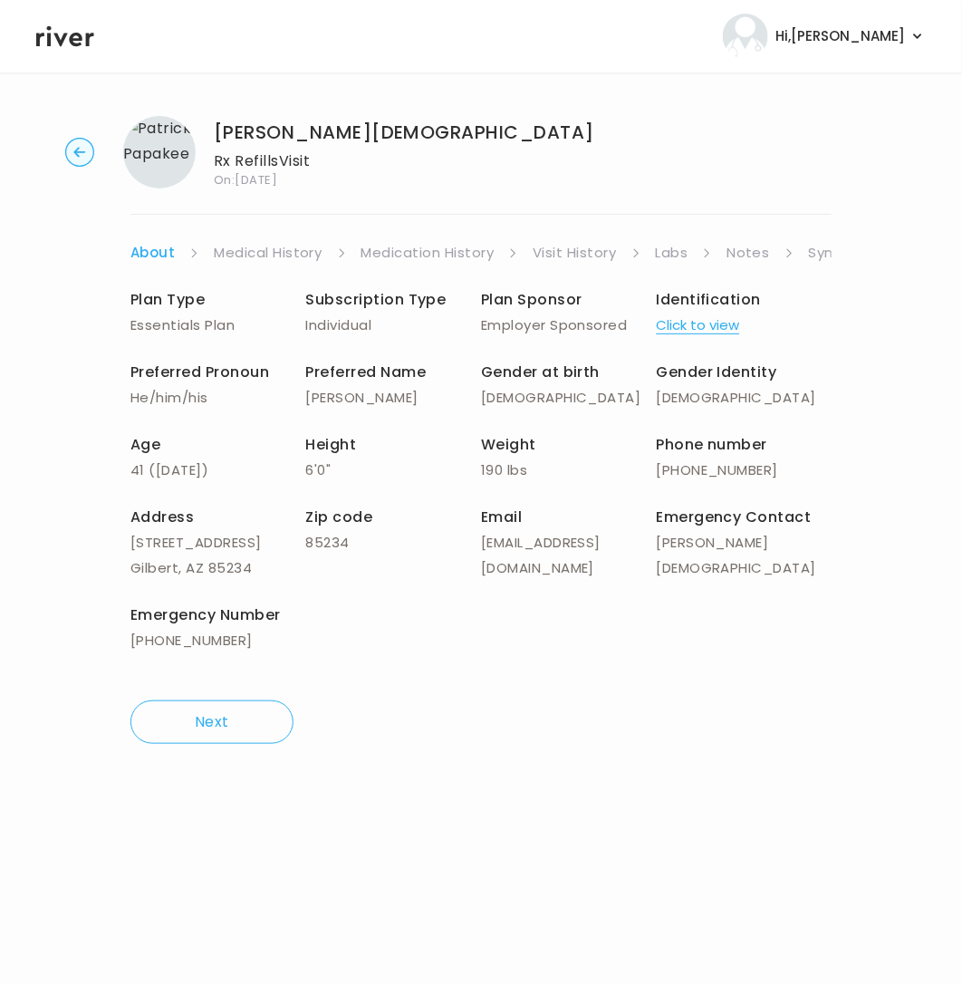
click at [822, 257] on link "Symptoms" at bounding box center [848, 252] width 78 height 25
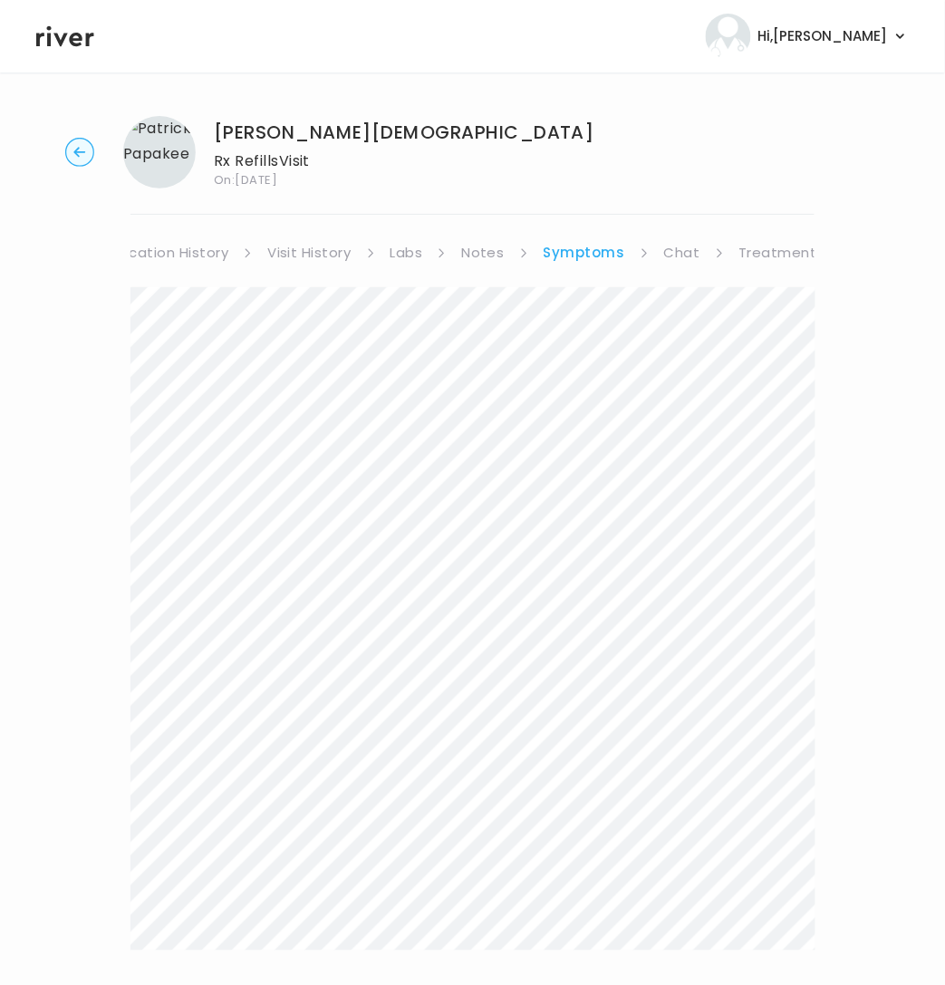
scroll to position [0, 293]
click at [638, 250] on link "Chat" at bounding box center [654, 252] width 36 height 25
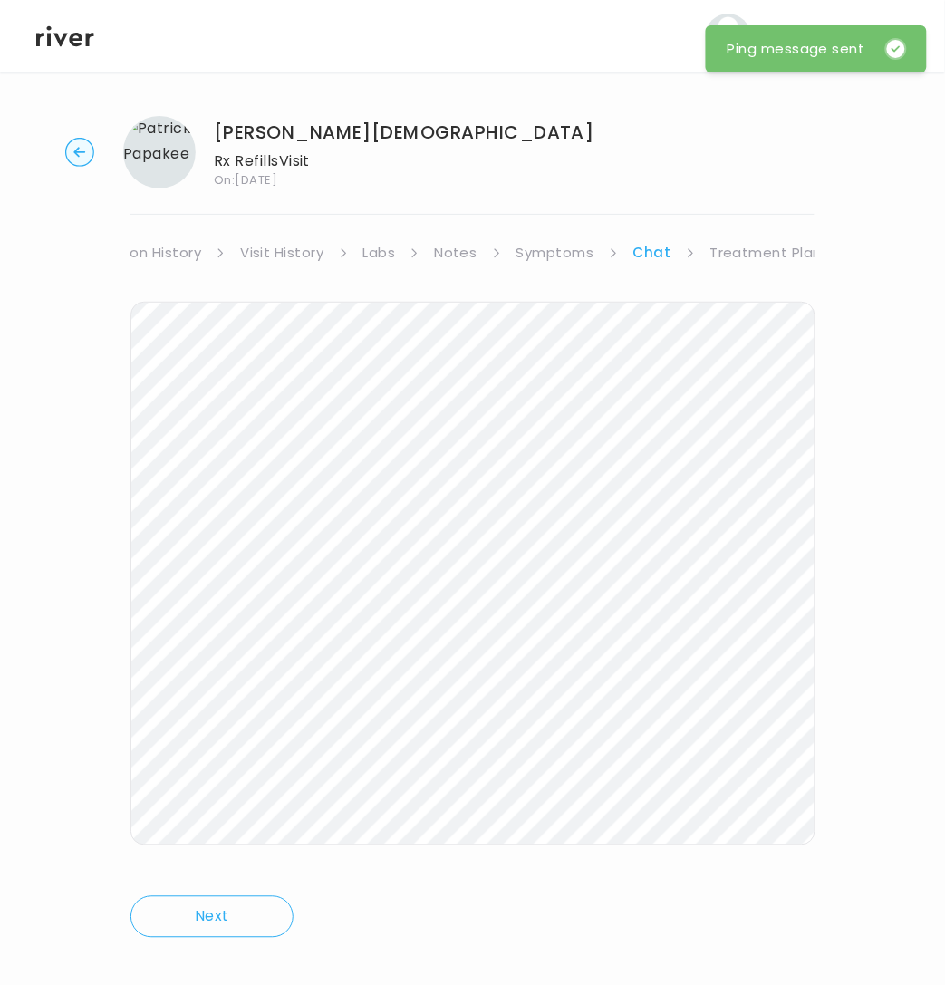
click at [72, 153] on circle "button" at bounding box center [80, 153] width 28 height 28
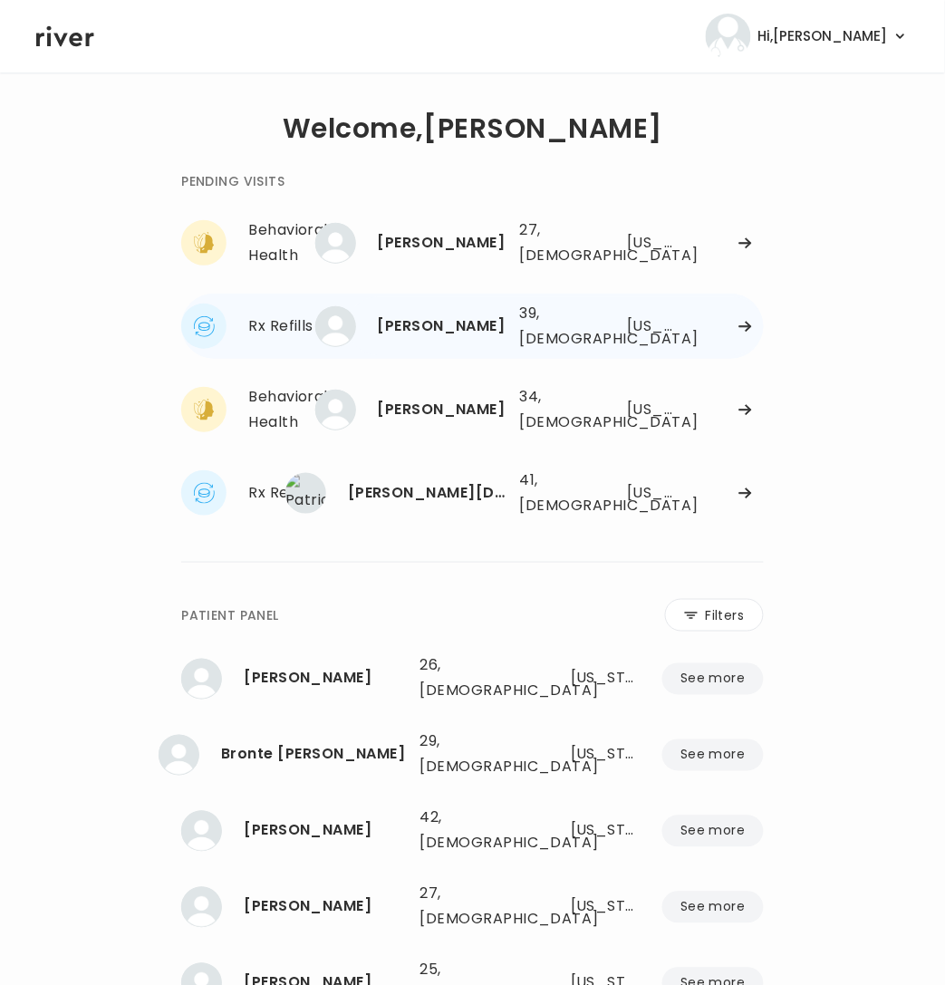
click at [552, 331] on div "39, [DEMOGRAPHIC_DATA]" at bounding box center [556, 326] width 72 height 51
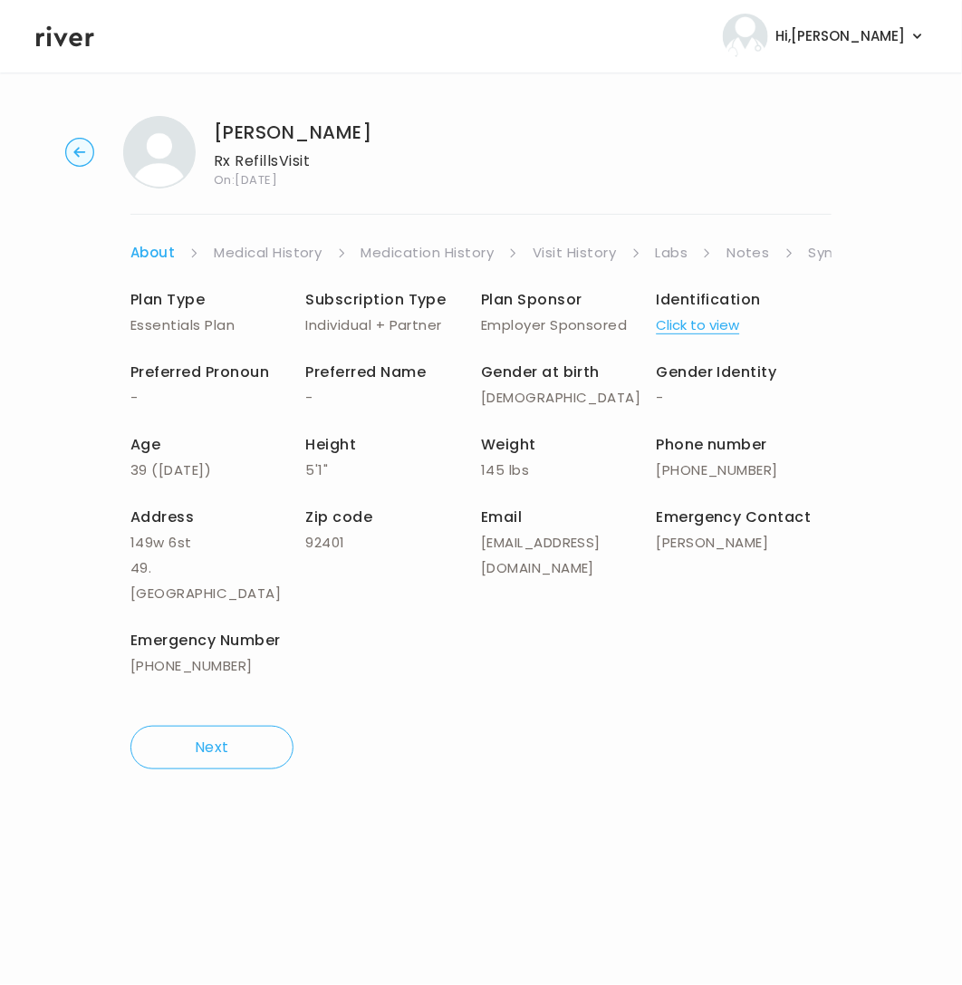
click at [819, 250] on link "Symptoms" at bounding box center [848, 252] width 78 height 25
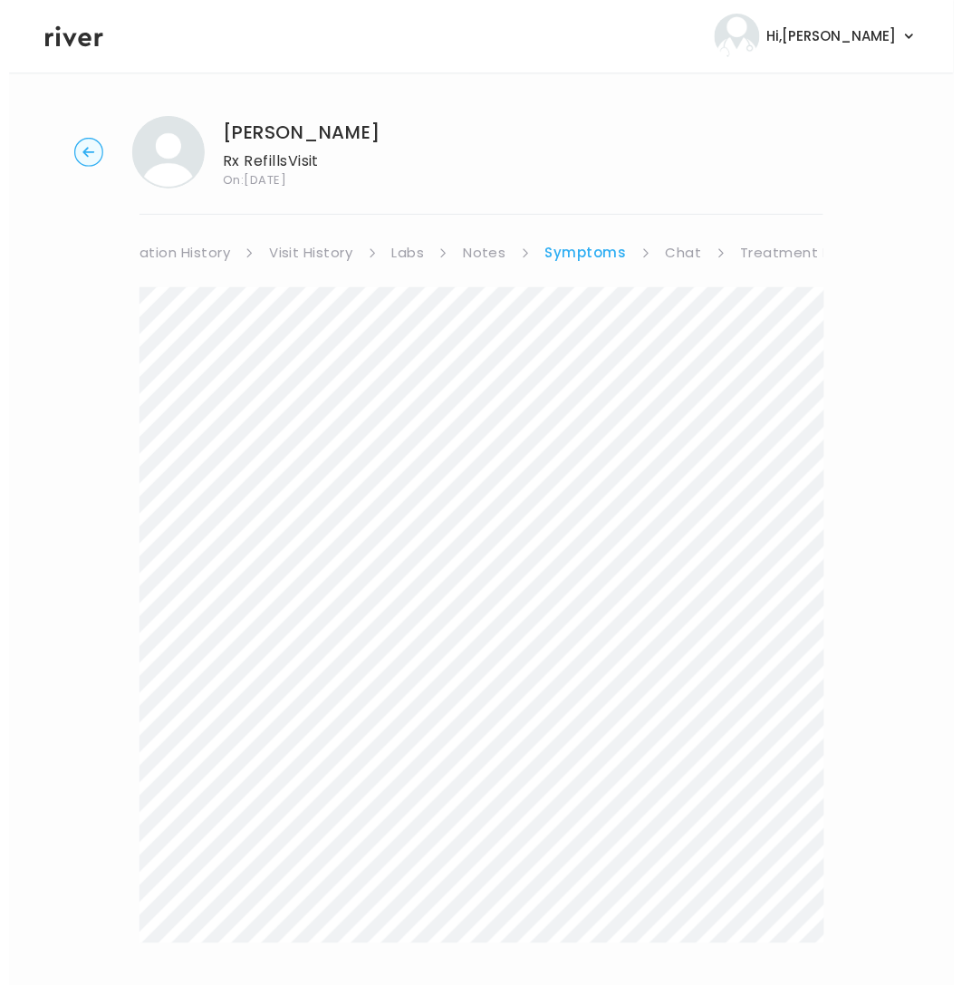
scroll to position [0, 293]
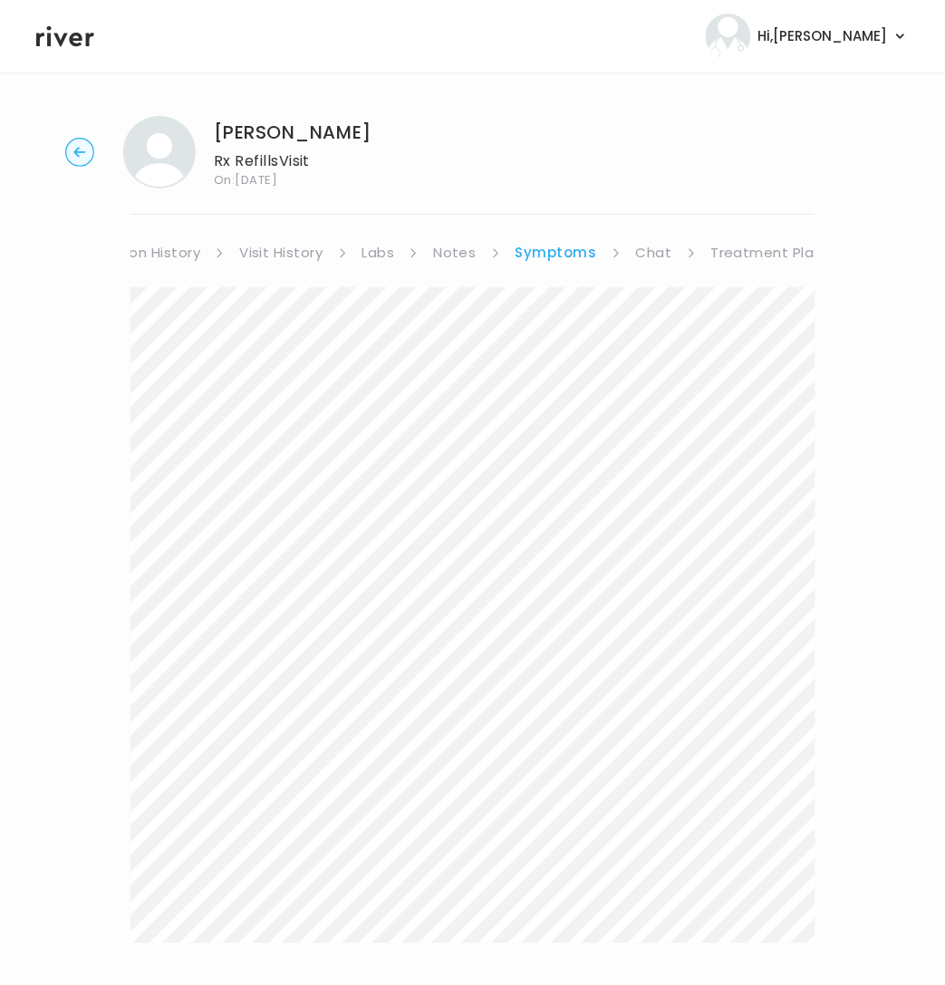
click at [809, 246] on link "Treatment Plan" at bounding box center [767, 252] width 112 height 25
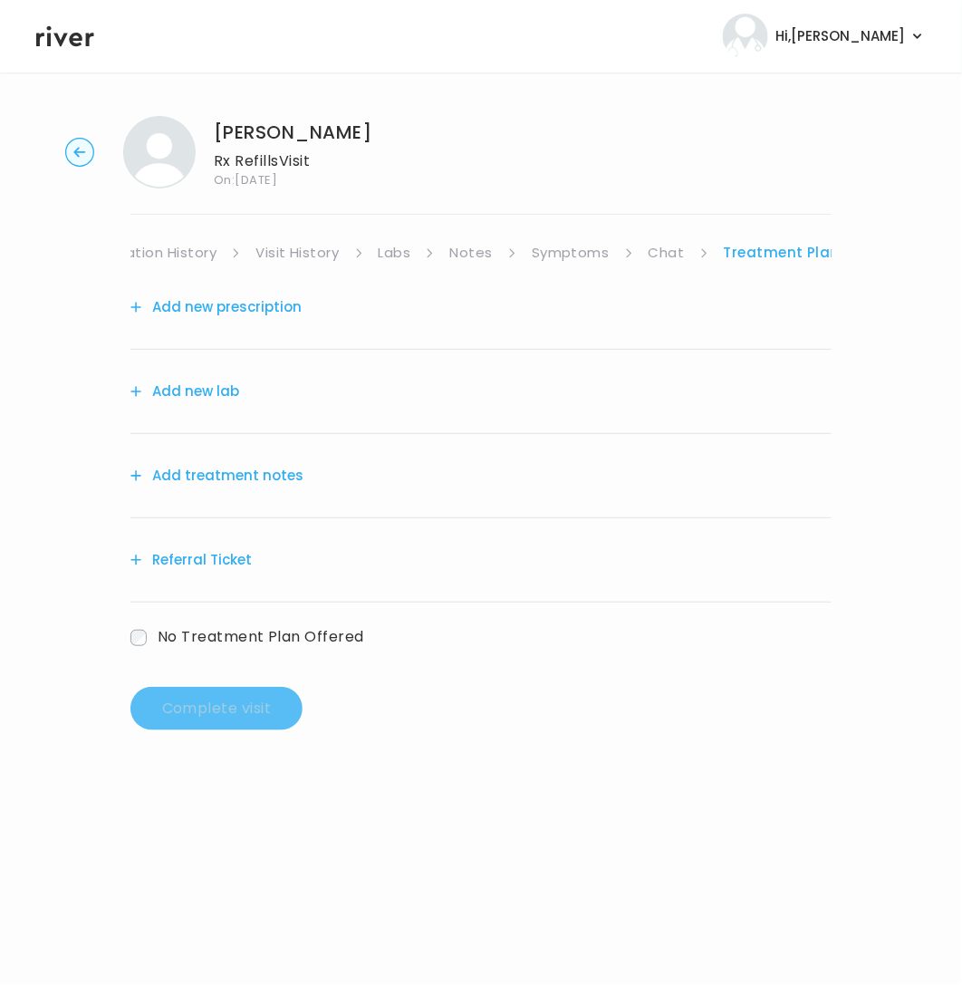
click at [672, 256] on link "Chat" at bounding box center [667, 252] width 36 height 25
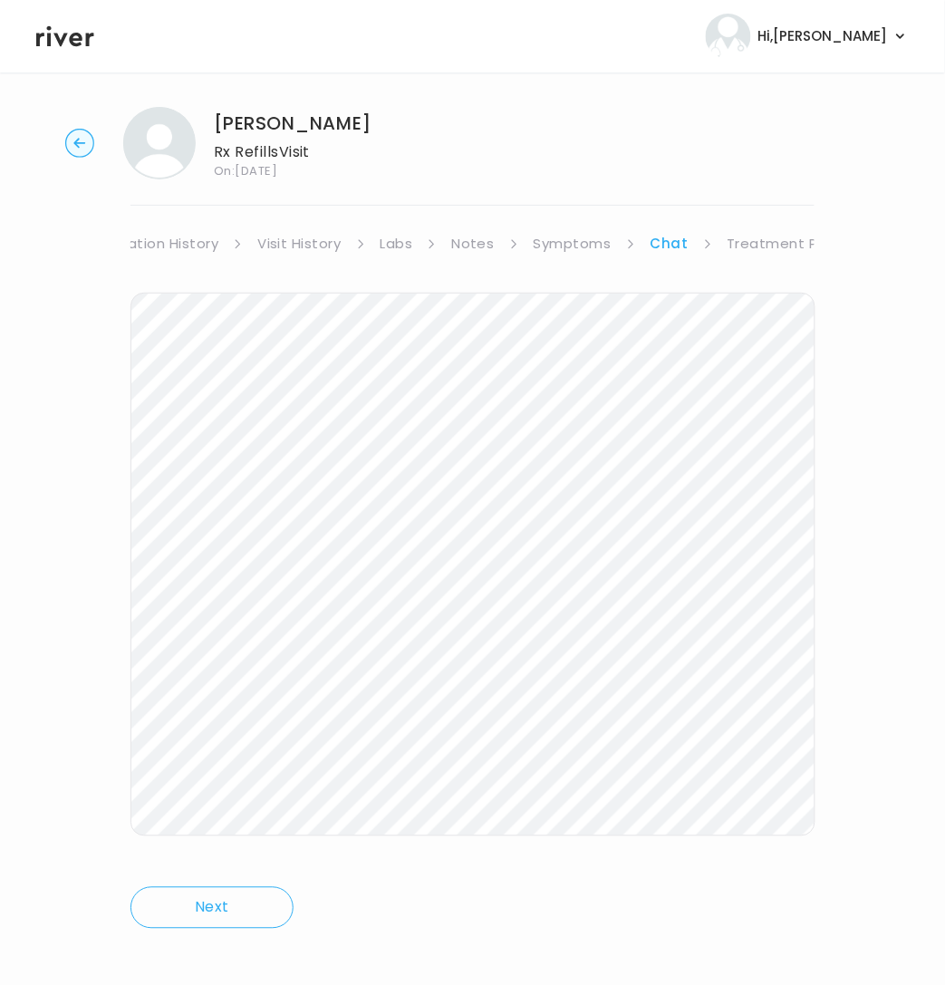
scroll to position [21, 0]
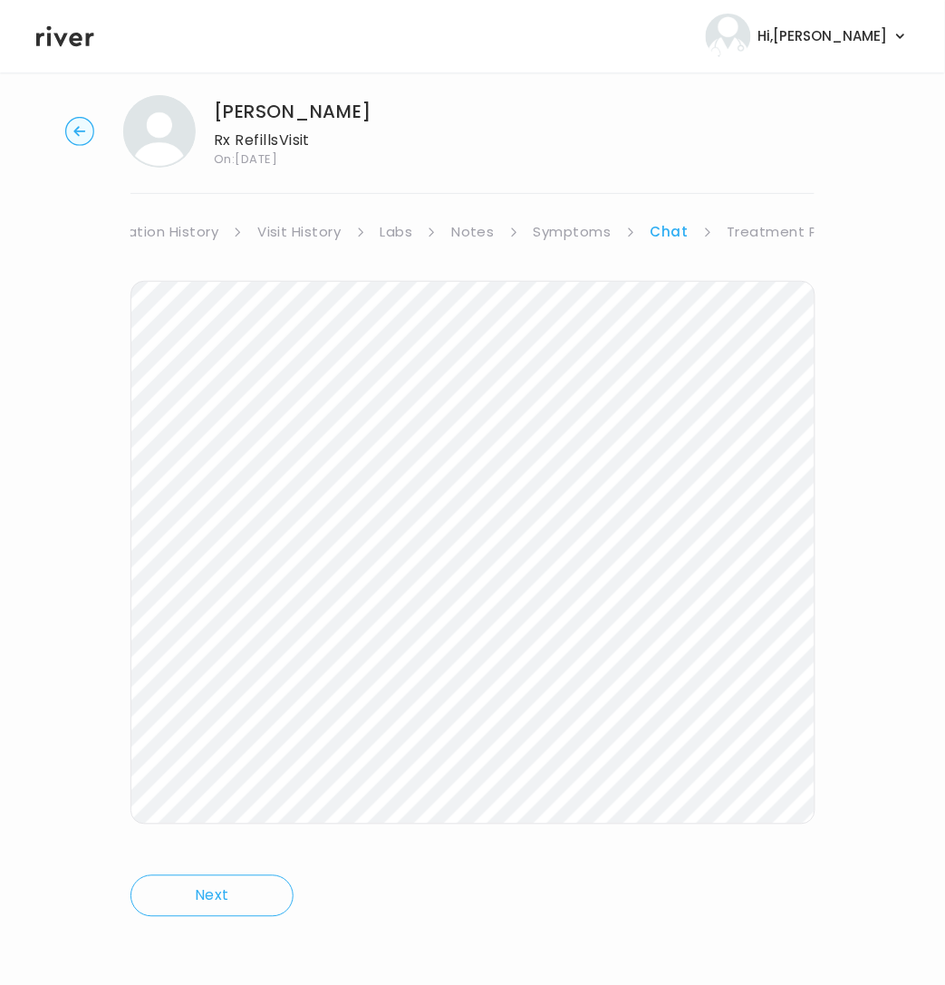
click at [789, 222] on link "Treatment Plan" at bounding box center [784, 231] width 112 height 25
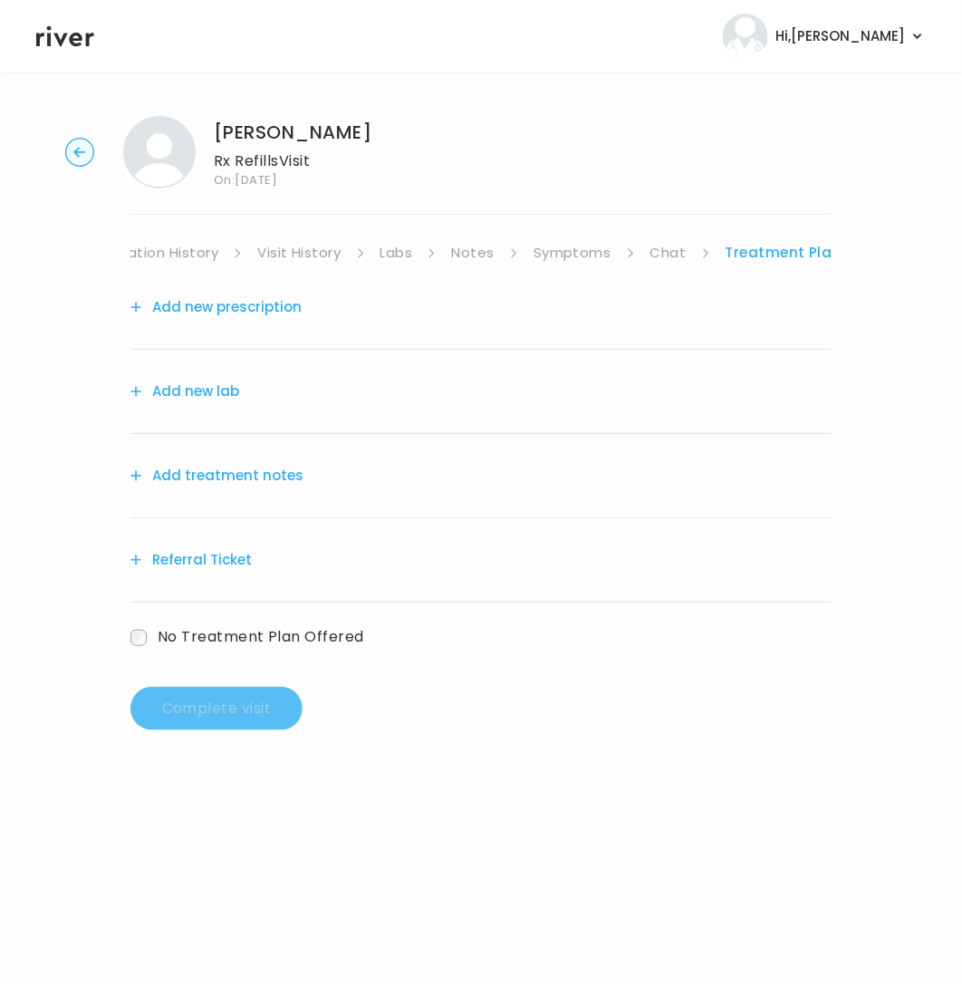
drag, startPoint x: 579, startPoint y: 250, endPoint x: 578, endPoint y: 261, distance: 10.9
click at [579, 252] on link "Symptoms" at bounding box center [573, 252] width 78 height 25
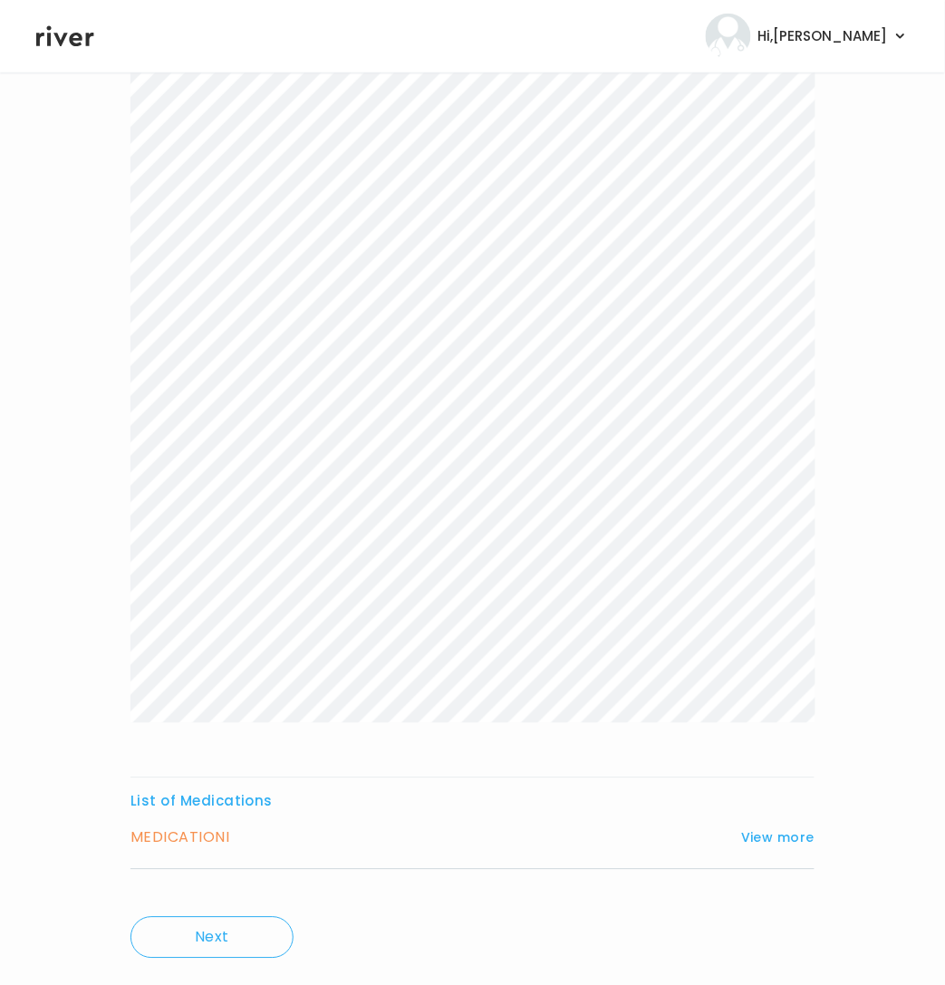
scroll to position [264, 0]
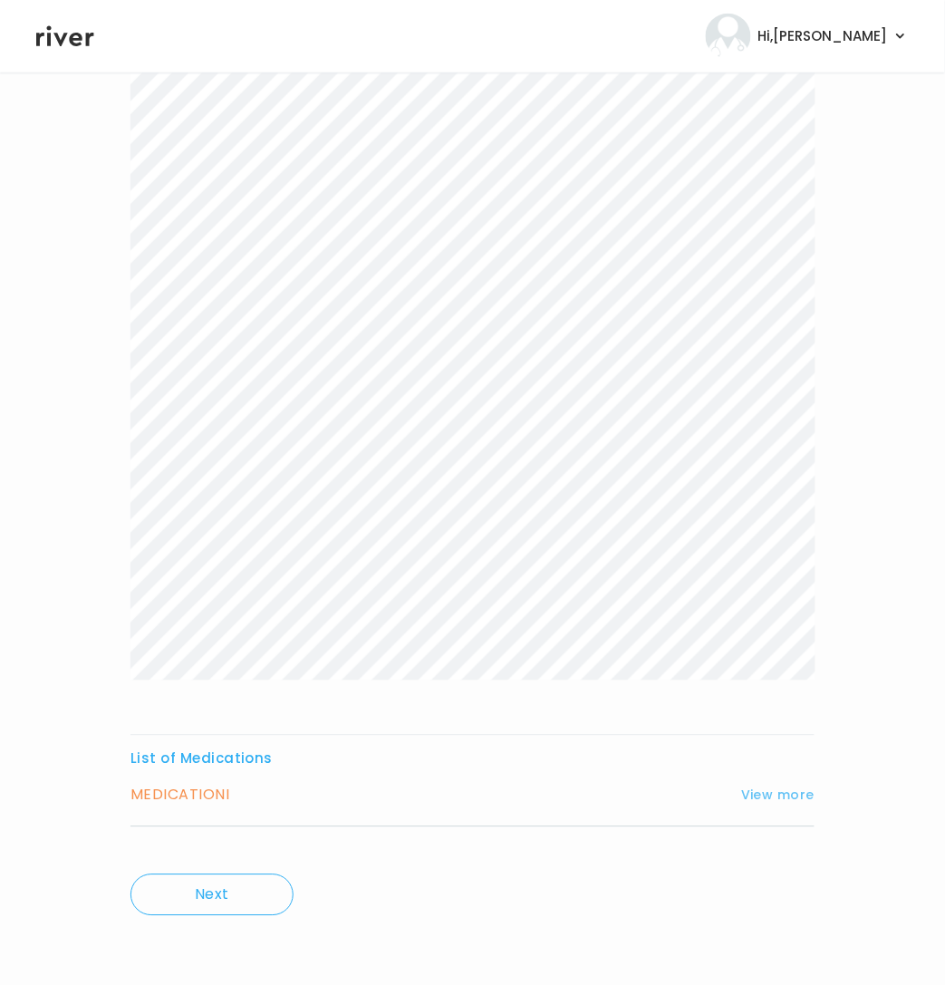
click at [795, 785] on button "View more" at bounding box center [777, 796] width 73 height 22
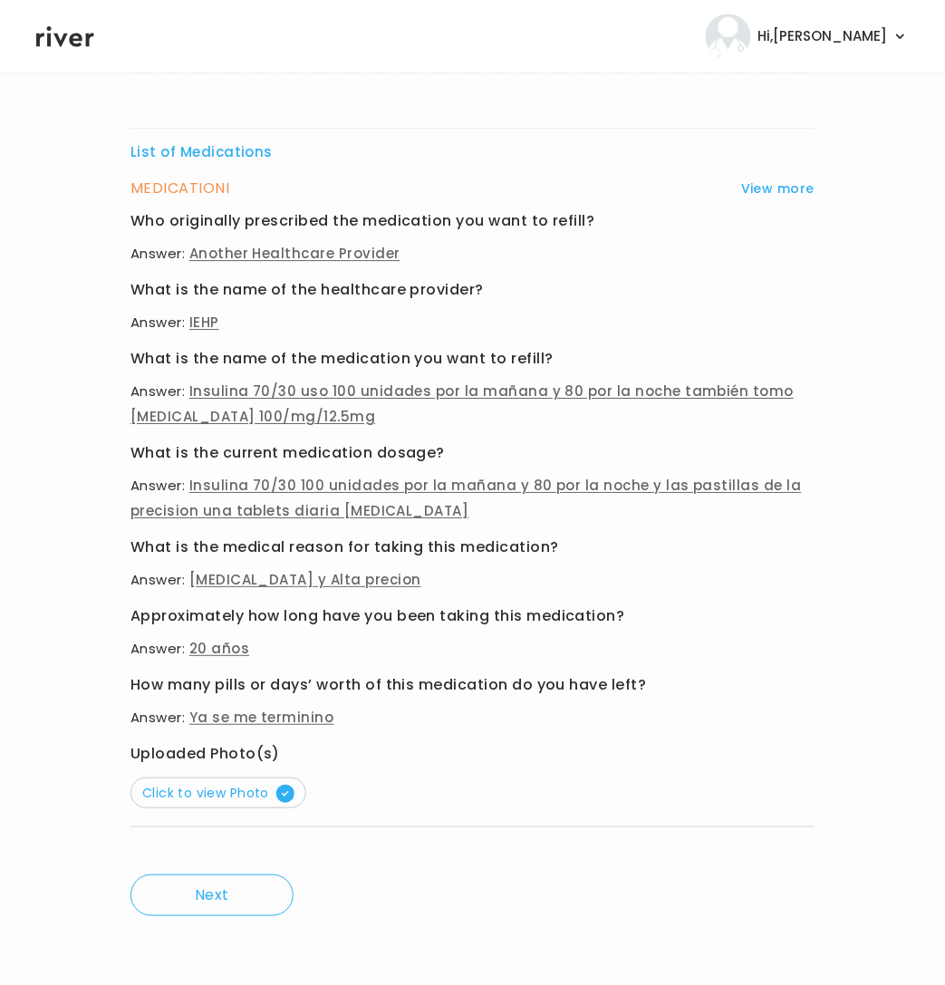
scroll to position [866, 0]
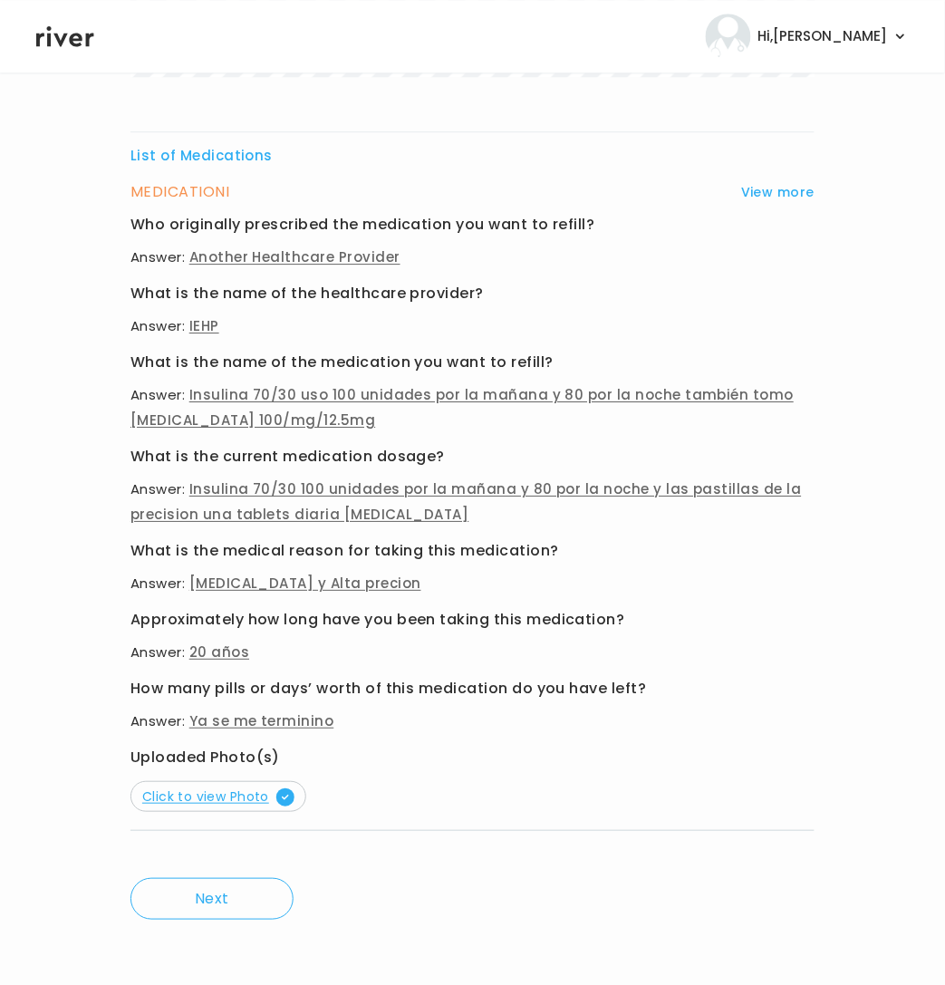
click at [220, 788] on span "Click to view Photo" at bounding box center [218, 796] width 152 height 18
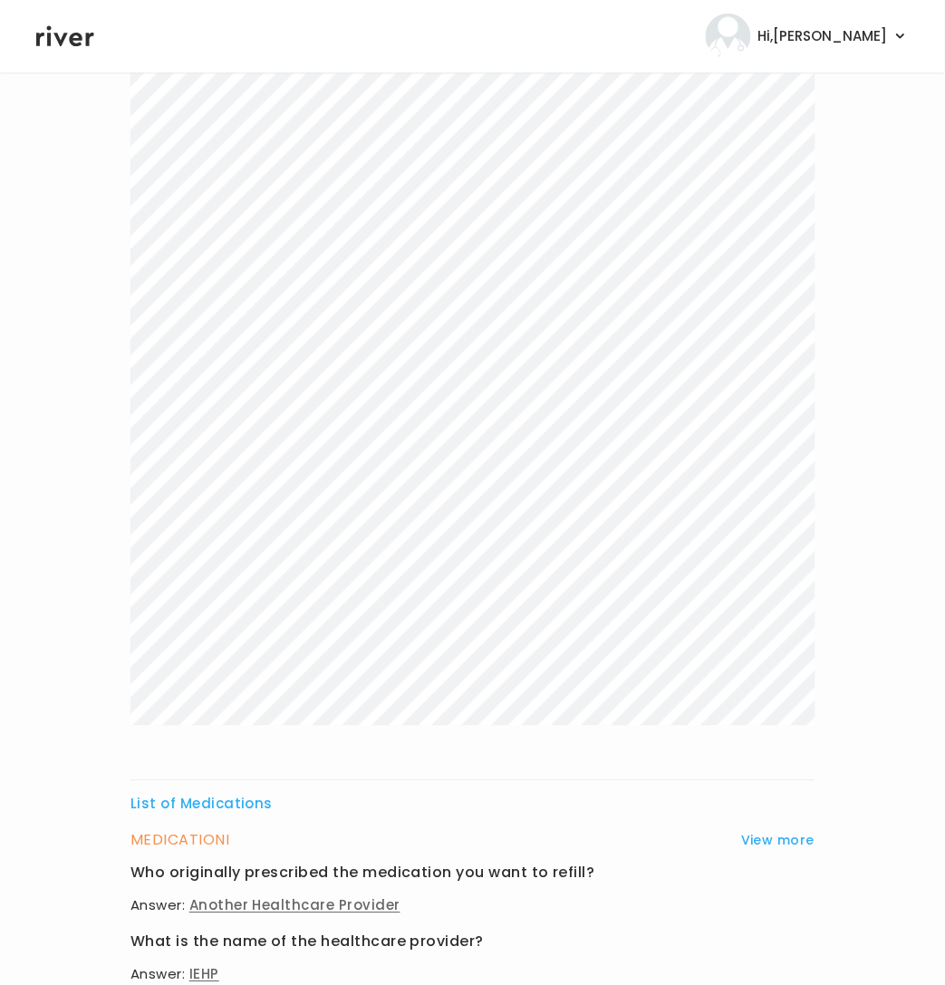
scroll to position [0, 0]
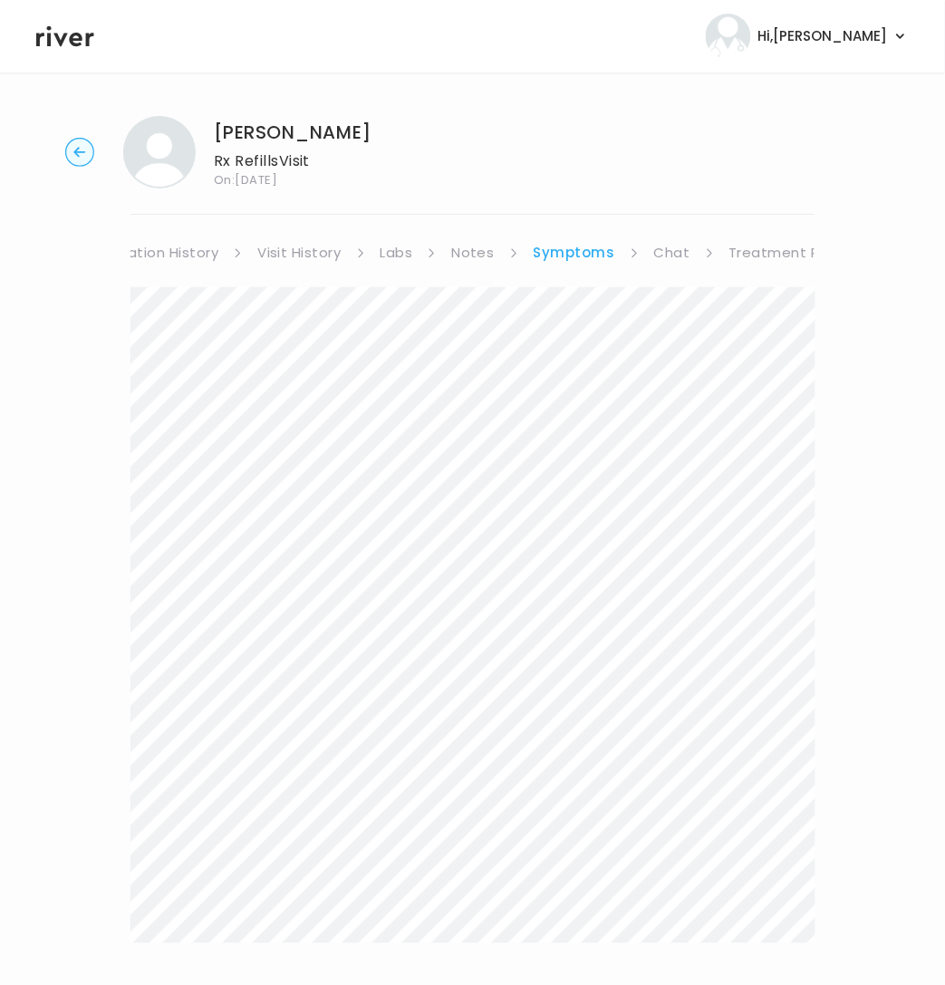
click at [670, 250] on link "Chat" at bounding box center [672, 252] width 36 height 25
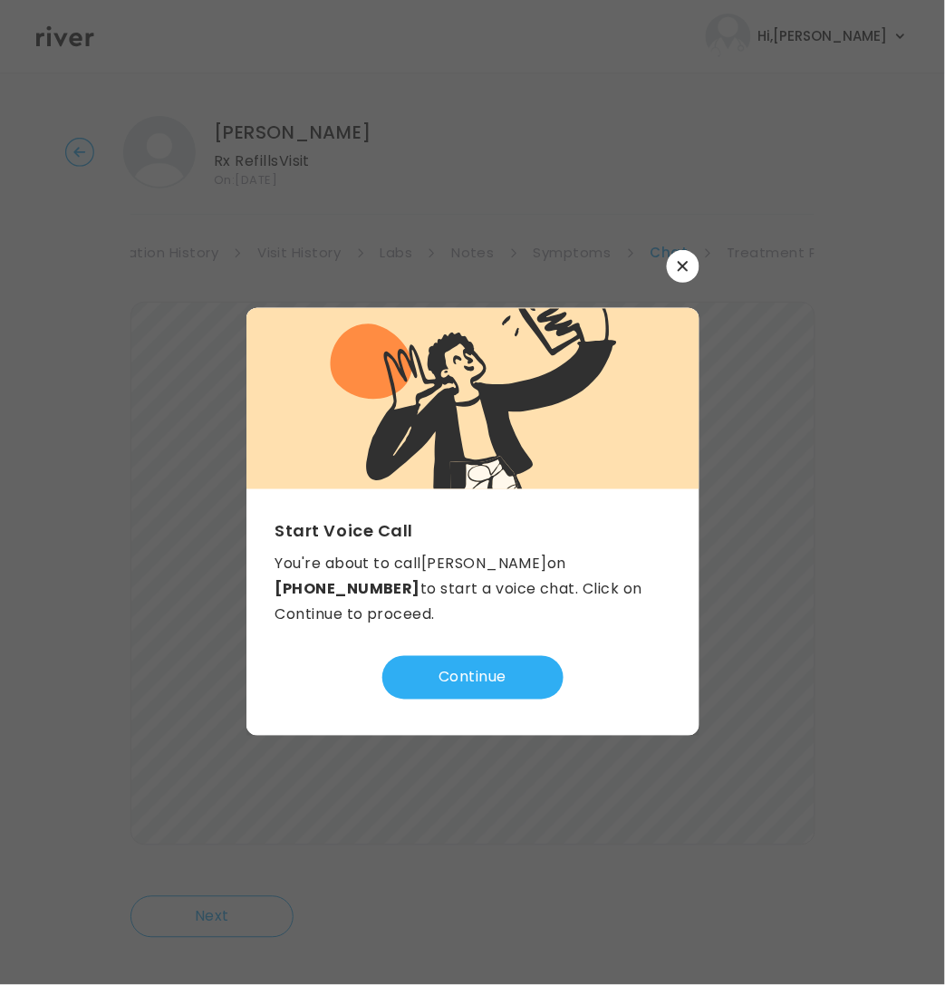
click at [689, 270] on button "button" at bounding box center [683, 266] width 33 height 33
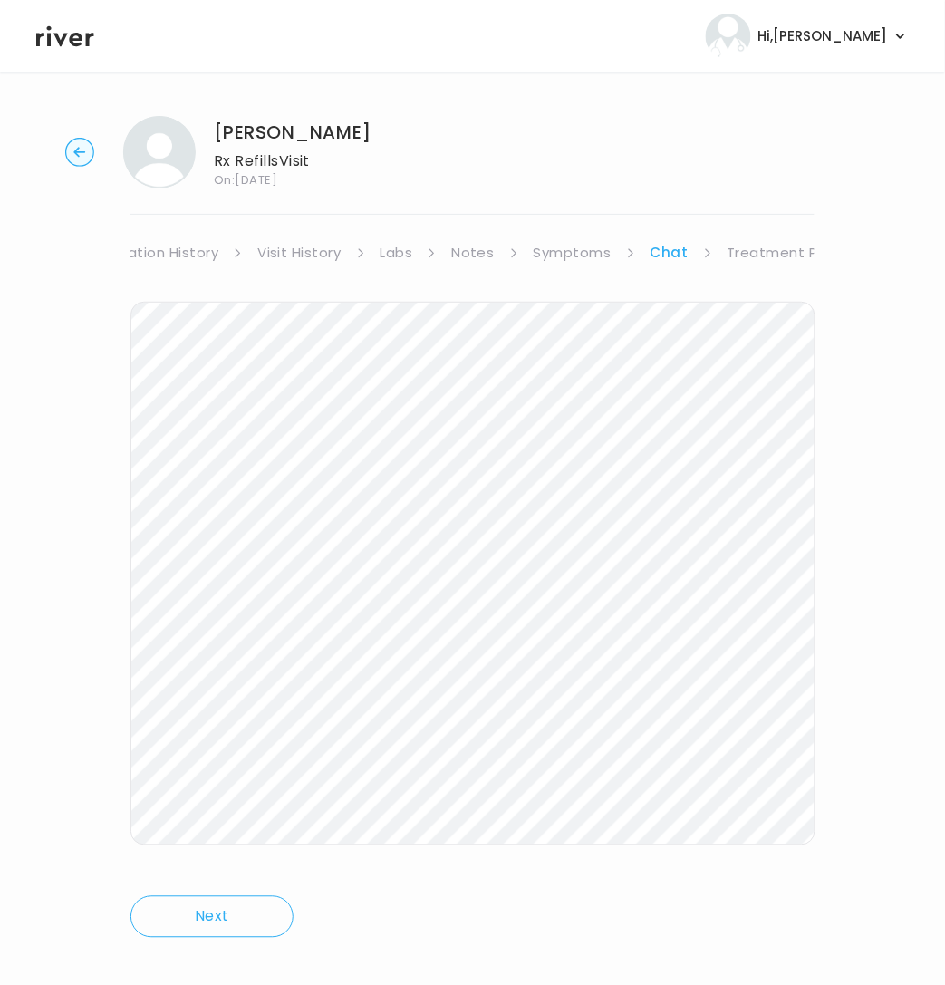
scroll to position [21, 0]
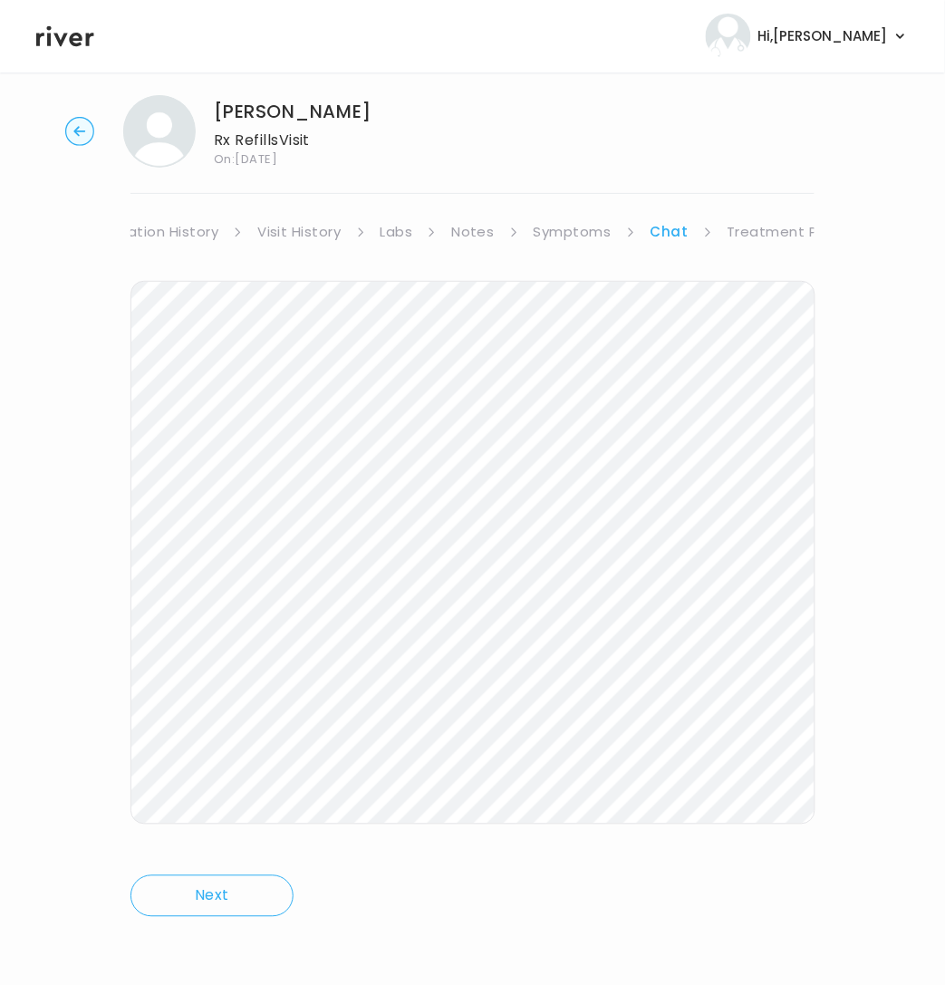
click at [76, 131] on icon "button" at bounding box center [79, 131] width 12 height 10
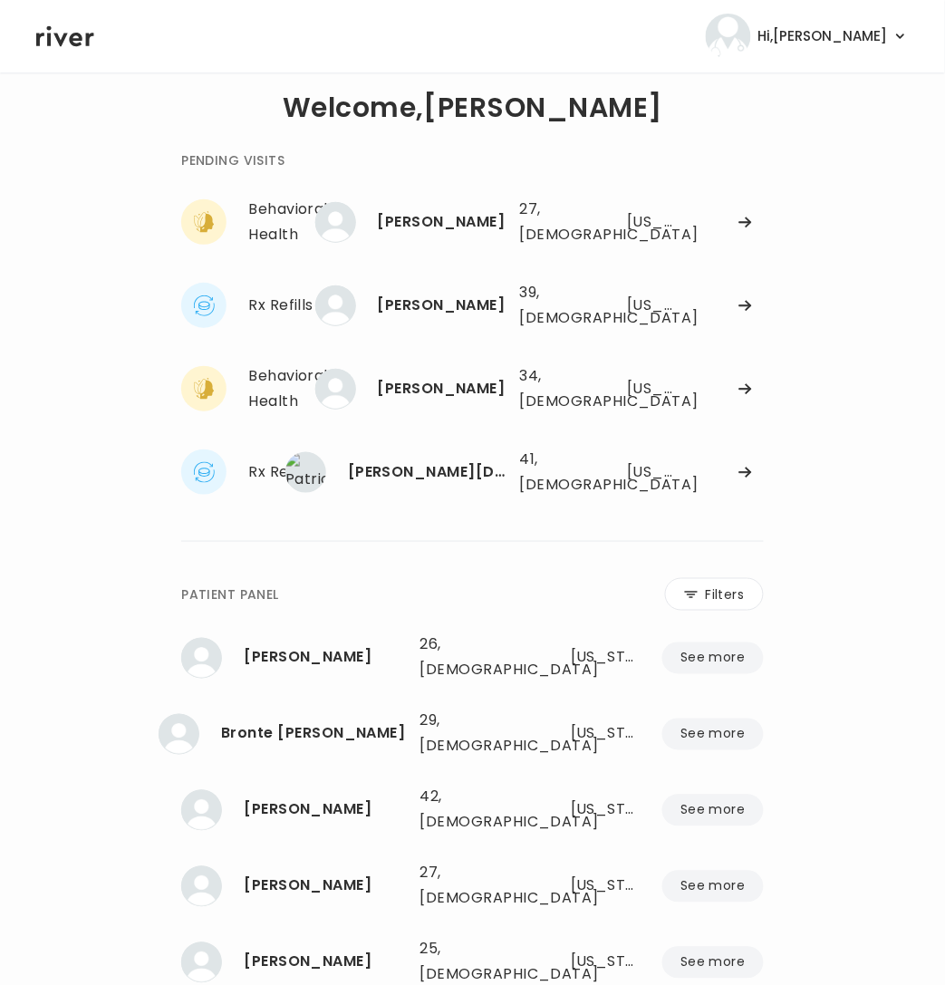
scroll to position [25, 0]
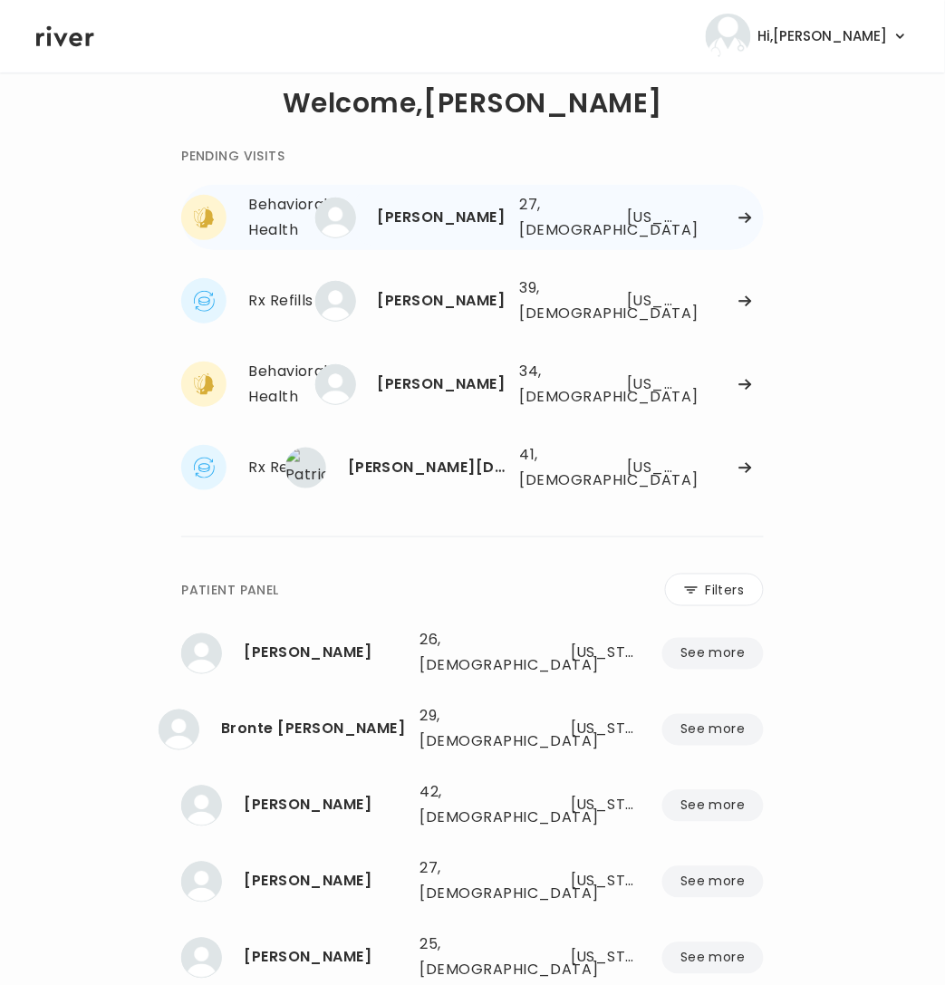
click at [489, 227] on div "[PERSON_NAME]" at bounding box center [442, 217] width 128 height 25
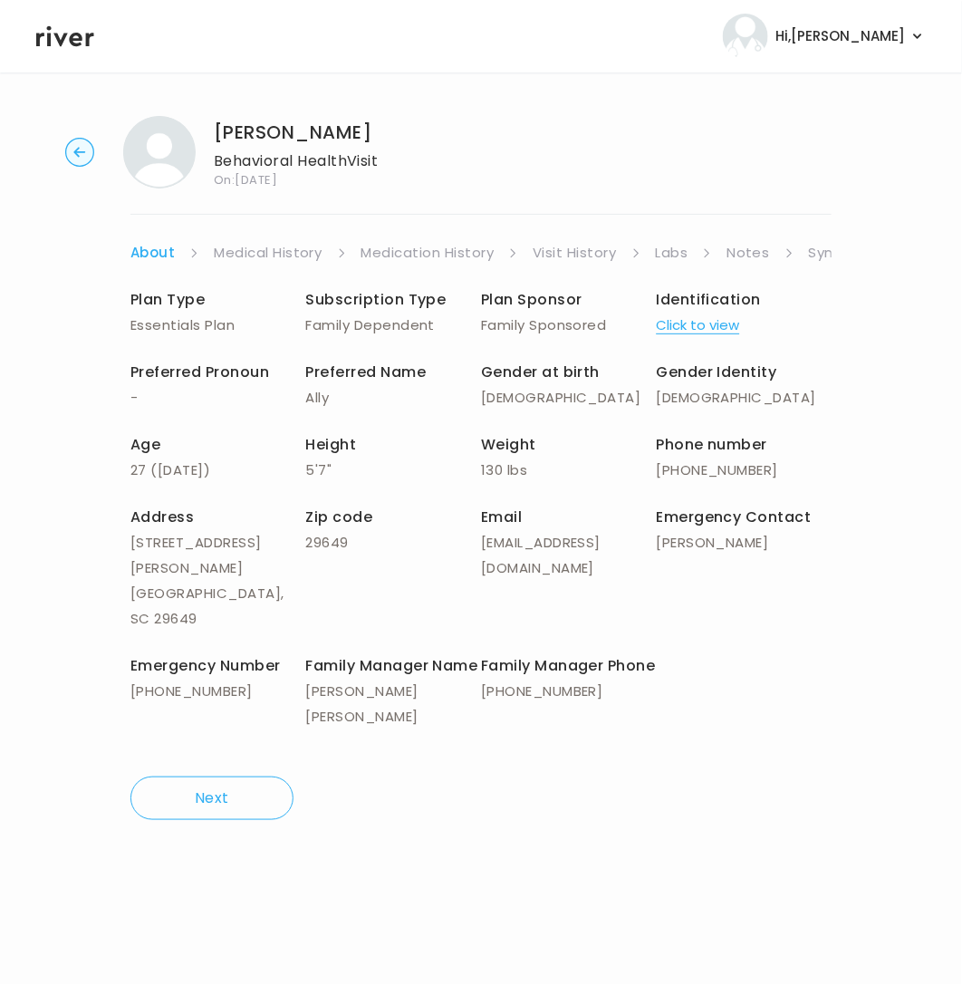
click at [809, 253] on link "Symptoms" at bounding box center [848, 252] width 78 height 25
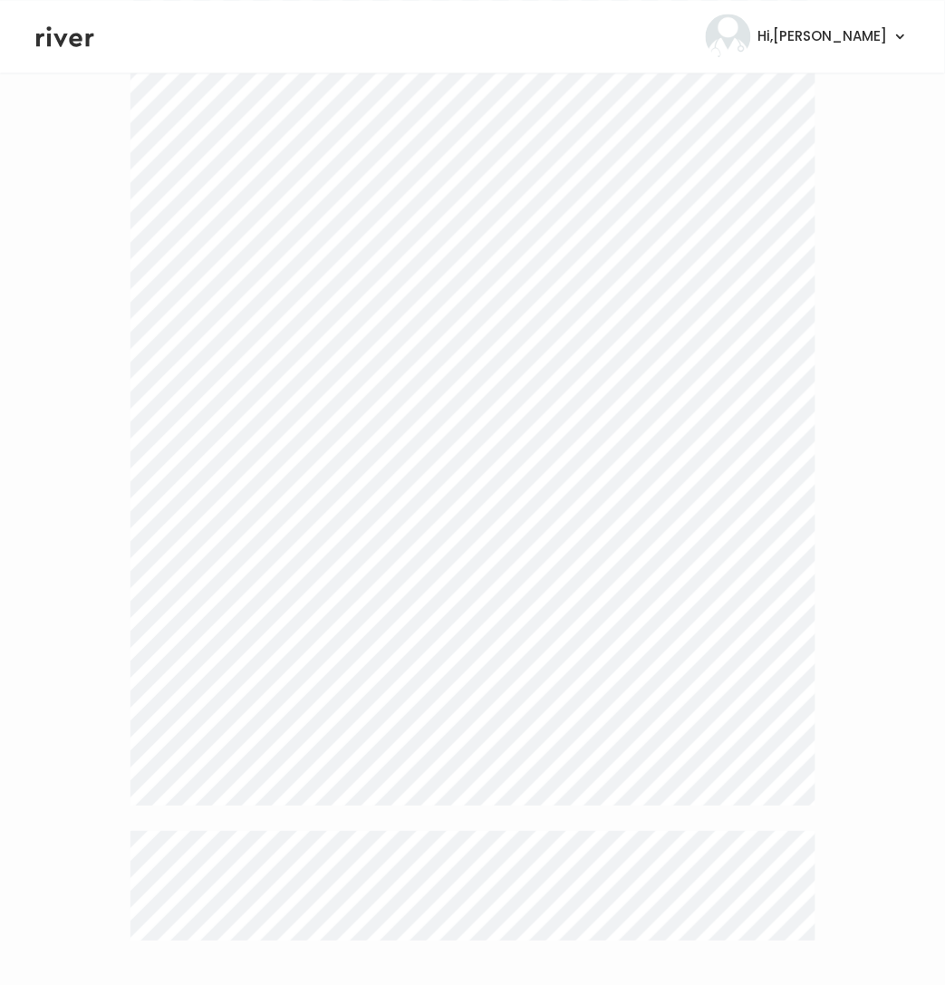
scroll to position [4554, 0]
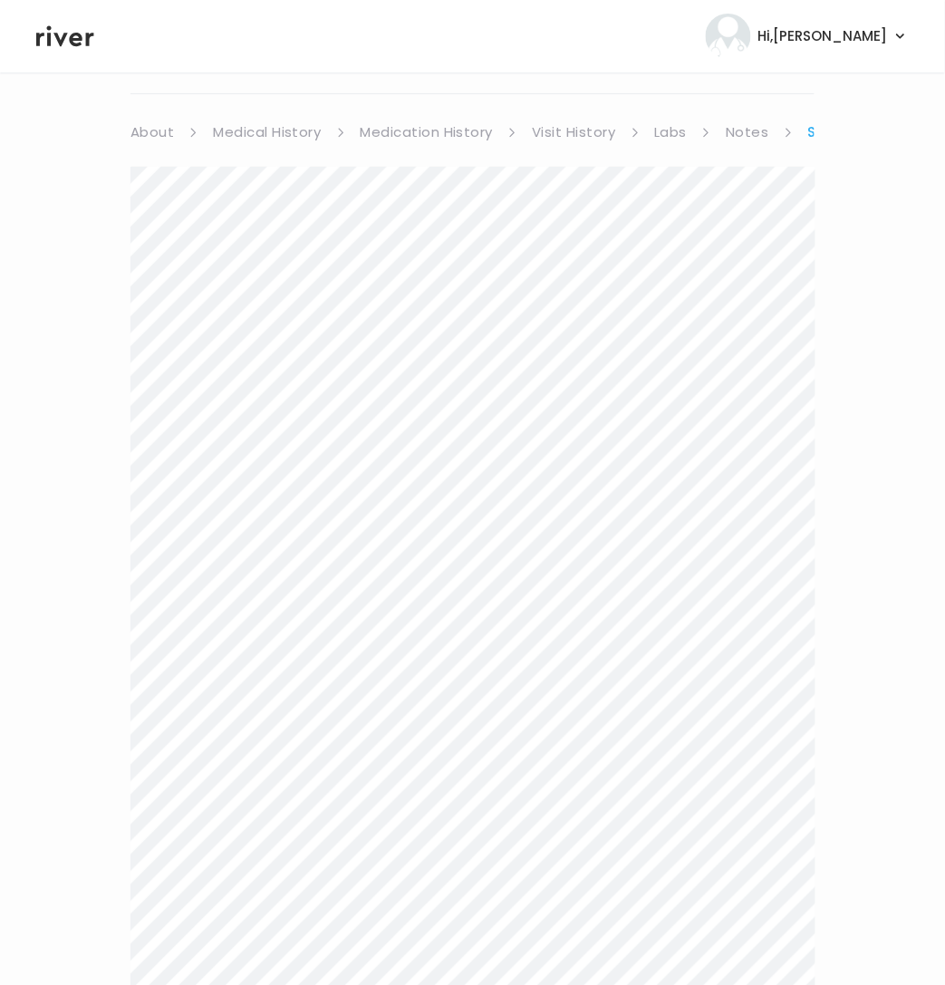
scroll to position [0, 0]
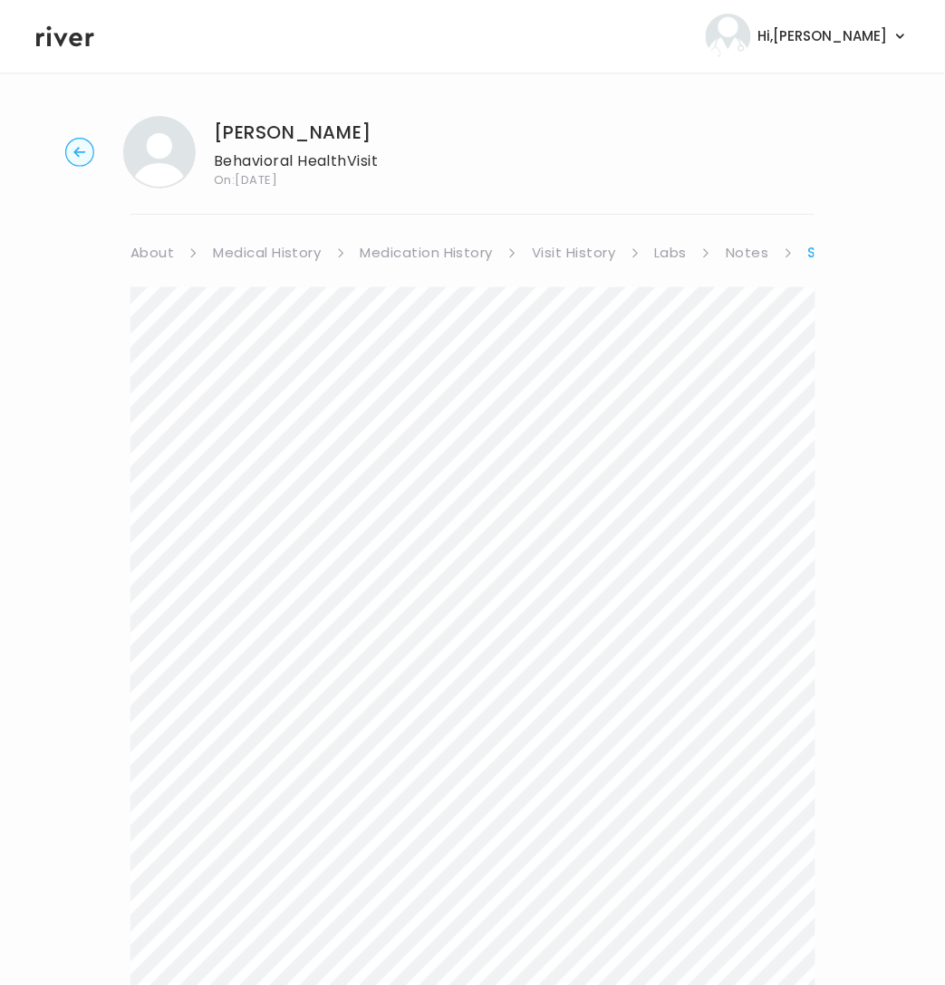
click at [809, 250] on link "Symptoms" at bounding box center [849, 252] width 82 height 25
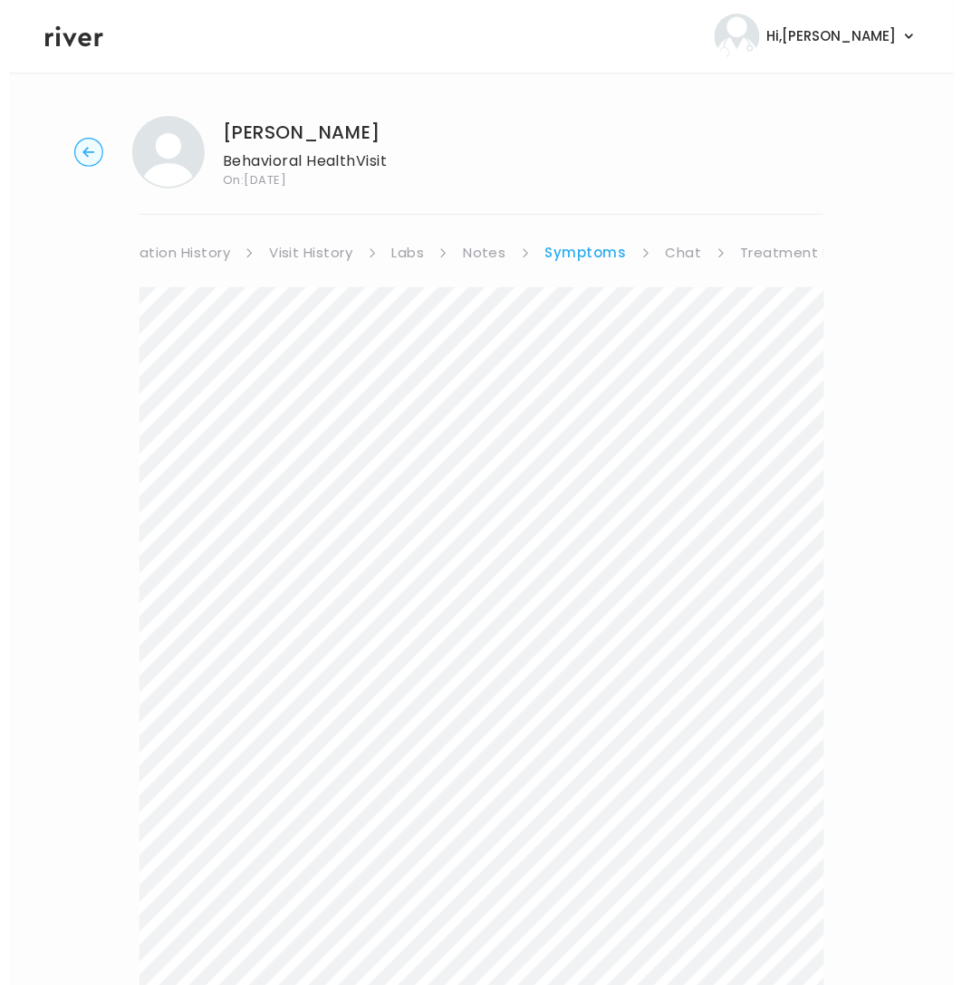
scroll to position [0, 293]
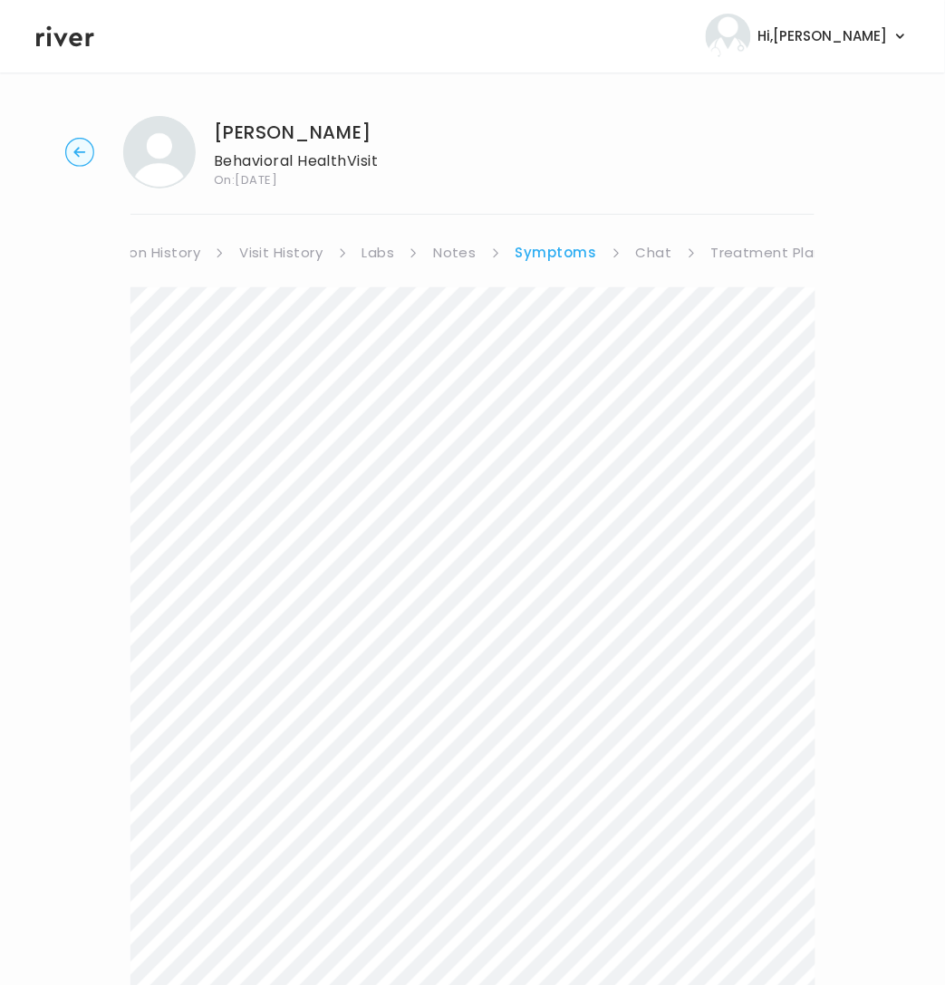
click at [742, 252] on link "Treatment Plan" at bounding box center [767, 252] width 112 height 25
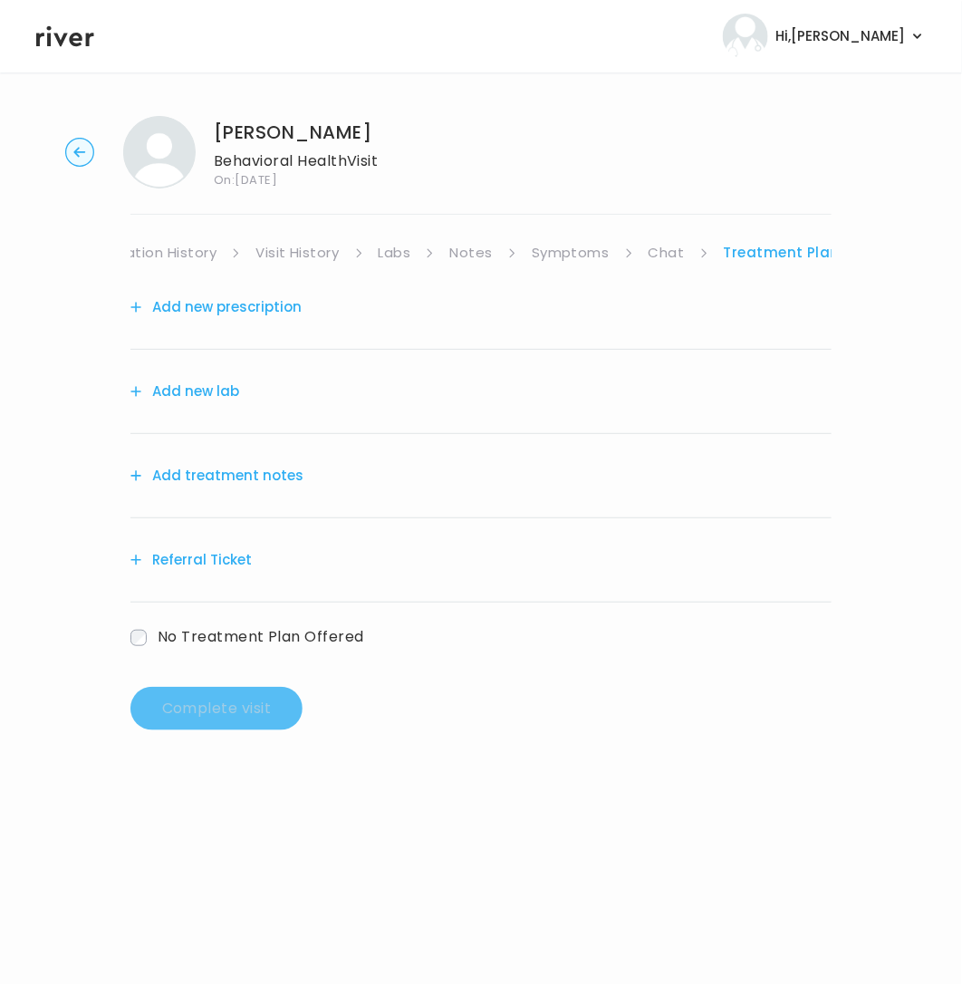
click at [247, 481] on button "Add treatment notes" at bounding box center [216, 475] width 173 height 25
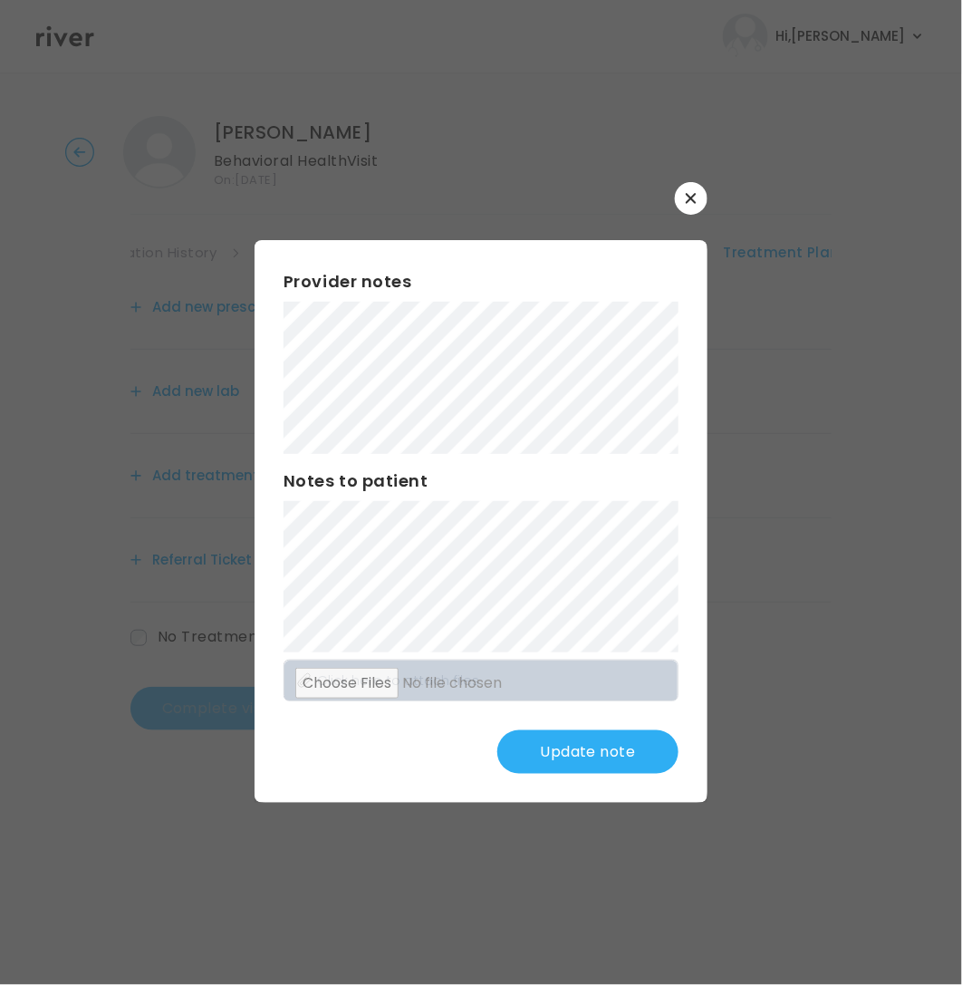
click at [574, 759] on button "Update note" at bounding box center [587, 751] width 181 height 43
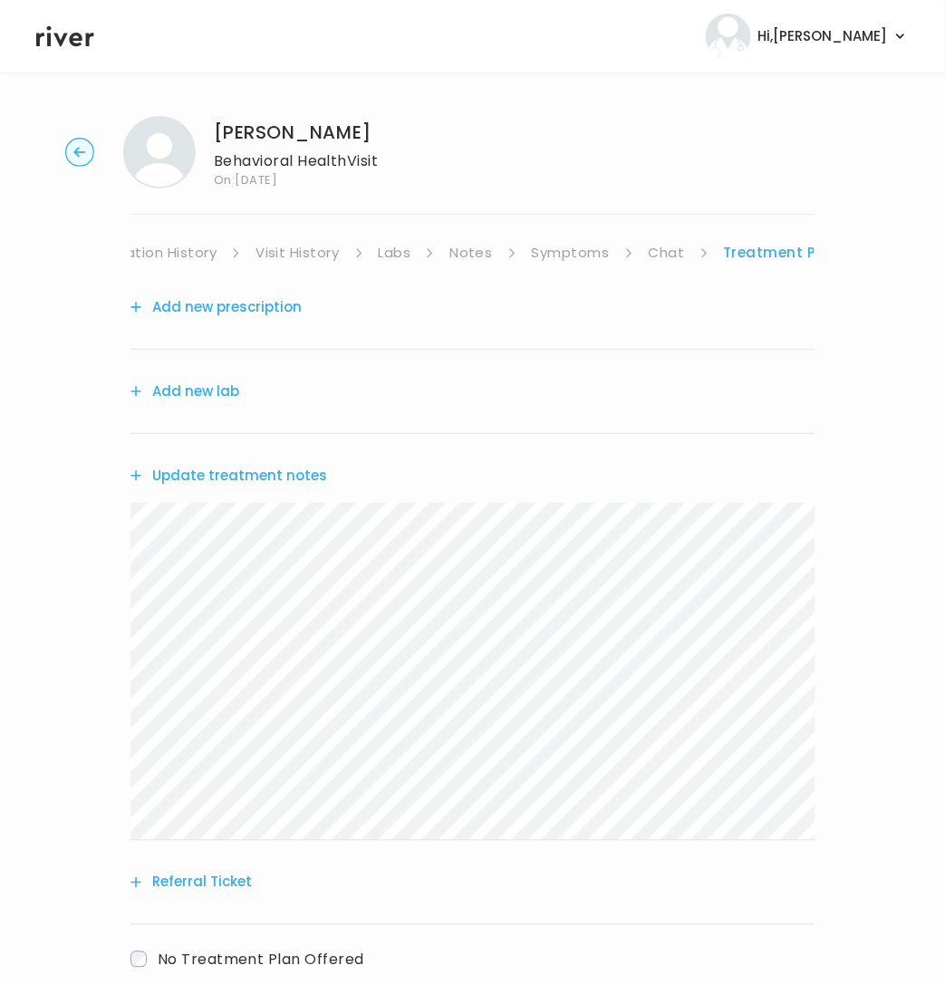
click at [198, 480] on button "Update treatment notes" at bounding box center [228, 475] width 197 height 25
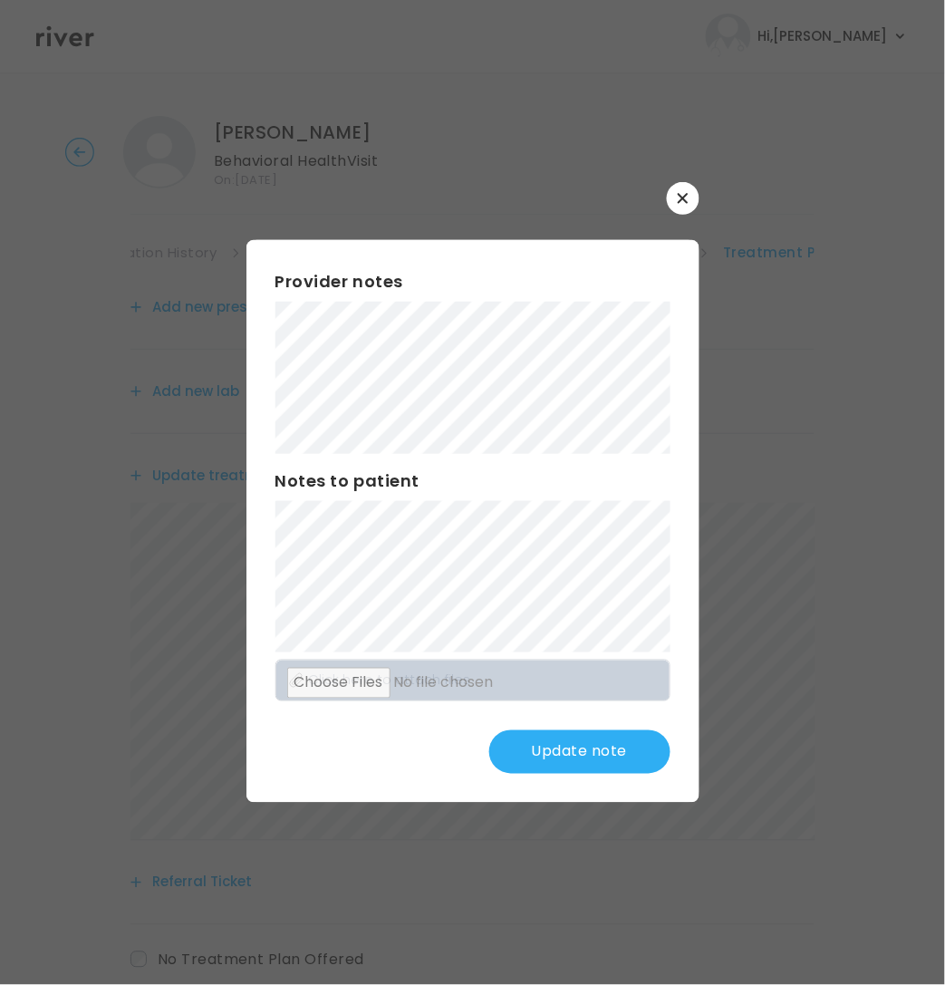
click at [904, 642] on div "​ Provider notes Notes to patient Click here to attach files Update note" at bounding box center [472, 492] width 945 height 985
click at [619, 666] on div "Provider notes Notes to patient Click here to attach files Update note" at bounding box center [472, 521] width 453 height 563
drag, startPoint x: 543, startPoint y: 748, endPoint x: 641, endPoint y: 747, distance: 98.8
click at [544, 749] on button "Update note" at bounding box center [579, 751] width 181 height 43
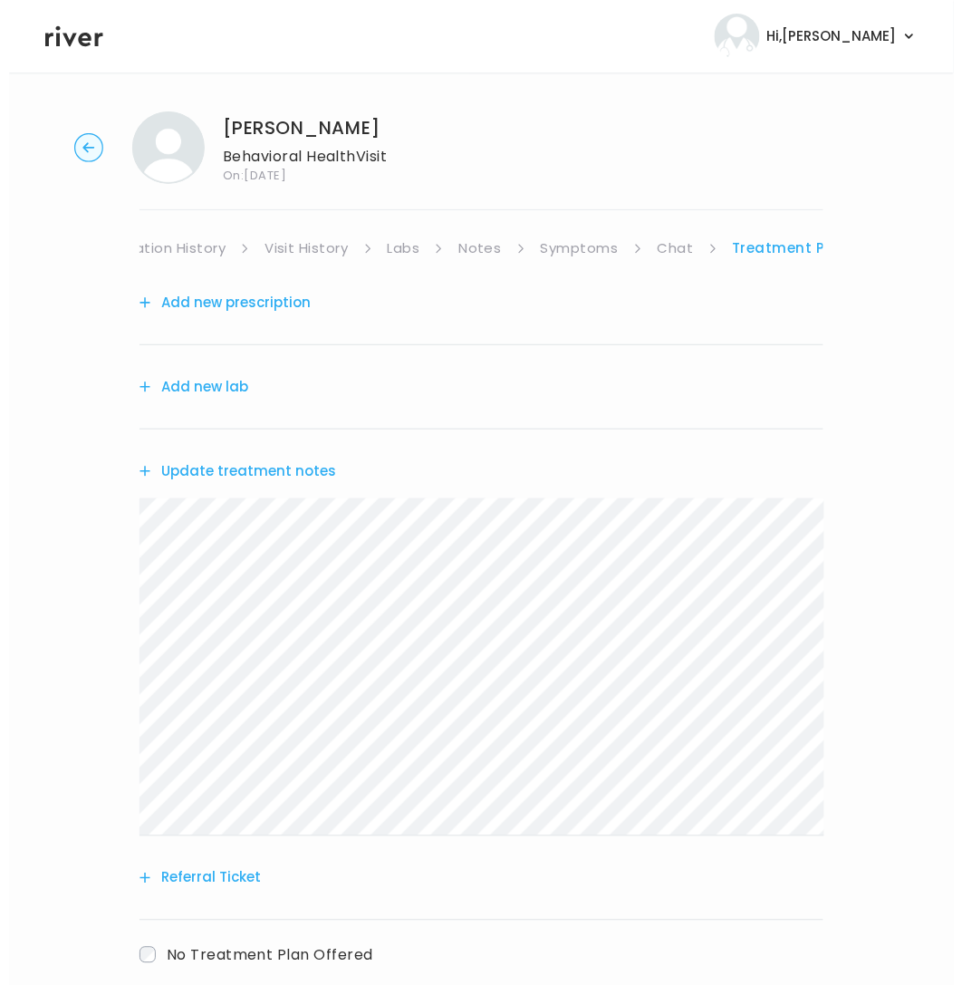
scroll to position [0, 0]
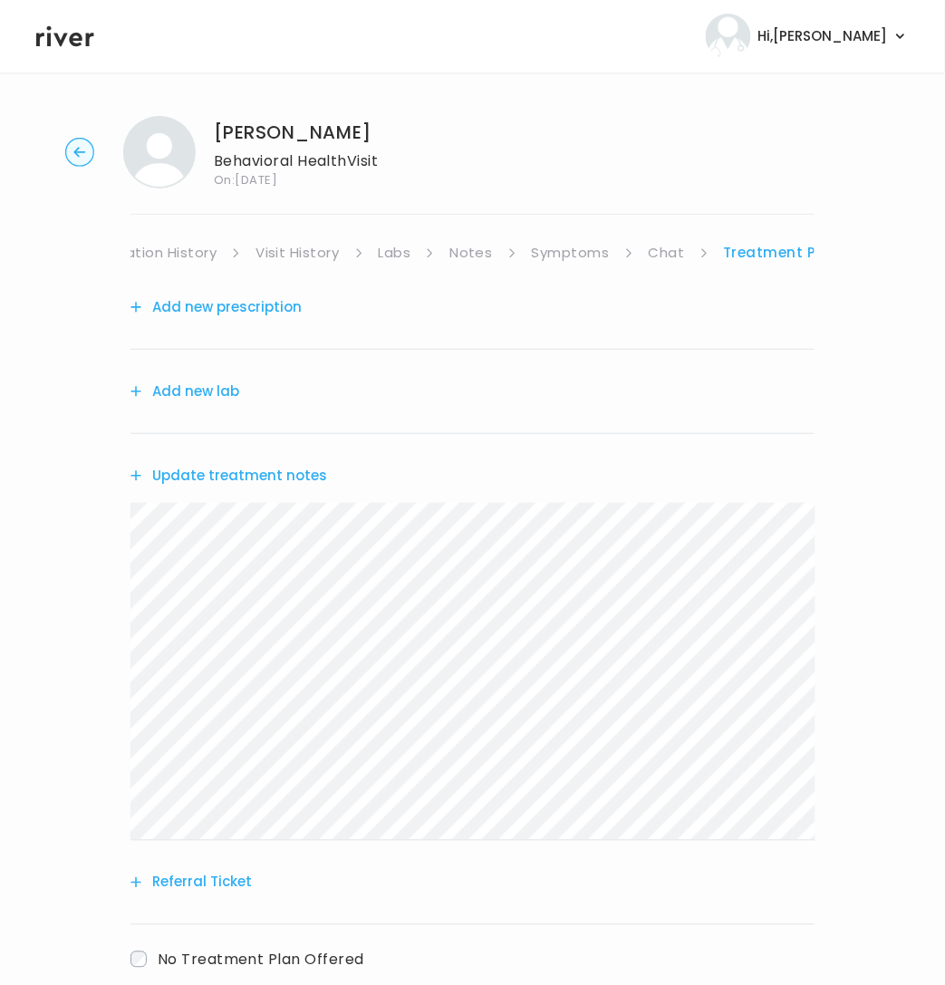
click at [240, 876] on button "Referral Ticket" at bounding box center [190, 882] width 121 height 25
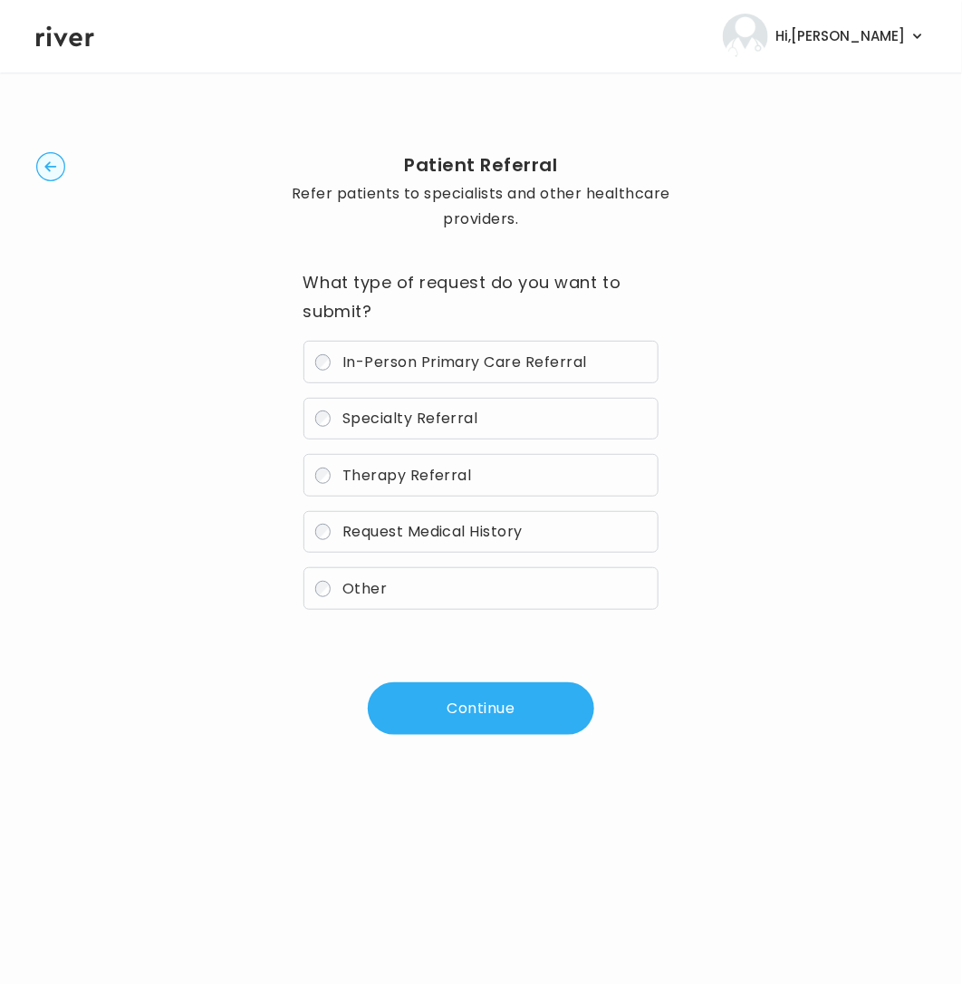
click at [345, 472] on span "Therapy Referral" at bounding box center [407, 475] width 130 height 21
click at [514, 700] on button "Continue" at bounding box center [481, 708] width 227 height 53
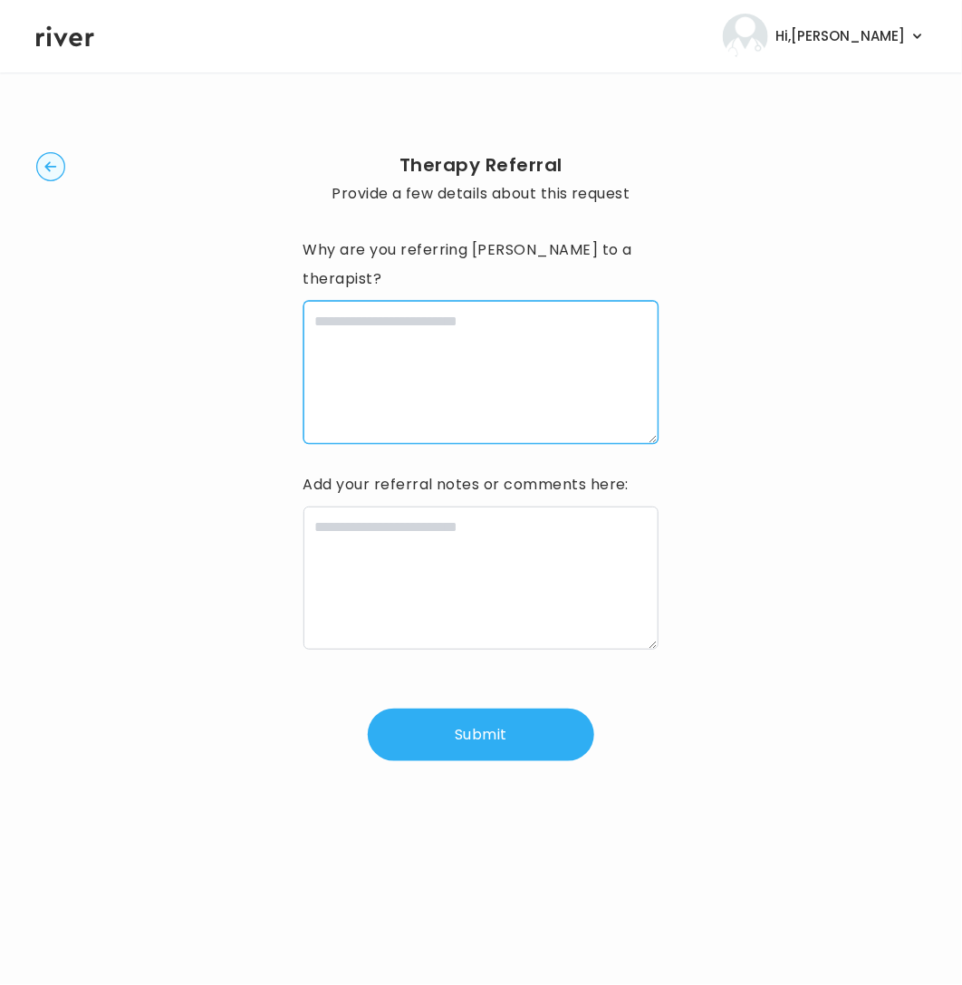
click at [509, 362] on textarea at bounding box center [482, 372] width 356 height 143
paste textarea "**********"
type textarea "**********"
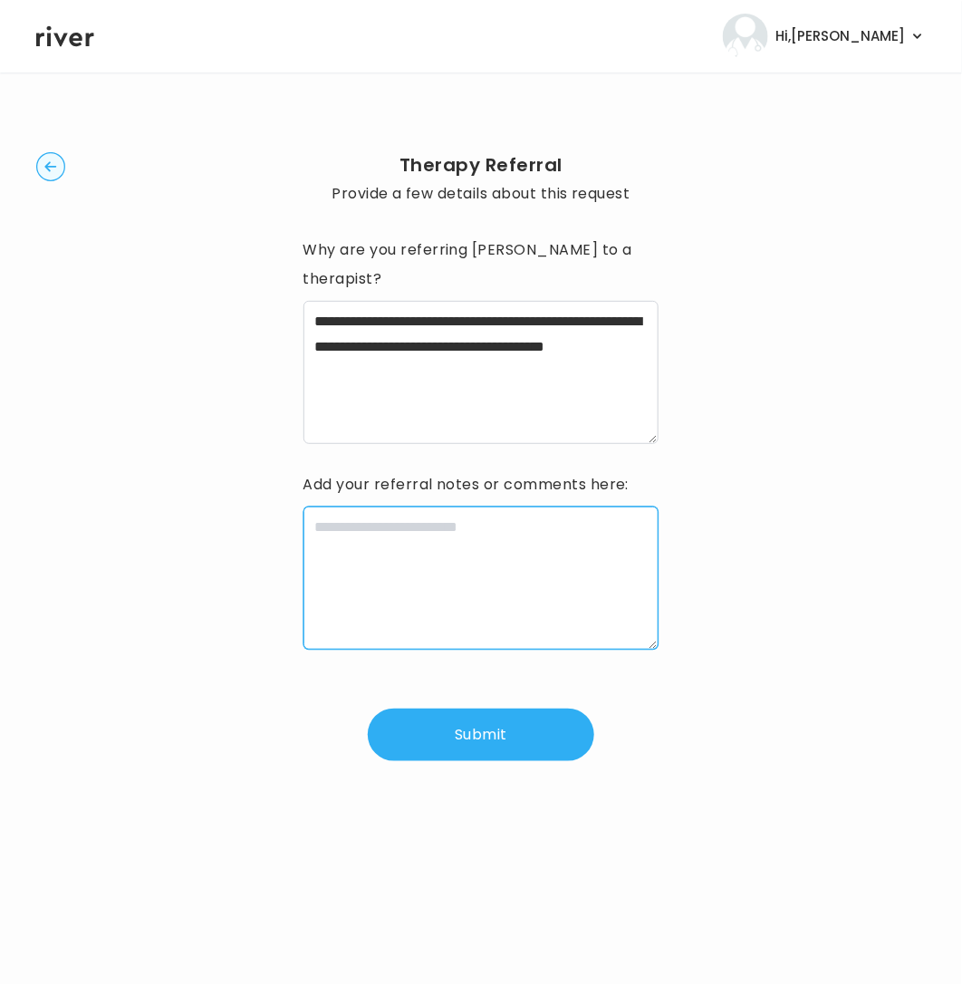
click at [408, 526] on textarea at bounding box center [482, 577] width 356 height 143
paste textarea "**********"
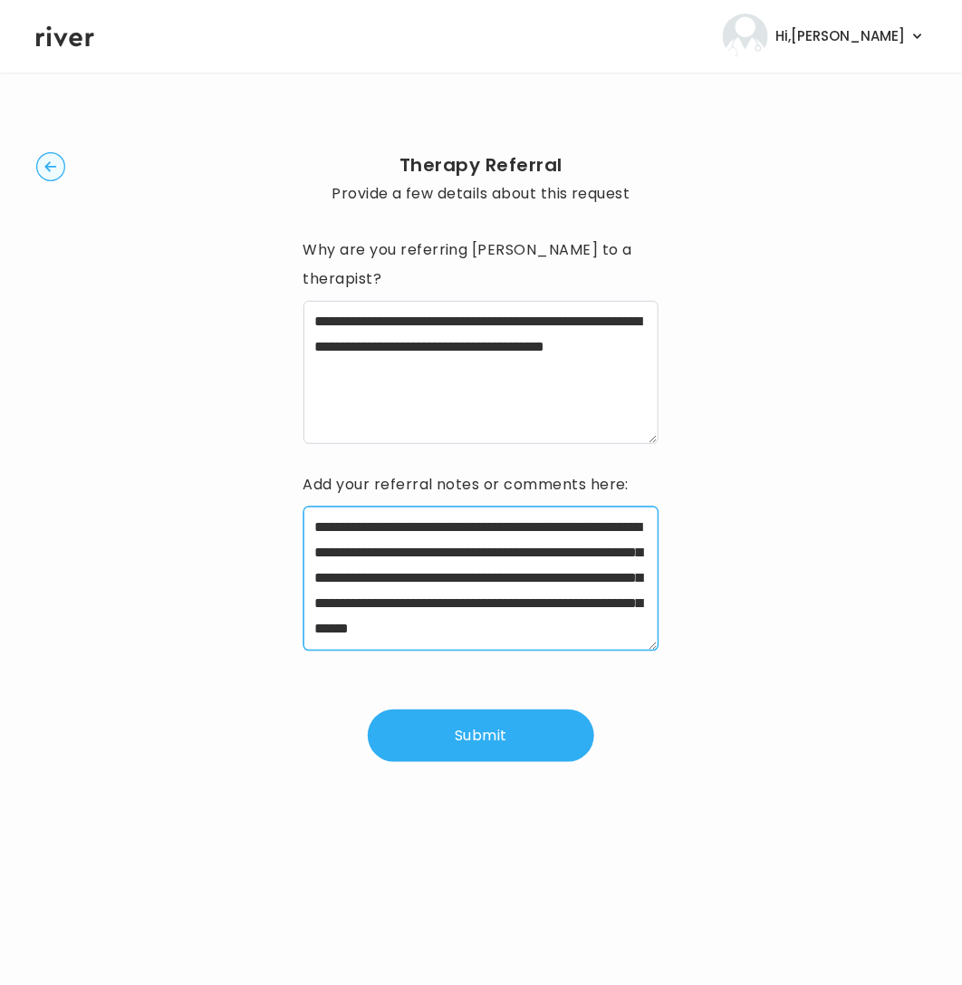
scroll to position [51, 0]
type textarea "**********"
click at [526, 709] on button "Submit" at bounding box center [481, 735] width 227 height 53
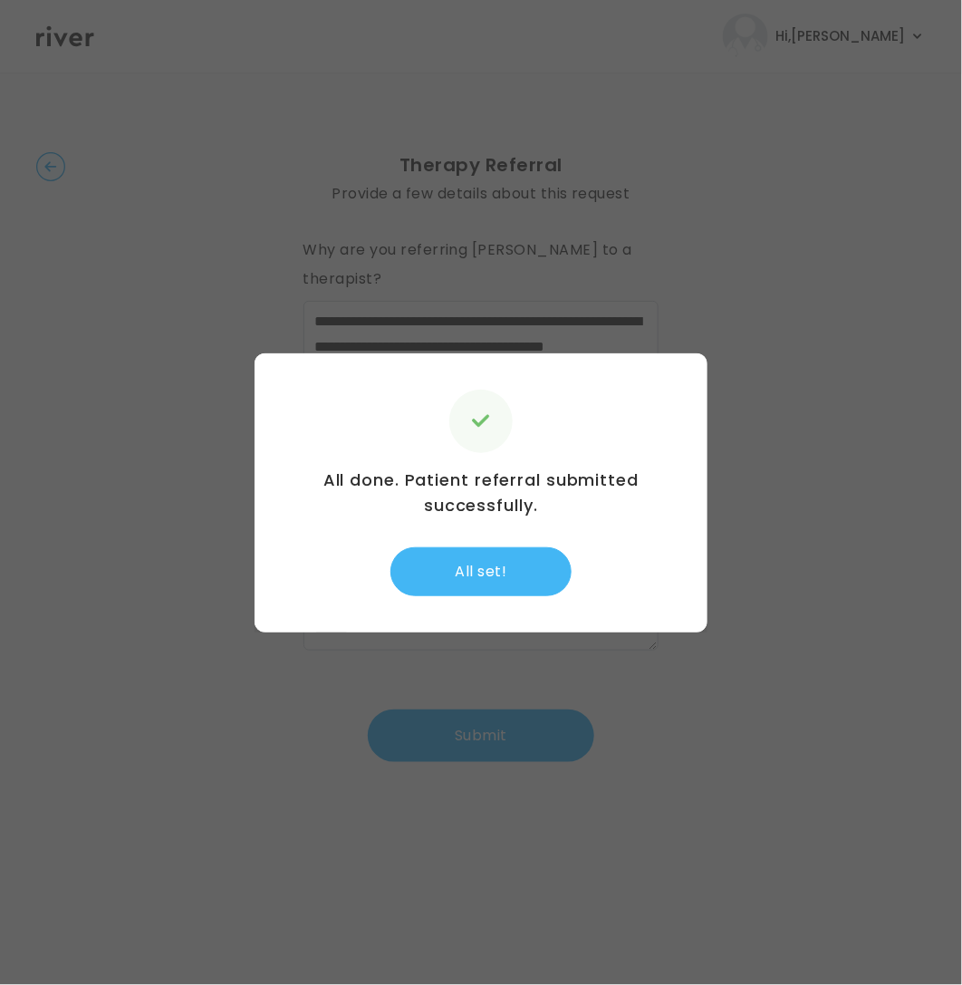
click at [454, 580] on button "All set!" at bounding box center [481, 571] width 181 height 49
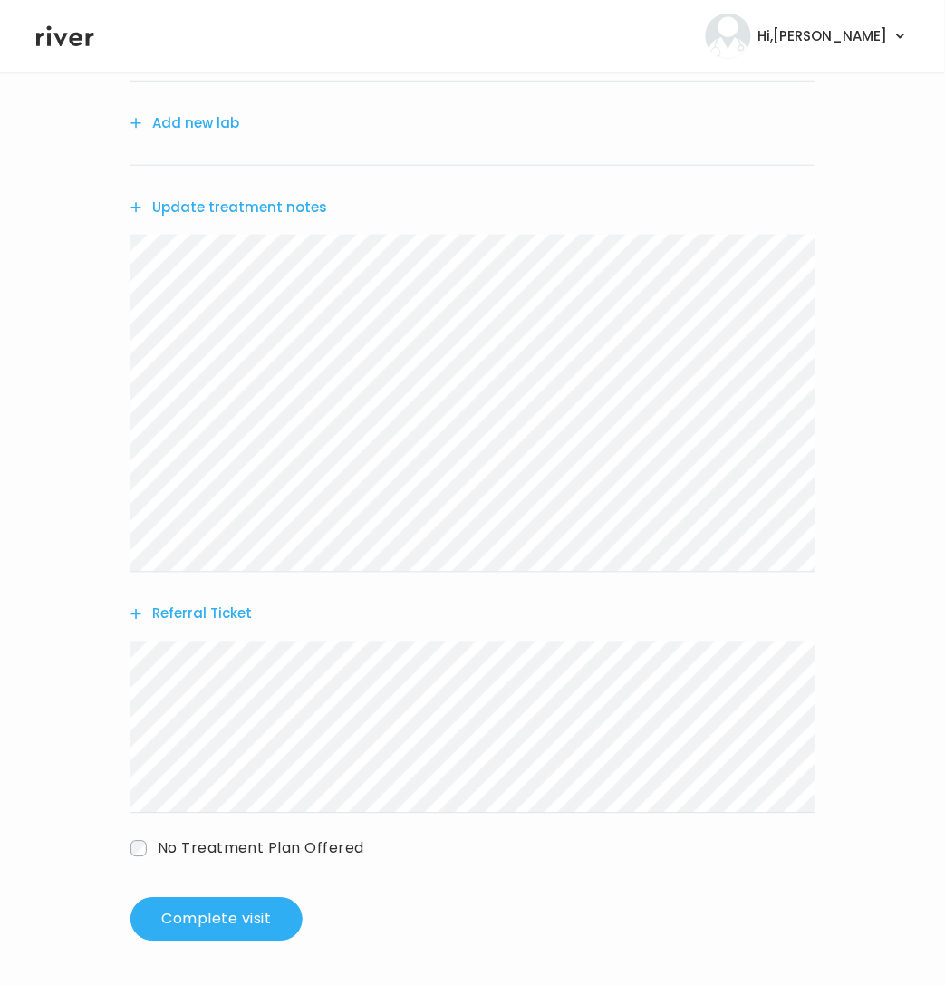
scroll to position [264, 0]
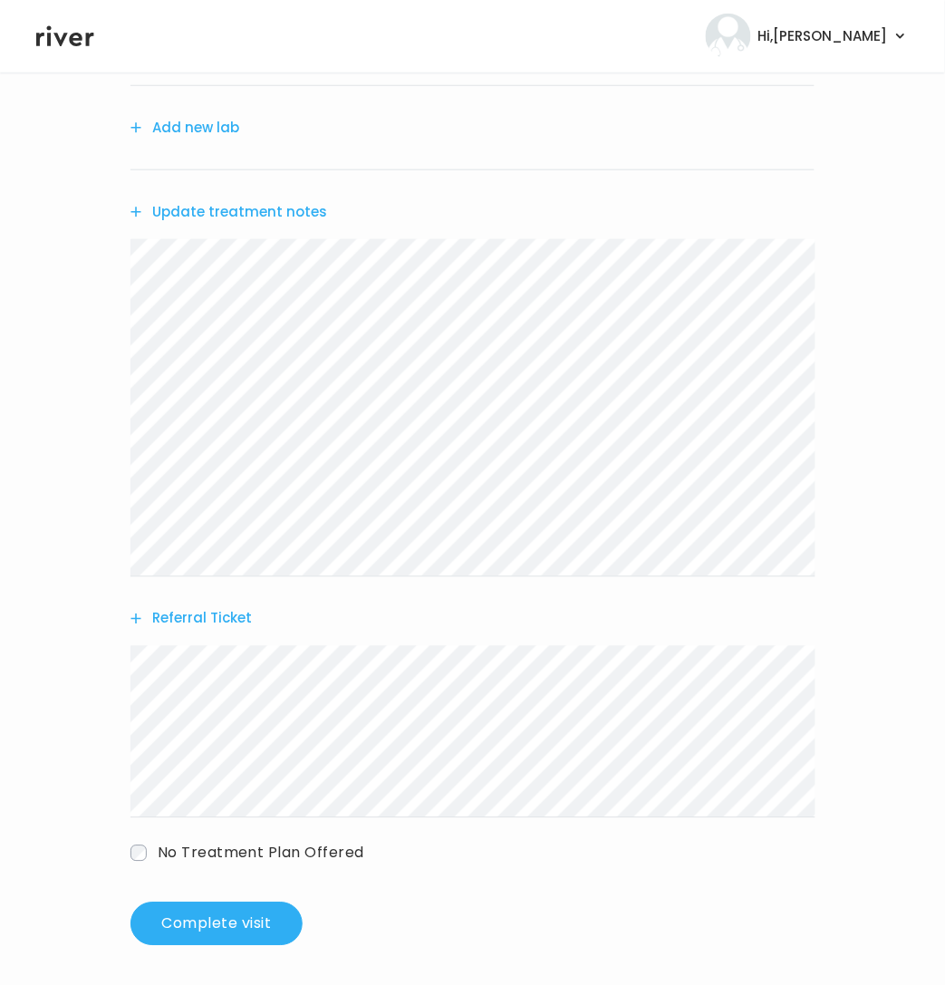
click at [197, 616] on button "Referral Ticket" at bounding box center [190, 618] width 121 height 25
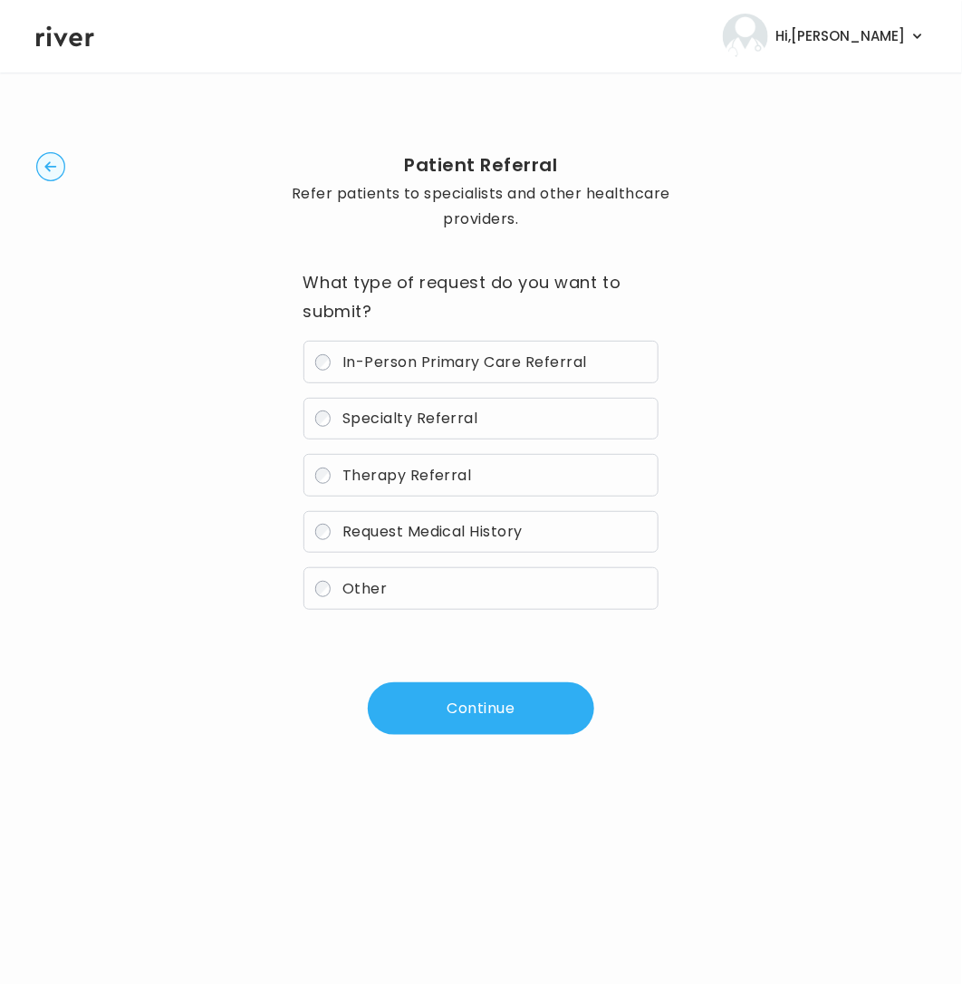
click at [448, 358] on span "In-Person Primary Care Referral" at bounding box center [464, 362] width 245 height 21
click at [493, 707] on button "Continue" at bounding box center [481, 708] width 227 height 53
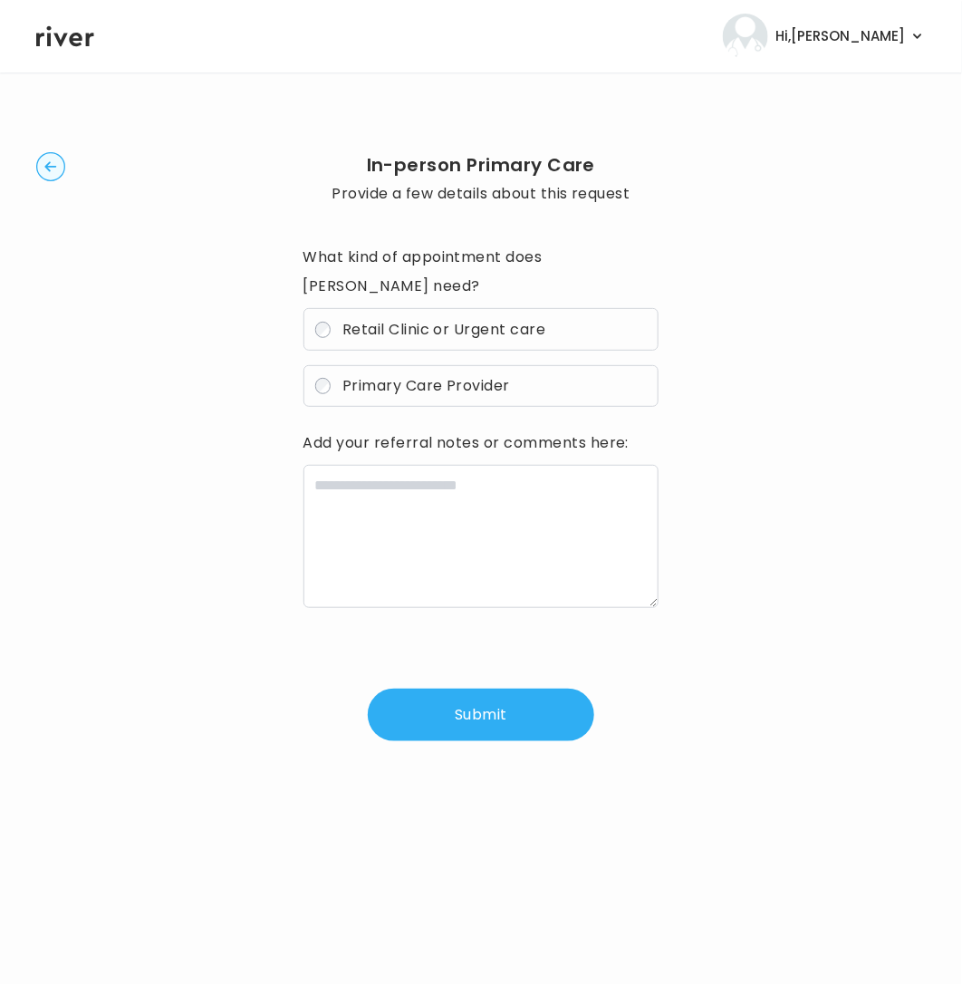
click at [56, 176] on circle "button" at bounding box center [51, 167] width 28 height 28
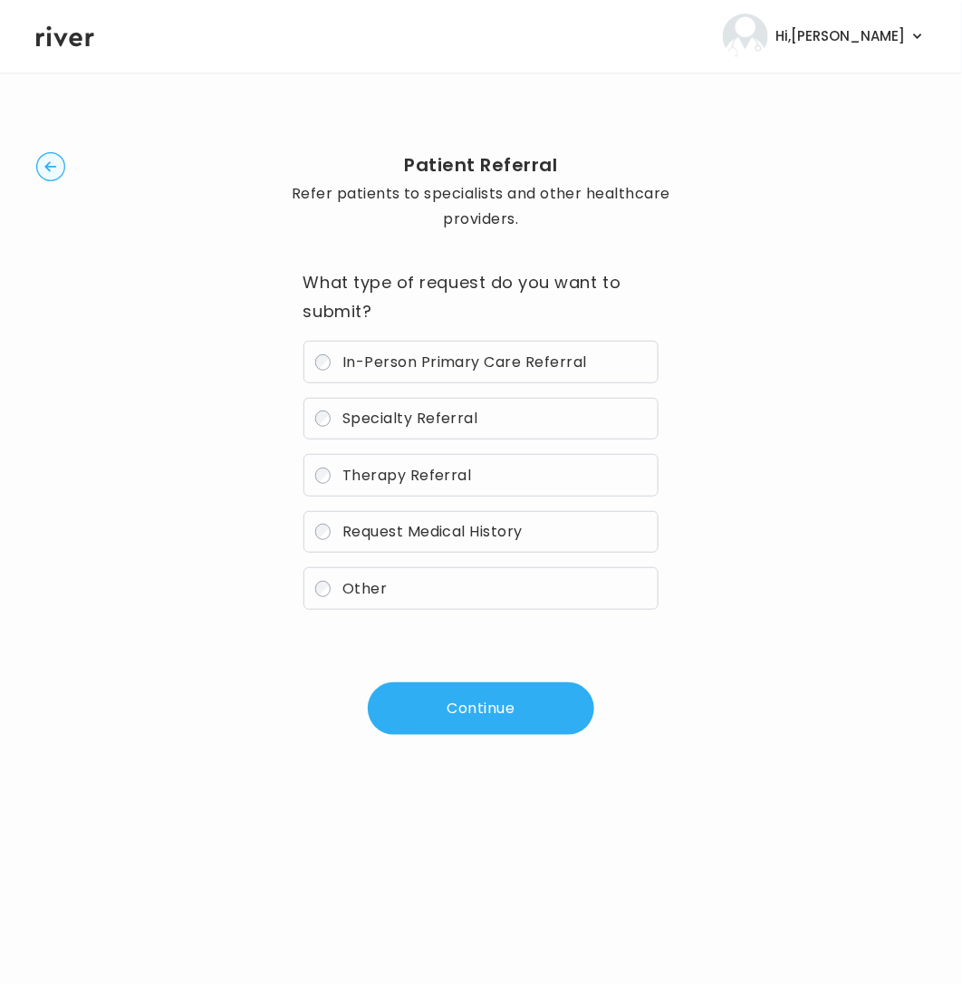
click at [461, 729] on button "Continue" at bounding box center [481, 708] width 227 height 53
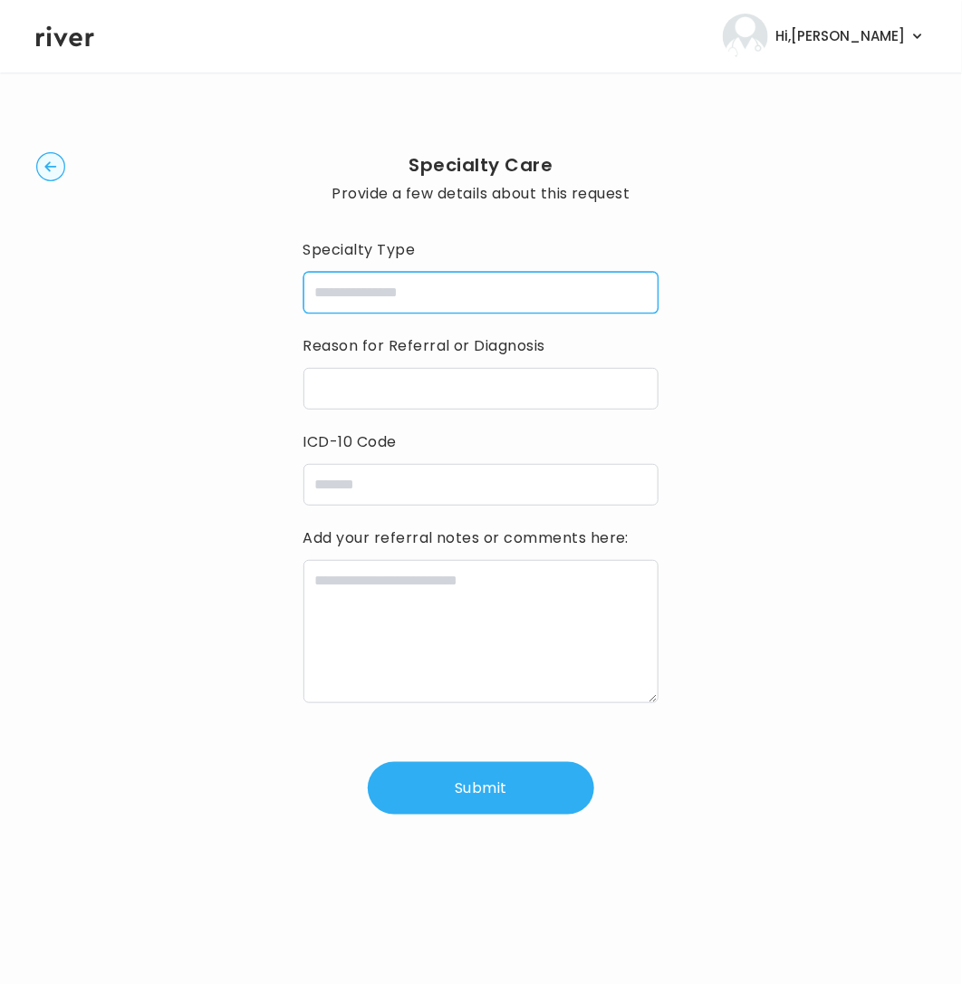
click at [377, 292] on input "specialtyType" at bounding box center [482, 293] width 356 height 42
type input "**********"
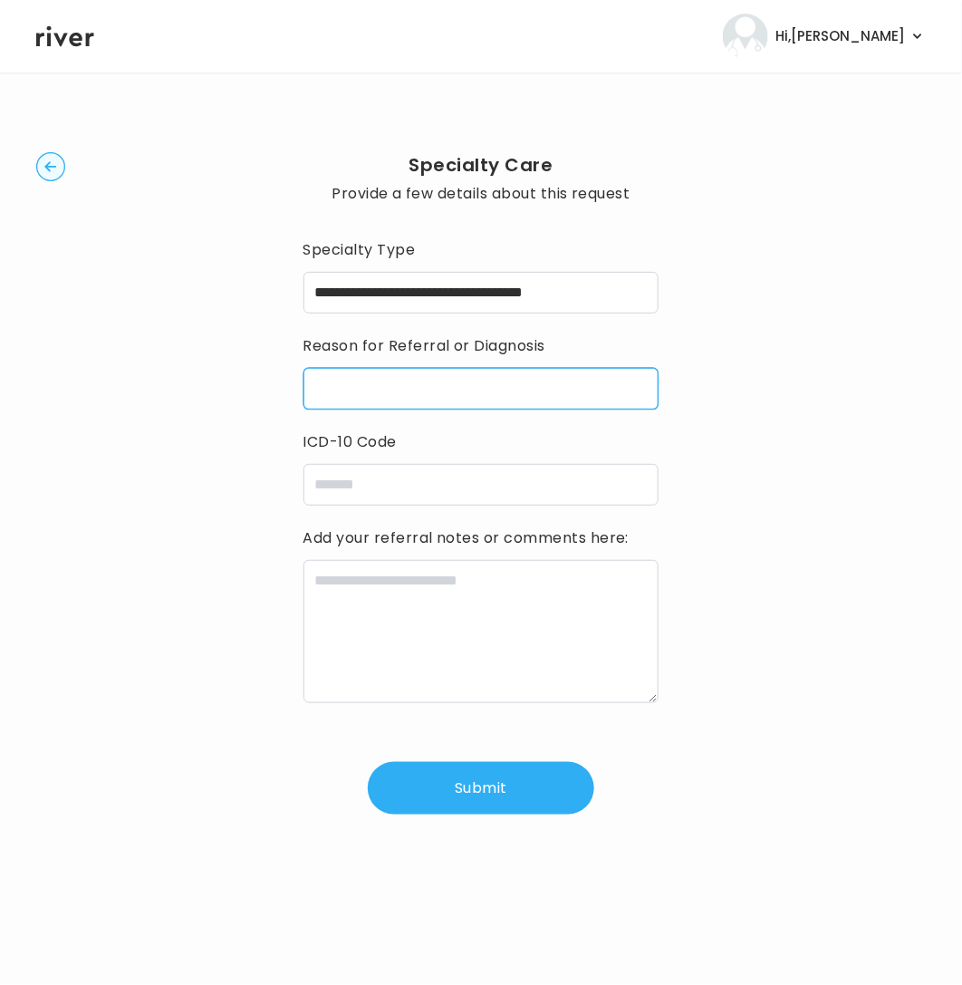
click at [445, 390] on input "reasonForReferral" at bounding box center [482, 389] width 356 height 42
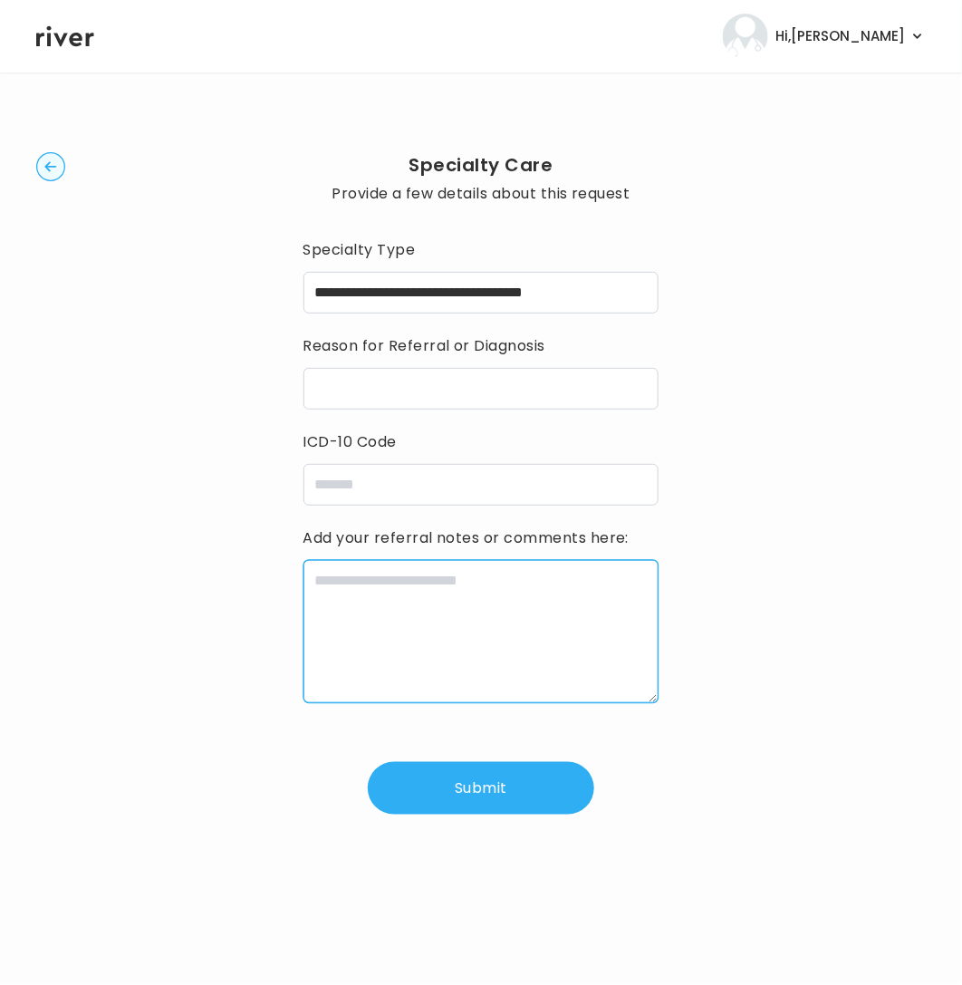
click at [400, 623] on textarea at bounding box center [482, 631] width 356 height 143
paste textarea "**********"
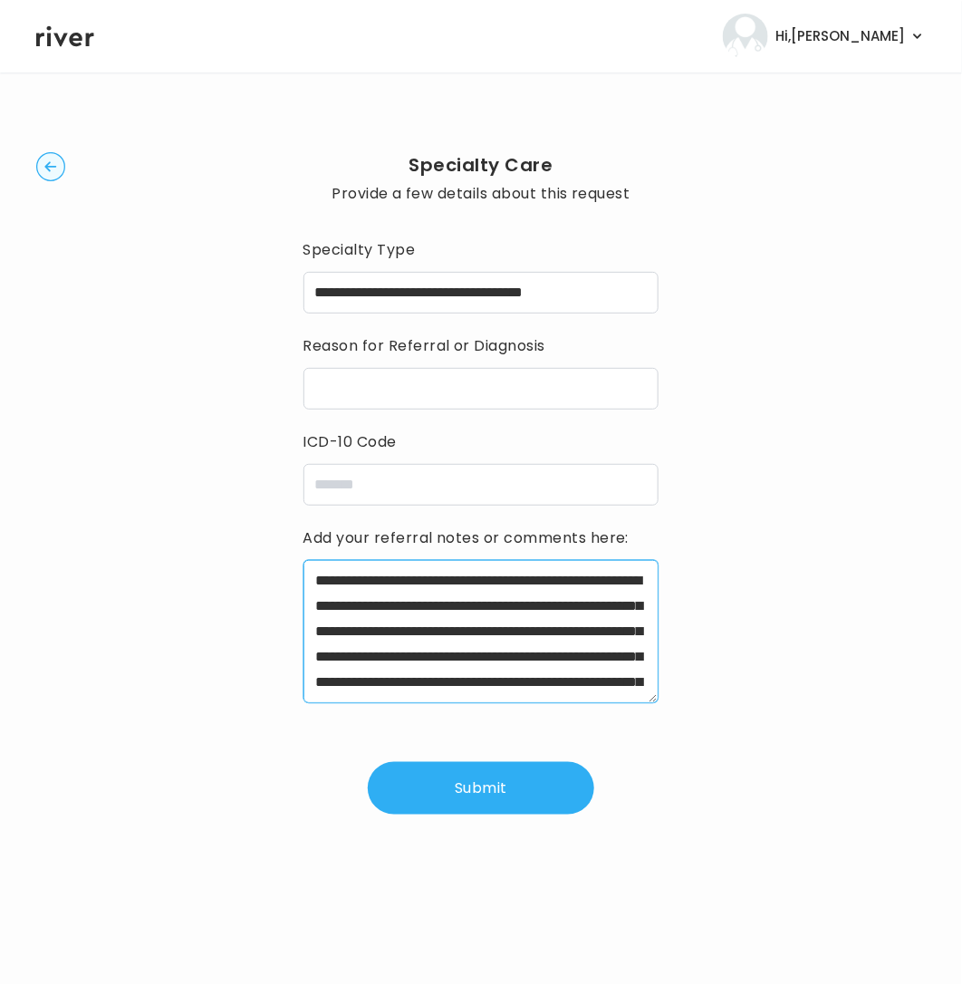
scroll to position [141, 0]
type textarea "**********"
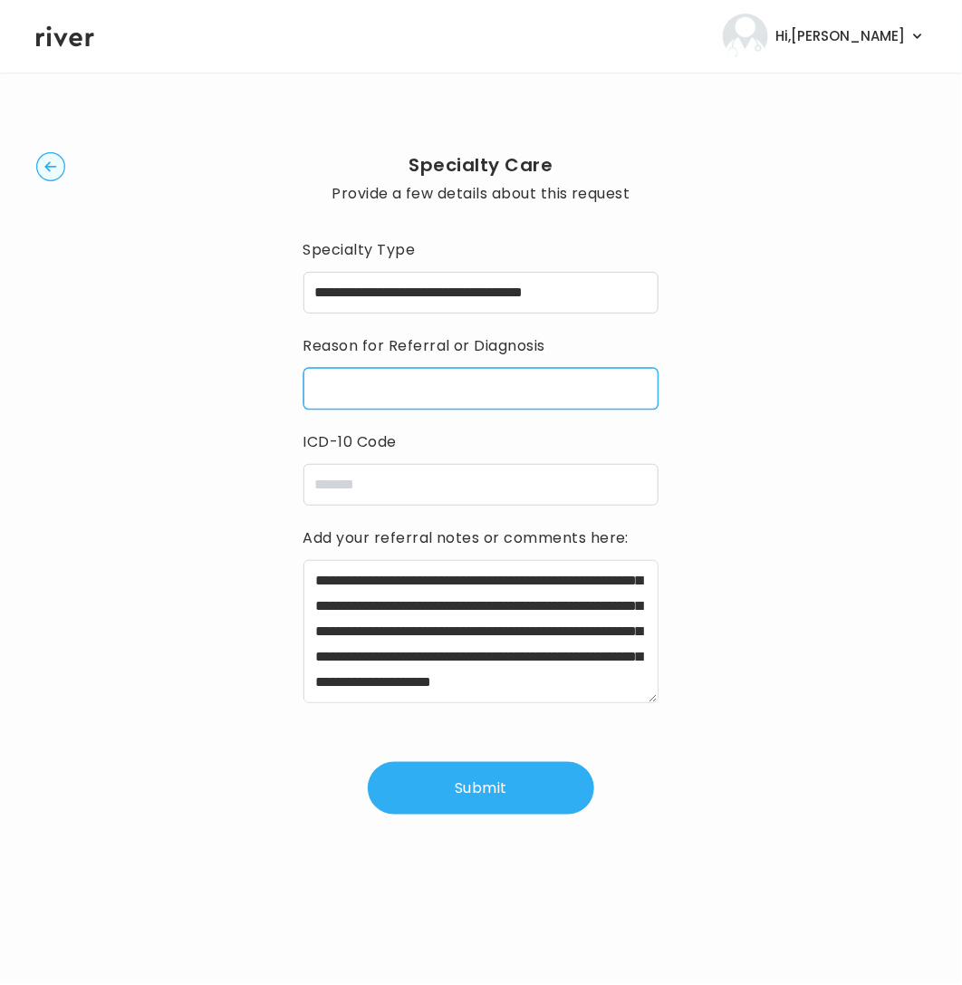
click at [390, 389] on input "reasonForReferral" at bounding box center [482, 389] width 356 height 42
paste input "**********"
type input "**********"
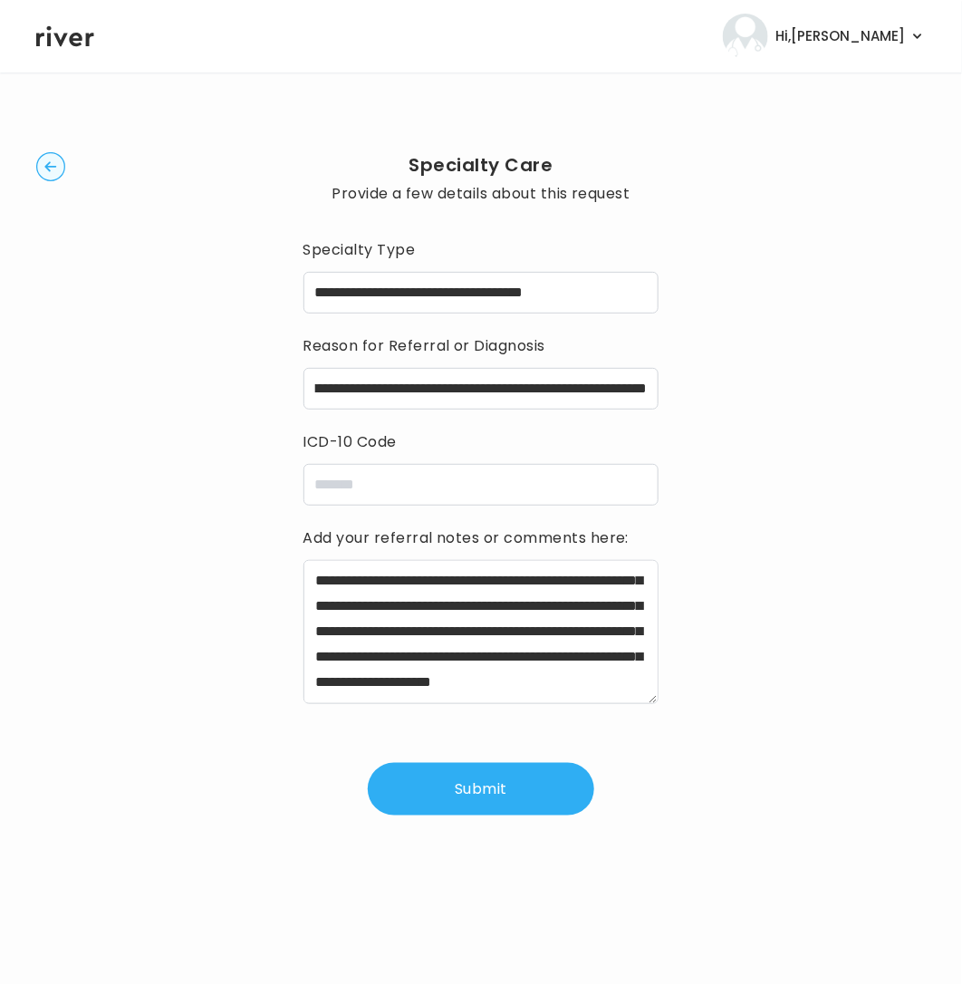
scroll to position [0, 0]
click at [388, 489] on input "icdCode" at bounding box center [482, 485] width 356 height 42
paste input "*****"
paste input "******"
paste input "*****"
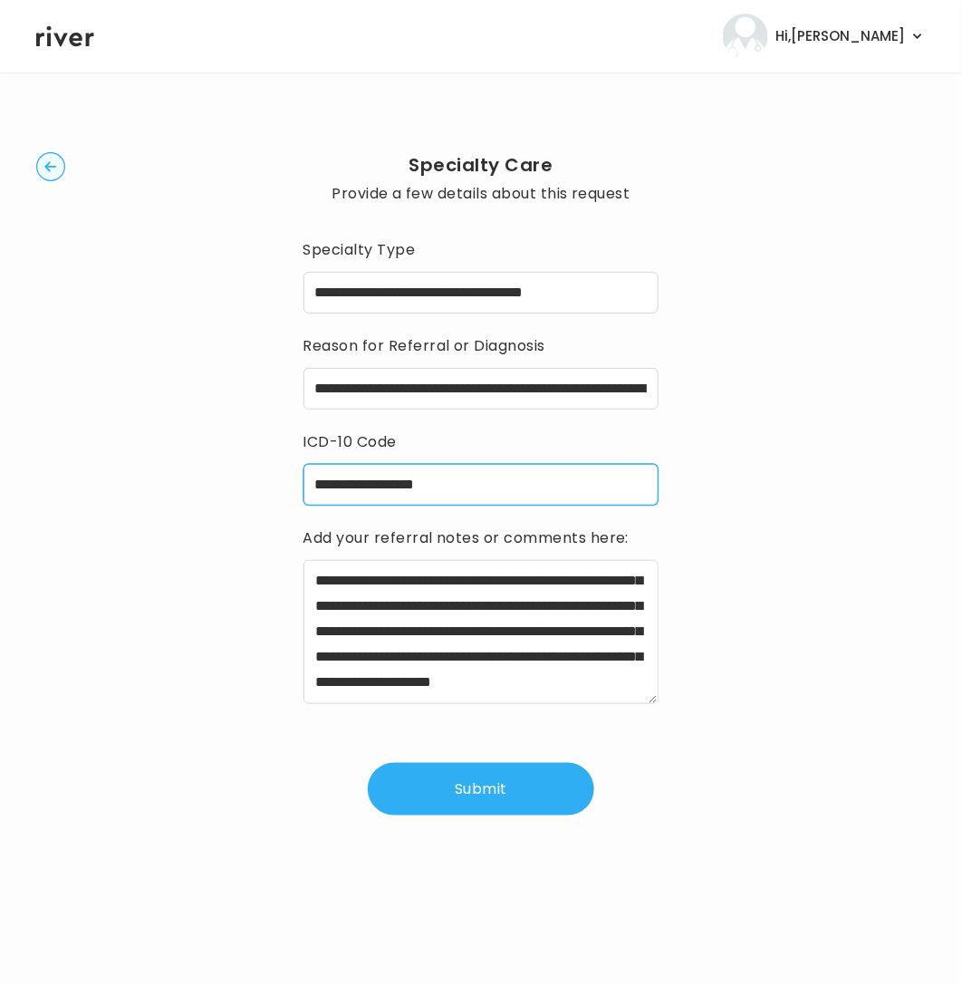
type input "**********"
click at [493, 794] on button "Submit" at bounding box center [481, 789] width 227 height 53
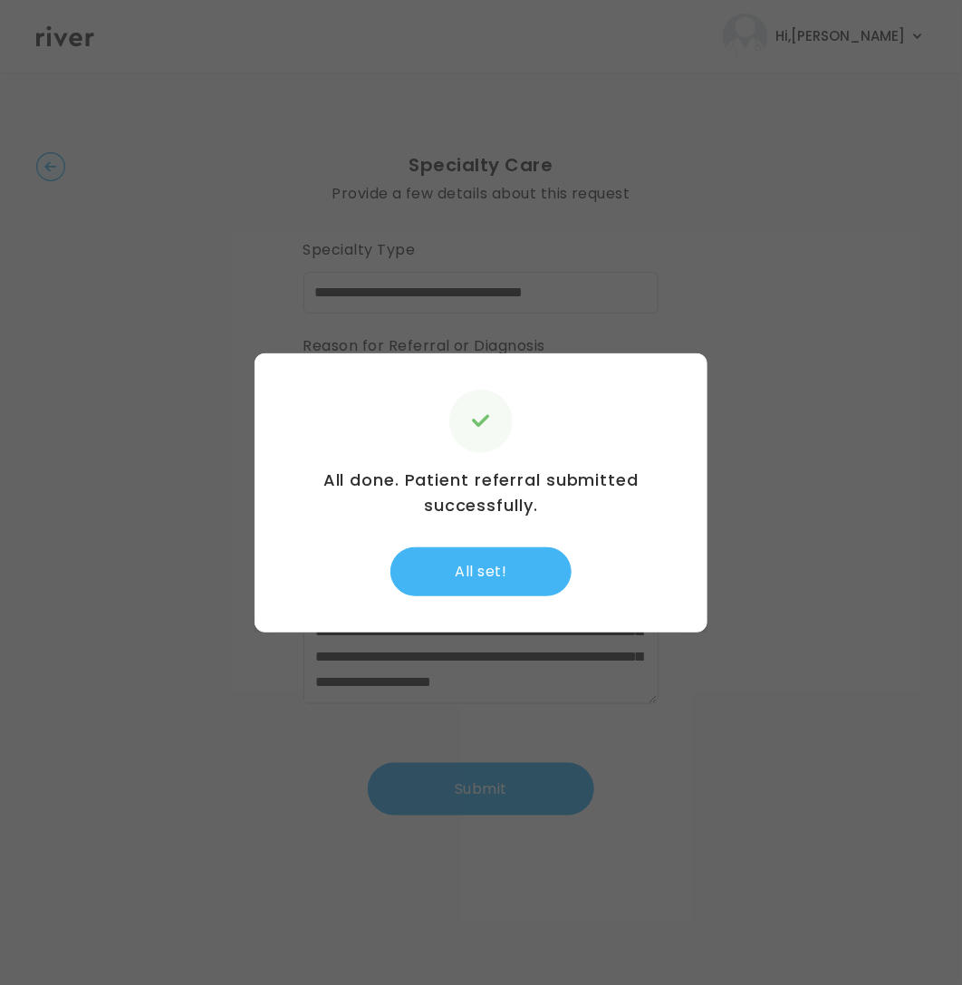
click at [511, 559] on button "All set!" at bounding box center [481, 571] width 181 height 49
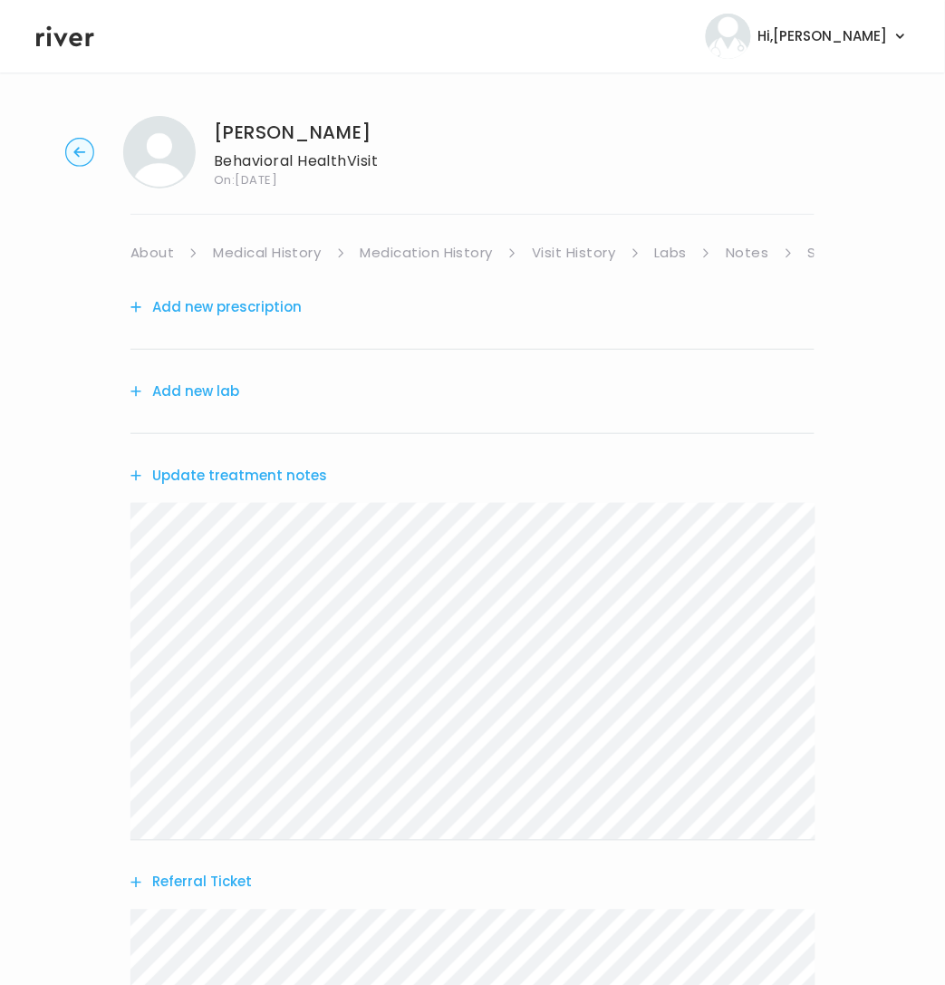
click at [151, 254] on link "About" at bounding box center [151, 252] width 43 height 25
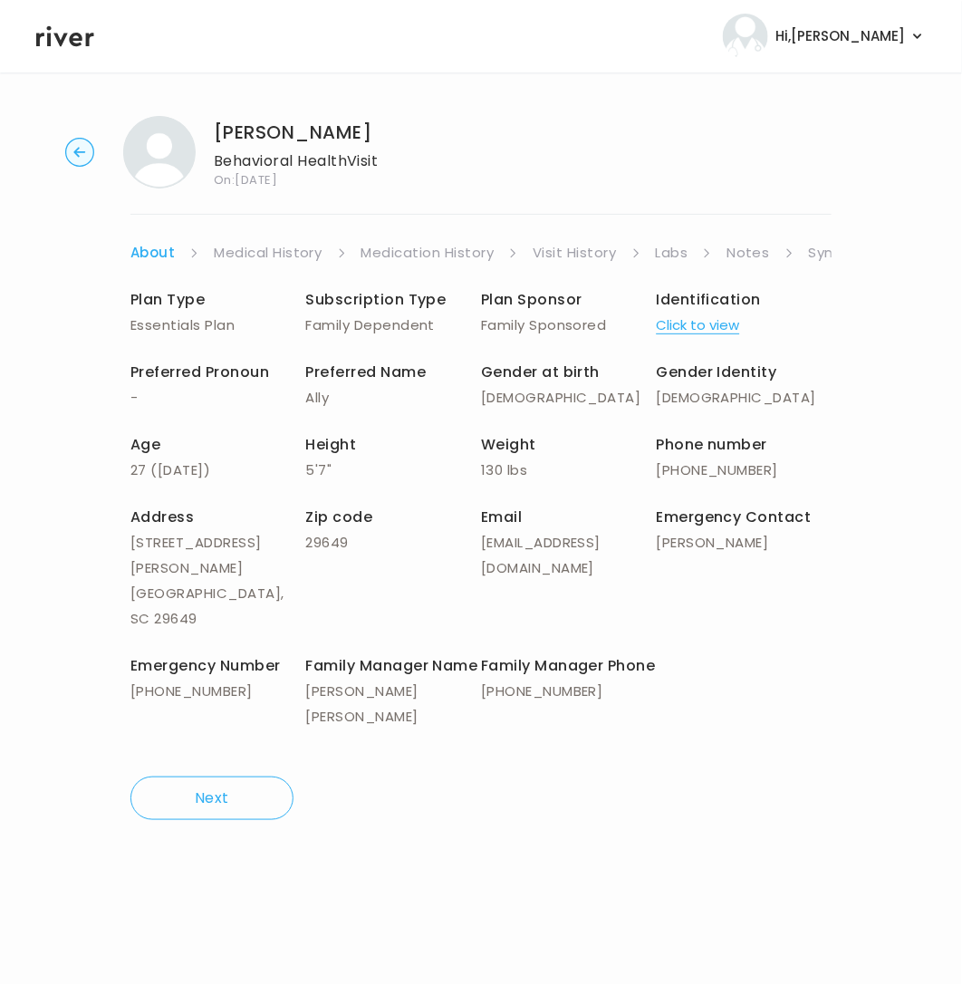
click at [821, 249] on link "Symptoms" at bounding box center [848, 252] width 78 height 25
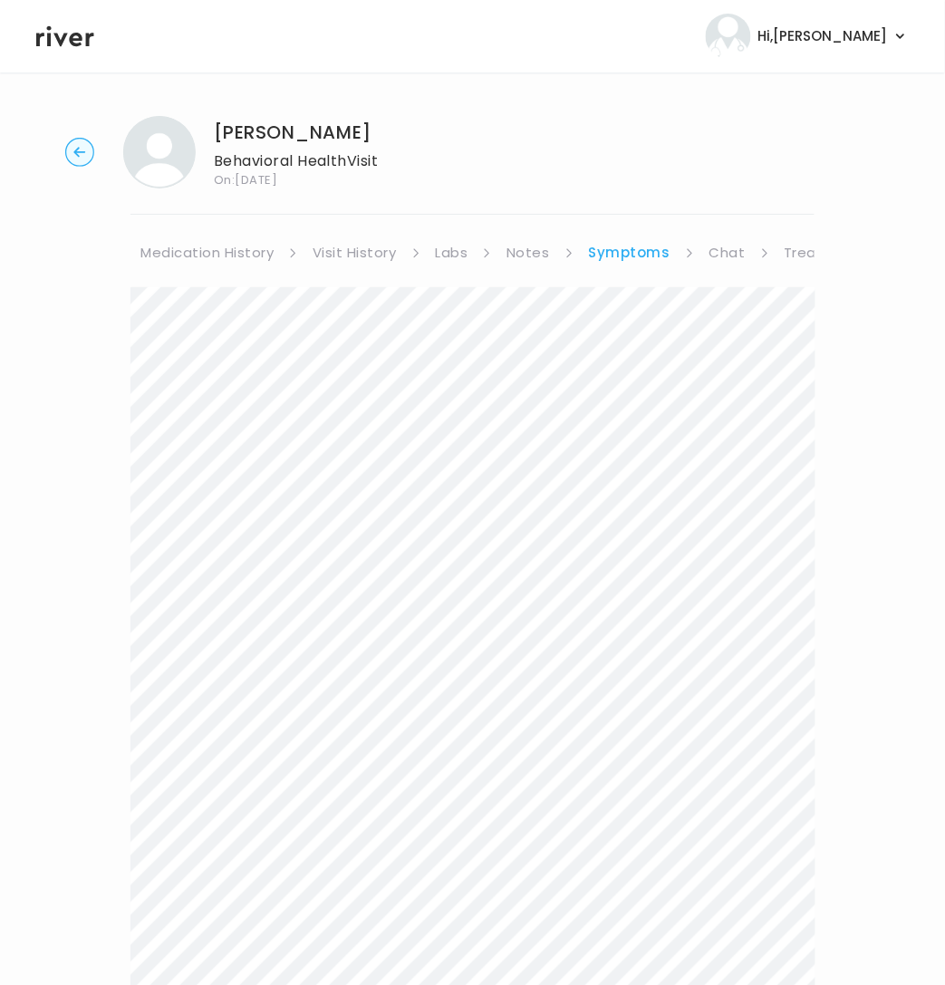
scroll to position [0, 293]
click at [734, 248] on link "Treatment Plan" at bounding box center [767, 252] width 112 height 25
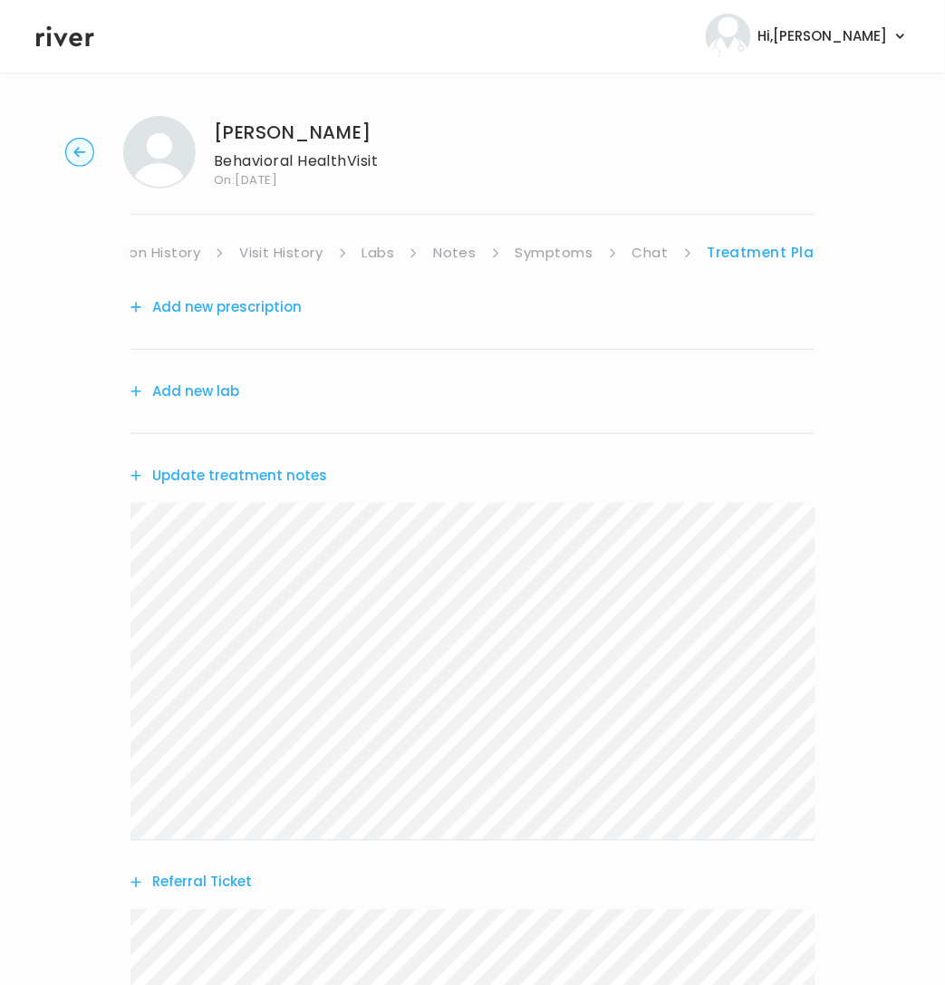
click at [199, 477] on button "Update treatment notes" at bounding box center [228, 475] width 197 height 25
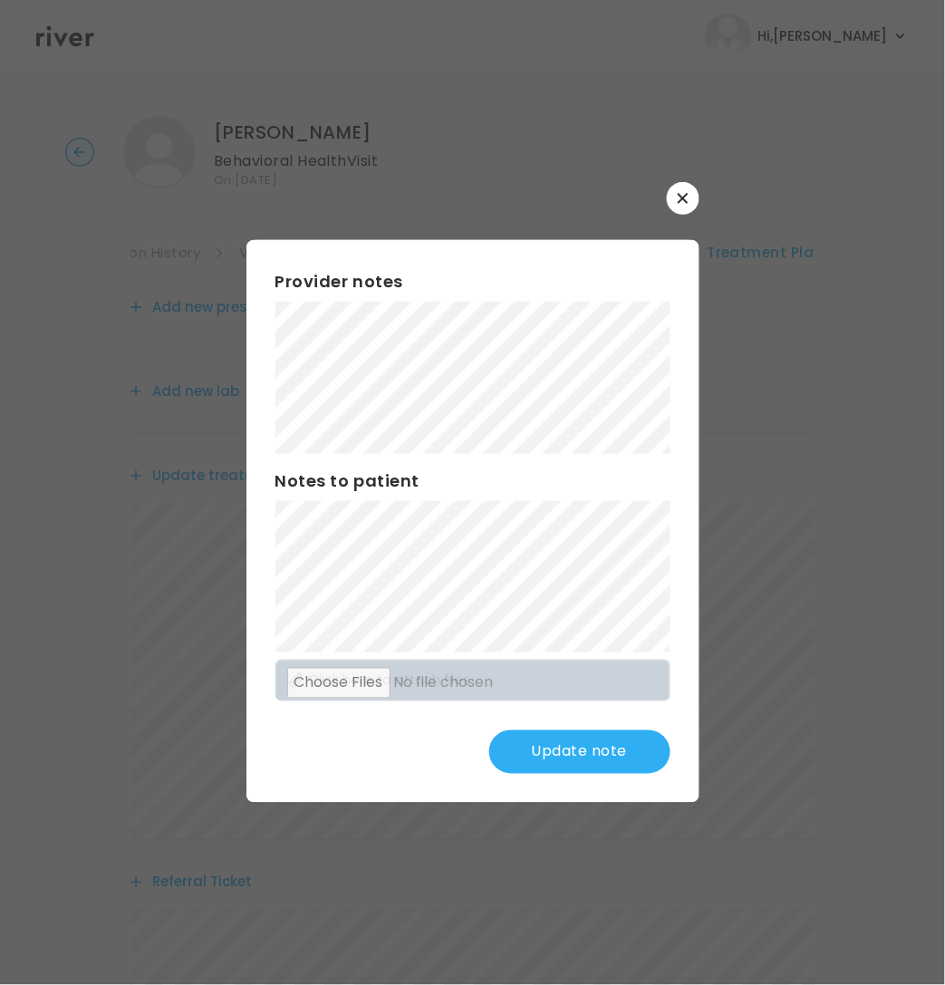
click at [606, 738] on button "Update note" at bounding box center [579, 751] width 181 height 43
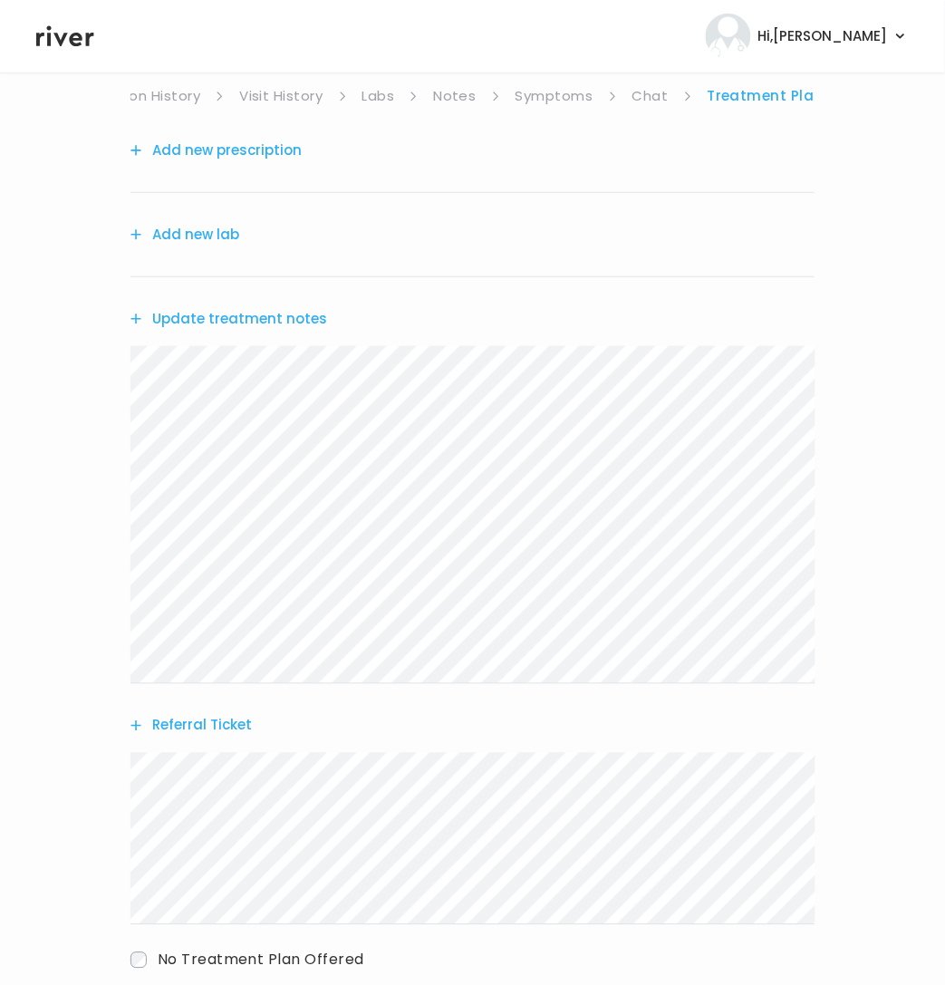
scroll to position [268, 0]
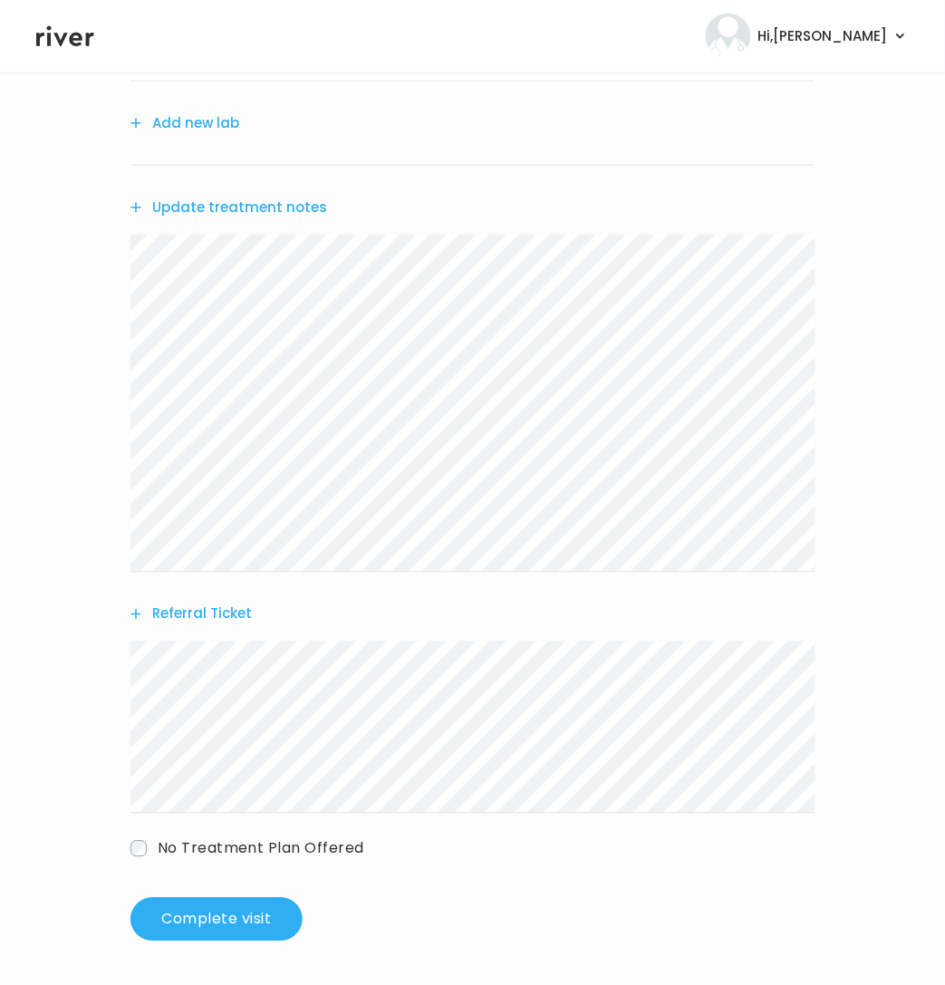
click at [789, 764] on div "Add new prescription Add new lab Update treatment notes Referral Ticket No Trea…" at bounding box center [472, 469] width 684 height 944
click at [224, 209] on button "Update treatment notes" at bounding box center [228, 207] width 197 height 25
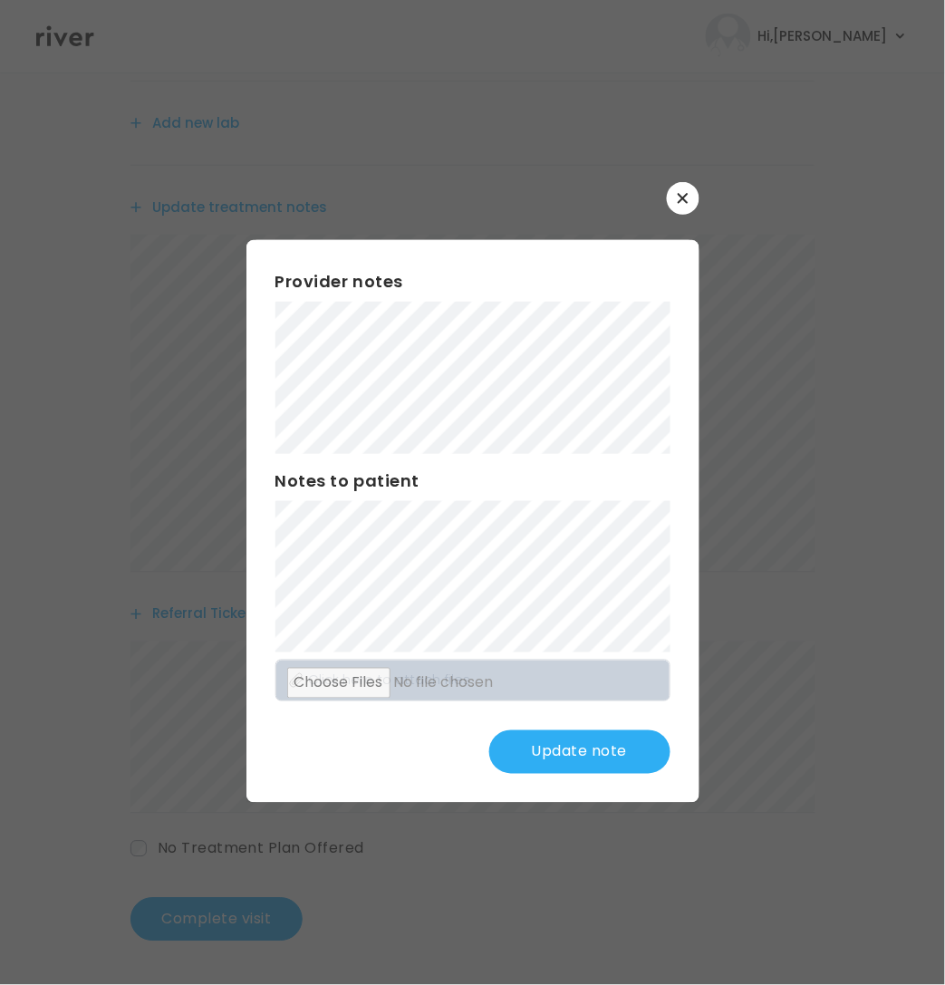
click at [580, 759] on button "Update note" at bounding box center [579, 751] width 181 height 43
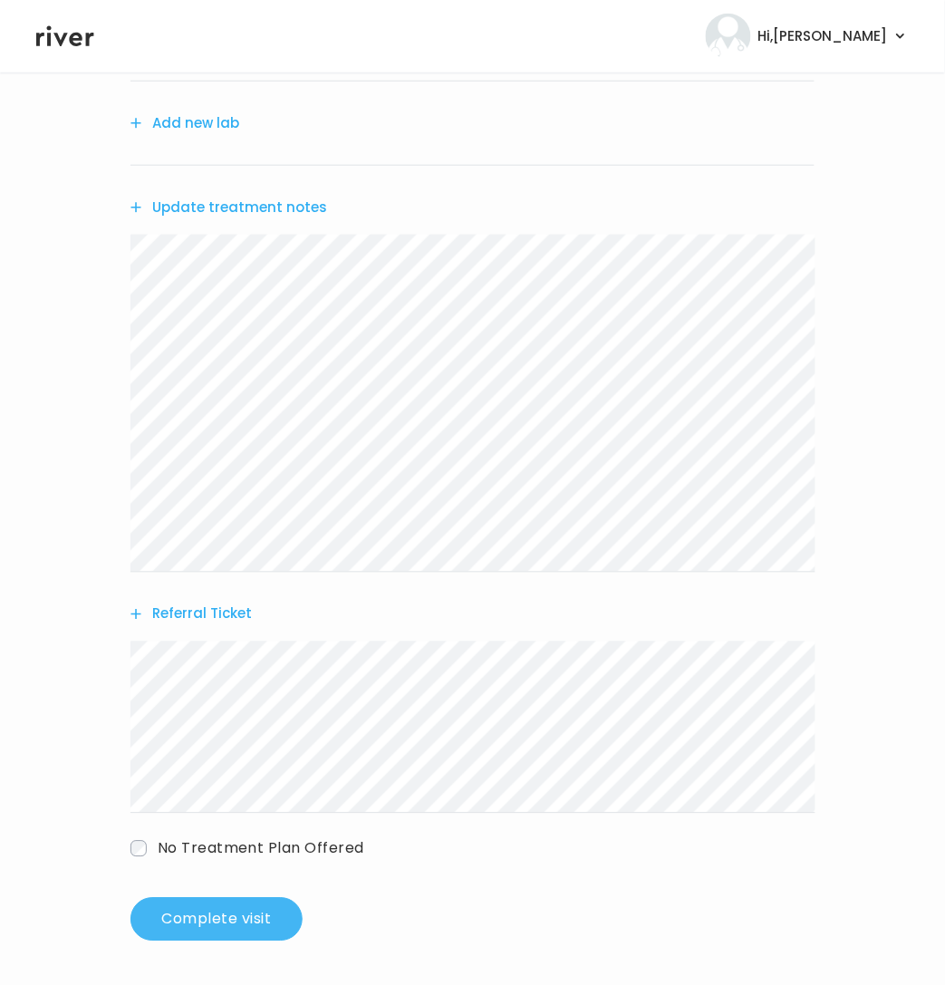
click at [246, 911] on button "Complete visit" at bounding box center [216, 919] width 172 height 43
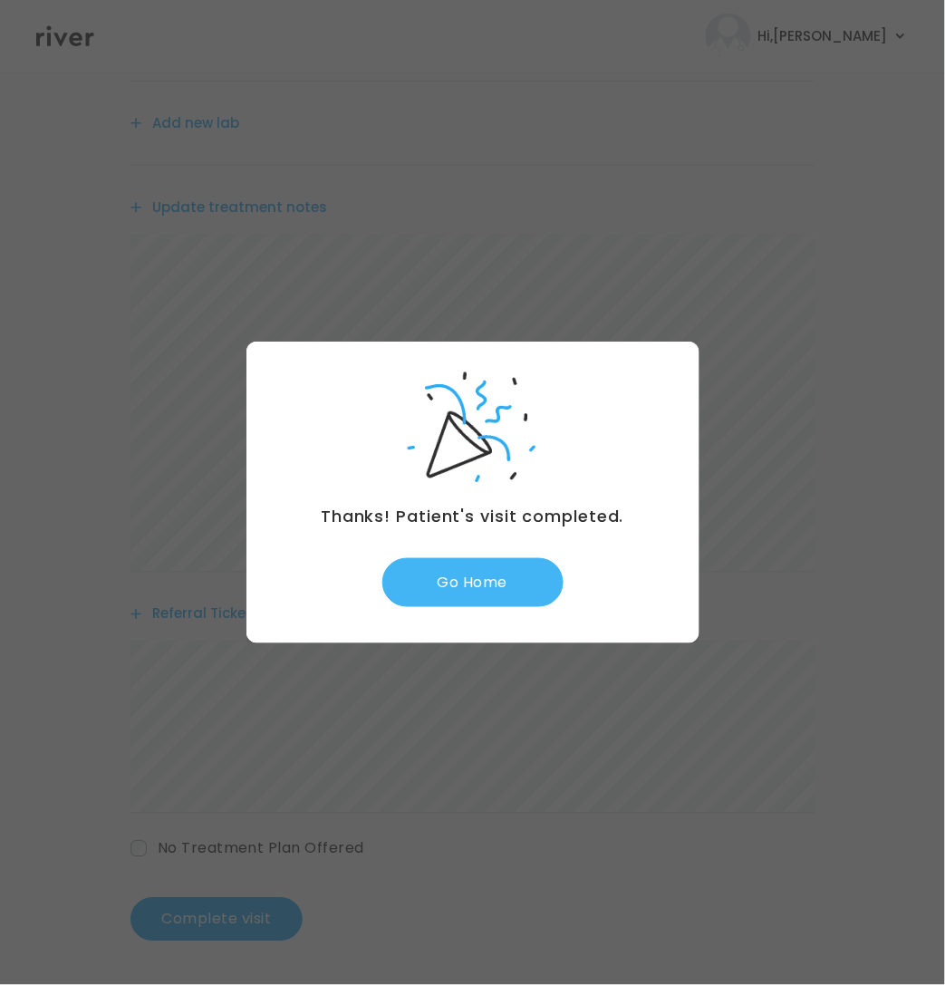
click at [448, 581] on button "Go Home" at bounding box center [472, 582] width 181 height 49
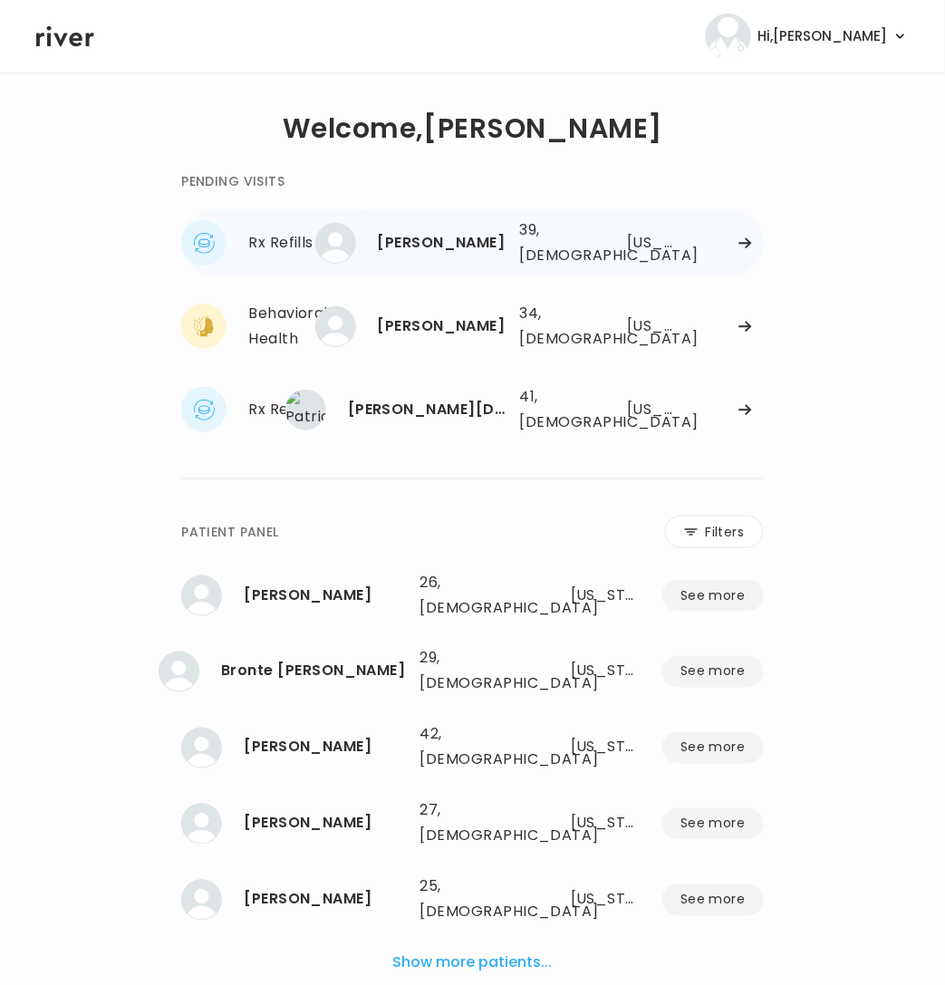
click at [667, 249] on div "[US_STATE]" at bounding box center [652, 242] width 50 height 25
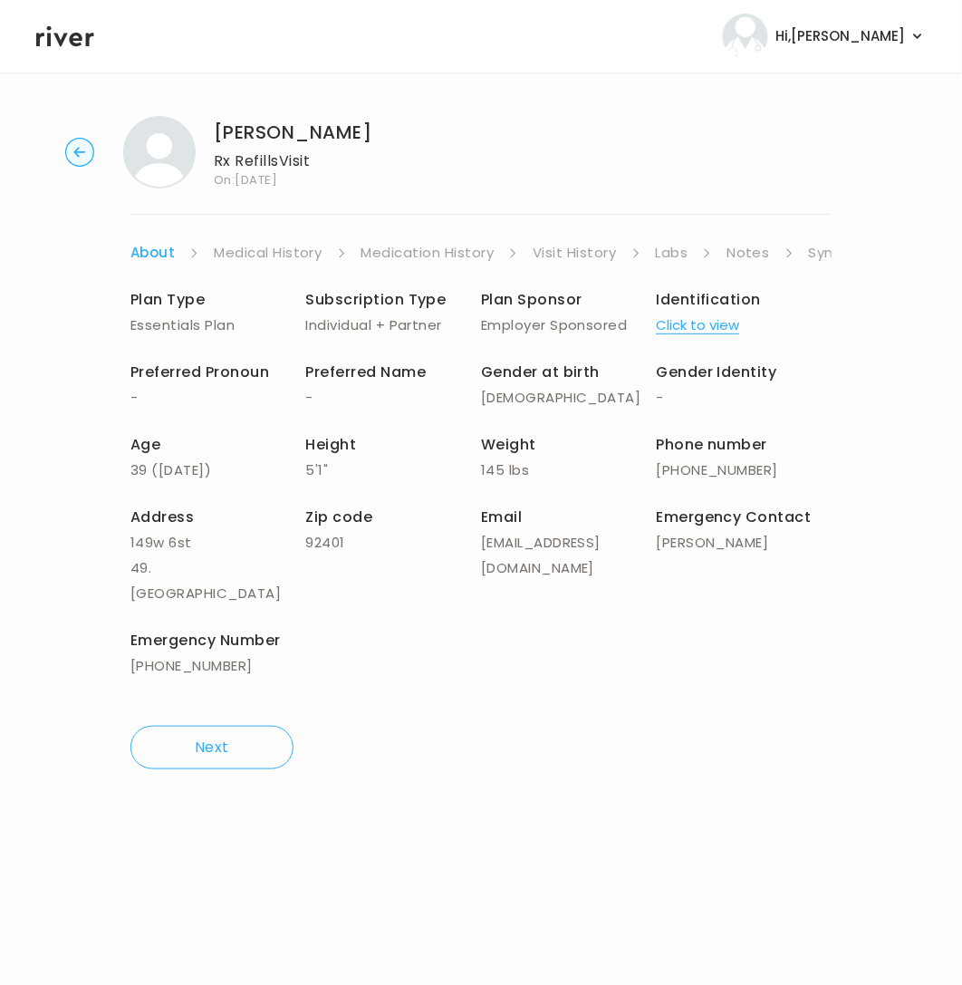
click at [826, 256] on link "Symptoms" at bounding box center [848, 252] width 78 height 25
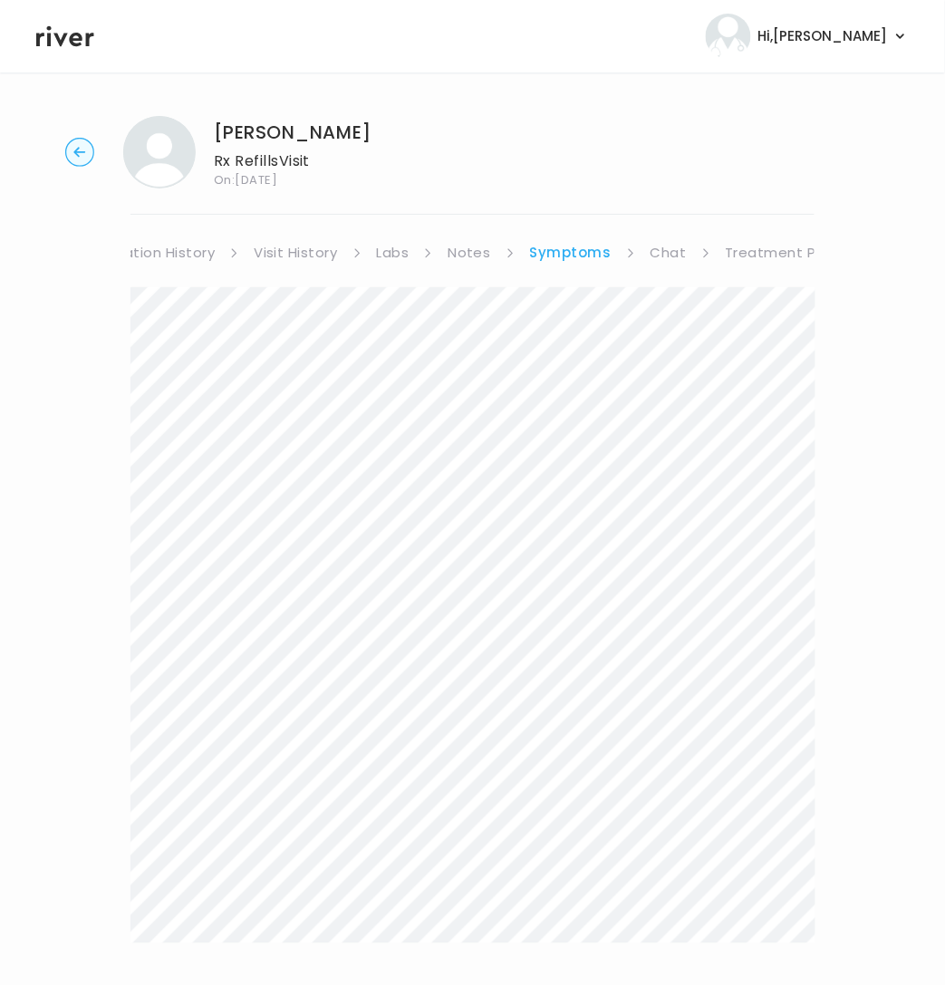
scroll to position [0, 293]
click at [636, 252] on link "Chat" at bounding box center [654, 252] width 36 height 25
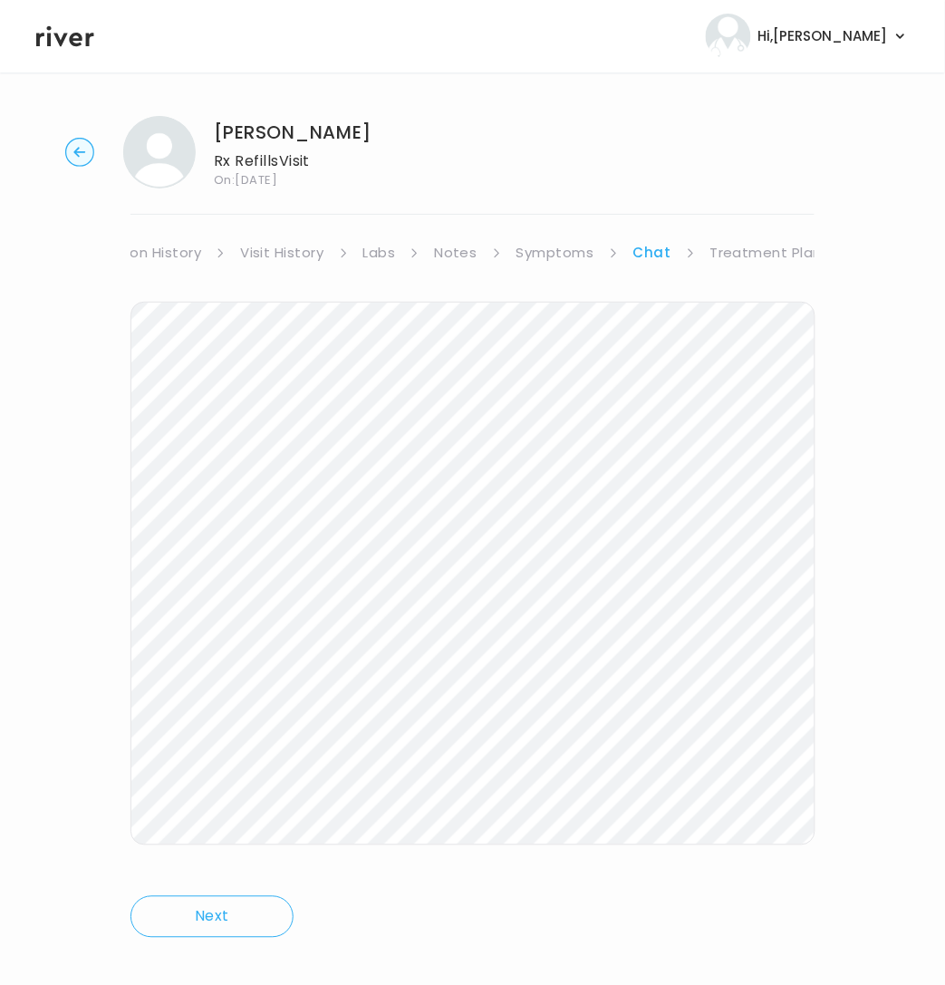
scroll to position [21, 0]
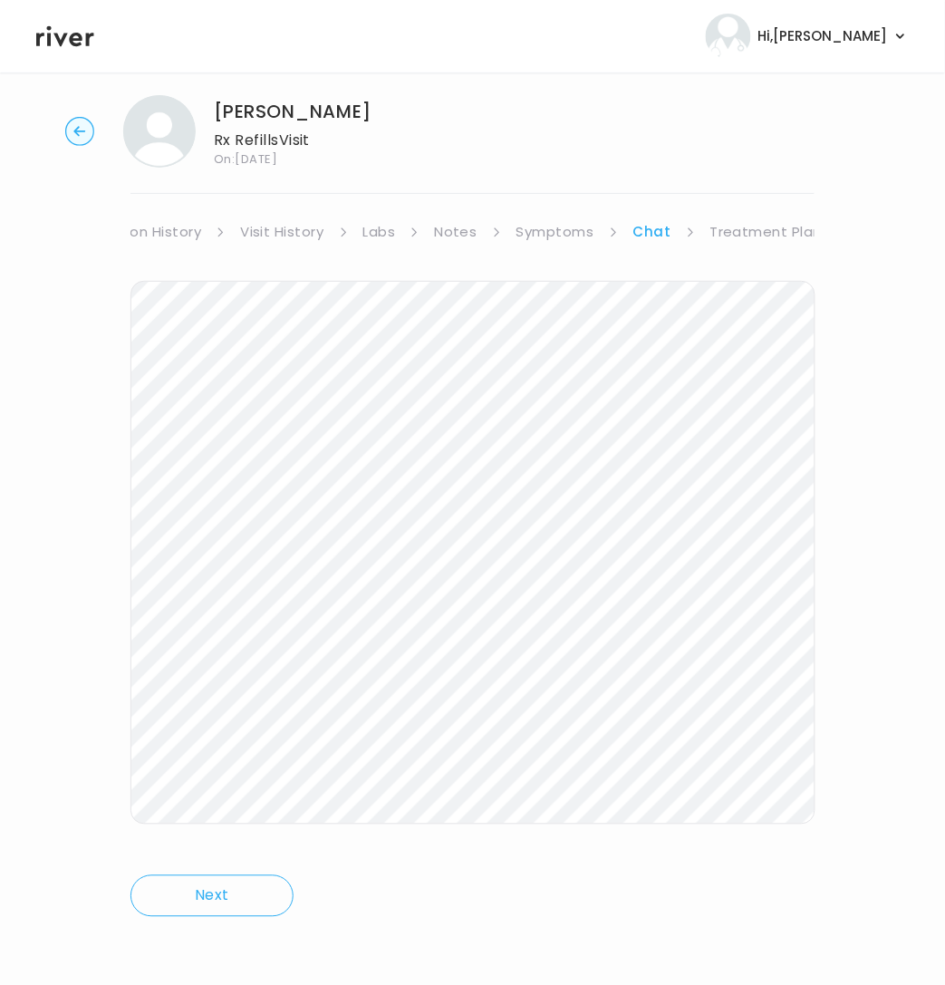
click at [584, 236] on link "Symptoms" at bounding box center [555, 231] width 78 height 25
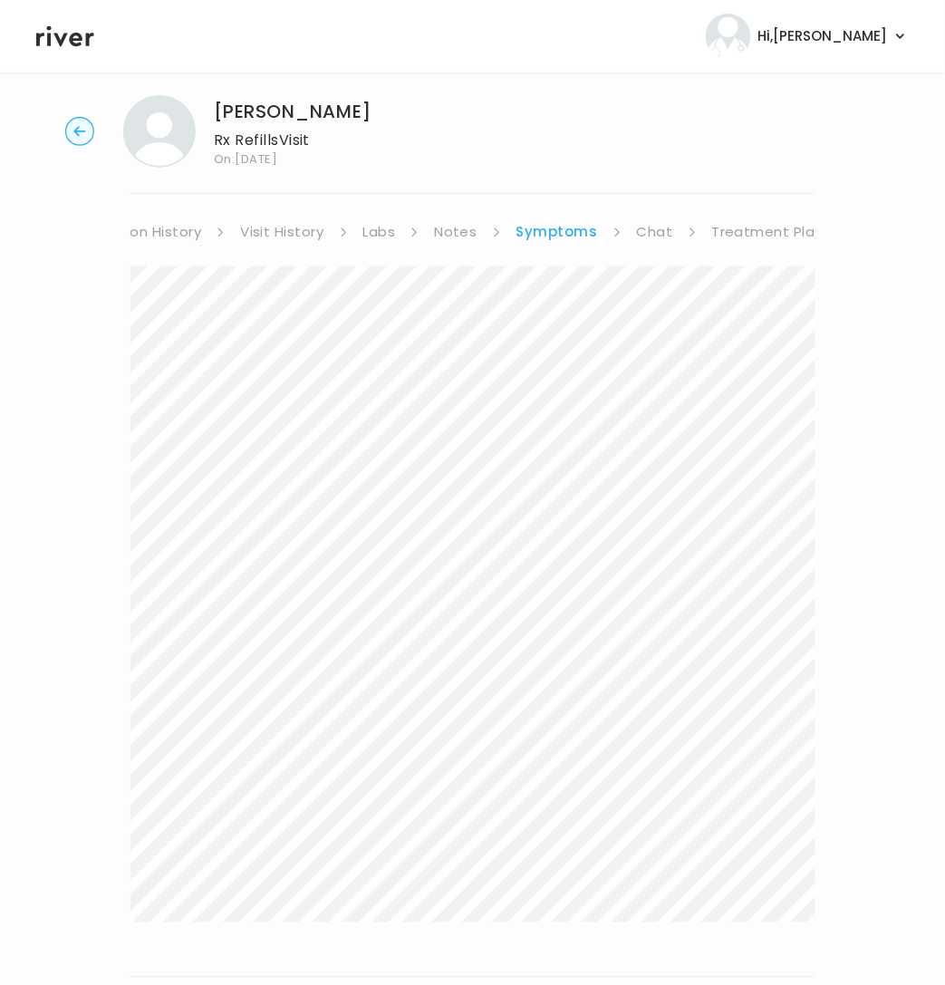
click at [453, 234] on link "Notes" at bounding box center [455, 231] width 43 height 25
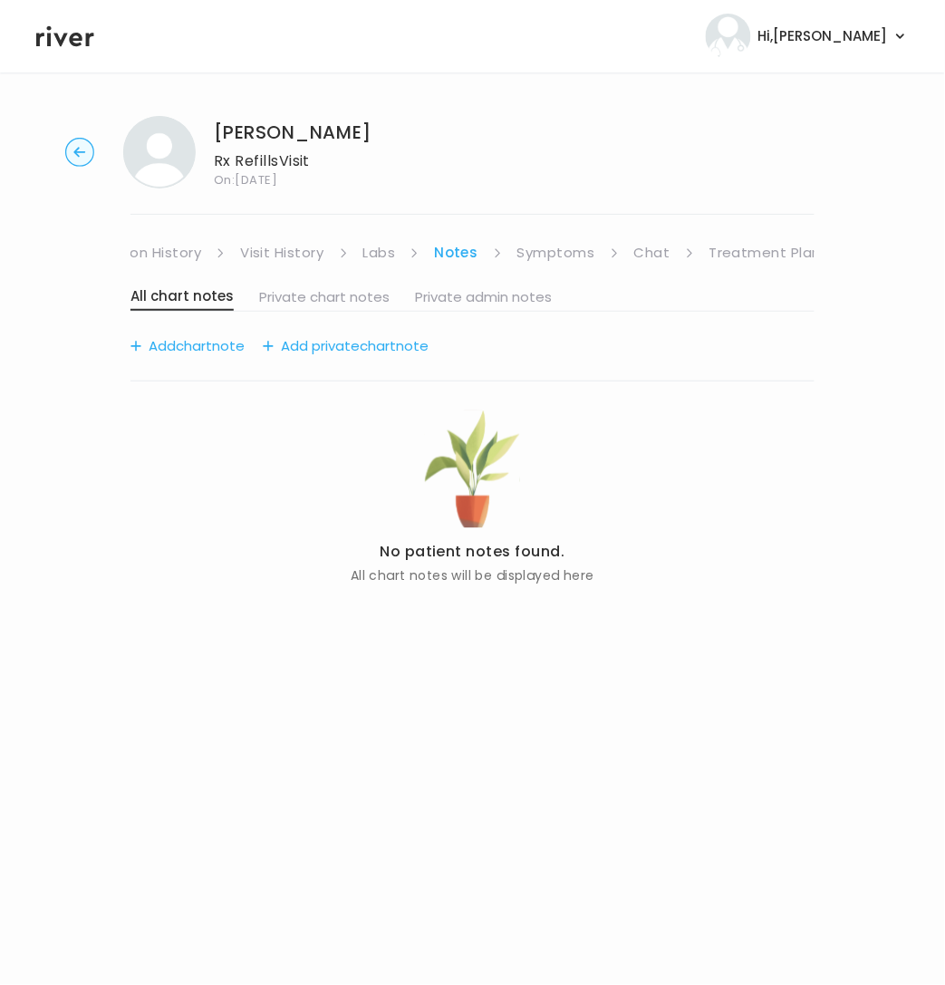
scroll to position [0, 275]
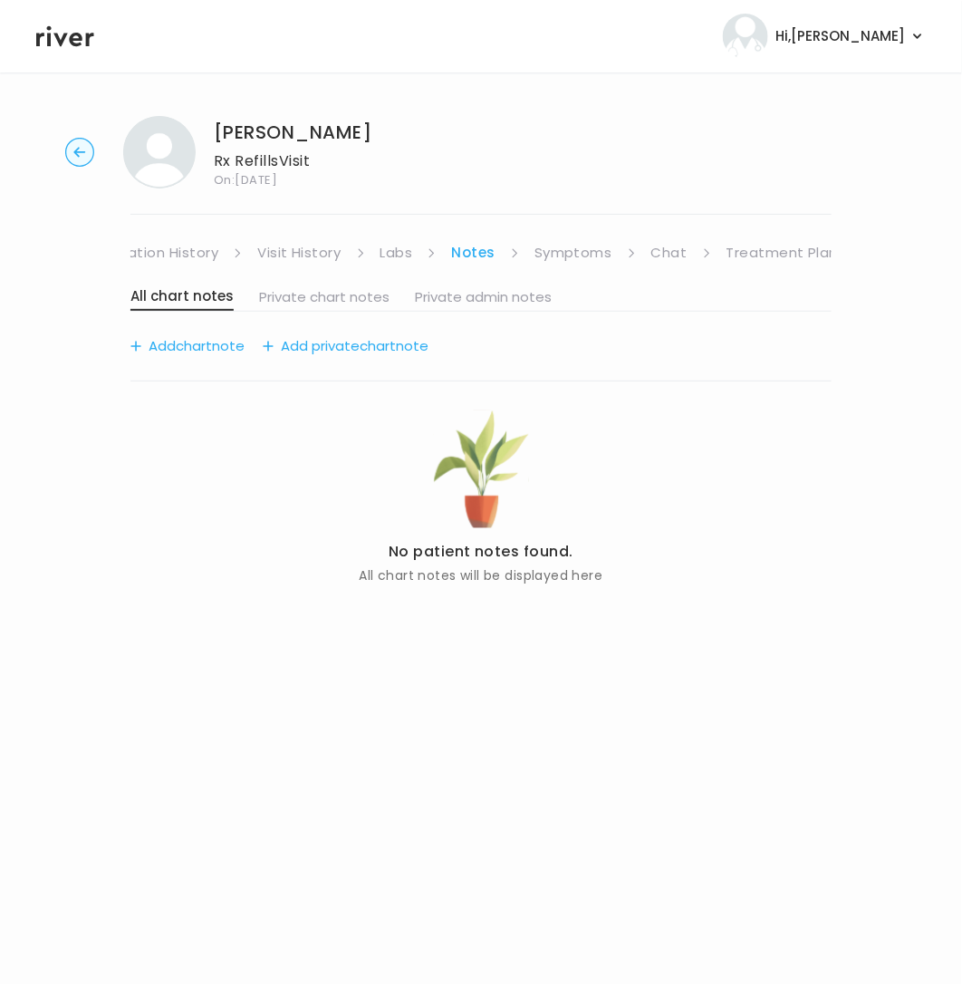
click at [72, 148] on circle "button" at bounding box center [80, 153] width 28 height 28
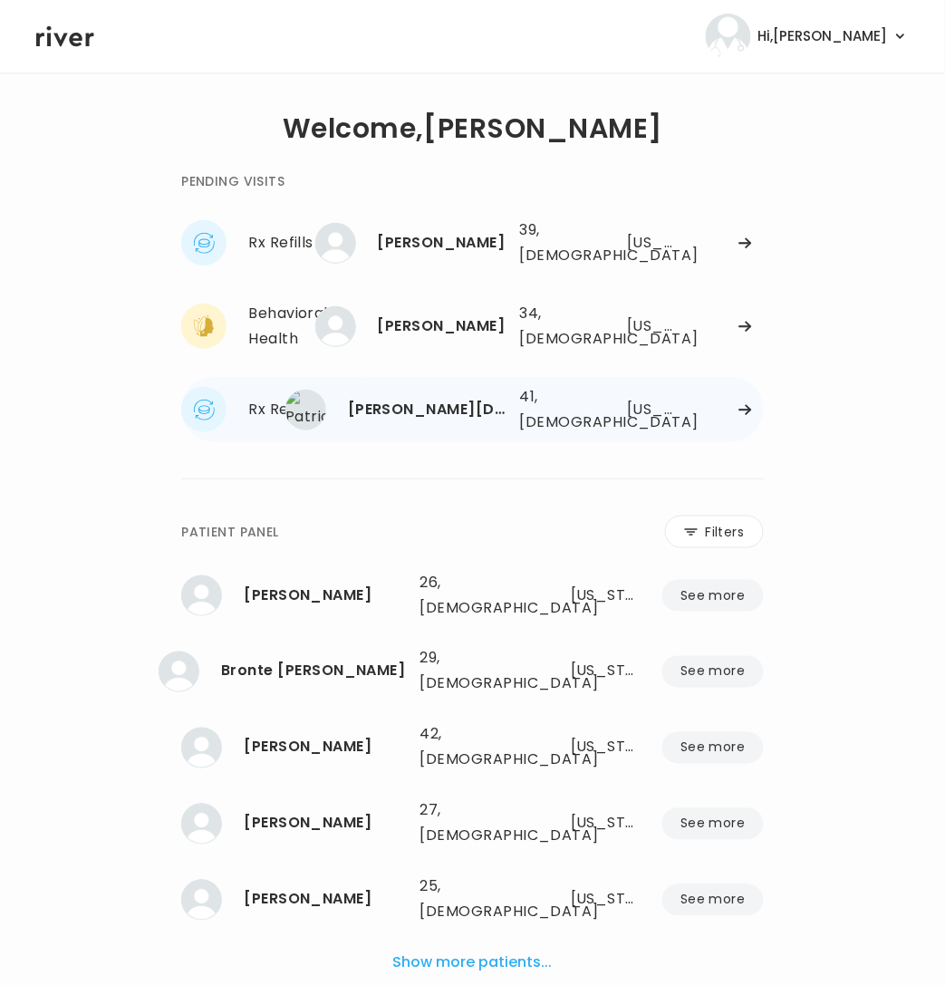
click at [426, 400] on div "[PERSON_NAME][DEMOGRAPHIC_DATA]" at bounding box center [427, 409] width 158 height 25
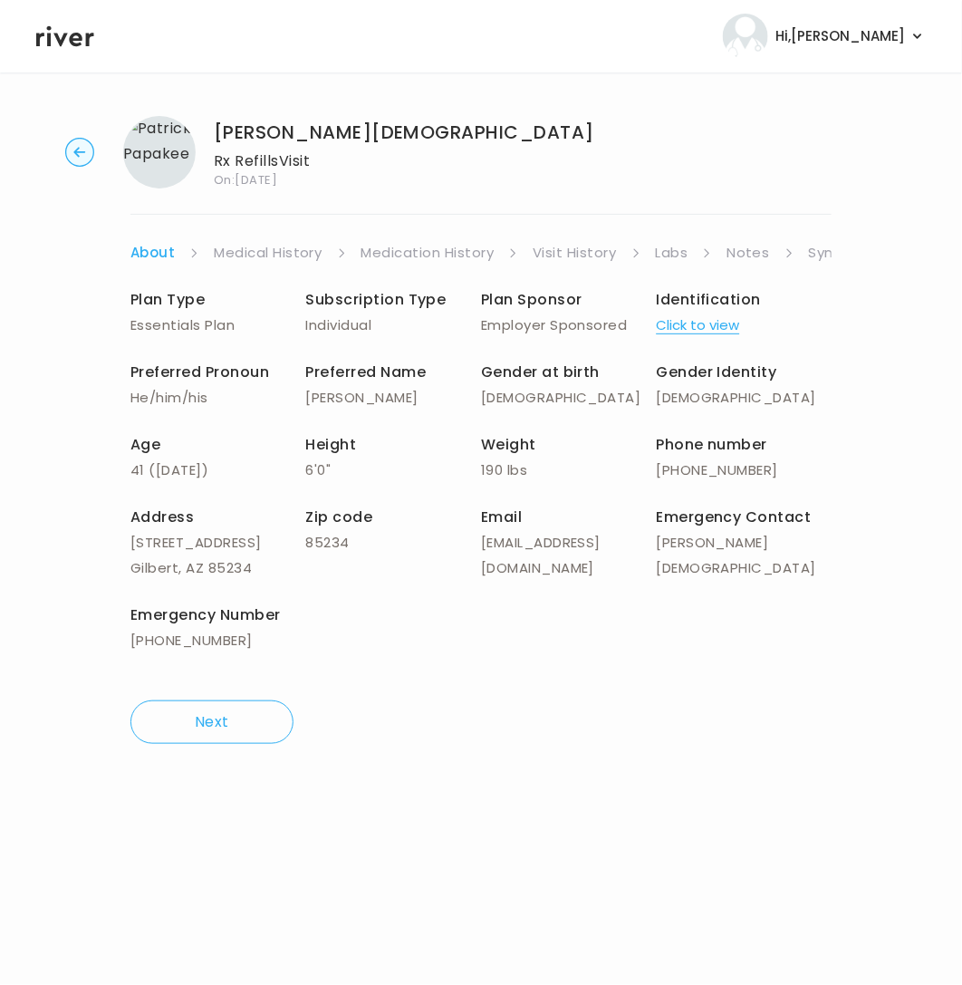
click at [819, 251] on link "Symptoms" at bounding box center [848, 252] width 78 height 25
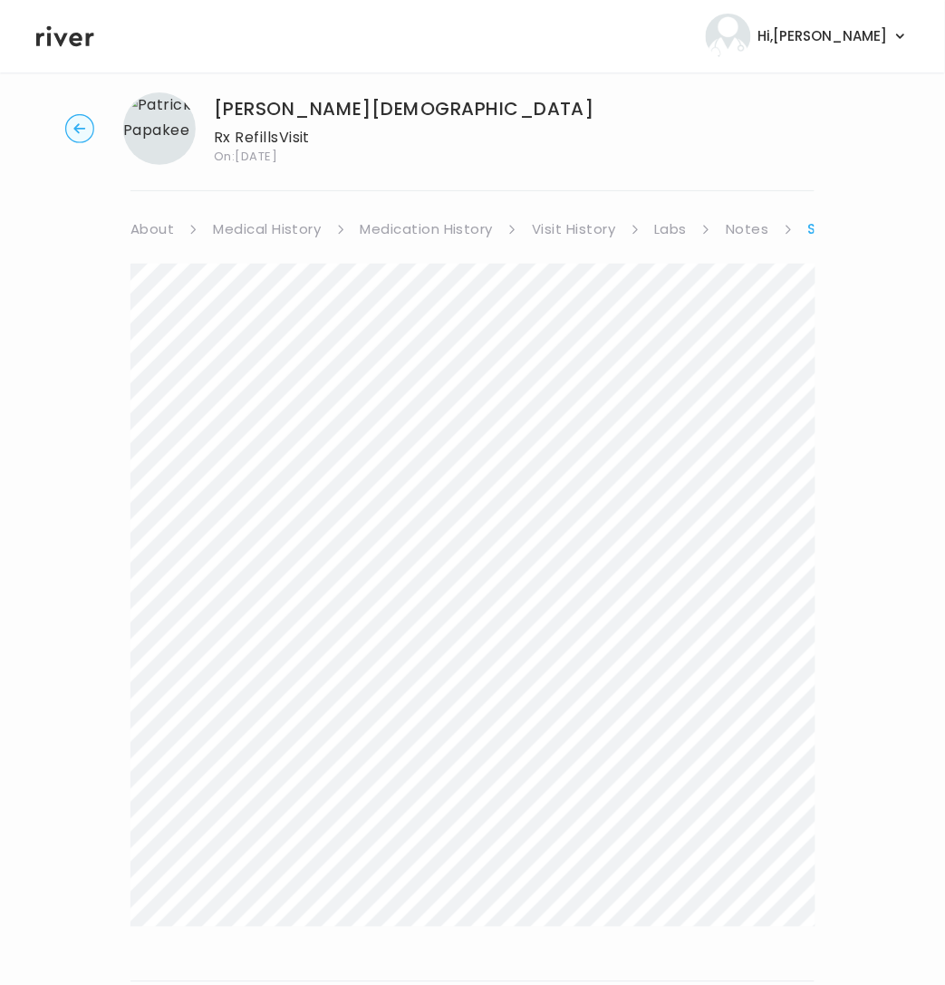
scroll to position [33, 0]
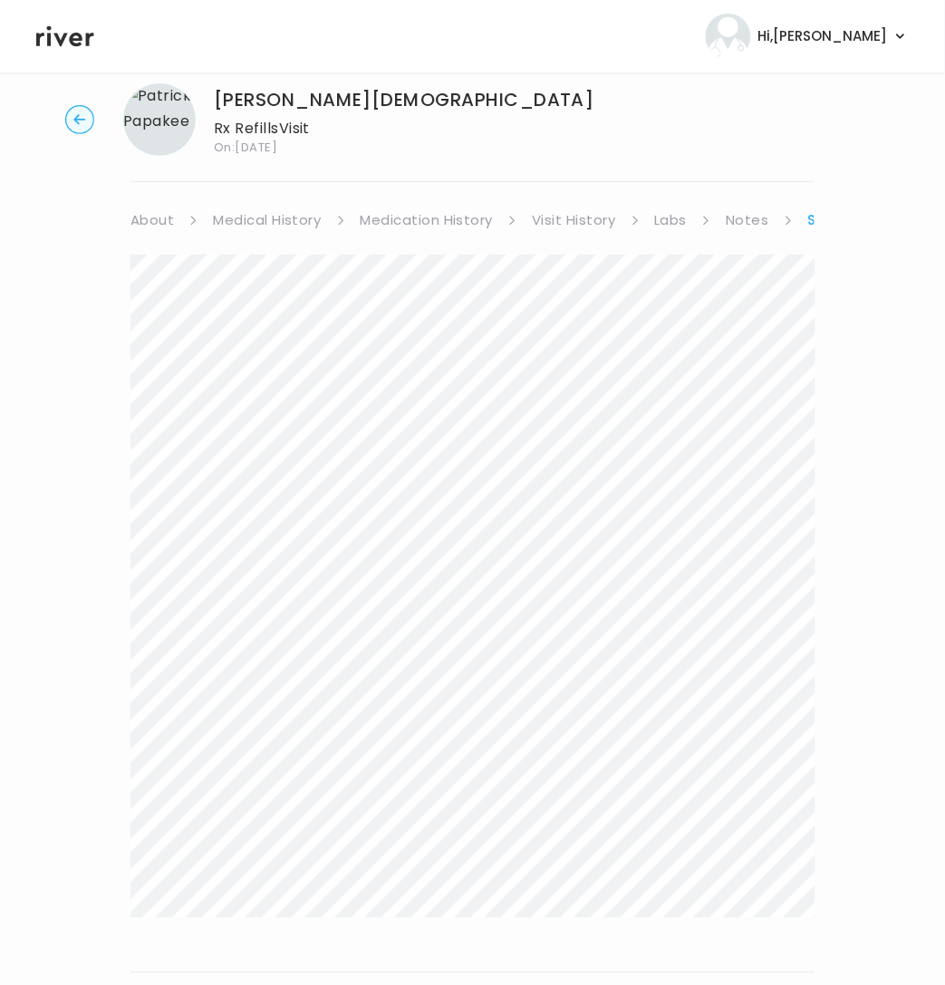
click at [741, 216] on link "Notes" at bounding box center [747, 219] width 43 height 25
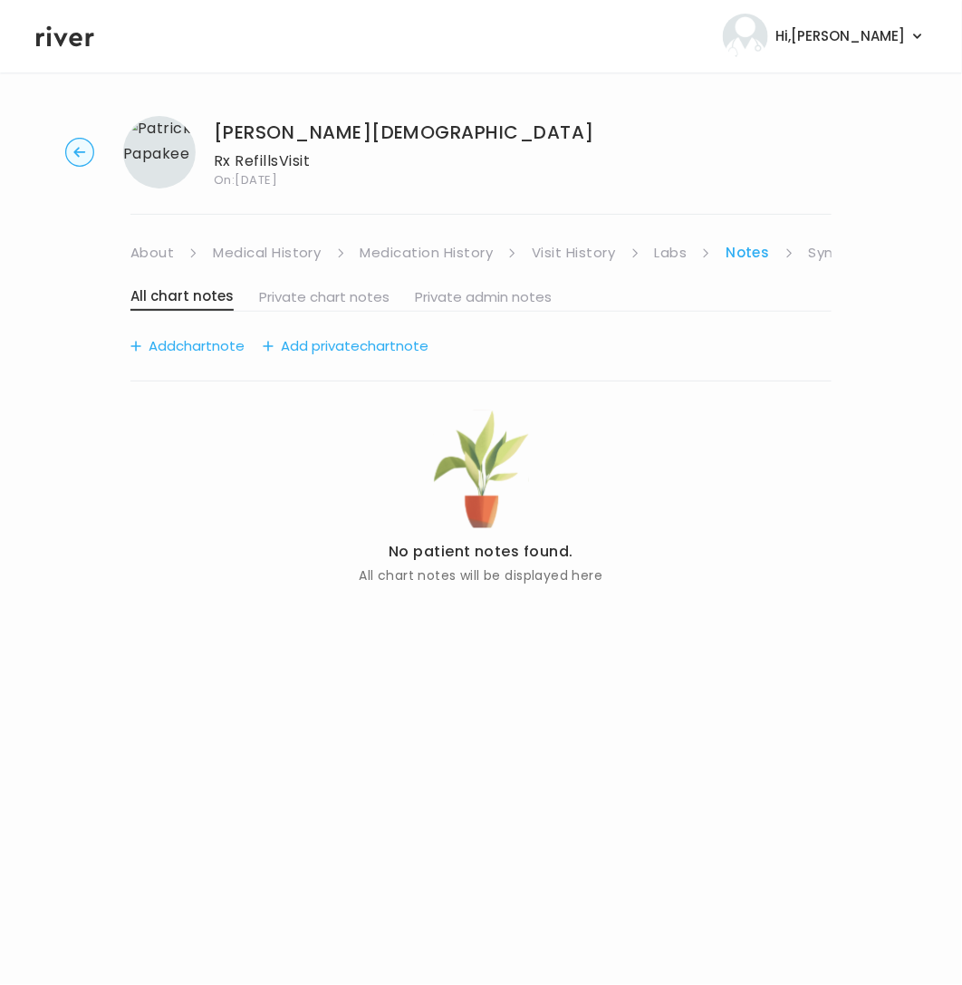
click at [811, 253] on link "Symptoms" at bounding box center [848, 252] width 78 height 25
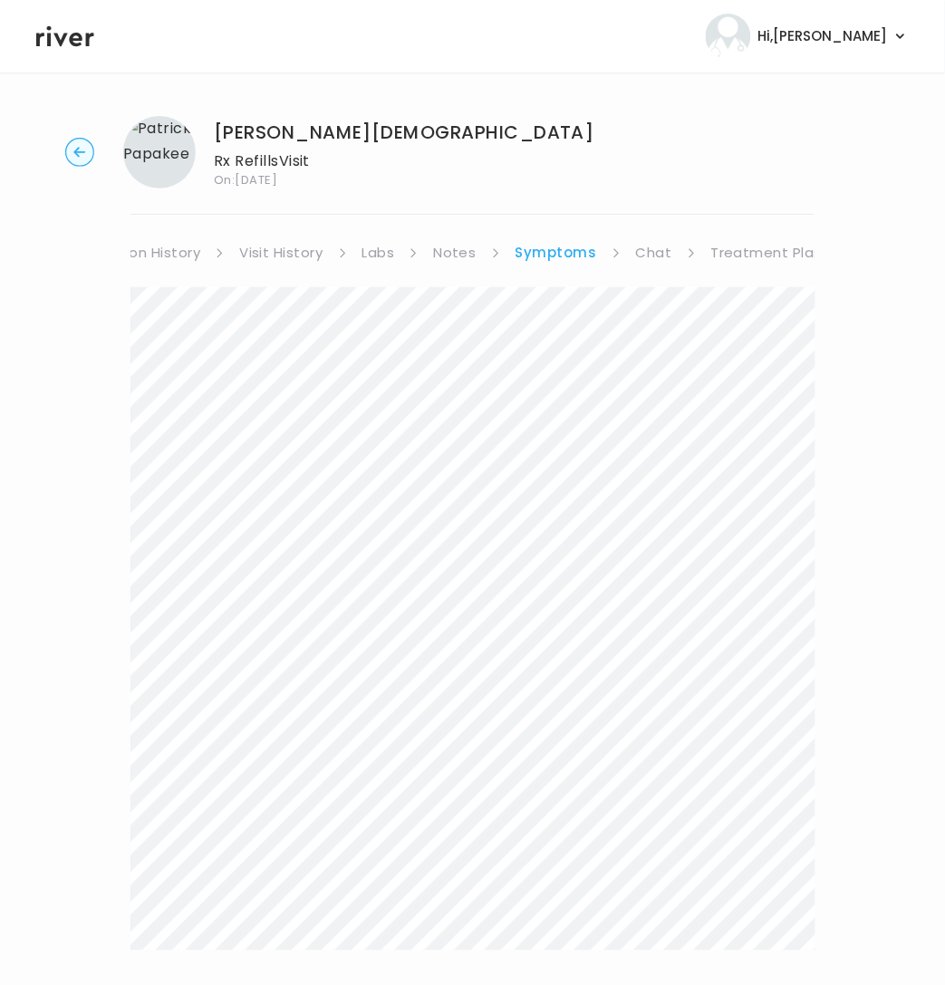
click at [752, 256] on link "Treatment Plan" at bounding box center [767, 252] width 112 height 25
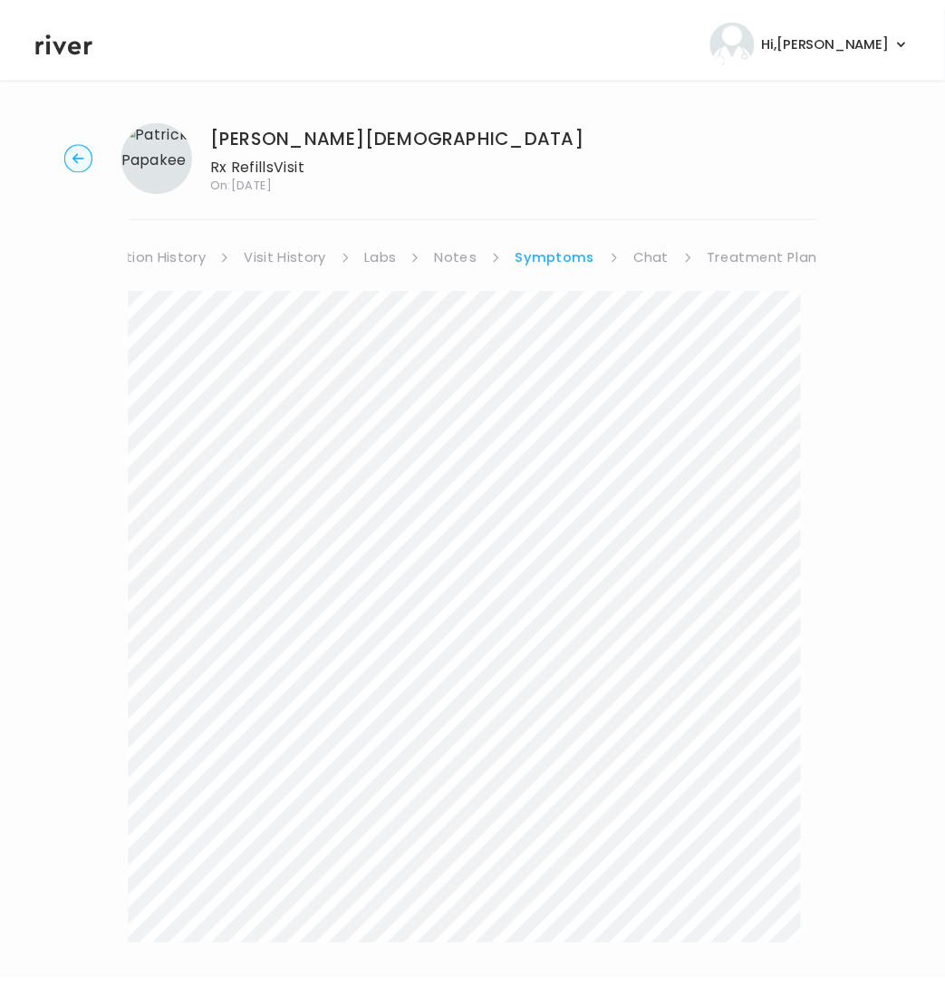
scroll to position [0, 276]
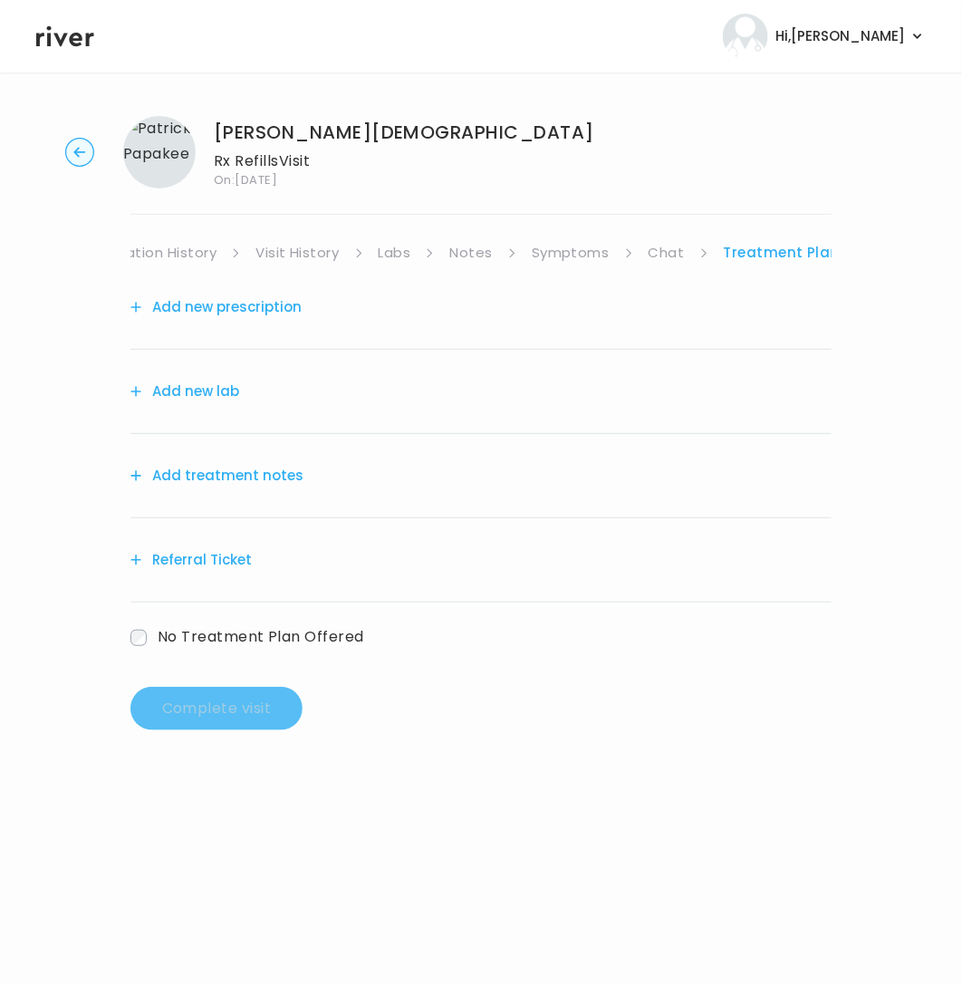
click at [665, 246] on link "Chat" at bounding box center [667, 252] width 36 height 25
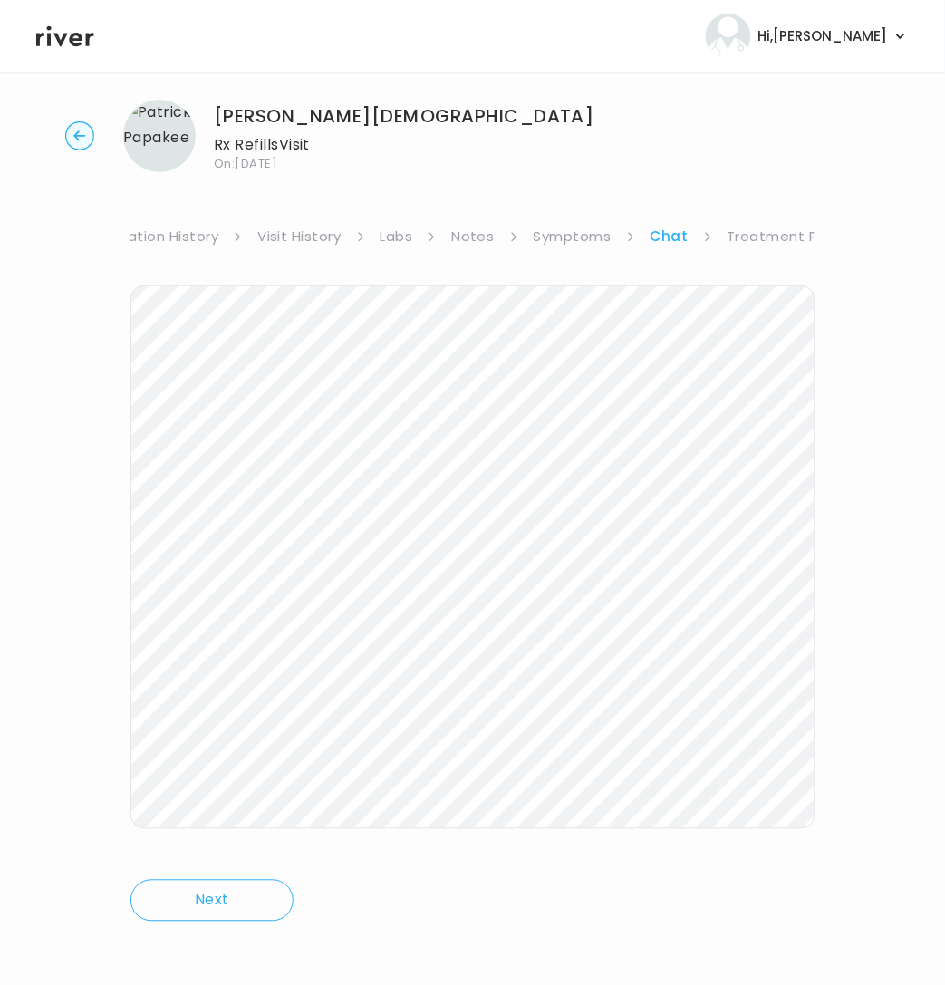
scroll to position [21, 0]
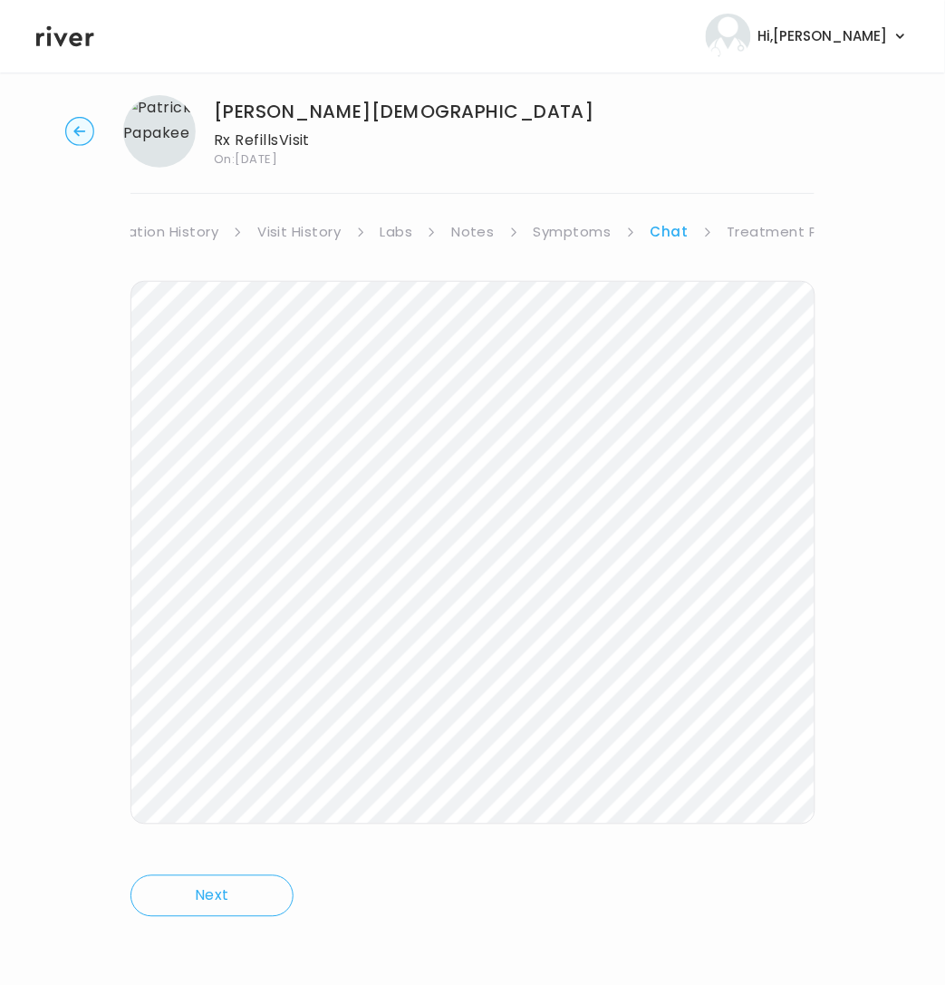
click at [468, 230] on link "Notes" at bounding box center [472, 231] width 43 height 25
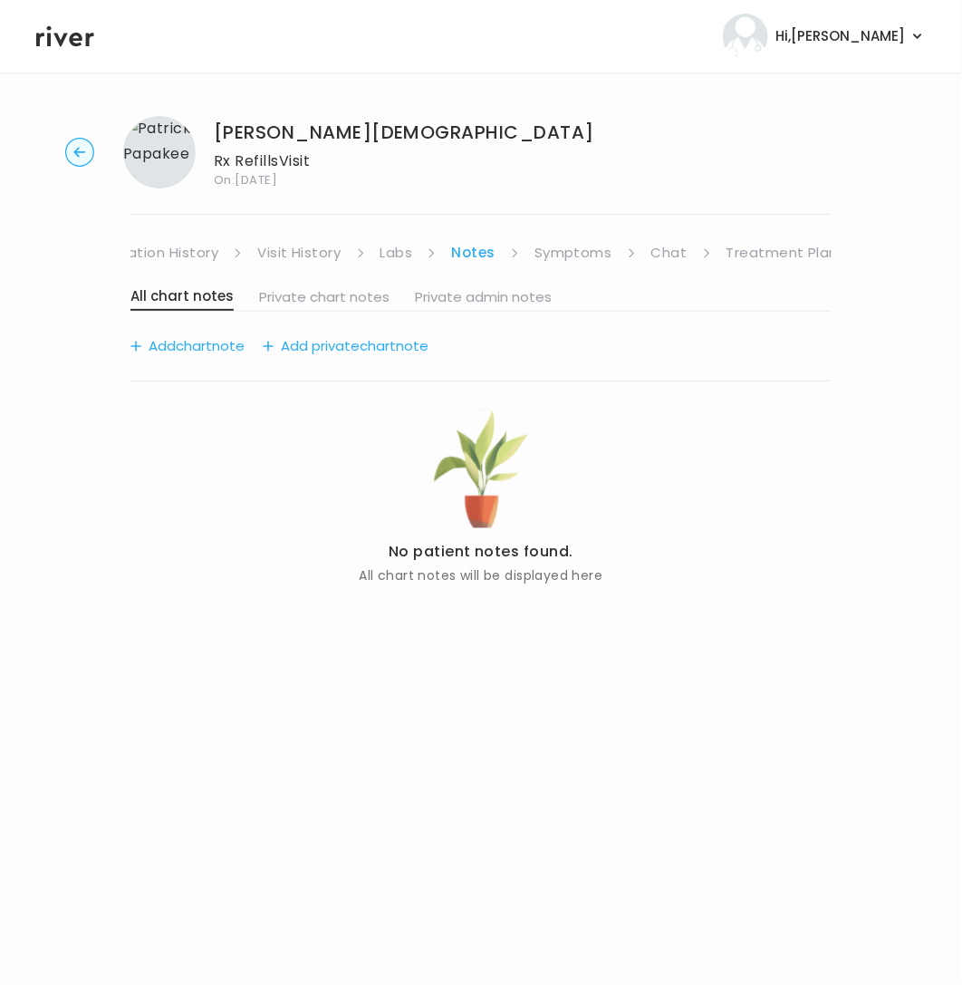
click at [538, 246] on link "Symptoms" at bounding box center [574, 252] width 78 height 25
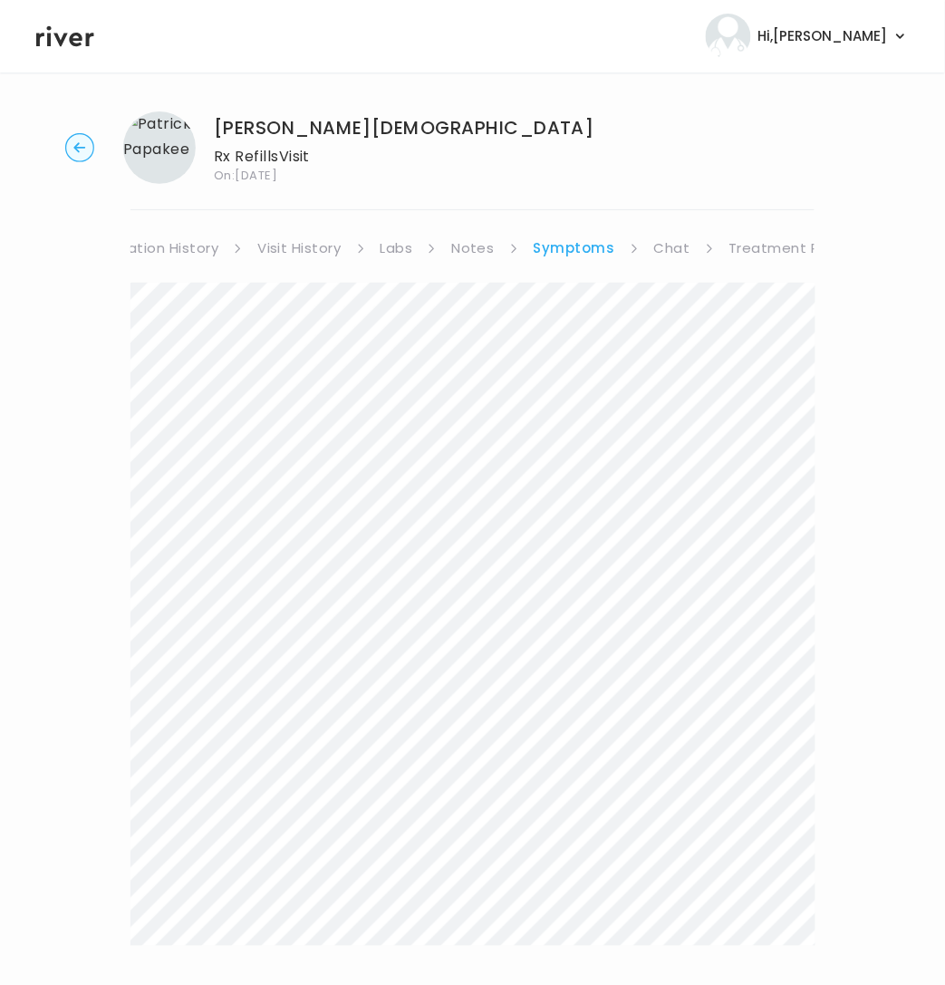
scroll to position [270, 0]
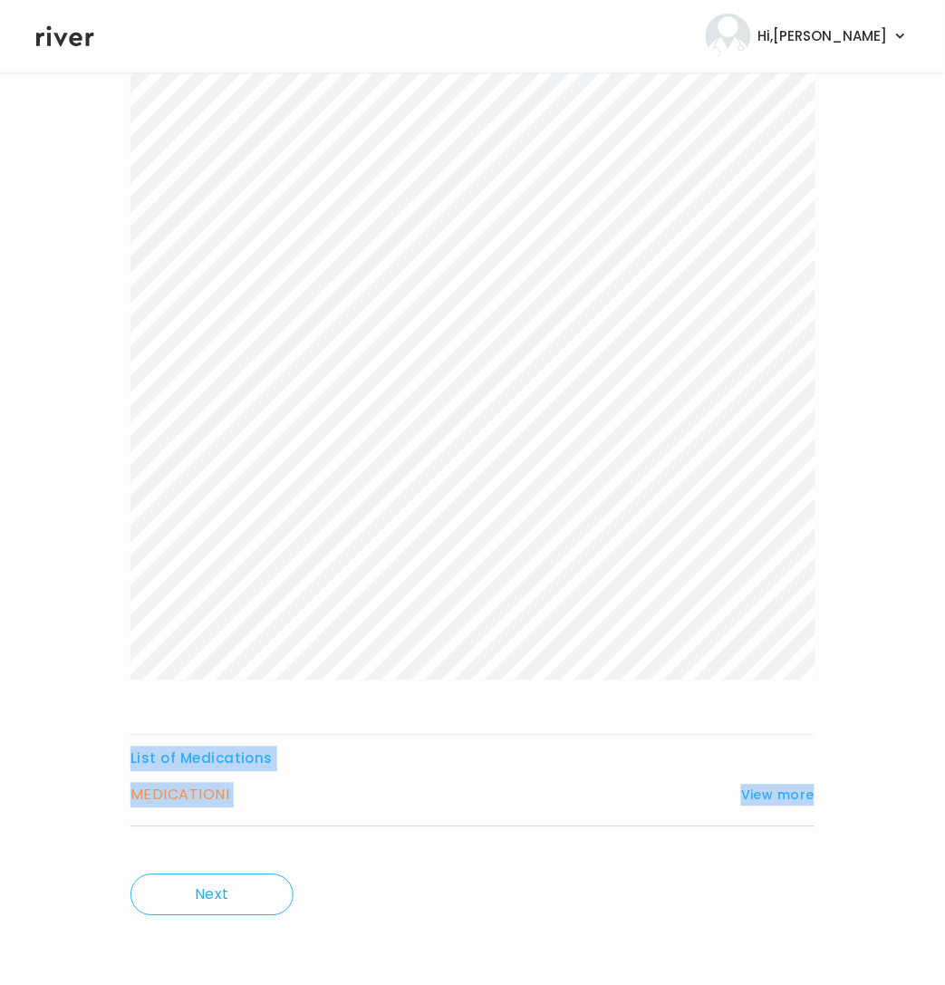
click at [632, 800] on div "List of Medications MEDICATION I View more Who originally prescribed the medica…" at bounding box center [472, 434] width 684 height 835
click at [761, 805] on button "View more" at bounding box center [777, 796] width 73 height 22
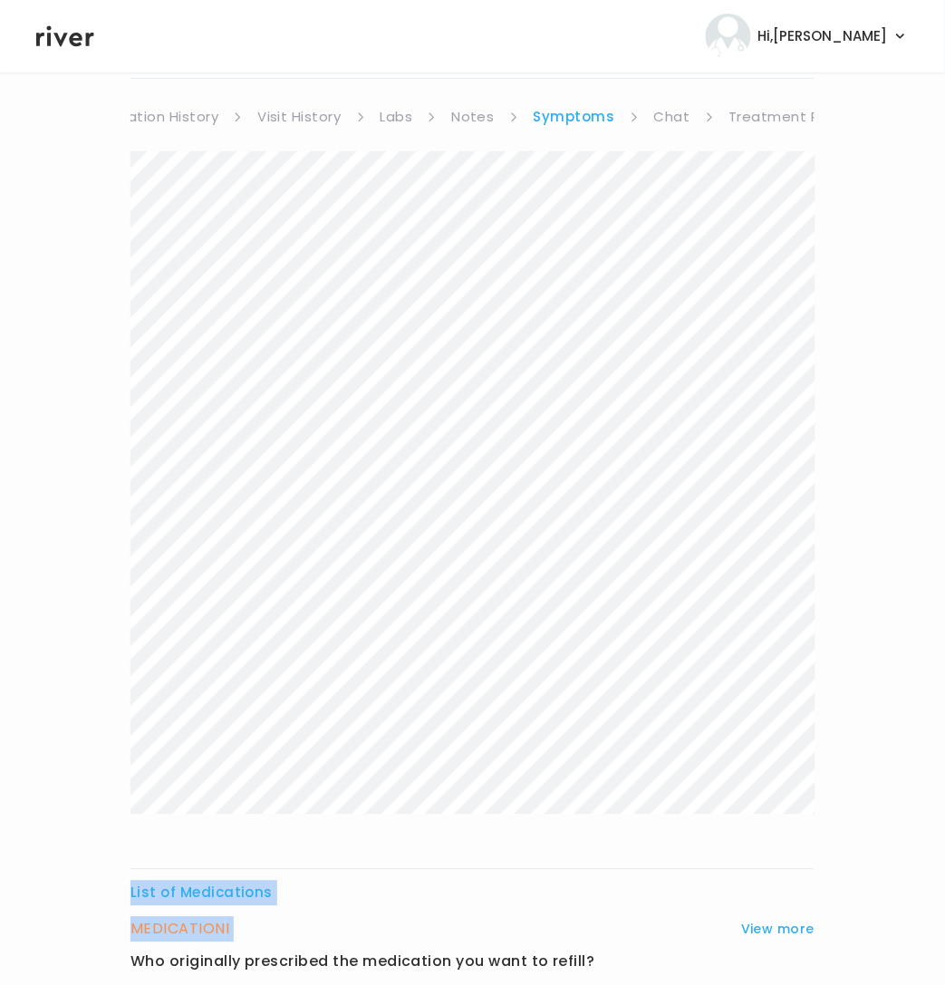
scroll to position [0, 0]
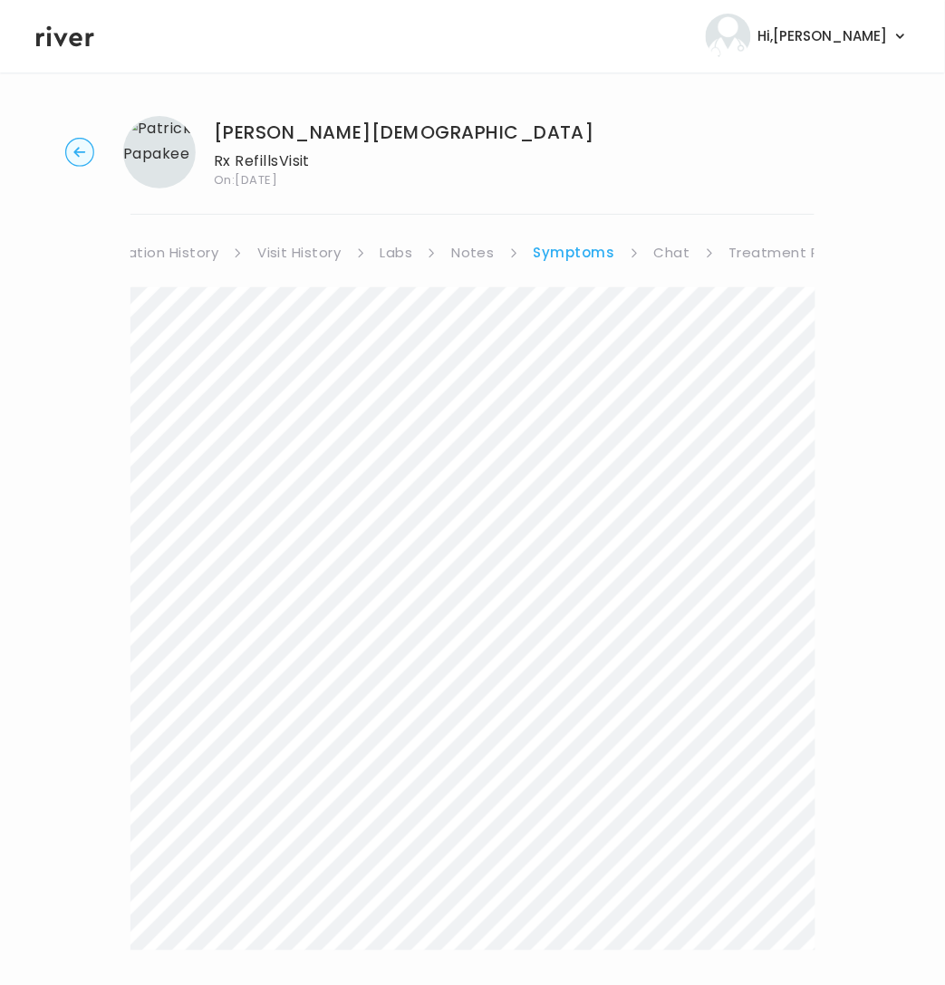
click at [309, 251] on link "Visit History" at bounding box center [298, 252] width 83 height 25
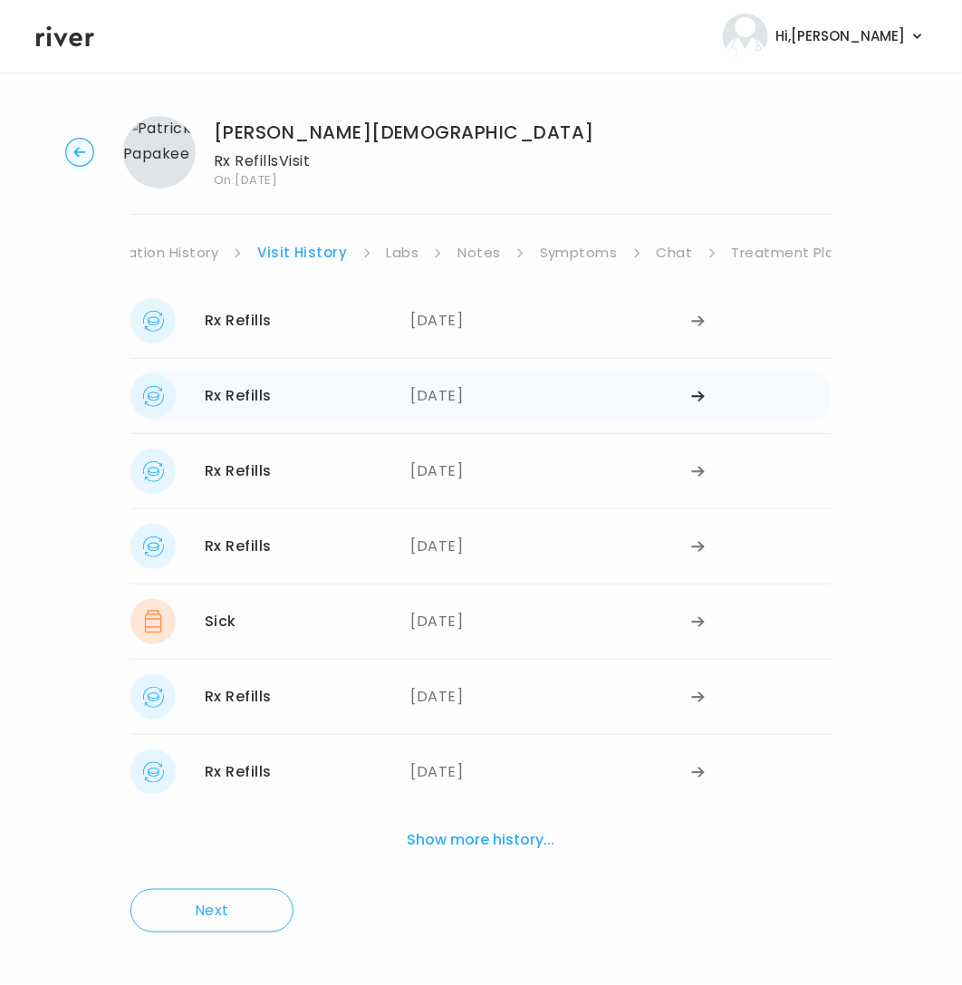
click at [326, 409] on div "Rx Refills 04/25/2025" at bounding box center [270, 395] width 281 height 45
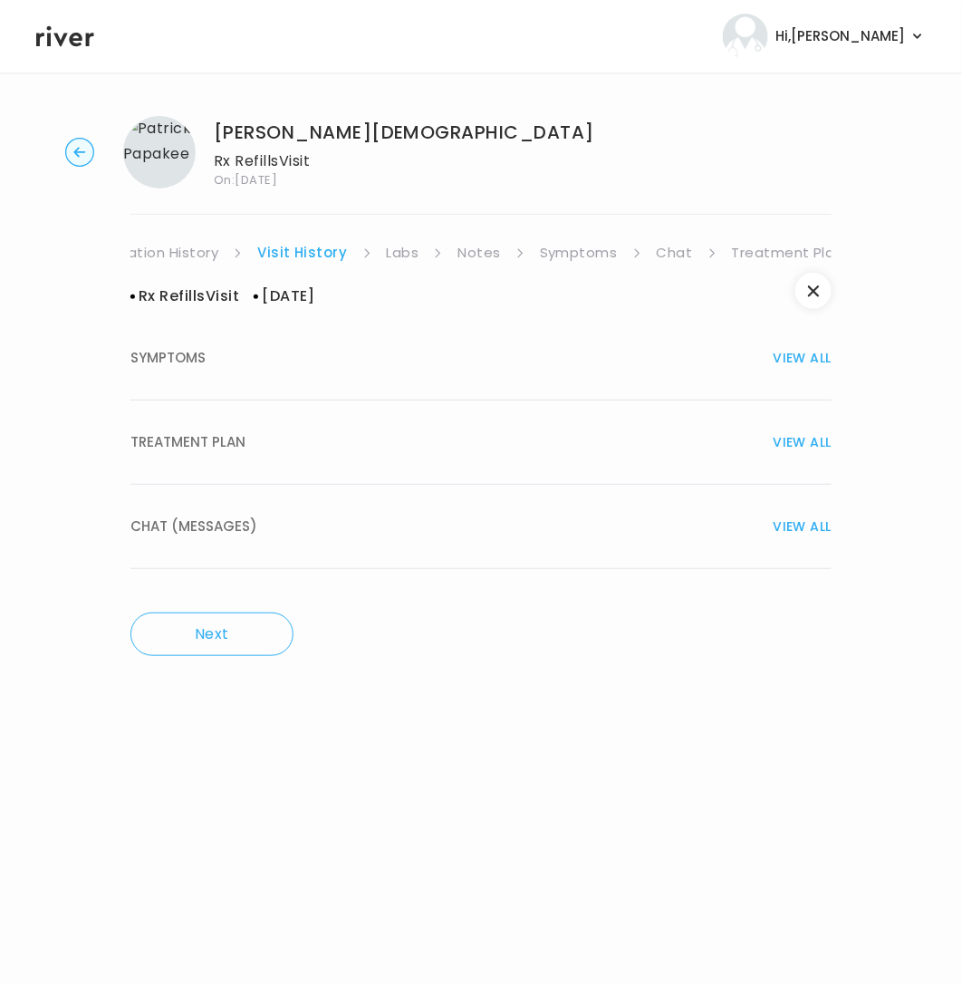
click at [234, 440] on span "TREATMENT PLAN" at bounding box center [187, 441] width 115 height 25
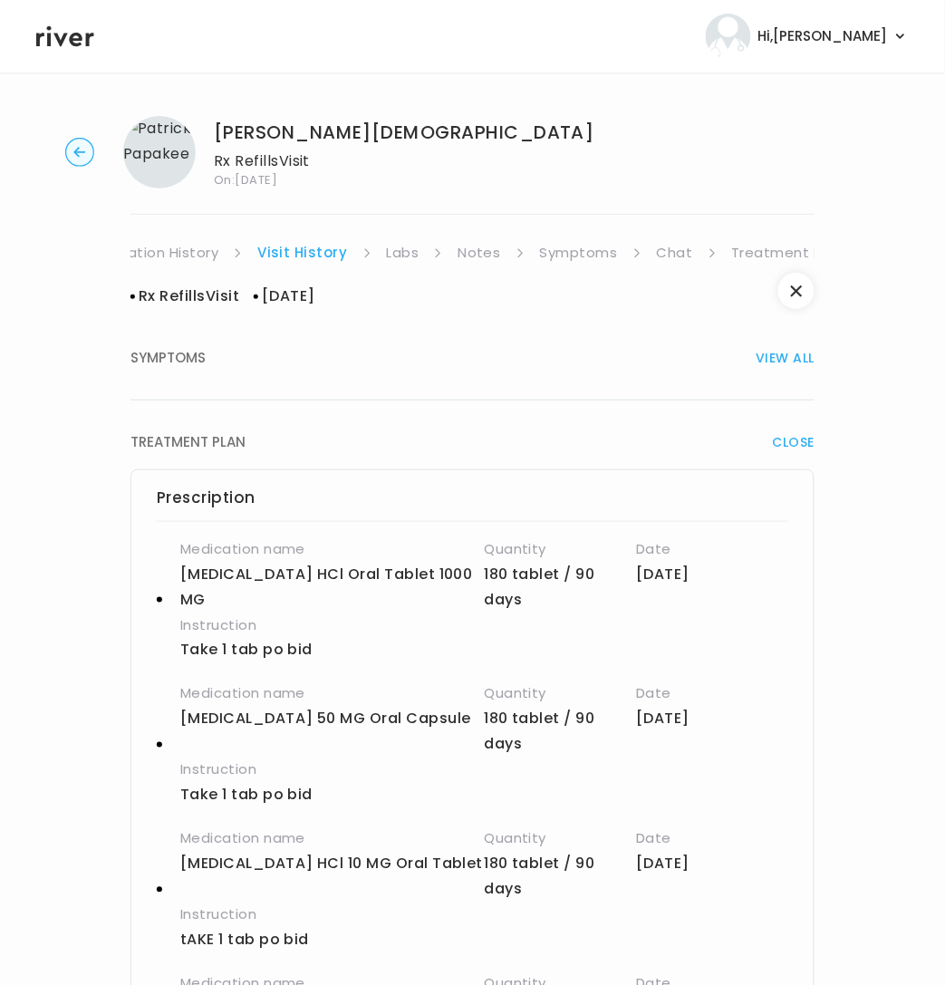
click at [574, 256] on link "Symptoms" at bounding box center [579, 252] width 78 height 25
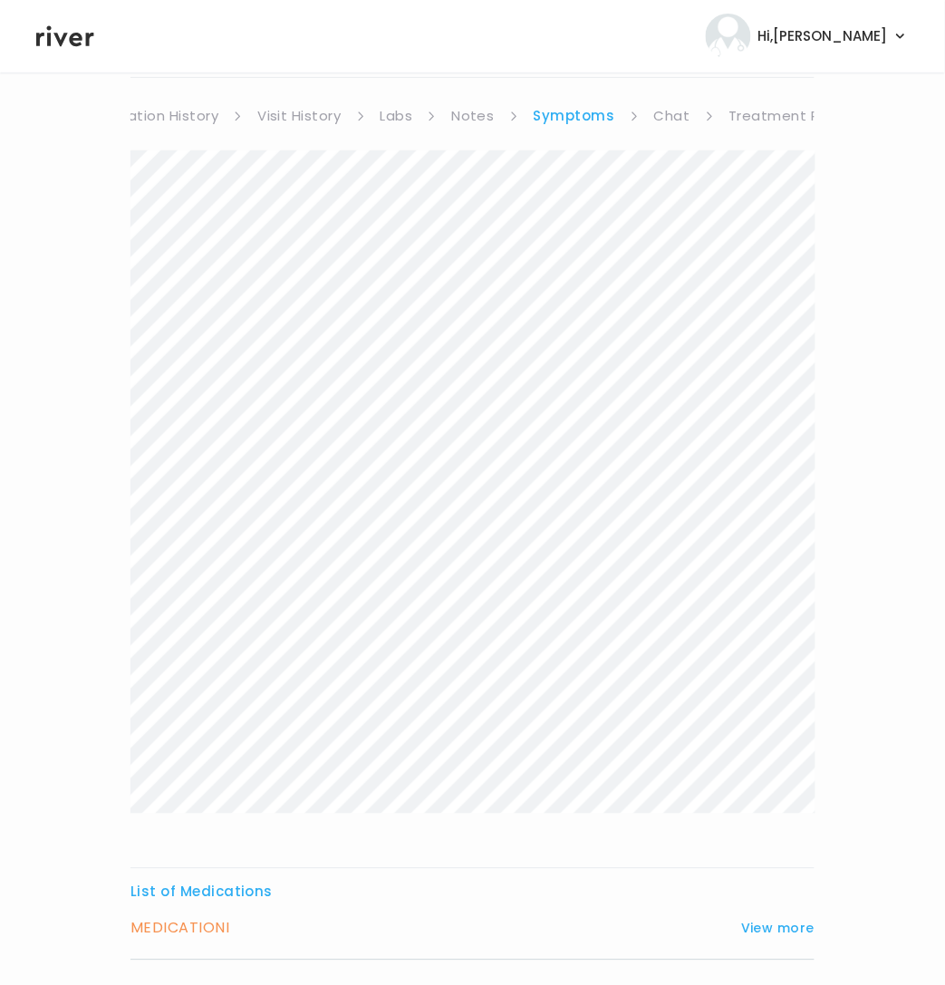
scroll to position [270, 0]
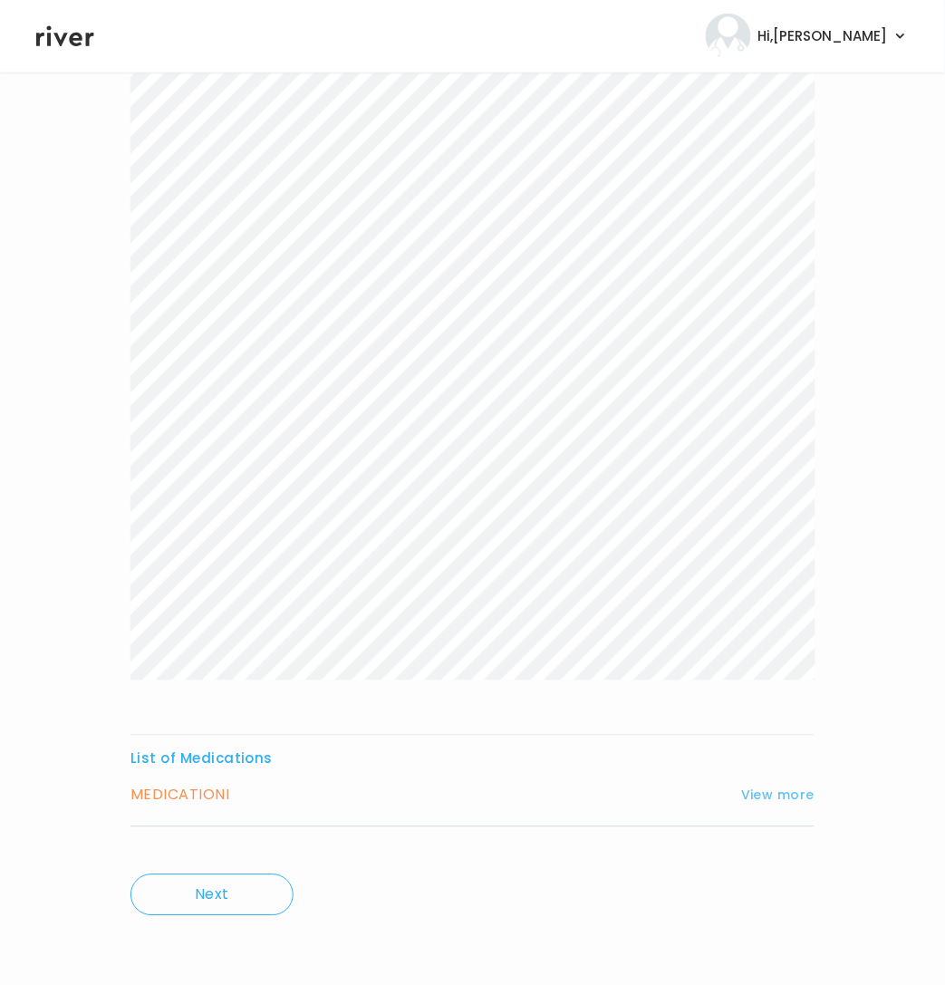
click at [755, 796] on button "View more" at bounding box center [777, 796] width 73 height 22
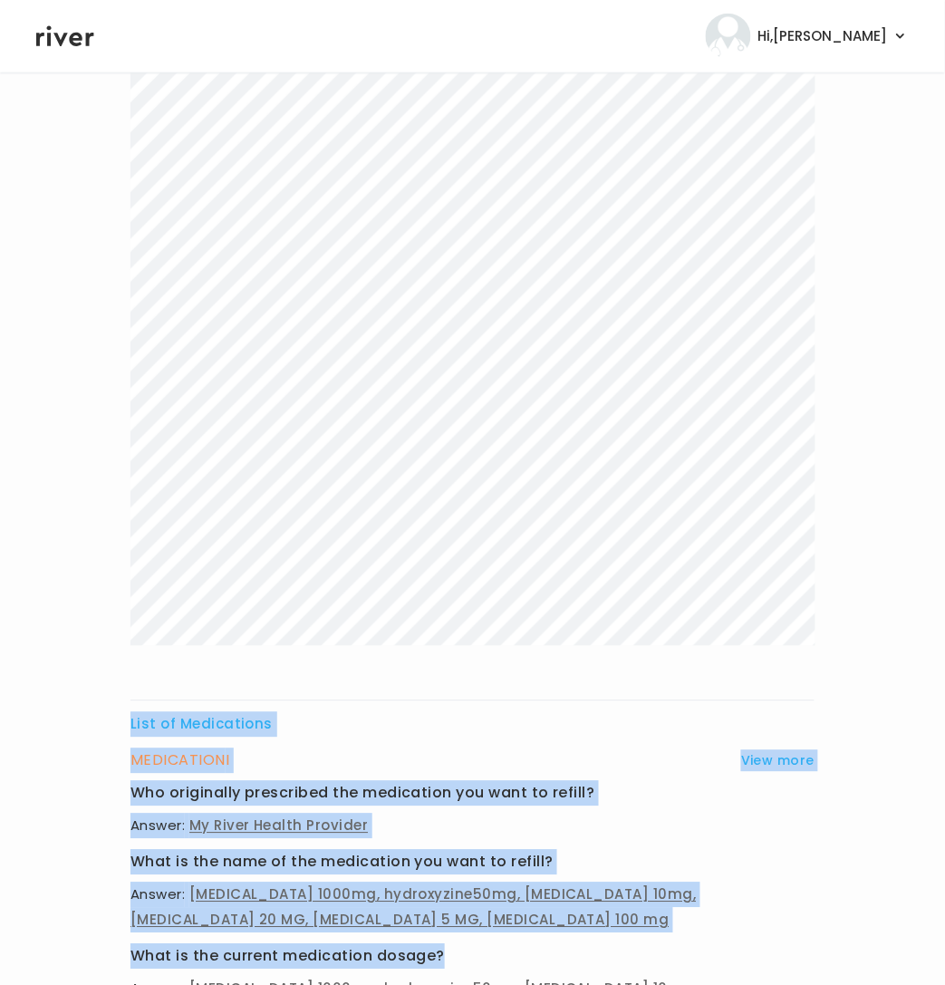
scroll to position [730, 0]
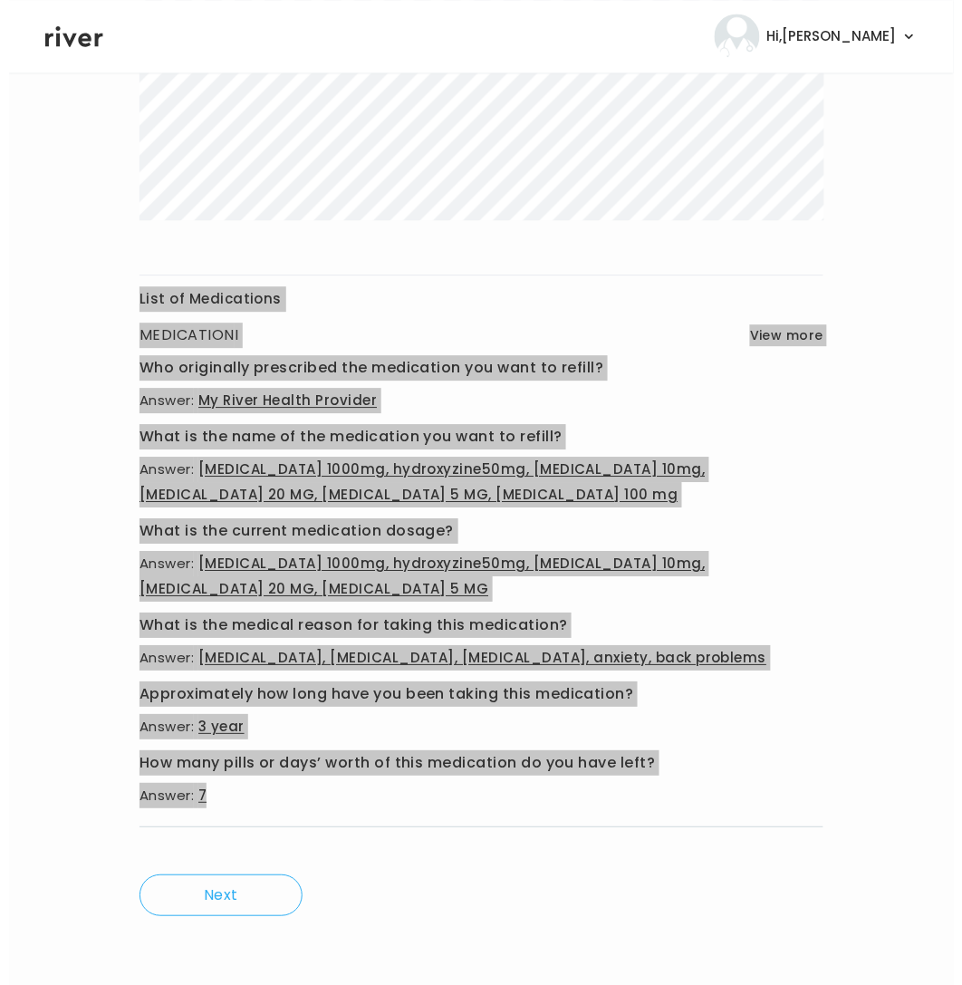
scroll to position [0, 0]
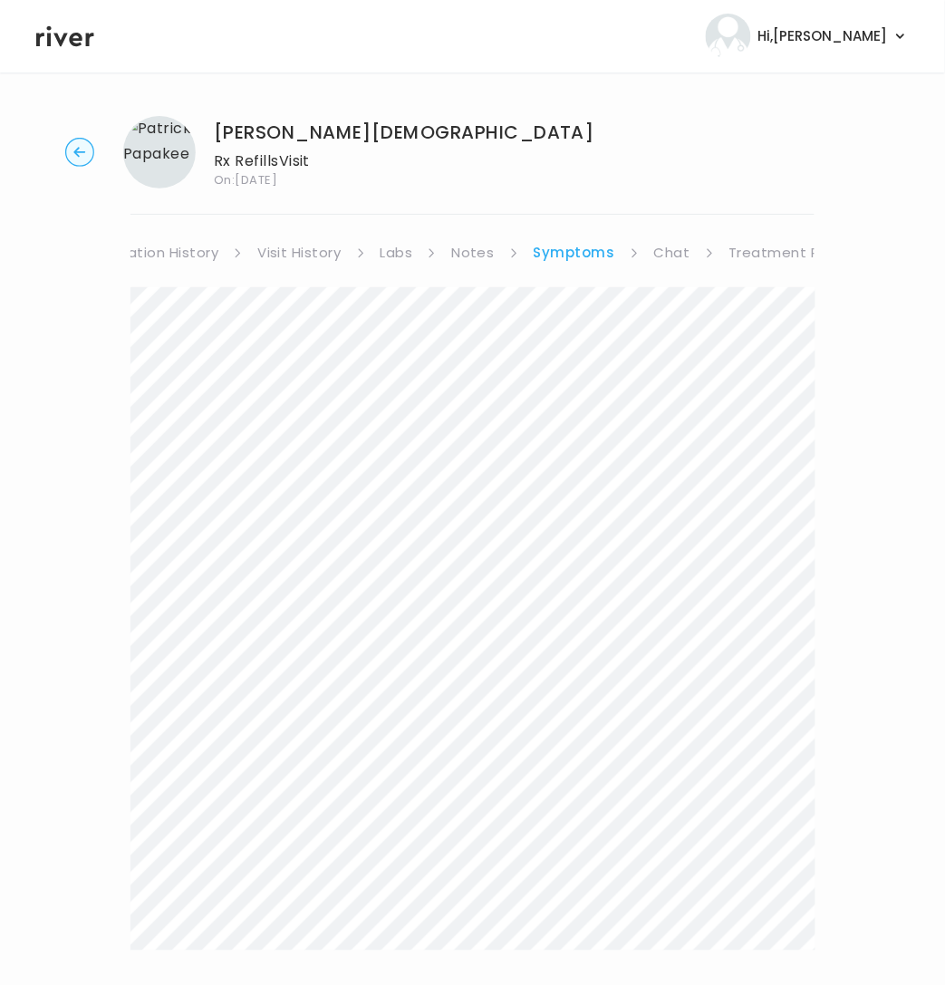
click at [758, 253] on link "Treatment Plan" at bounding box center [785, 252] width 112 height 25
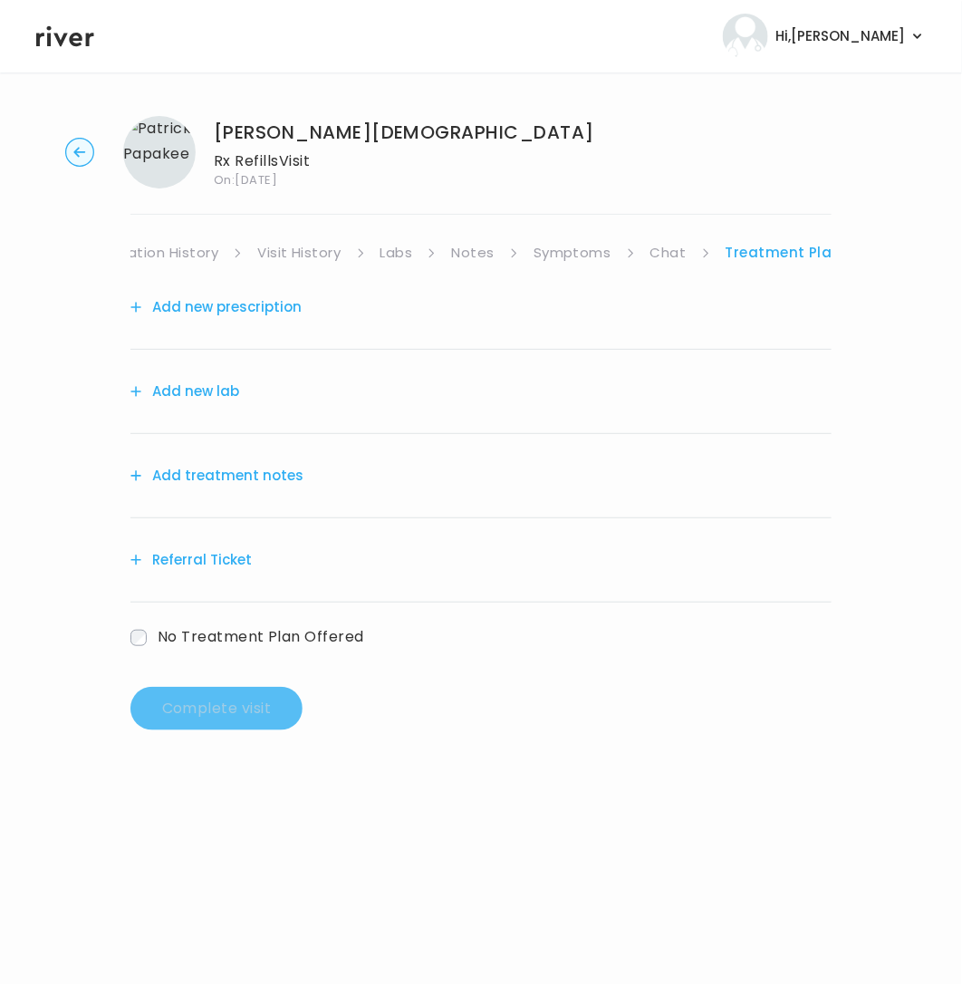
scroll to position [0, 276]
click at [671, 256] on link "Chat" at bounding box center [667, 252] width 36 height 25
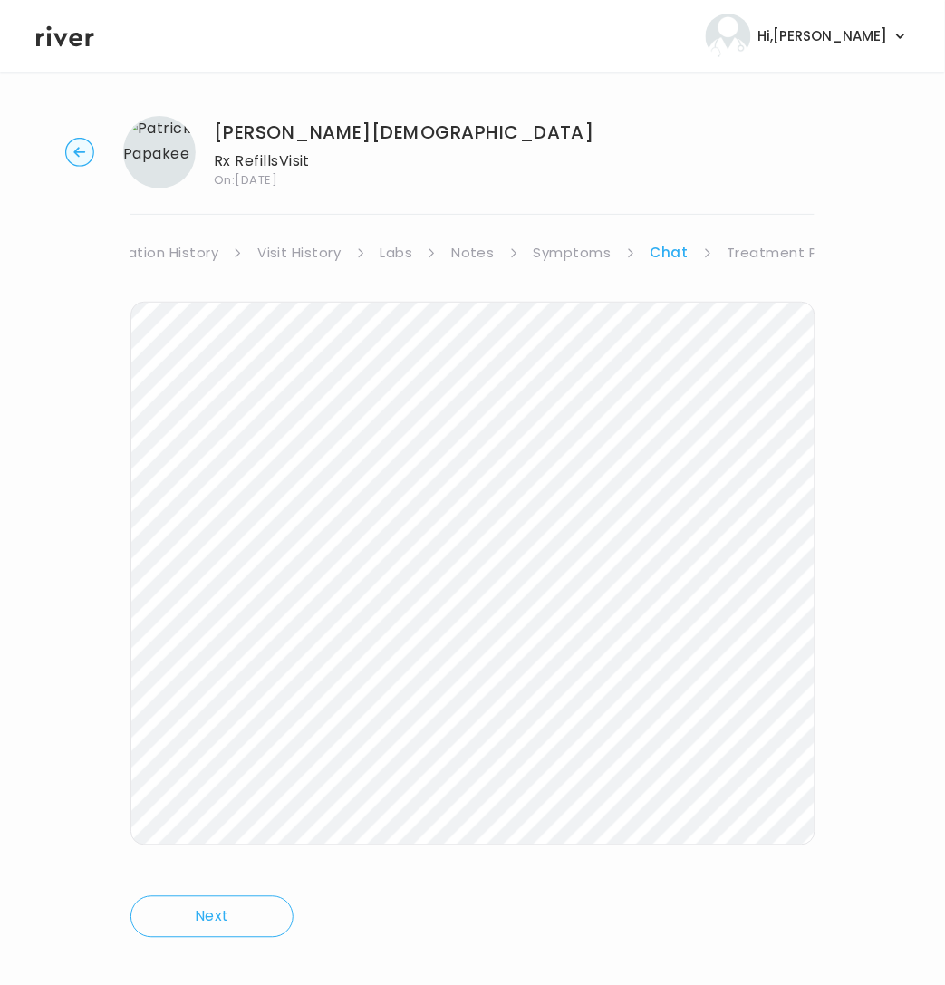
click at [757, 250] on link "Treatment Plan" at bounding box center [784, 252] width 112 height 25
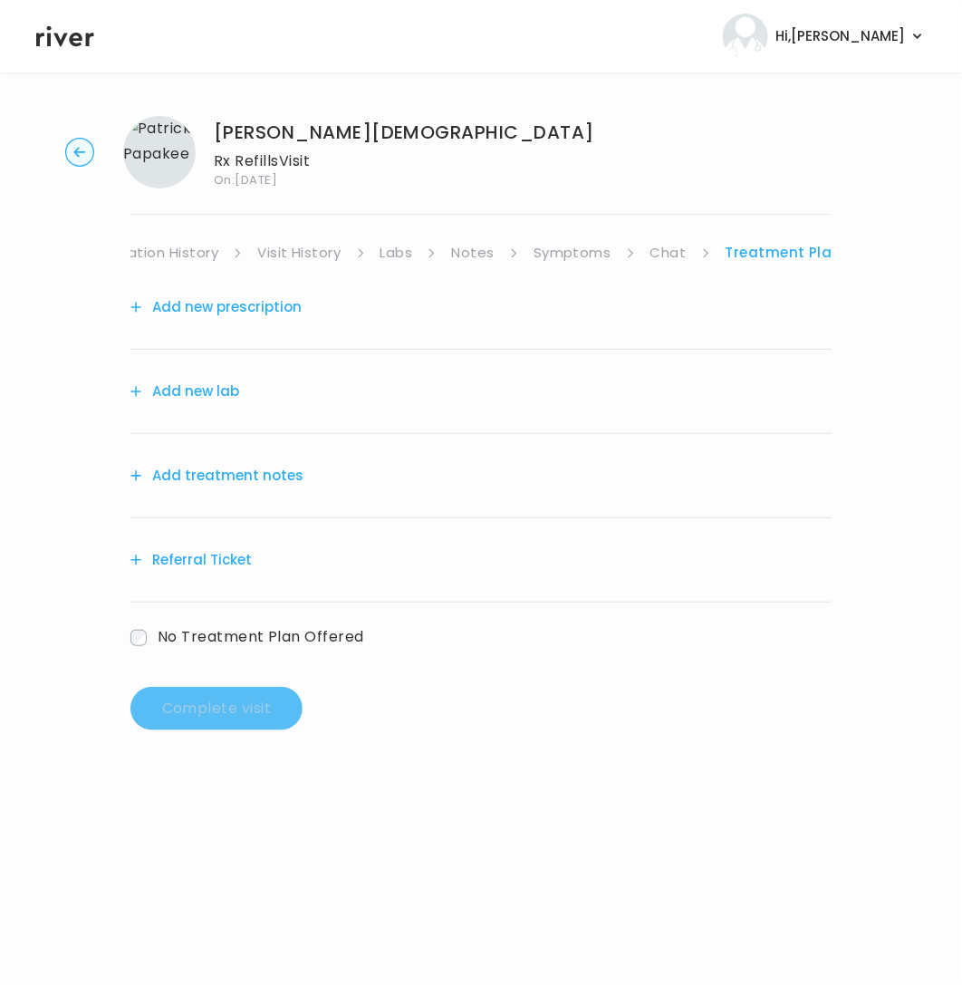
click at [270, 485] on button "Add treatment notes" at bounding box center [216, 475] width 173 height 25
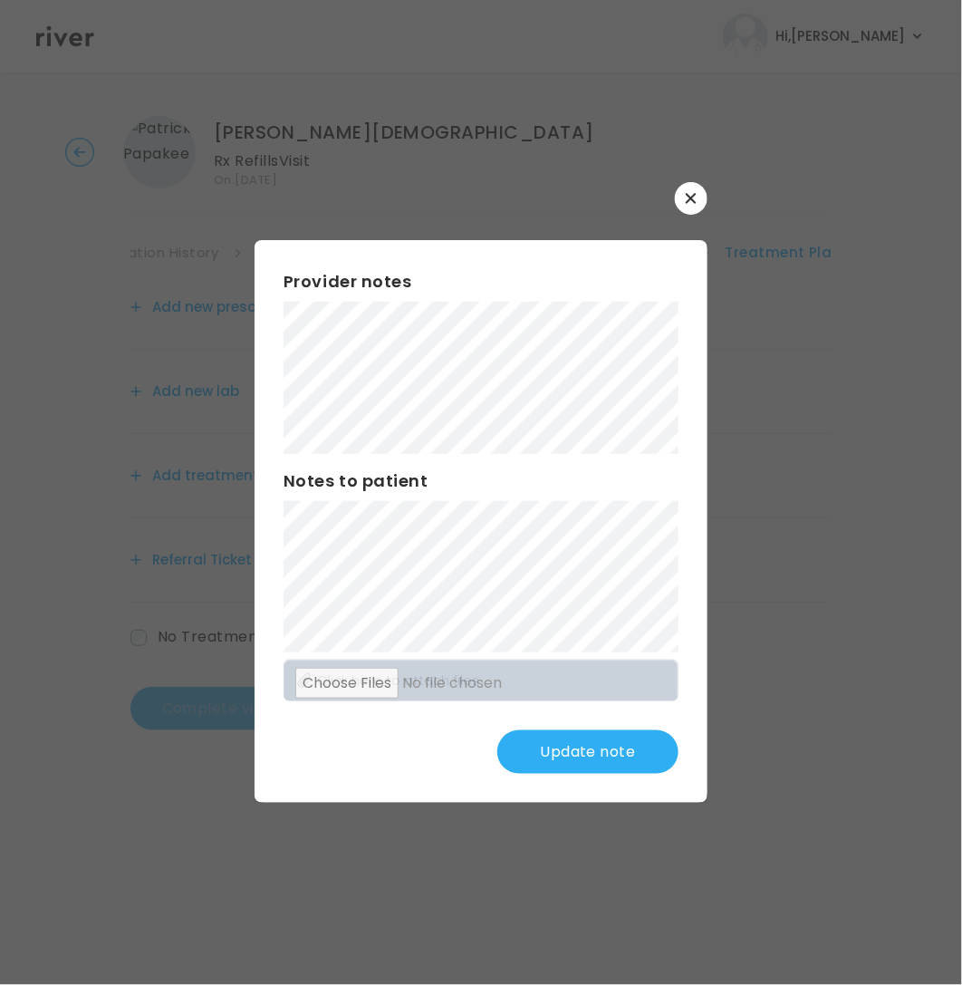
click at [591, 745] on button "Update note" at bounding box center [587, 751] width 181 height 43
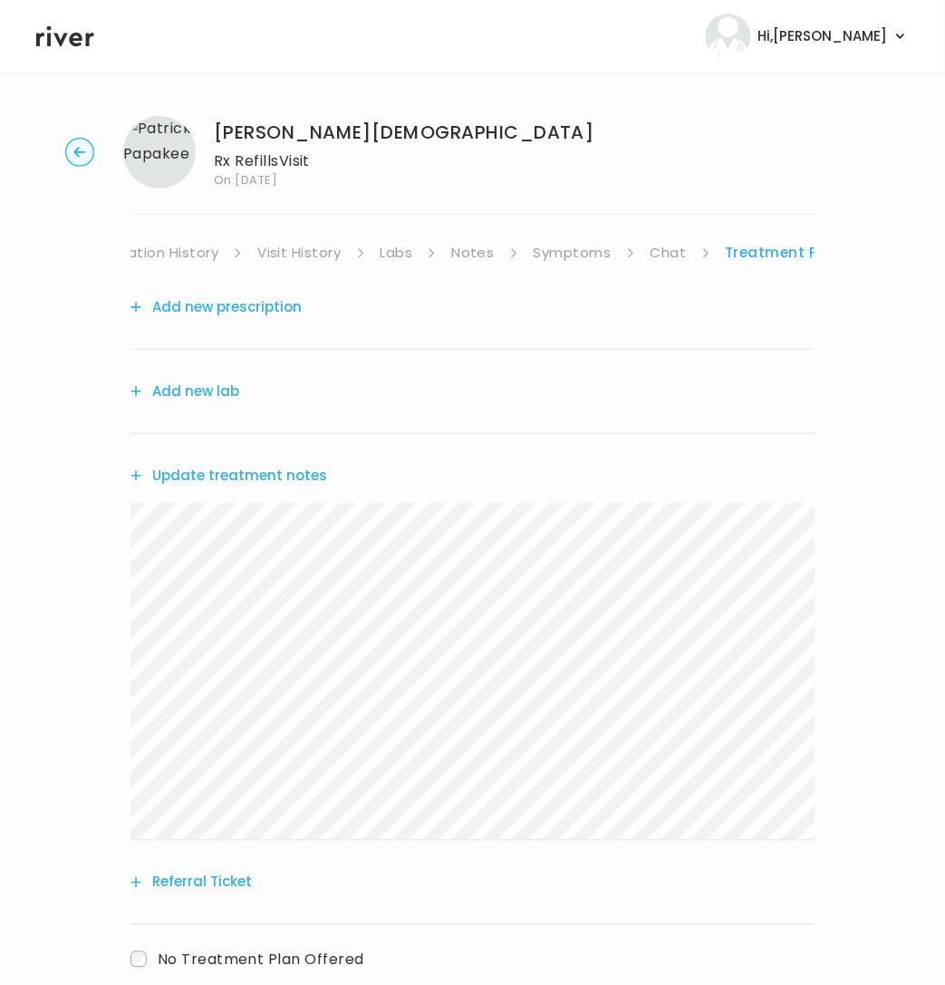
click at [221, 309] on button "Add new prescription" at bounding box center [215, 306] width 171 height 25
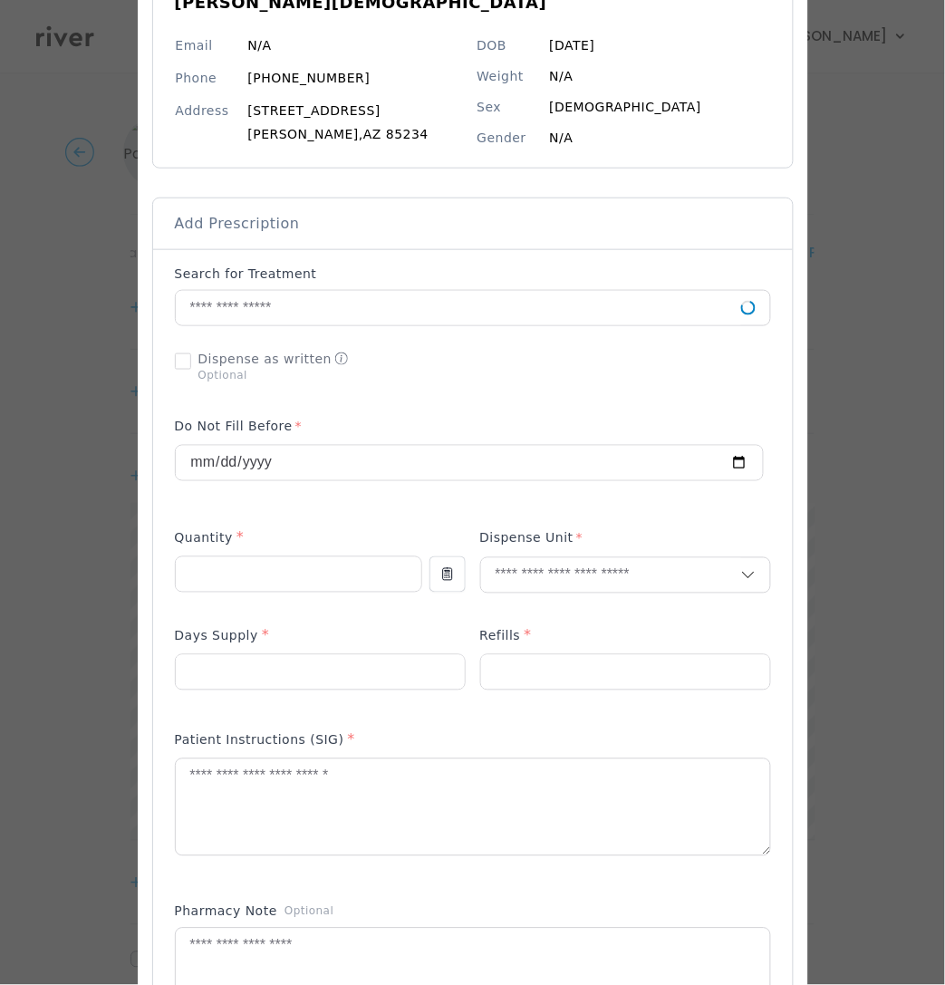
scroll to position [200, 0]
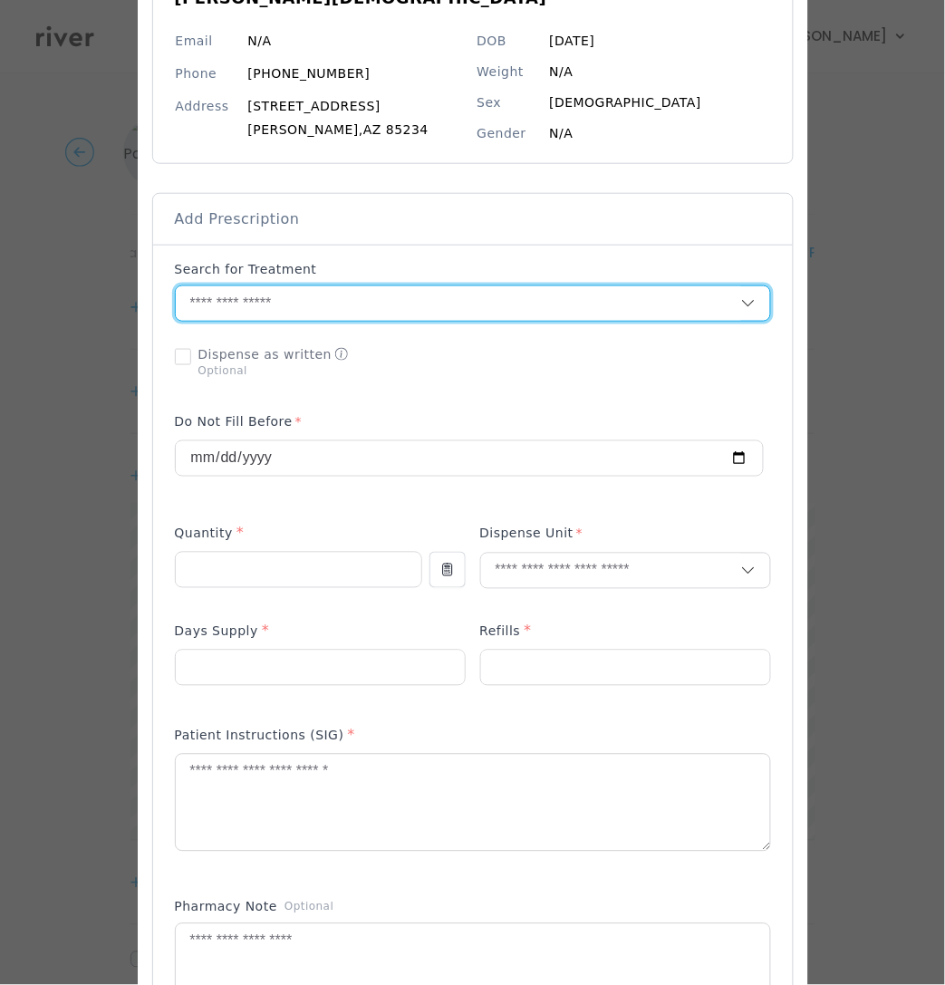
click at [334, 294] on input "text" at bounding box center [458, 303] width 565 height 34
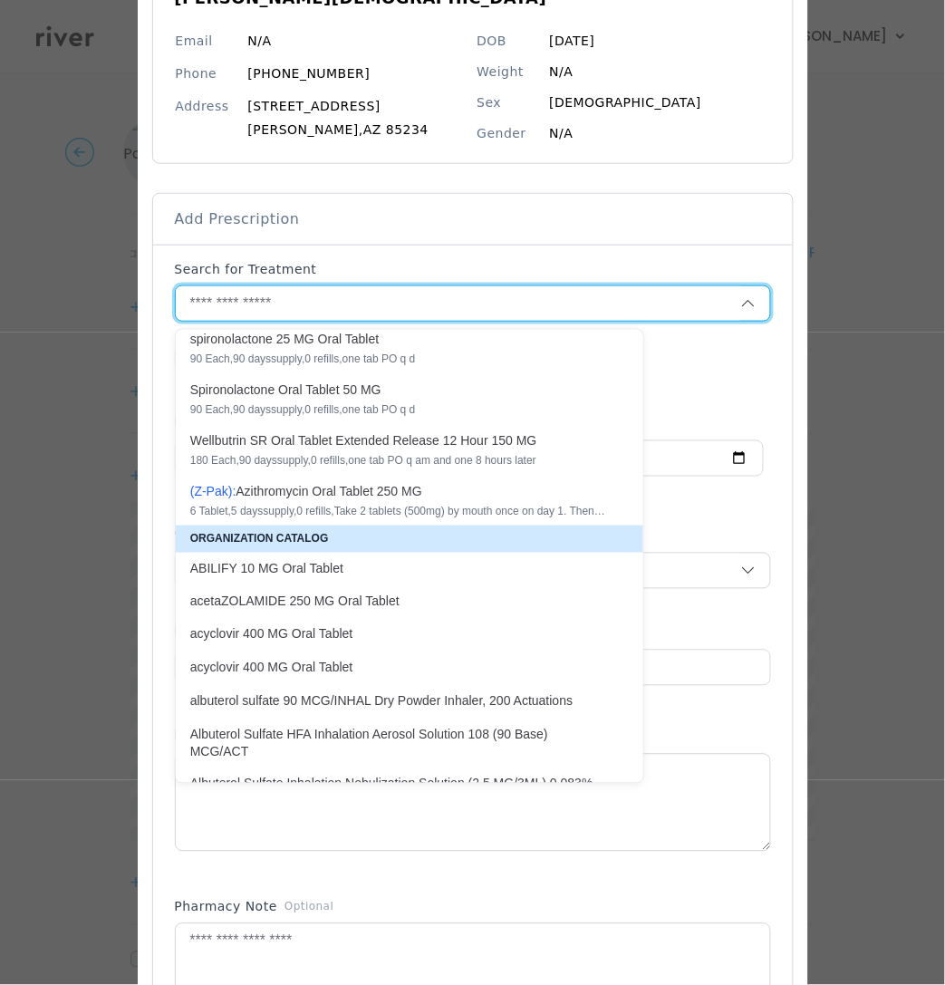
scroll to position [1632, 0]
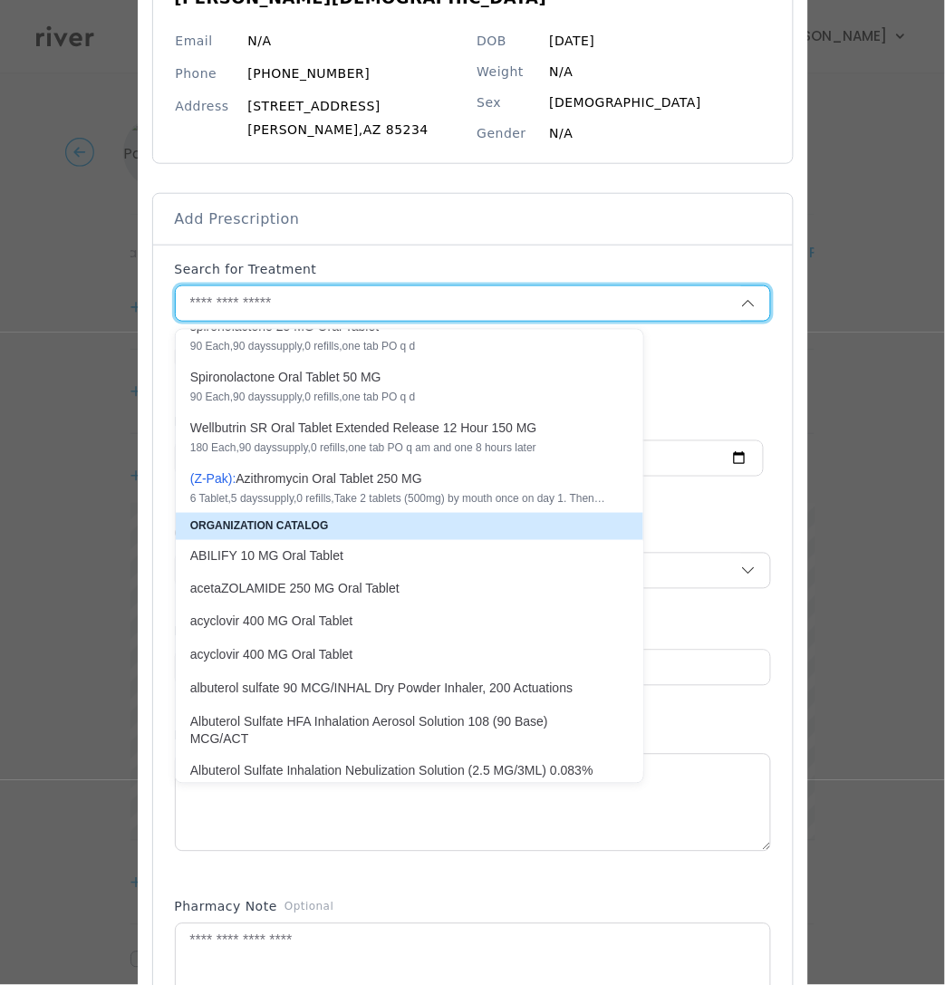
click at [288, 311] on input "text" at bounding box center [458, 303] width 565 height 34
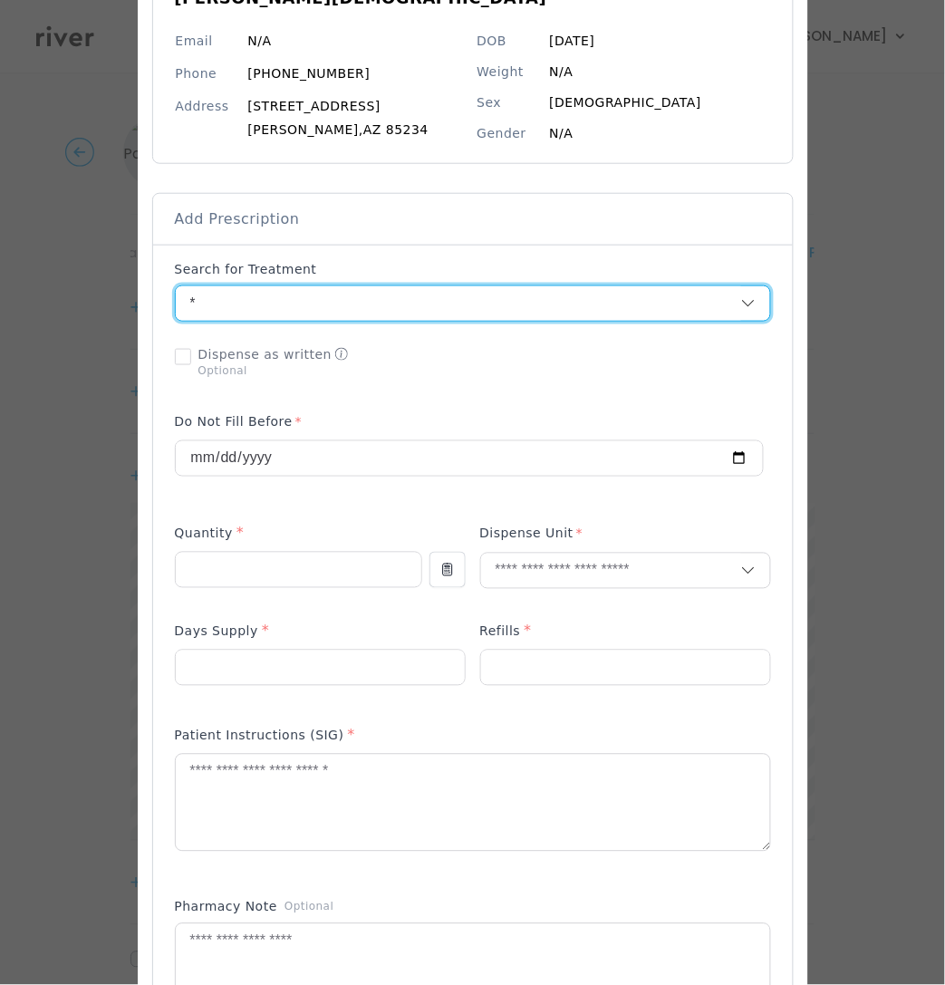
scroll to position [0, 0]
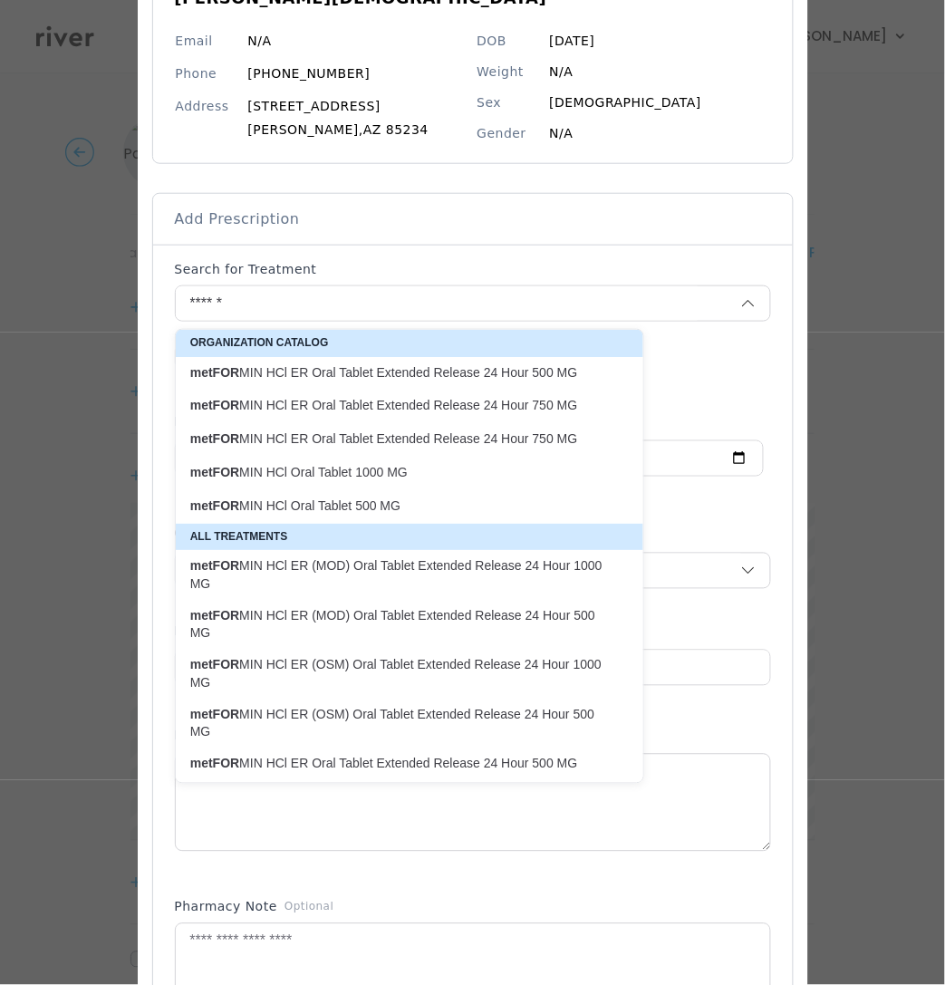
click at [236, 478] on p "metFOR MIN HCl Oral Tablet 1000 MG" at bounding box center [398, 472] width 417 height 17
type input "**********"
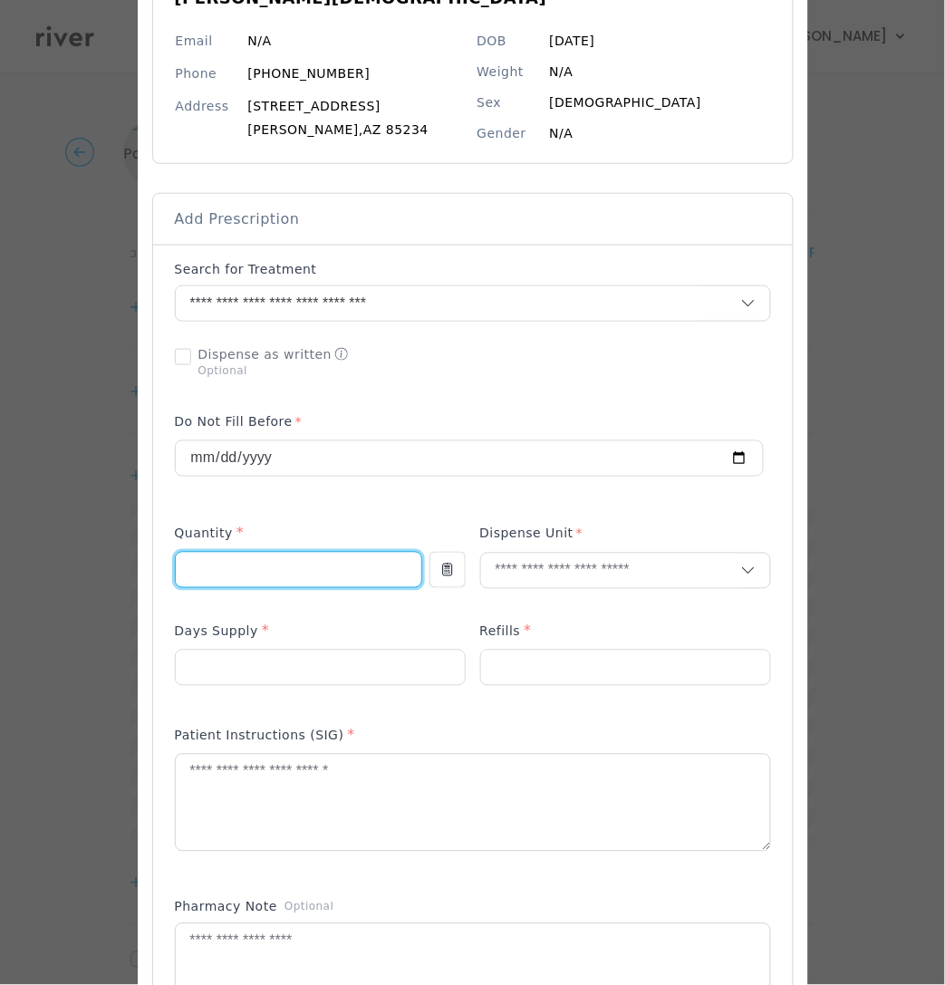
click at [229, 568] on input "number" at bounding box center [299, 570] width 246 height 34
click at [211, 786] on textarea at bounding box center [473, 803] width 594 height 96
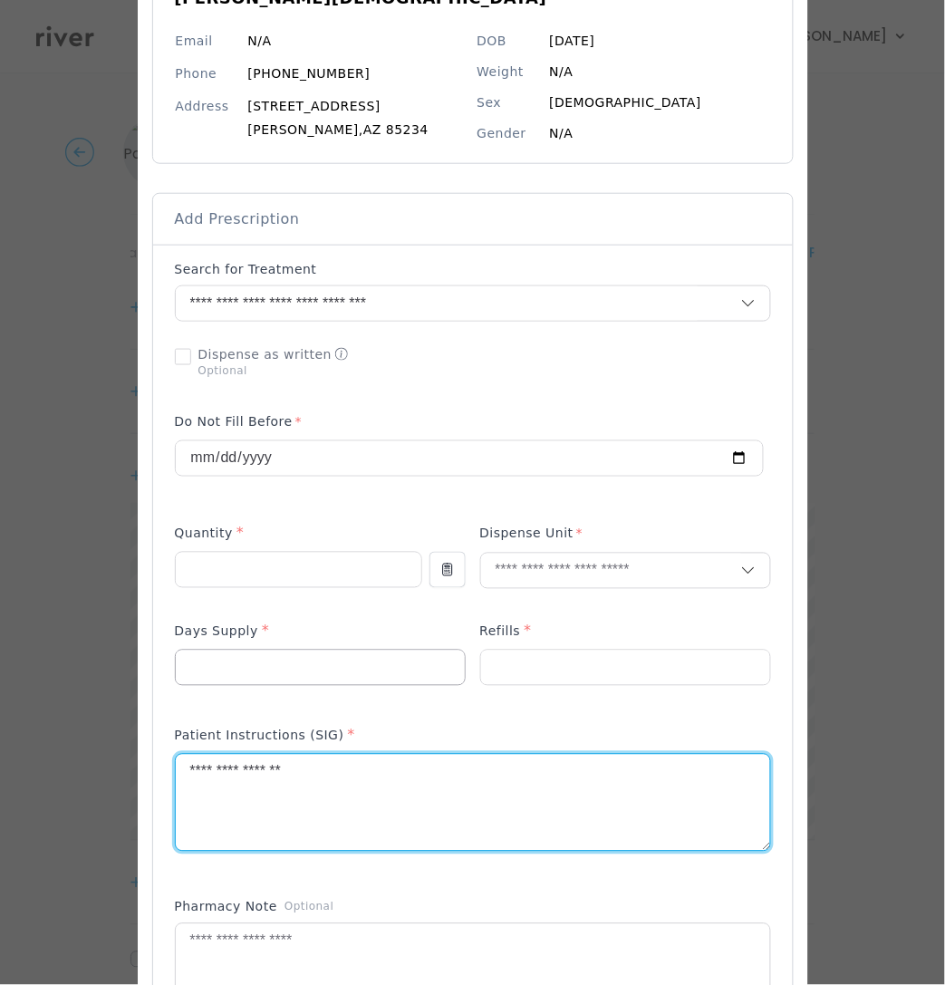
type textarea "**********"
click at [269, 666] on input "number" at bounding box center [320, 668] width 289 height 34
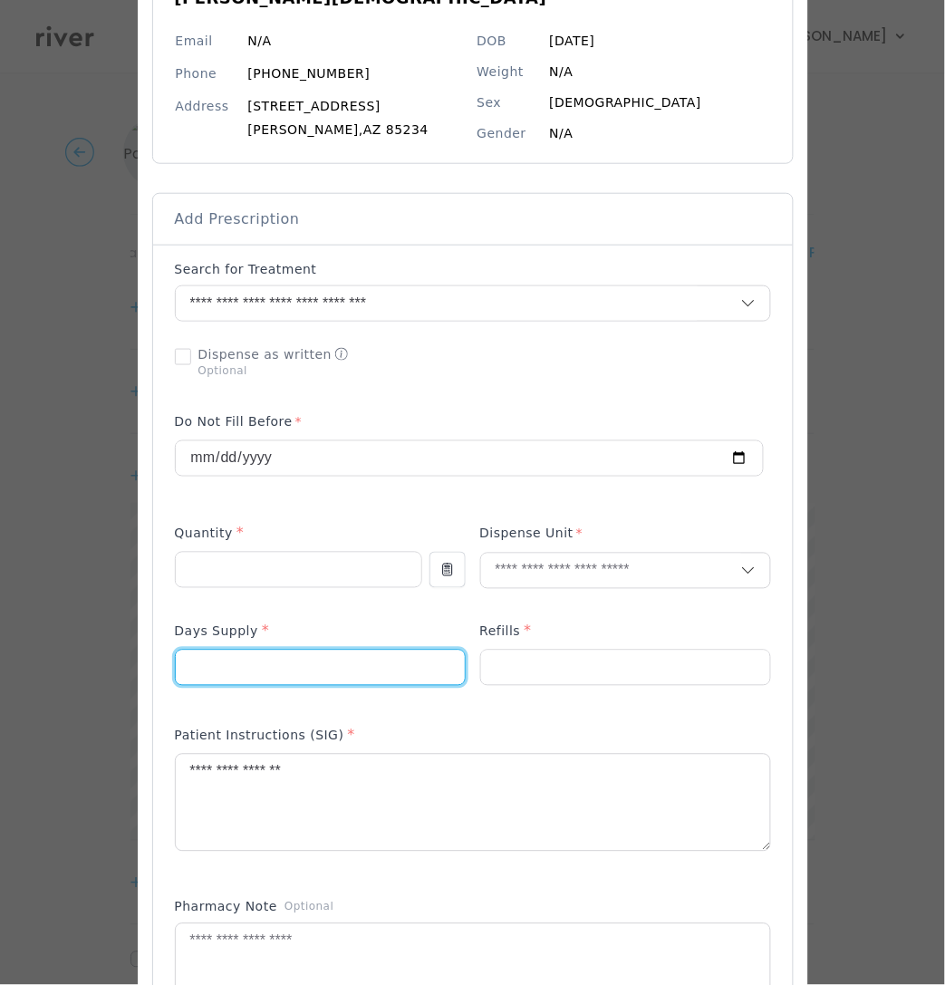
drag, startPoint x: 212, startPoint y: 673, endPoint x: 126, endPoint y: 673, distance: 86.1
click at [127, 673] on div "​" at bounding box center [472, 743] width 945 height 1886
type input "**"
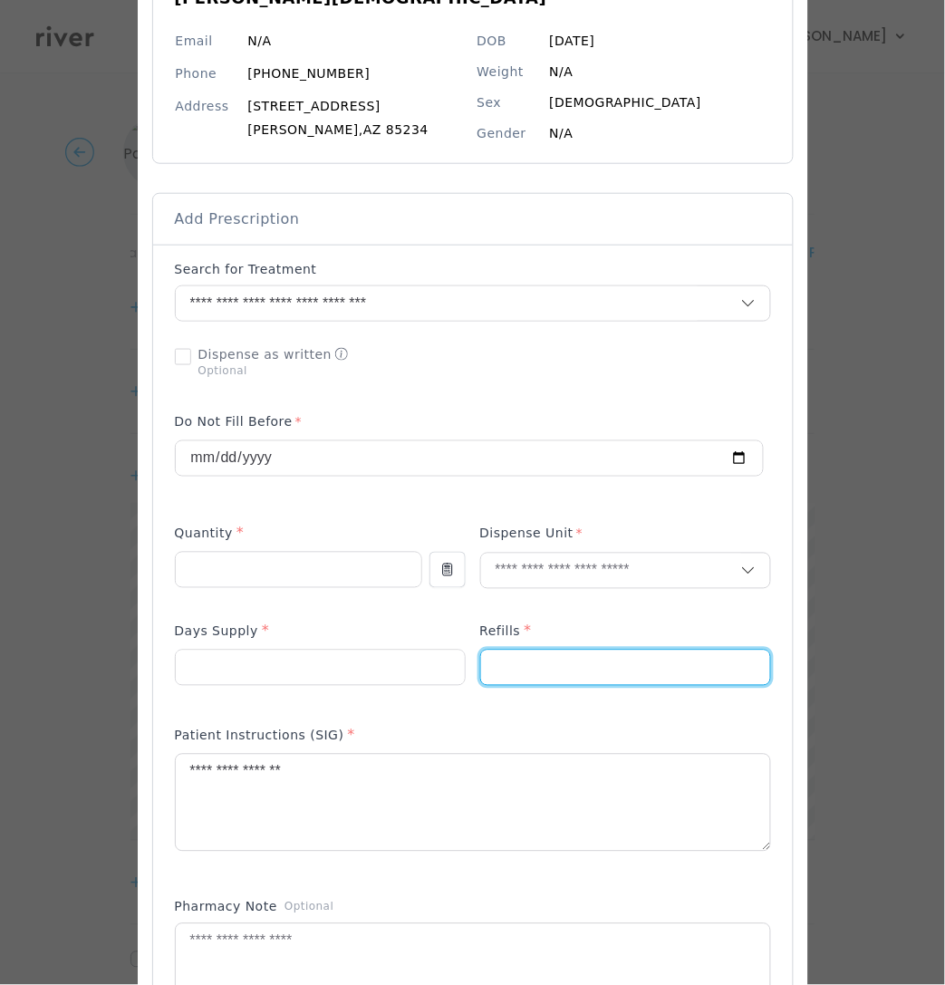
click at [521, 668] on input "number" at bounding box center [625, 668] width 289 height 34
type input "*"
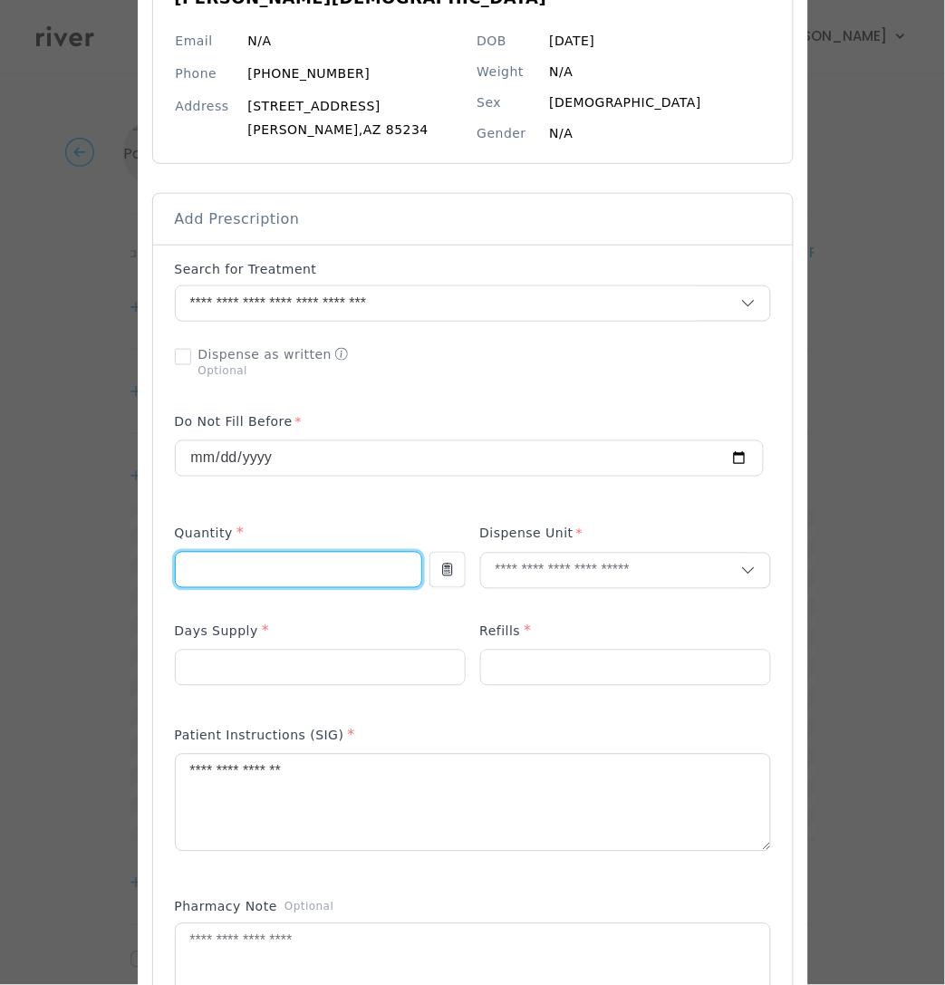
click at [228, 564] on input "number" at bounding box center [299, 570] width 246 height 34
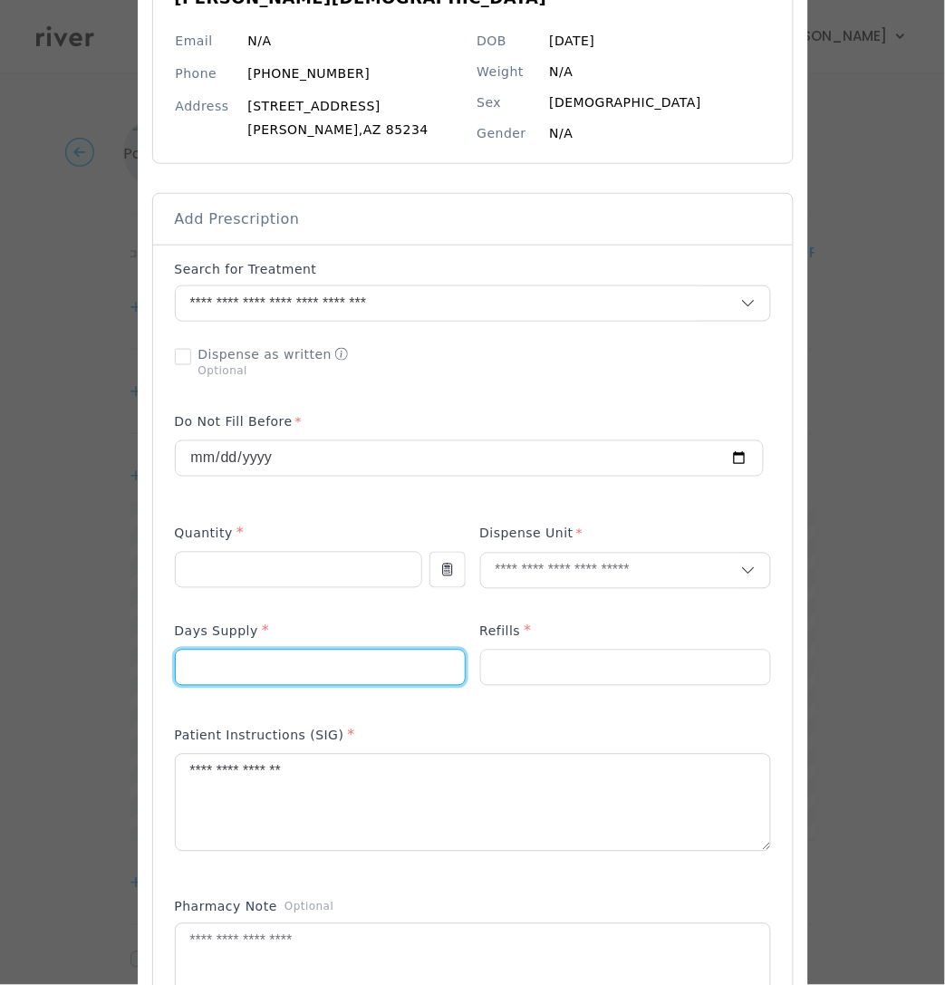
drag, startPoint x: 208, startPoint y: 676, endPoint x: 155, endPoint y: 674, distance: 53.5
click at [155, 674] on div "Add Prescription to Order" at bounding box center [473, 703] width 640 height 916
type input "**"
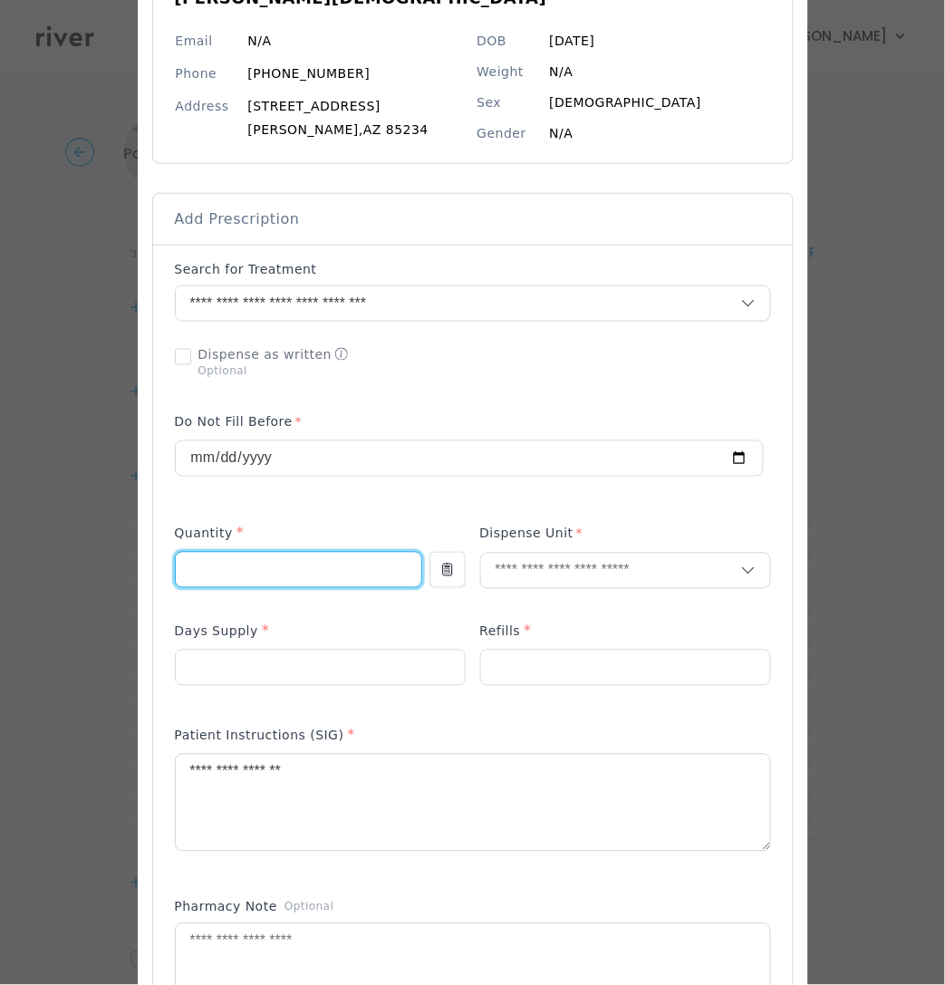
click at [287, 572] on input "number" at bounding box center [299, 570] width 246 height 34
type input "**"
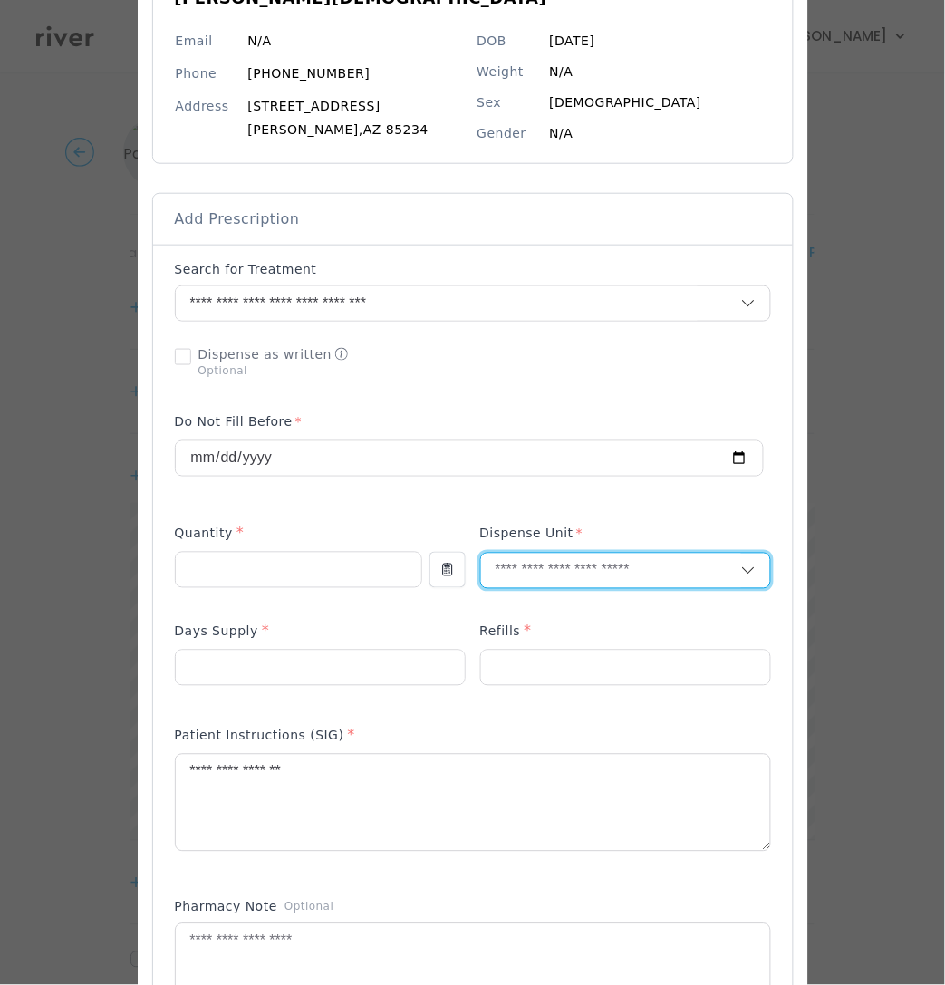
click at [549, 569] on input "text" at bounding box center [611, 571] width 260 height 34
type input "**"
click at [552, 617] on p "Tablet" at bounding box center [625, 612] width 238 height 26
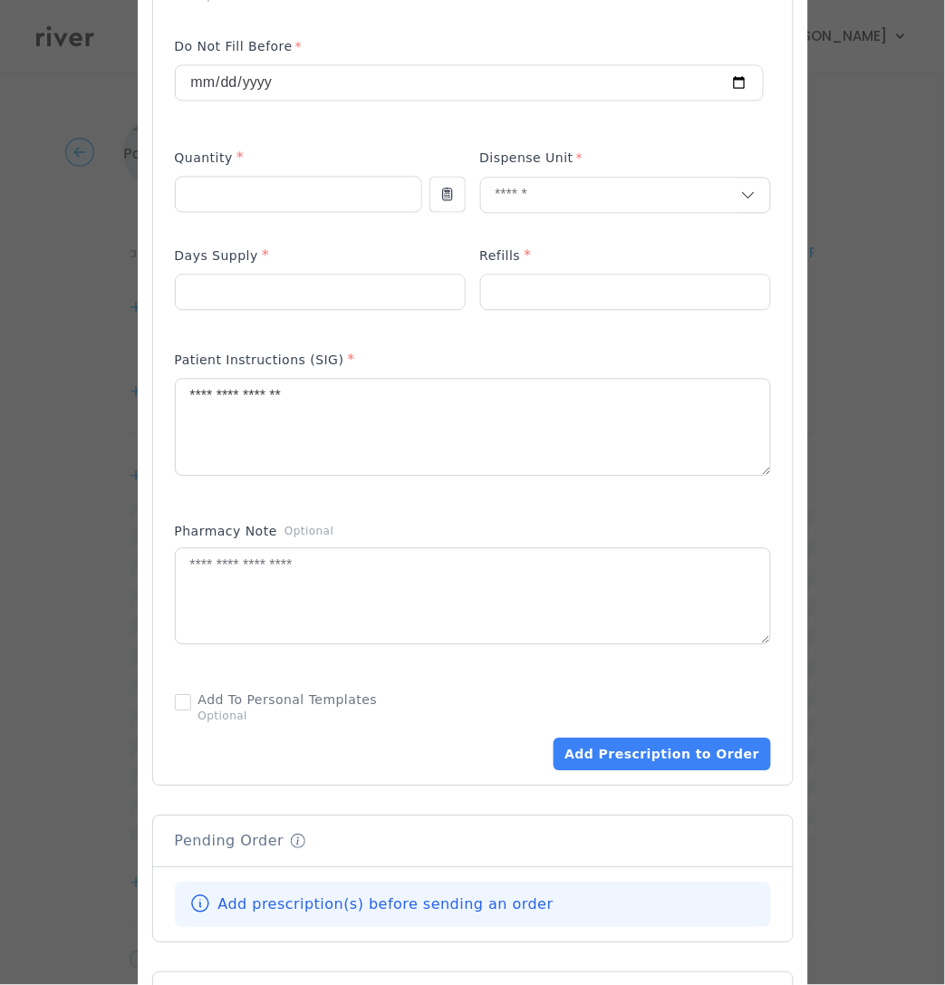
scroll to position [610, 0]
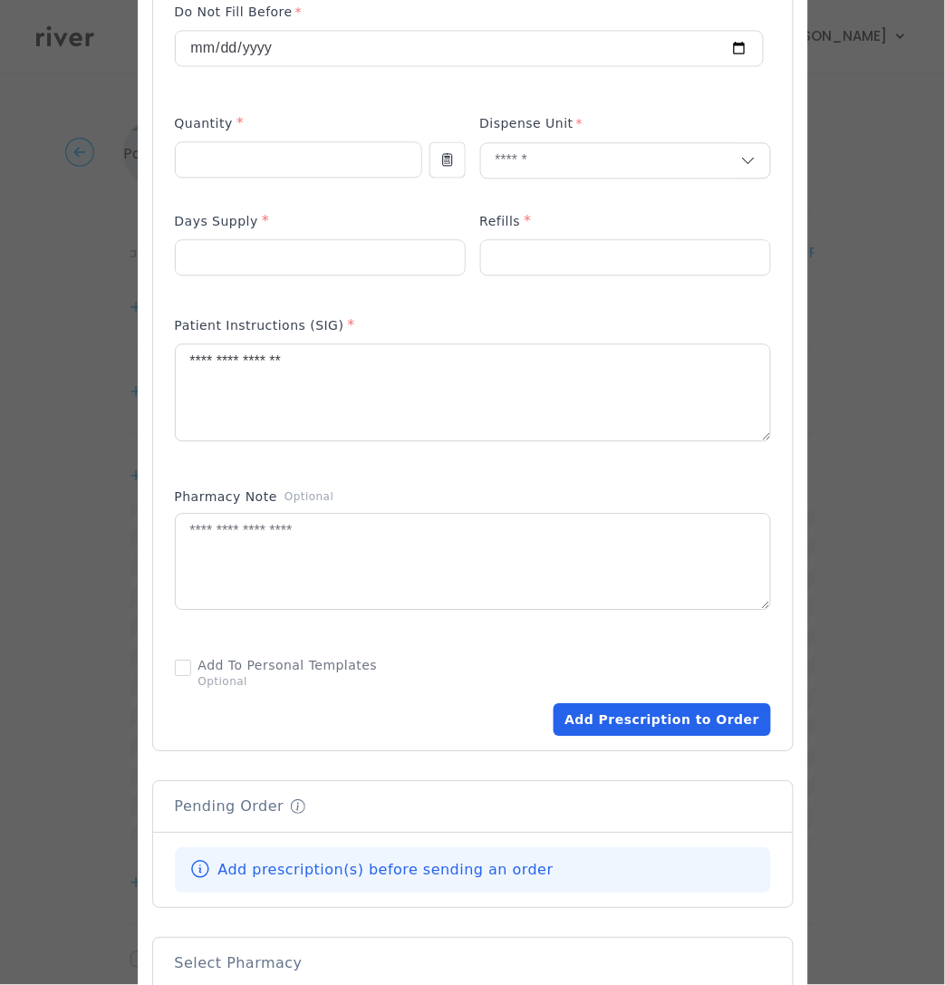
click at [606, 718] on button "Add Prescription to Order" at bounding box center [662, 720] width 217 height 33
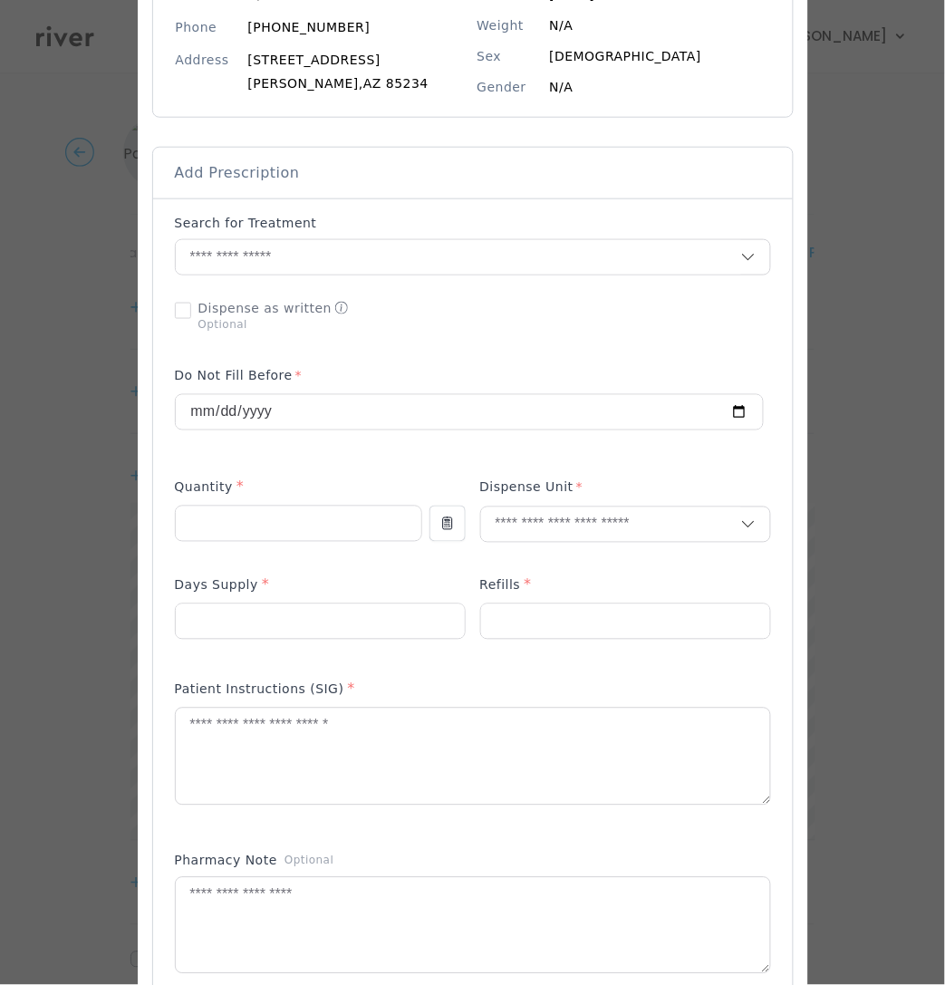
scroll to position [246, 0]
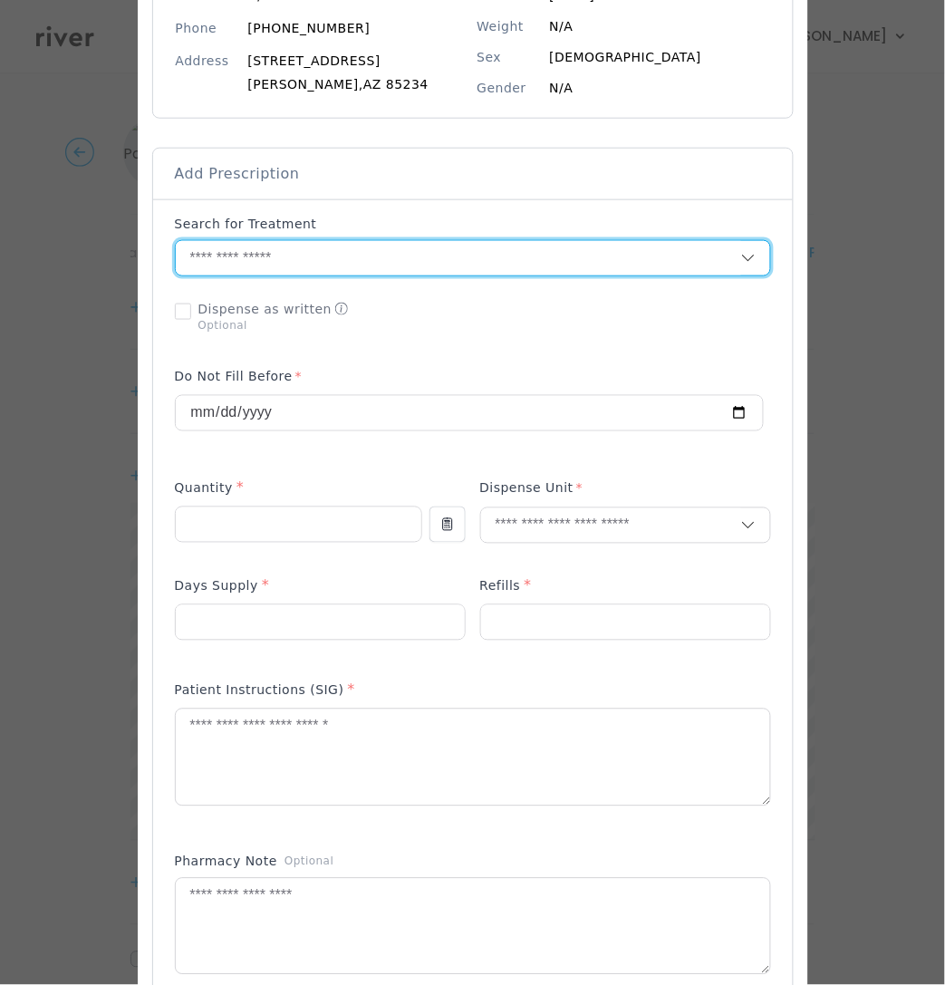
click at [243, 256] on input "text" at bounding box center [458, 258] width 565 height 34
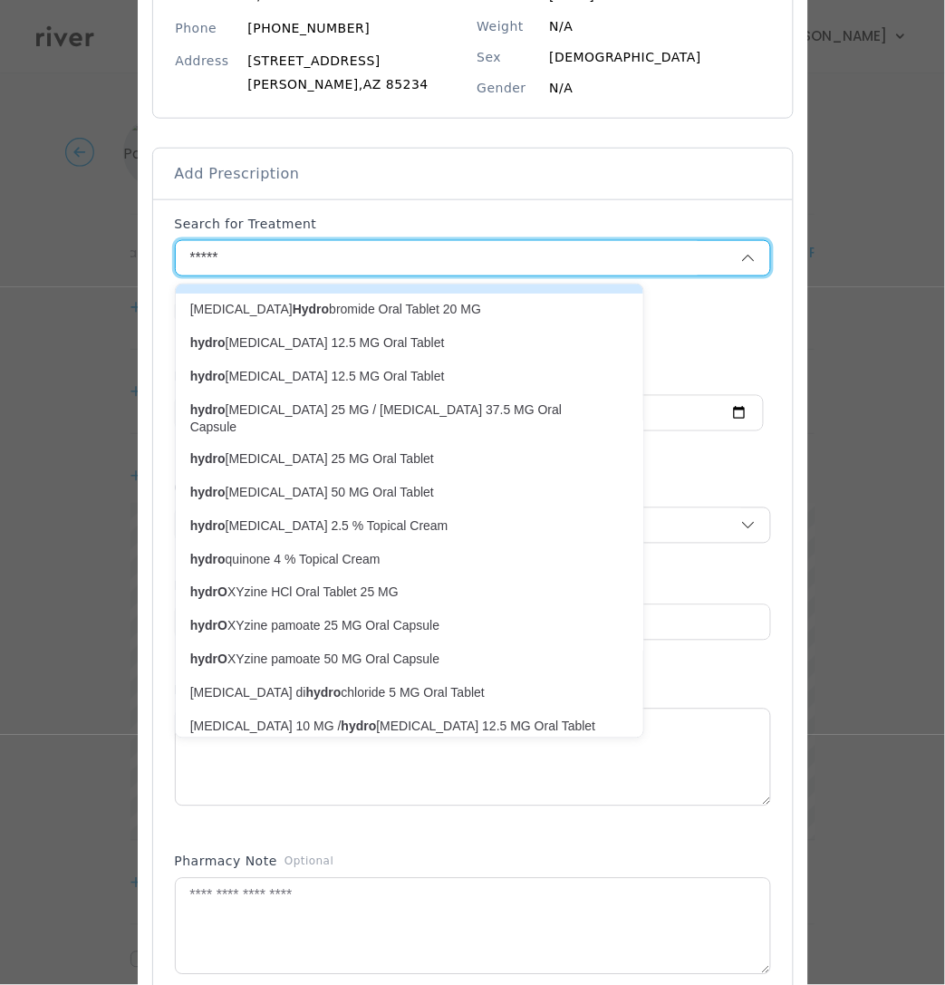
scroll to position [97, 0]
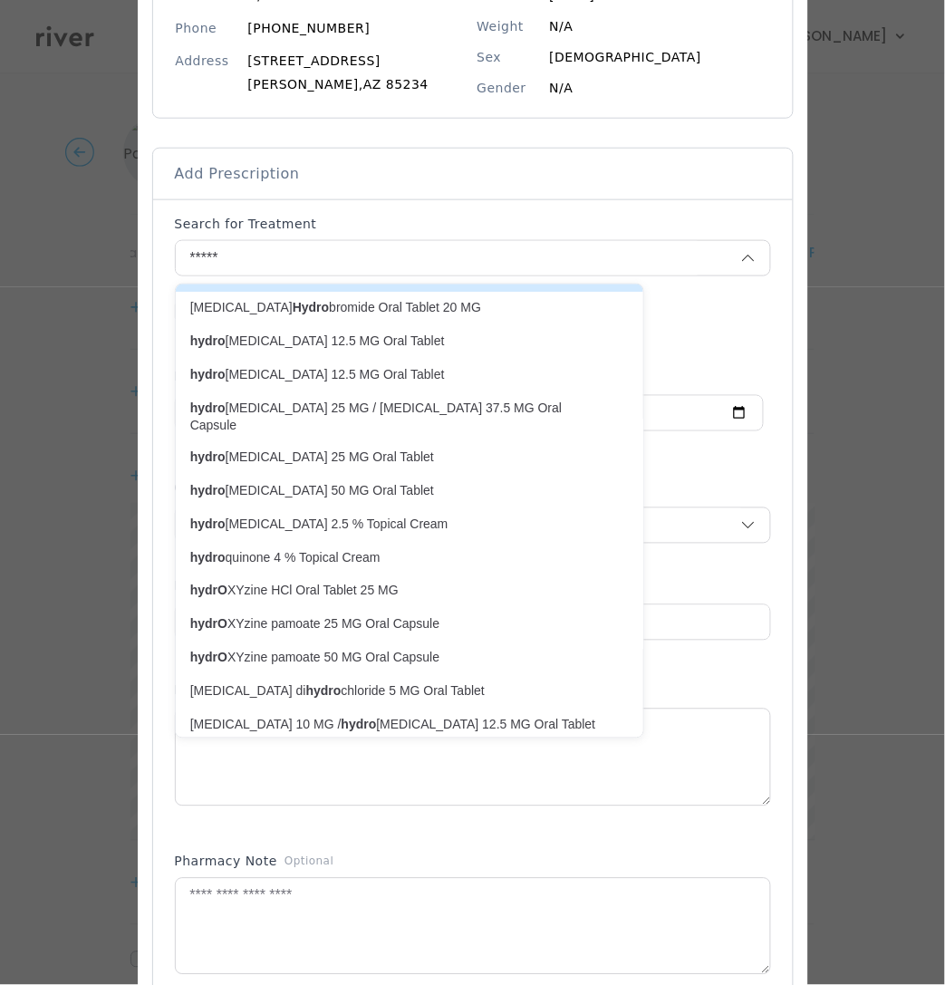
click at [260, 649] on p "hydrO XYzine pamoate 50 MG Oral Capsule" at bounding box center [398, 657] width 417 height 17
type input "**********"
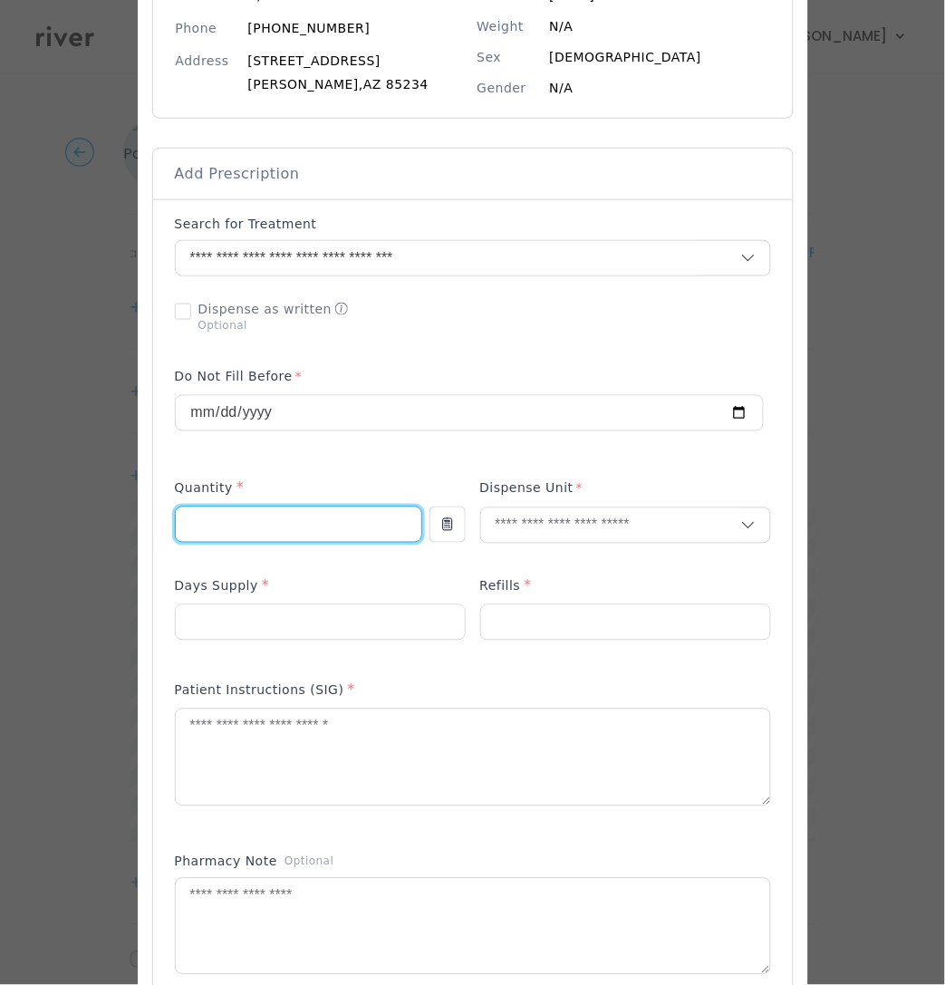
click at [284, 534] on input "number" at bounding box center [299, 524] width 246 height 34
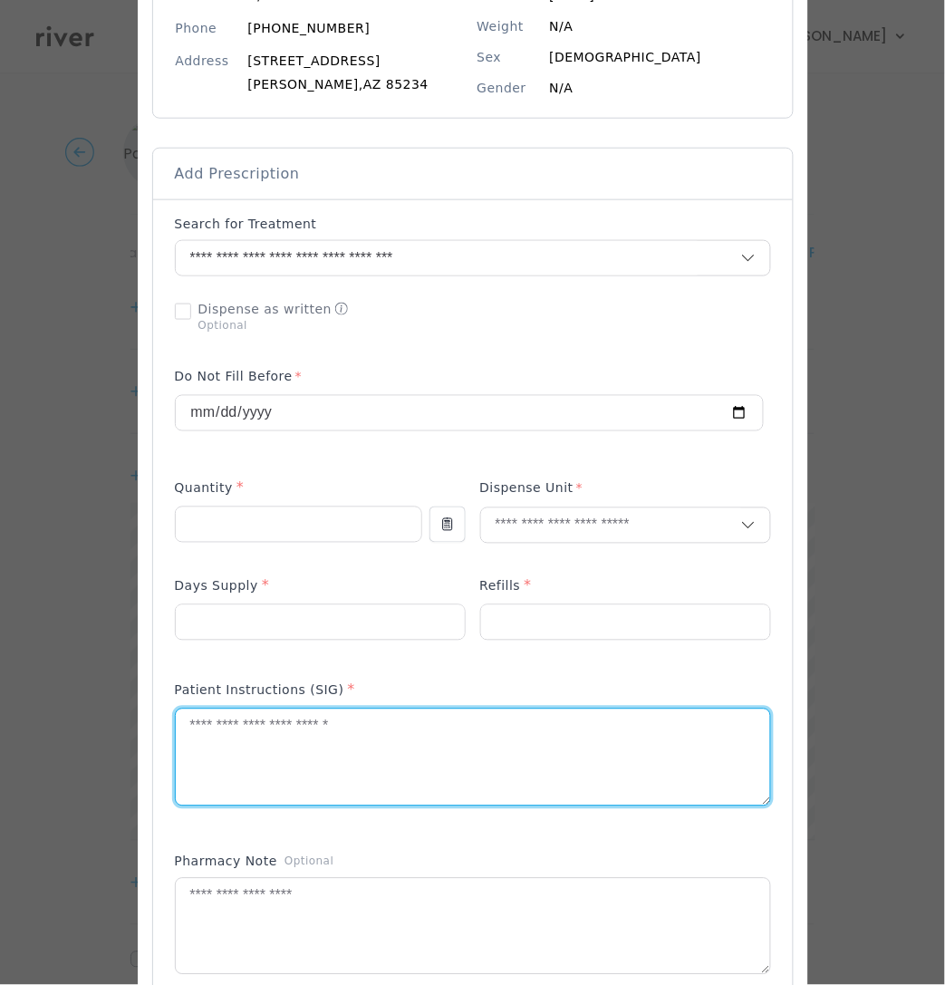
click at [257, 744] on textarea at bounding box center [473, 757] width 594 height 96
type textarea "**********"
click at [209, 635] on input "number" at bounding box center [320, 622] width 289 height 34
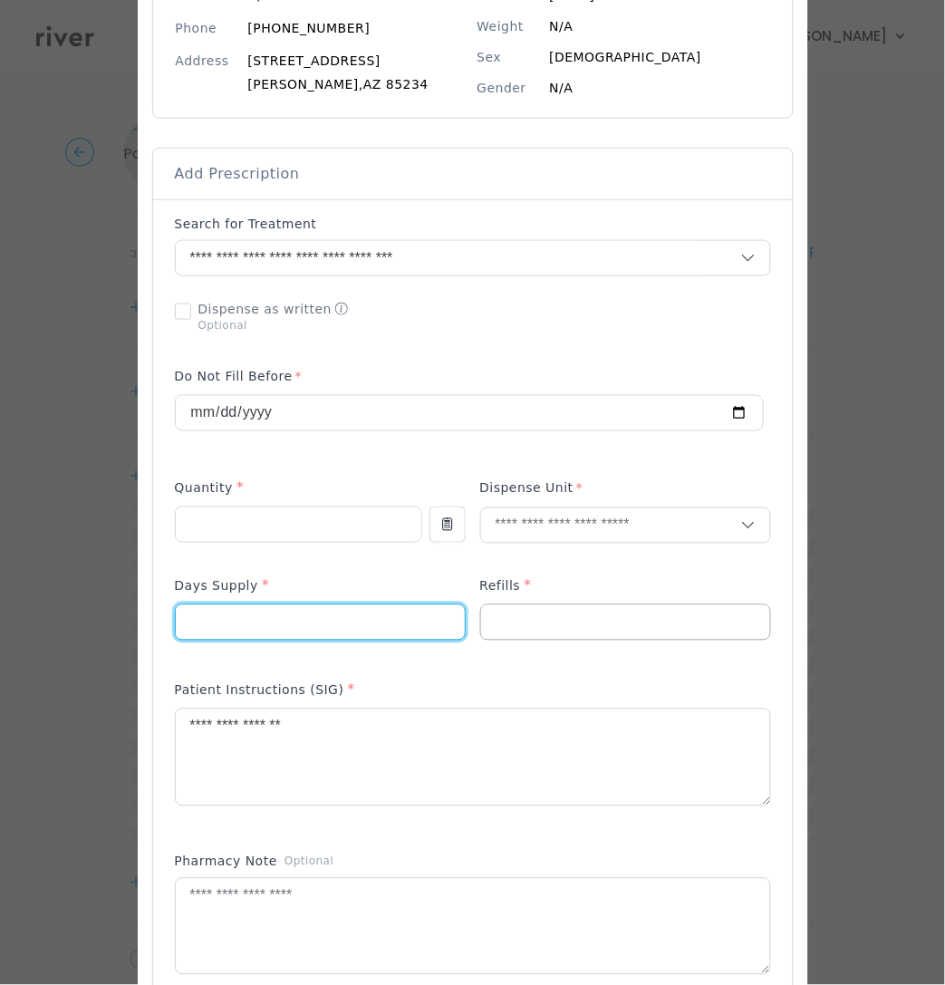
type input "**"
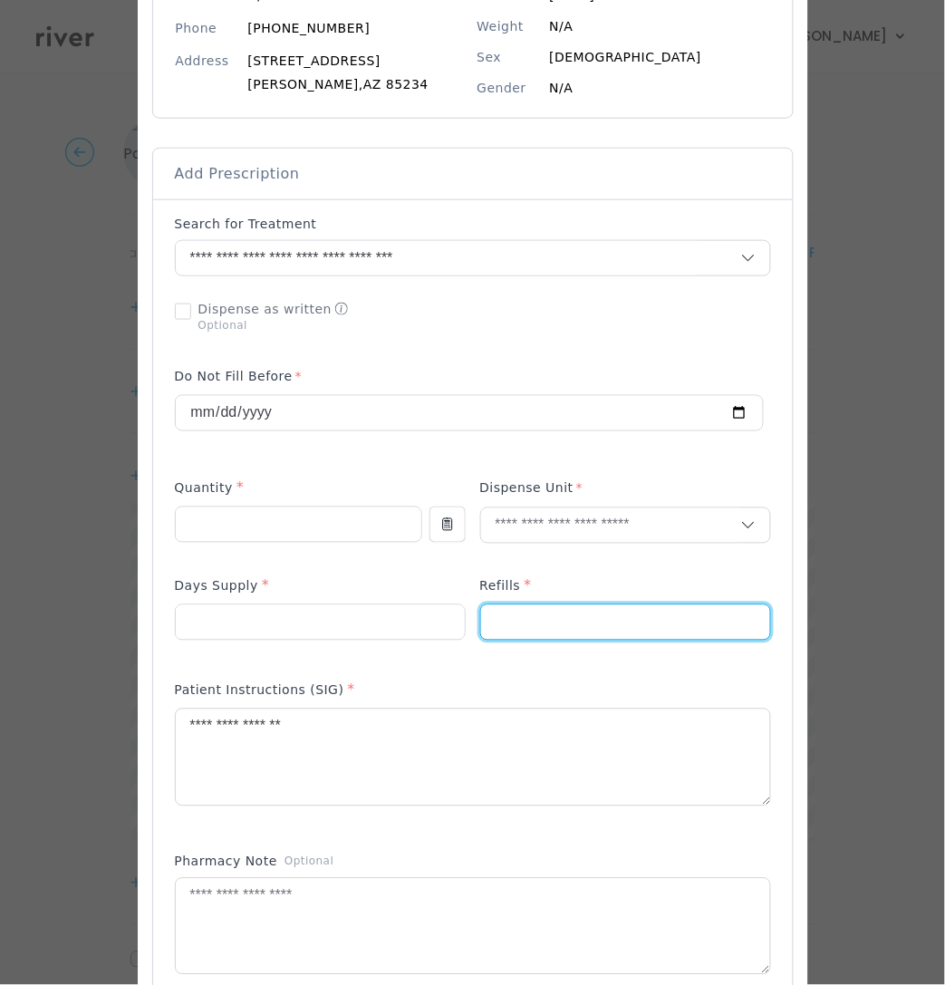
click at [525, 625] on input "number" at bounding box center [625, 622] width 289 height 34
type input "*"
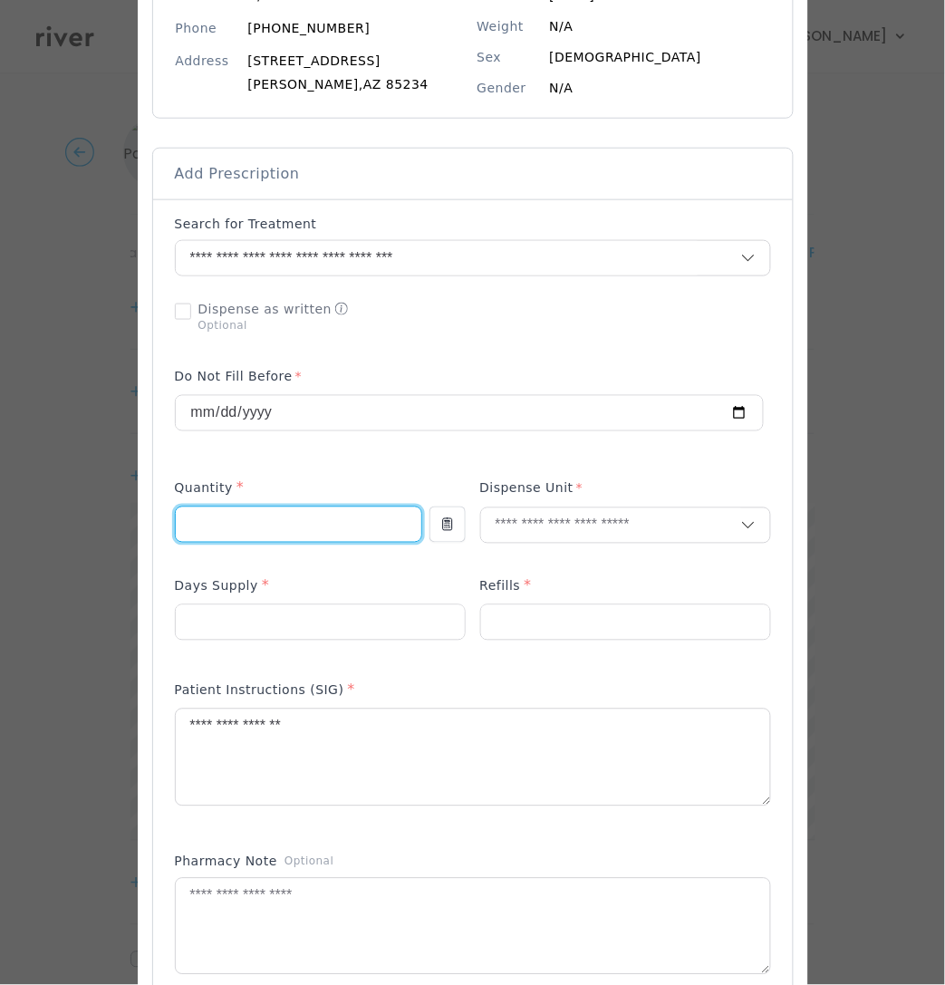
click at [207, 527] on input "number" at bounding box center [299, 524] width 246 height 34
type input "**"
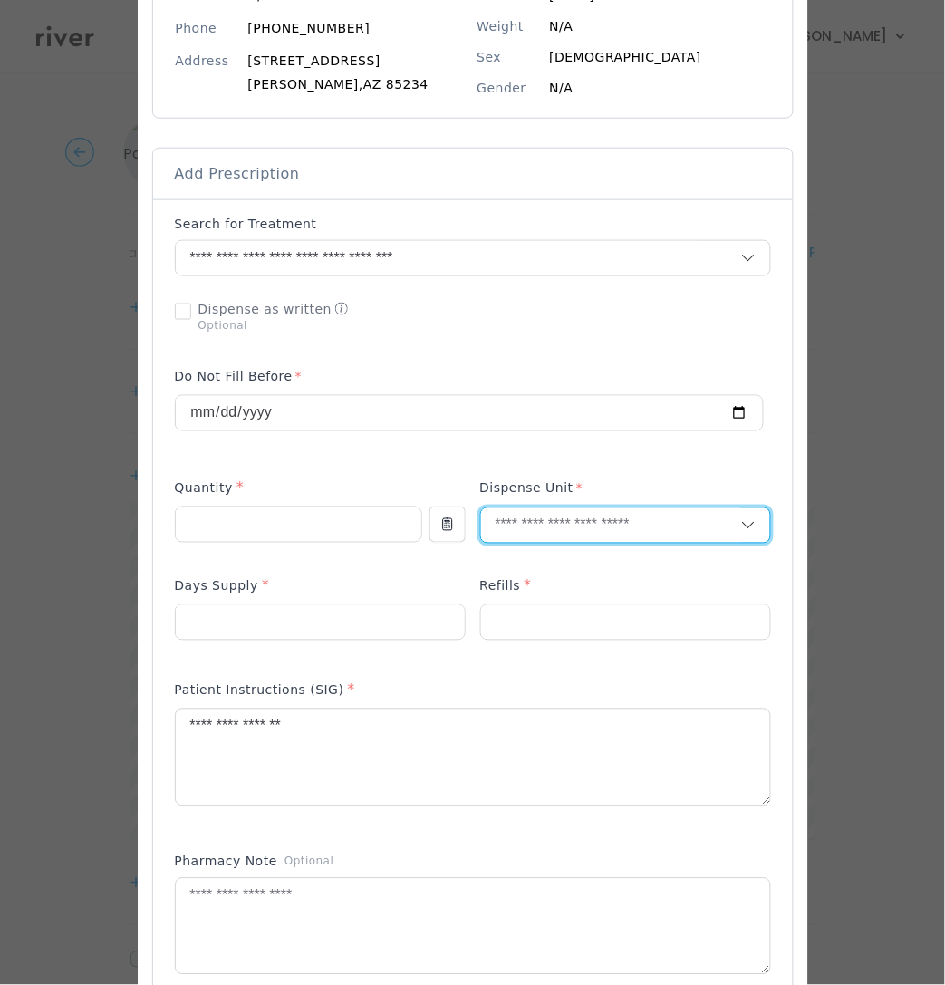
click at [517, 526] on input "text" at bounding box center [611, 525] width 260 height 34
click at [563, 621] on p "Capsule" at bounding box center [625, 617] width 238 height 26
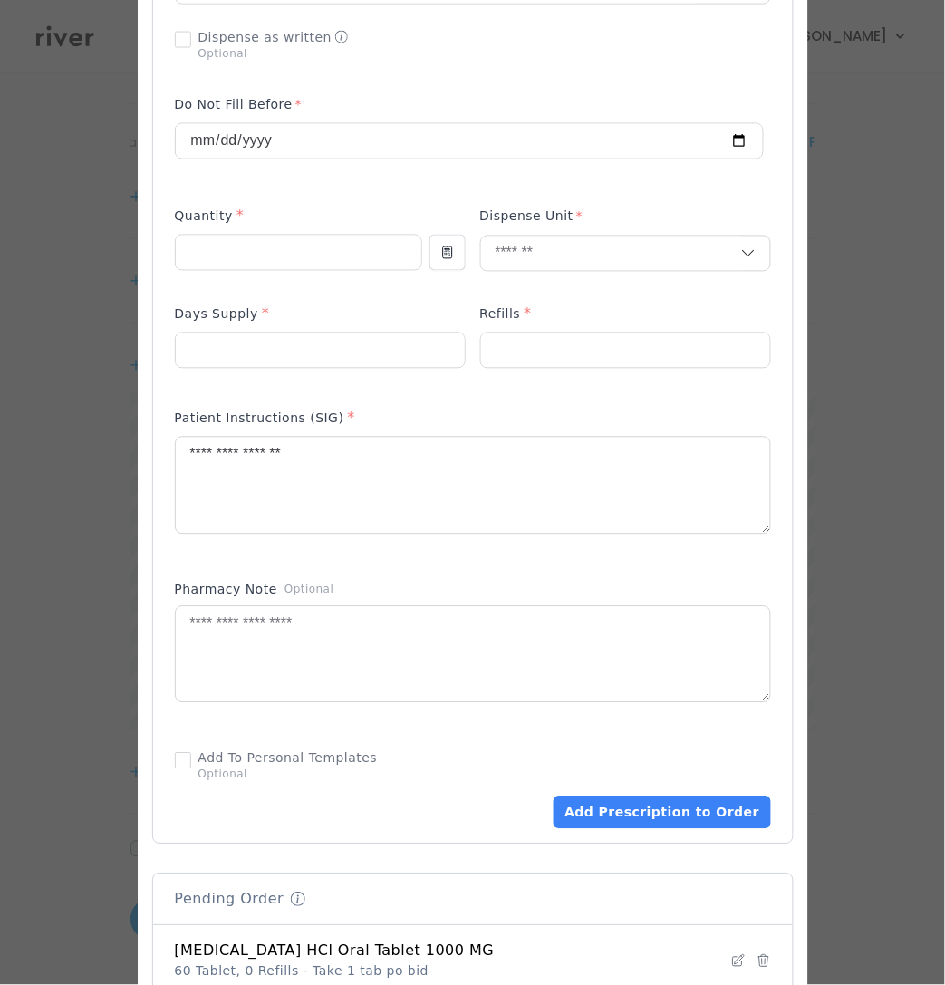
scroll to position [536, 0]
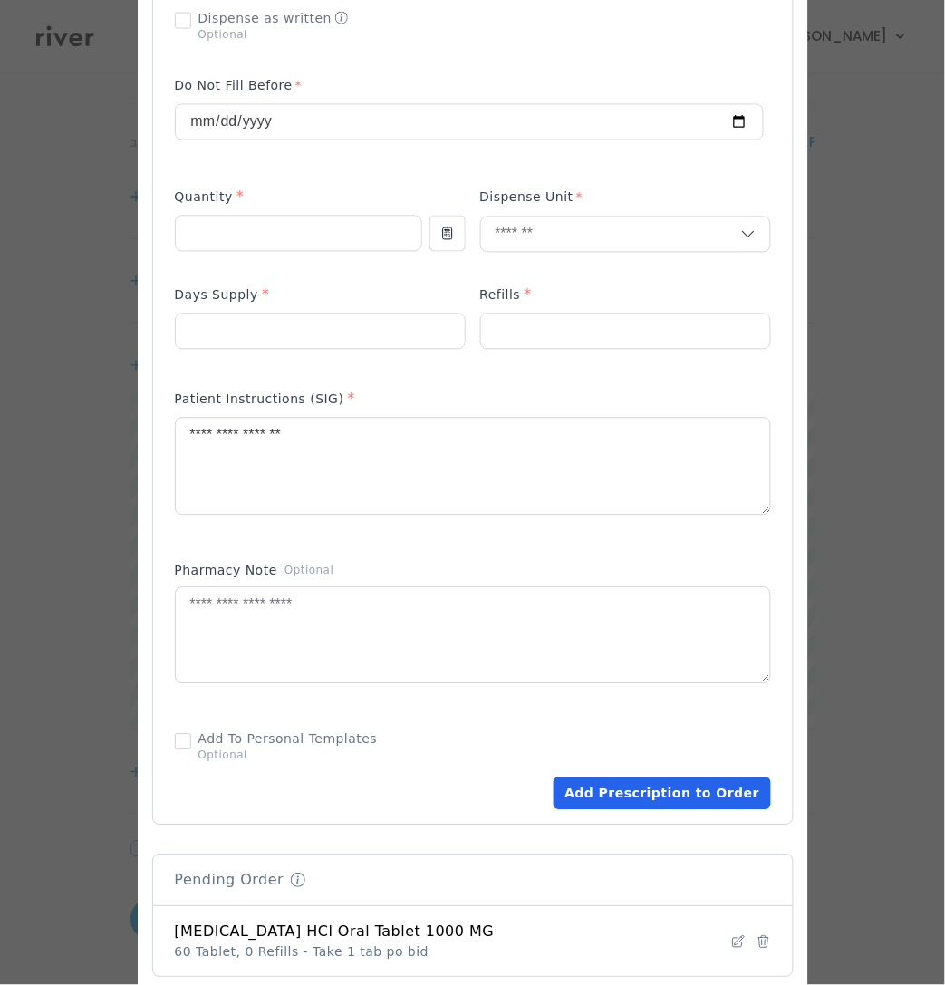
drag, startPoint x: 622, startPoint y: 800, endPoint x: 595, endPoint y: 800, distance: 26.3
click at [622, 801] on button "Add Prescription to Order" at bounding box center [662, 793] width 217 height 33
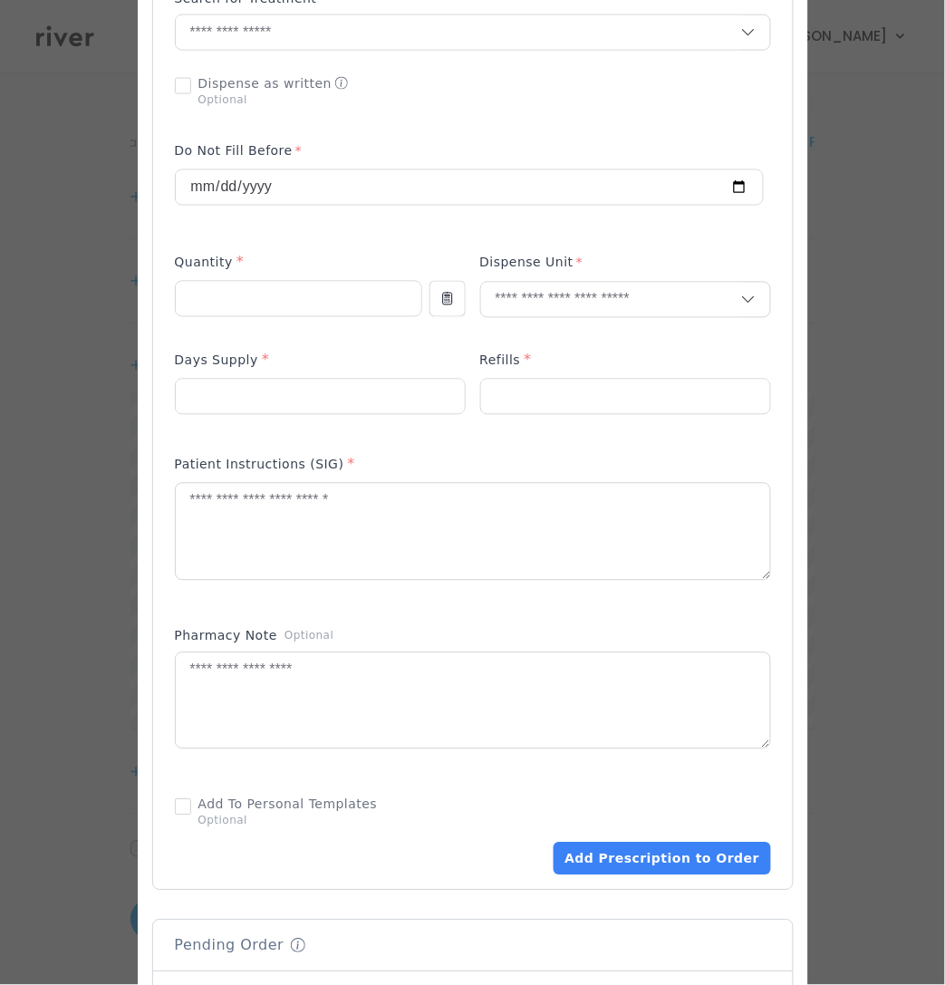
scroll to position [24, 0]
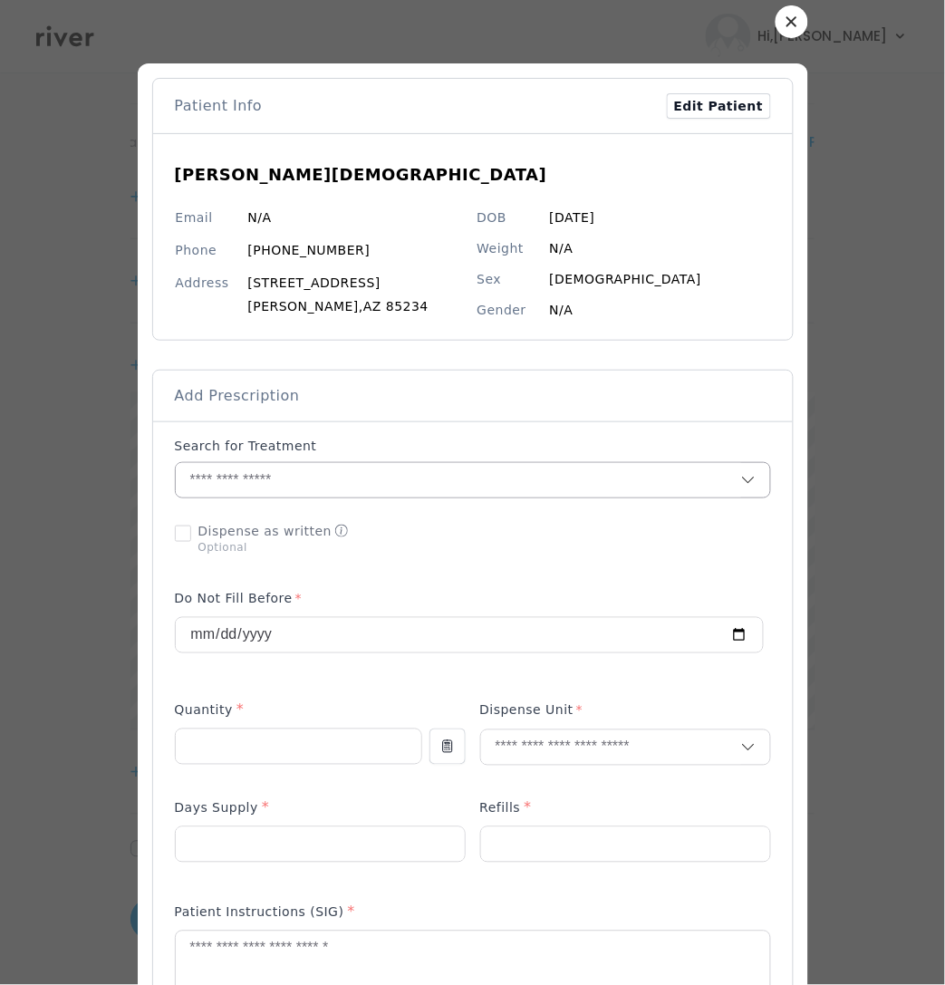
click at [334, 478] on input "text" at bounding box center [458, 480] width 565 height 34
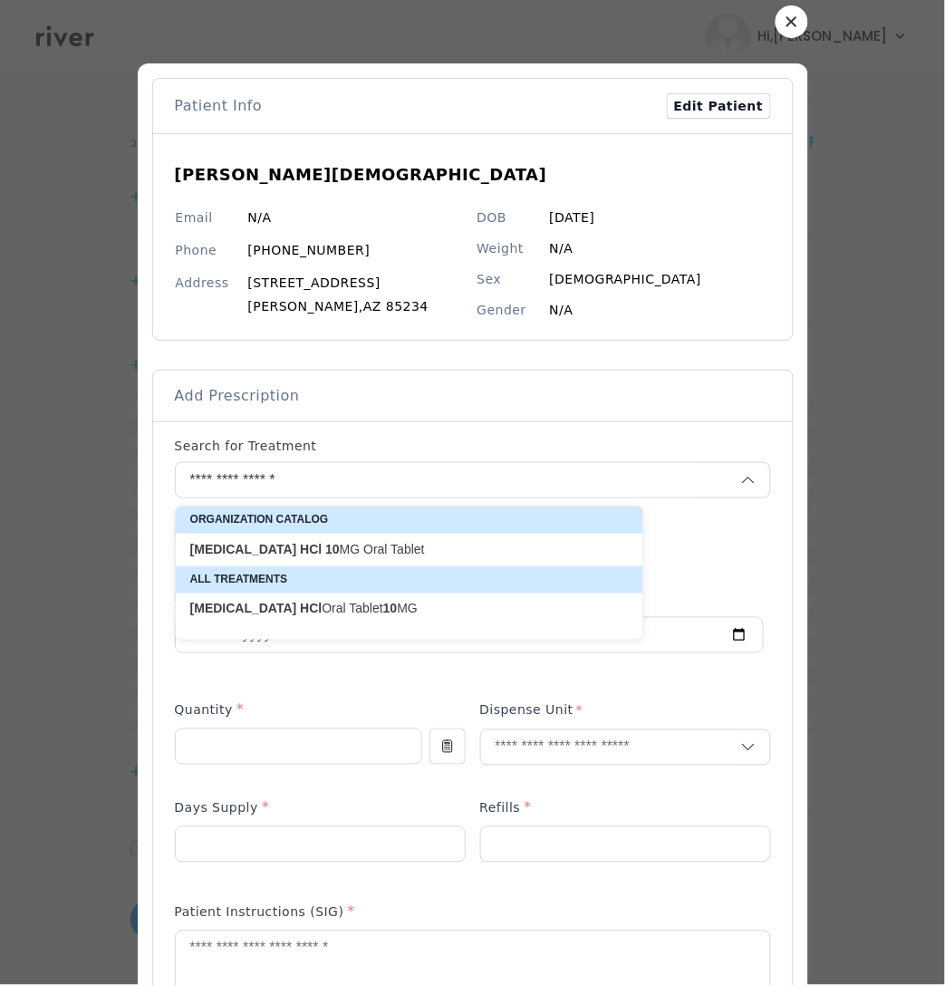
click at [389, 554] on p "busPIRone HCl 10 MG Oral Tablet" at bounding box center [398, 549] width 417 height 17
type input "**********"
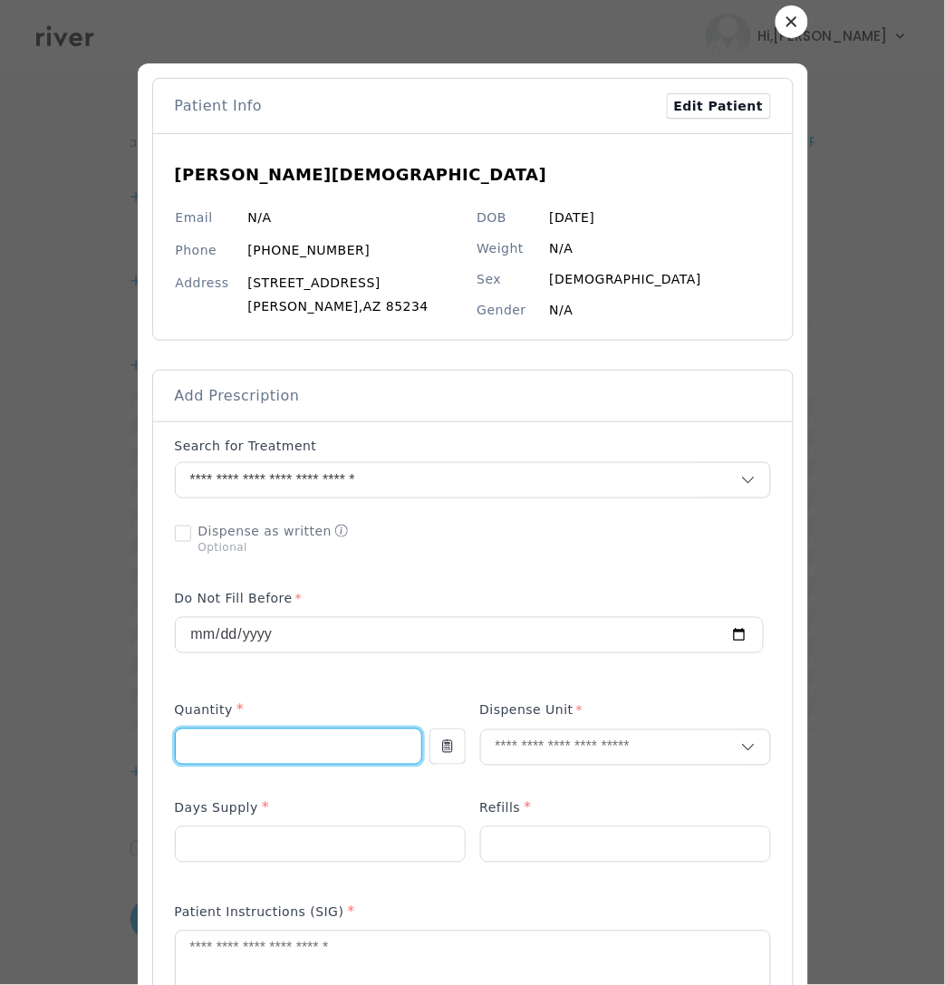
click at [237, 738] on input "number" at bounding box center [299, 746] width 246 height 34
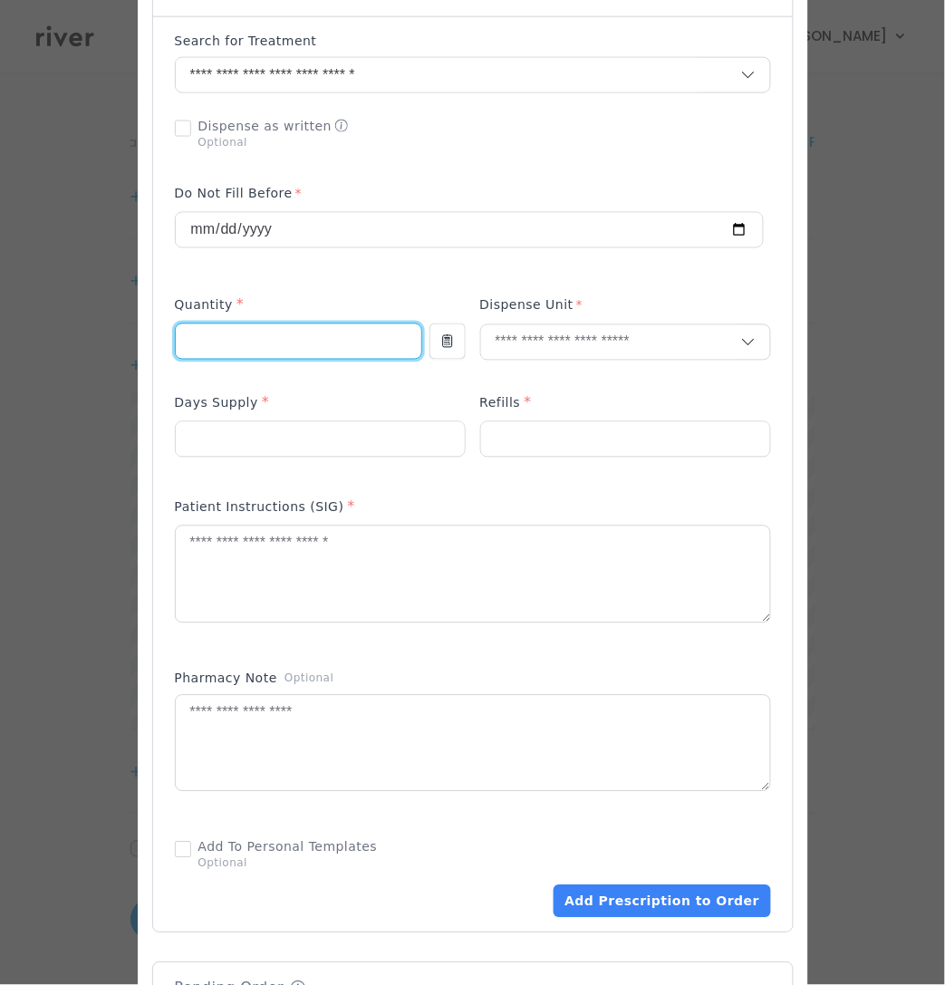
scroll to position [431, 0]
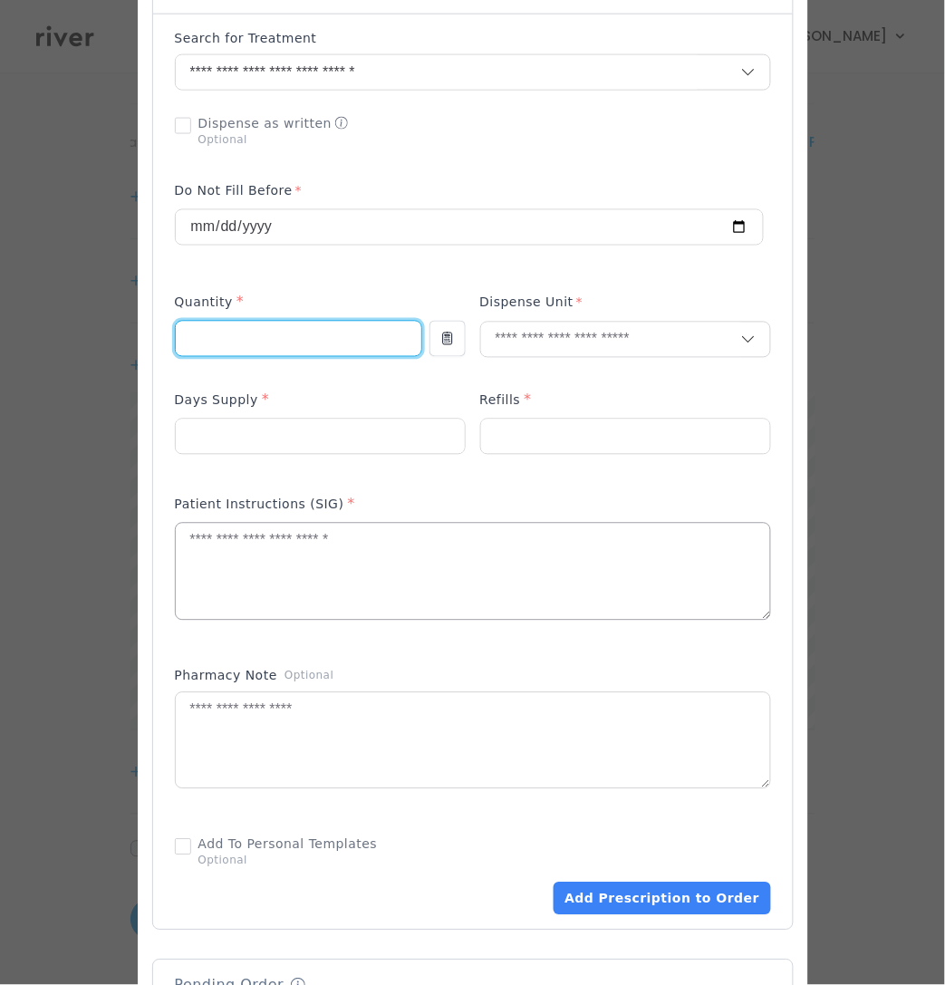
type input "*"
click at [273, 334] on input "number" at bounding box center [299, 339] width 246 height 34
click at [219, 336] on input "number" at bounding box center [299, 339] width 246 height 34
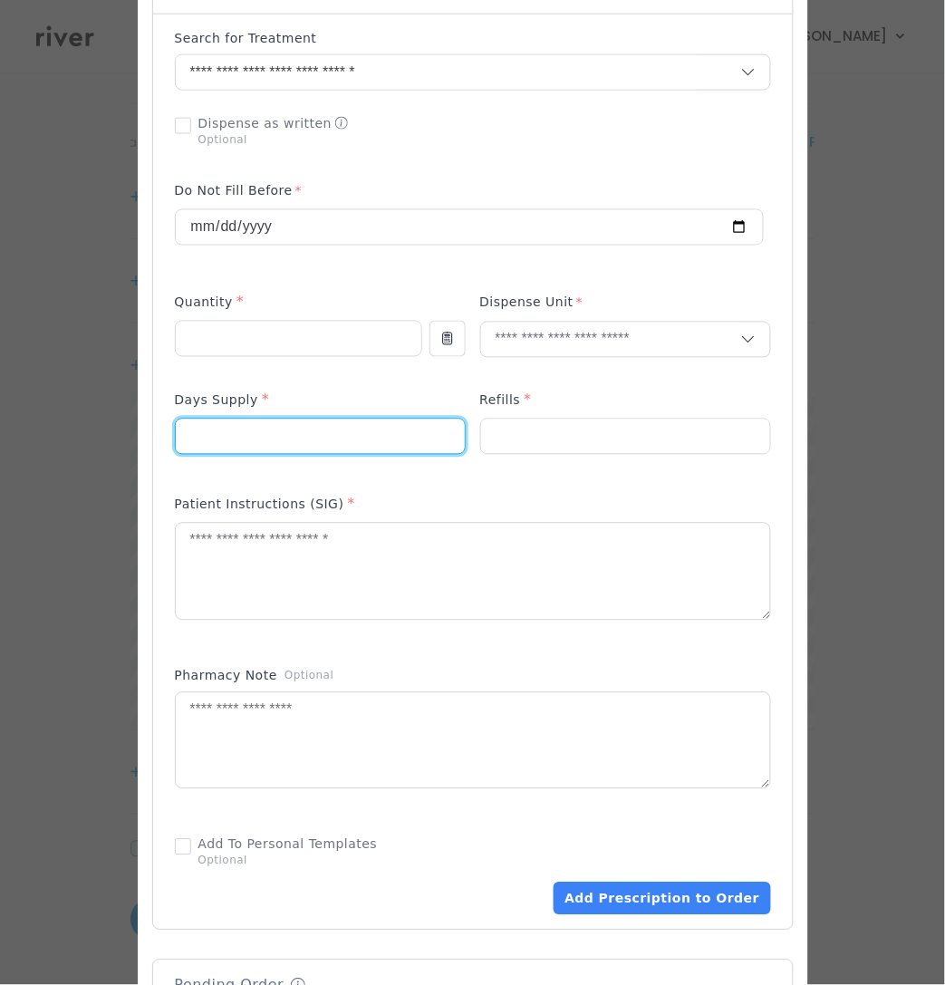
click at [193, 433] on input "number" at bounding box center [320, 436] width 289 height 34
type input "**"
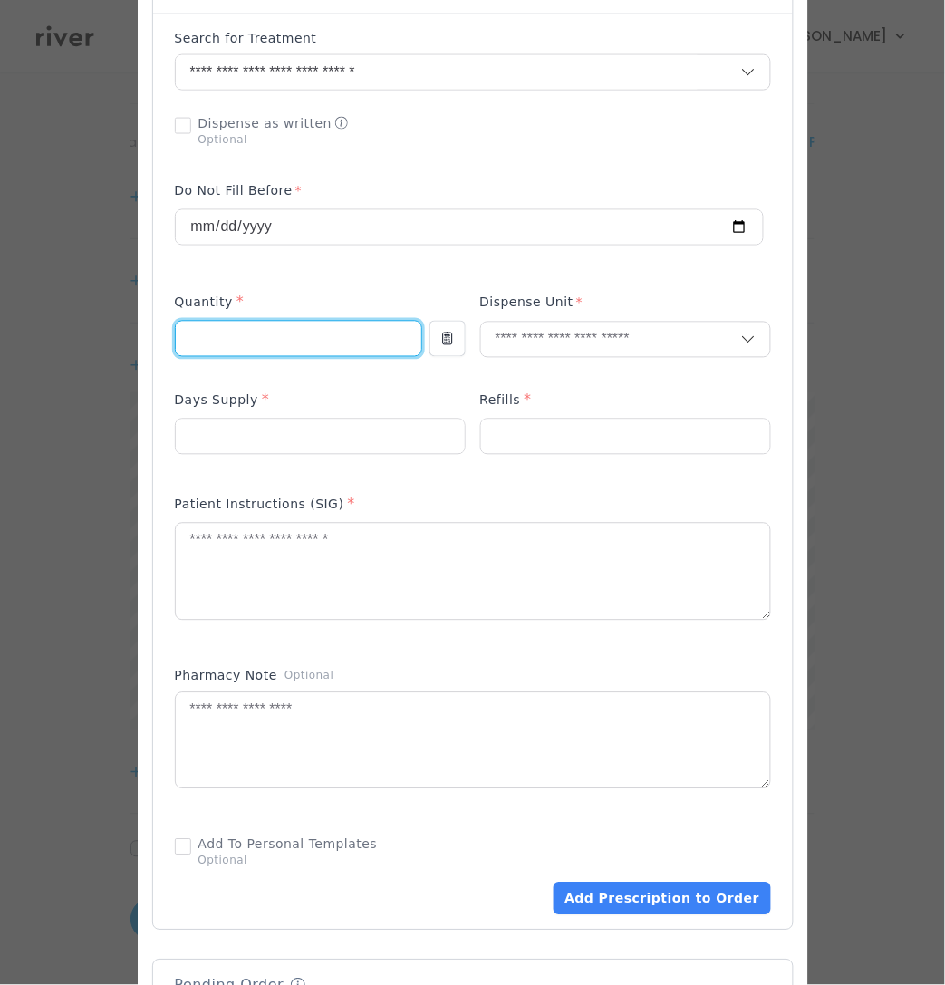
click at [342, 345] on input "number" at bounding box center [299, 339] width 246 height 34
type input "**"
click at [559, 320] on label "Dispense Unit" at bounding box center [531, 307] width 103 height 26
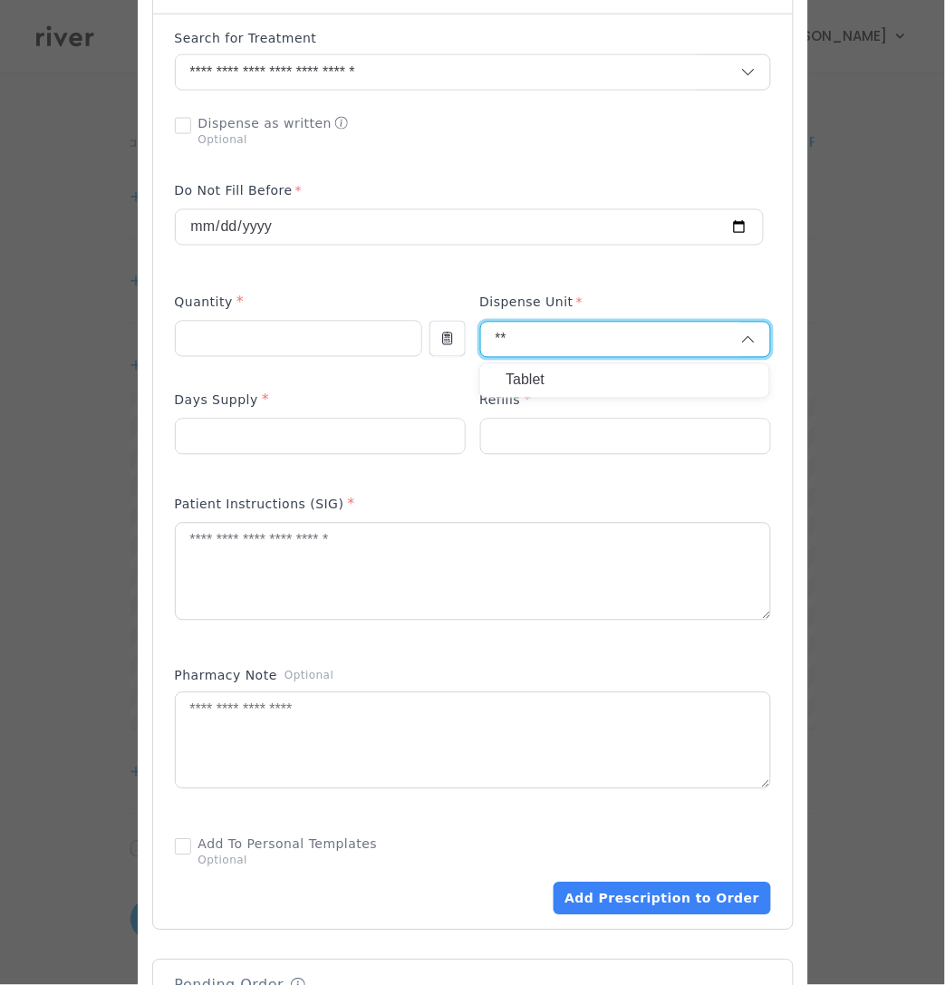
type input "**"
click at [560, 382] on p "Tablet" at bounding box center [625, 381] width 238 height 26
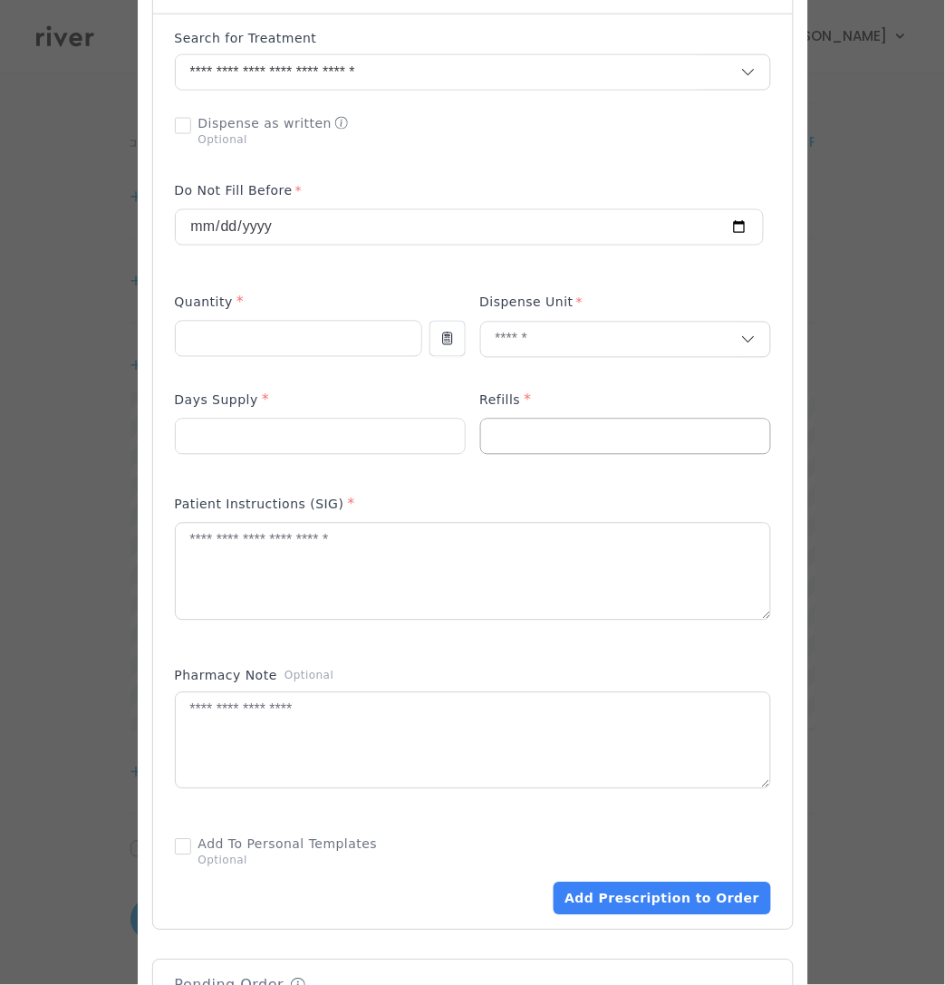
click at [588, 449] on input "number" at bounding box center [625, 436] width 289 height 34
type input "*"
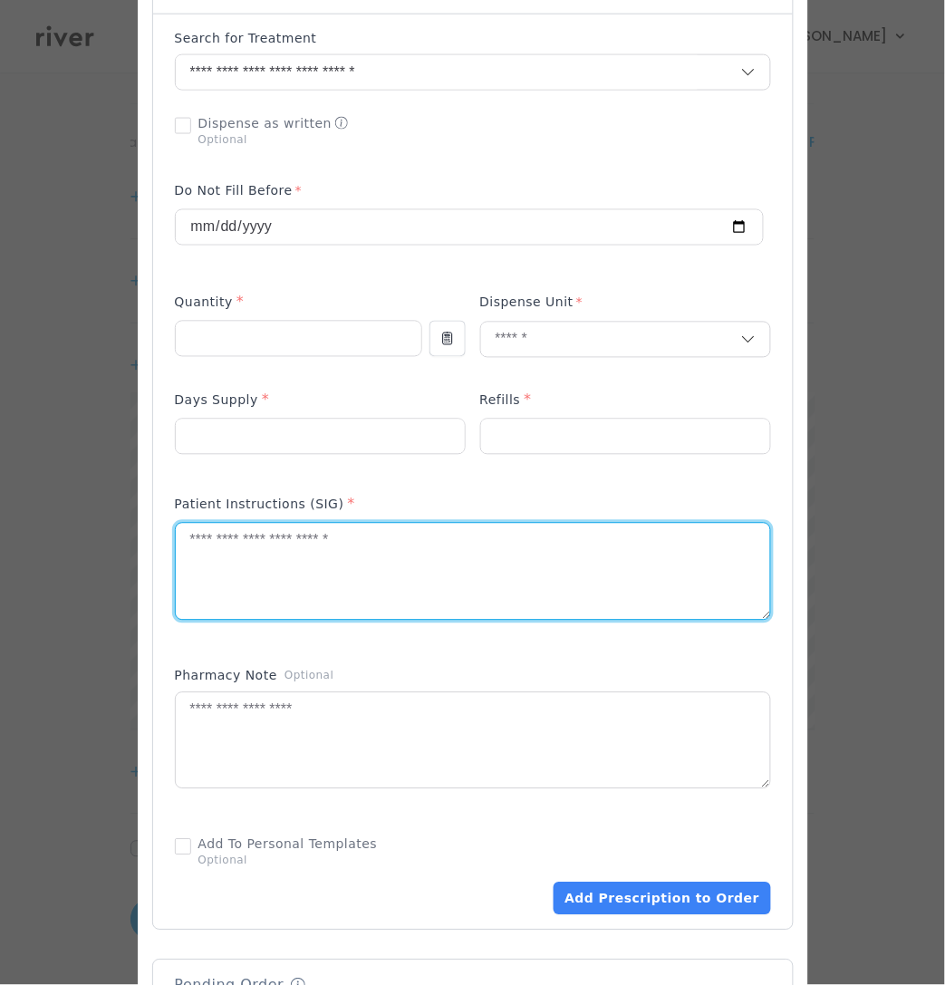
click at [394, 564] on textarea at bounding box center [473, 572] width 594 height 96
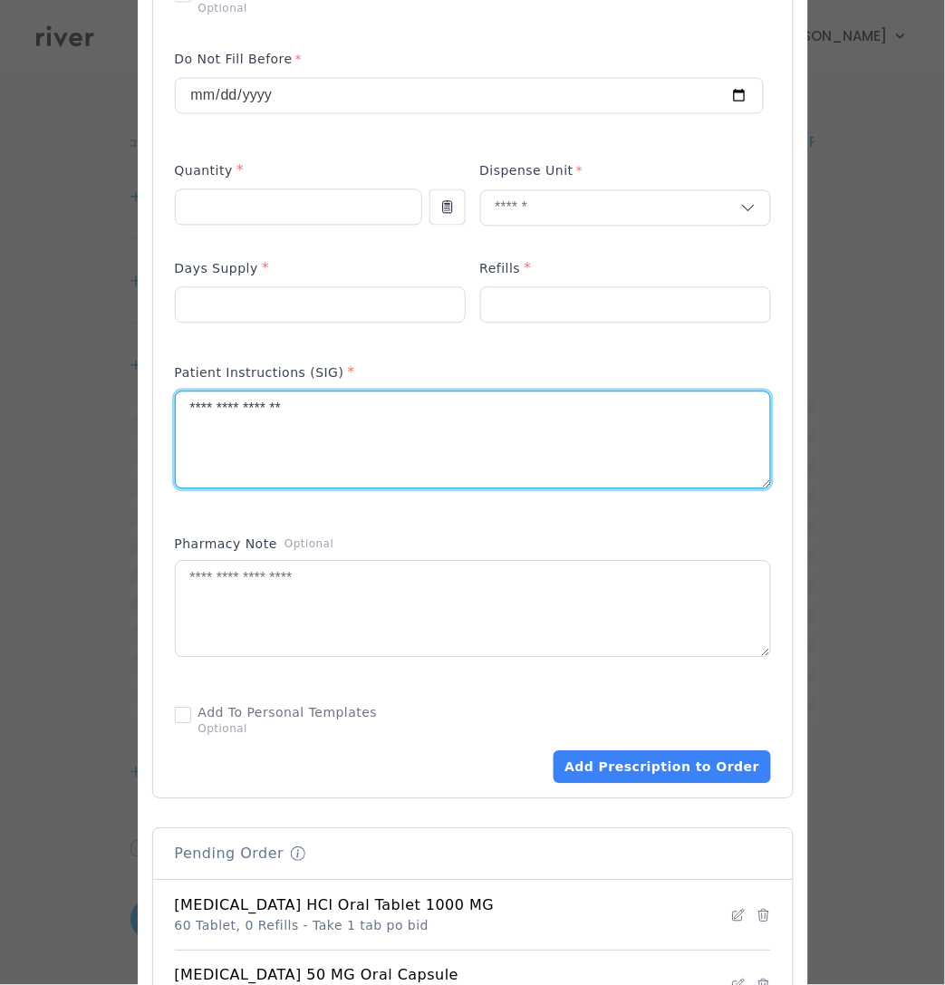
scroll to position [578, 0]
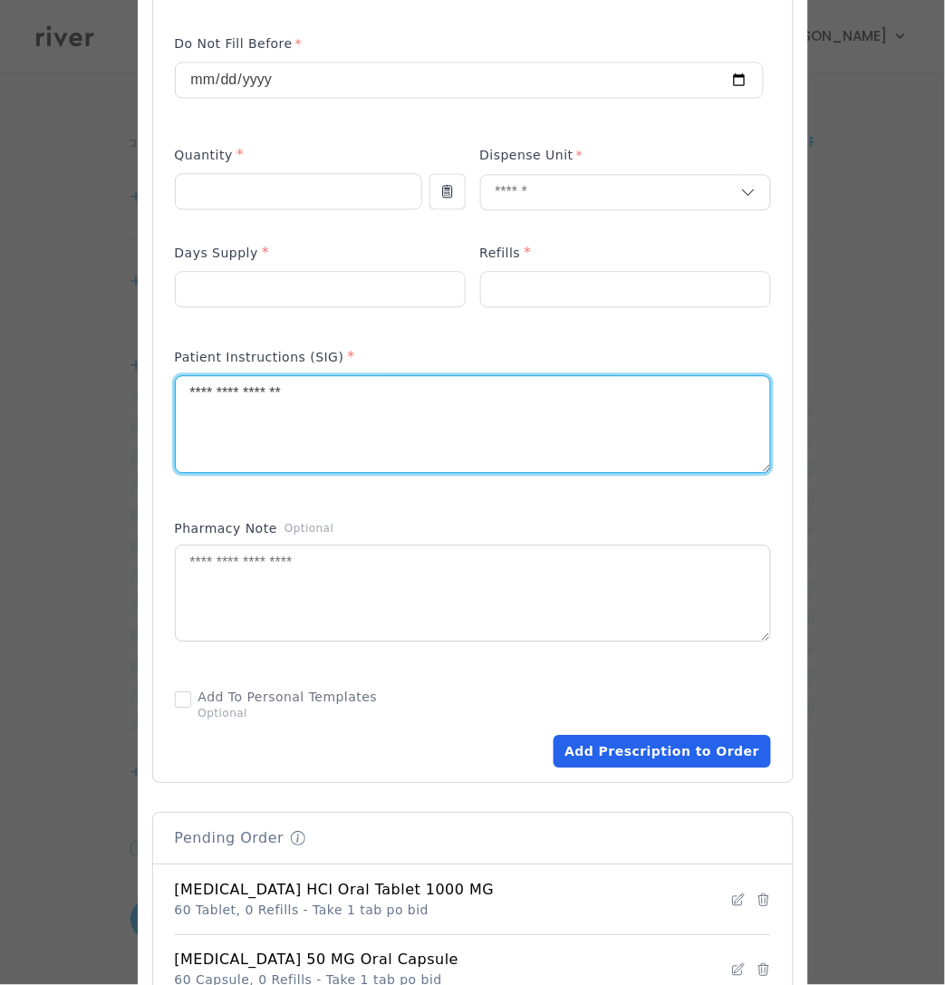
type textarea "**********"
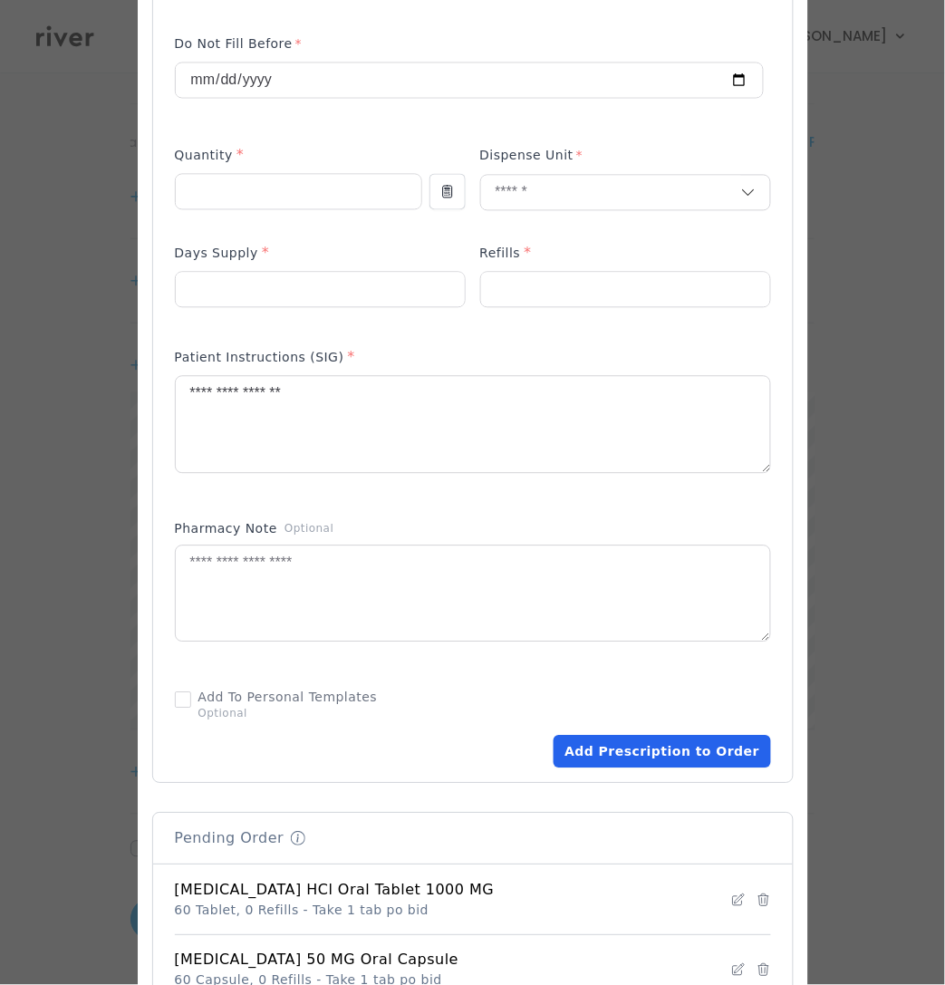
drag, startPoint x: 646, startPoint y: 751, endPoint x: 656, endPoint y: 749, distance: 10.1
click at [647, 751] on button "Add Prescription to Order" at bounding box center [662, 752] width 217 height 33
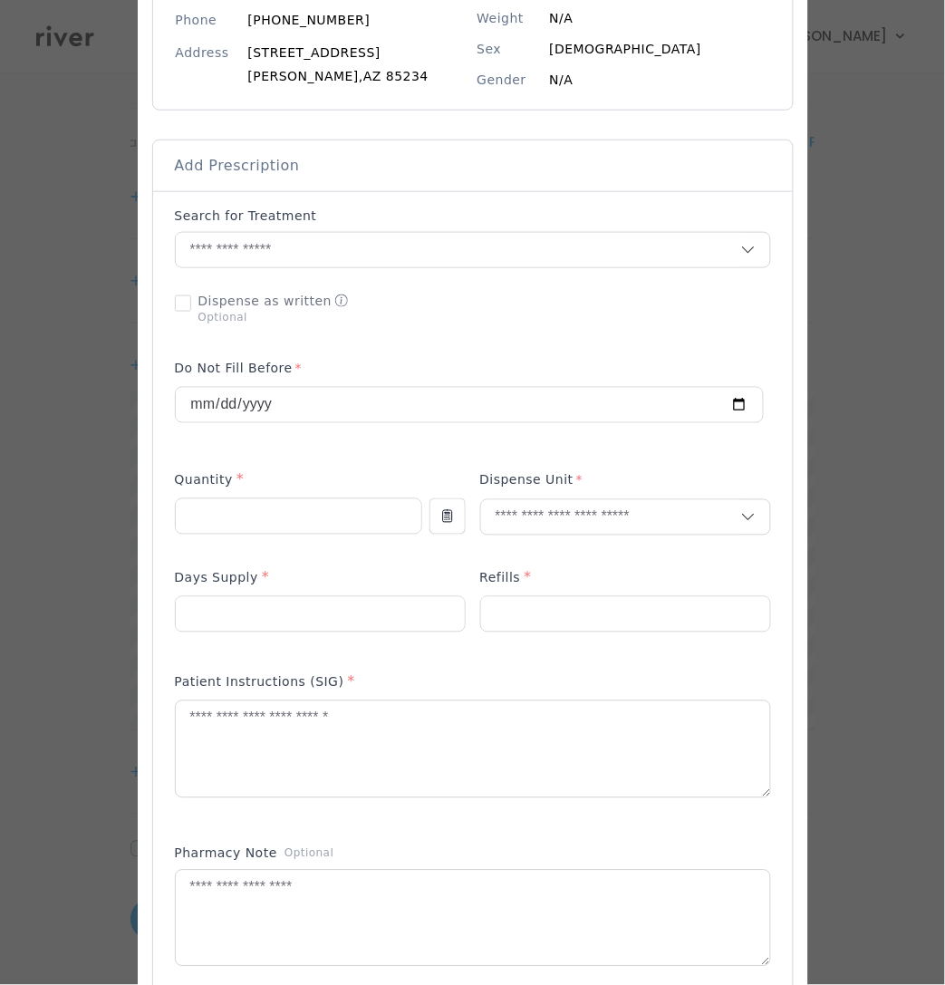
scroll to position [243, 0]
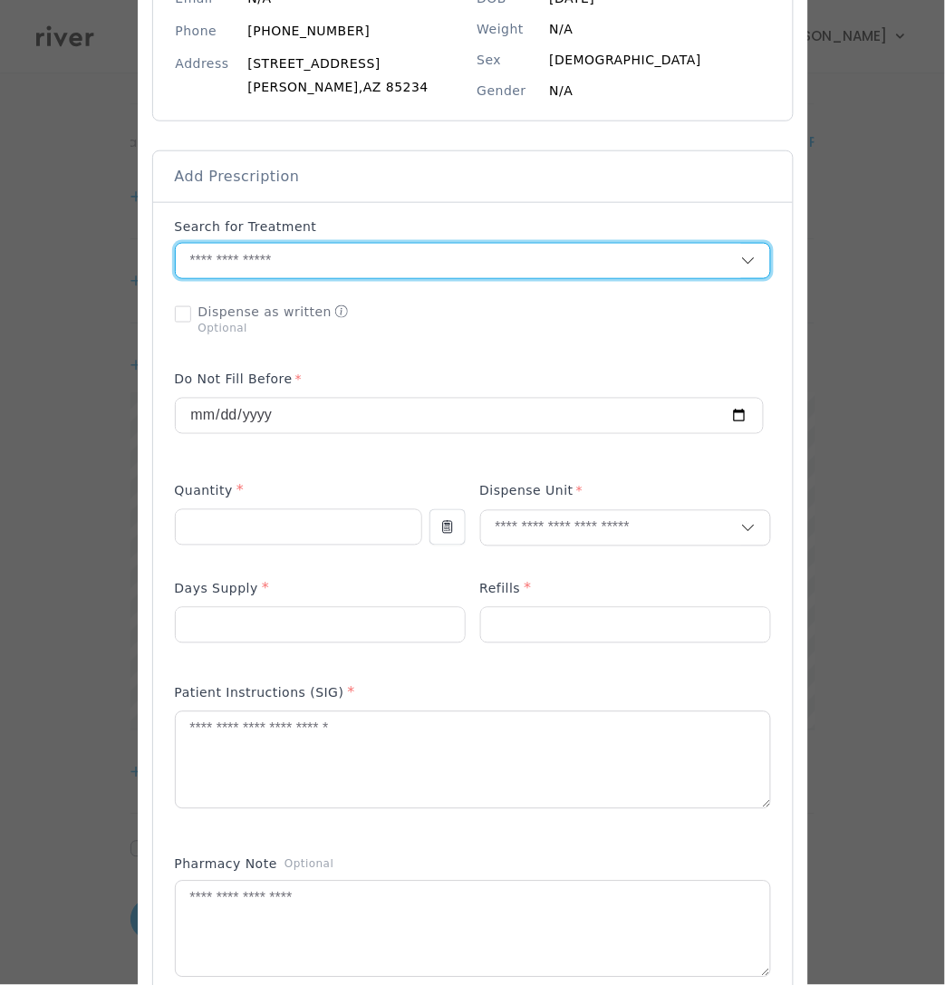
click at [318, 256] on input "text" at bounding box center [458, 261] width 565 height 34
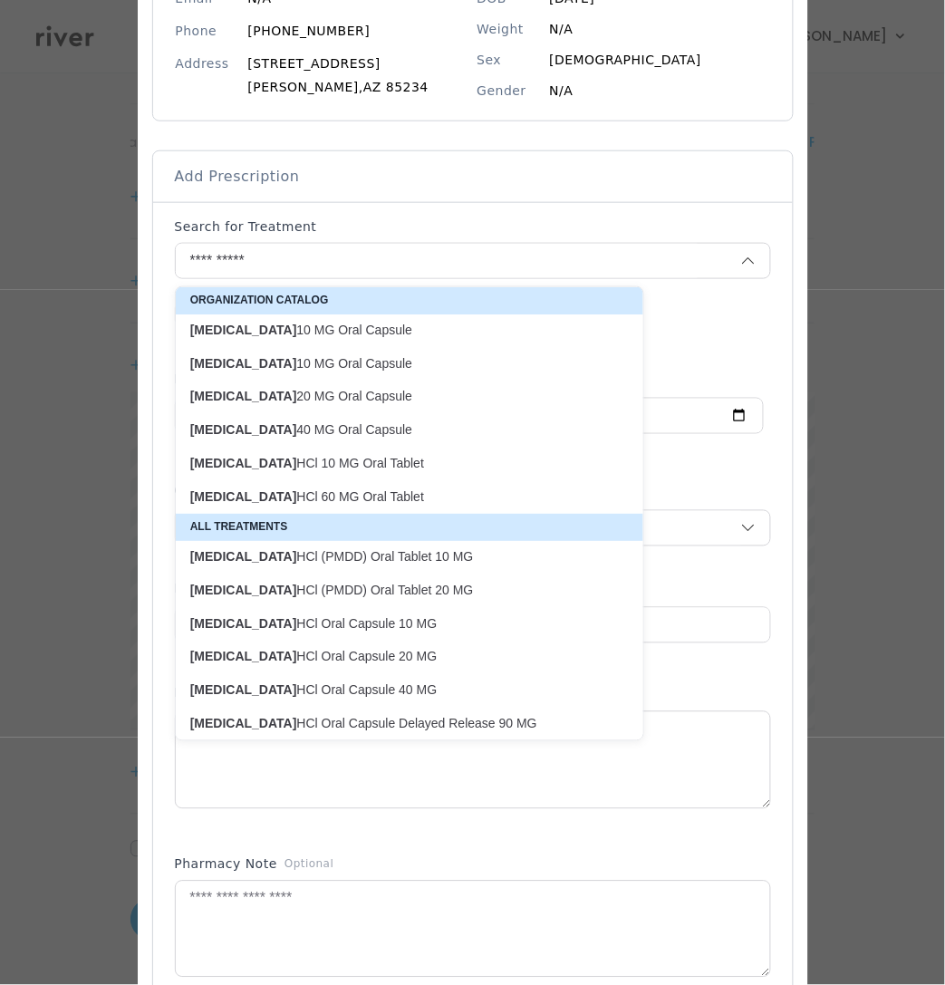
click at [326, 396] on p "FLUoxetine 20 MG Oral Capsule" at bounding box center [398, 396] width 417 height 17
type input "**********"
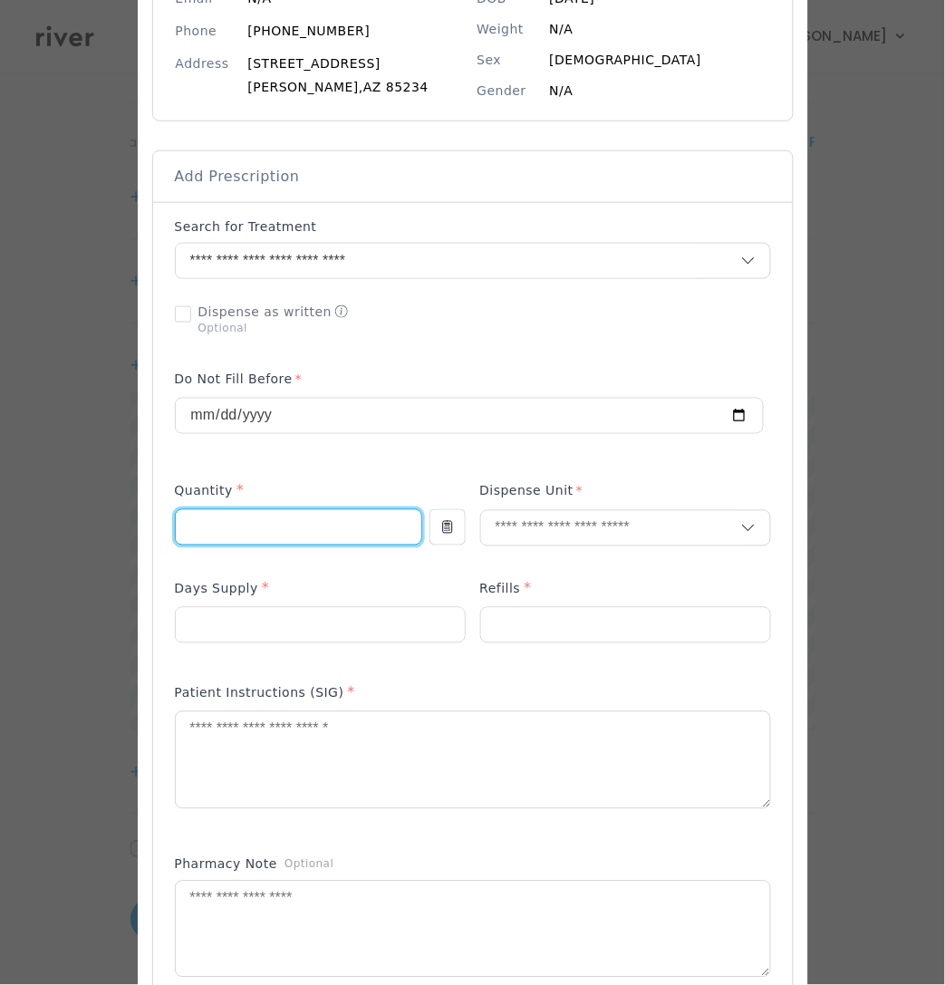
click at [280, 522] on input "number" at bounding box center [299, 527] width 246 height 34
type input "**"
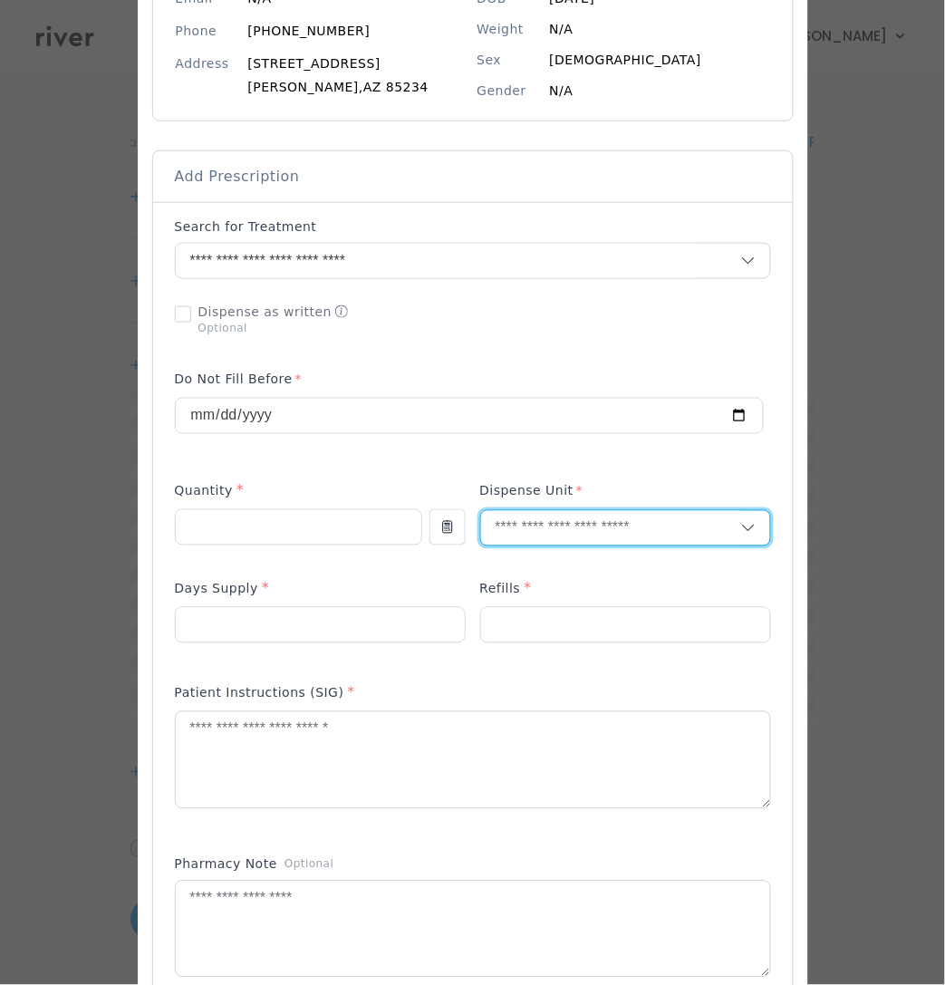
click at [531, 524] on input "text" at bounding box center [611, 528] width 260 height 34
type input "**"
click at [541, 559] on p "Tablet" at bounding box center [625, 569] width 238 height 26
drag, startPoint x: 549, startPoint y: 527, endPoint x: 507, endPoint y: 526, distance: 41.7
click at [505, 526] on input "text" at bounding box center [611, 528] width 260 height 34
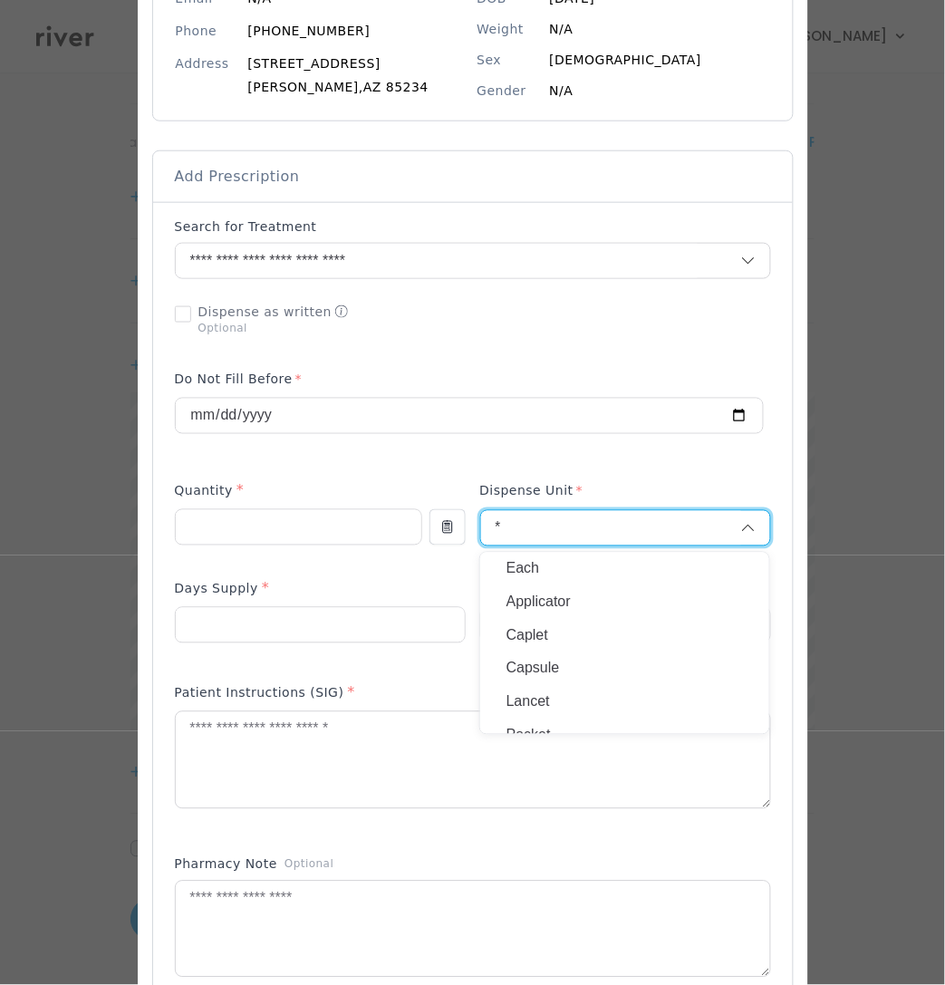
type input "*"
click at [551, 662] on p "Capsule" at bounding box center [625, 669] width 238 height 26
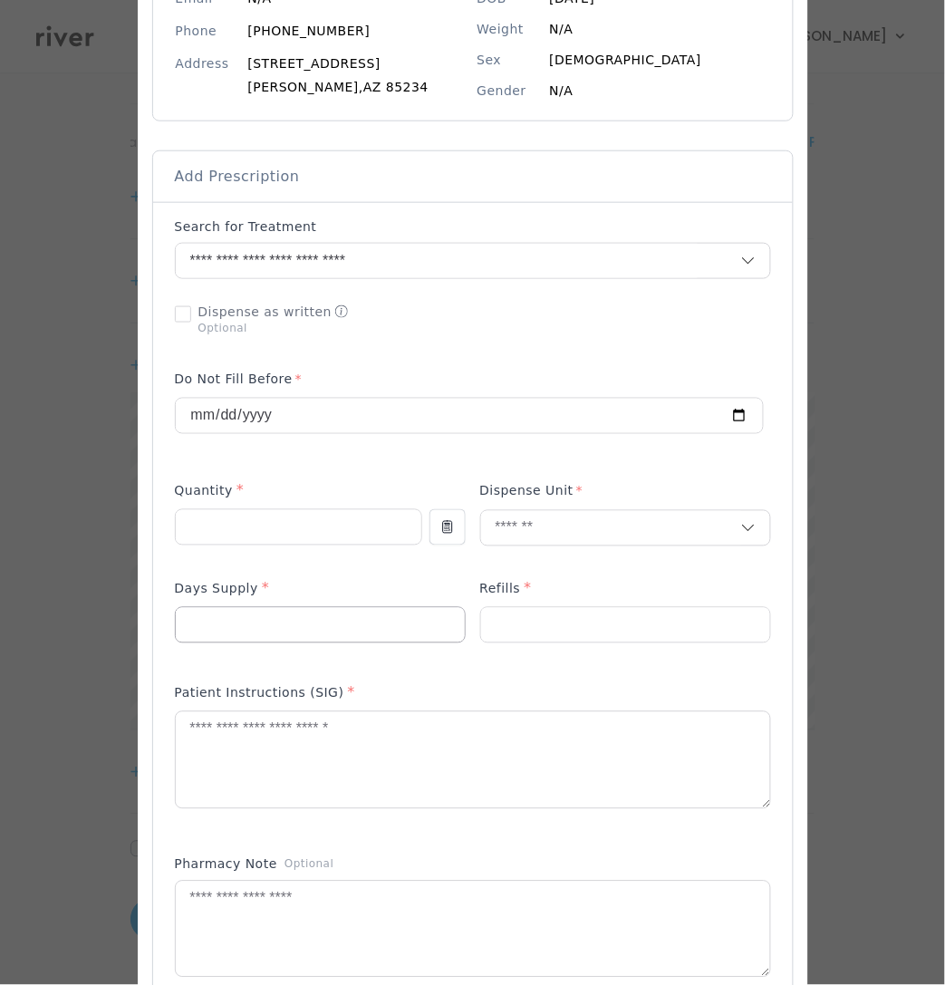
click at [285, 629] on input "number" at bounding box center [320, 625] width 289 height 34
type input "**"
click at [522, 632] on input "number" at bounding box center [625, 625] width 289 height 34
type input "*"
drag, startPoint x: 608, startPoint y: 564, endPoint x: 630, endPoint y: 548, distance: 26.6
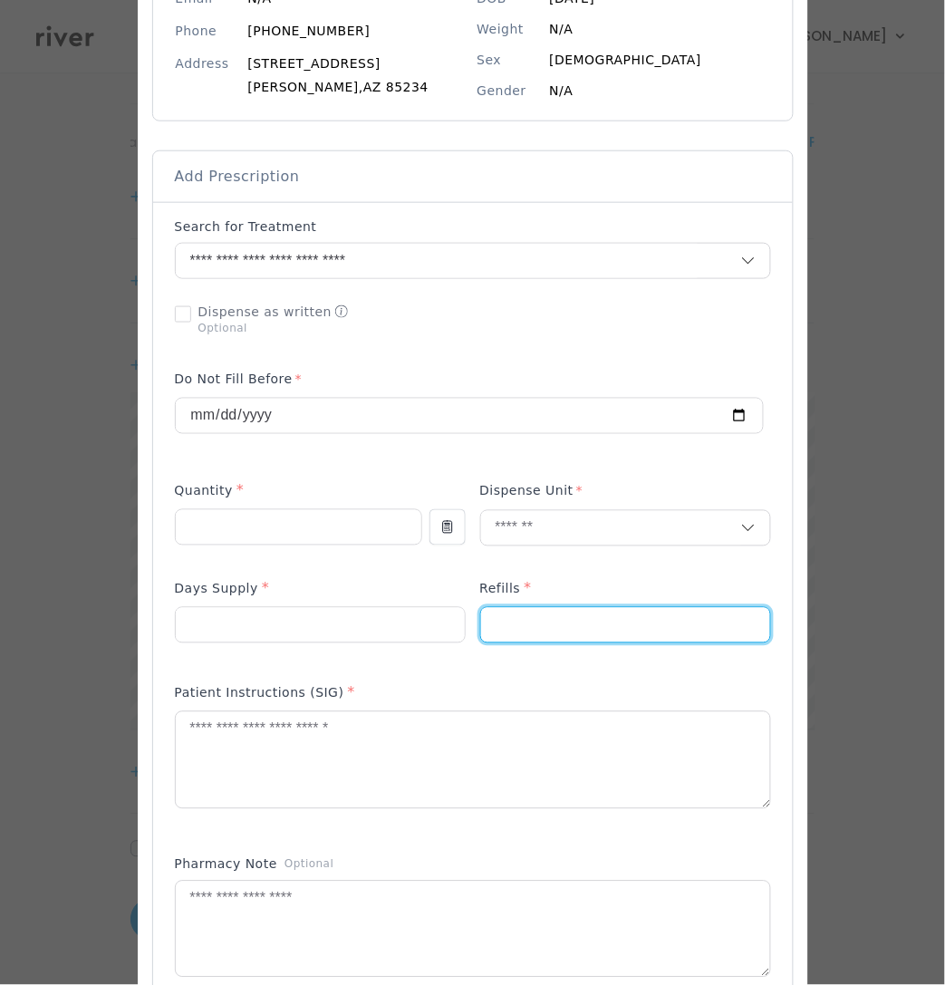
click at [612, 558] on p at bounding box center [625, 557] width 291 height 19
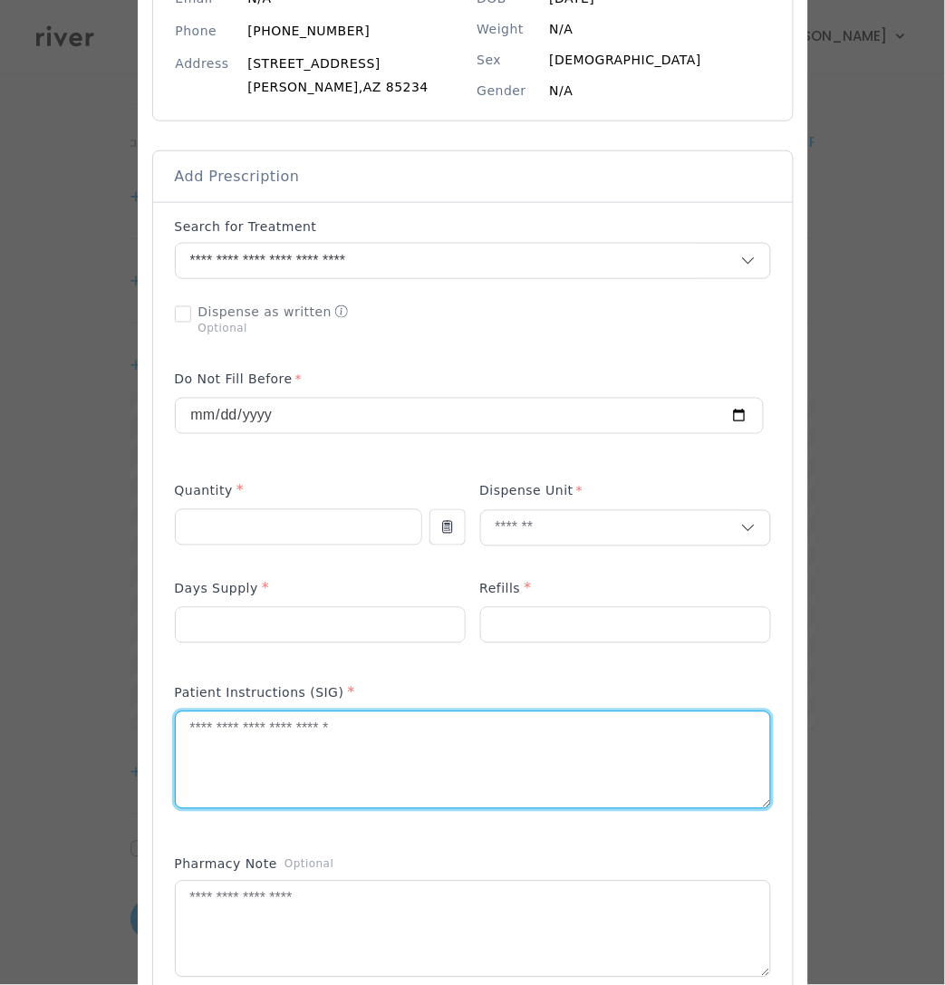
click at [275, 755] on textarea at bounding box center [473, 760] width 594 height 96
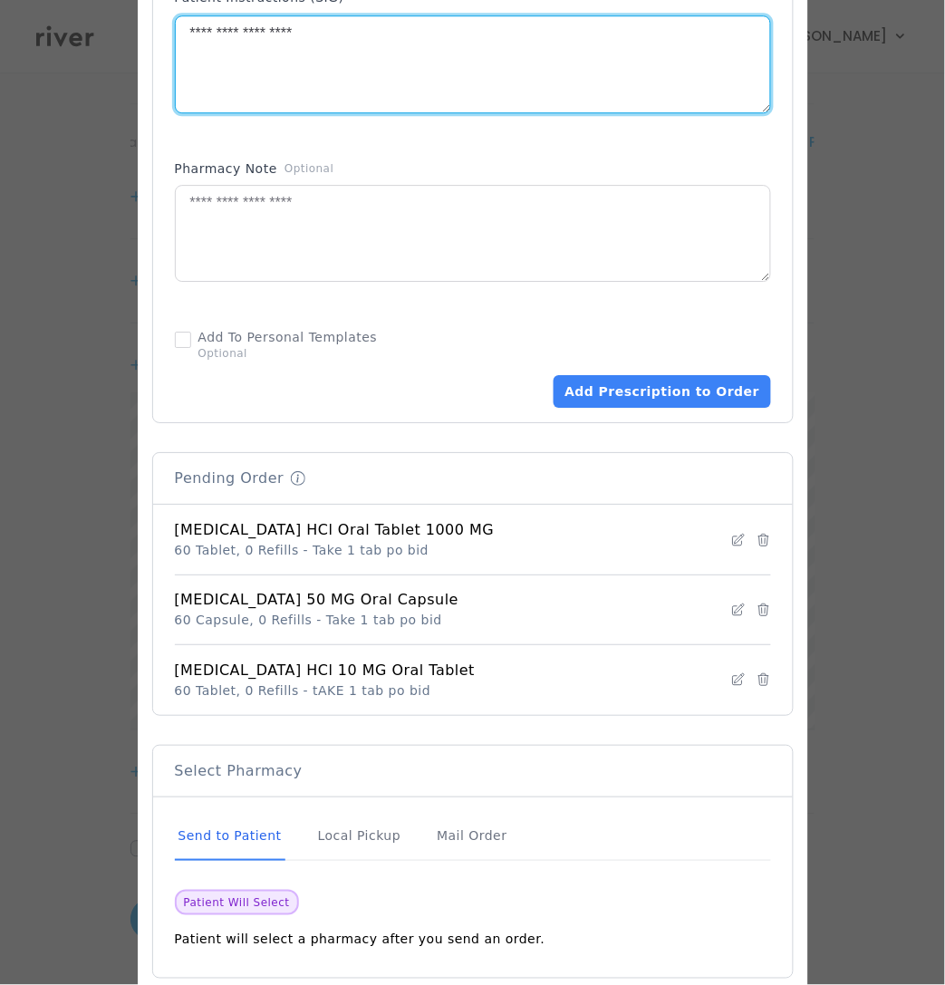
scroll to position [948, 0]
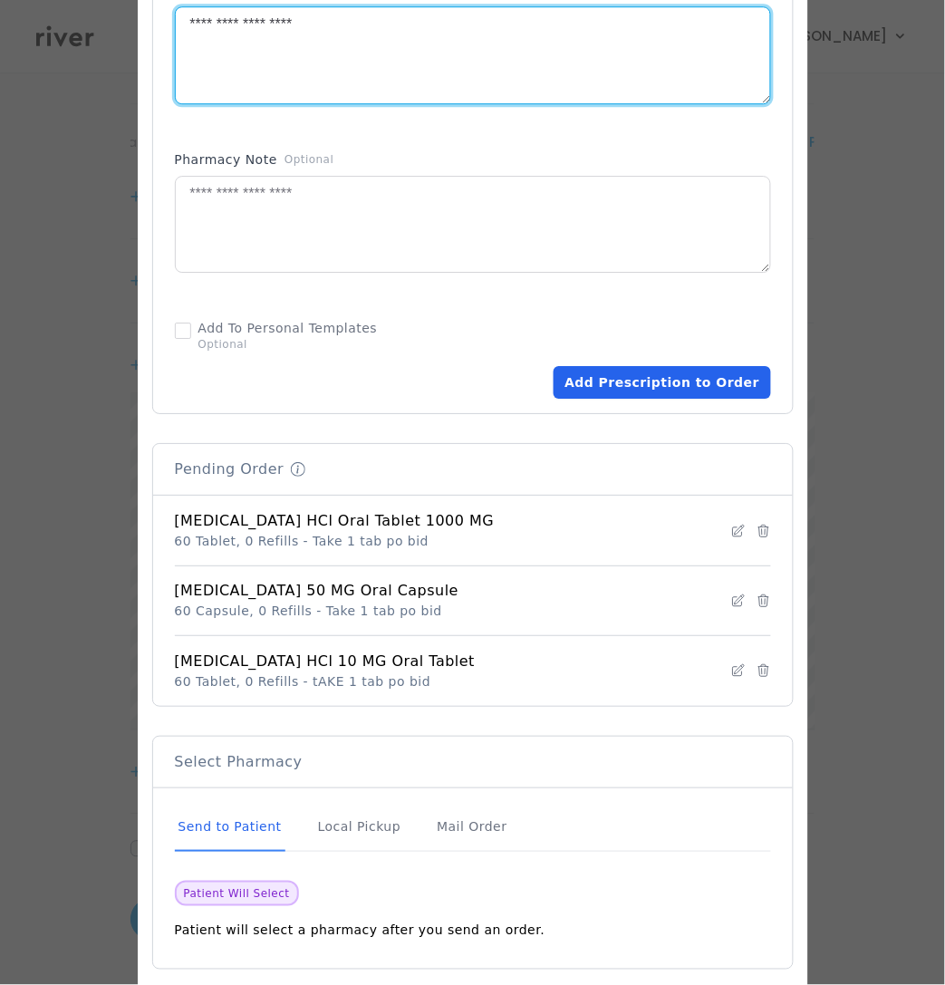
type textarea "**********"
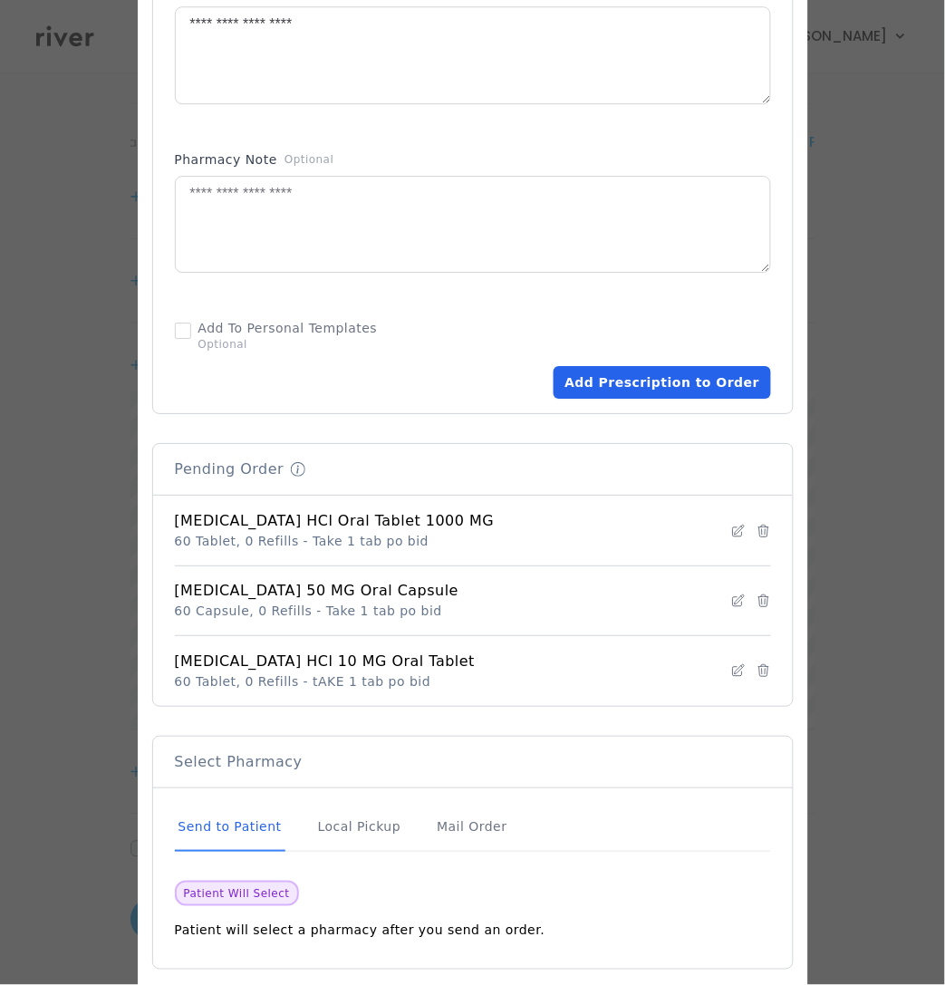
click at [686, 388] on button "Add Prescription to Order" at bounding box center [662, 382] width 217 height 33
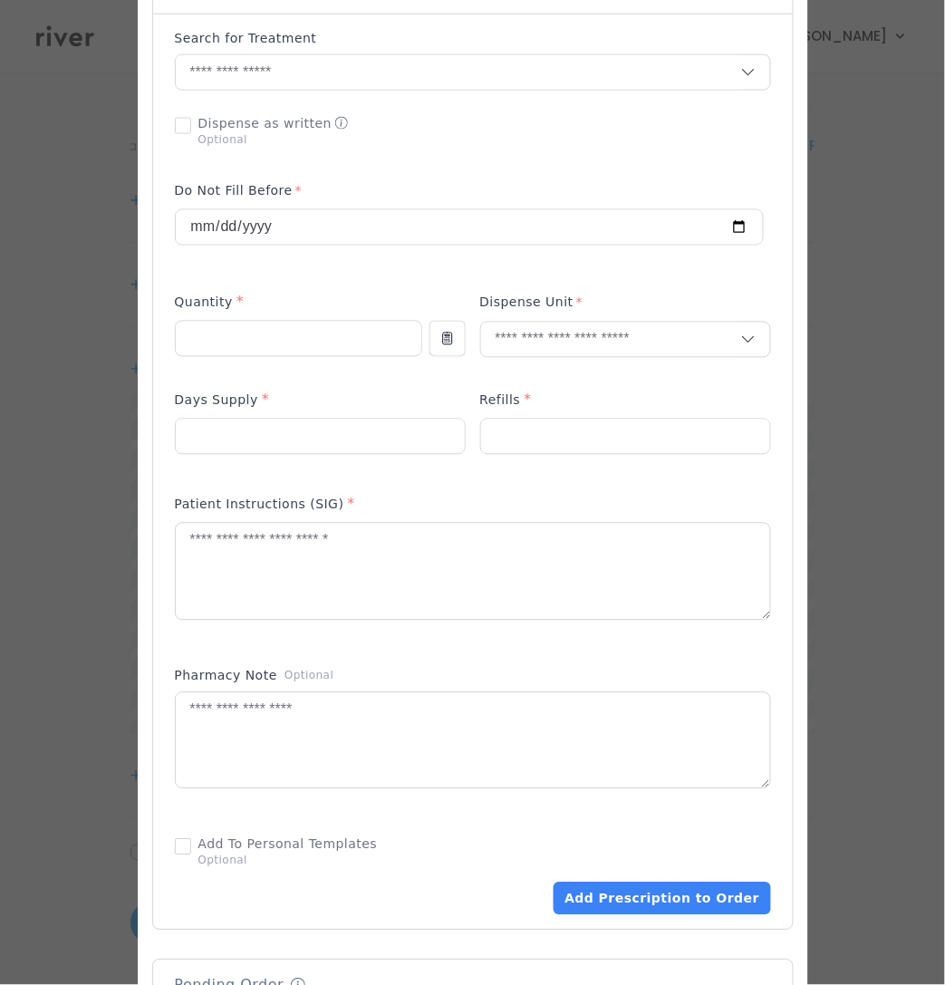
scroll to position [363, 0]
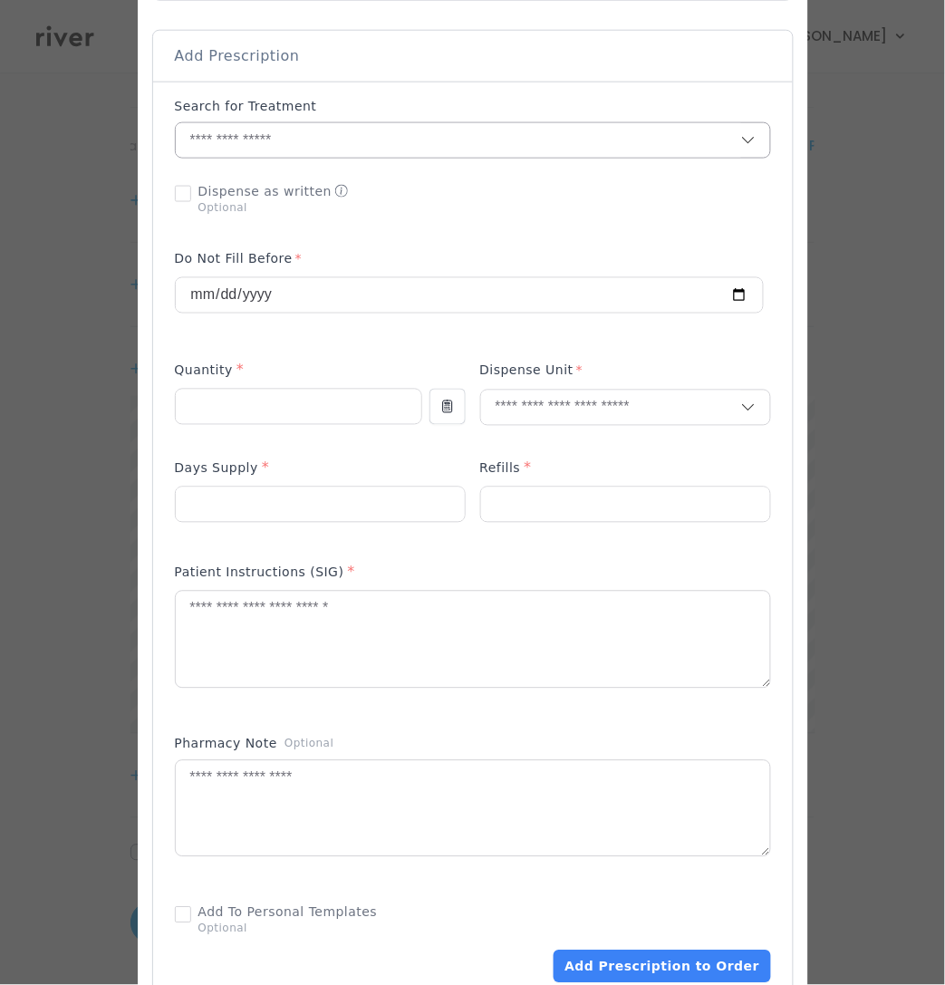
click at [243, 133] on input "text" at bounding box center [458, 140] width 565 height 34
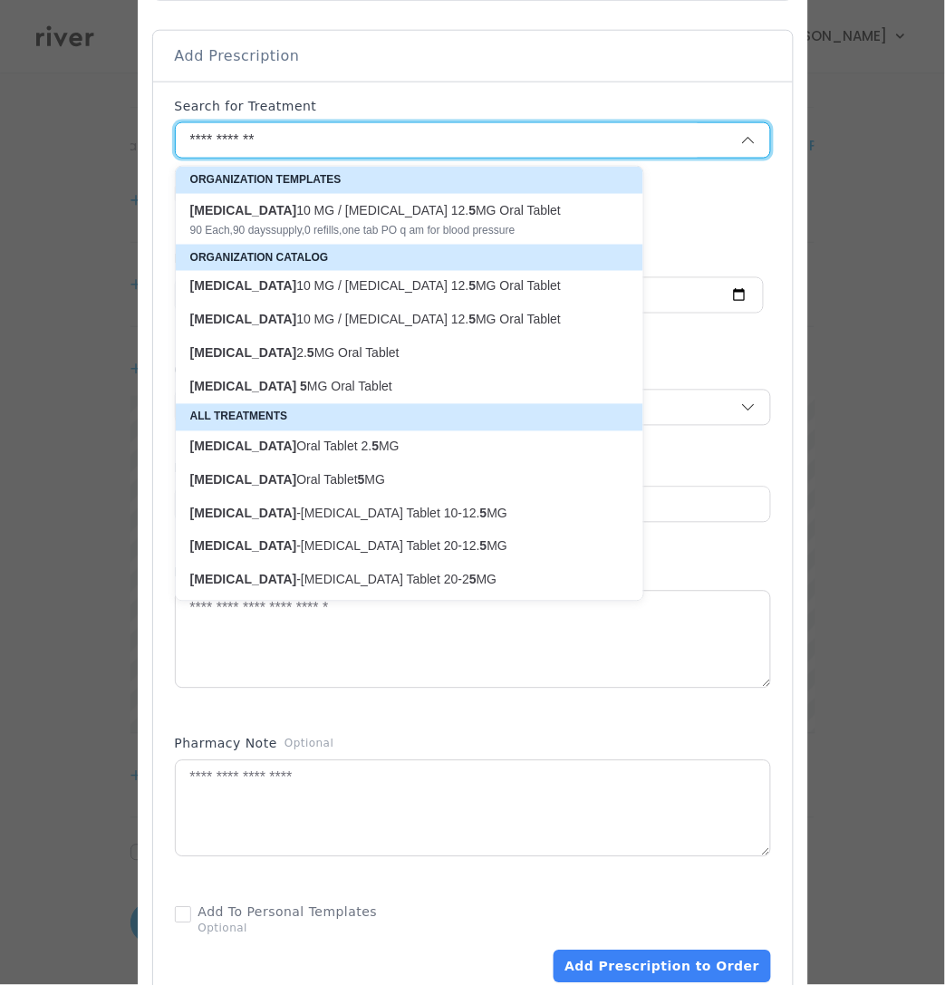
click at [362, 385] on p "lisinopril 5 MG Oral Tablet" at bounding box center [398, 387] width 417 height 17
type input "**********"
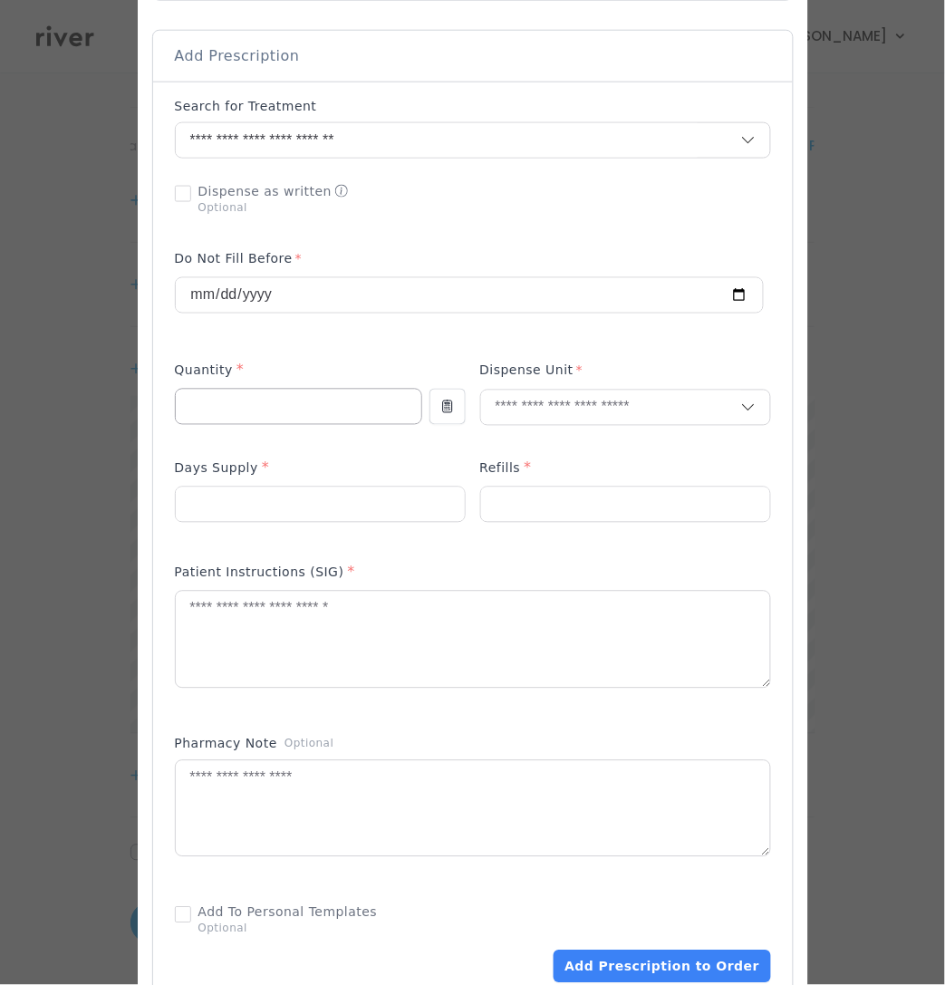
click at [274, 409] on input "number" at bounding box center [299, 407] width 246 height 34
type input "**"
click at [516, 411] on input "text" at bounding box center [611, 408] width 260 height 34
type input "**"
click at [526, 439] on p "Tablet" at bounding box center [625, 449] width 238 height 26
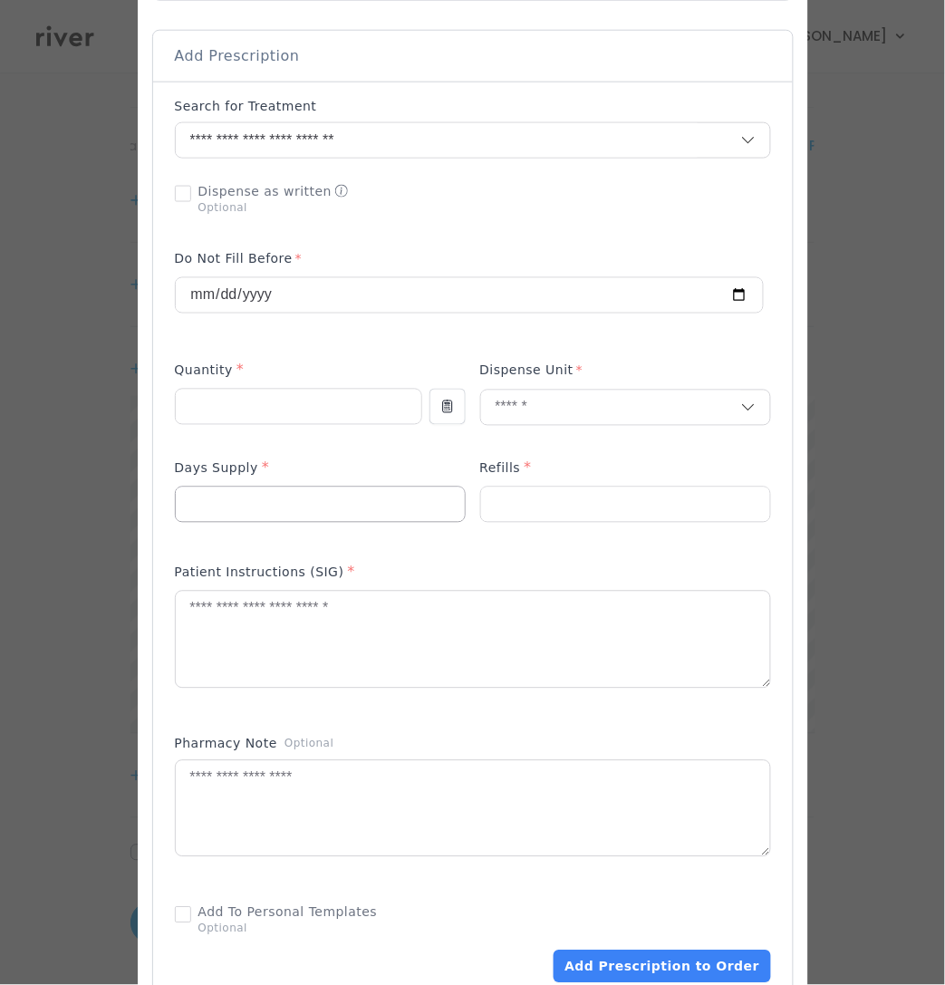
click at [330, 511] on input "number" at bounding box center [320, 504] width 289 height 34
type input "**"
click at [589, 506] on input "number" at bounding box center [625, 504] width 289 height 34
type input "*"
drag, startPoint x: 341, startPoint y: 644, endPoint x: 586, endPoint y: 626, distance: 246.2
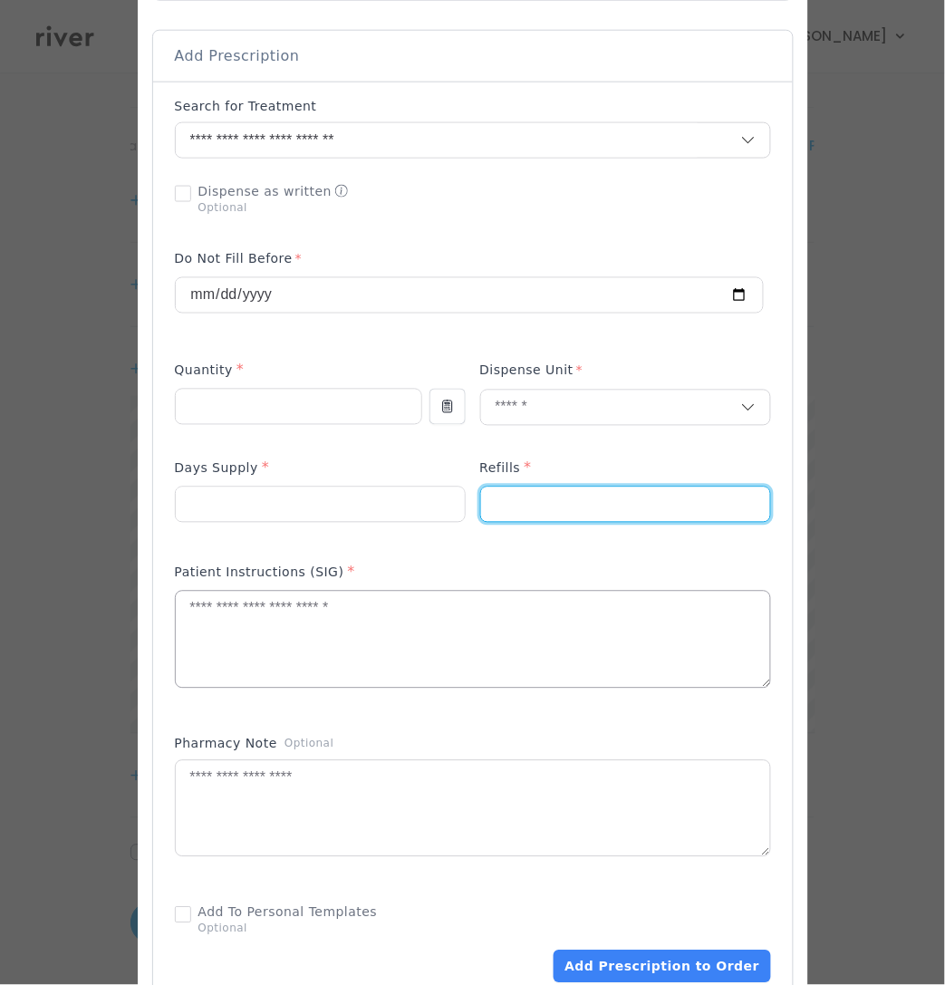
click at [342, 644] on textarea at bounding box center [473, 640] width 594 height 96
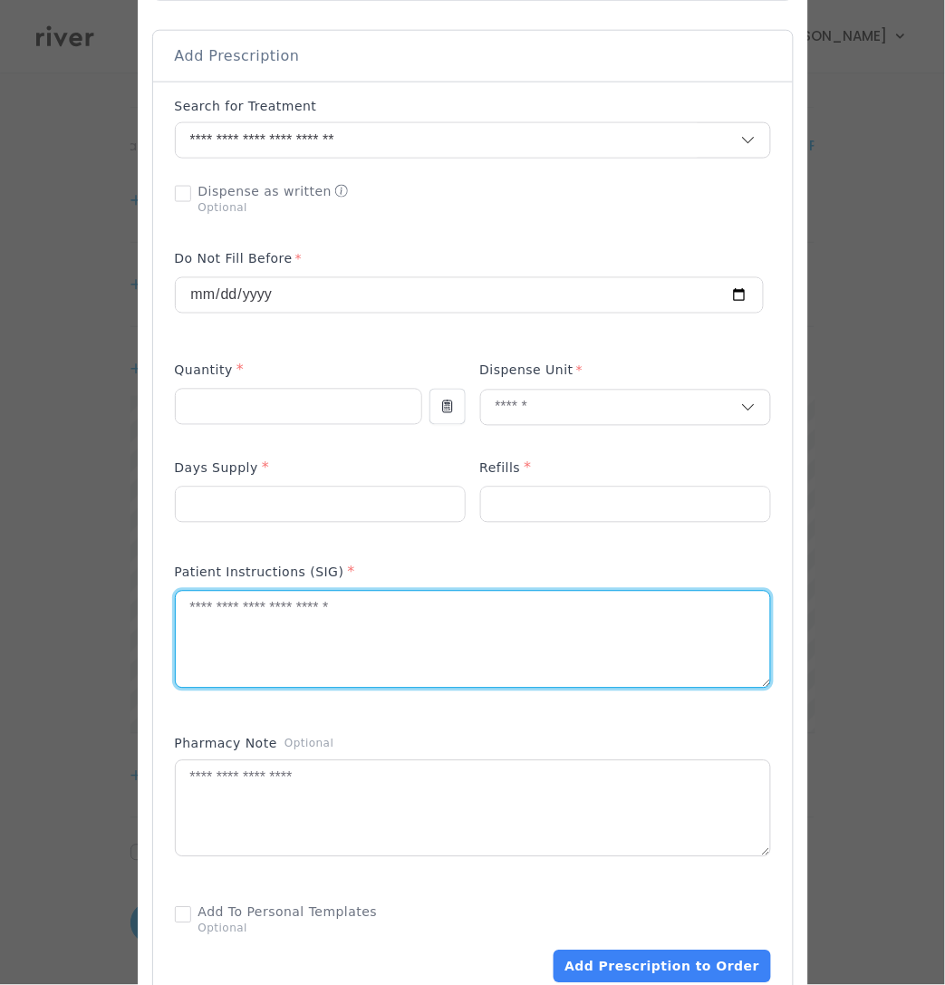
click at [477, 639] on textarea at bounding box center [473, 640] width 594 height 96
click at [477, 638] on textarea at bounding box center [473, 640] width 594 height 96
paste textarea "**********"
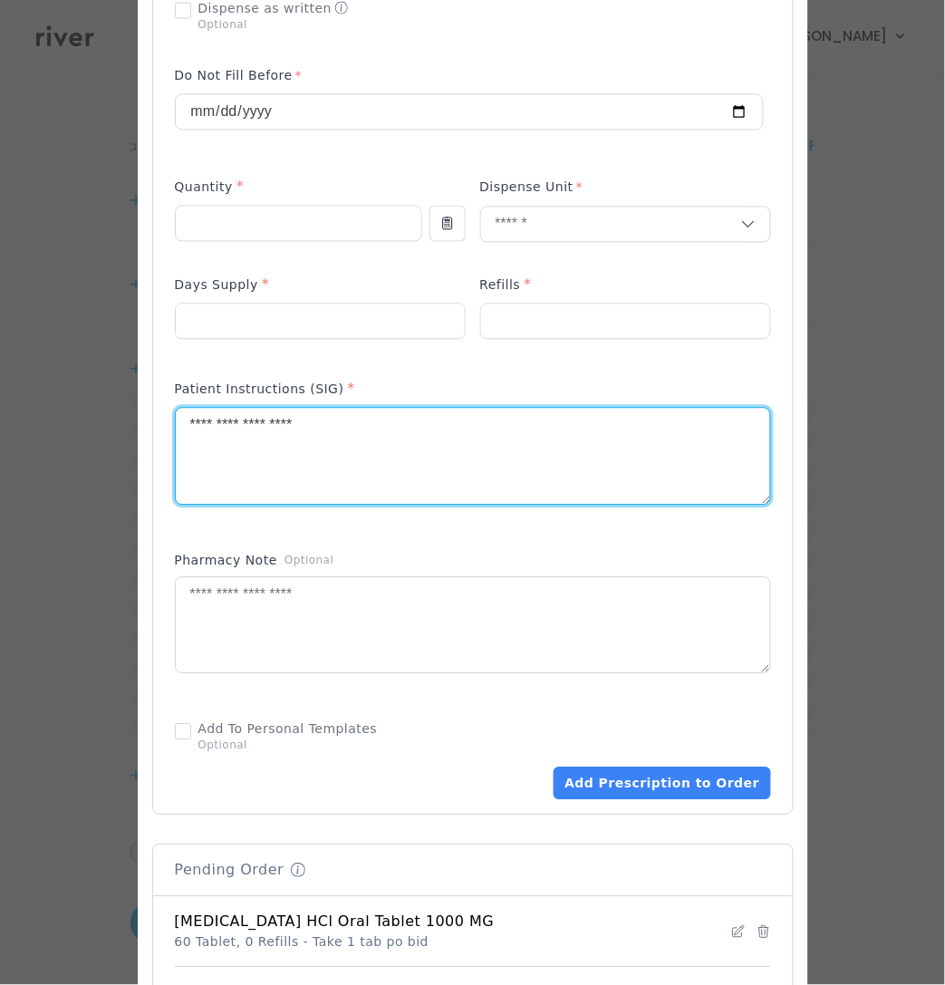
scroll to position [628, 0]
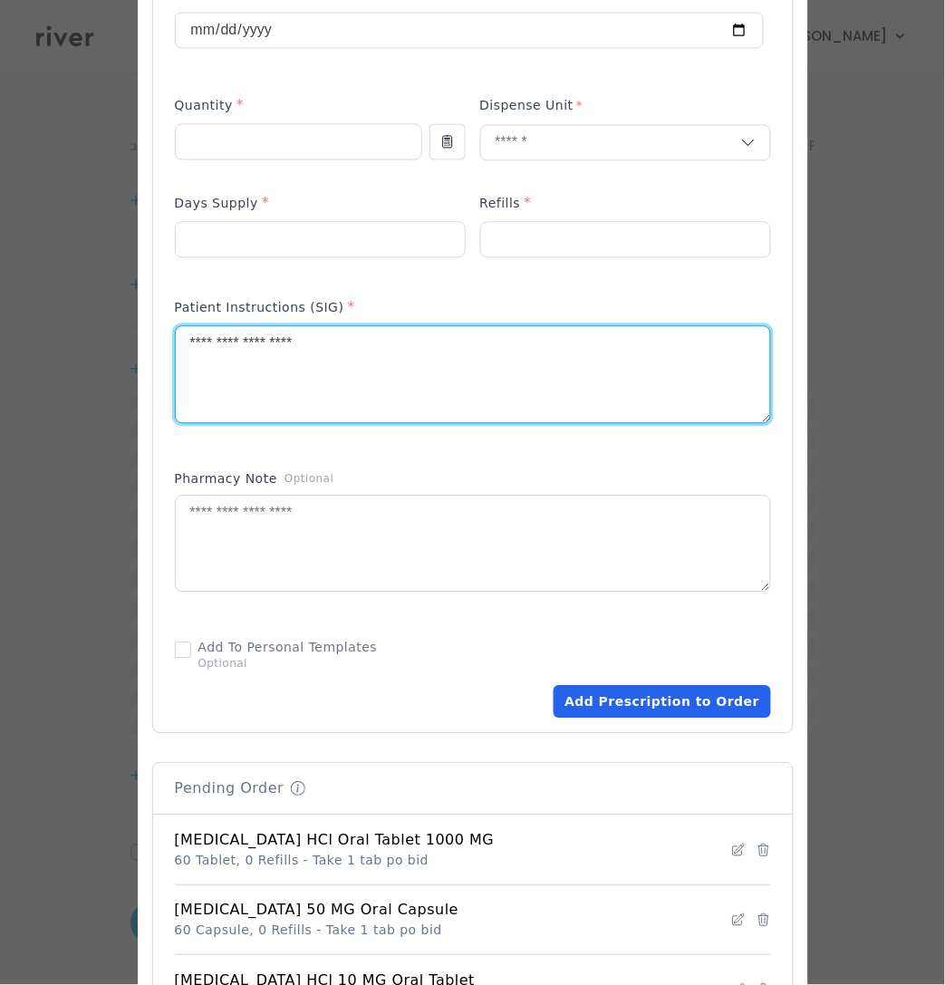
type textarea "**********"
click at [651, 705] on button "Add Prescription to Order" at bounding box center [662, 702] width 217 height 33
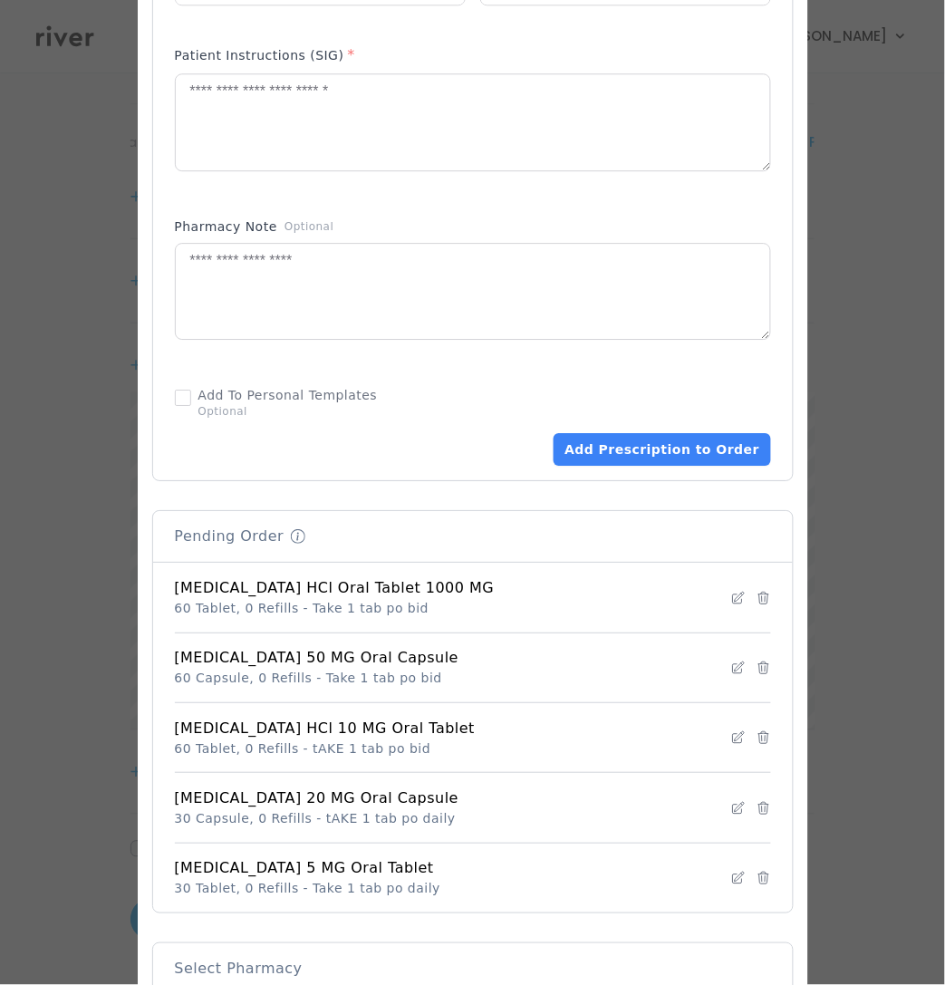
scroll to position [1180, 0]
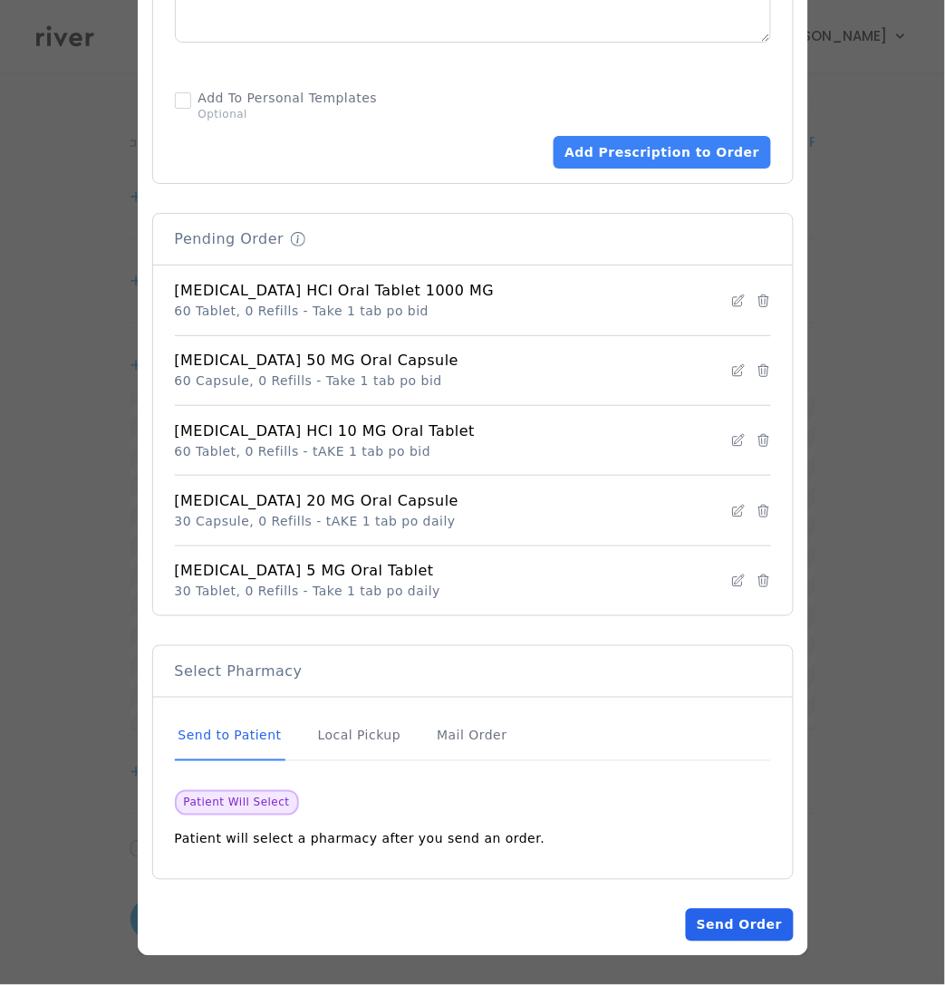
click at [728, 923] on button "Send Order" at bounding box center [739, 925] width 107 height 33
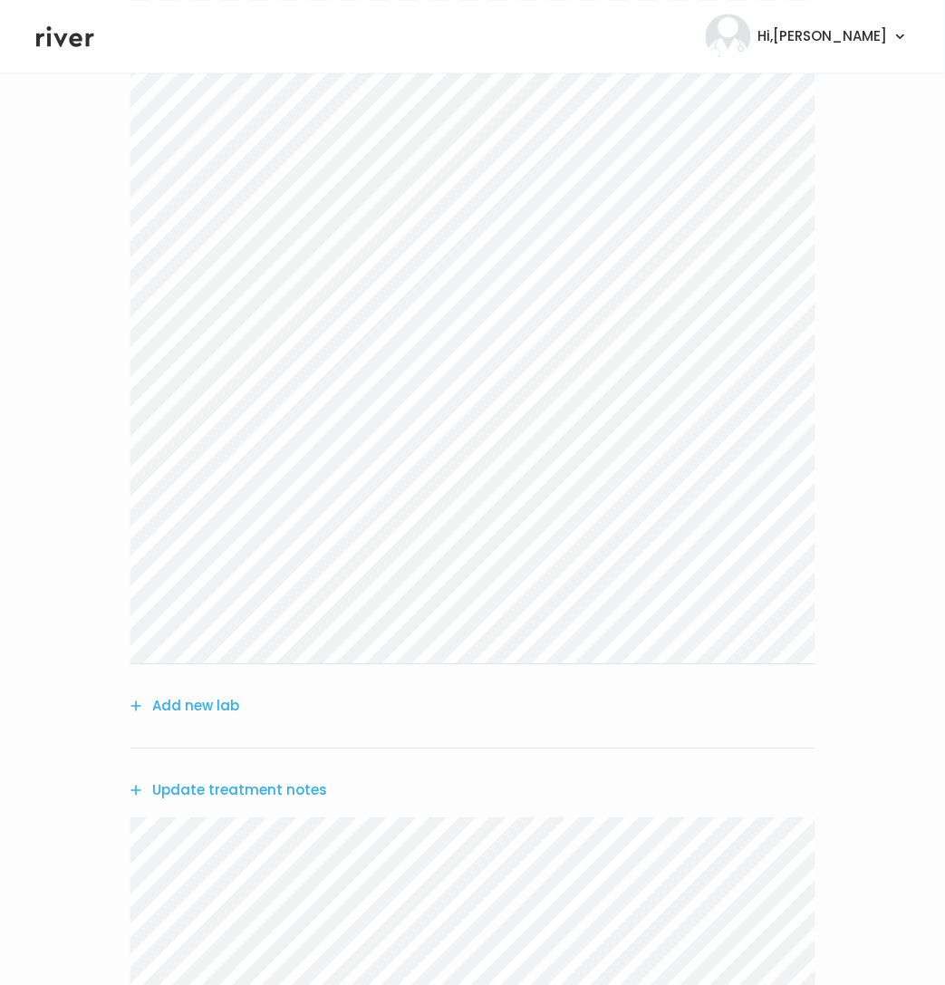
scroll to position [1148, 0]
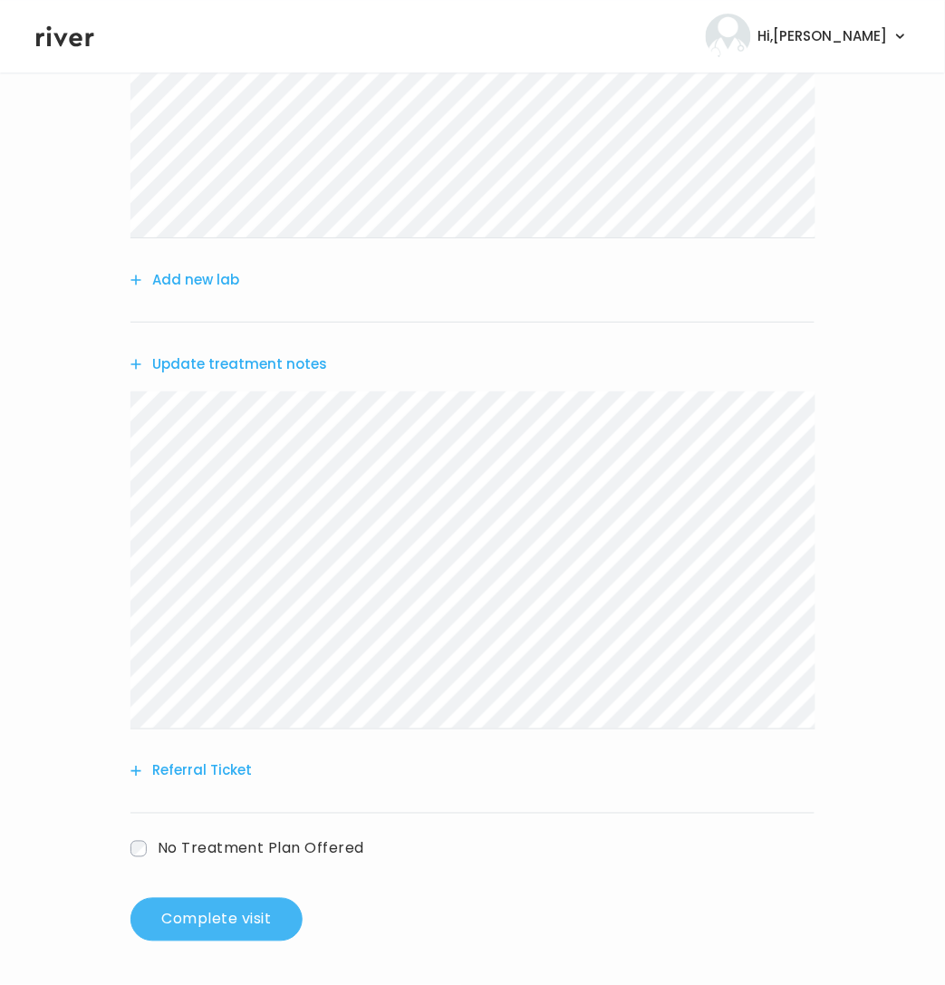
click at [244, 921] on button "Complete visit" at bounding box center [216, 919] width 172 height 43
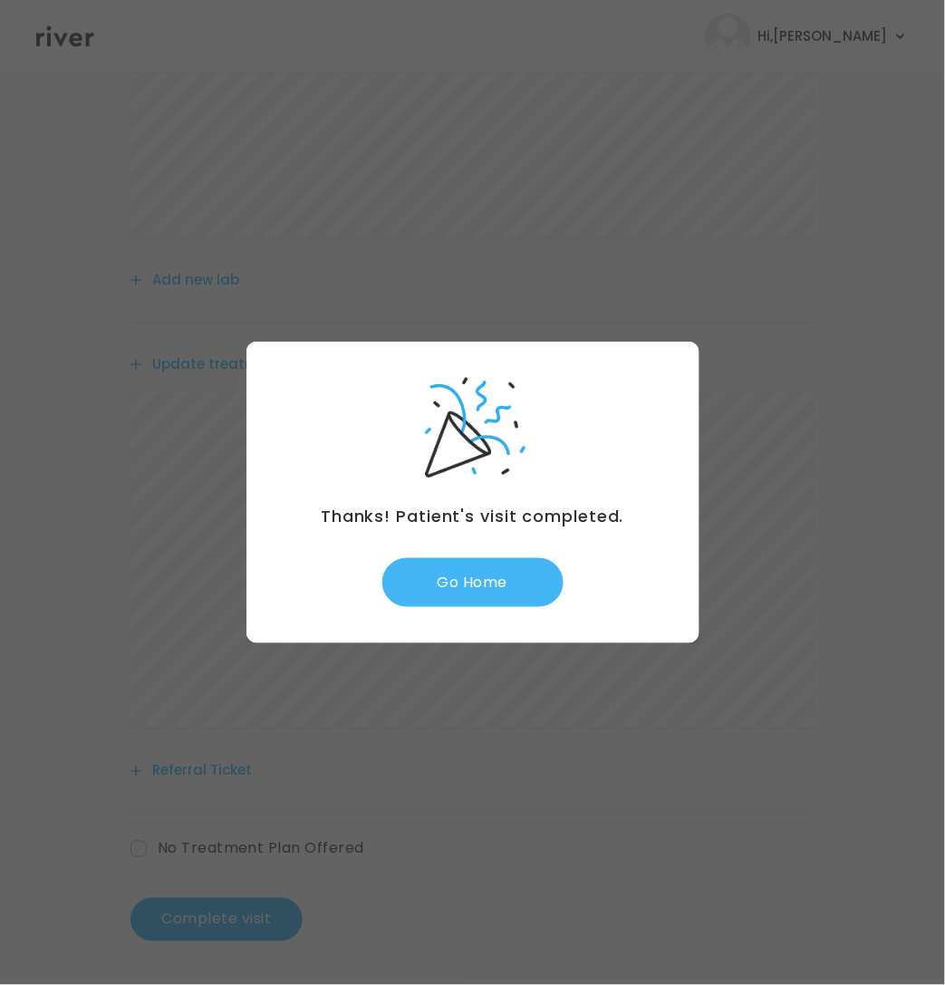
click at [429, 599] on button "Go Home" at bounding box center [472, 582] width 181 height 49
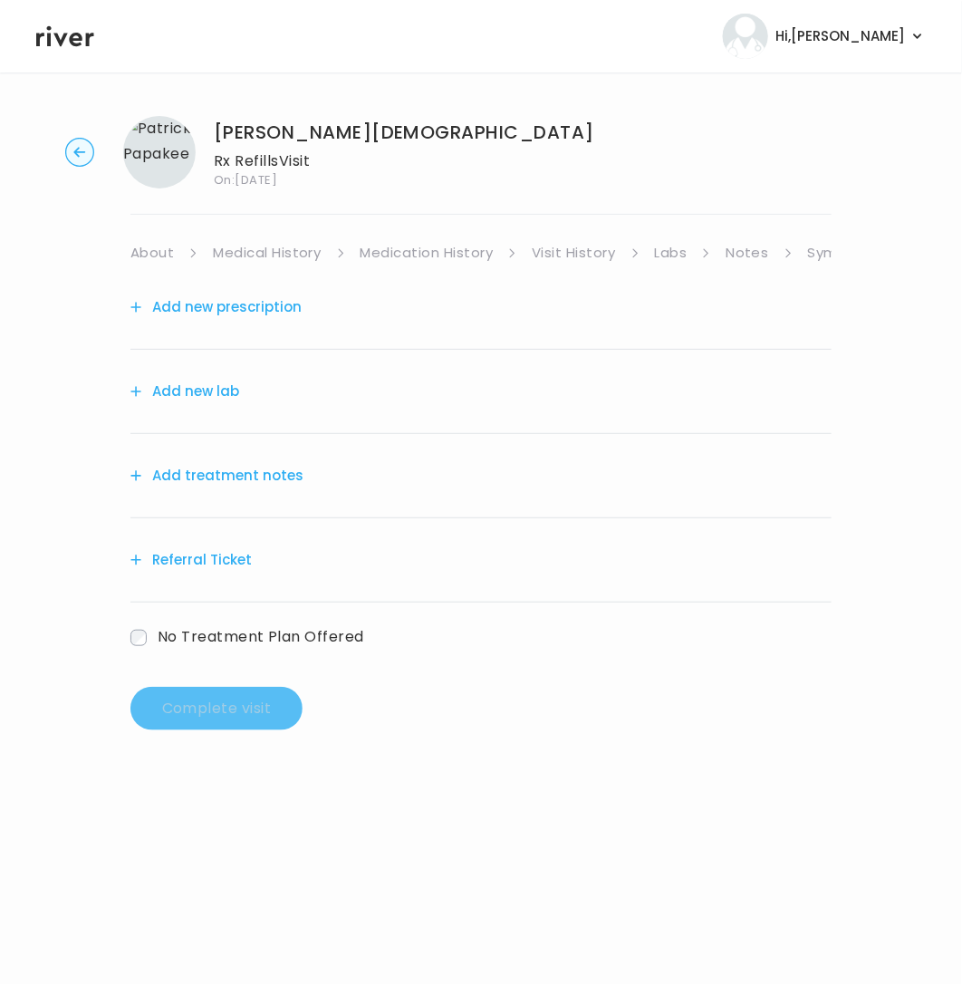
click at [408, 242] on link "Medication History" at bounding box center [427, 252] width 133 height 25
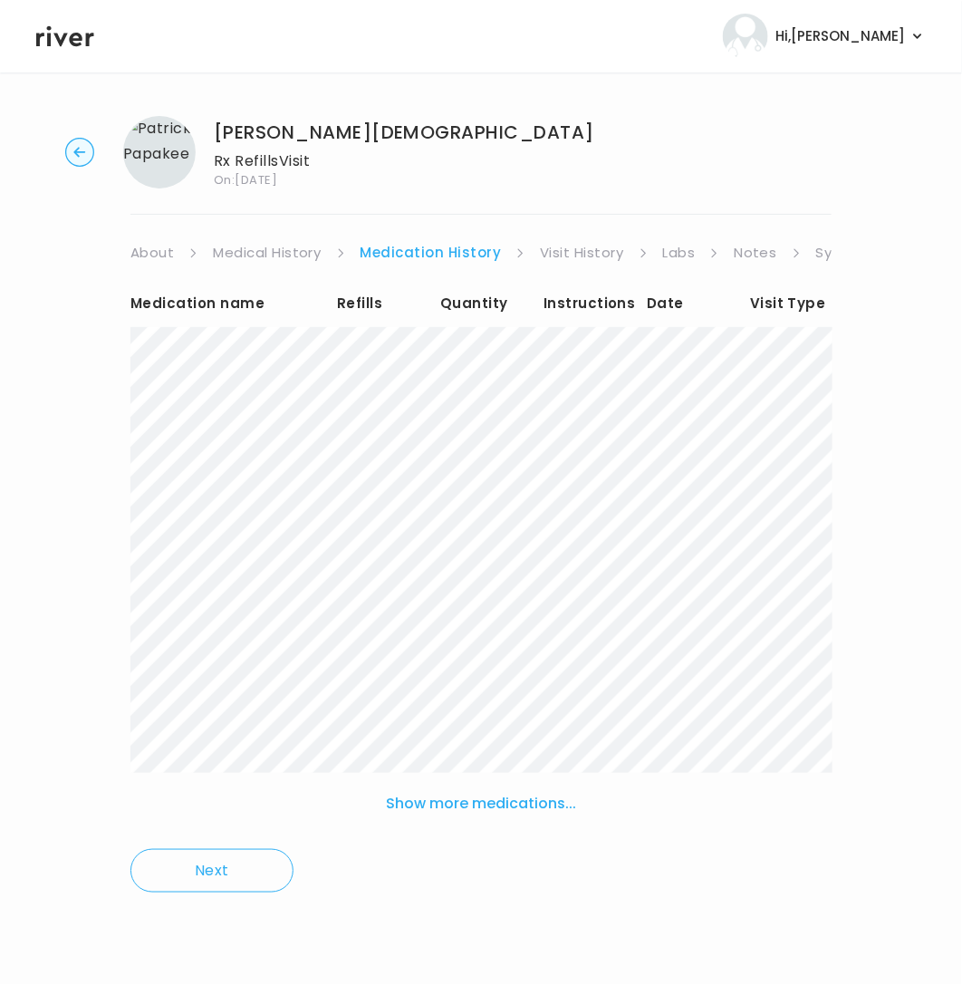
click at [577, 250] on link "Visit History" at bounding box center [581, 252] width 83 height 25
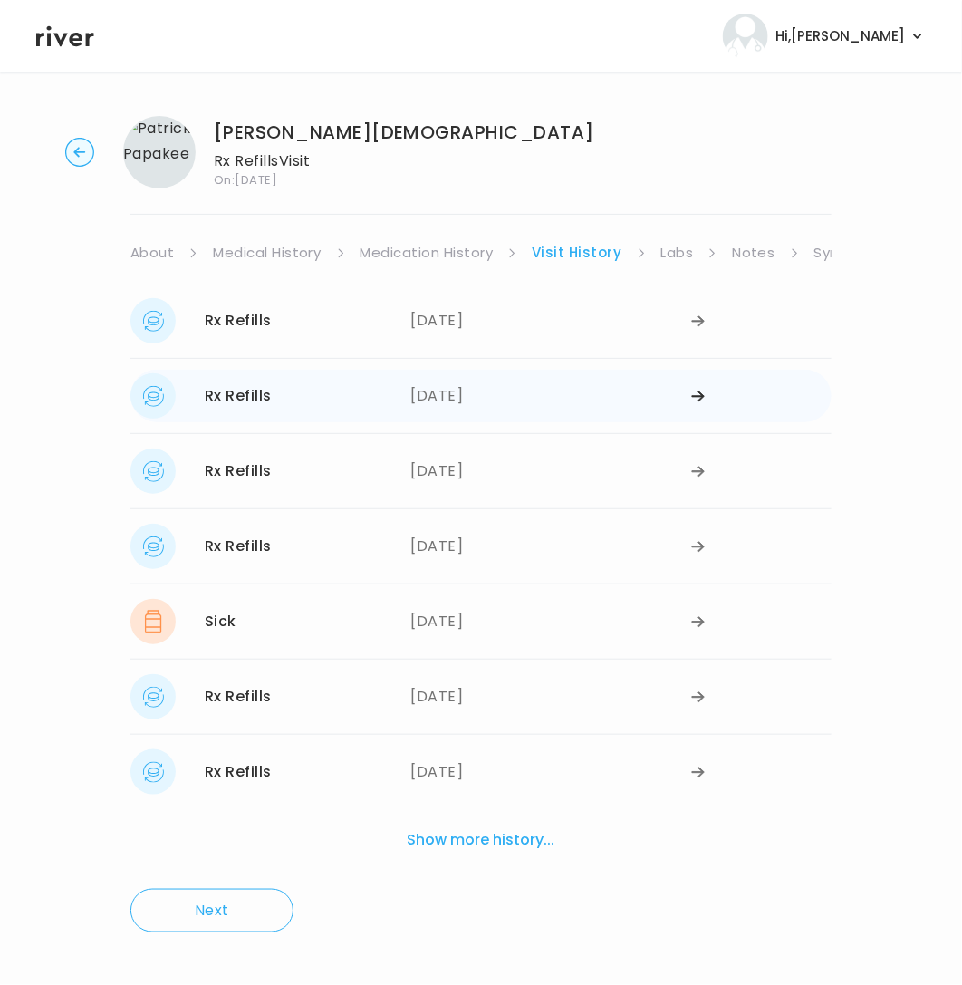
click at [456, 408] on div "[DATE]" at bounding box center [551, 395] width 281 height 45
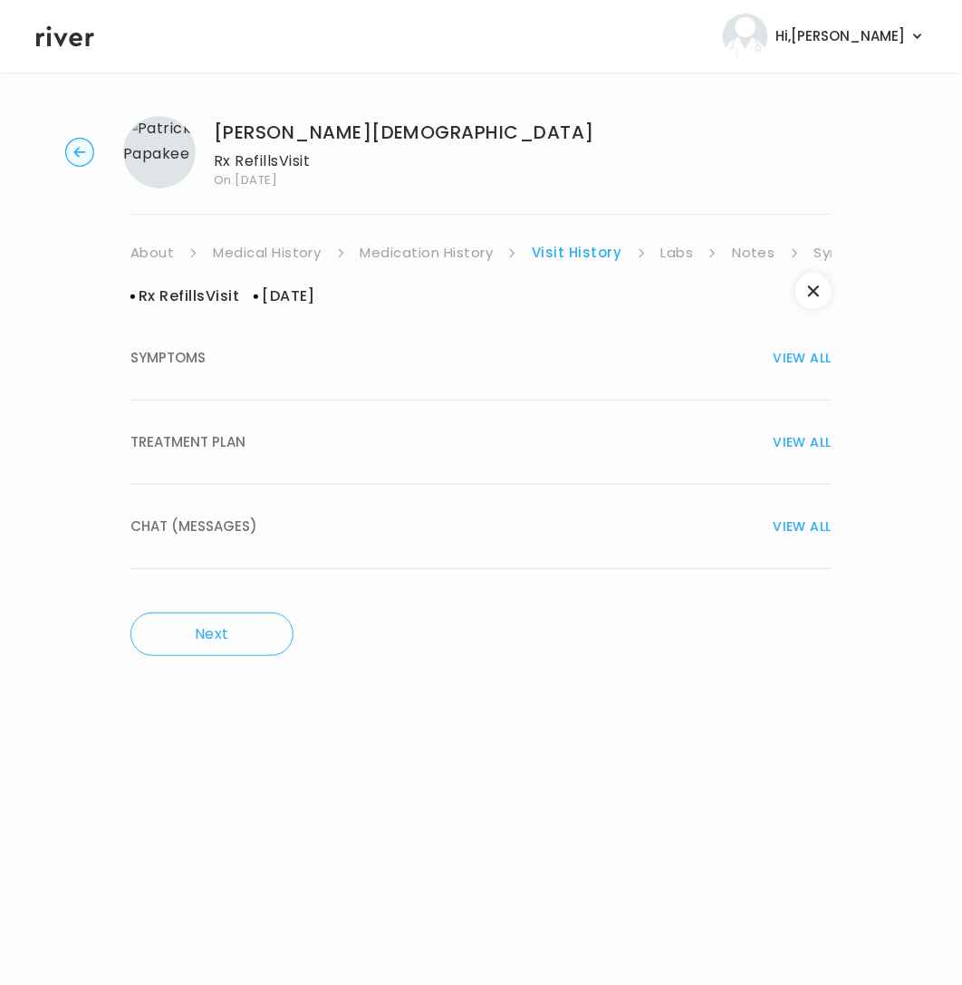
click at [186, 451] on span "TREATMENT PLAN" at bounding box center [187, 441] width 115 height 25
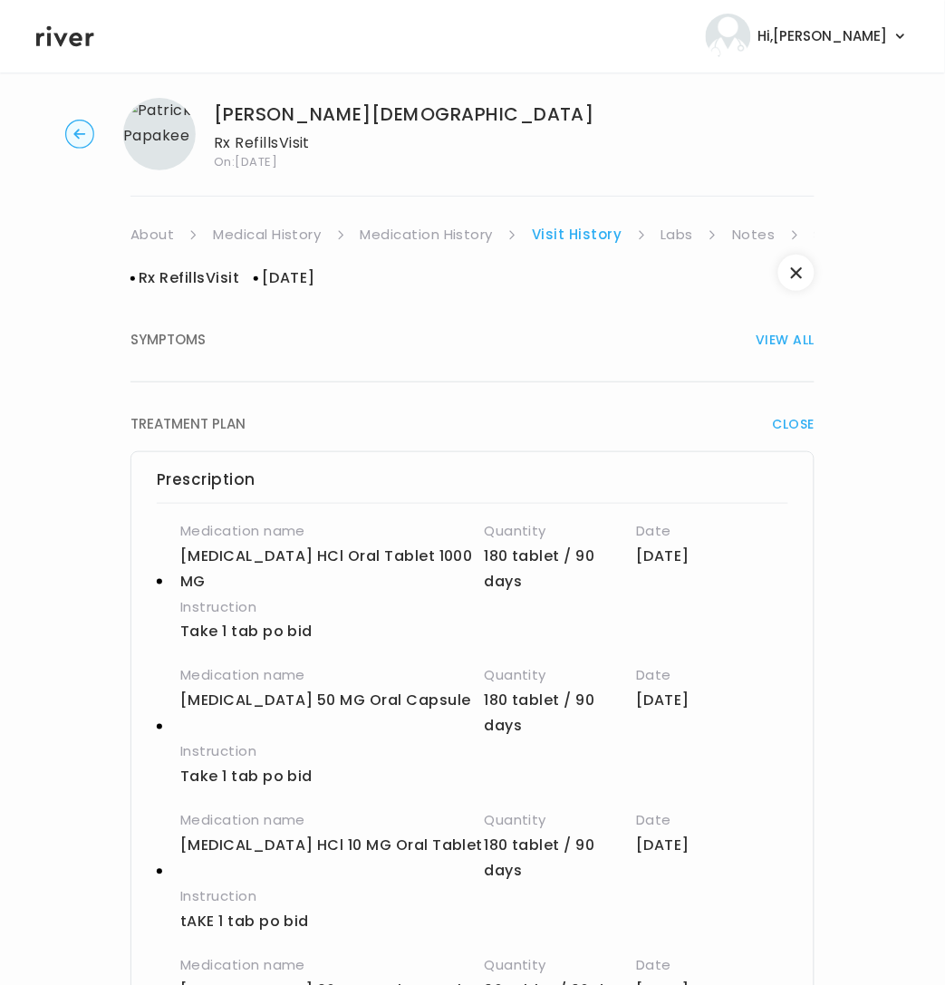
scroll to position [14, 0]
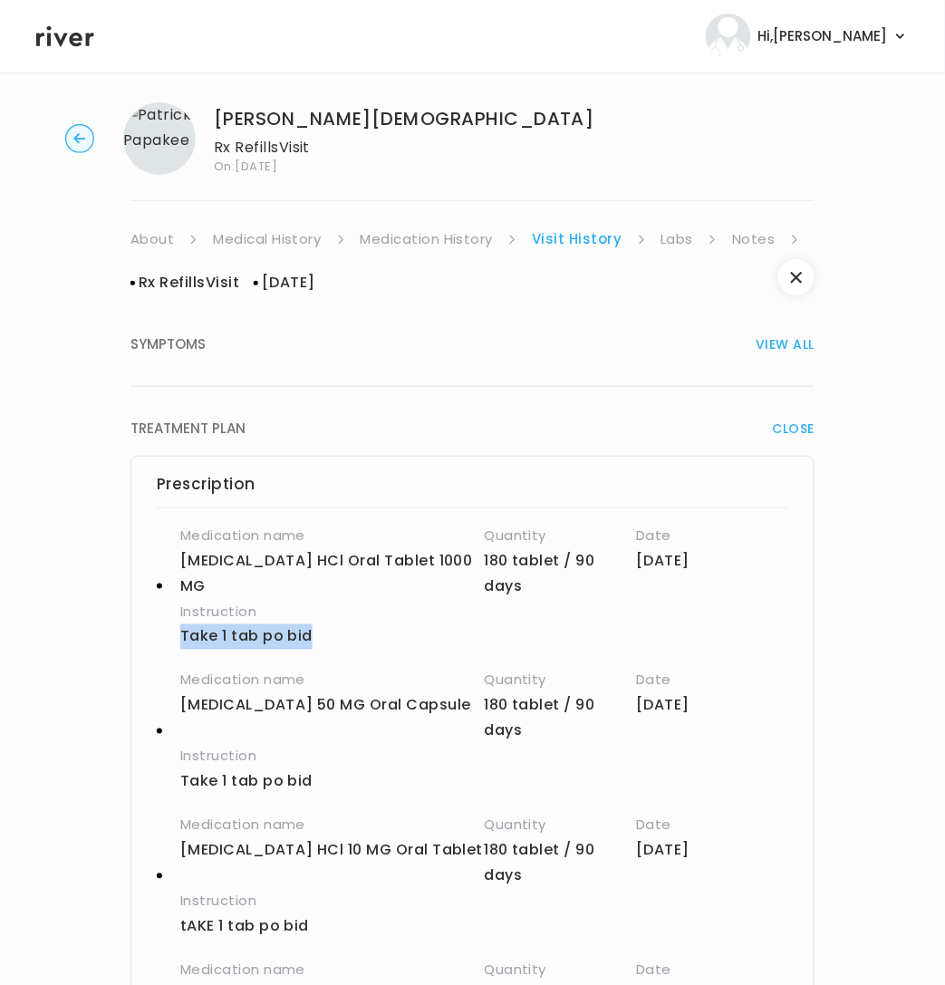
drag, startPoint x: 173, startPoint y: 634, endPoint x: 313, endPoint y: 640, distance: 140.5
click at [313, 640] on div "Medication name [MEDICAL_DATA] HCl Oral Tablet 1000 MG Quantity 180 tablet / 90…" at bounding box center [473, 586] width 632 height 127
copy p "Take 1 tab po bid"
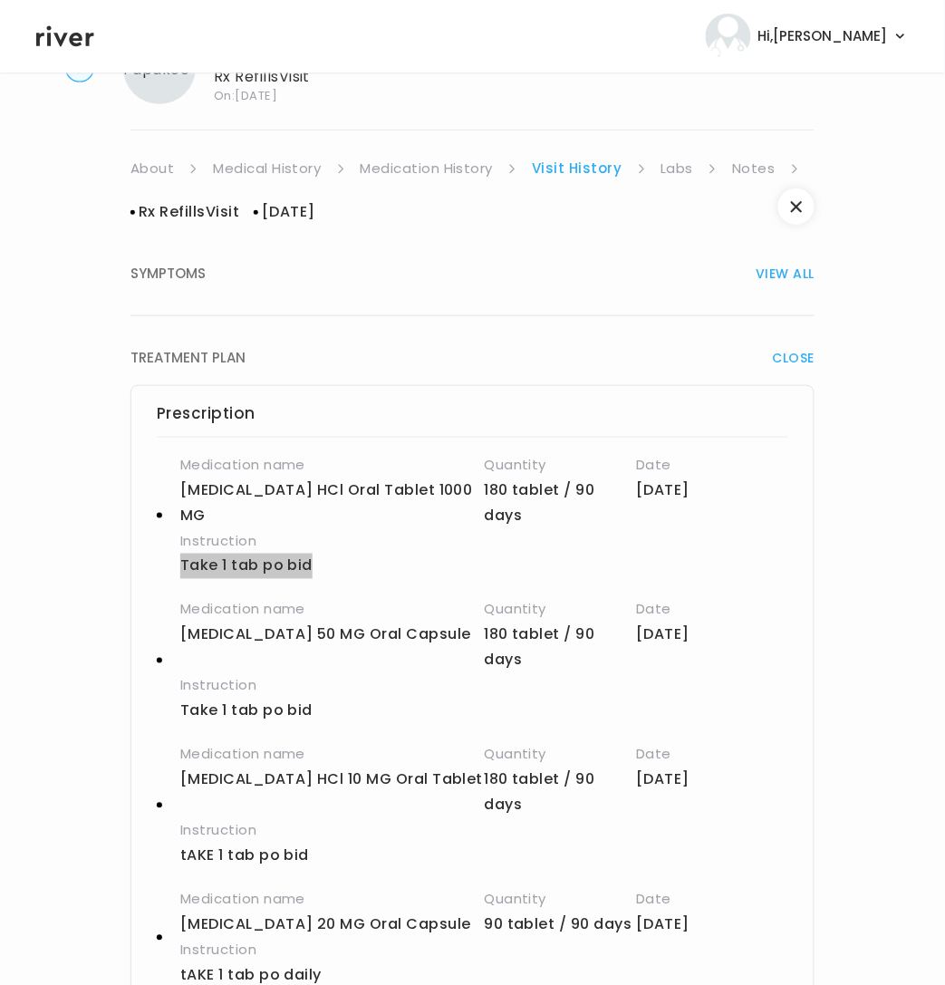
scroll to position [116, 0]
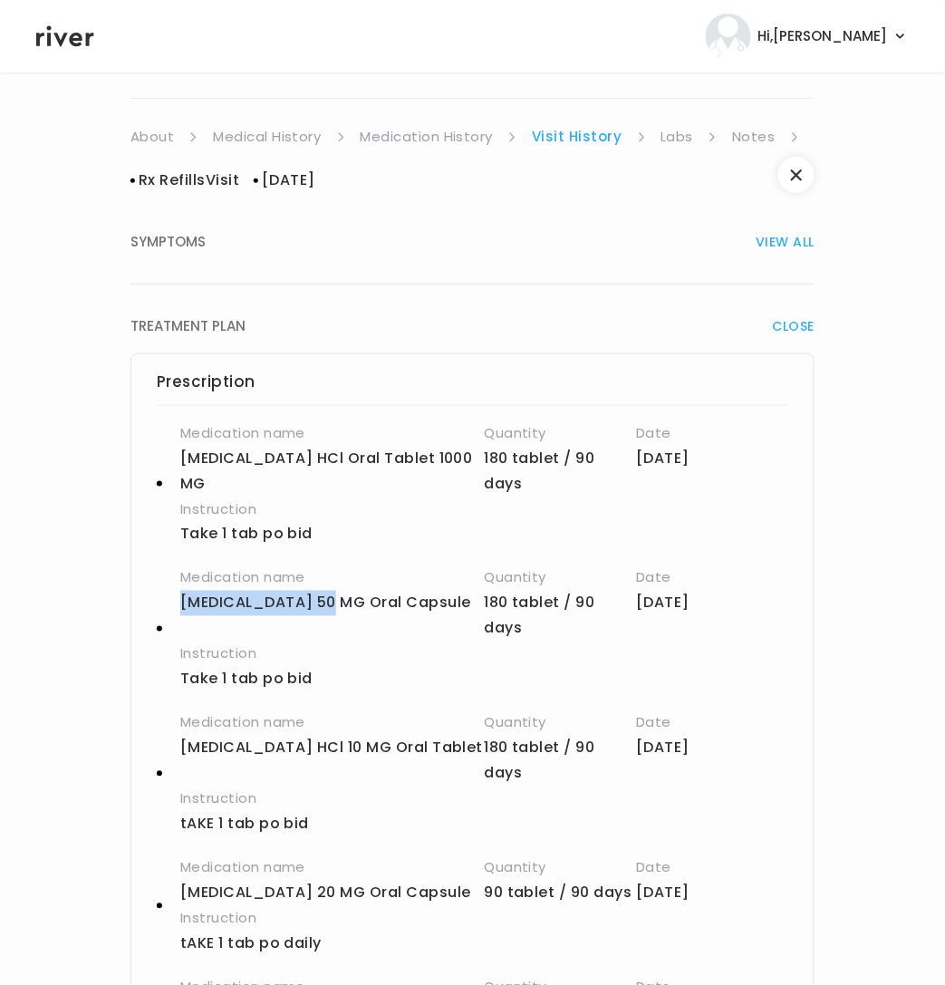
drag, startPoint x: 212, startPoint y: 608, endPoint x: 338, endPoint y: 595, distance: 126.6
click at [339, 595] on p "[MEDICAL_DATA] 50 MG Oral Capsule" at bounding box center [332, 603] width 304 height 25
drag, startPoint x: 173, startPoint y: 681, endPoint x: 321, endPoint y: 685, distance: 147.7
click at [321, 685] on div "Medication name [MEDICAL_DATA] 50 MG Oral Capsule Quantity 180 tablet / 90 days…" at bounding box center [473, 628] width 632 height 127
copy p "Take 1 tab po bid"
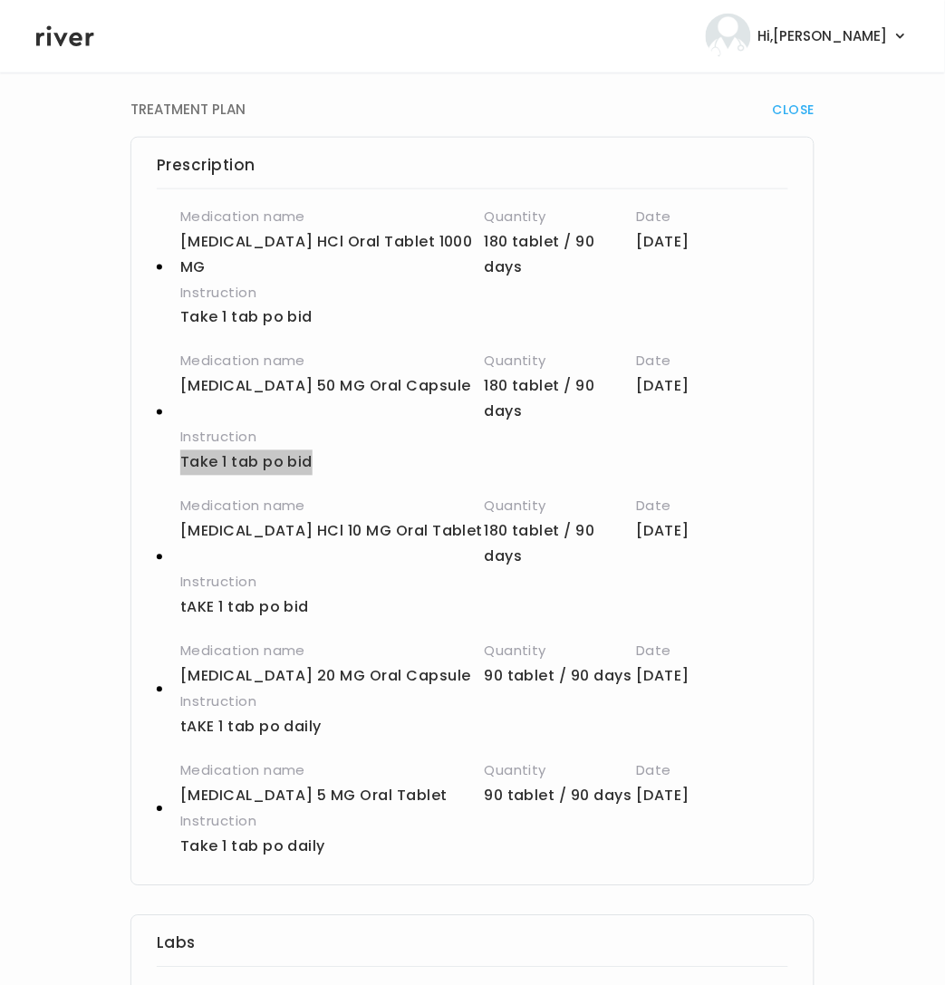
scroll to position [337, 0]
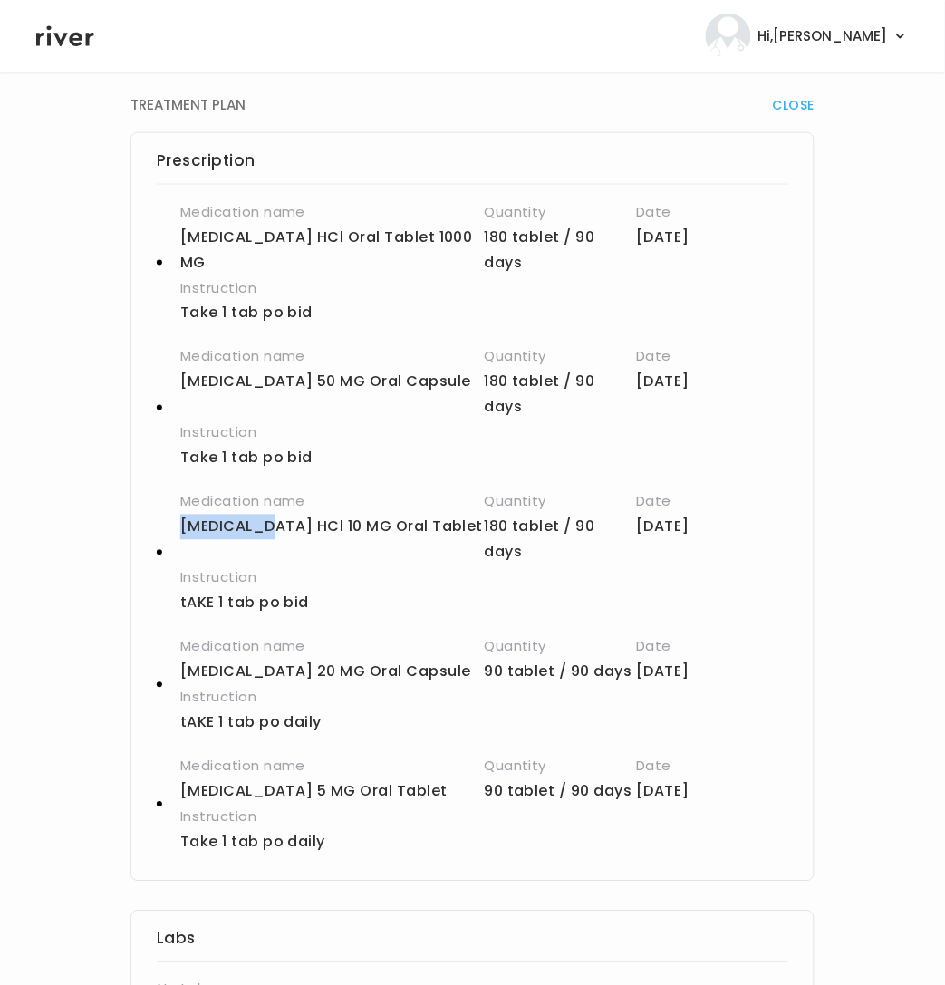
drag, startPoint x: 182, startPoint y: 531, endPoint x: 265, endPoint y: 530, distance: 83.4
click at [265, 530] on p "[MEDICAL_DATA] HCl 10 MG Oral Tablet" at bounding box center [332, 527] width 304 height 25
click at [229, 542] on div "Medication name [MEDICAL_DATA] HCl 10 MG Oral Tablet" at bounding box center [332, 527] width 304 height 76
drag, startPoint x: 180, startPoint y: 530, endPoint x: 319, endPoint y: 530, distance: 138.6
click at [319, 530] on p "[MEDICAL_DATA] HCl 10 MG Oral Tablet" at bounding box center [332, 527] width 304 height 25
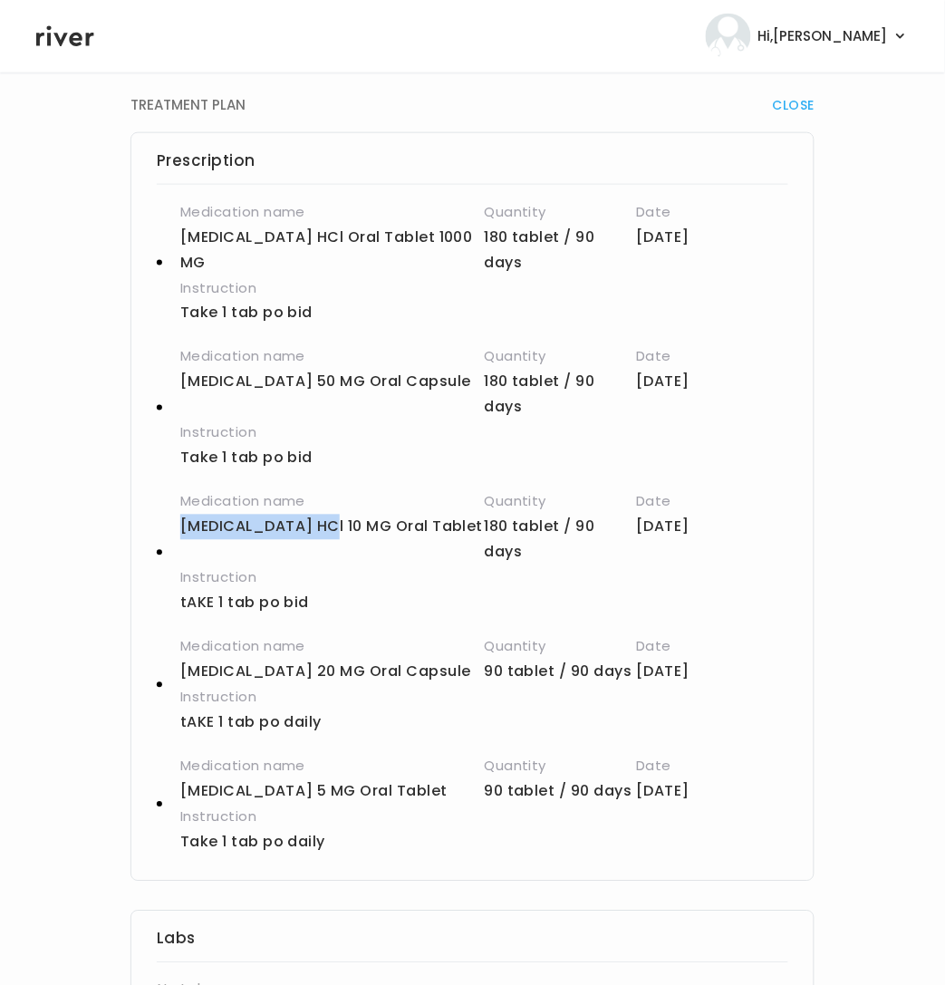
copy p "[MEDICAL_DATA] HCl 10"
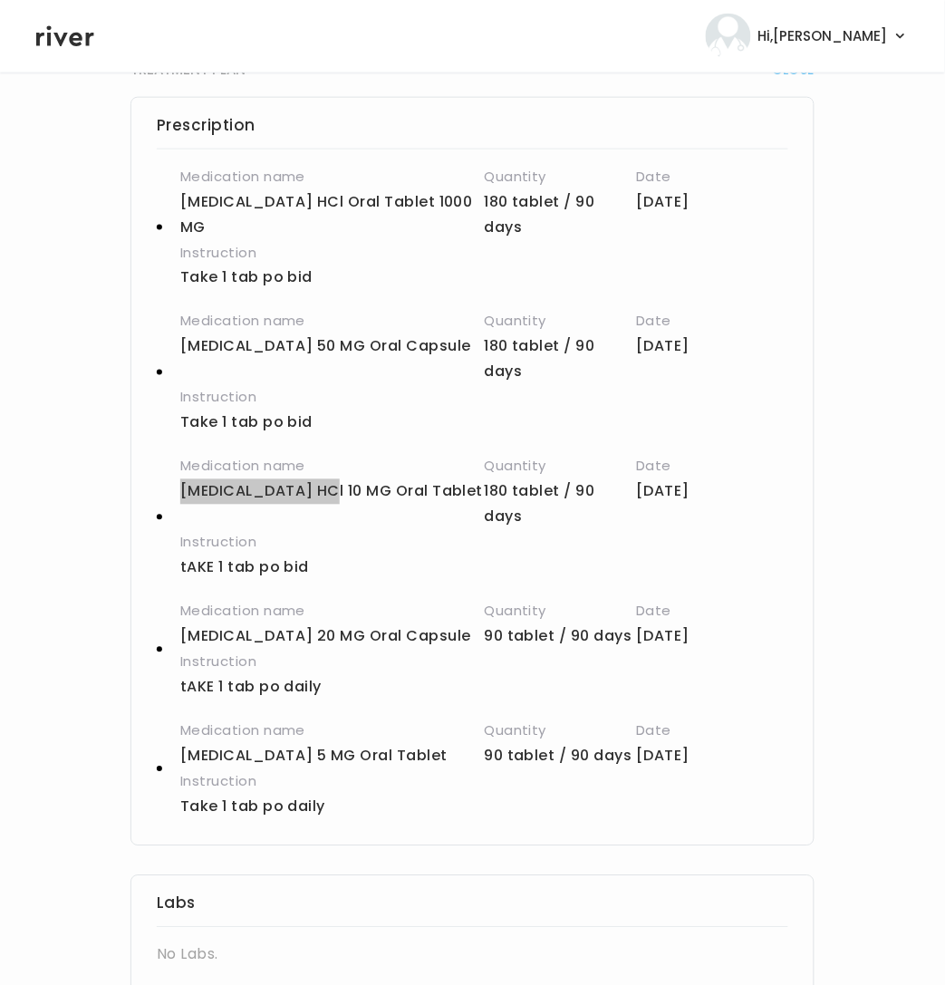
scroll to position [374, 0]
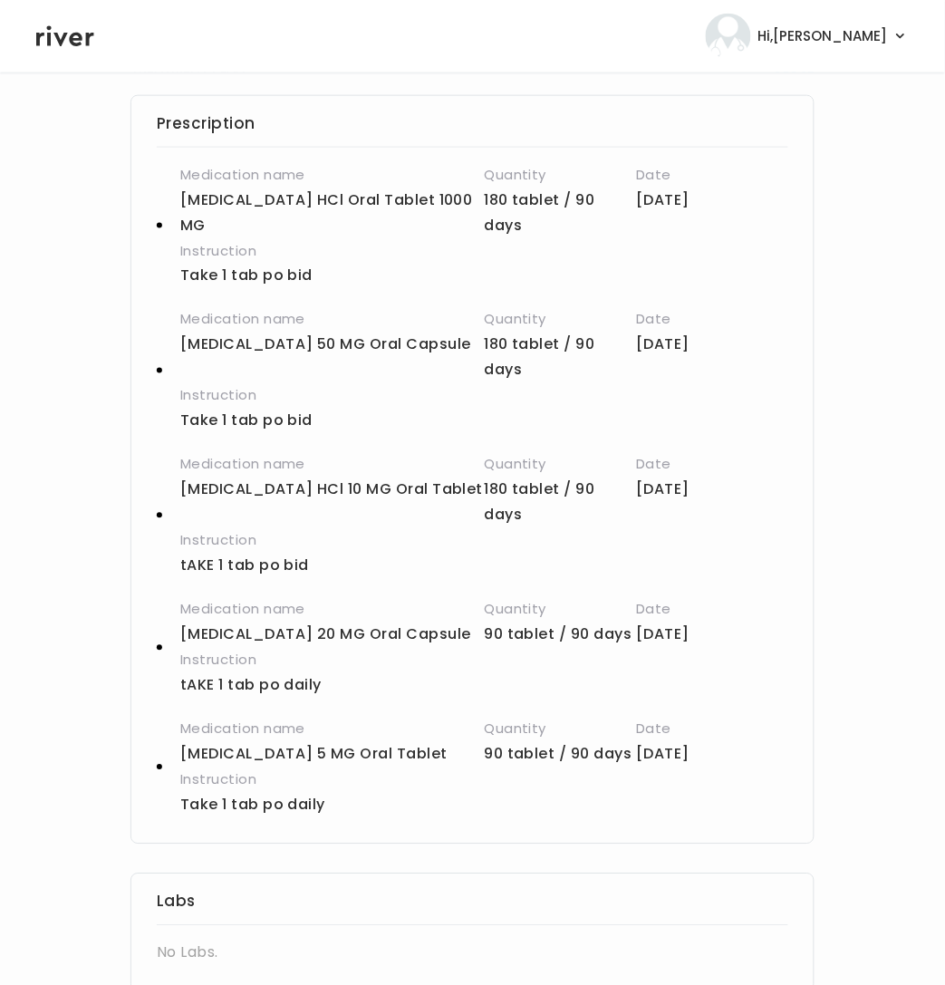
click at [283, 516] on div "Medication name [MEDICAL_DATA] HCl 10 MG Oral Tablet" at bounding box center [332, 490] width 304 height 76
click at [178, 492] on div "Medication name [MEDICAL_DATA] HCl 10 MG Oral Tablet Quantity 180 tablet / 90 d…" at bounding box center [473, 515] width 632 height 127
drag, startPoint x: 185, startPoint y: 574, endPoint x: 340, endPoint y: 573, distance: 154.9
click at [340, 574] on div "Medication name [MEDICAL_DATA] HCl 10 MG Oral Tablet Quantity 180 tablet / 90 d…" at bounding box center [473, 515] width 632 height 127
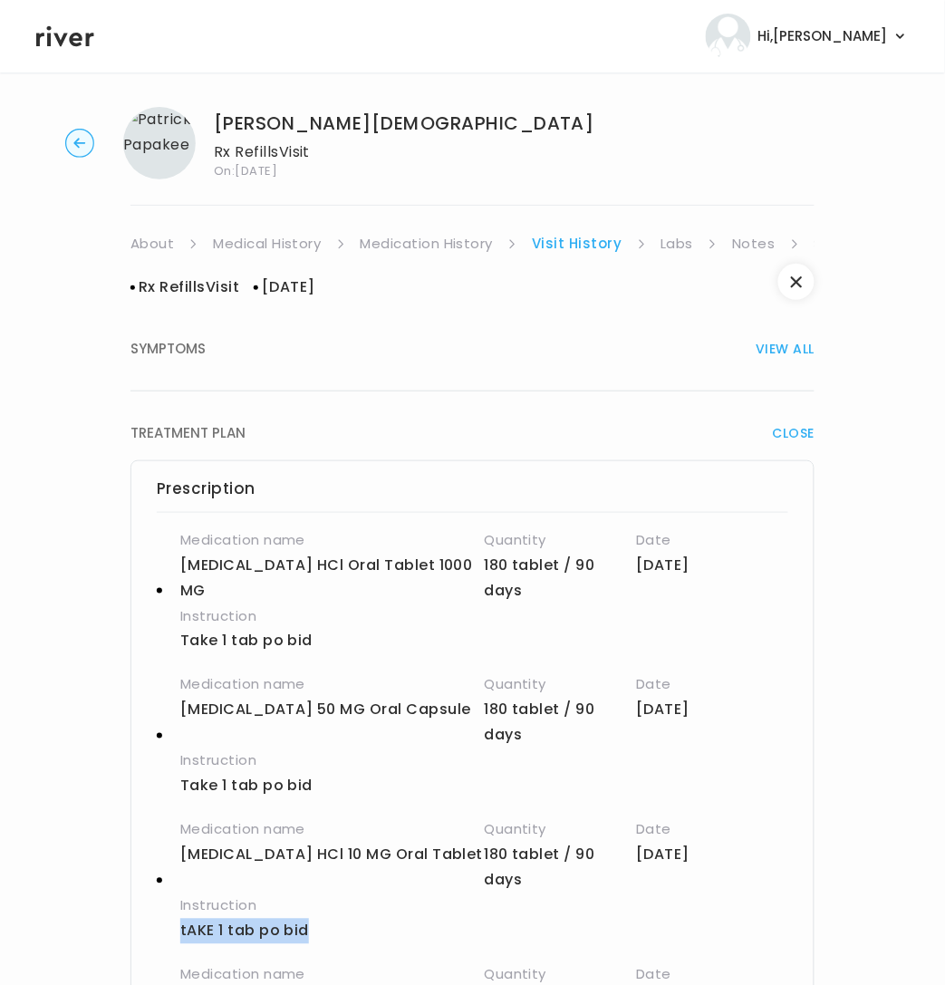
scroll to position [14, 0]
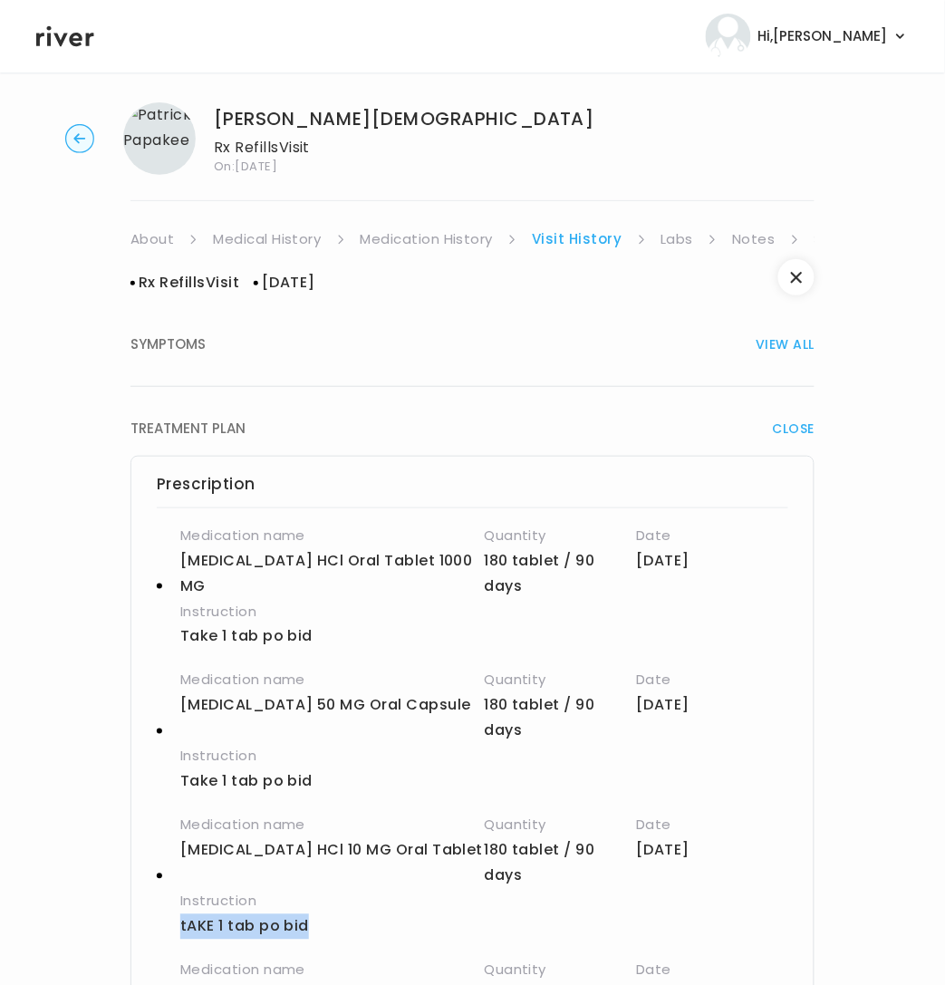
copy p "tAKE 1 tab po bid"
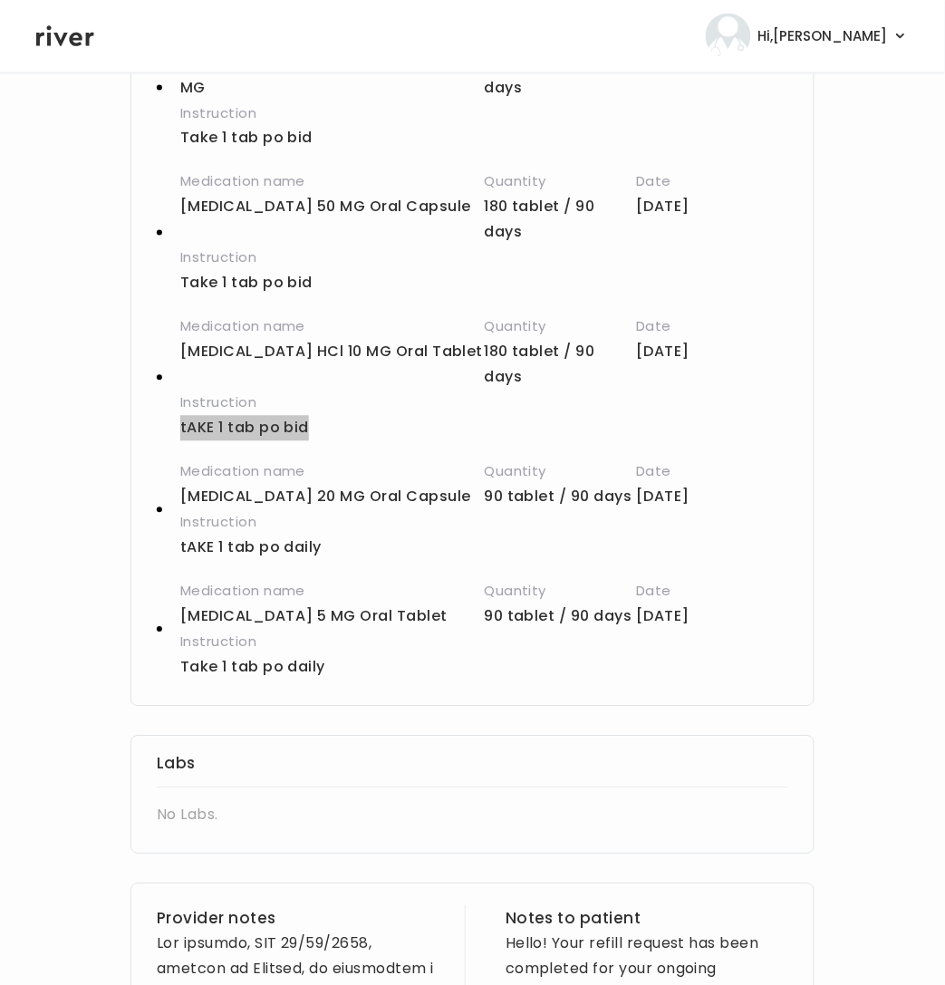
scroll to position [516, 0]
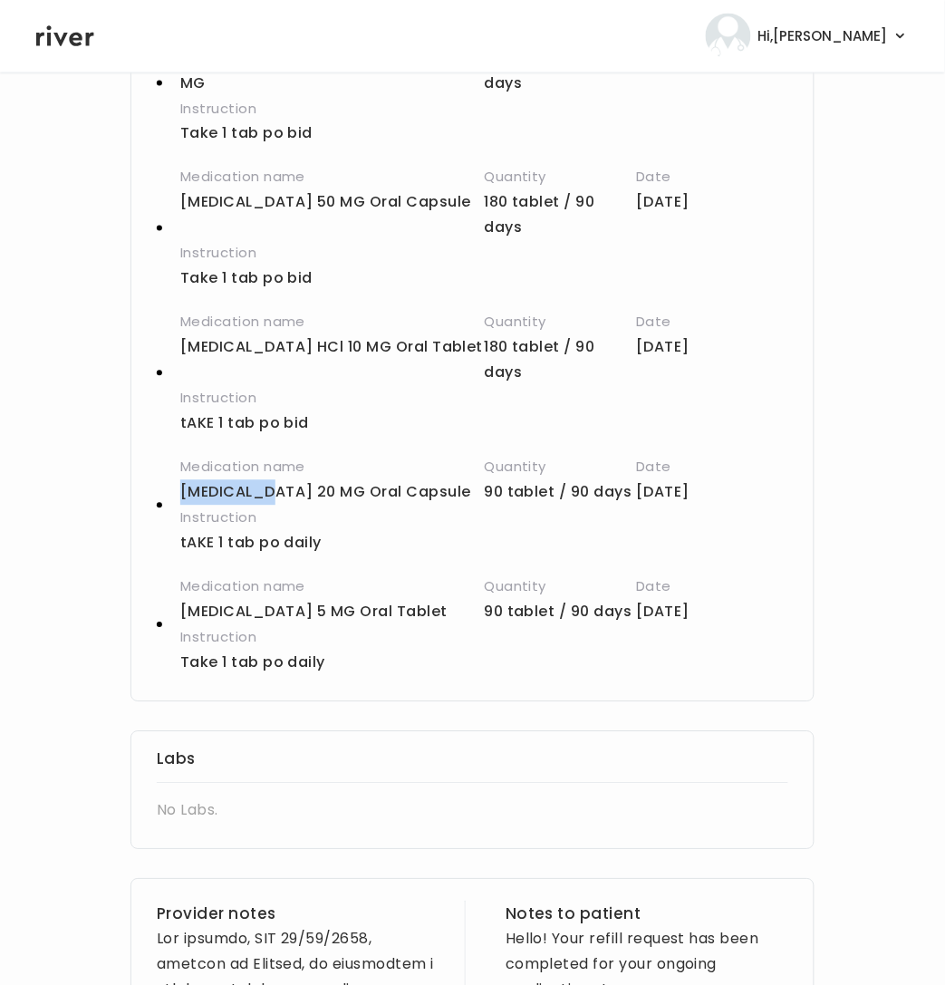
drag, startPoint x: 181, startPoint y: 495, endPoint x: 264, endPoint y: 498, distance: 82.5
click at [264, 498] on p "[MEDICAL_DATA] 20 MG Oral Capsule" at bounding box center [332, 492] width 304 height 25
copy p "[MEDICAL_DATA]"
drag, startPoint x: 322, startPoint y: 547, endPoint x: 174, endPoint y: 553, distance: 147.8
click at [174, 553] on div "Medication name [MEDICAL_DATA] 20 MG Oral Capsule Quantity 90 tablet / 90 days …" at bounding box center [473, 505] width 632 height 101
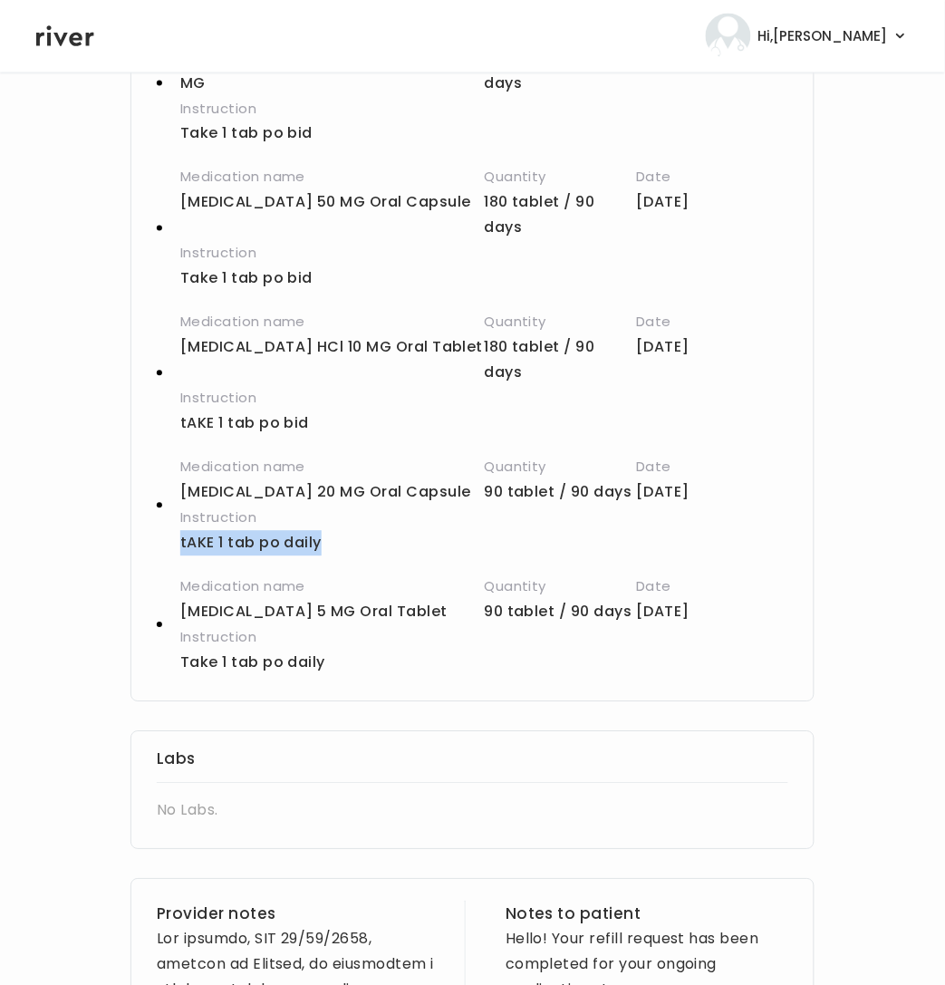
copy p "tAKE 1 tab po daily"
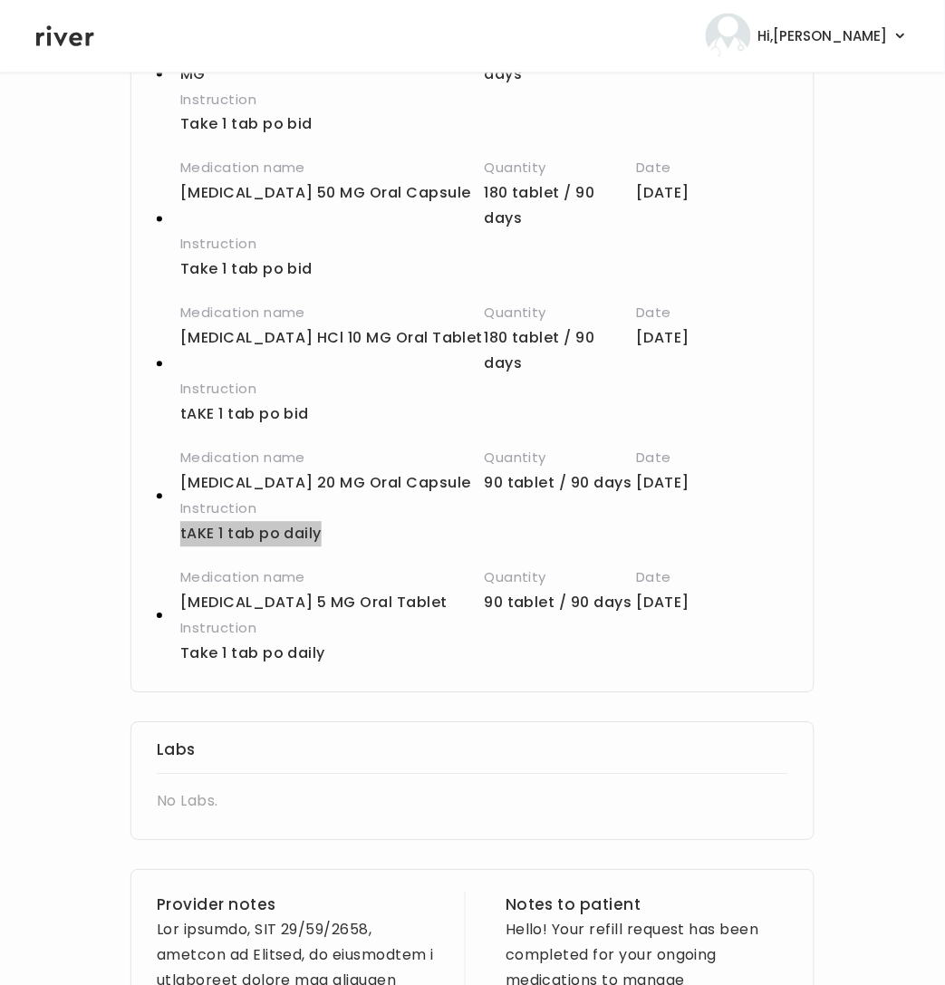
scroll to position [530, 0]
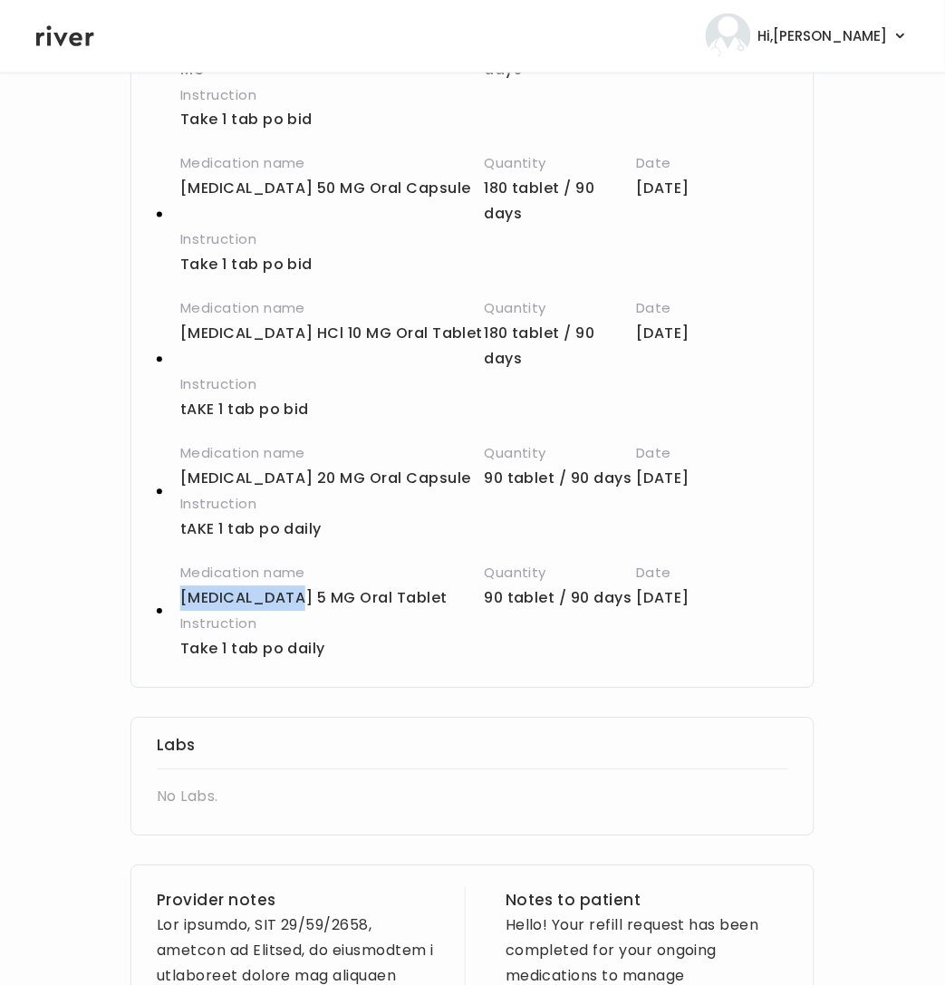
drag, startPoint x: 179, startPoint y: 600, endPoint x: 264, endPoint y: 599, distance: 84.3
click at [264, 599] on div "Medication name [MEDICAL_DATA] 5 MG Oral Tablet Quantity 90 tablet / 90 days Da…" at bounding box center [473, 611] width 632 height 101
copy p "[MEDICAL_DATA] 5"
drag, startPoint x: 332, startPoint y: 650, endPoint x: 175, endPoint y: 647, distance: 156.8
click at [175, 647] on div "Medication name [MEDICAL_DATA] 5 MG Oral Tablet Quantity 90 tablet / 90 days Da…" at bounding box center [473, 611] width 632 height 101
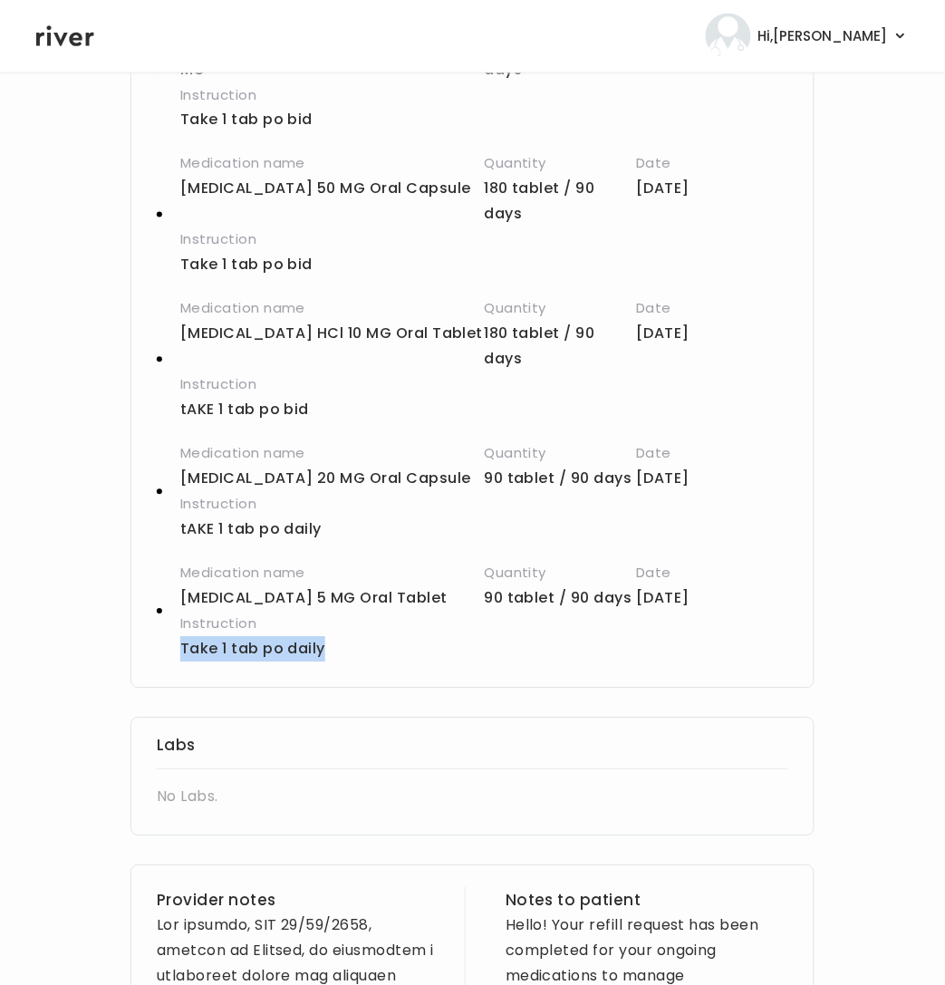
copy p "Take 1 tab po daily"
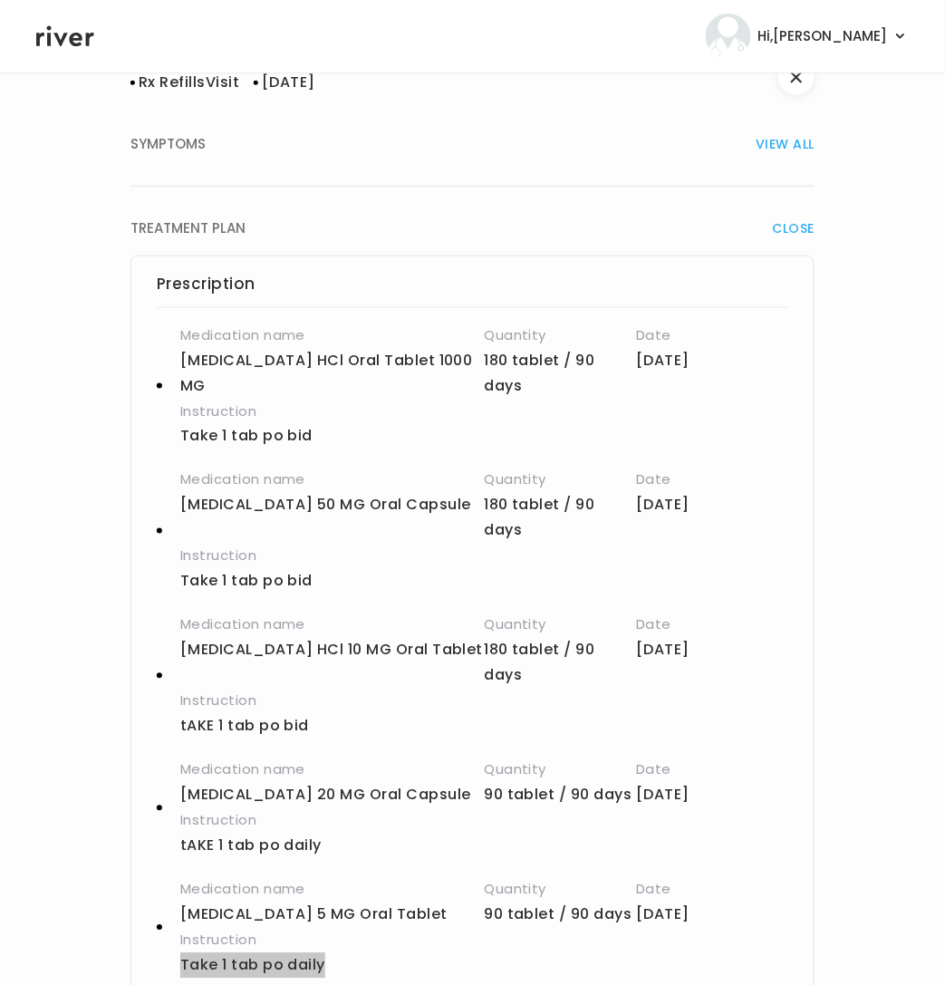
scroll to position [0, 0]
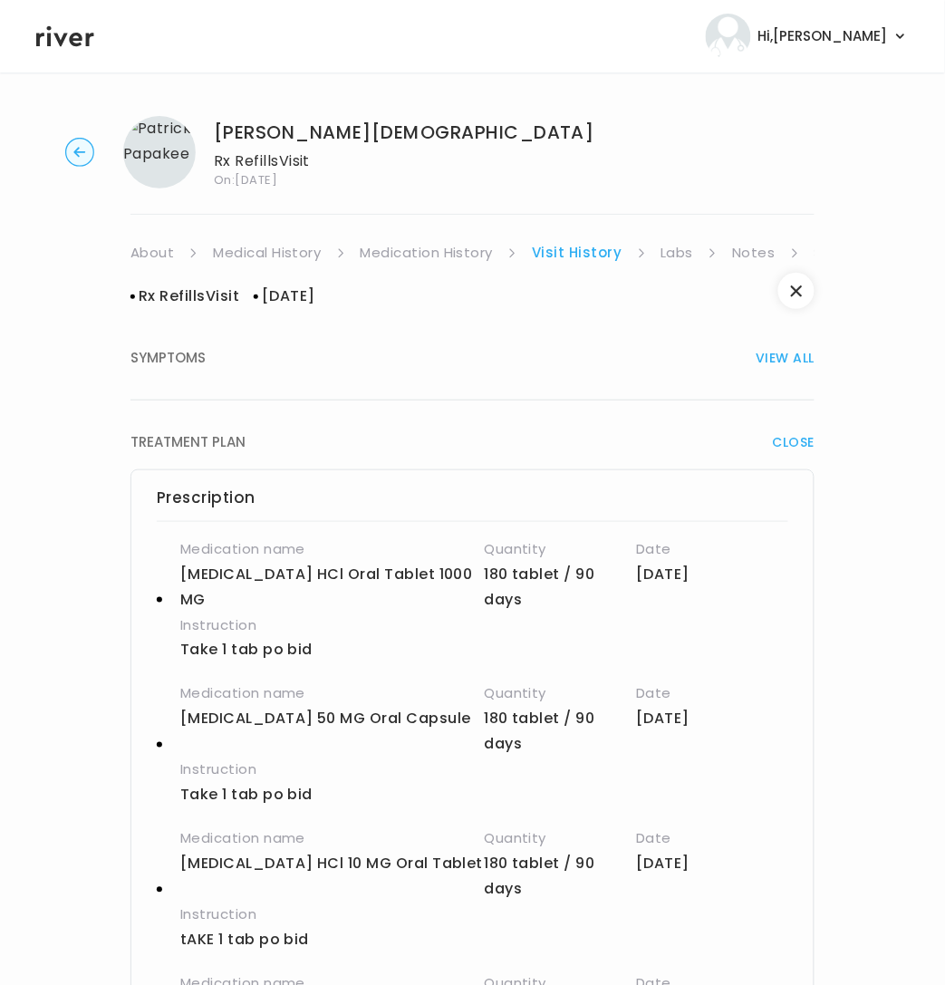
click at [456, 254] on link "Medication History" at bounding box center [427, 252] width 133 height 25
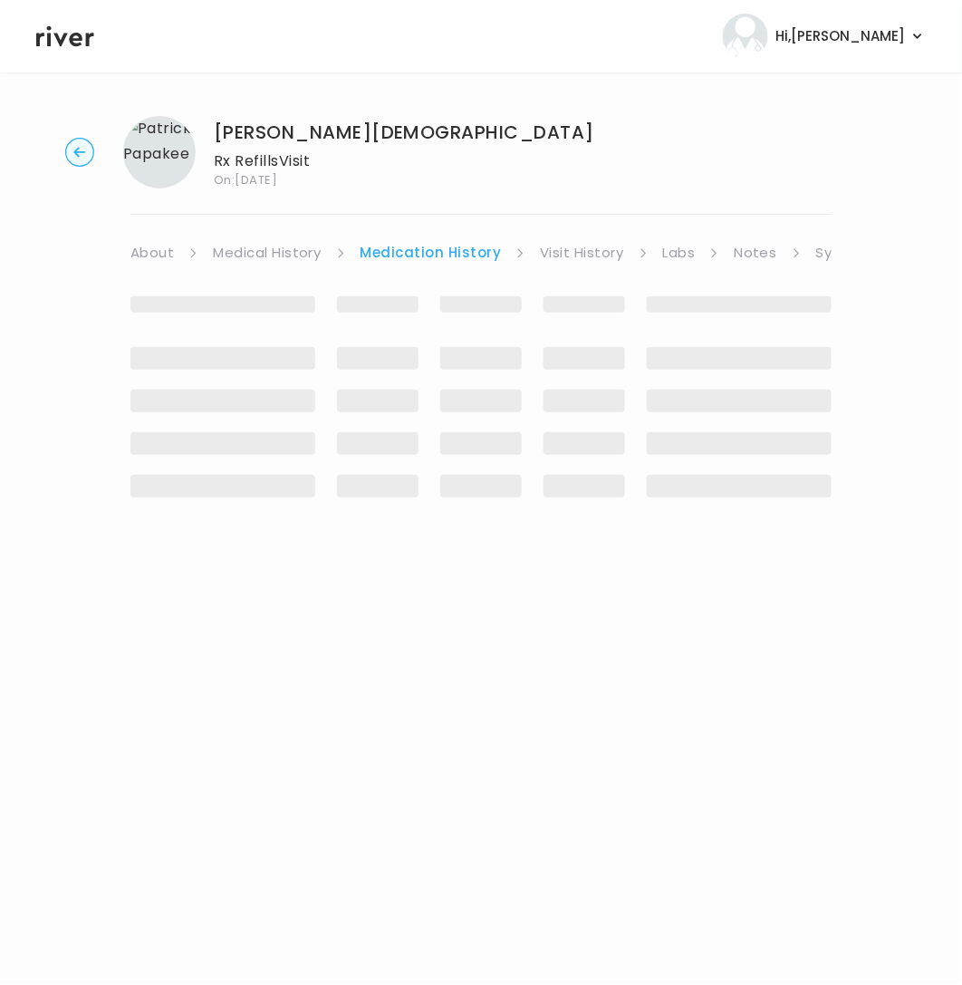
click at [717, 257] on ul "About Medical History Medication History Visit History Labs Notes Symptoms Chat…" at bounding box center [480, 252] width 701 height 25
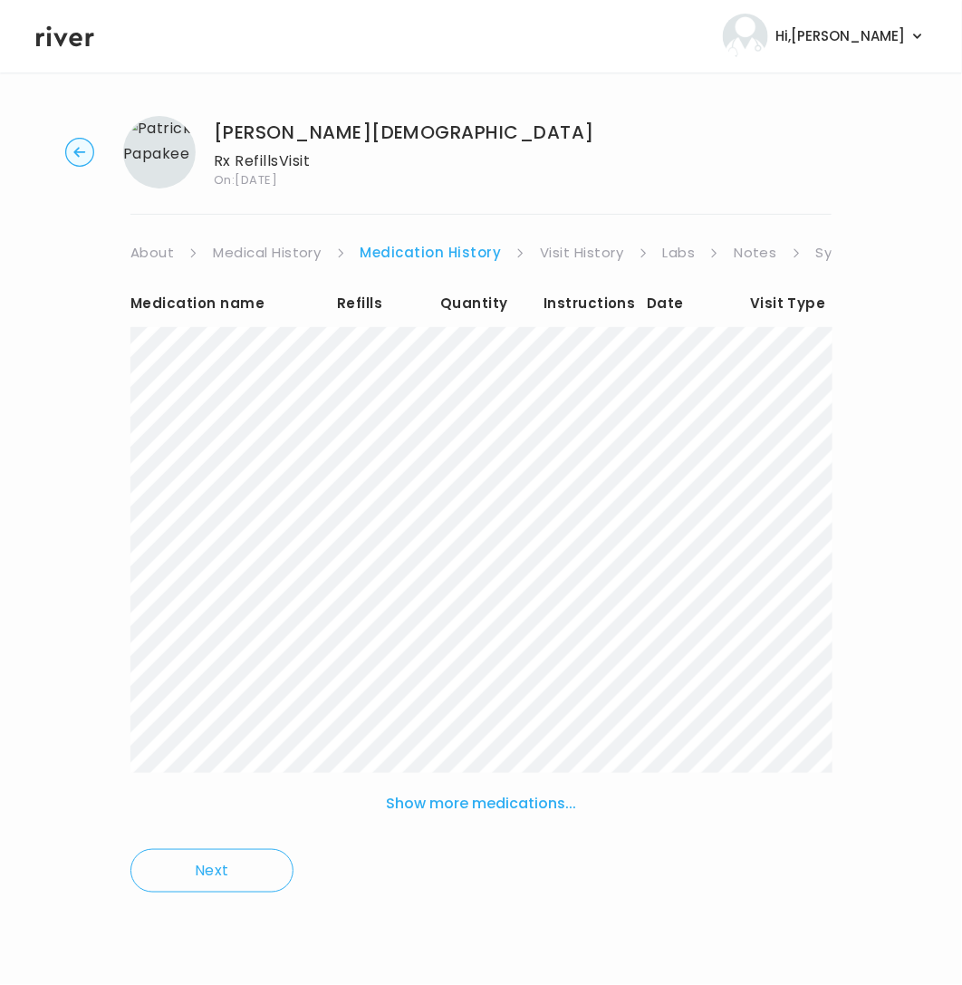
click at [639, 254] on icon at bounding box center [644, 253] width 10 height 10
click at [816, 252] on link "Symptoms" at bounding box center [855, 252] width 78 height 25
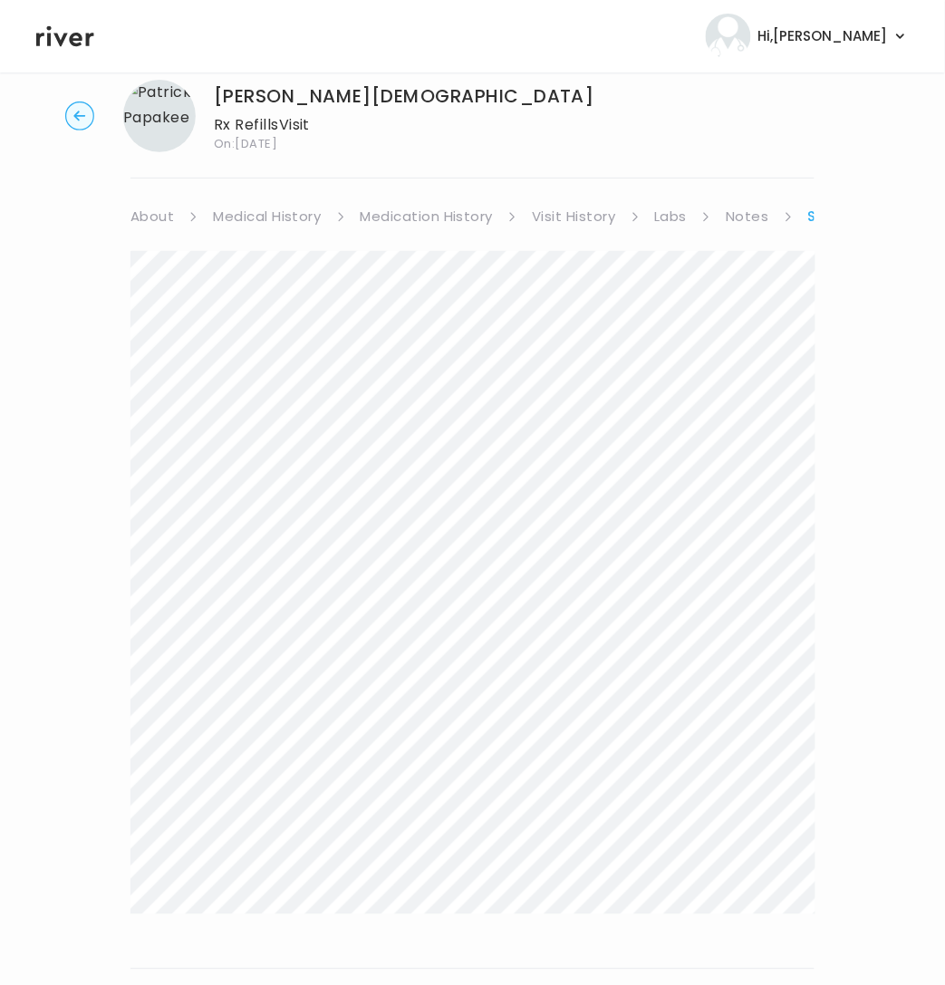
scroll to position [270, 0]
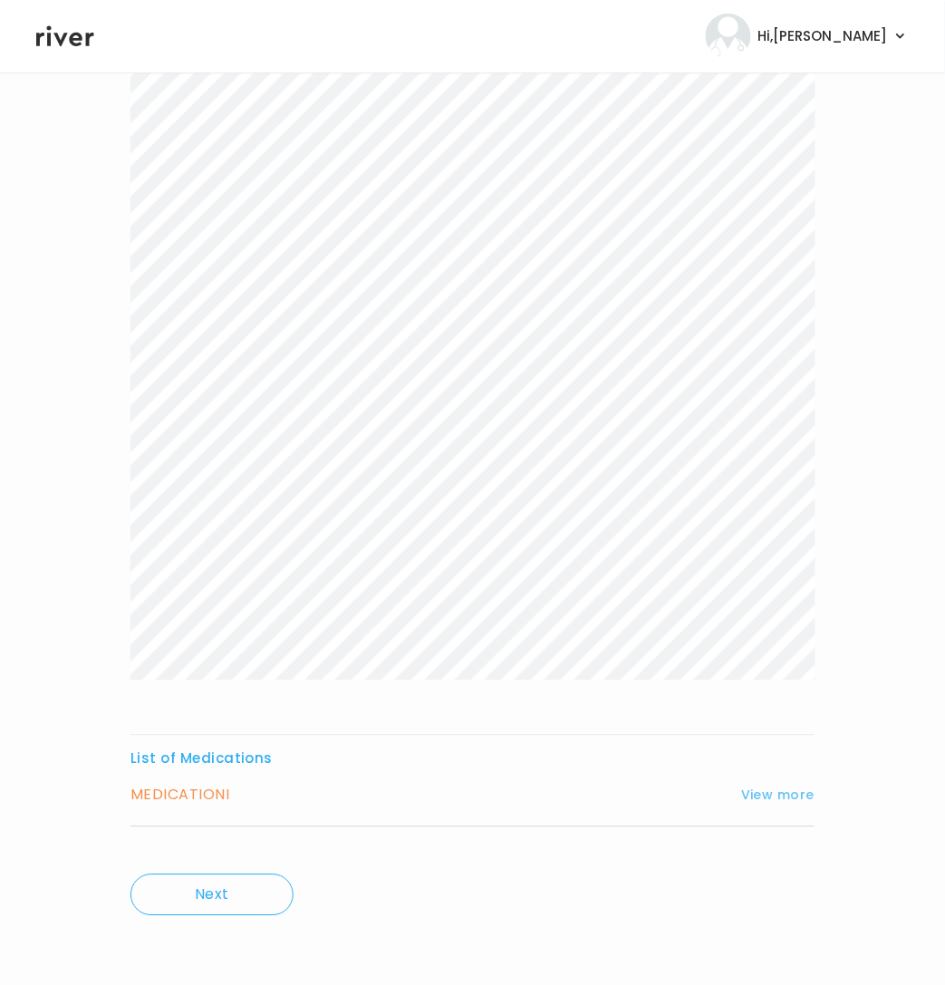
click at [780, 796] on button "View more" at bounding box center [777, 796] width 73 height 22
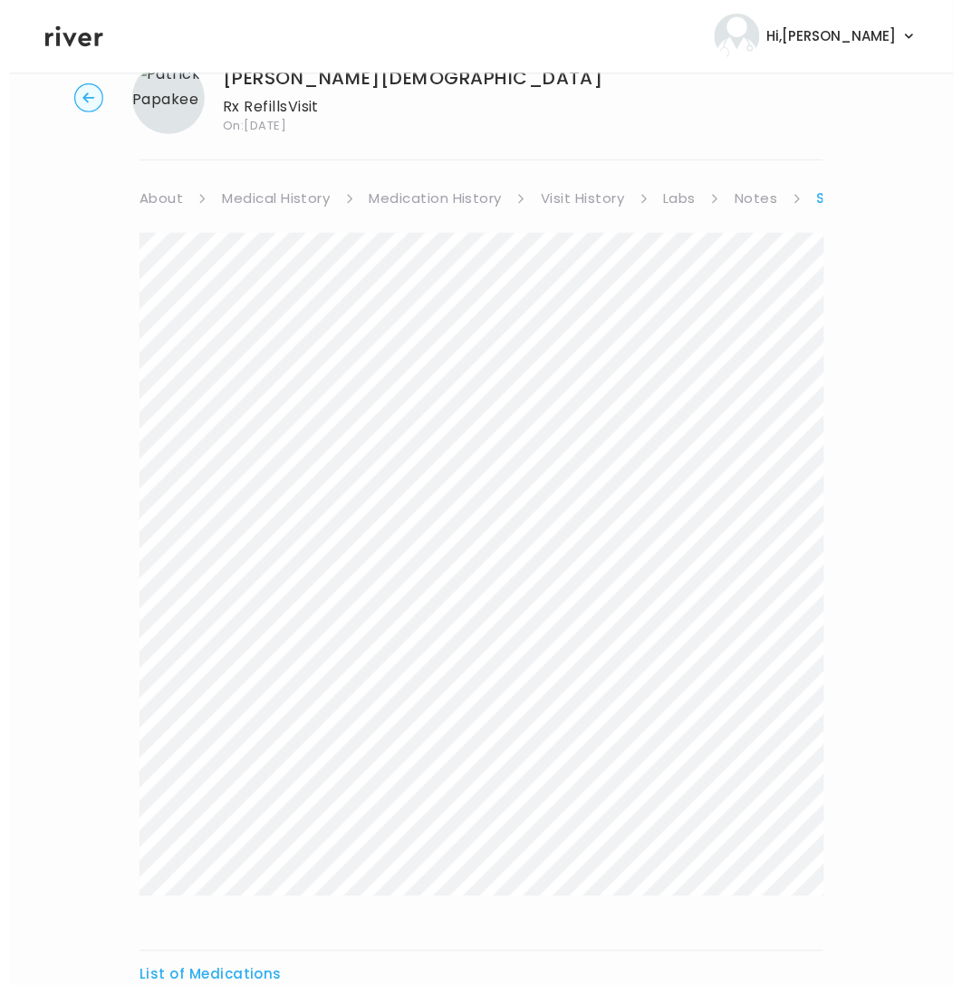
scroll to position [0, 0]
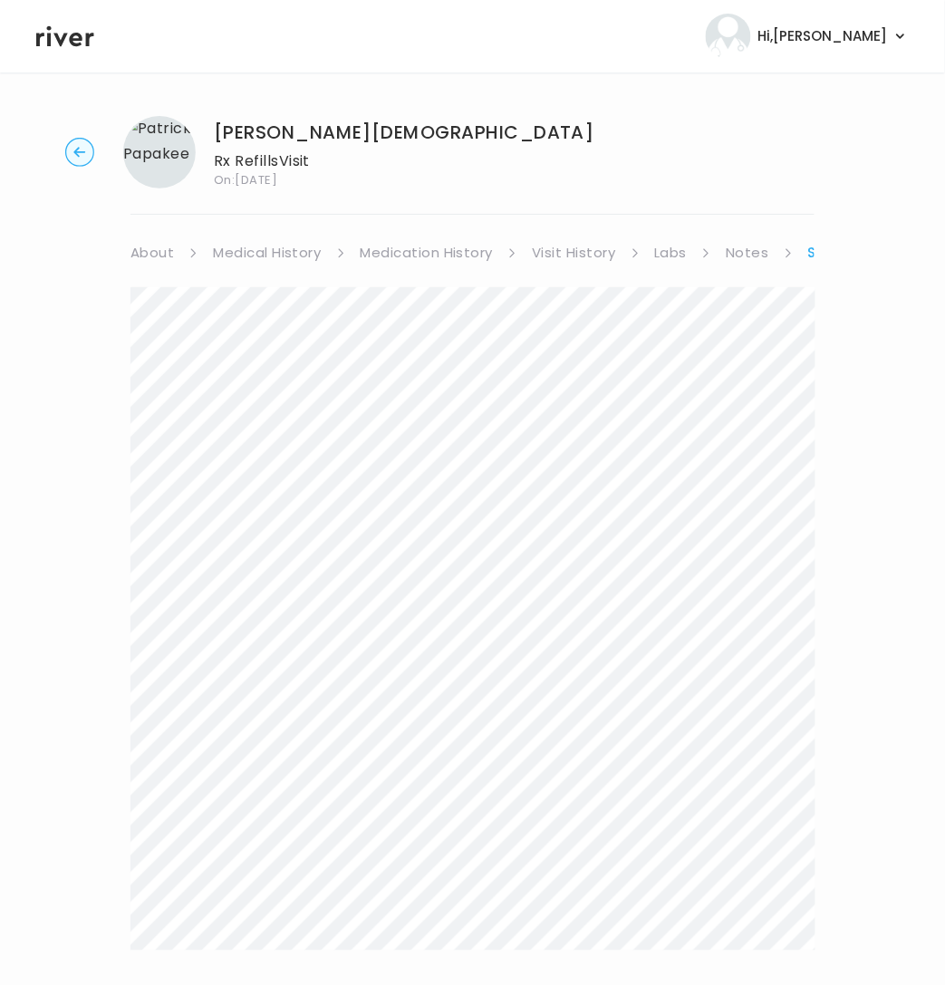
click at [148, 251] on link "About" at bounding box center [151, 252] width 43 height 25
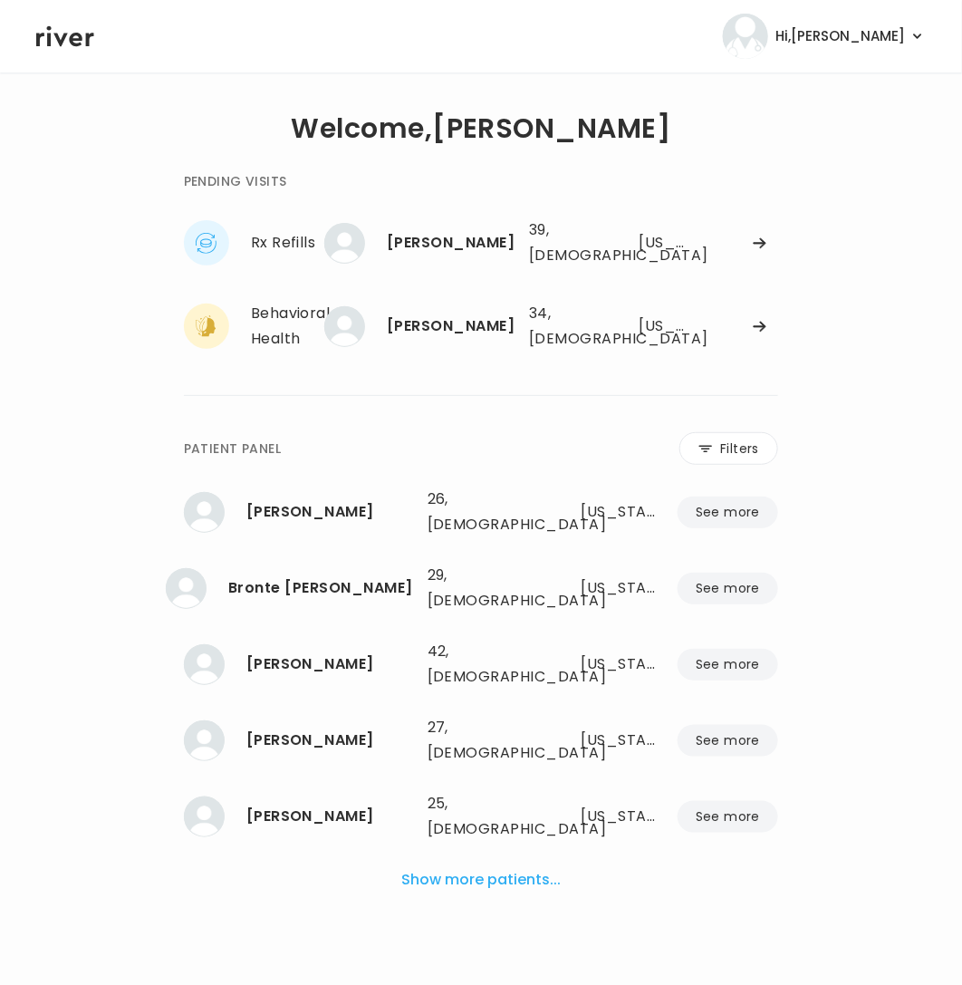
click at [533, 860] on button "Show more patients..." at bounding box center [481, 880] width 174 height 40
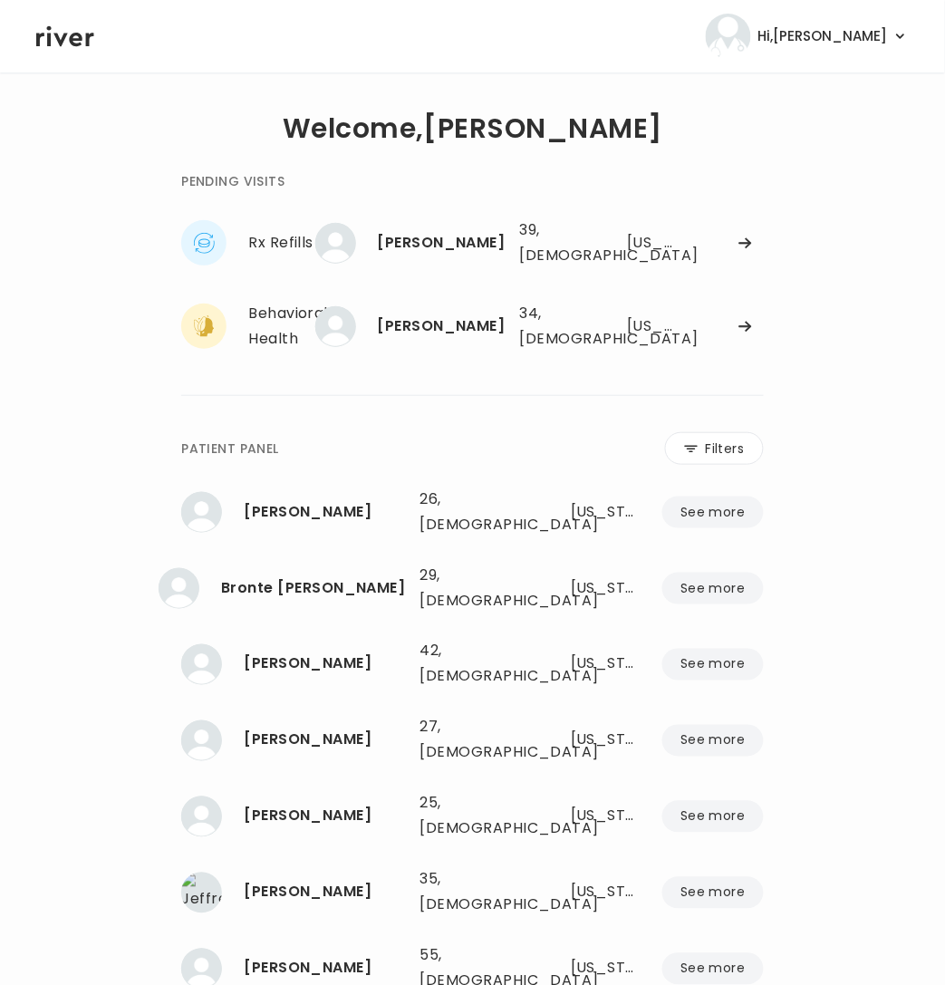
scroll to position [5, 0]
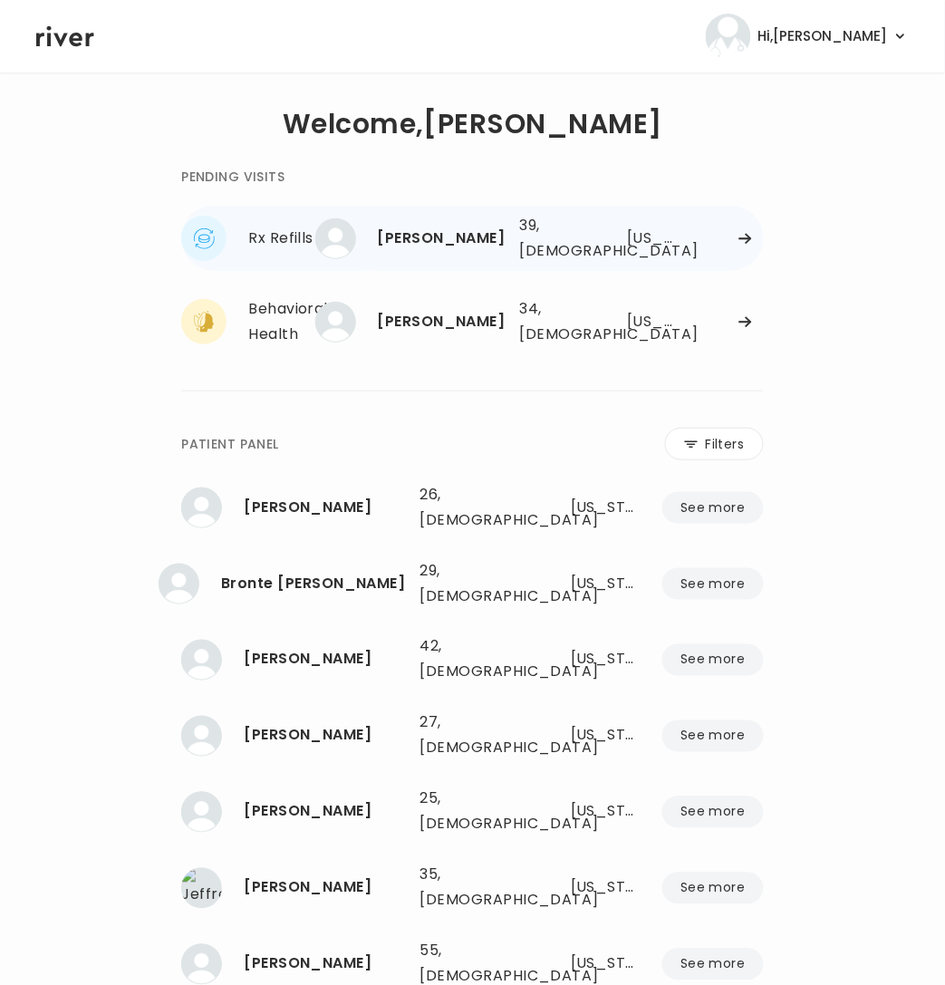
click at [458, 252] on div "PATRICIA GOMEZMALDONADO 39, Female See more" at bounding box center [427, 238] width 158 height 41
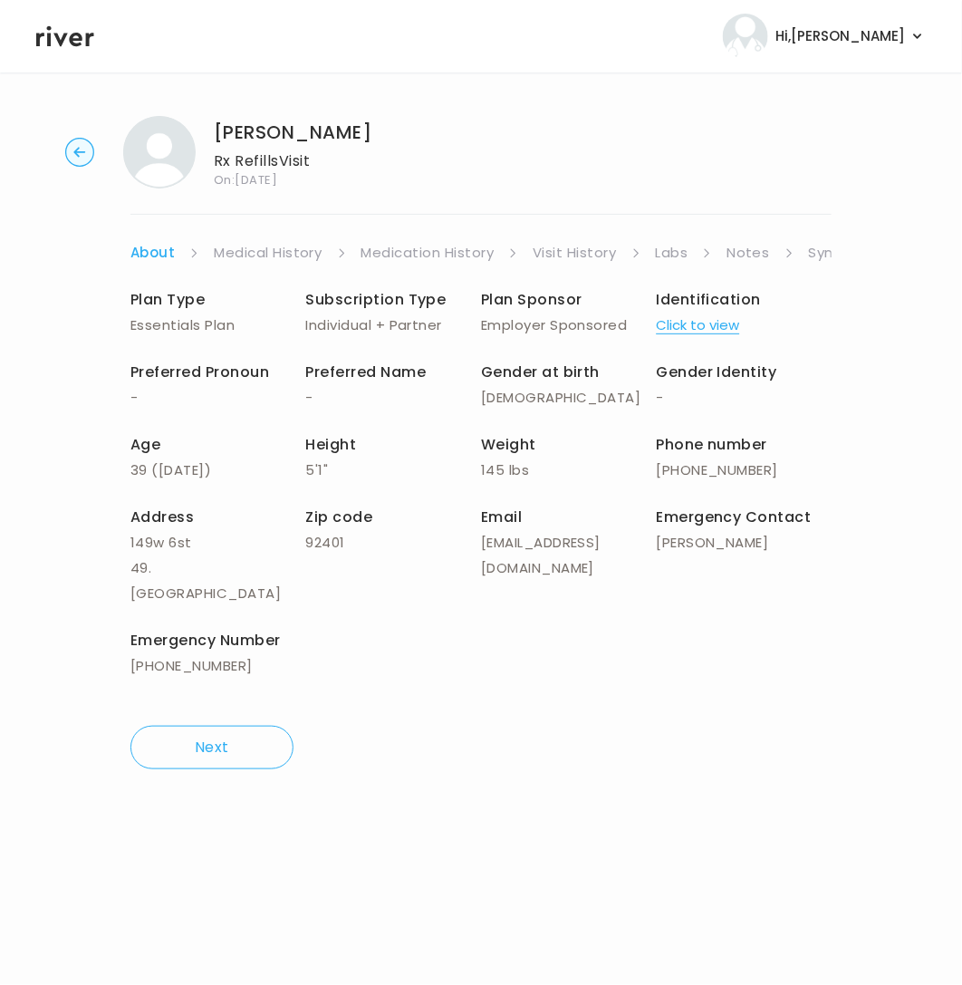
click at [652, 262] on ul "About Medical History Medication History Visit History Labs Notes Symptoms Chat…" at bounding box center [480, 252] width 701 height 25
click at [668, 260] on link "Labs" at bounding box center [672, 252] width 33 height 25
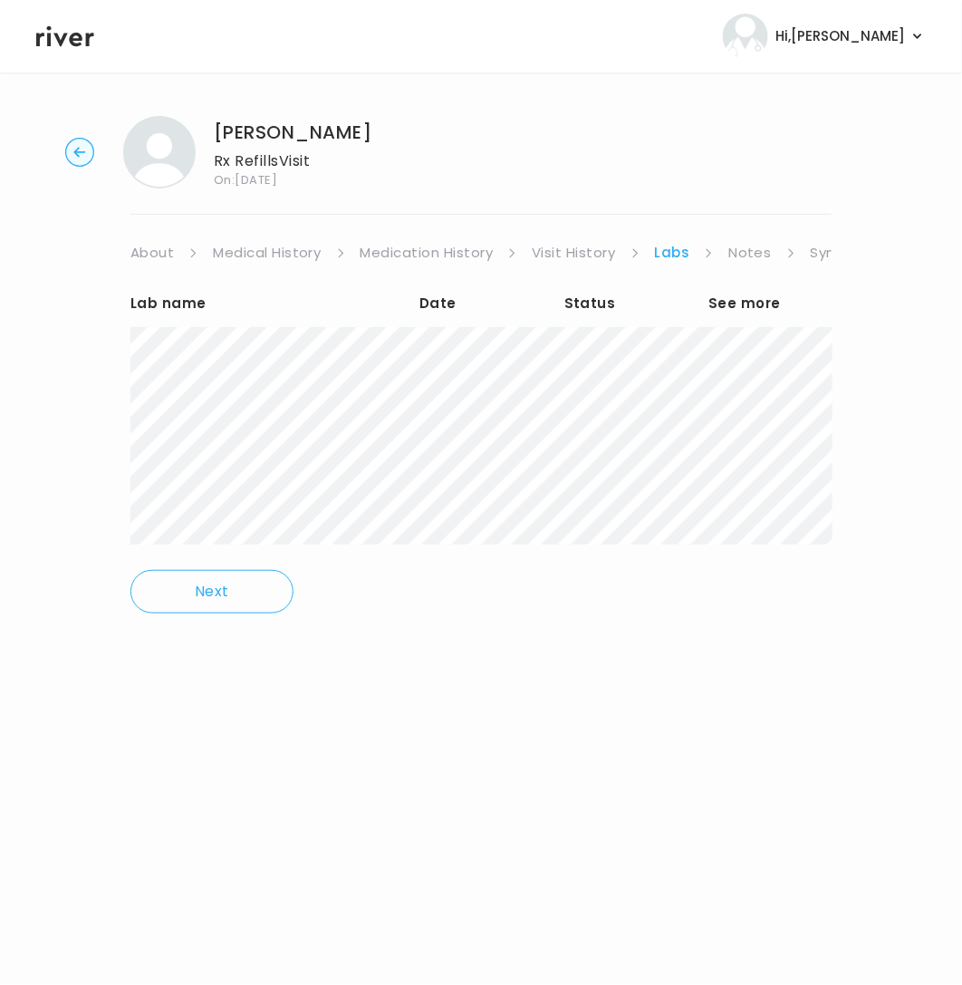
click at [734, 254] on link "Notes" at bounding box center [749, 252] width 43 height 25
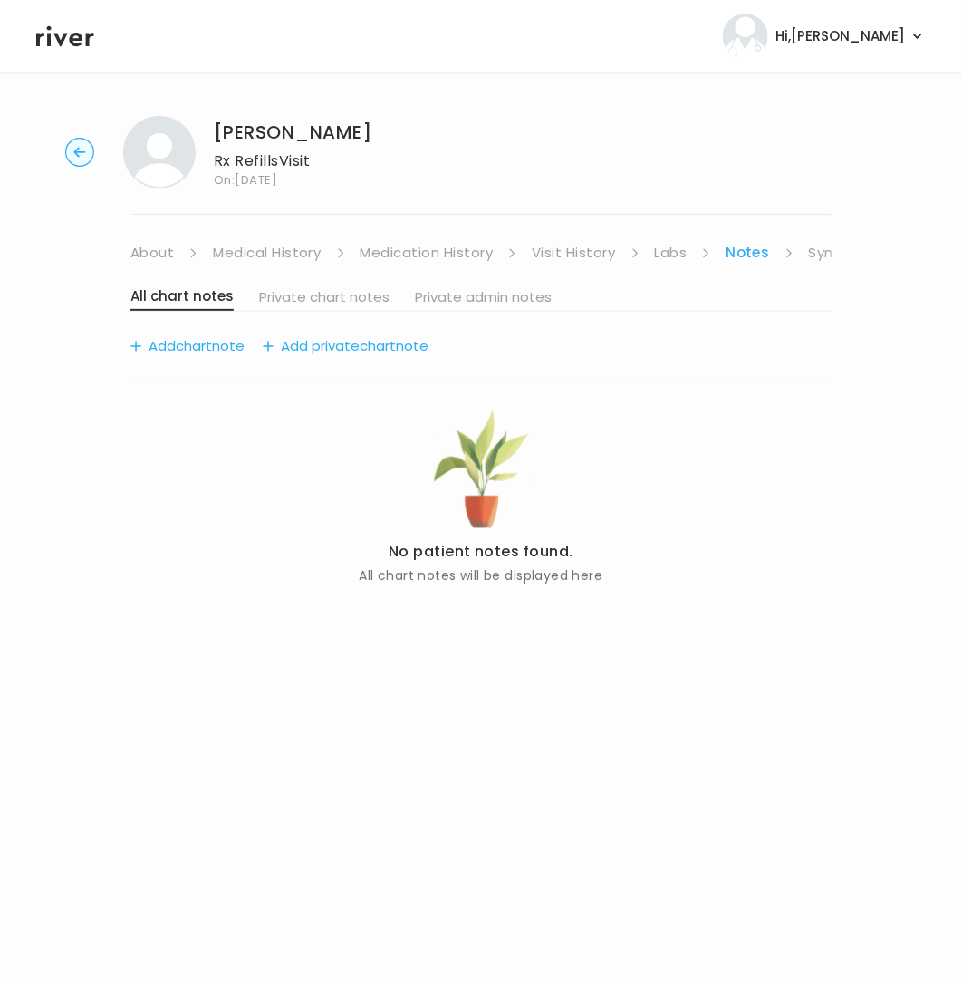
click at [824, 244] on link "Symptoms" at bounding box center [848, 252] width 78 height 25
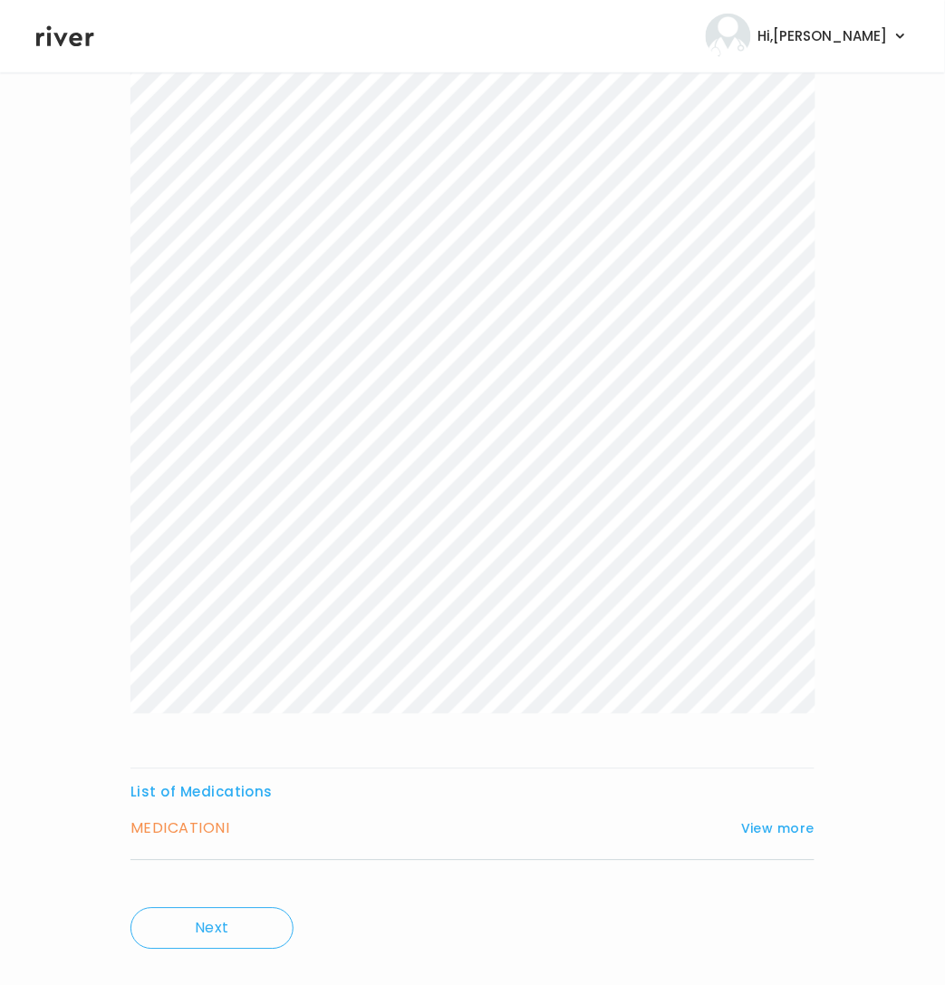
scroll to position [264, 0]
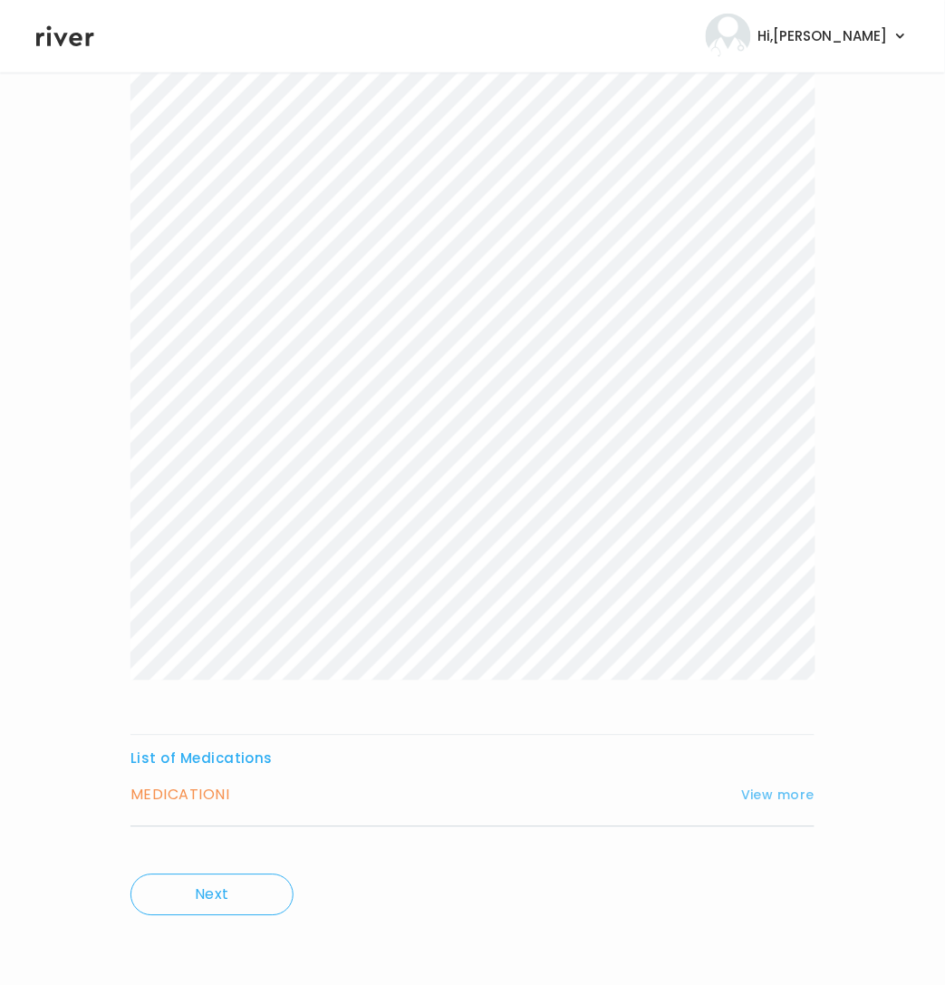
click at [782, 789] on button "View more" at bounding box center [777, 796] width 73 height 22
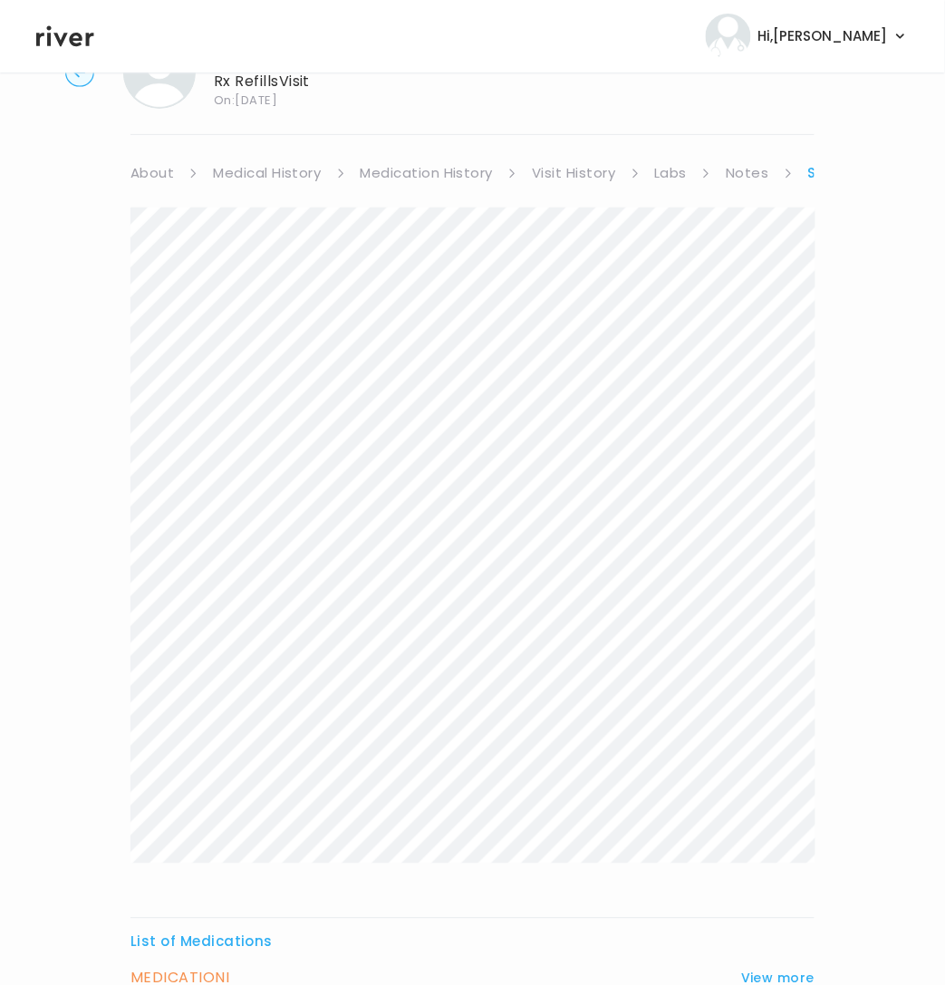
scroll to position [0, 0]
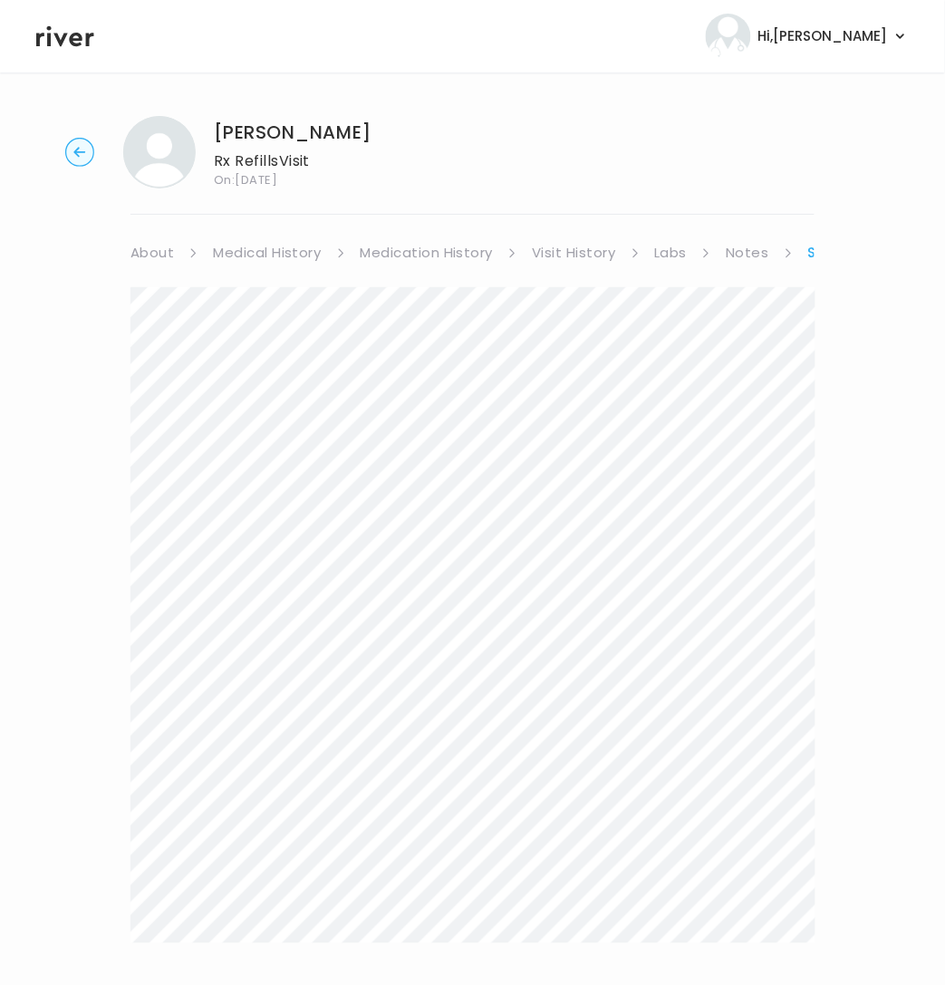
click at [82, 148] on circle "button" at bounding box center [80, 153] width 28 height 28
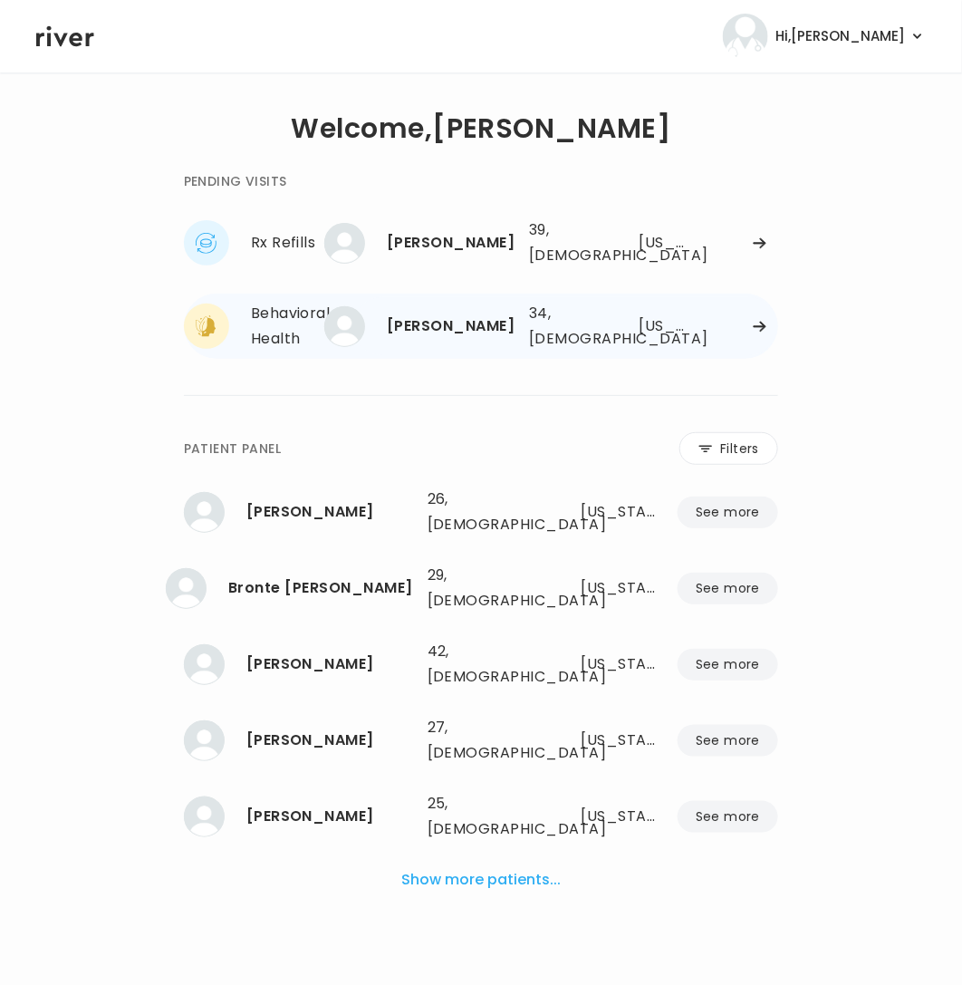
click at [537, 323] on div "34, [DEMOGRAPHIC_DATA]" at bounding box center [565, 326] width 73 height 51
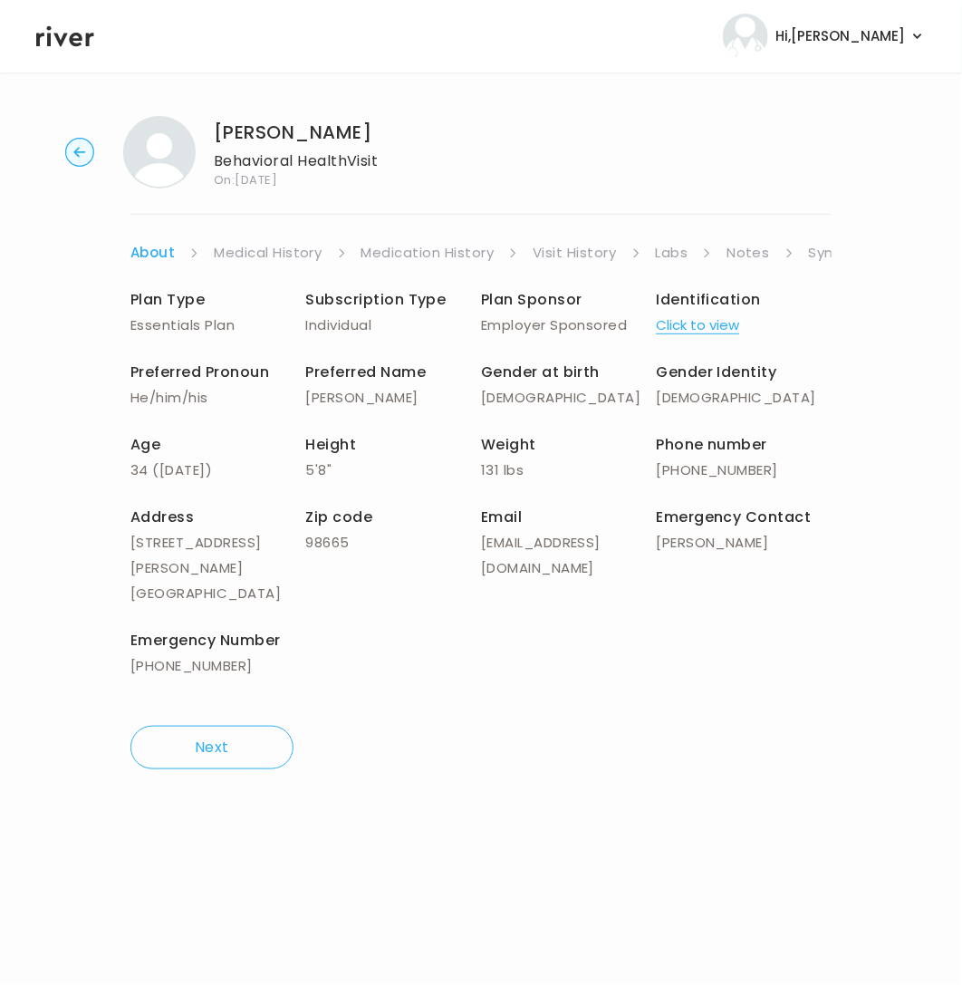
click at [830, 256] on link "Symptoms" at bounding box center [848, 252] width 78 height 25
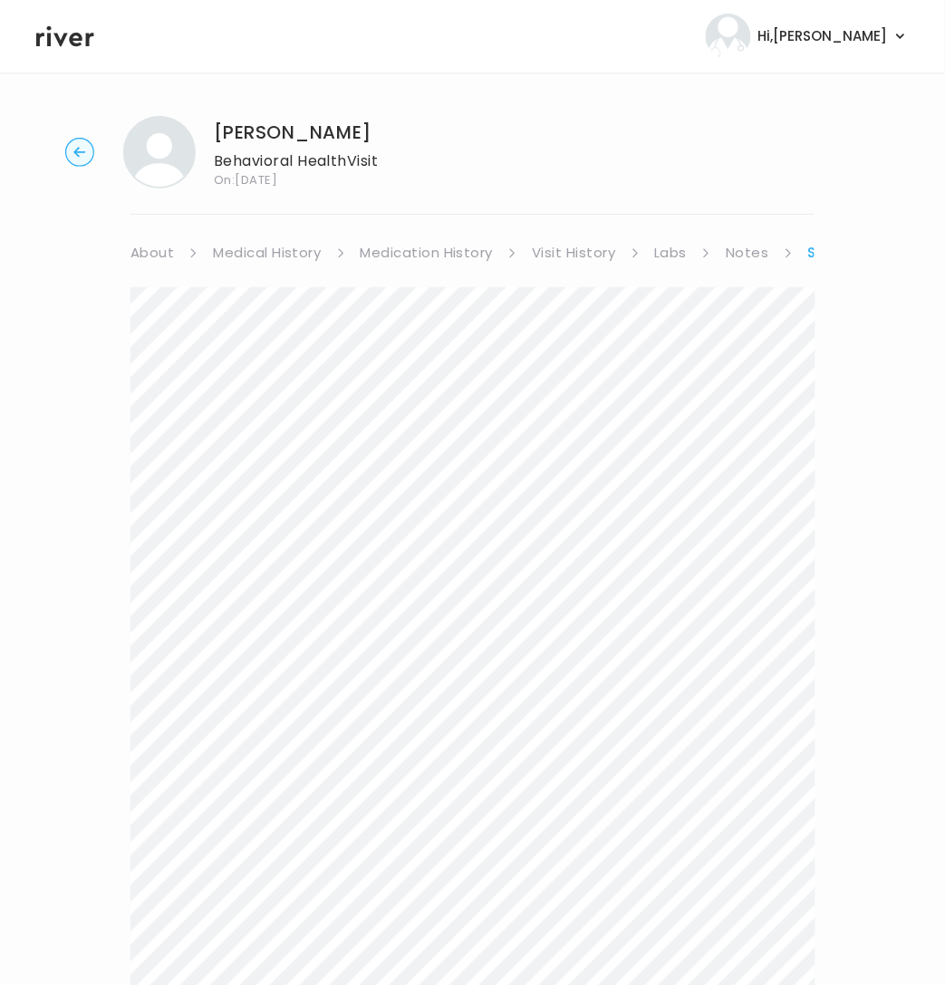
click at [82, 149] on circle "button" at bounding box center [80, 153] width 28 height 28
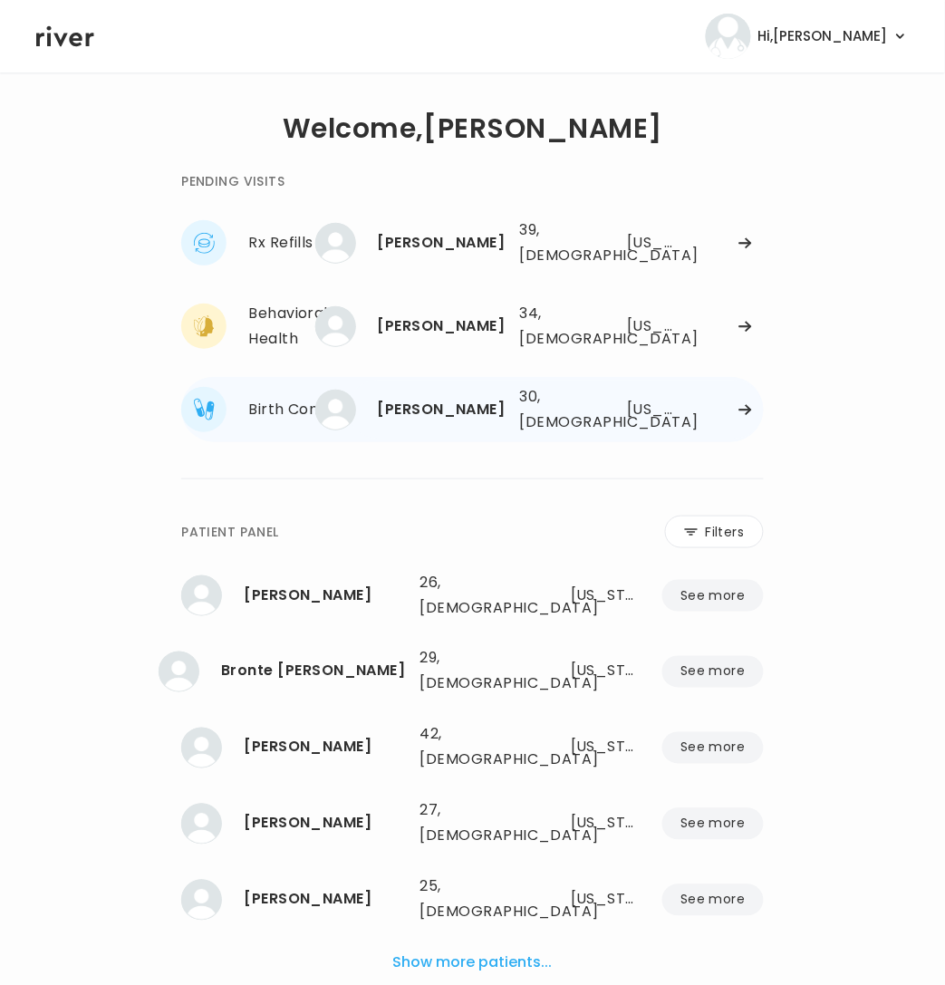
click at [740, 406] on icon at bounding box center [745, 410] width 14 height 14
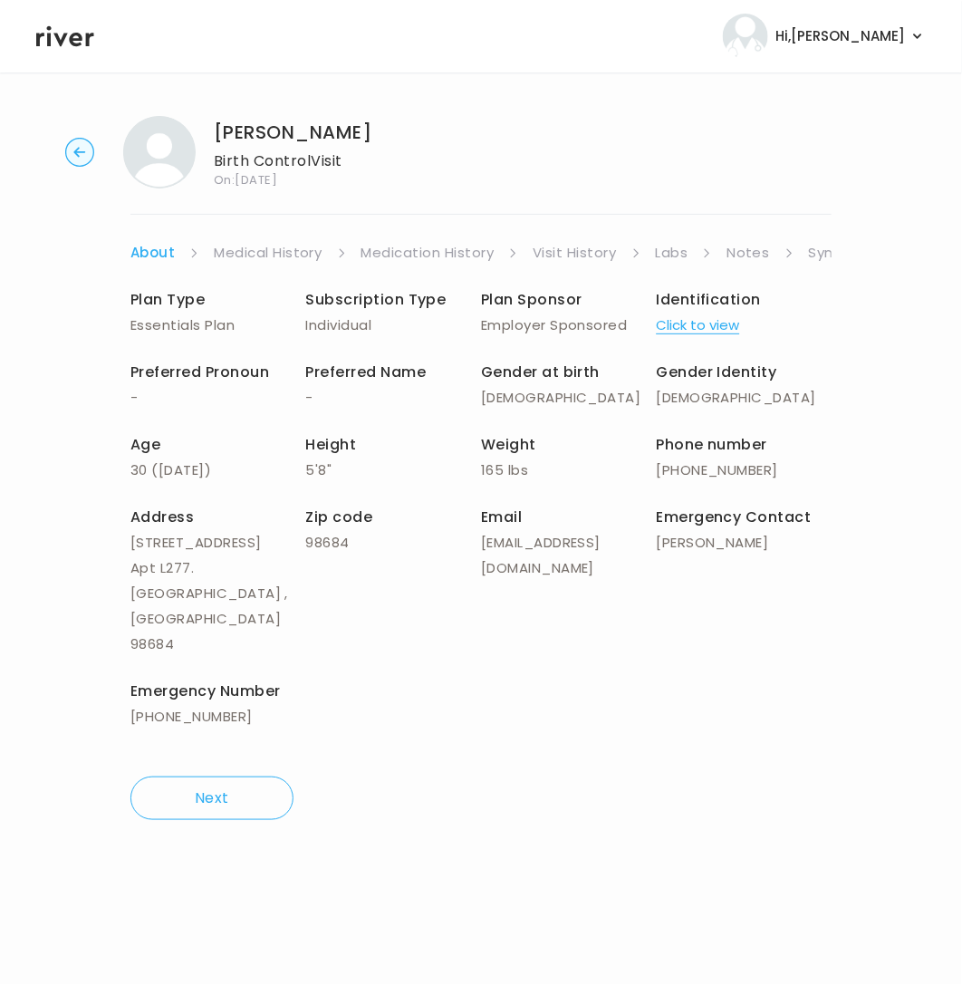
click at [824, 256] on link "Symptoms" at bounding box center [848, 252] width 78 height 25
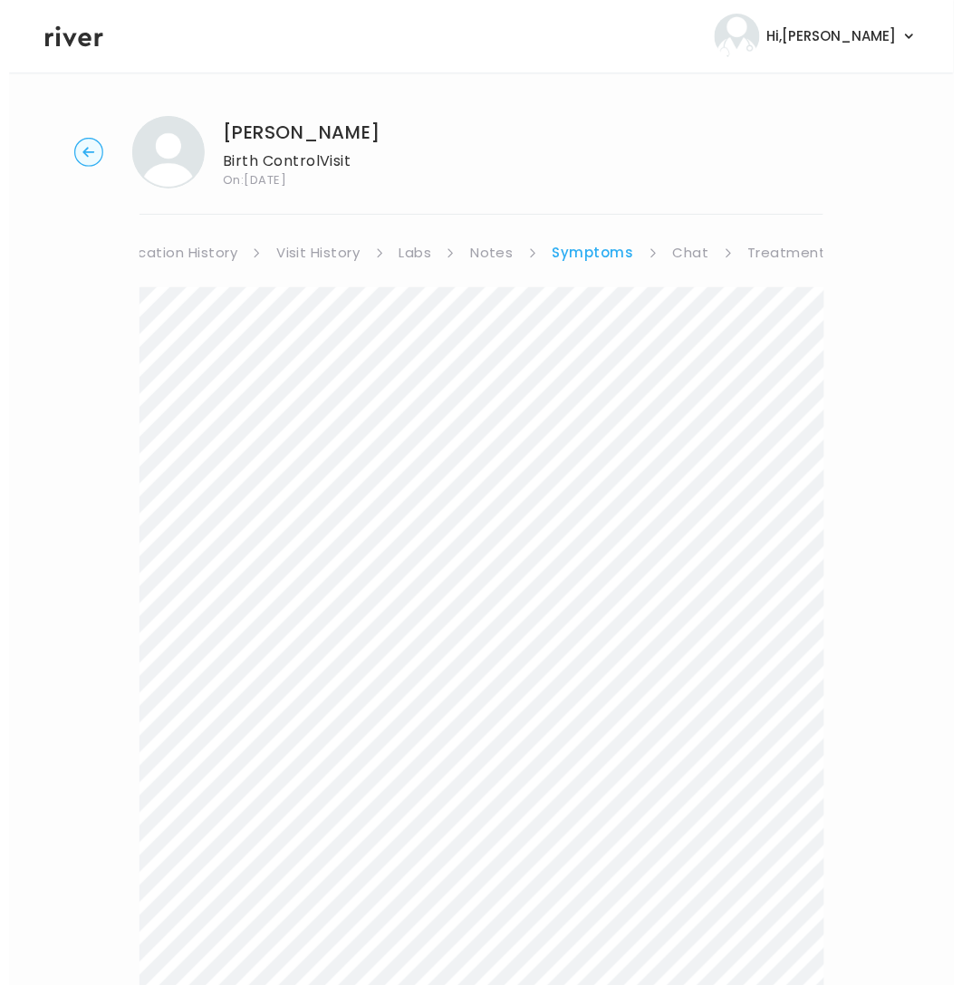
scroll to position [0, 293]
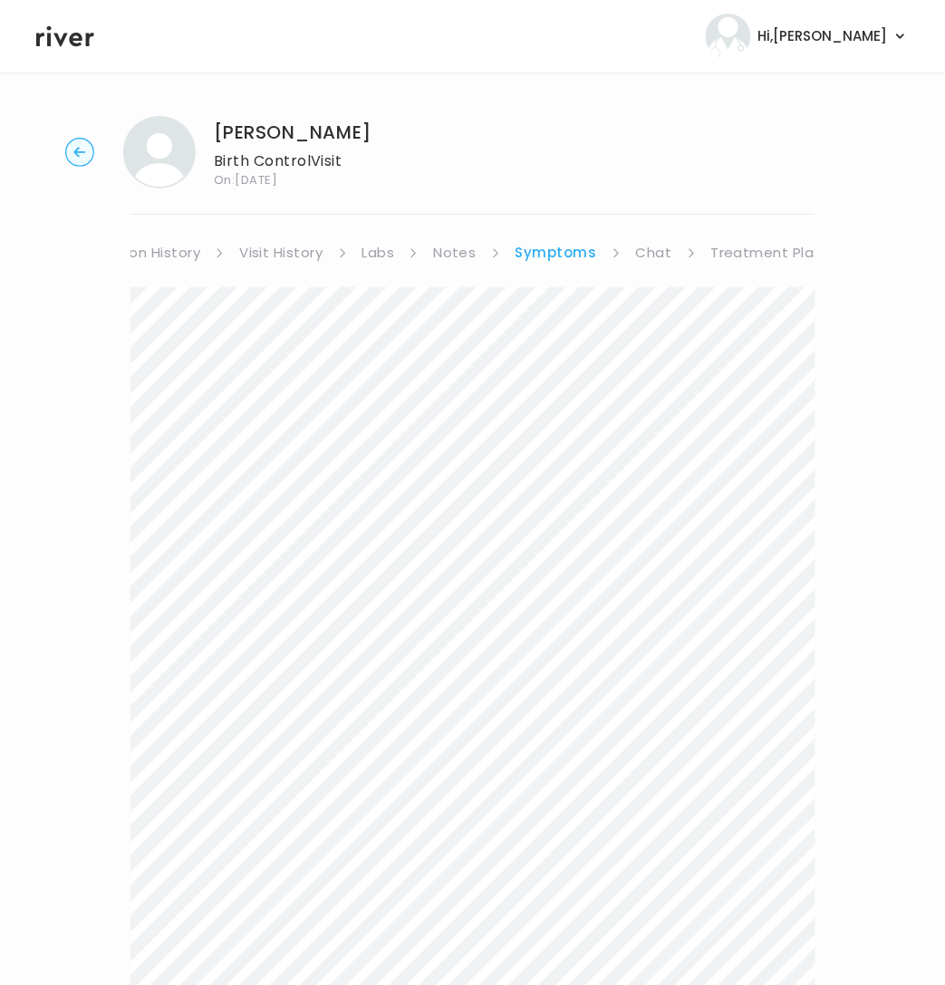
click at [762, 249] on link "Treatment Plan" at bounding box center [767, 252] width 112 height 25
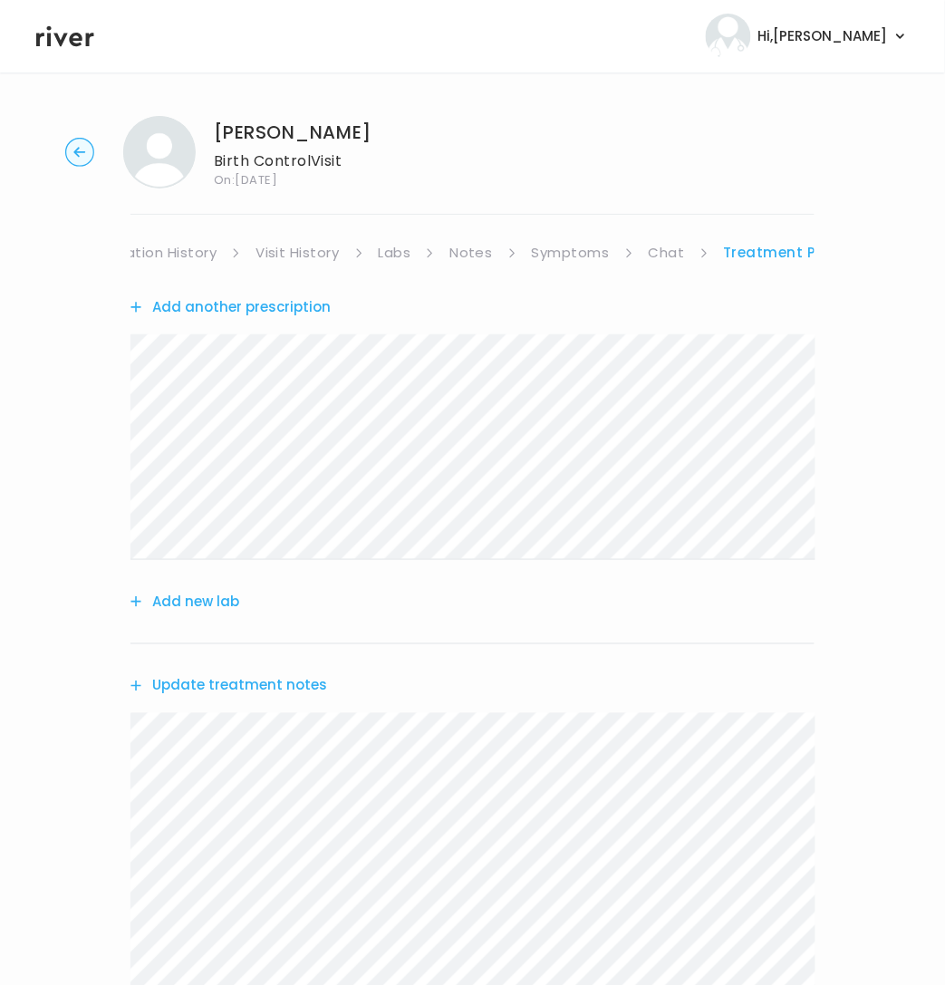
click at [664, 253] on link "Chat" at bounding box center [667, 252] width 36 height 25
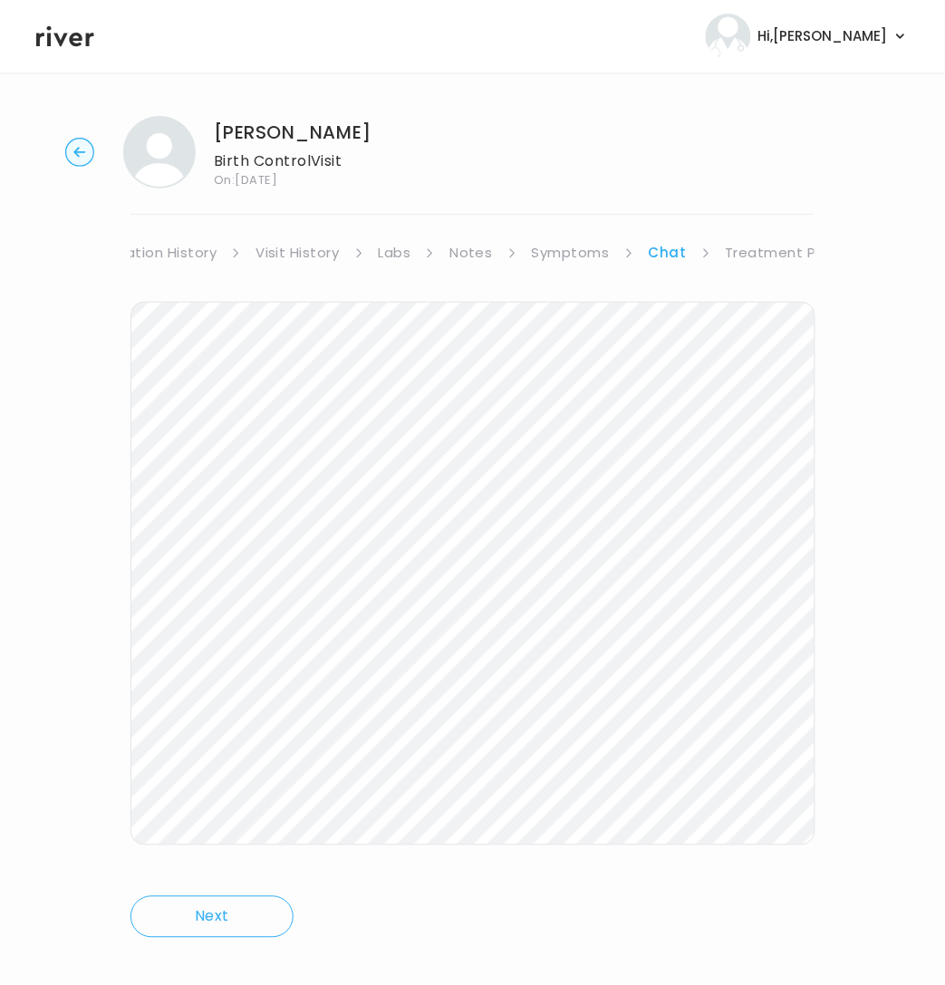
click at [785, 257] on link "Treatment Plan" at bounding box center [782, 252] width 112 height 25
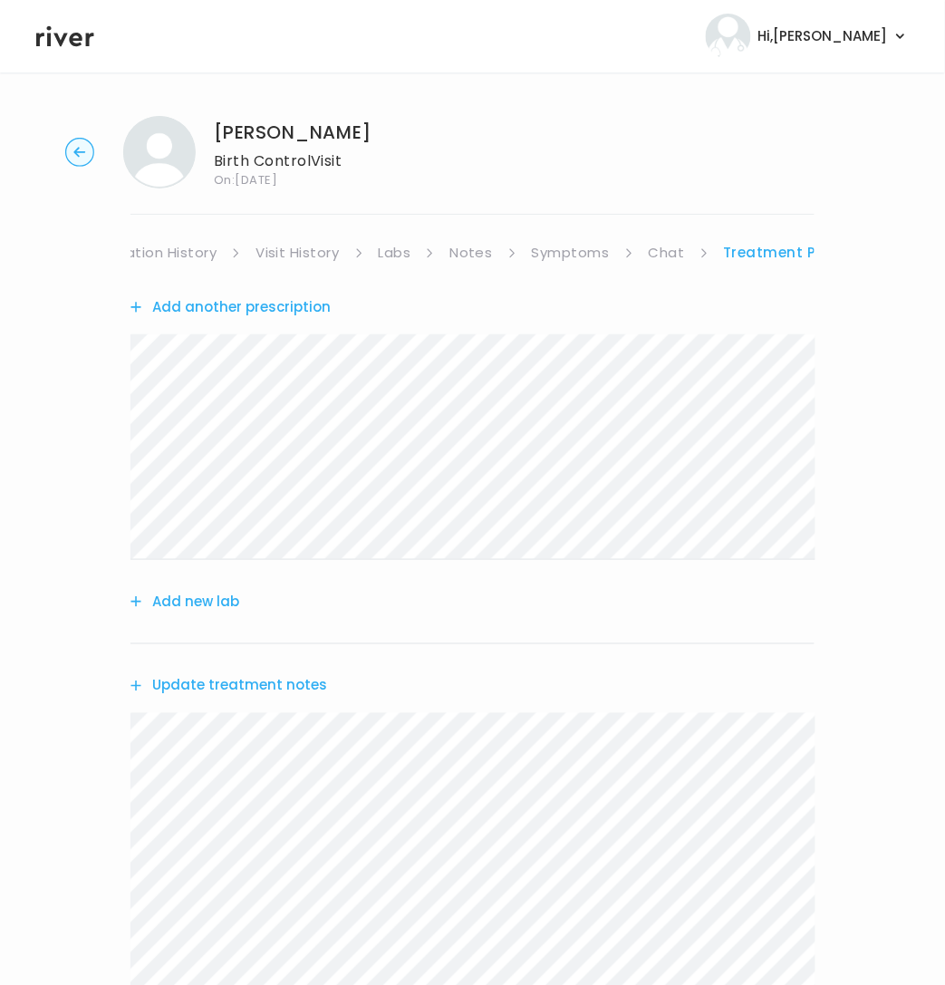
scroll to position [0, 293]
click at [181, 310] on button "Add another prescription" at bounding box center [230, 306] width 200 height 25
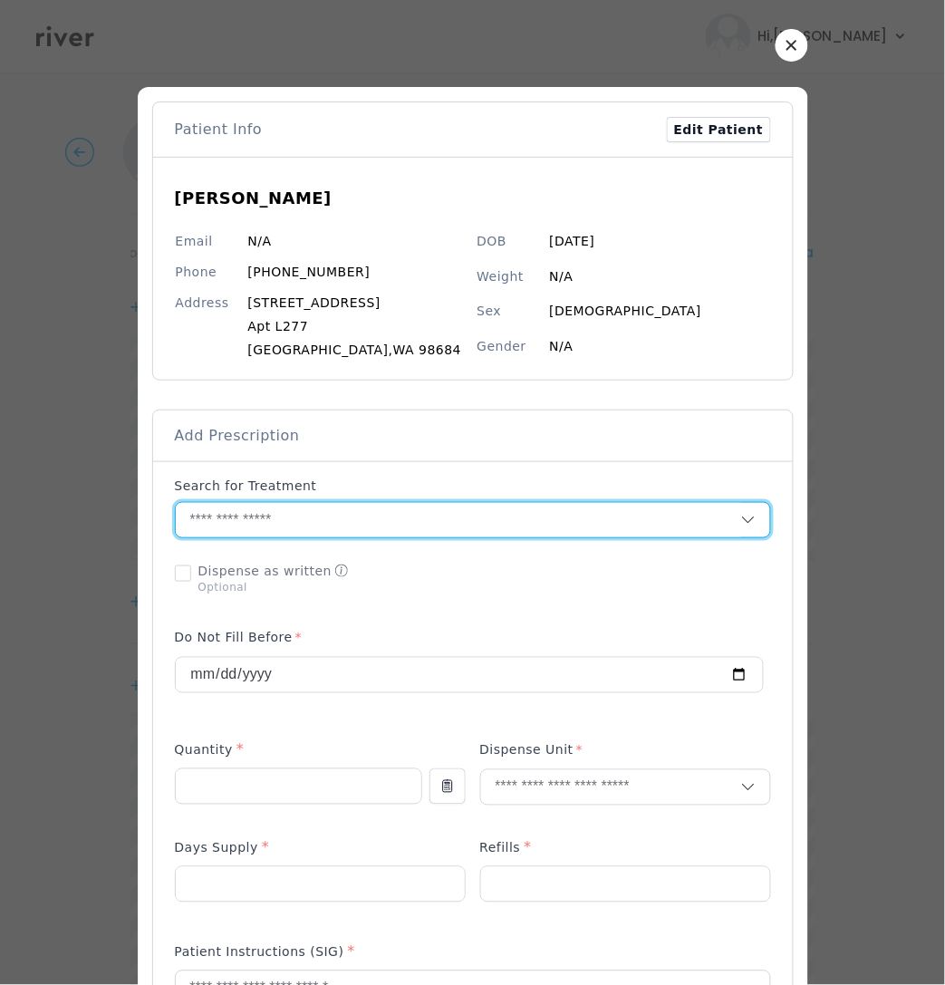
click at [378, 509] on input "text" at bounding box center [458, 520] width 565 height 34
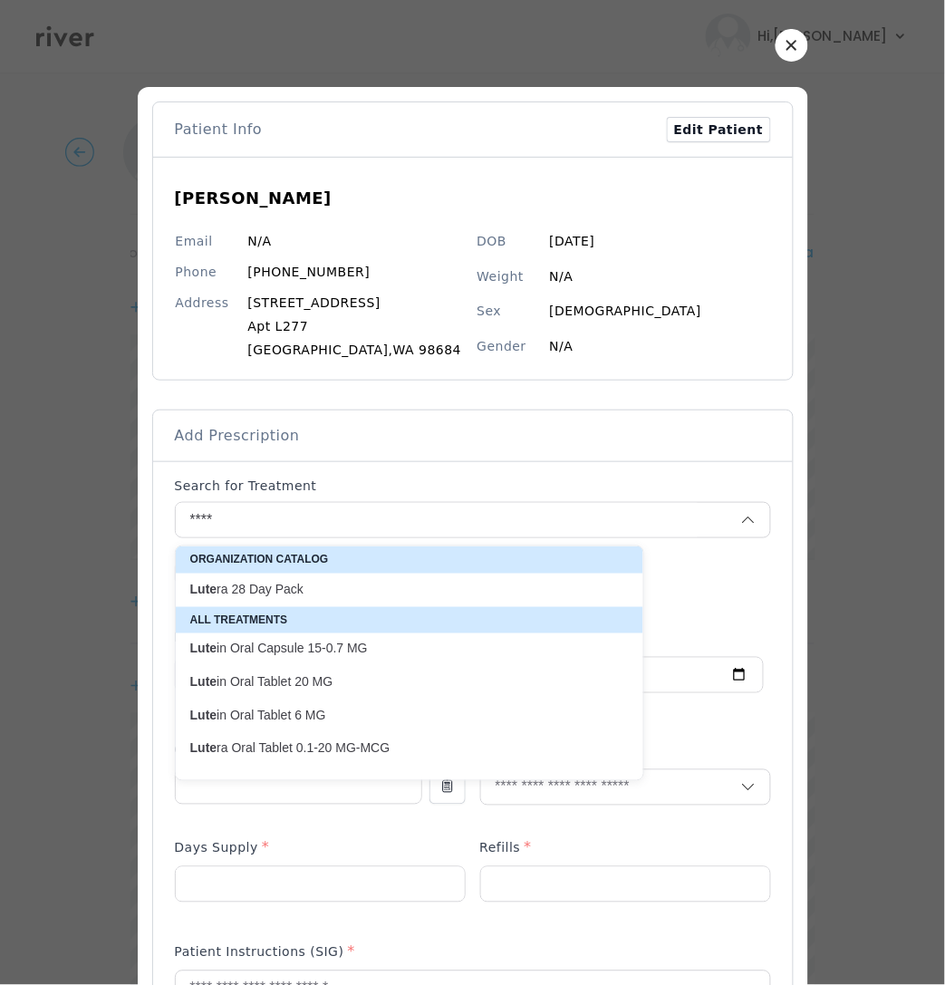
click at [298, 591] on p "[PERSON_NAME] 28 Day Pack" at bounding box center [398, 589] width 417 height 17
type input "**********"
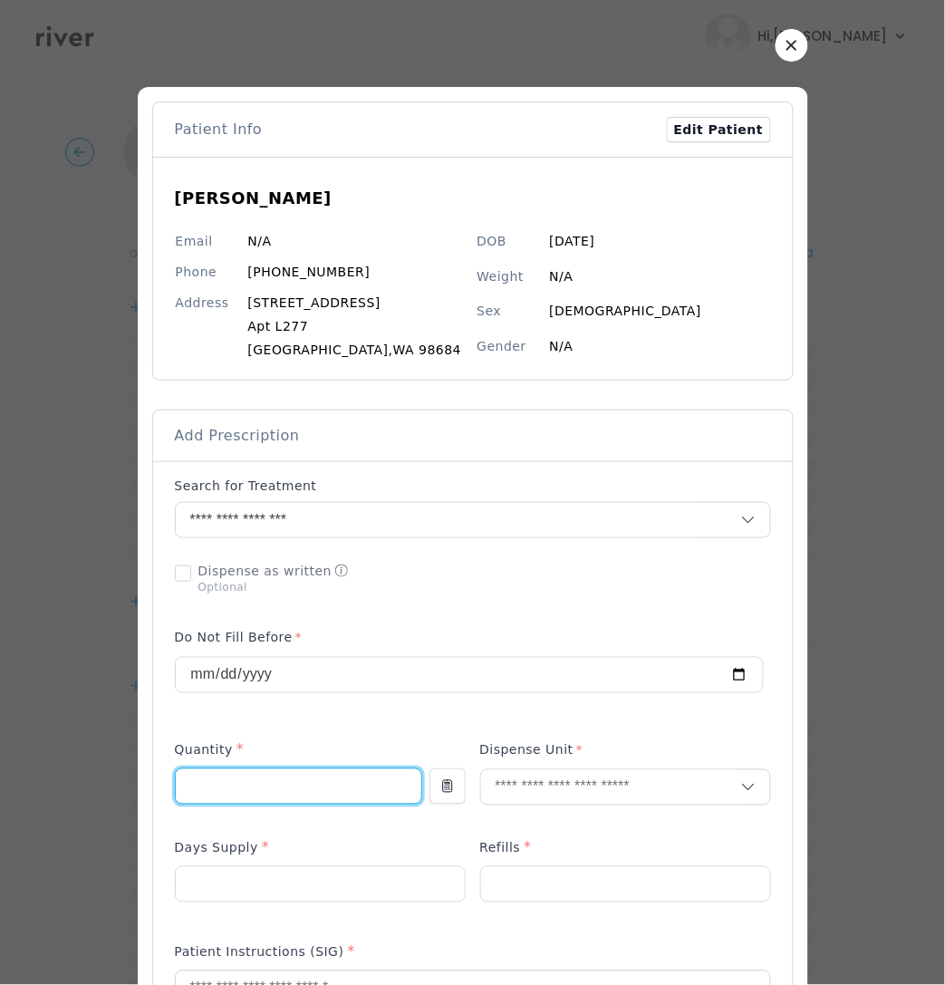
click at [284, 775] on input "number" at bounding box center [299, 786] width 246 height 34
type input "*"
click at [547, 793] on input "text" at bounding box center [611, 787] width 260 height 34
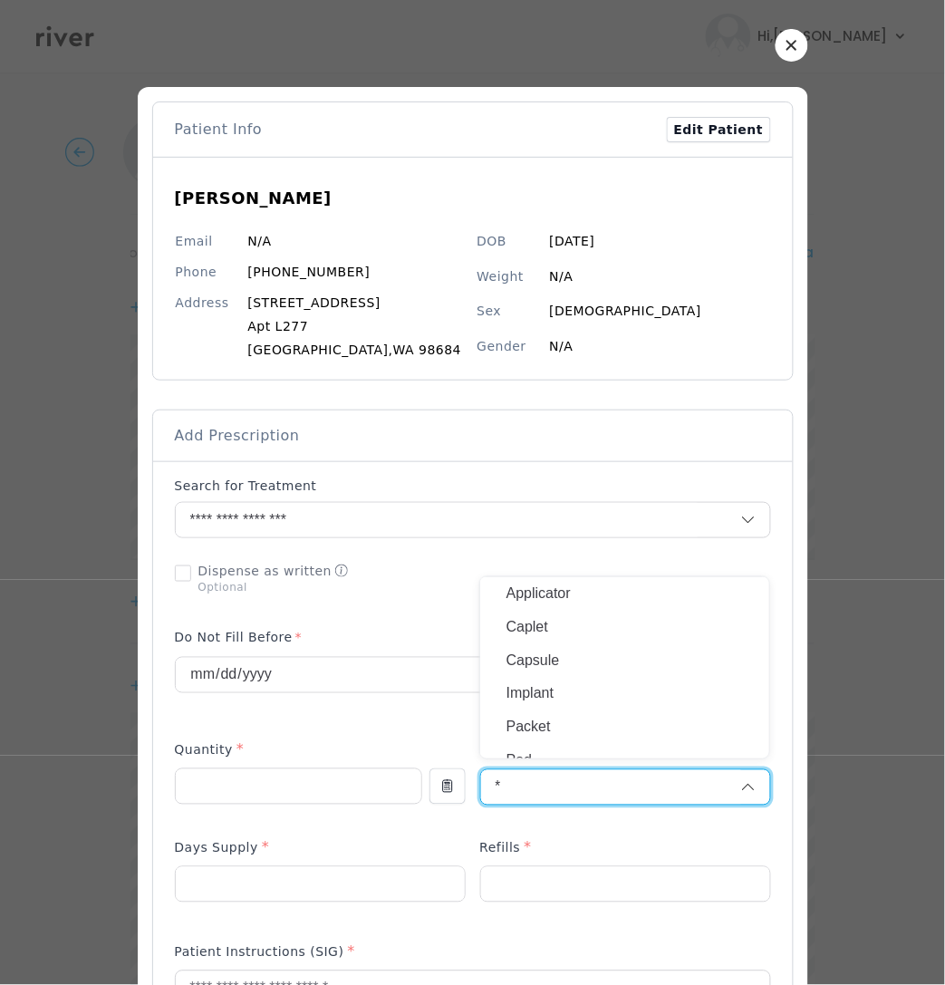
type input "*"
click at [568, 731] on p "Packet" at bounding box center [625, 727] width 238 height 26
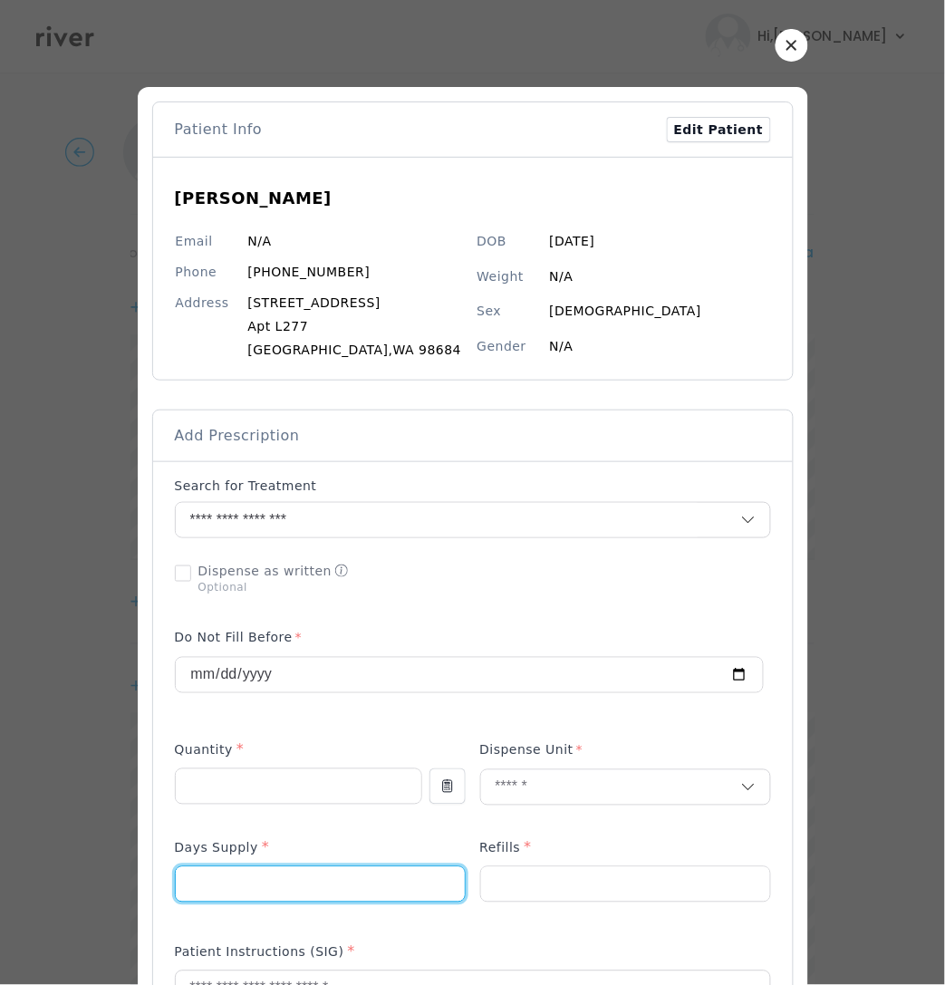
click at [337, 893] on input "number" at bounding box center [320, 884] width 289 height 34
type input "**"
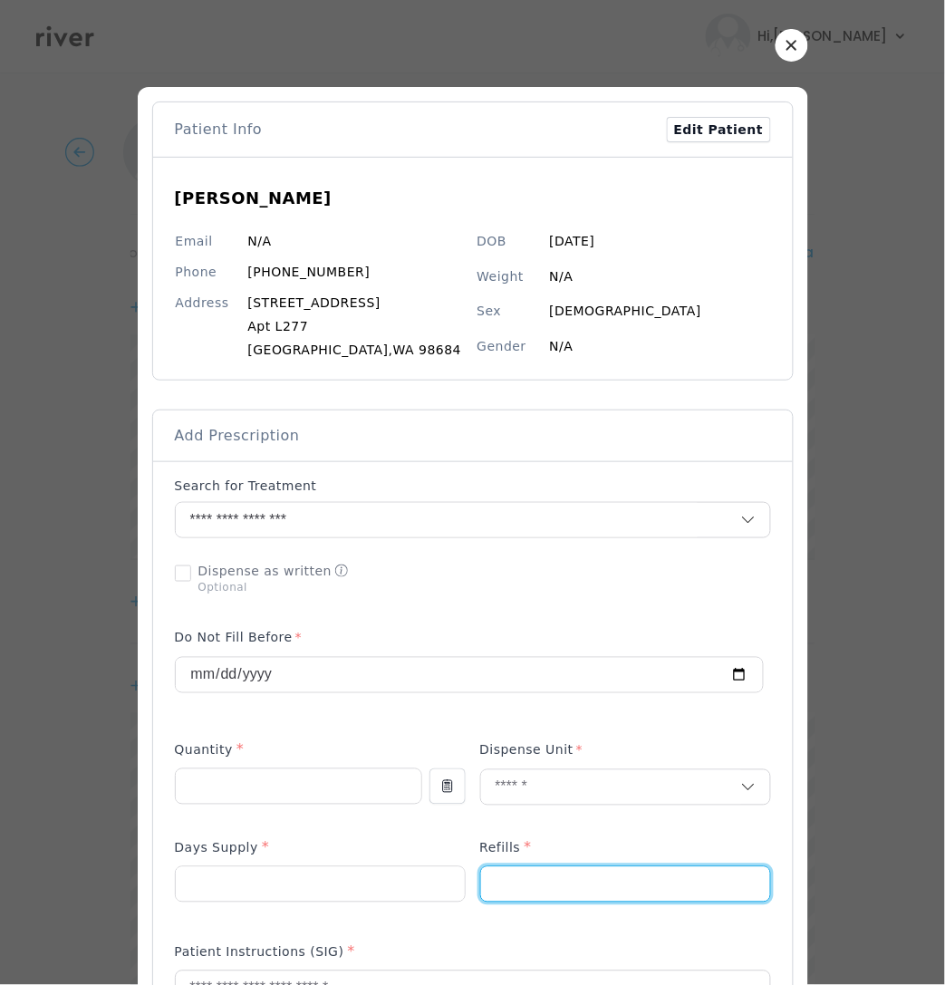
click at [519, 884] on input "number" at bounding box center [625, 884] width 289 height 34
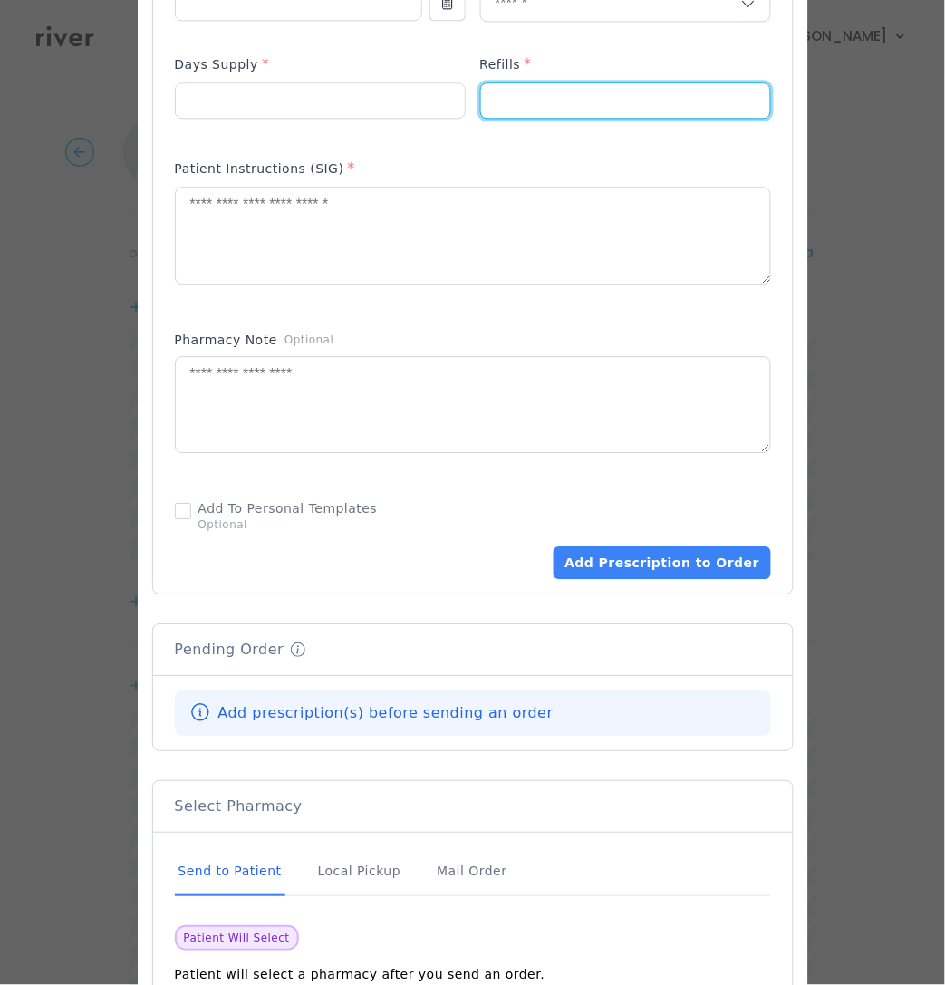
scroll to position [667, 0]
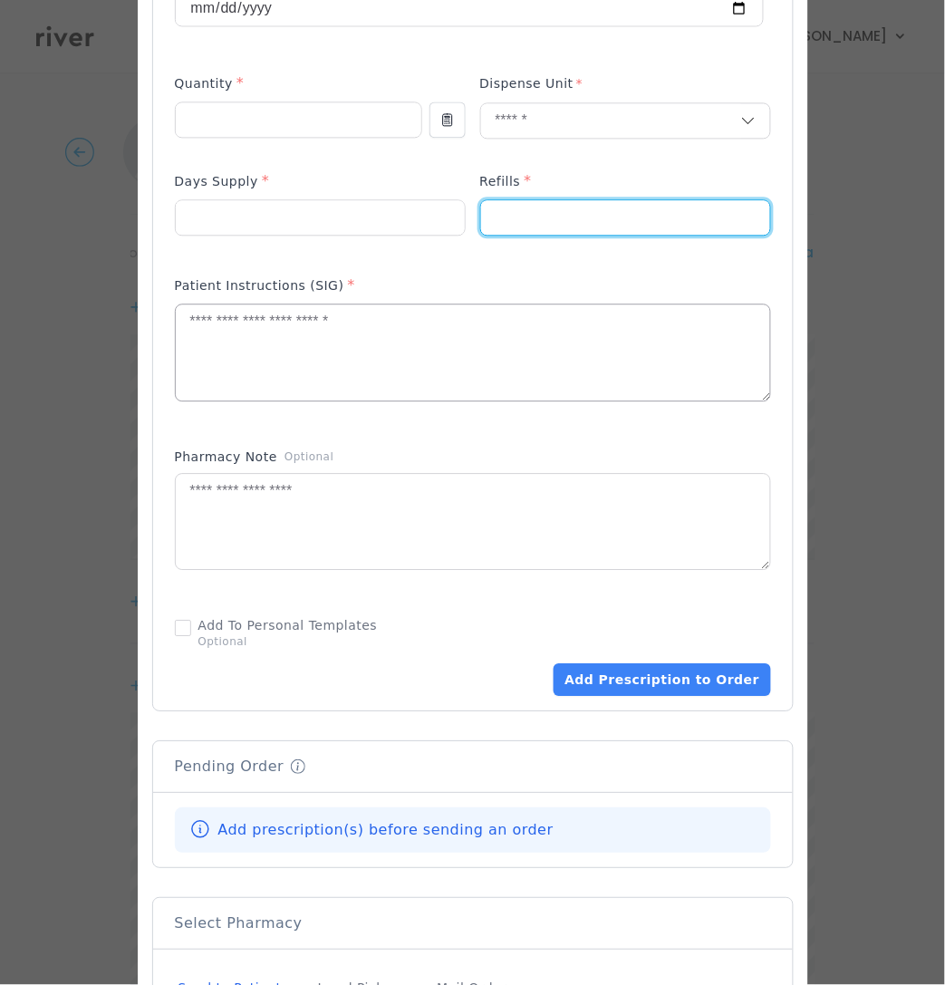
type input "*"
click at [291, 350] on textarea at bounding box center [473, 352] width 594 height 96
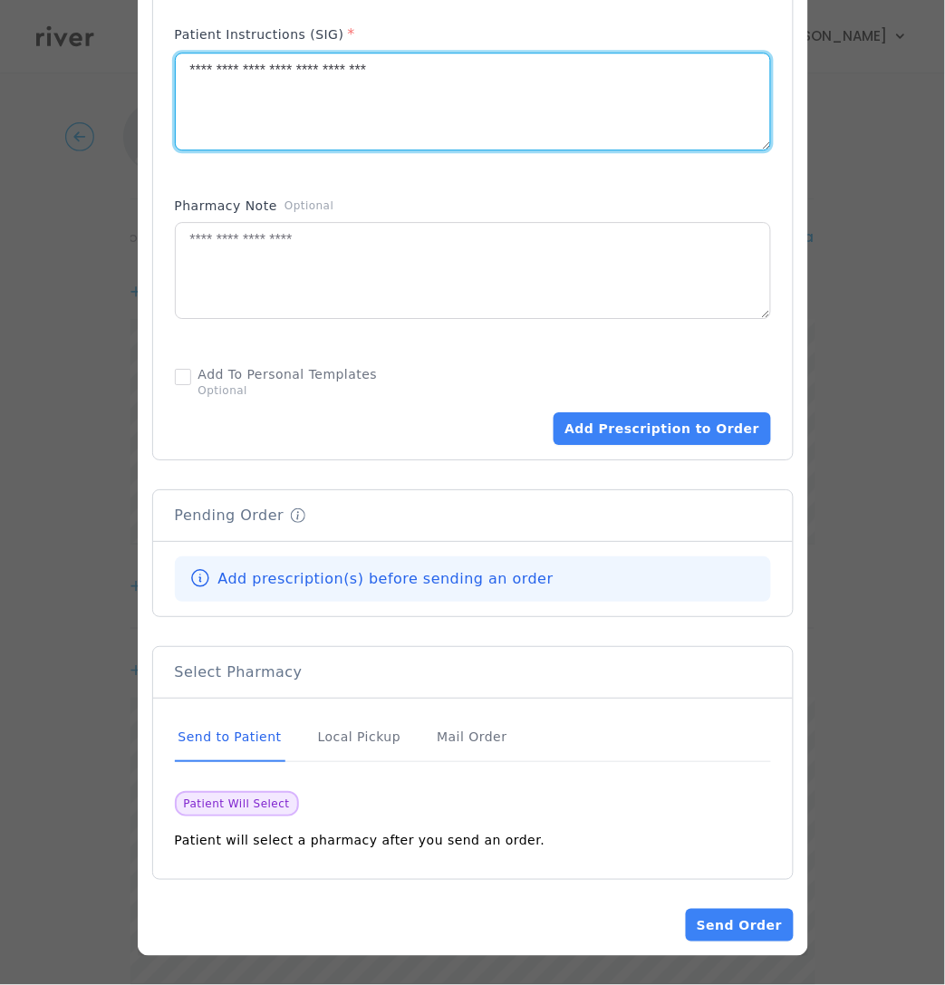
scroll to position [34, 0]
type textarea "**********"
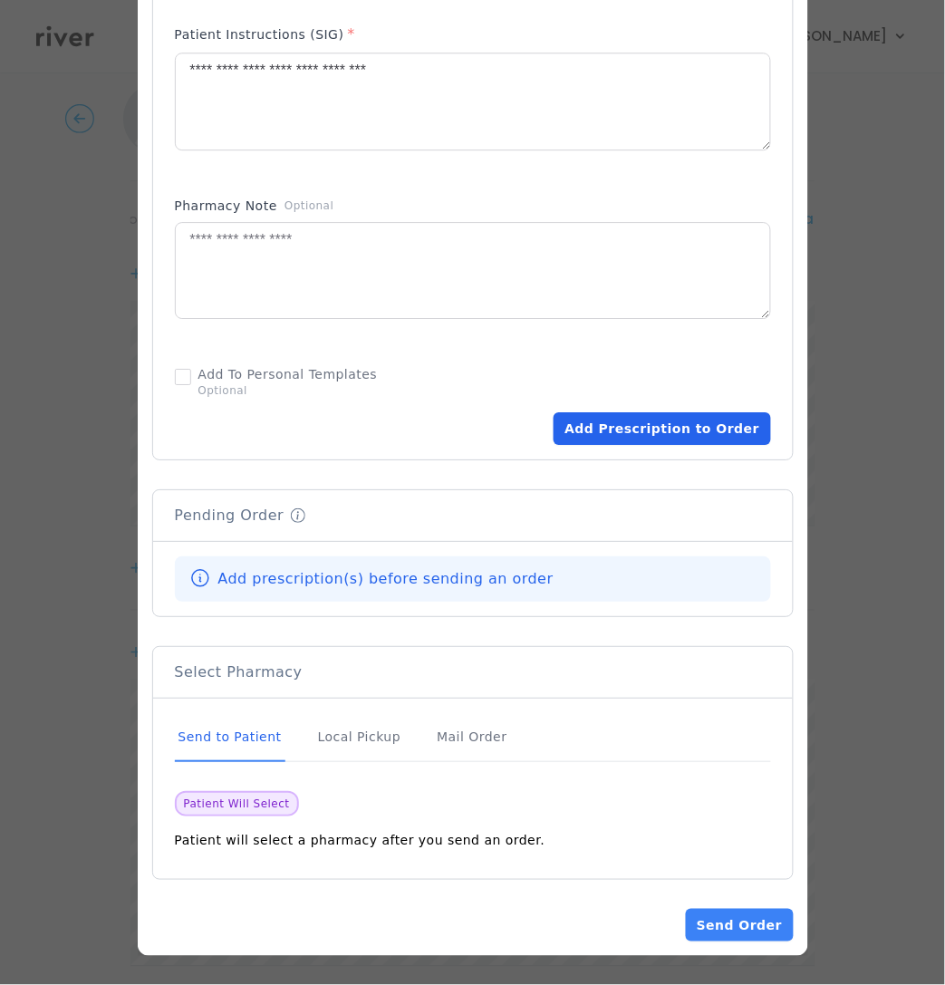
click at [685, 425] on button "Add Prescription to Order" at bounding box center [662, 428] width 217 height 33
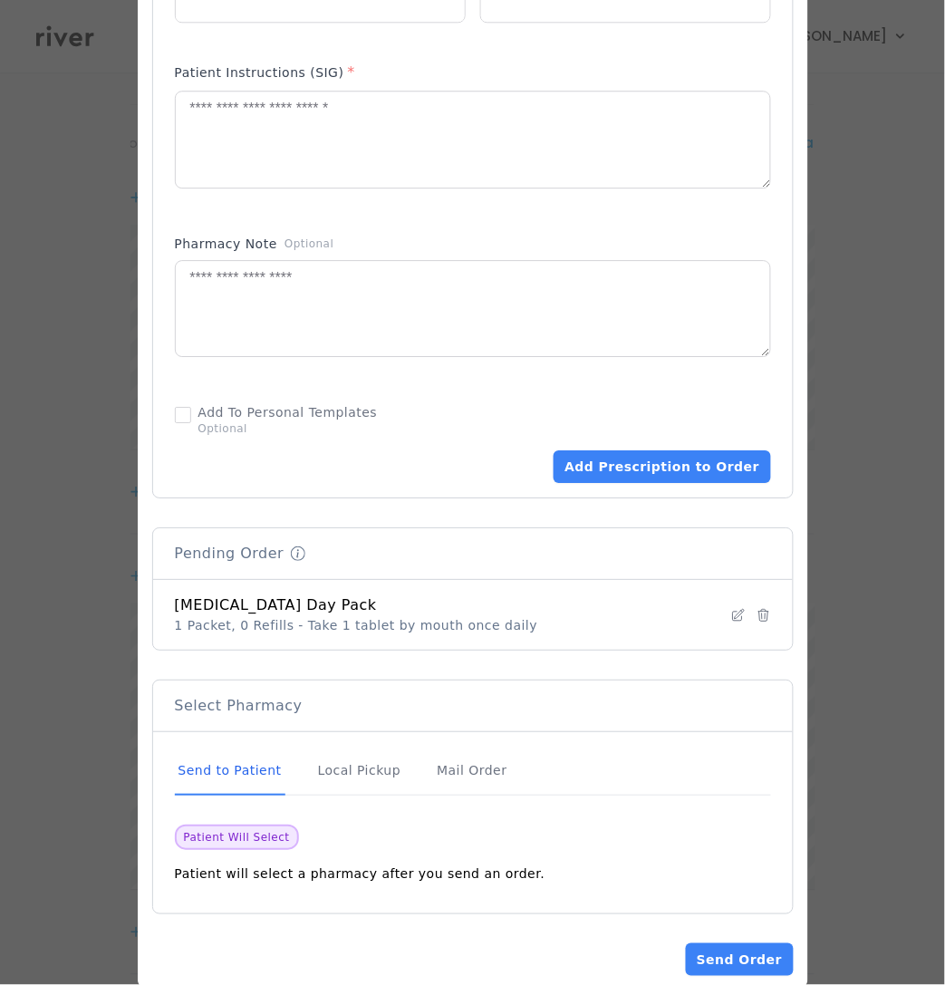
scroll to position [917, 0]
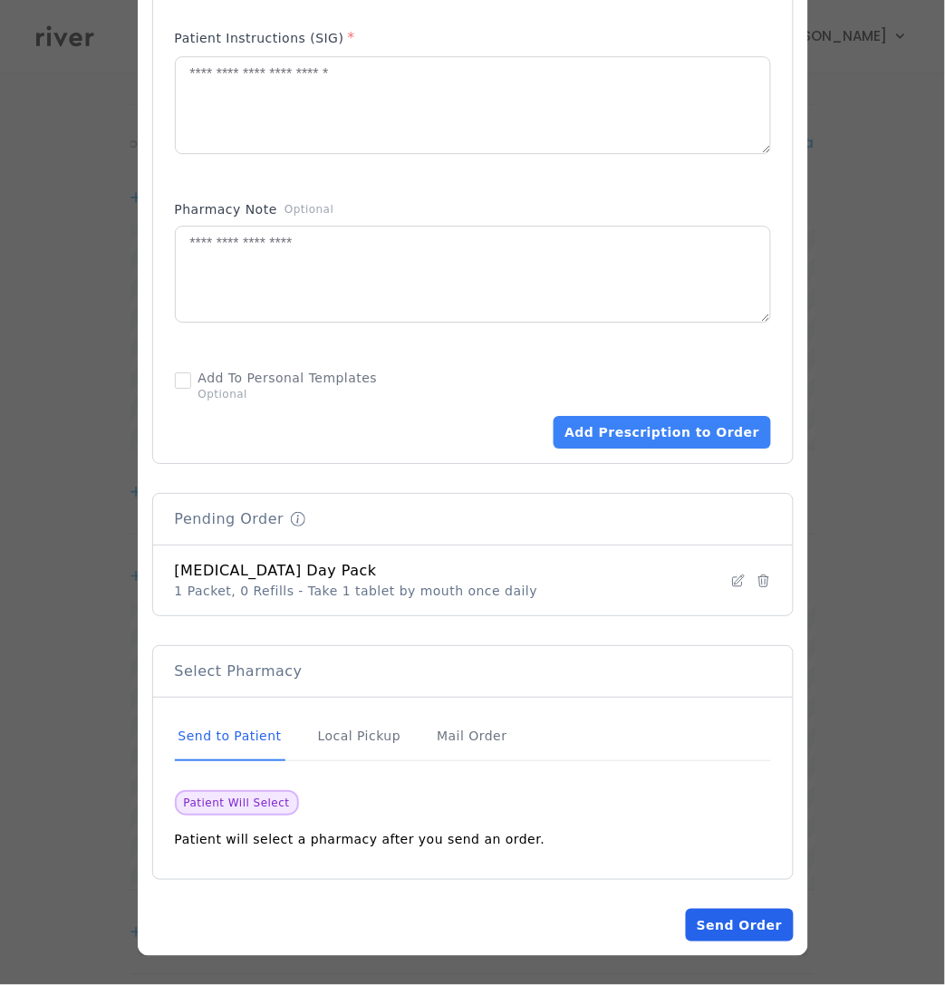
click at [752, 926] on button "Send Order" at bounding box center [739, 925] width 107 height 33
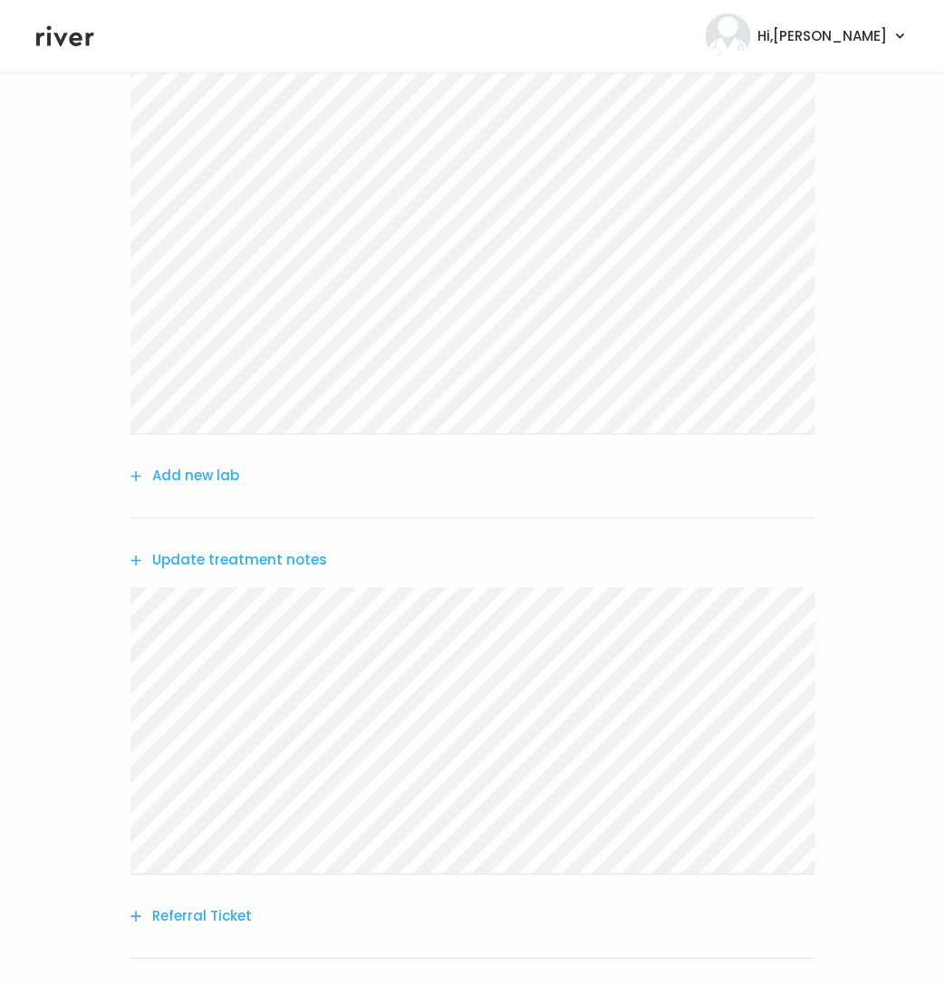
scroll to position [419, 0]
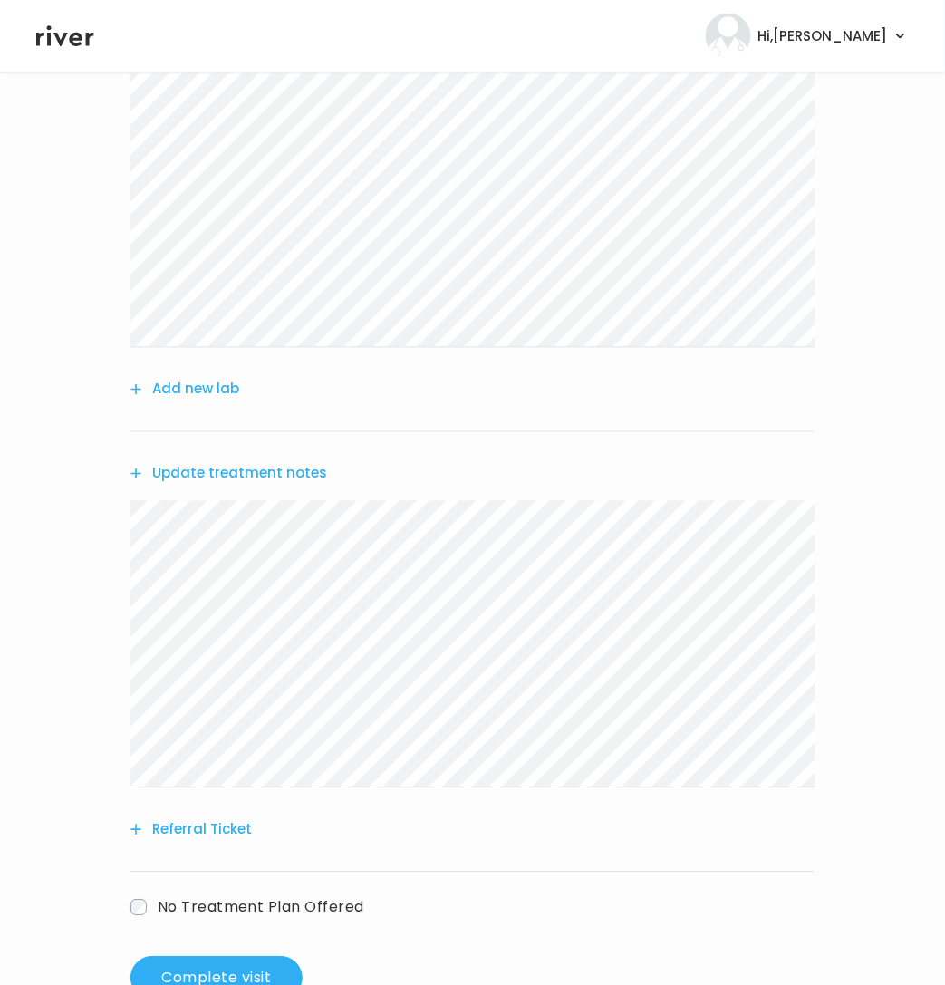
click at [198, 479] on button "Update treatment notes" at bounding box center [228, 473] width 197 height 25
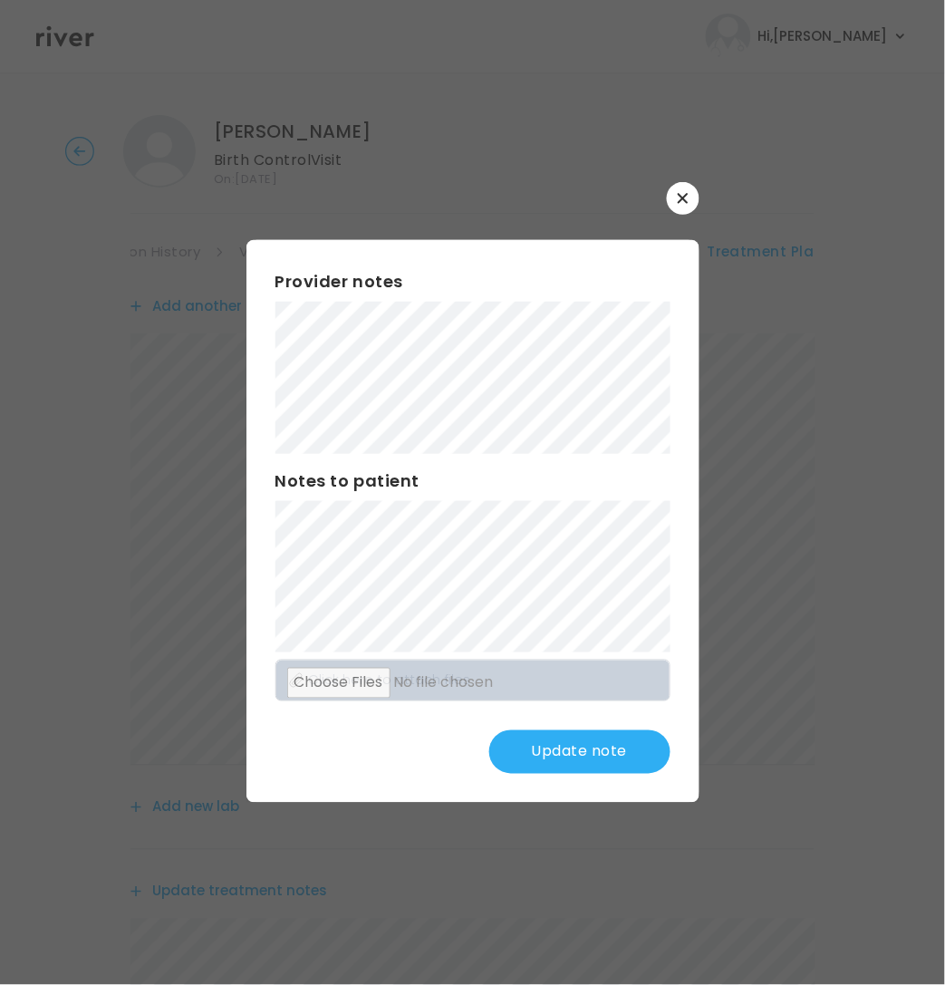
scroll to position [0, 0]
click at [268, 318] on div "Provider notes Notes to patient Click here to attach files Update note" at bounding box center [472, 521] width 453 height 563
click at [616, 752] on button "Update note" at bounding box center [579, 751] width 181 height 43
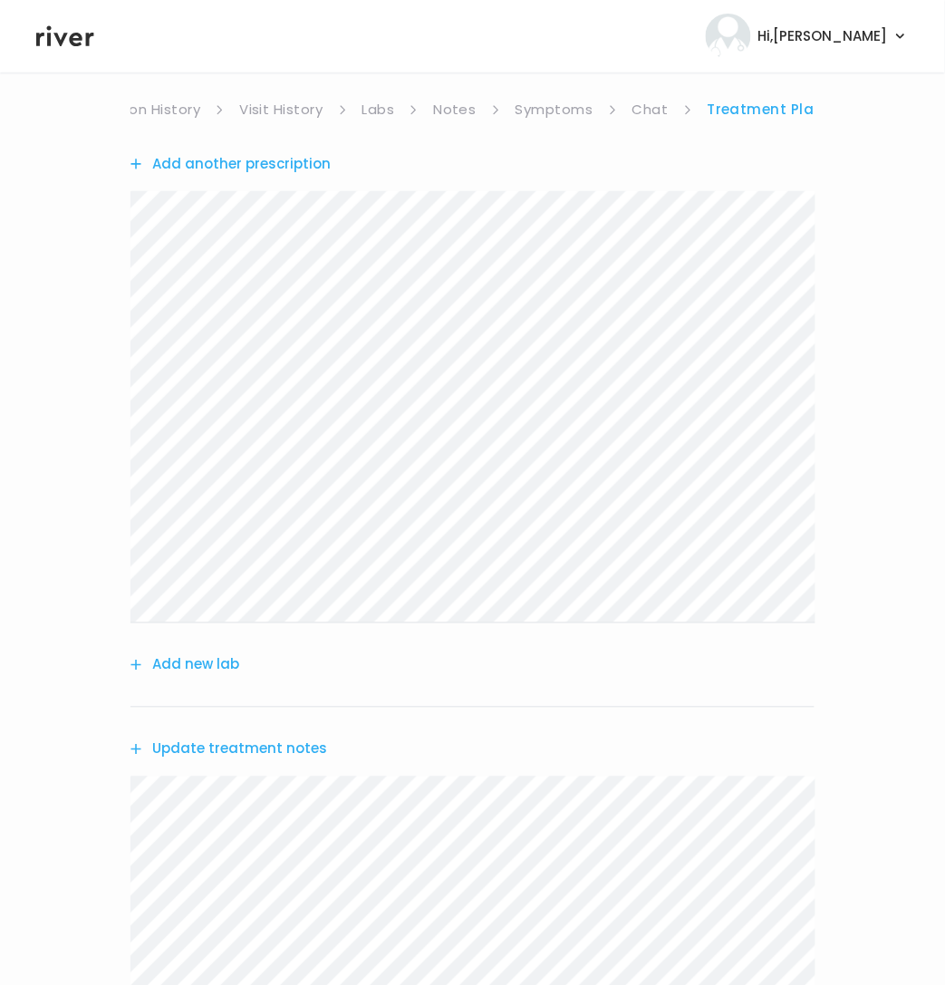
scroll to position [148, 0]
click at [199, 743] on button "Update treatment notes" at bounding box center [228, 744] width 197 height 25
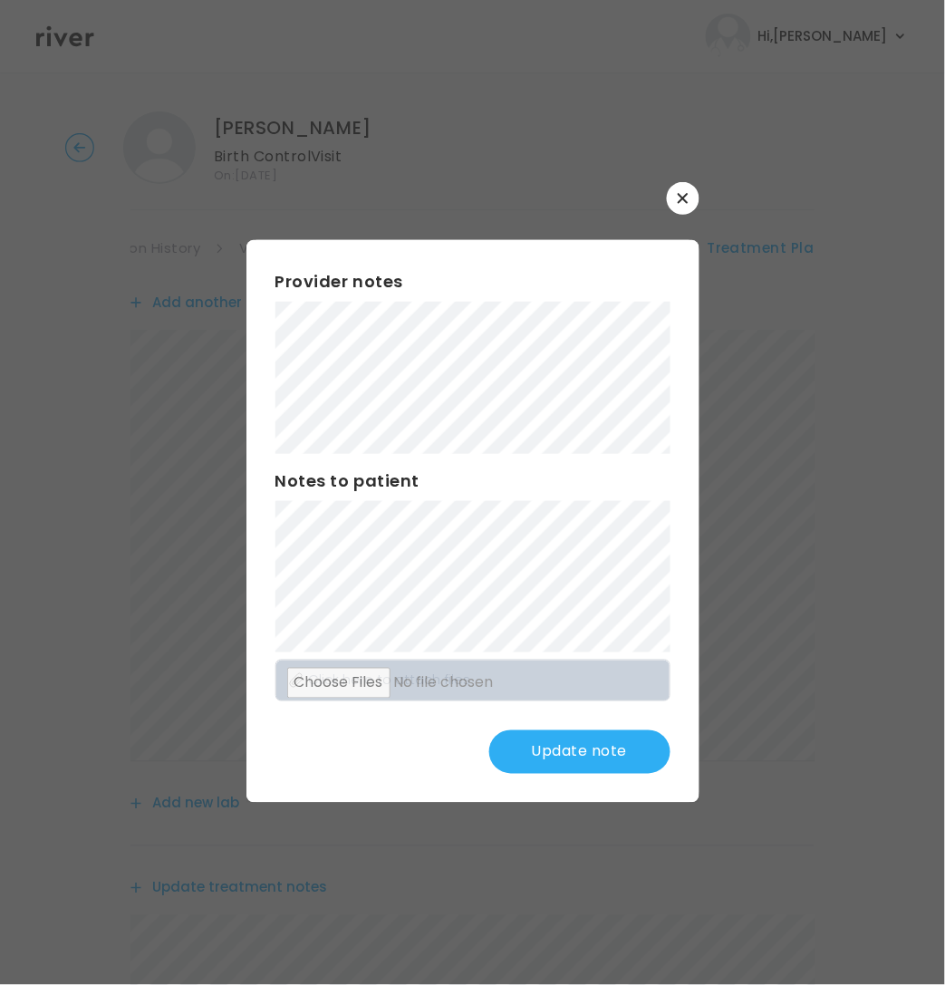
scroll to position [0, 0]
click at [281, 271] on div "Provider notes" at bounding box center [472, 361] width 395 height 185
click at [581, 744] on button "Update note" at bounding box center [579, 751] width 181 height 43
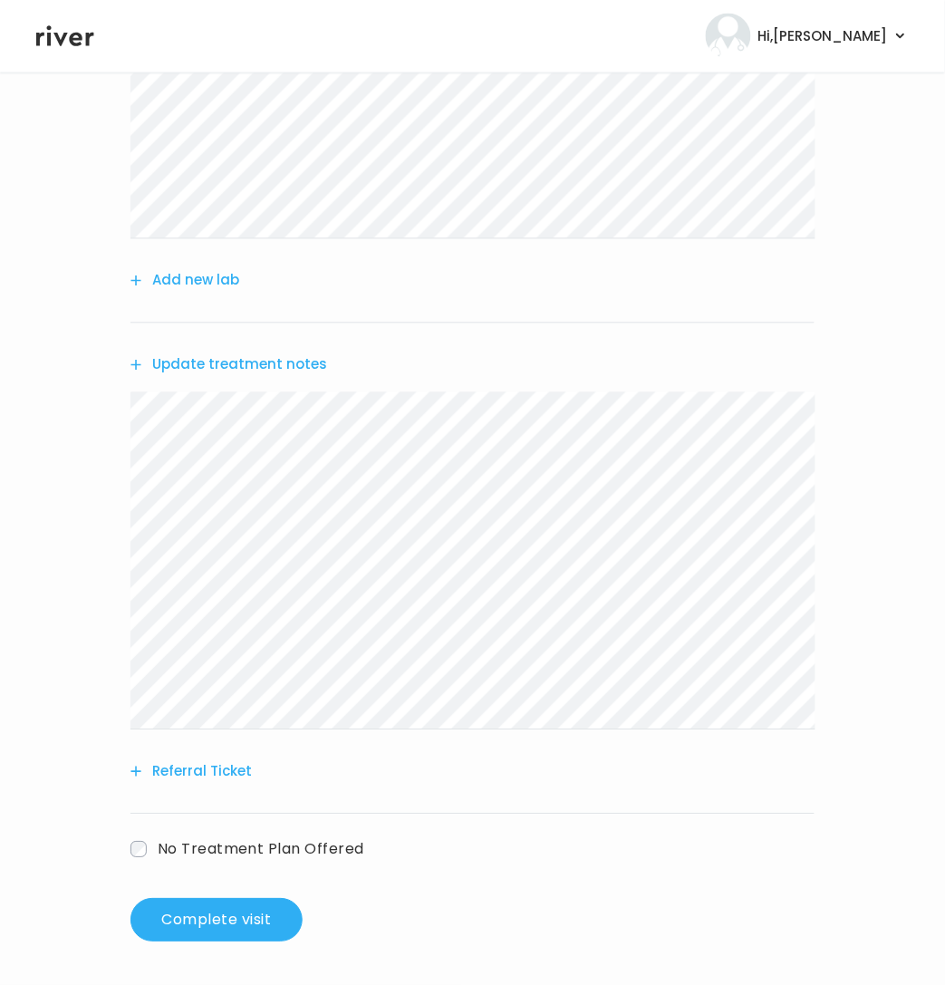
scroll to position [528, 0]
click at [212, 928] on button "Complete visit" at bounding box center [216, 919] width 172 height 43
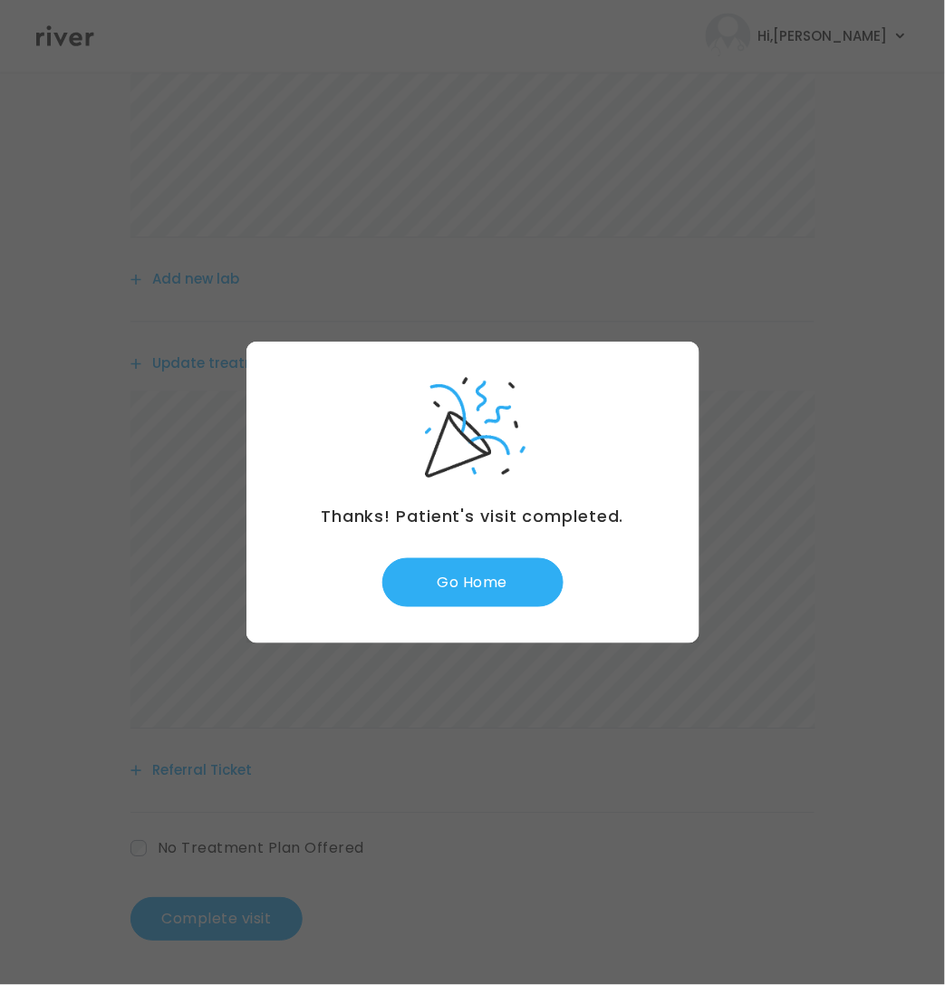
click at [436, 614] on div "Thanks! Patient's visit completed. Go Home" at bounding box center [472, 493] width 453 height 302
click at [446, 574] on button "Go Home" at bounding box center [472, 582] width 181 height 49
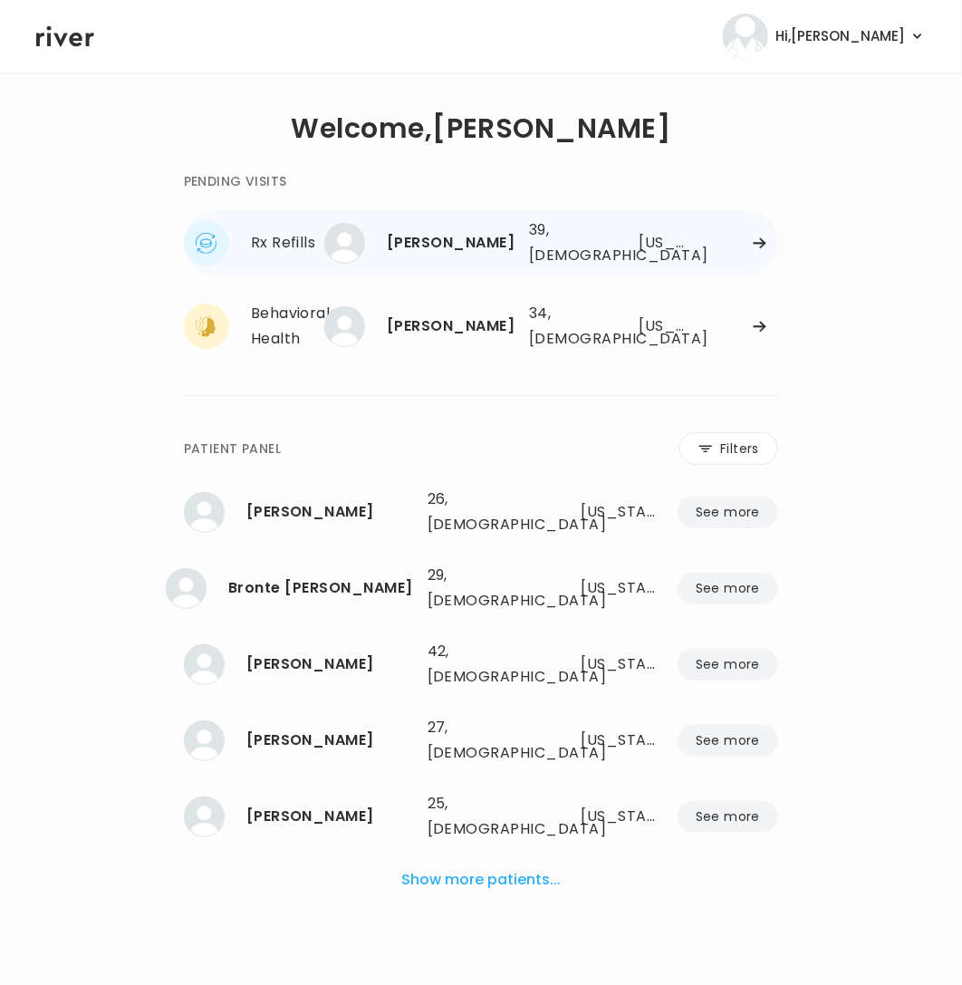
click at [768, 238] on div at bounding box center [741, 243] width 73 height 14
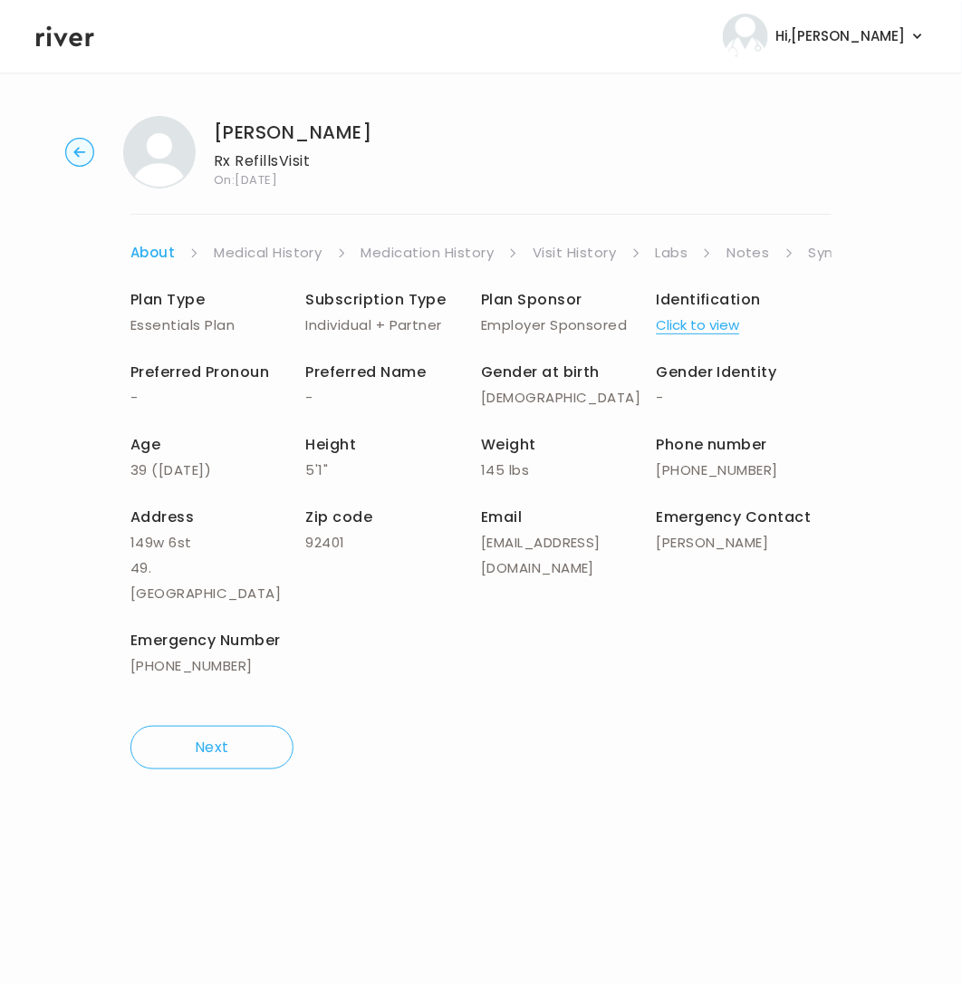
drag, startPoint x: 836, startPoint y: 243, endPoint x: 824, endPoint y: 246, distance: 12.3
click at [834, 244] on div "[PERSON_NAME] Rx Refills Visit On: [DATE] About Medical History Medication Hist…" at bounding box center [481, 442] width 962 height 682
click at [818, 248] on link "Symptoms" at bounding box center [848, 252] width 78 height 25
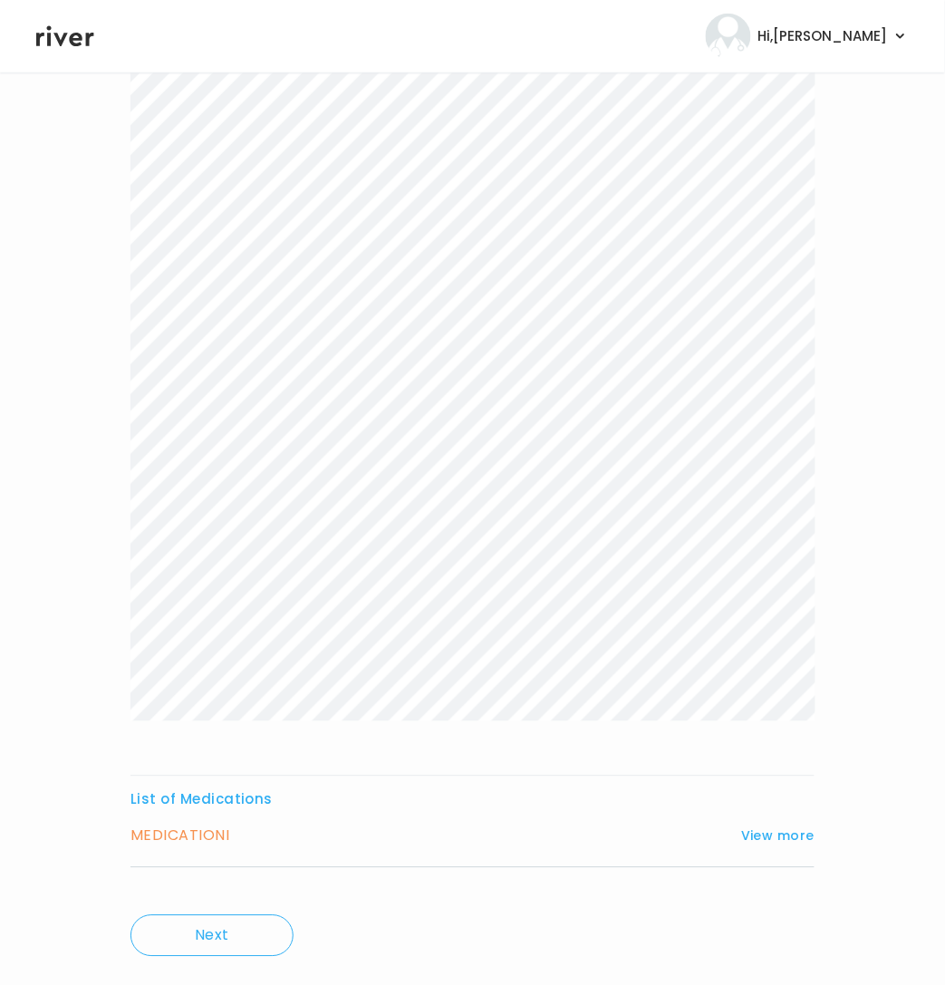
scroll to position [264, 0]
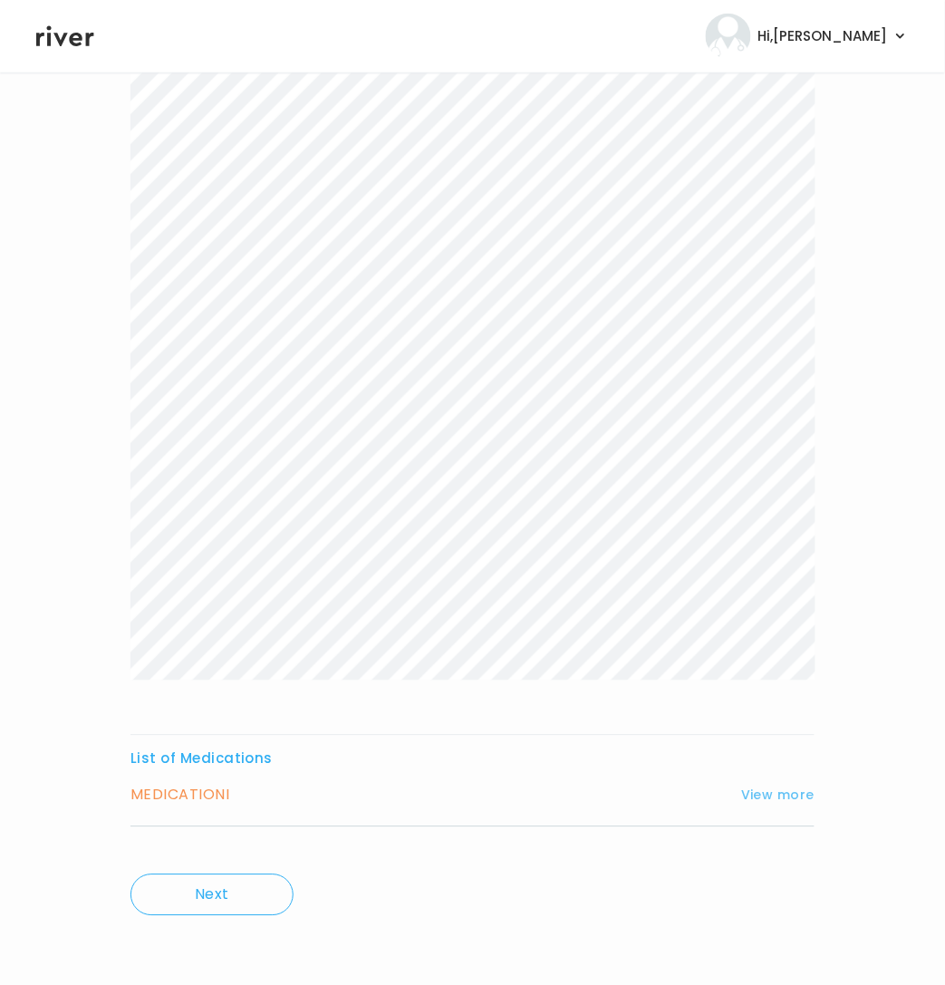
click at [755, 801] on button "View more" at bounding box center [777, 796] width 73 height 22
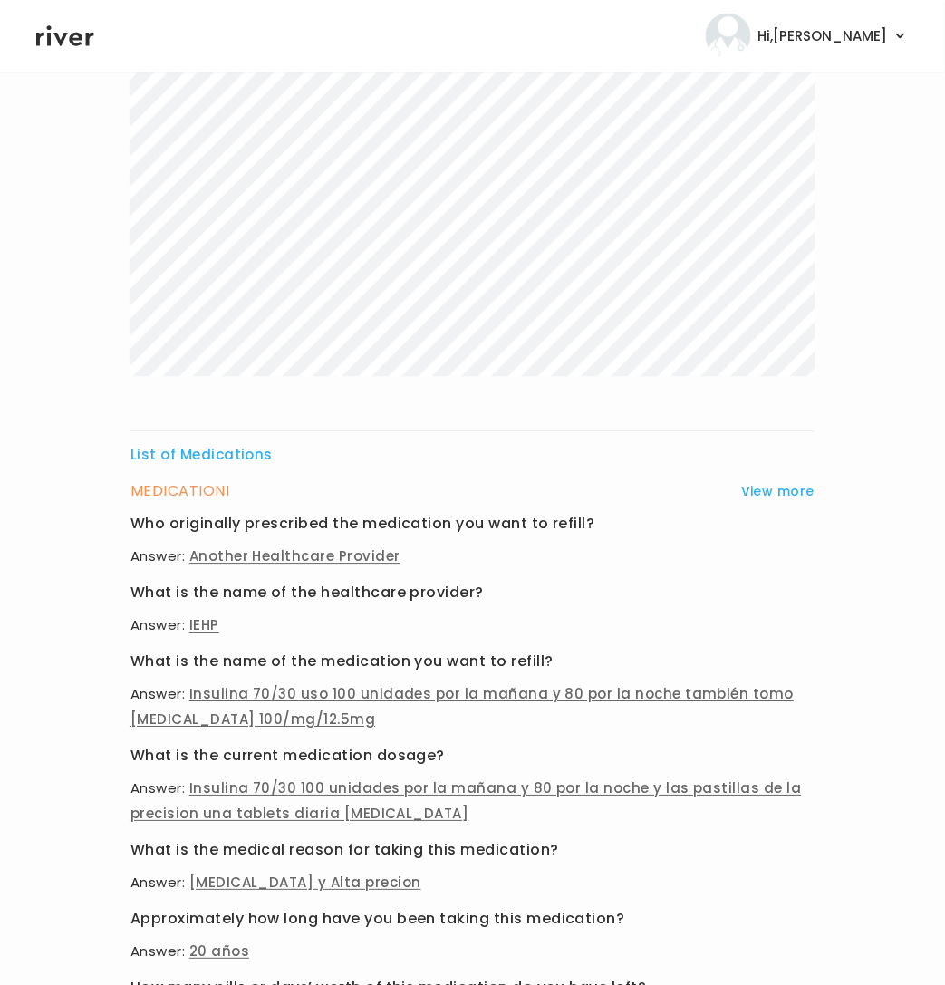
scroll to position [0, 0]
